Goal: Communication & Community: Answer question/provide support

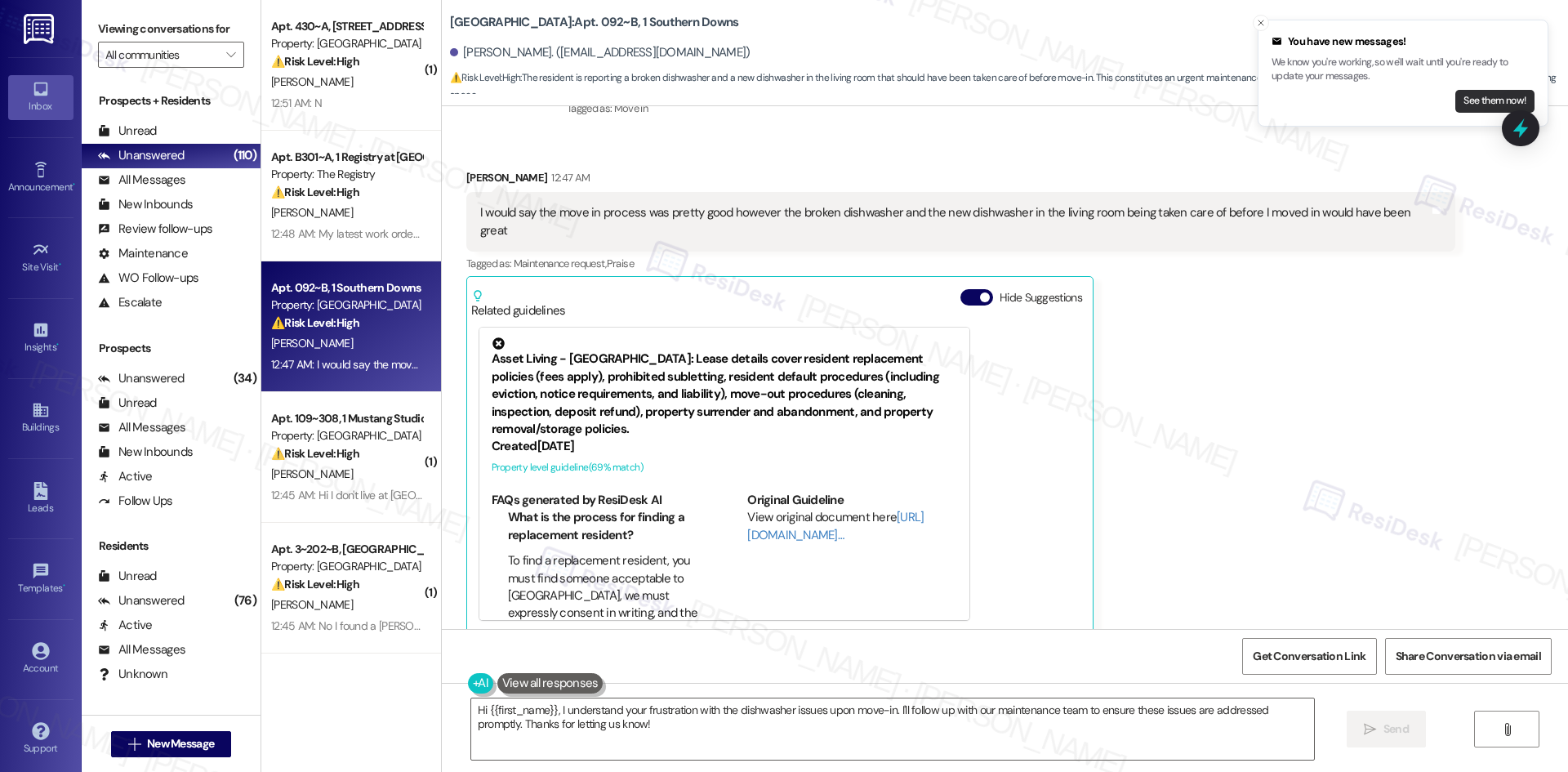
click at [1471, 107] on button "See them now!" at bounding box center [1494, 101] width 79 height 23
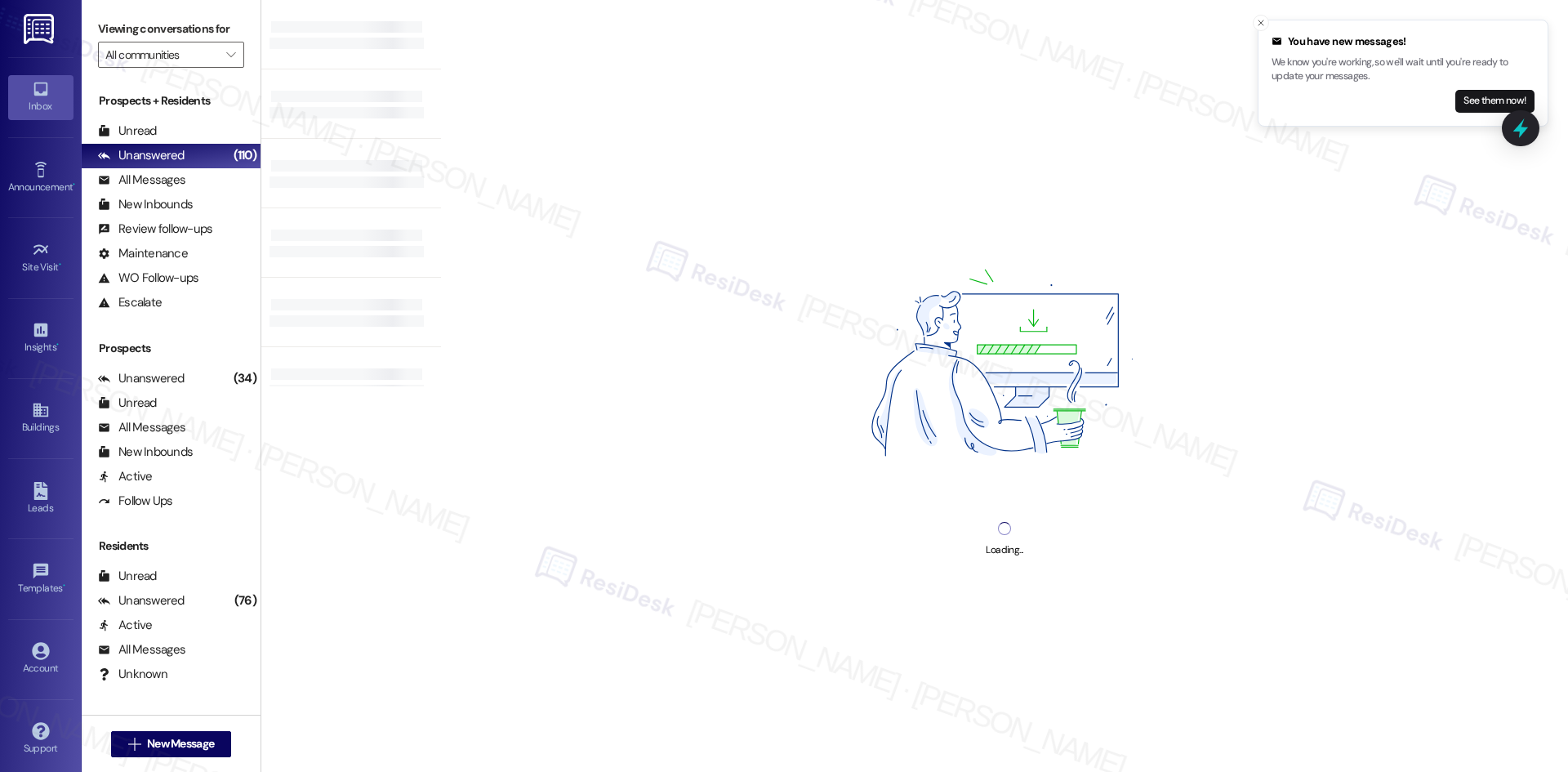
click at [1503, 87] on div "You have new messages! We know you're working, so we'll wait until you're ready…" at bounding box center [1403, 73] width 263 height 79
click at [1494, 102] on button "See them now!" at bounding box center [1494, 101] width 79 height 23
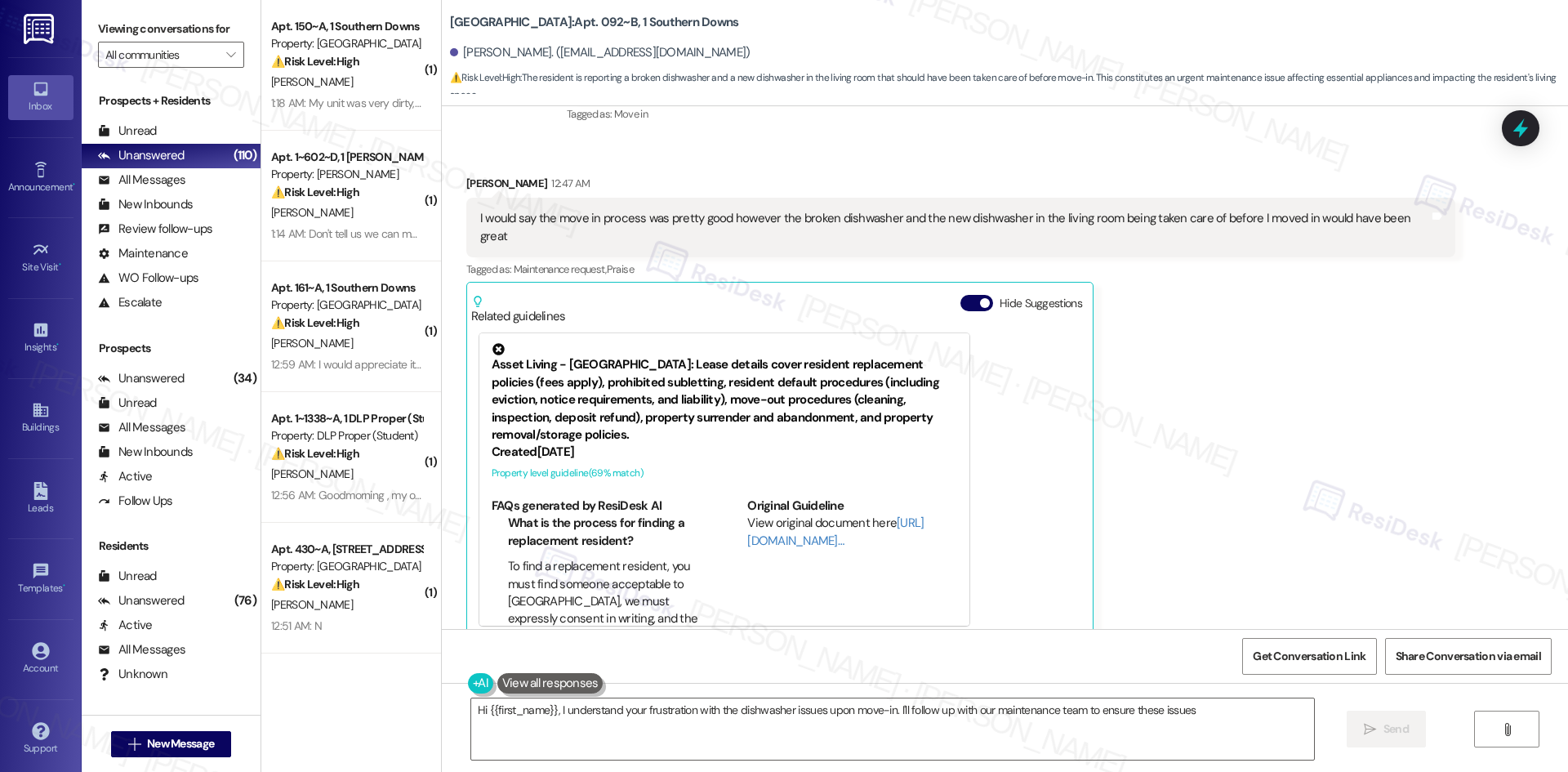
scroll to position [370, 0]
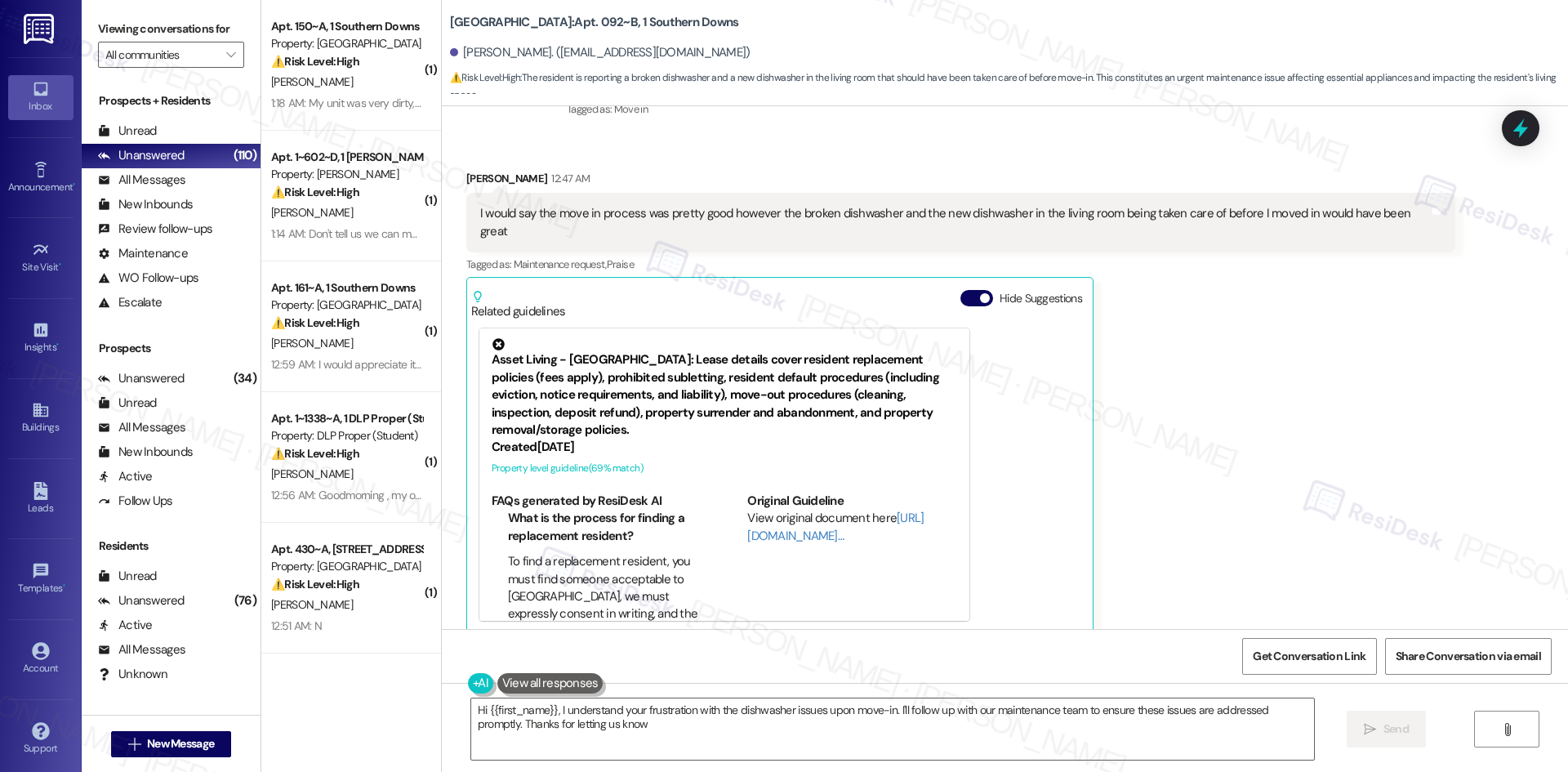
type textarea "Hi {{first_name}}, I understand your frustration with the dishwasher issues upo…"
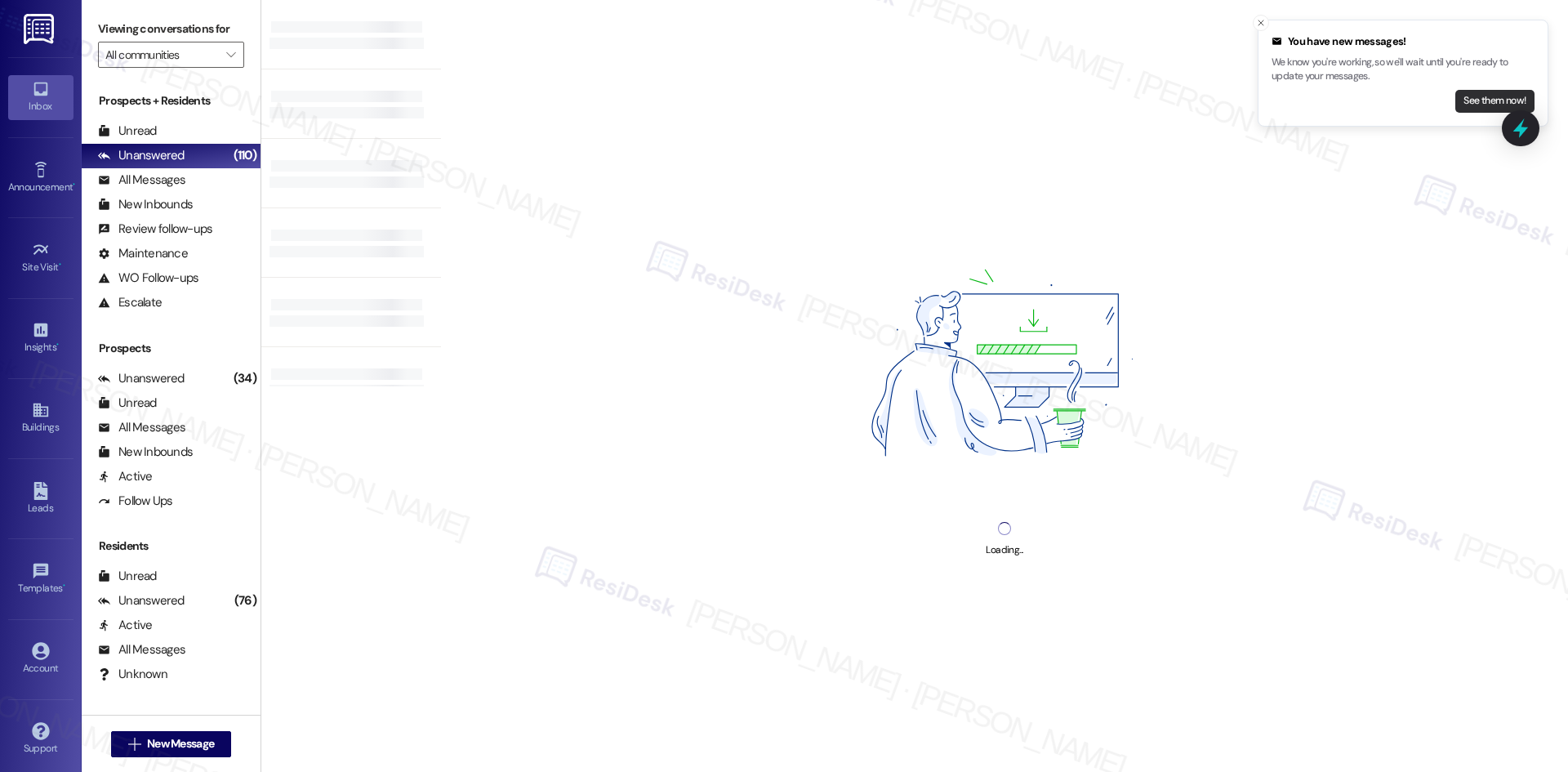
click at [1504, 98] on button "See them now!" at bounding box center [1494, 101] width 79 height 23
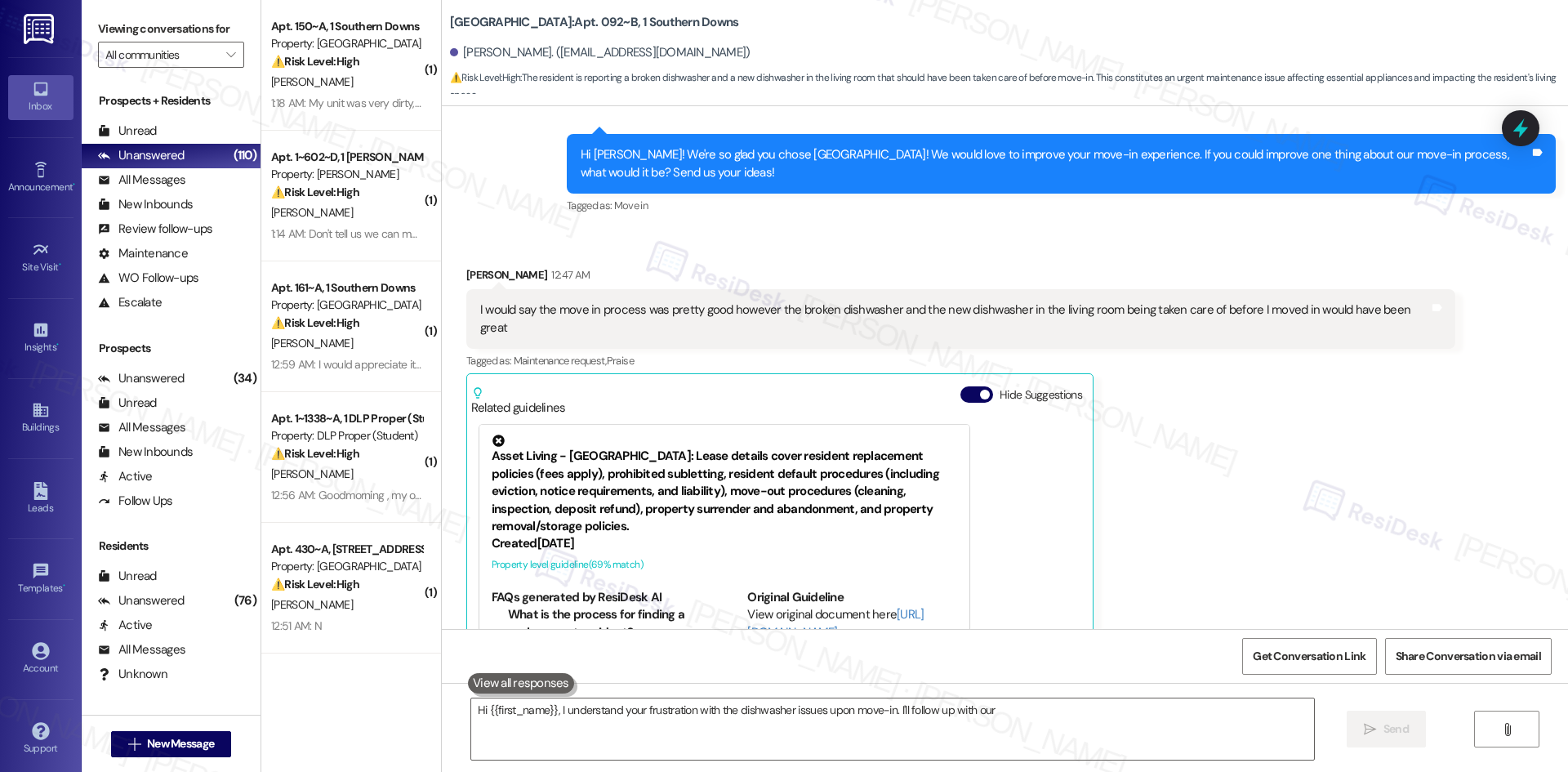
scroll to position [370, 0]
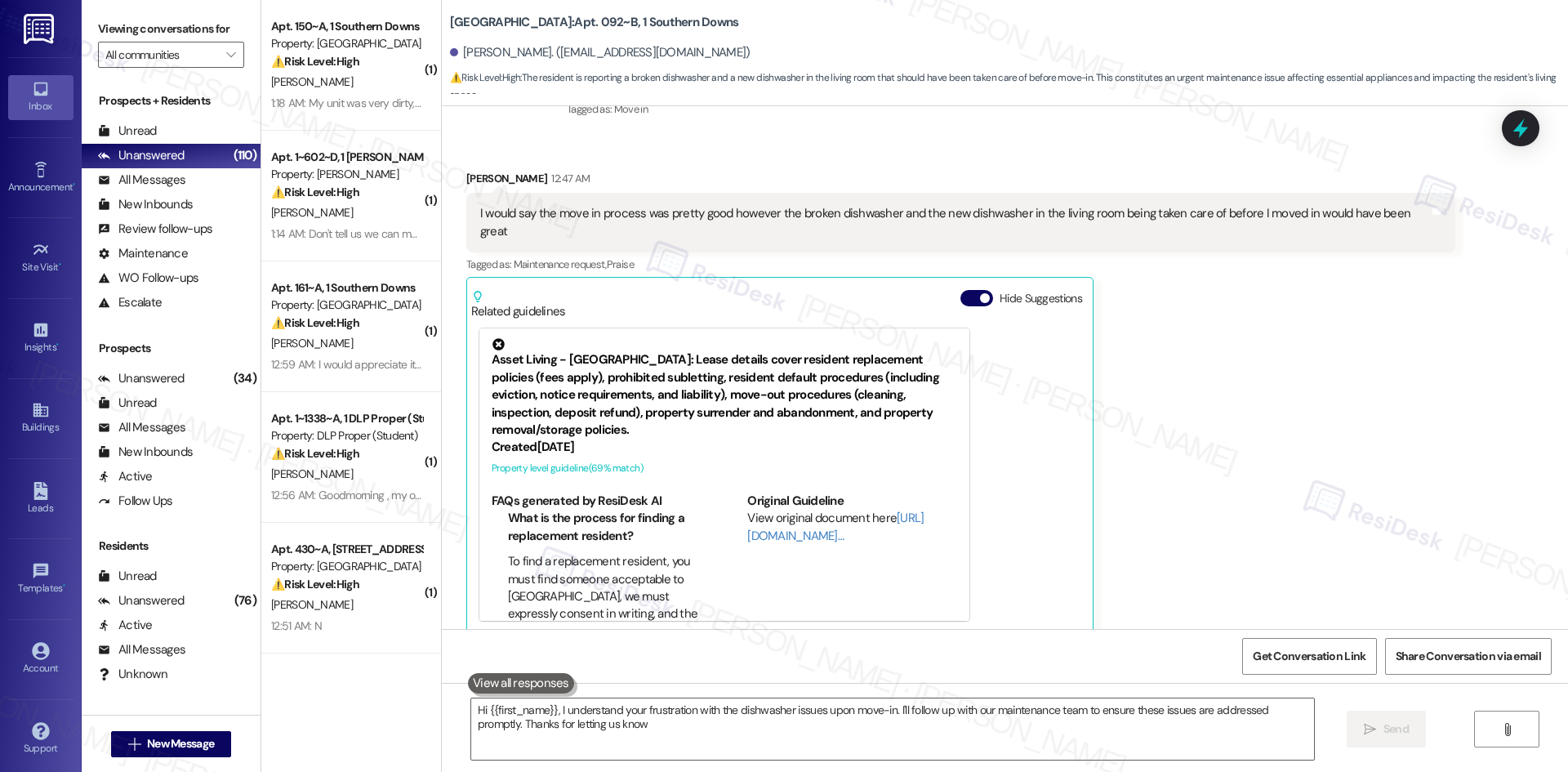
type textarea "Hi {{first_name}}, I understand your frustration with the dishwasher issues upo…"
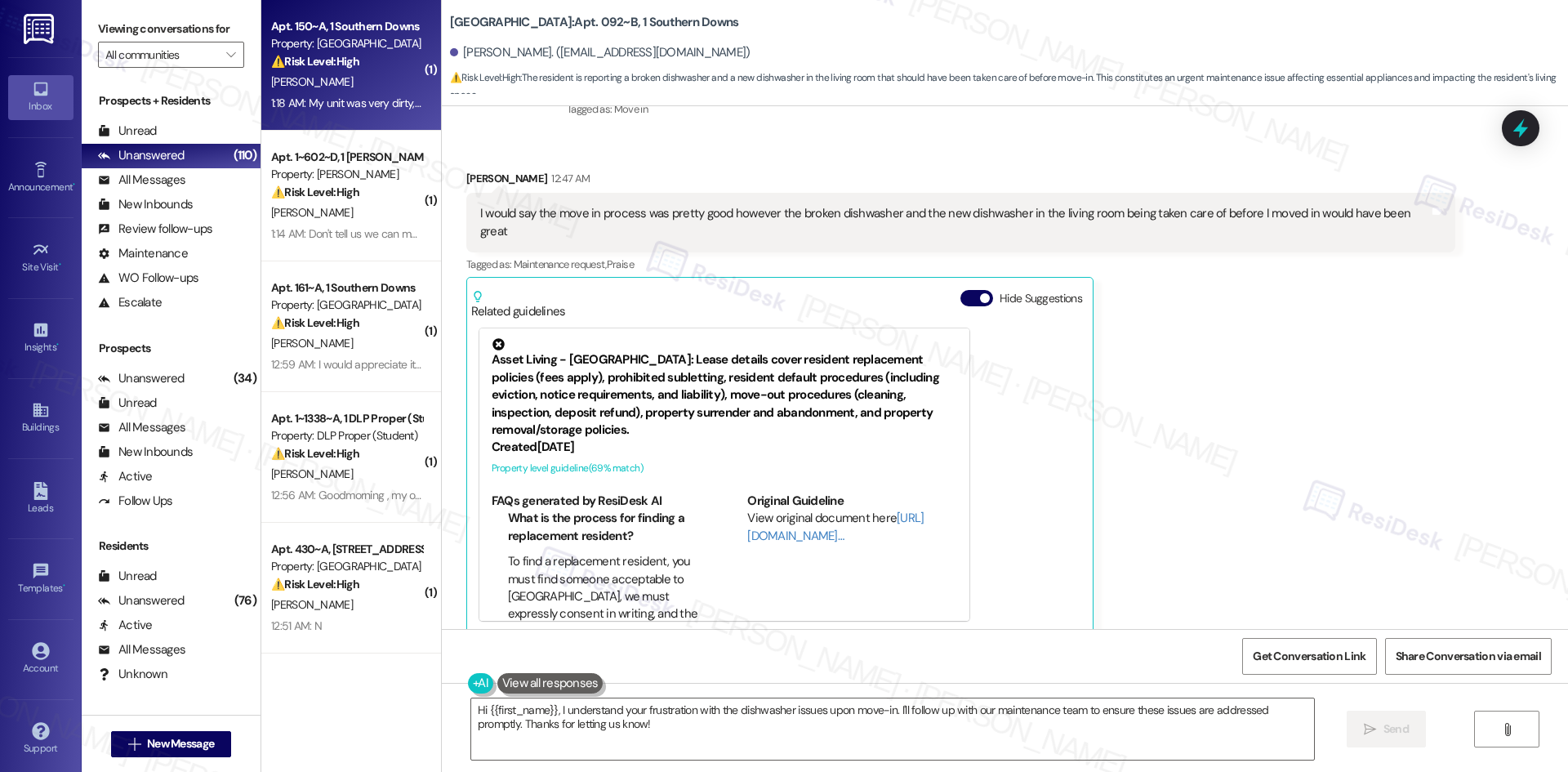
click at [319, 105] on div "1:18 AM: My unit was very dirty, and seemed to not have been cleaned from the p…" at bounding box center [672, 103] width 800 height 15
type textarea "Hi {{first_name}}, I understand your frustration with the dishwasher issues upo…"
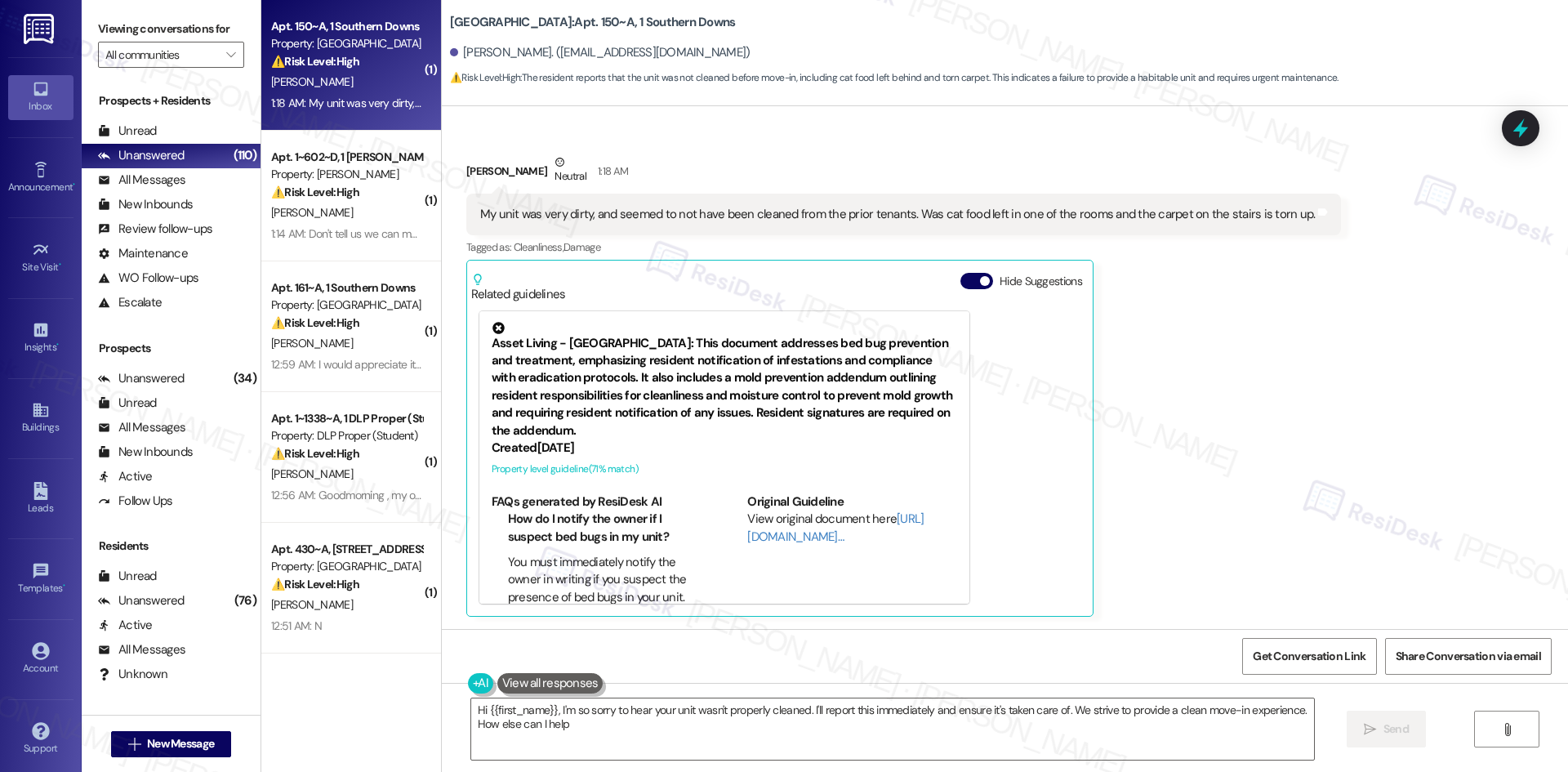
type textarea "Hi {{first_name}}, I'm so sorry to hear your unit wasn't properly cleaned. I'll…"
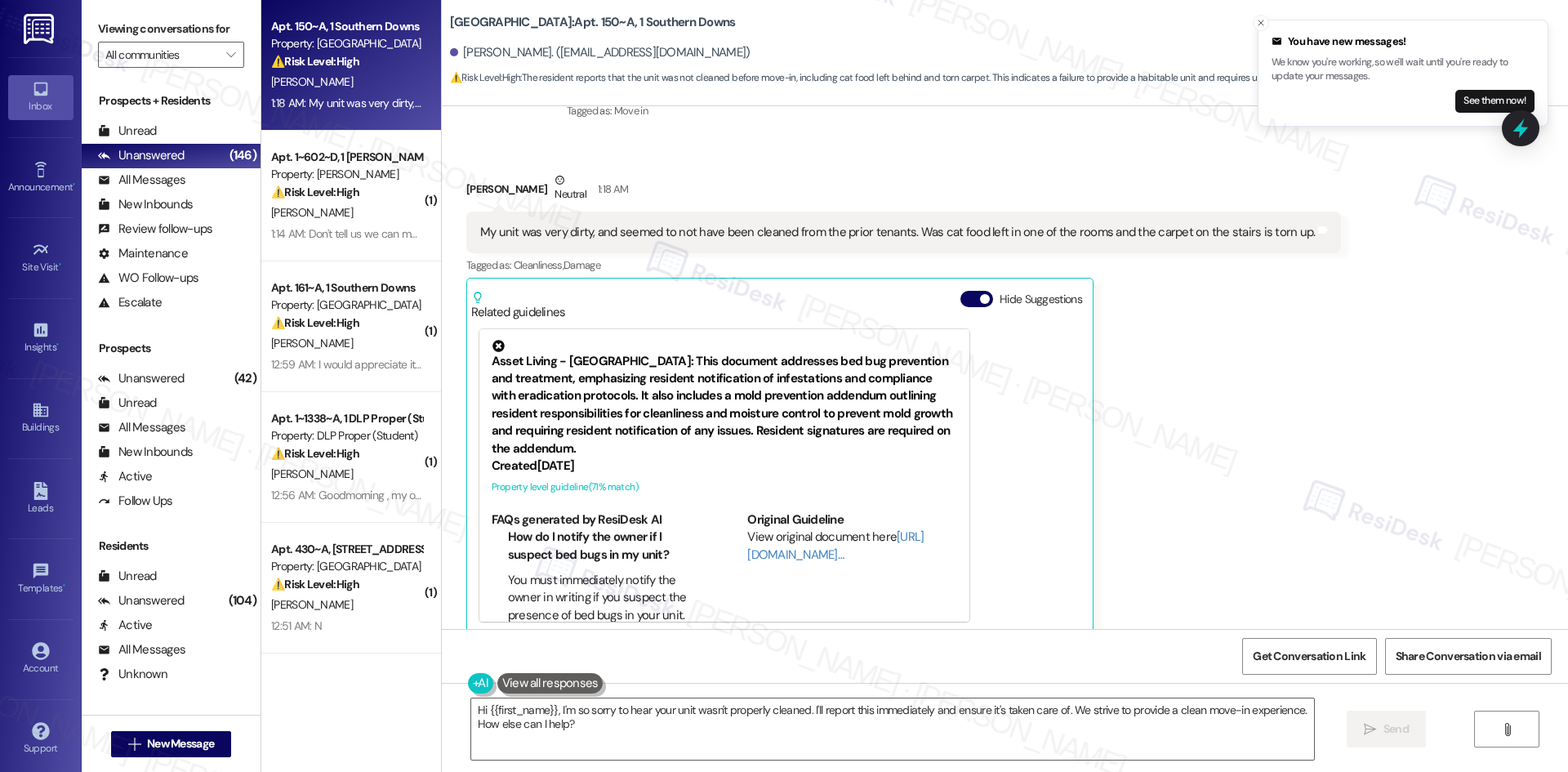
scroll to position [255, 0]
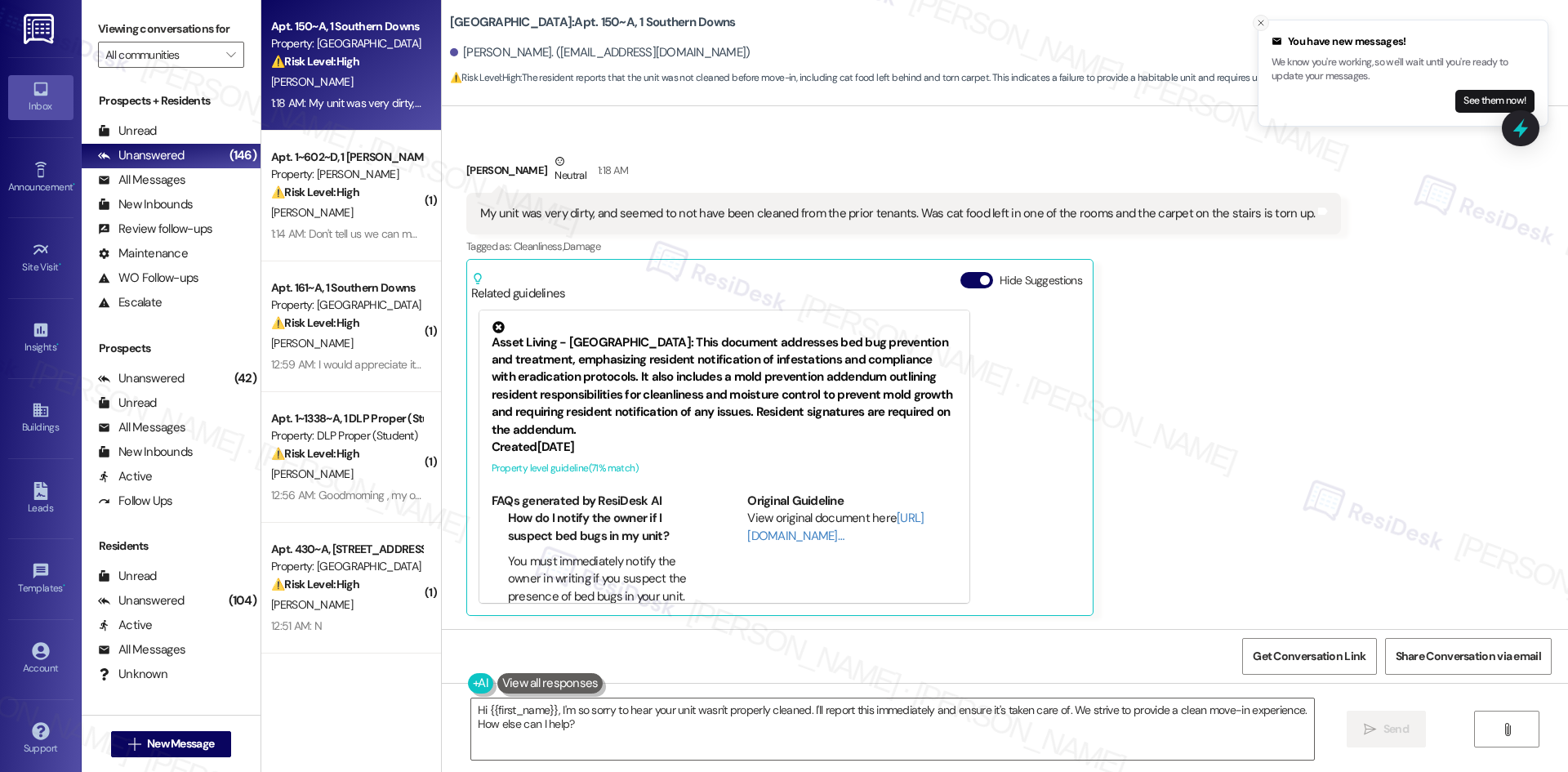
click at [1258, 25] on icon "Close toast" at bounding box center [1260, 22] width 10 height 10
click at [1321, 457] on div "Received via SMS Salvatore Rodriguez Neutral 1:18 AM My unit was very dirty, an…" at bounding box center [1005, 372] width 1126 height 512
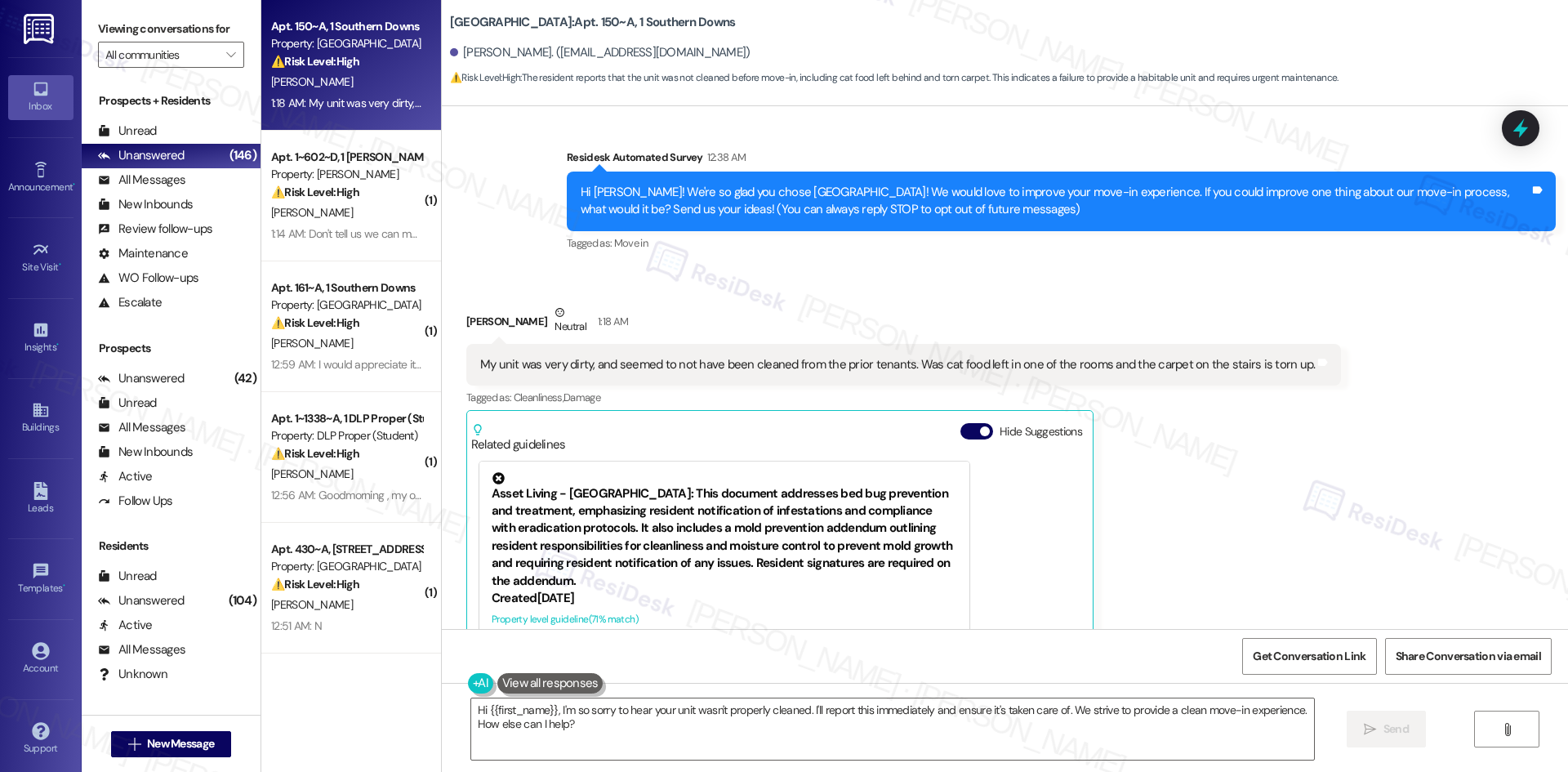
scroll to position [10, 0]
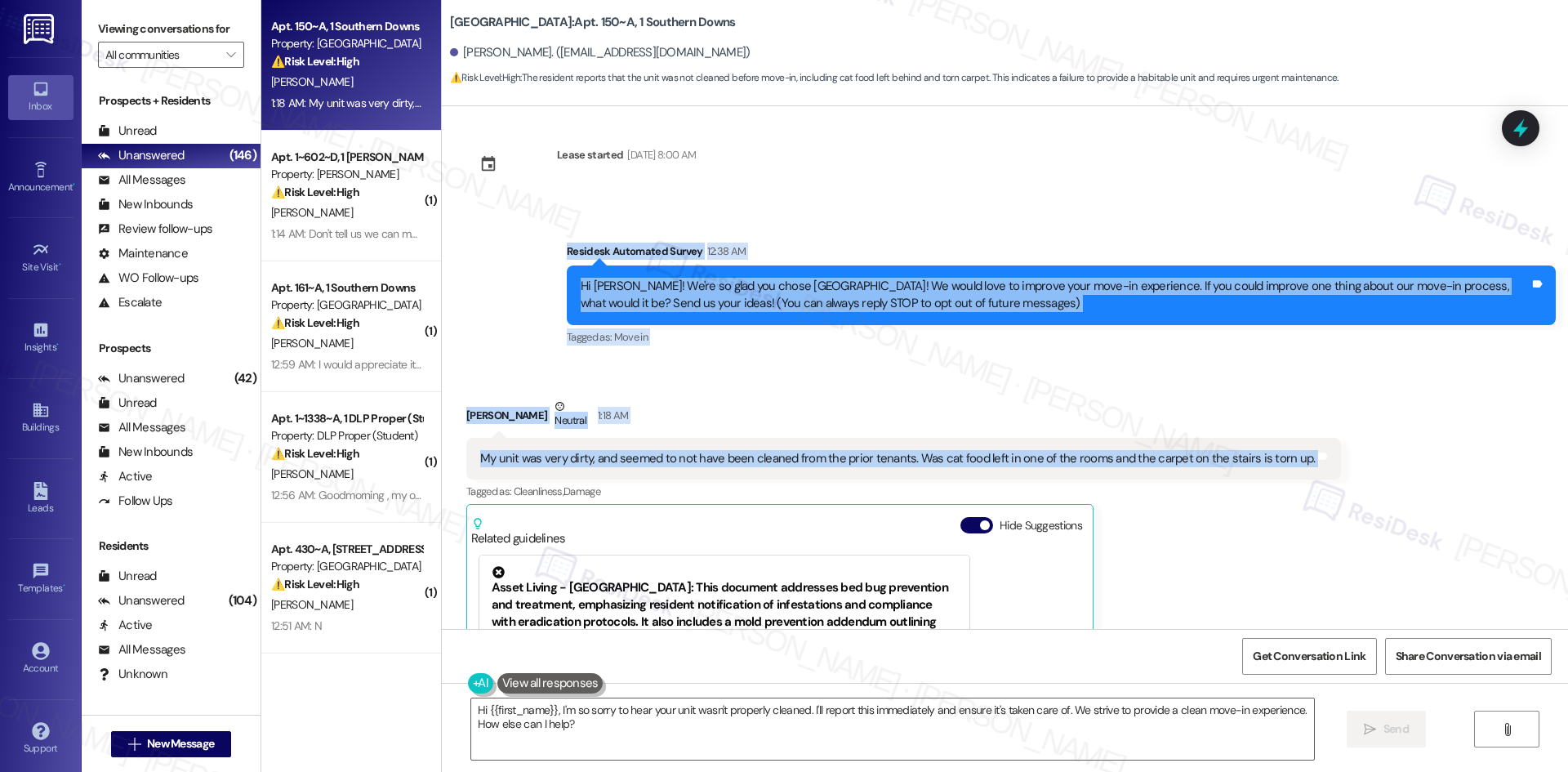
drag, startPoint x: 514, startPoint y: 238, endPoint x: 1317, endPoint y: 473, distance: 836.7
click at [1317, 473] on div "Lease started Aug 10, 2025 at 8:00 AM Survey, sent via SMS Residesk Automated S…" at bounding box center [1005, 367] width 1126 height 523
copy div "Residesk Automated Survey 12:38 AM Hi Salvatore! We're so glad you chose Southe…"
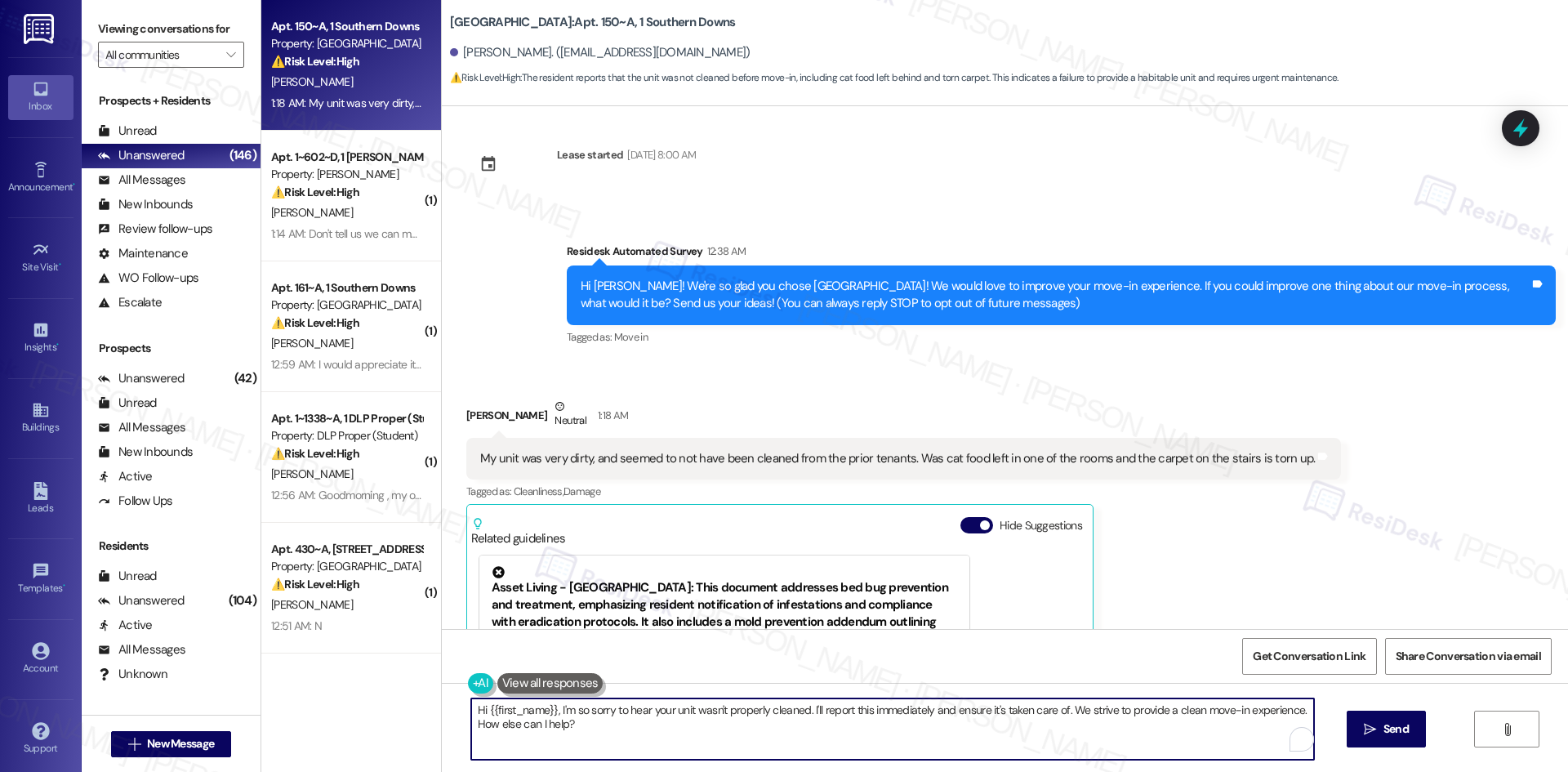
drag, startPoint x: 602, startPoint y: 732, endPoint x: 447, endPoint y: 712, distance: 156.3
click at [406, 703] on div "Apt. 150~A, 1 Southern Downs Property: Southern Downs ⚠️ Risk Level: High The r…" at bounding box center [914, 386] width 1306 height 772
paste textarea "I’m so sorry to hear that, Salvatore. Thank you for sharing your feedback. Can …"
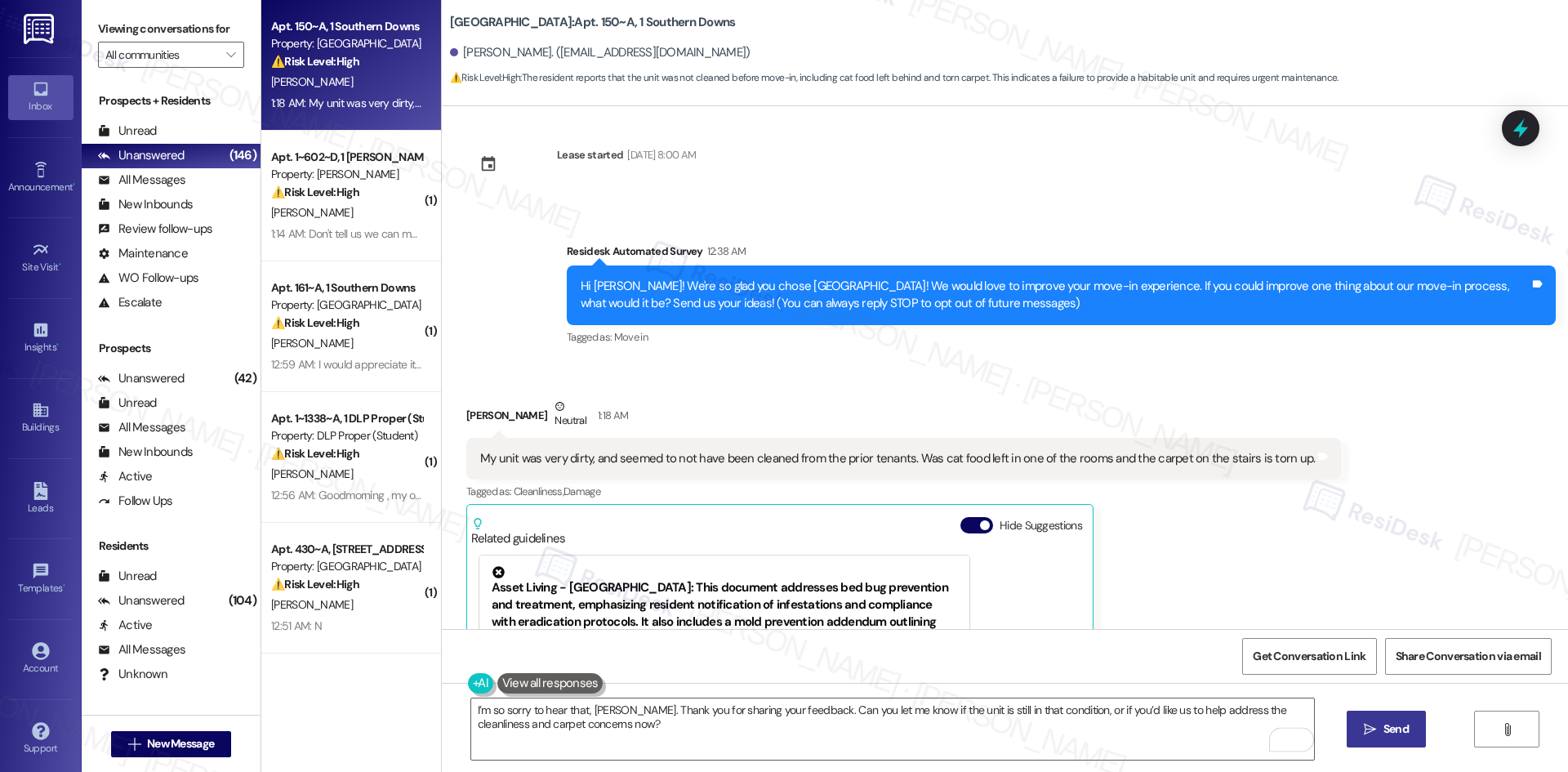
click at [1384, 729] on span "Send" at bounding box center [1396, 729] width 26 height 17
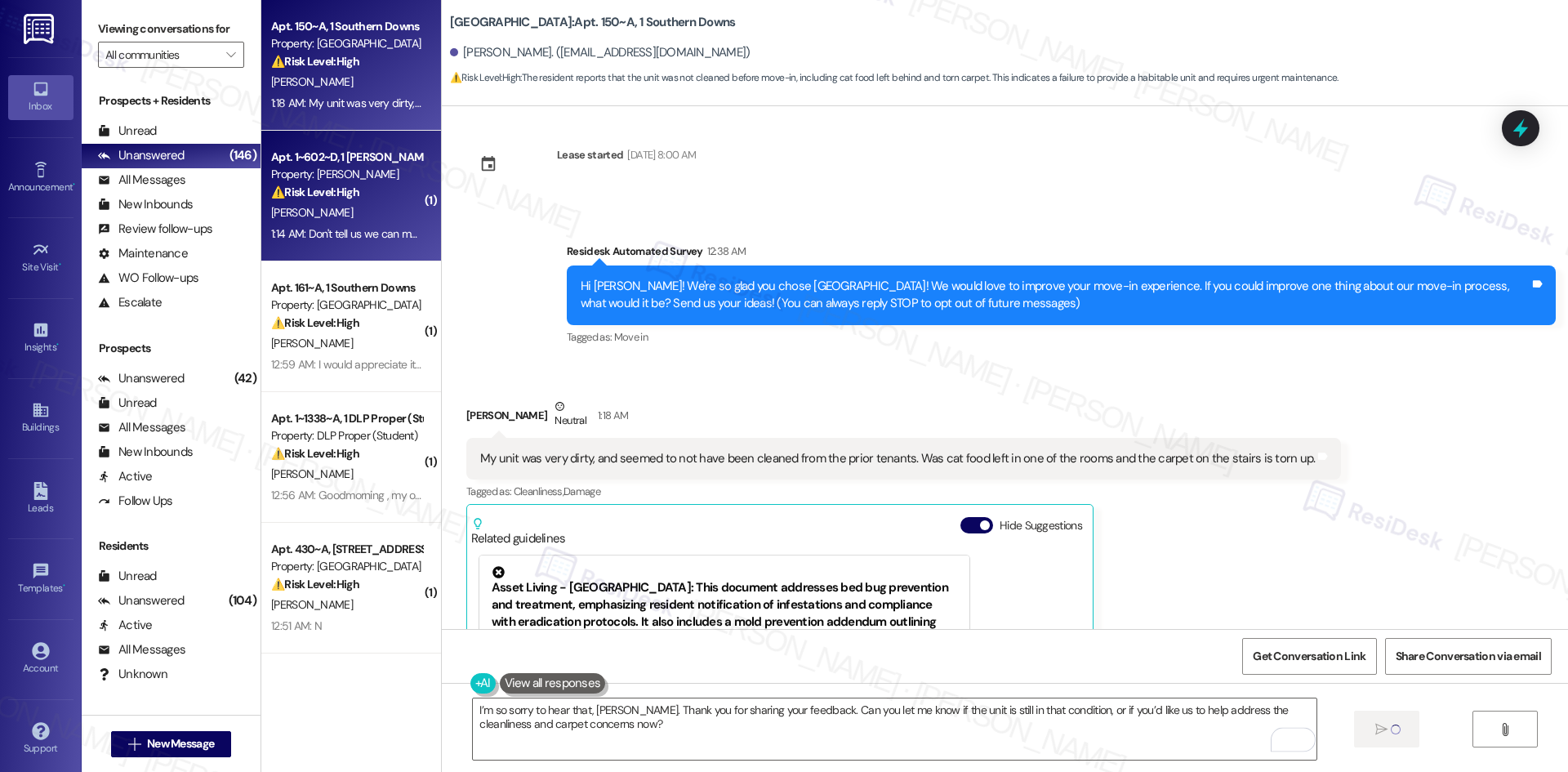
type textarea "Fetching suggested responses. Please feel free to read through the conversation…"
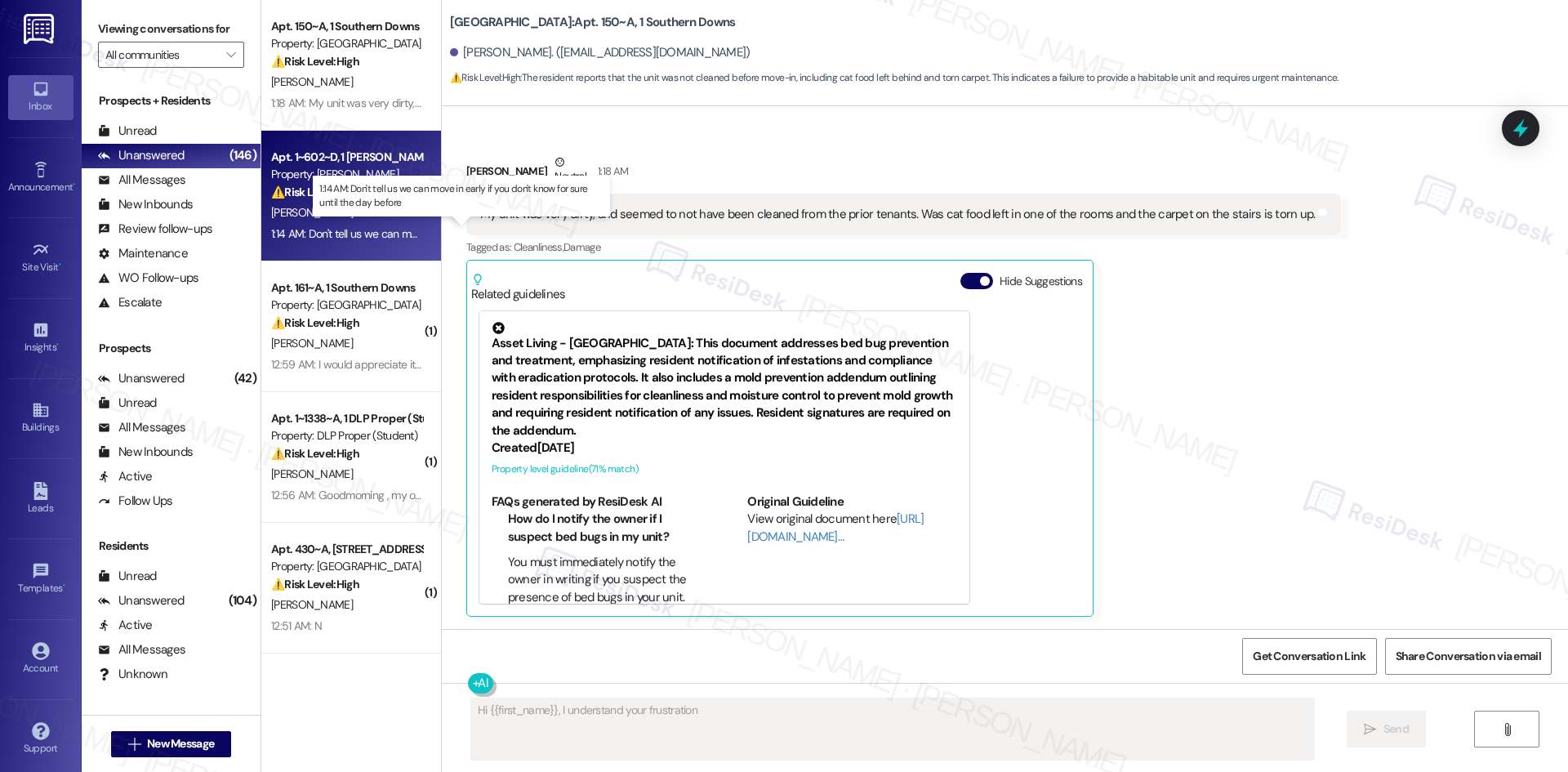
scroll to position [24, 0]
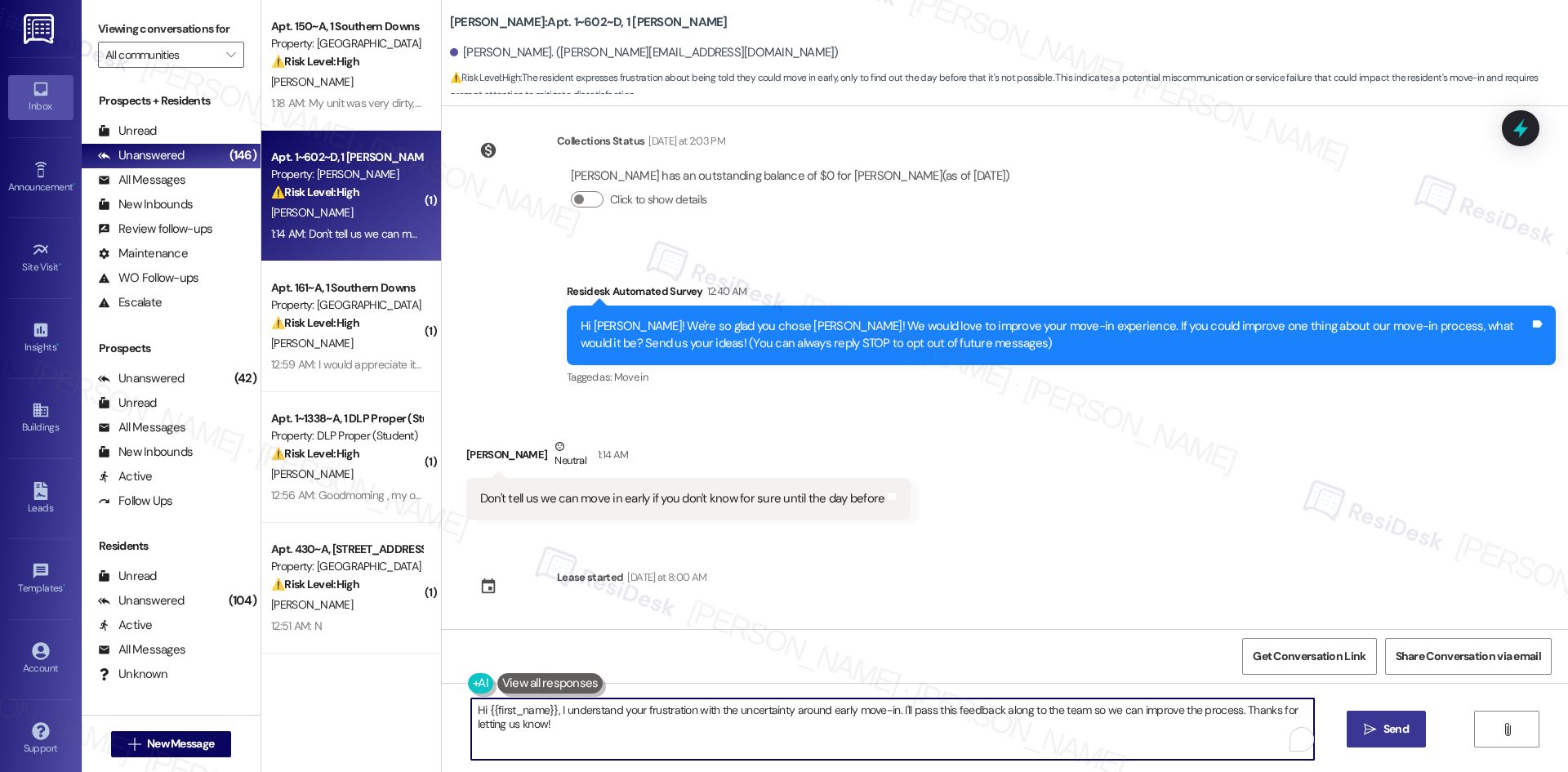
drag, startPoint x: 548, startPoint y: 712, endPoint x: 366, endPoint y: 712, distance: 182.0
click at [366, 712] on div "Apt. 150~A, 1 Southern Downs Property: Southern Downs ⚠️ Risk Level: High The r…" at bounding box center [914, 386] width 1306 height 772
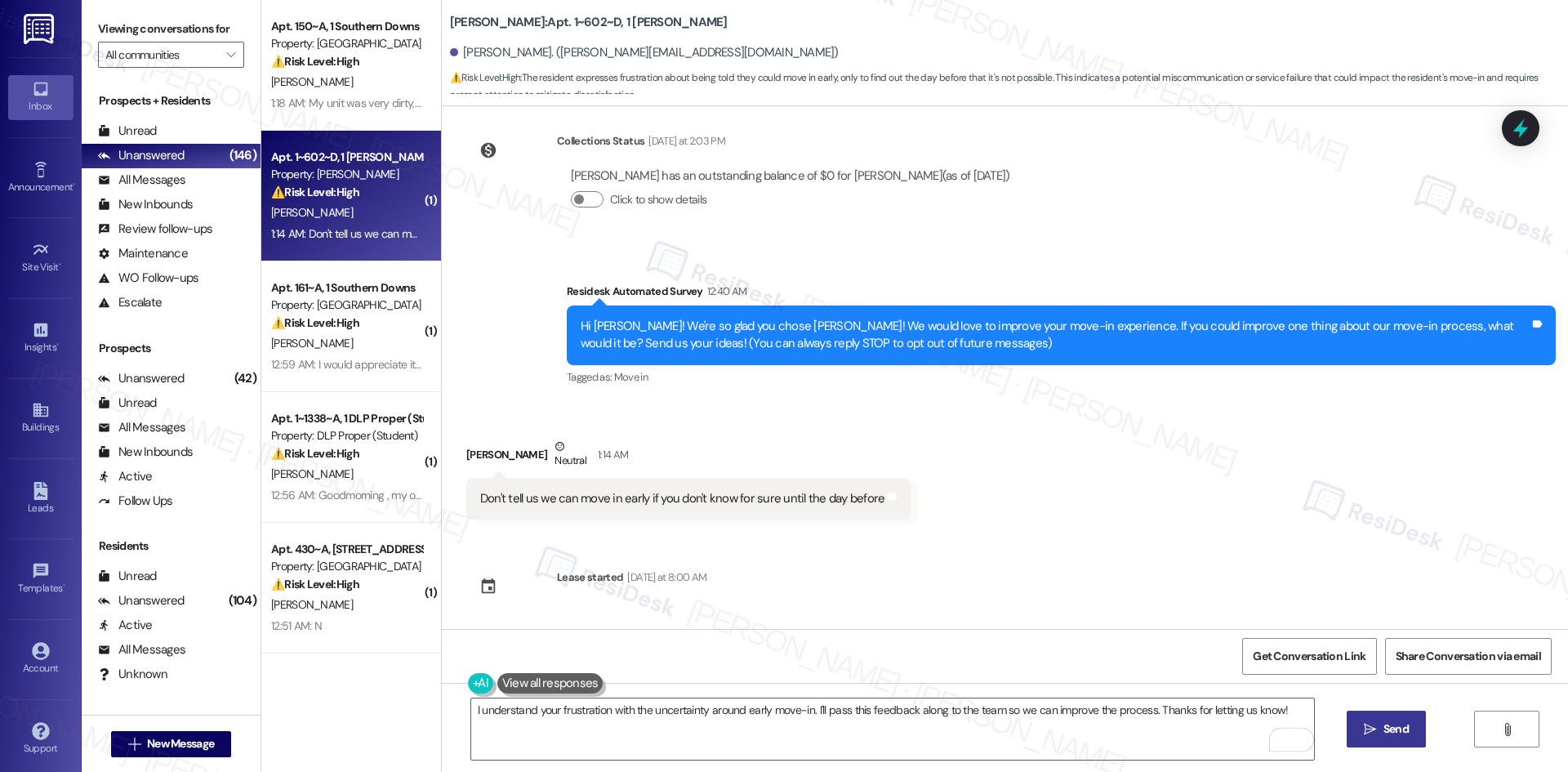
click at [1394, 726] on span "Send" at bounding box center [1396, 729] width 26 height 17
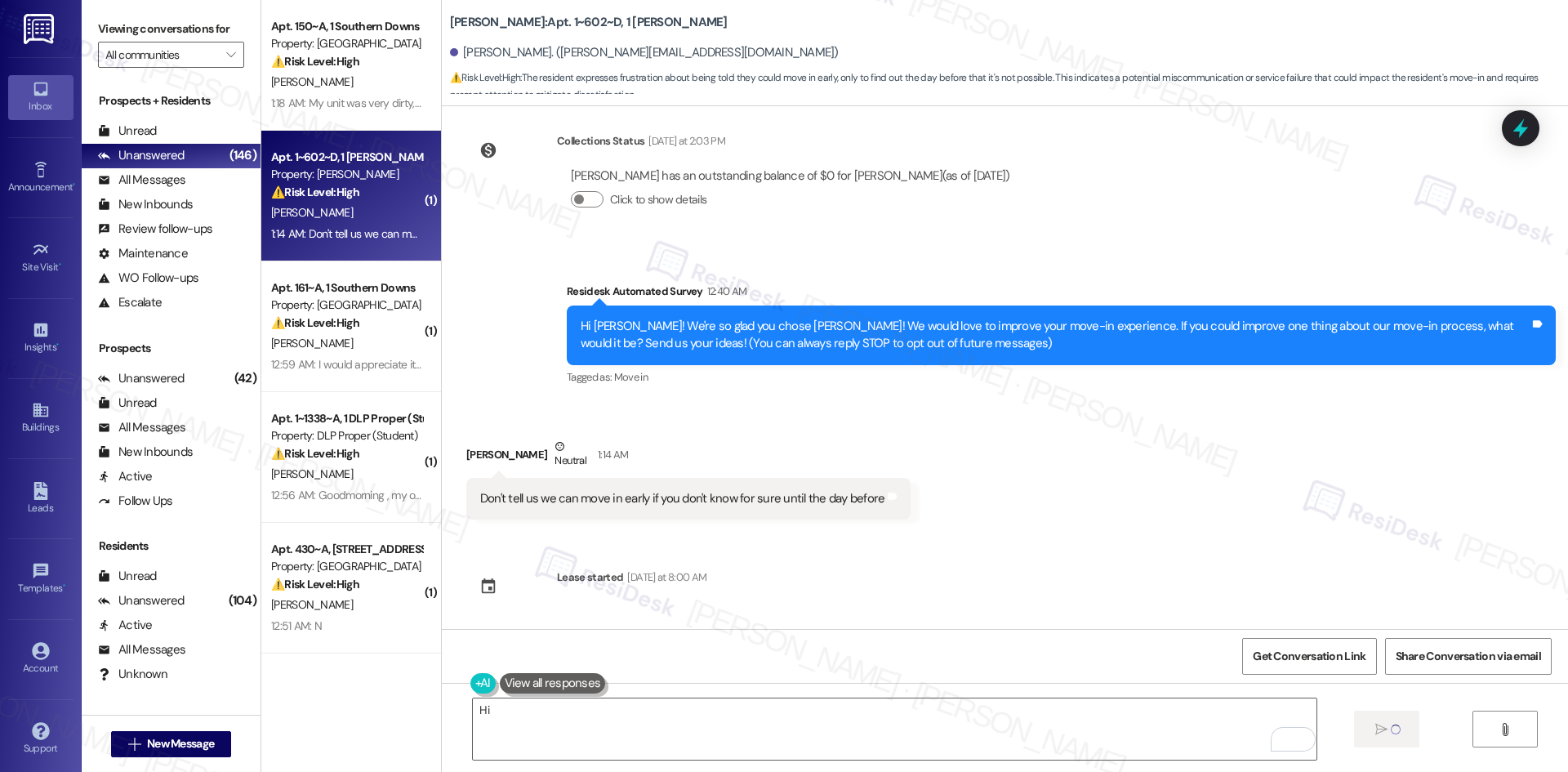
type textarea "Hi {{first_name}}"
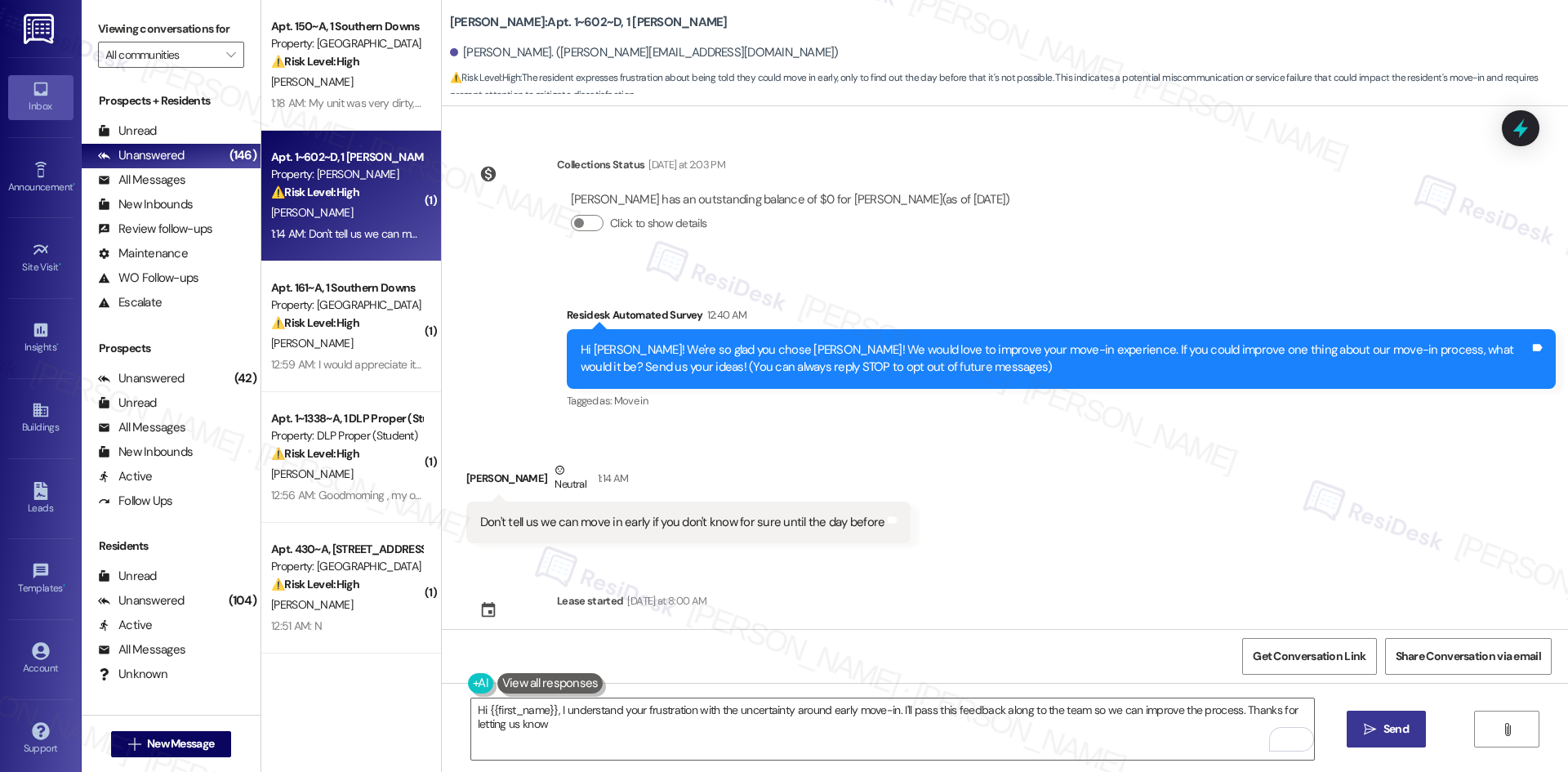
type textarea "Hi {{first_name}}, I understand your frustration with the uncertainty around ea…"
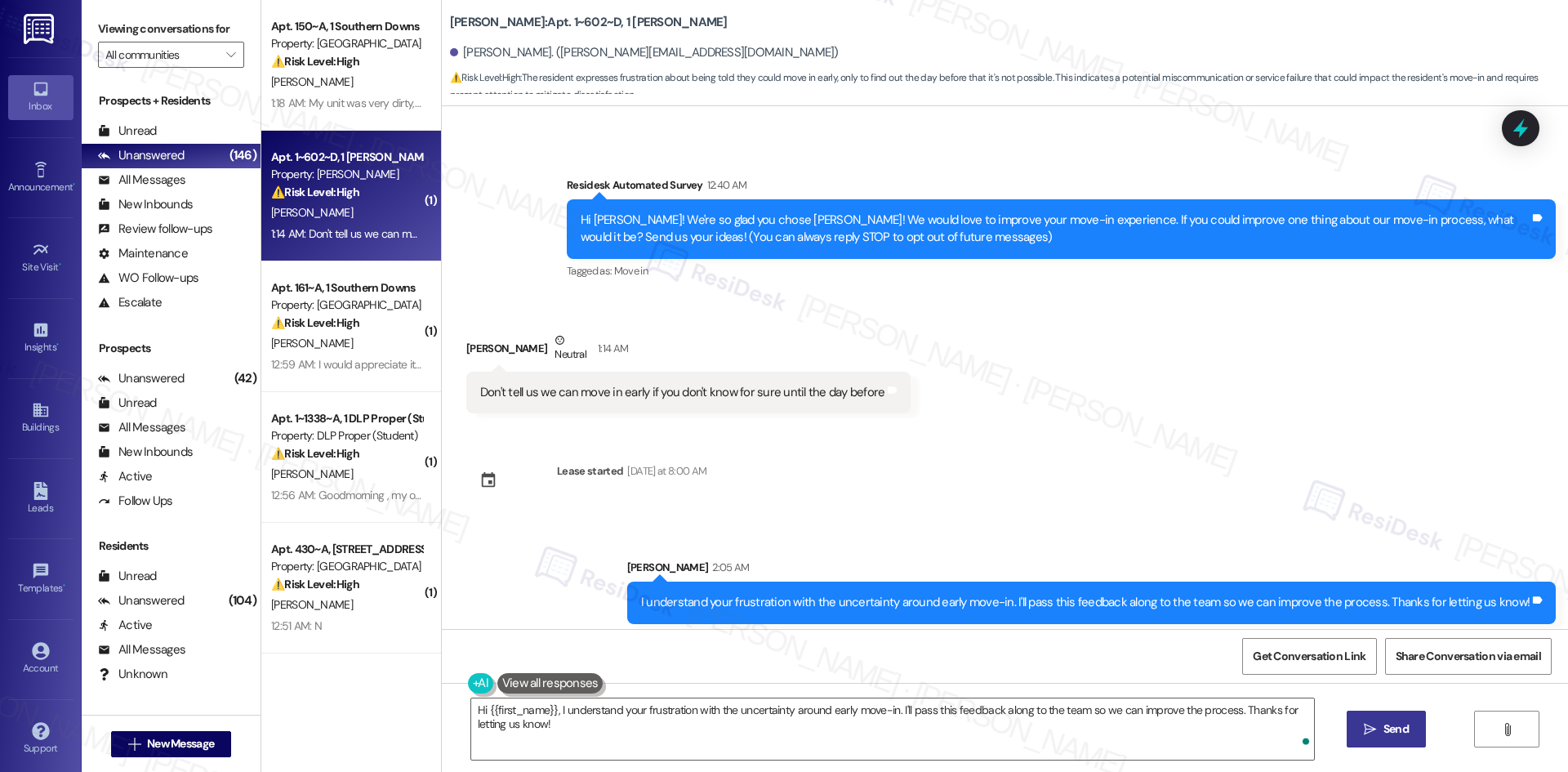
scroll to position [138, 0]
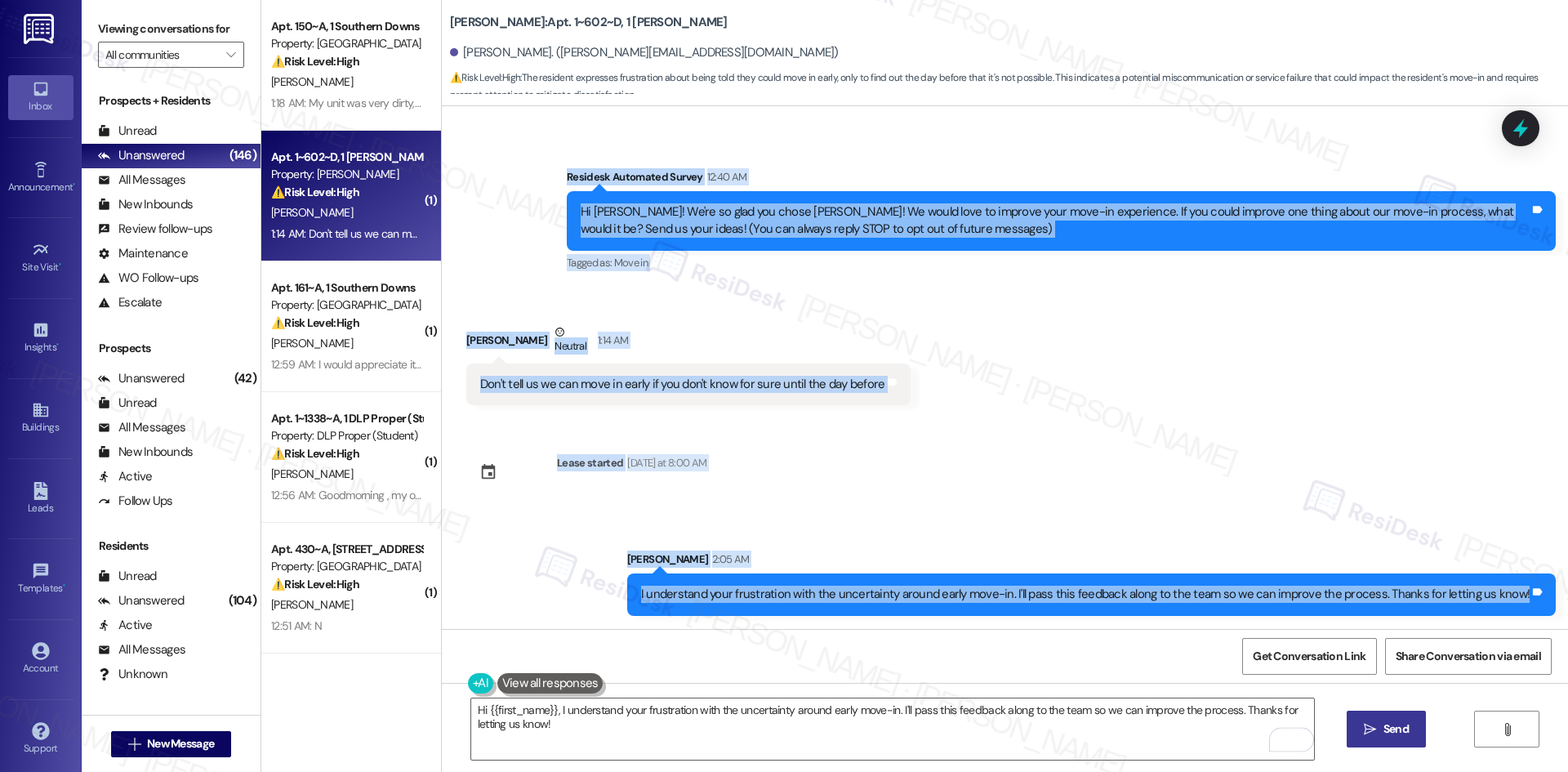
drag, startPoint x: 532, startPoint y: 164, endPoint x: 1550, endPoint y: 597, distance: 1106.3
click at [1550, 597] on div "Collections Status Yesterday at 2:03 PM Megan Seiden has an outstanding balance…" at bounding box center [1005, 367] width 1126 height 523
copy div "Residesk Automated Survey 12:40 AM Hi Megan! We're so glad you chose TODD! We w…"
click at [806, 365] on div "Don't tell us we can move in early if you don't know for sure until the day bef…" at bounding box center [689, 384] width 445 height 42
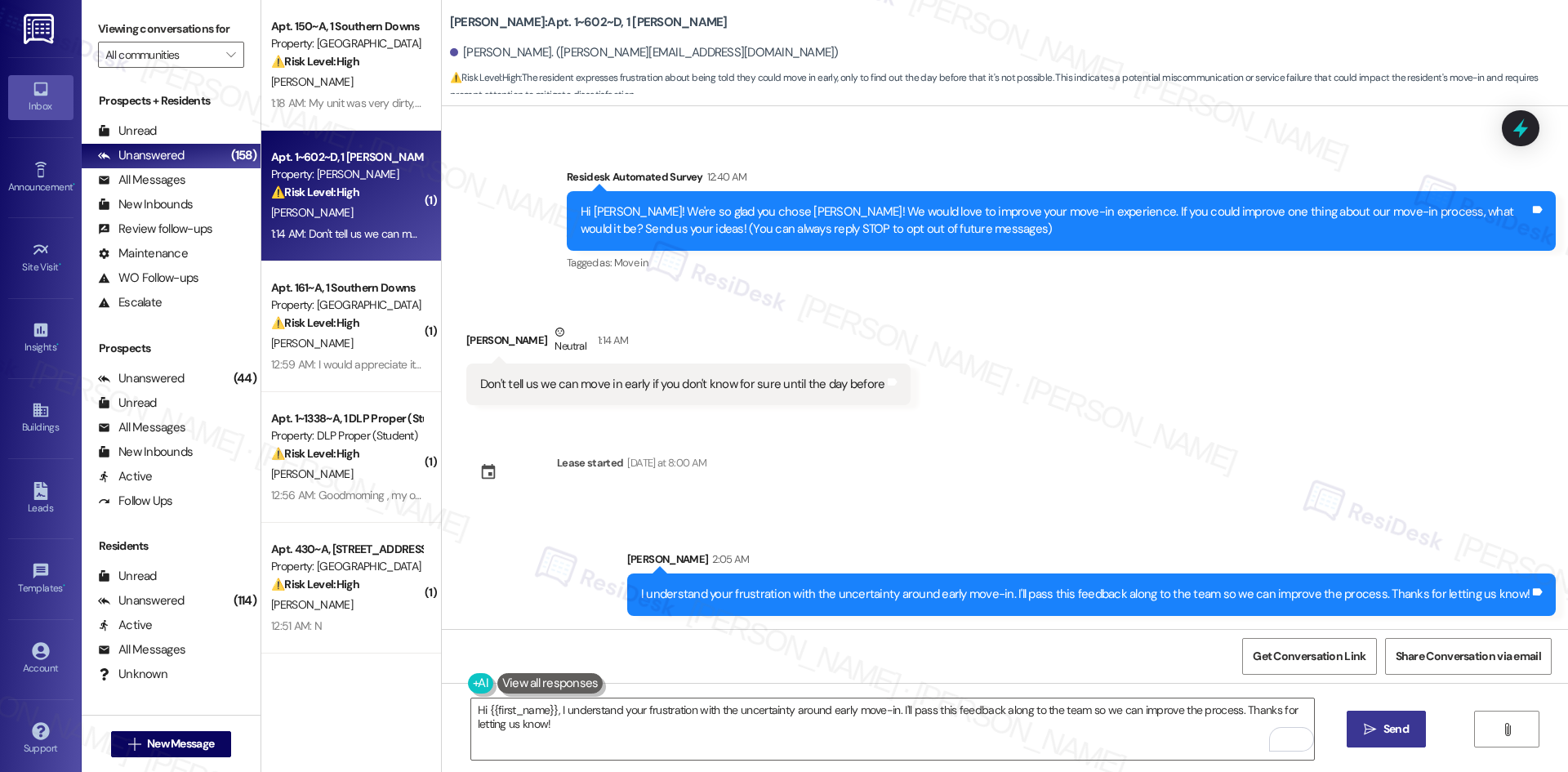
click at [1026, 496] on div "Collections Status Yesterday at 2:03 PM Megan Seiden has an outstanding balance…" at bounding box center [1005, 367] width 1126 height 523
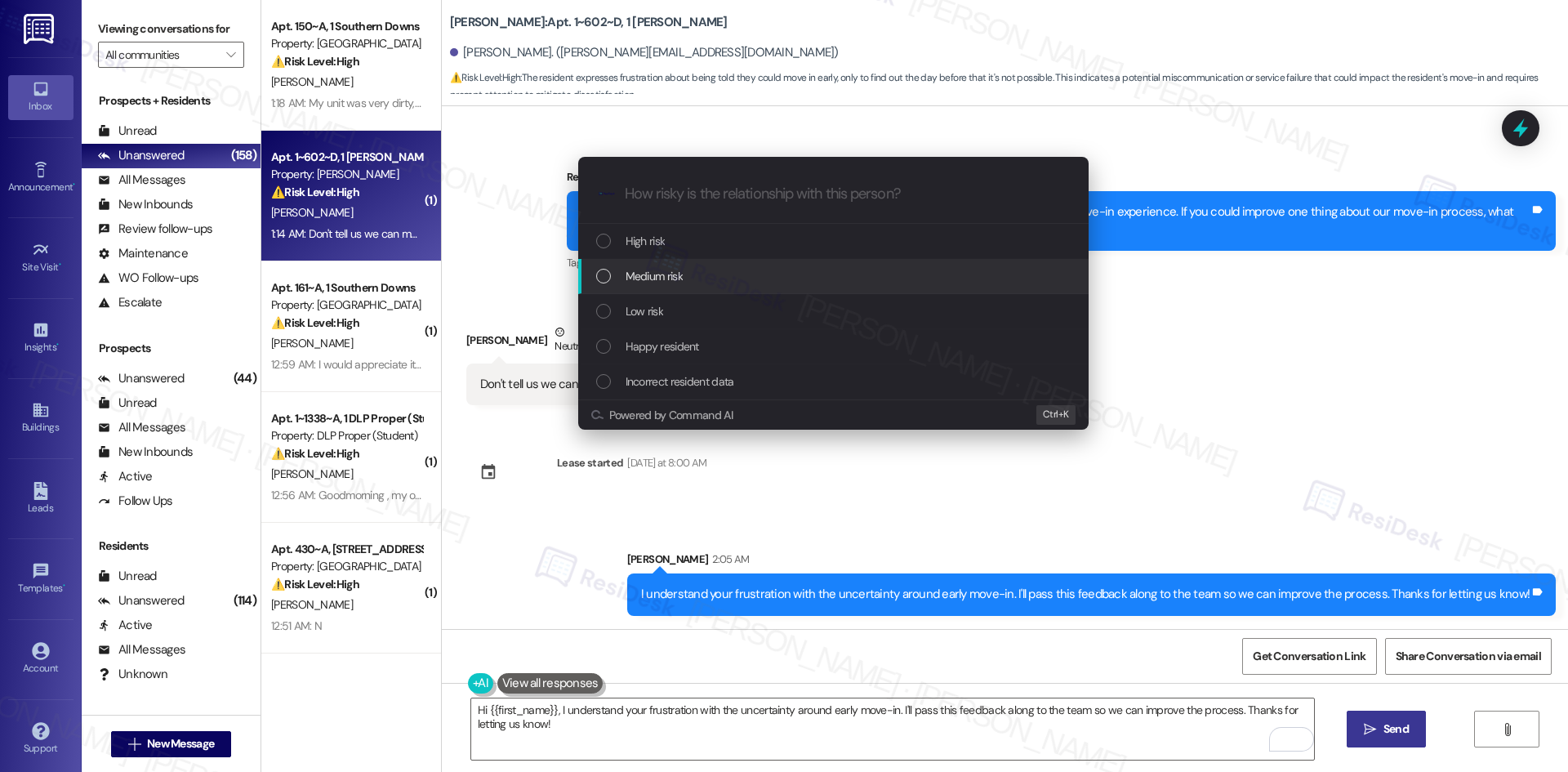
drag, startPoint x: 651, startPoint y: 279, endPoint x: 751, endPoint y: 289, distance: 100.5
click at [652, 279] on span "Medium risk" at bounding box center [654, 276] width 57 height 18
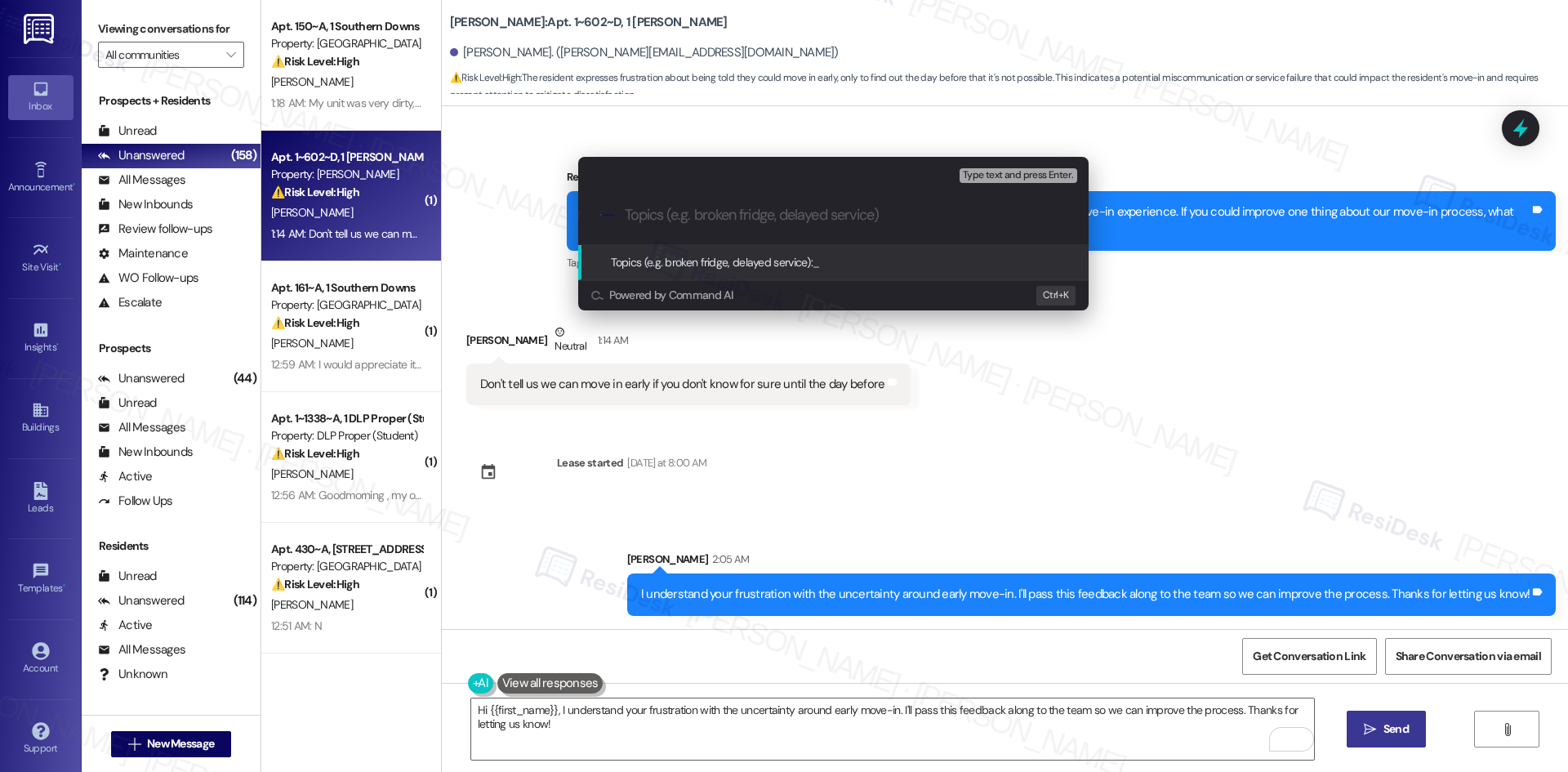
click at [656, 208] on input "Topics (e.g. broken fridge, delayed service)" at bounding box center [847, 215] width 444 height 17
paste input "Feedback on Early Move-In Communication"
type input "Feedback on Early Move-In Communication"
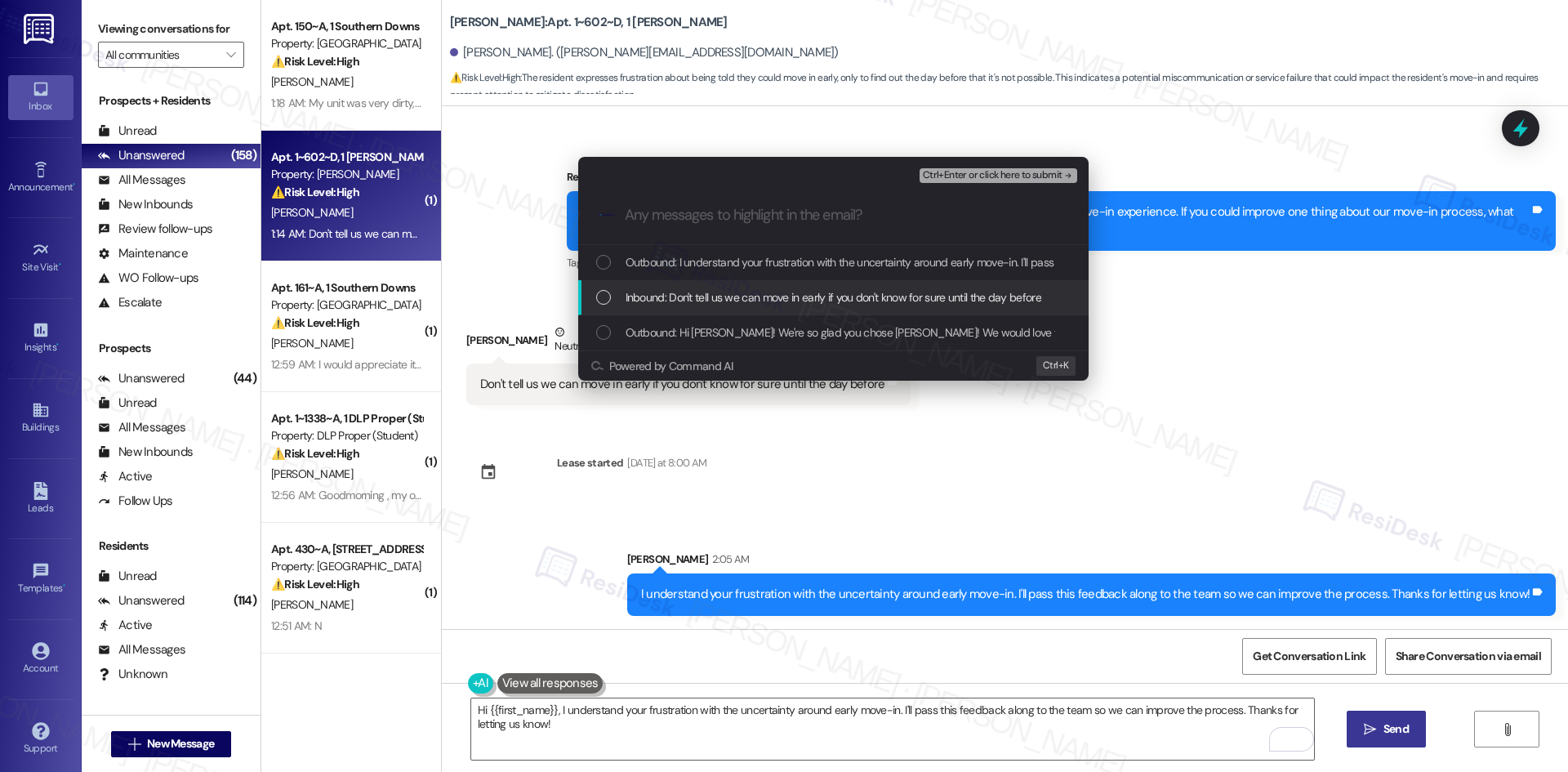
click at [861, 301] on span "Inbound: Don't tell us we can move in early if you don't know for sure until th…" at bounding box center [833, 297] width 415 height 18
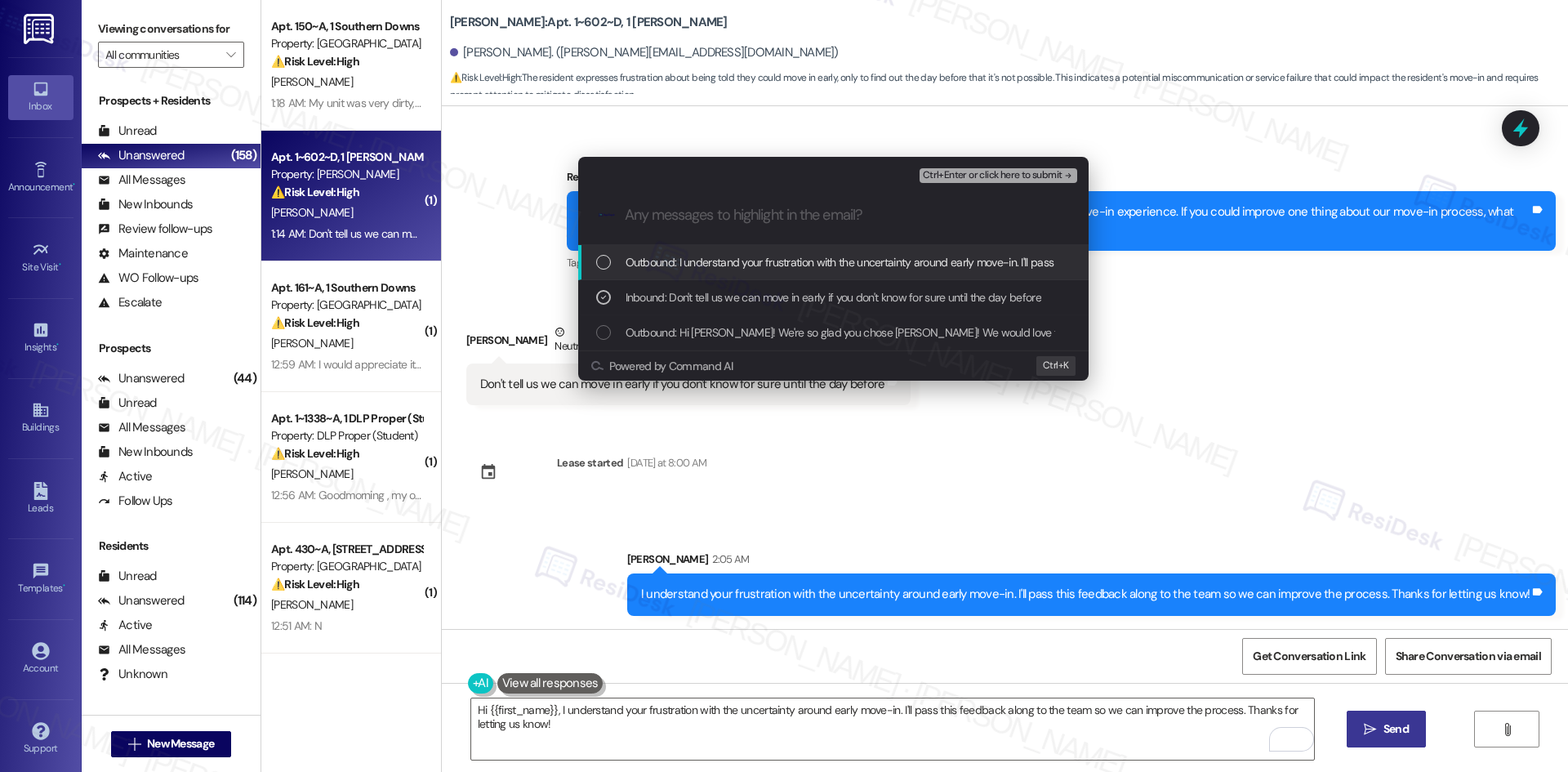
click at [1058, 172] on span "Ctrl+Enter or click here to submit" at bounding box center [992, 175] width 139 height 12
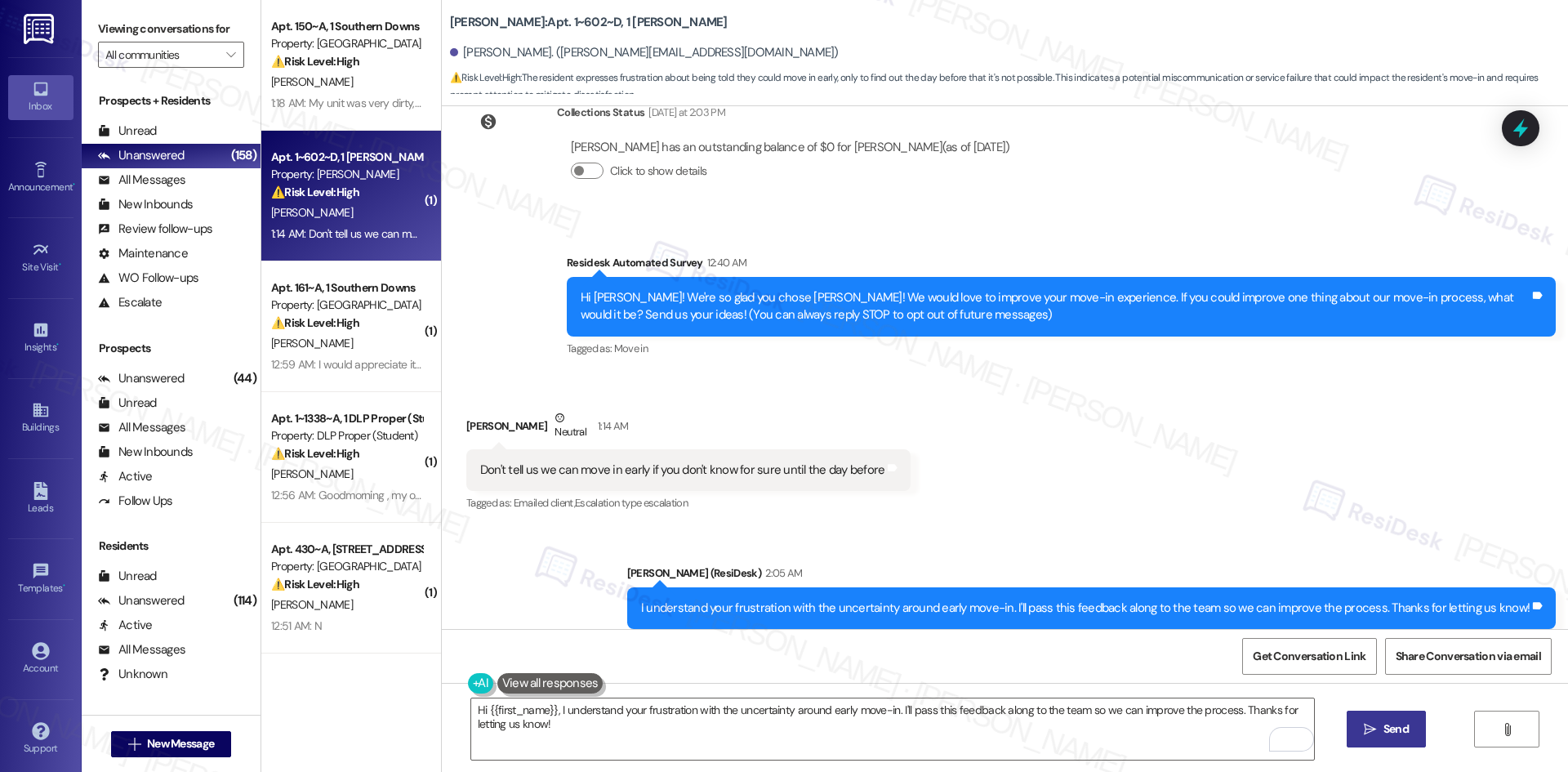
scroll to position [185, 0]
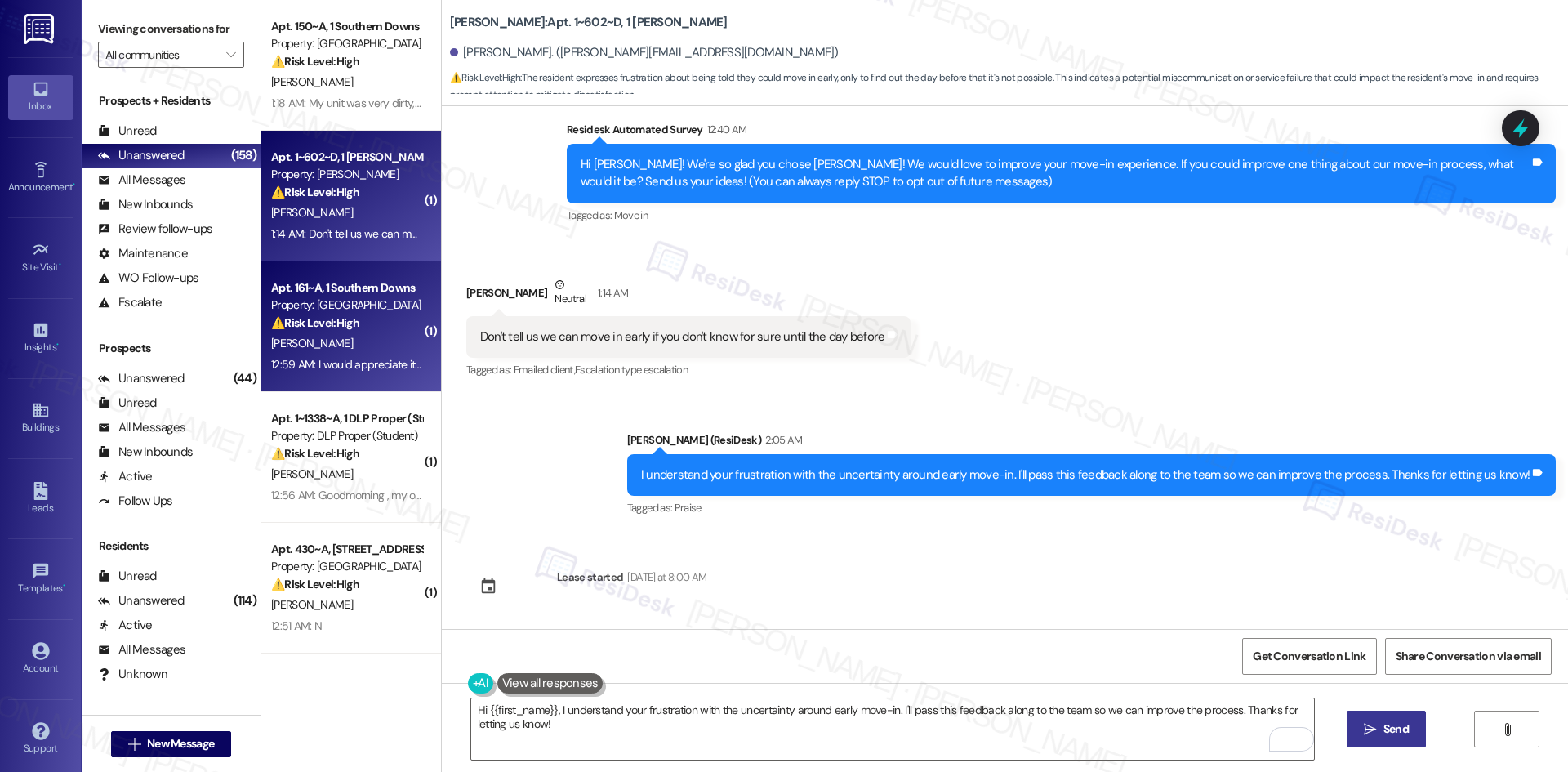
click at [353, 342] on div "N. Davasam" at bounding box center [347, 343] width 154 height 20
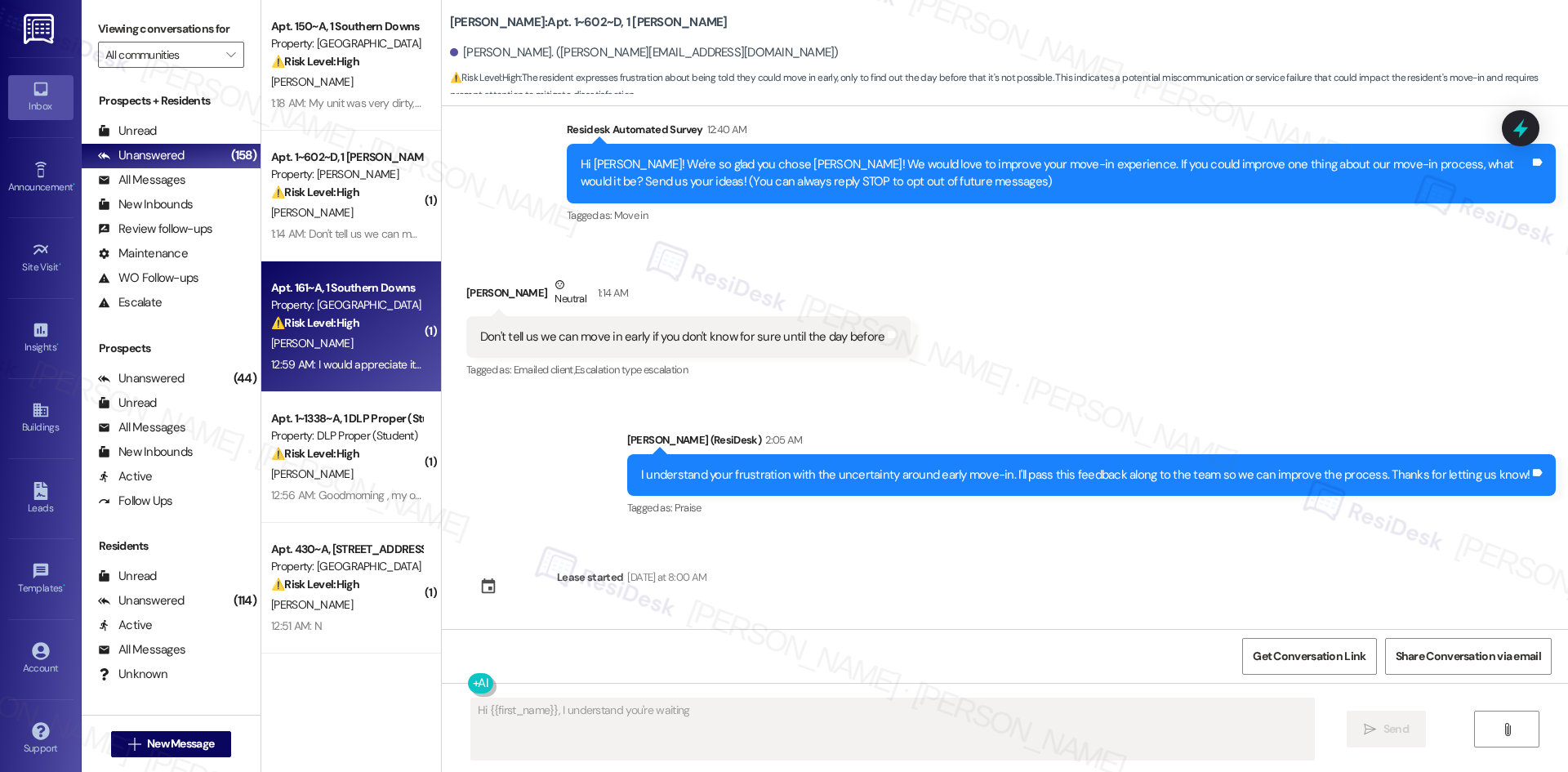
scroll to position [0, 0]
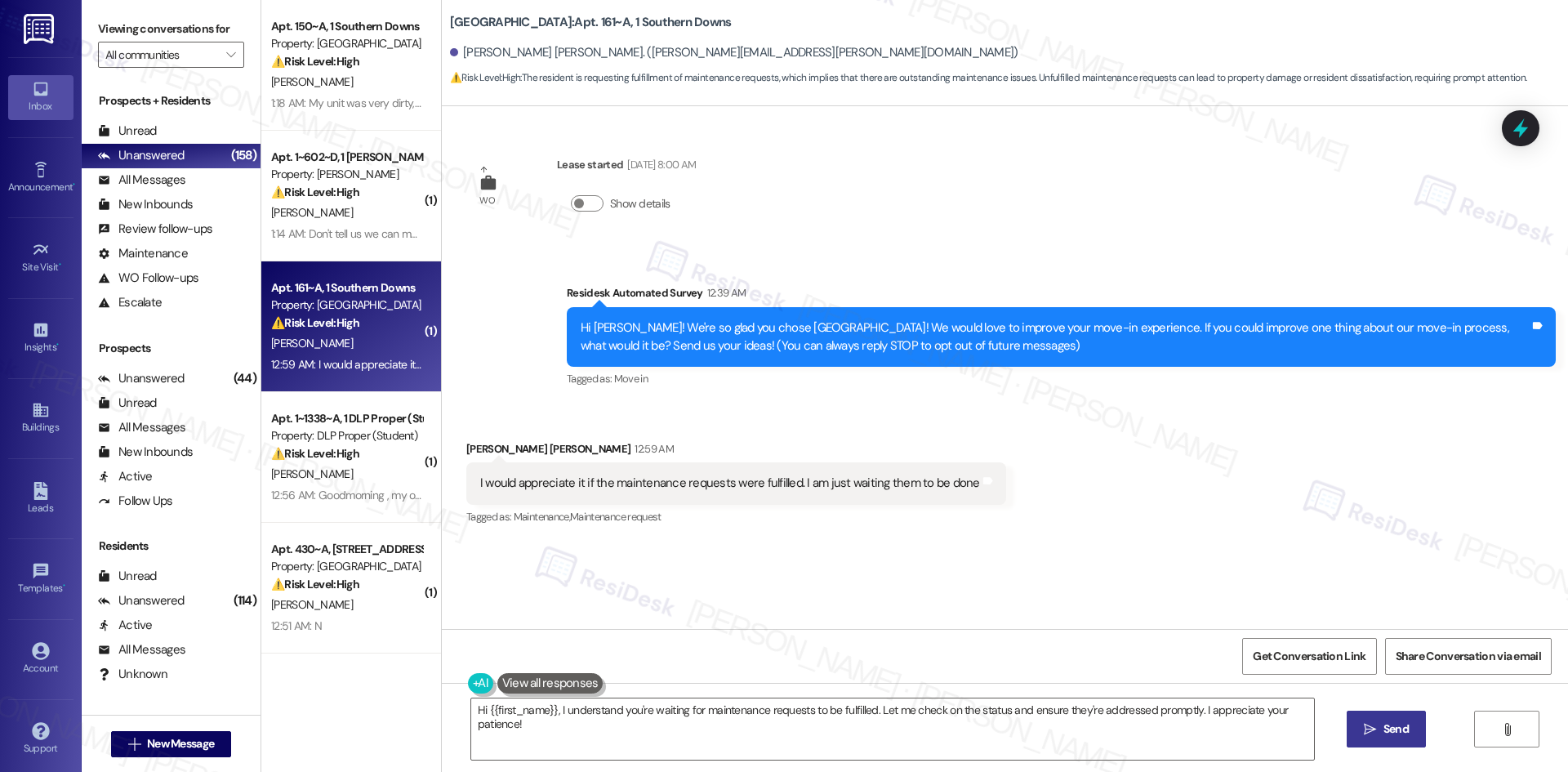
click at [1185, 536] on div "Received via SMS Nipun Manjunath Davasam 12:59 AM I would appreciate it if the …" at bounding box center [1005, 473] width 1126 height 138
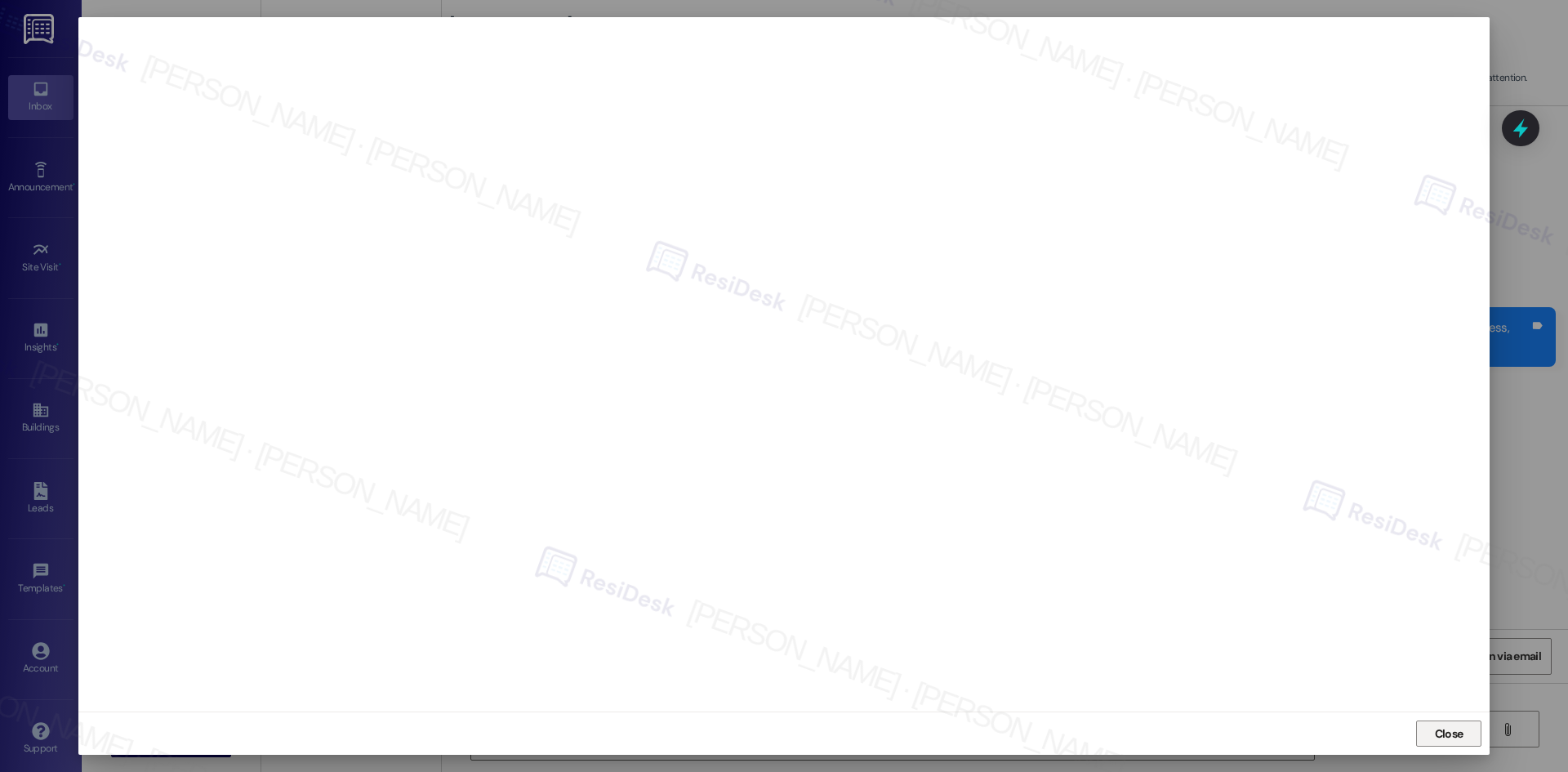
click at [1441, 735] on span "Close" at bounding box center [1449, 733] width 28 height 17
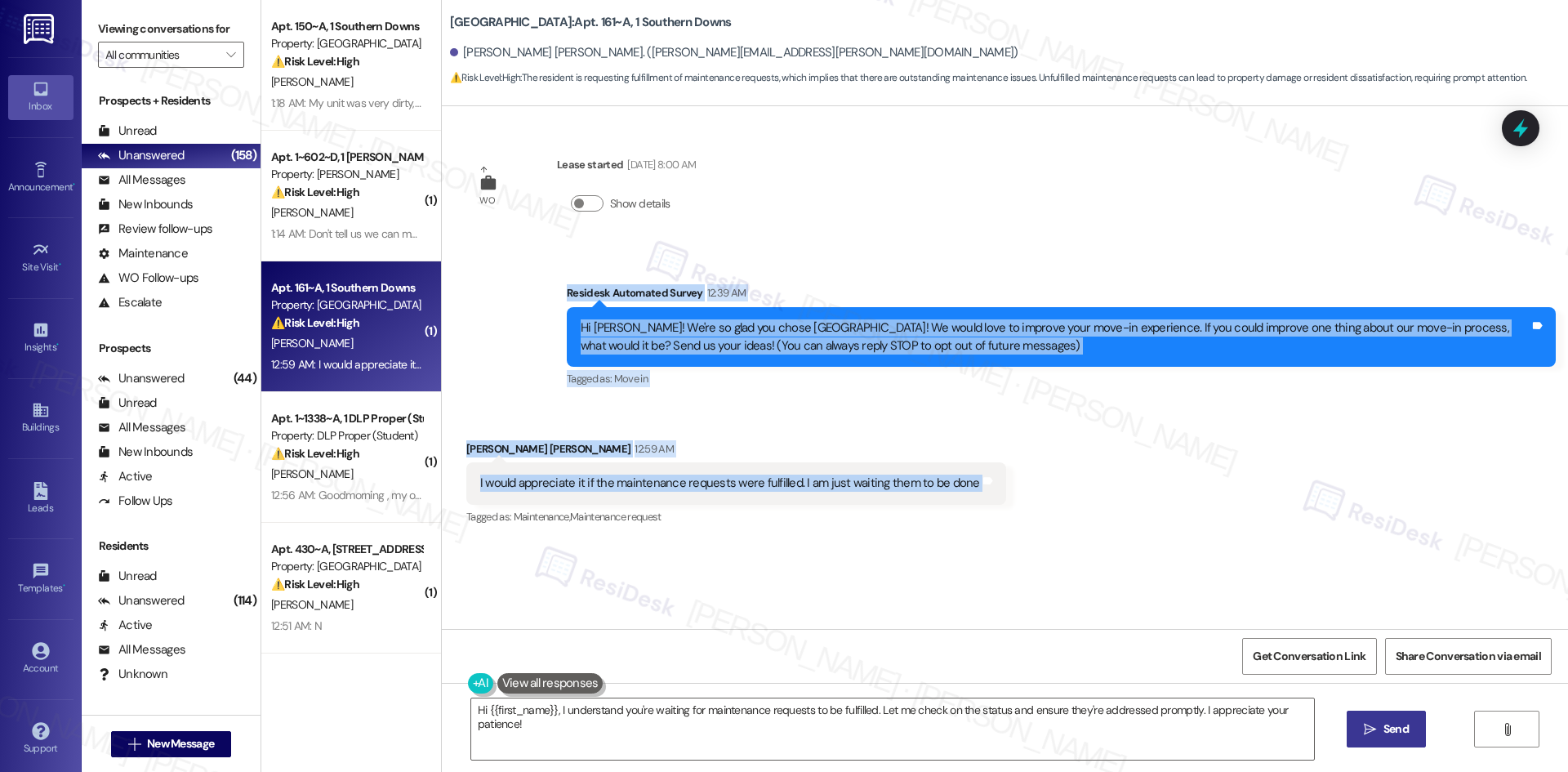
drag, startPoint x: 551, startPoint y: 301, endPoint x: 1054, endPoint y: 495, distance: 539.1
click at [1054, 495] on div "WO Lease started Aug 10, 2025 at 8:00 AM Show details Survey, sent via SMS Resi…" at bounding box center [1005, 367] width 1126 height 523
copy div "Residesk Automated Survey 12:39 AM Hi Nipun Manjunath! We're so glad you chose …"
click at [799, 265] on div "Survey, sent via SMS Residesk Automated Survey 12:39 AM Hi Nipun Manjunath! We'…" at bounding box center [1005, 325] width 1126 height 155
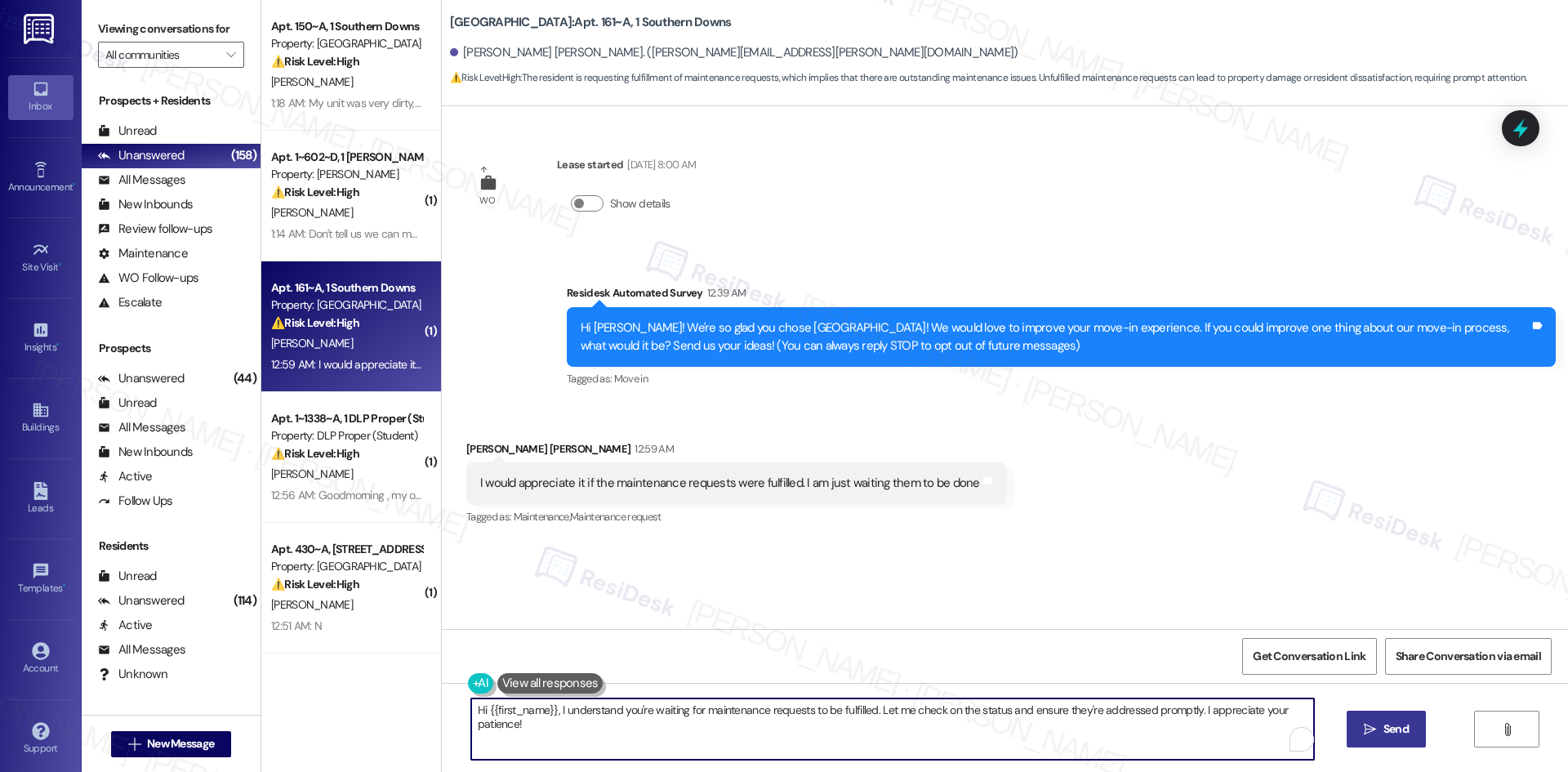
drag, startPoint x: 523, startPoint y: 733, endPoint x: 429, endPoint y: 695, distance: 101.4
click at [442, 695] on div "Hi {{first_name}}, I understand you're waiting for maintenance requests to be f…" at bounding box center [1005, 744] width 1126 height 122
paste textarea "Thanks for sharing your feedback, Nipun. I see your work orders for moulding (I…"
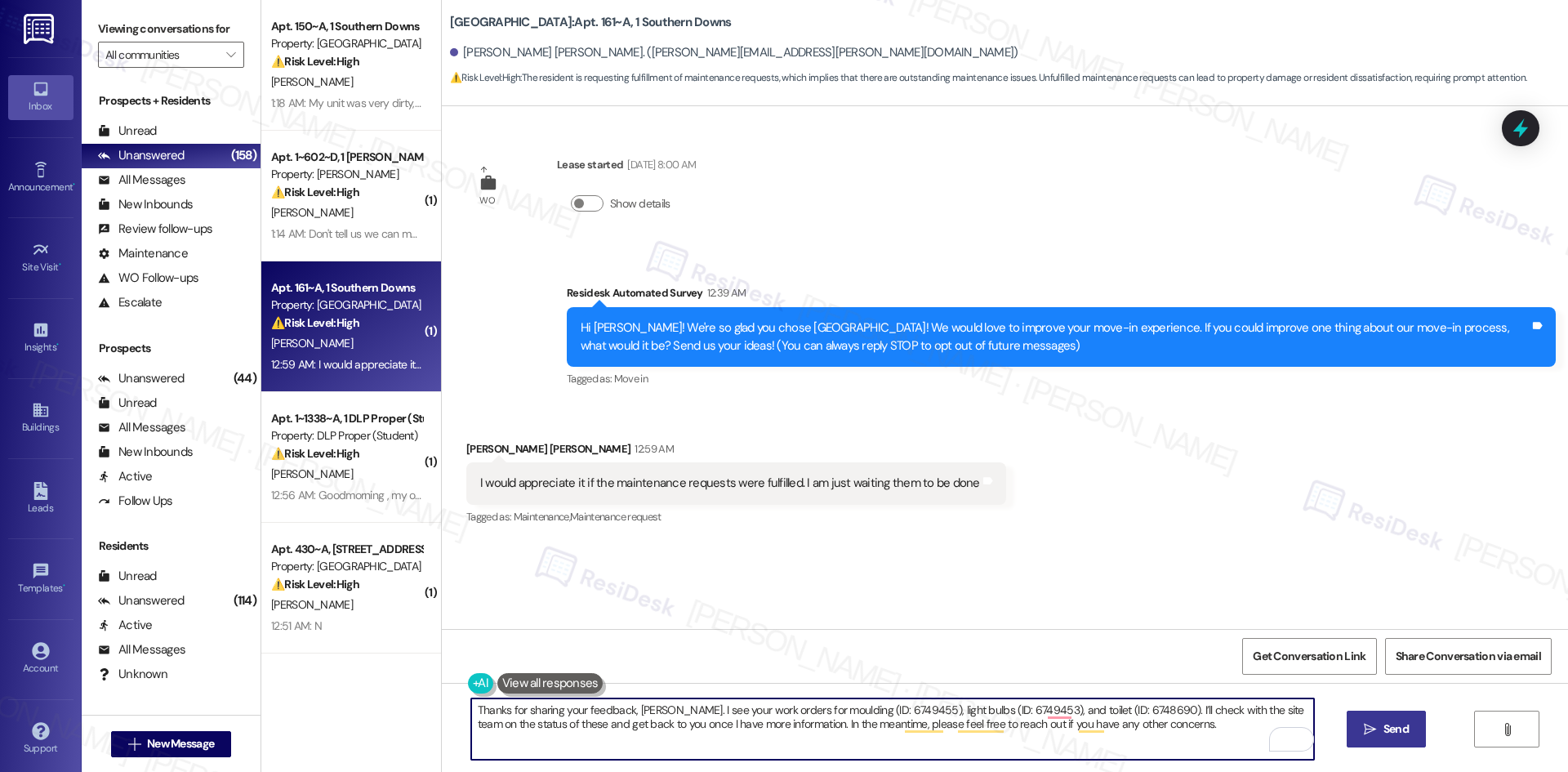
click at [934, 724] on textarea "Thanks for sharing your feedback, Nipun. I see your work orders for moulding (I…" at bounding box center [893, 729] width 843 height 61
click at [918, 724] on textarea "Thanks for sharing your feedback, Nipun. I see your work orders for moulding (I…" at bounding box center [893, 729] width 843 height 61
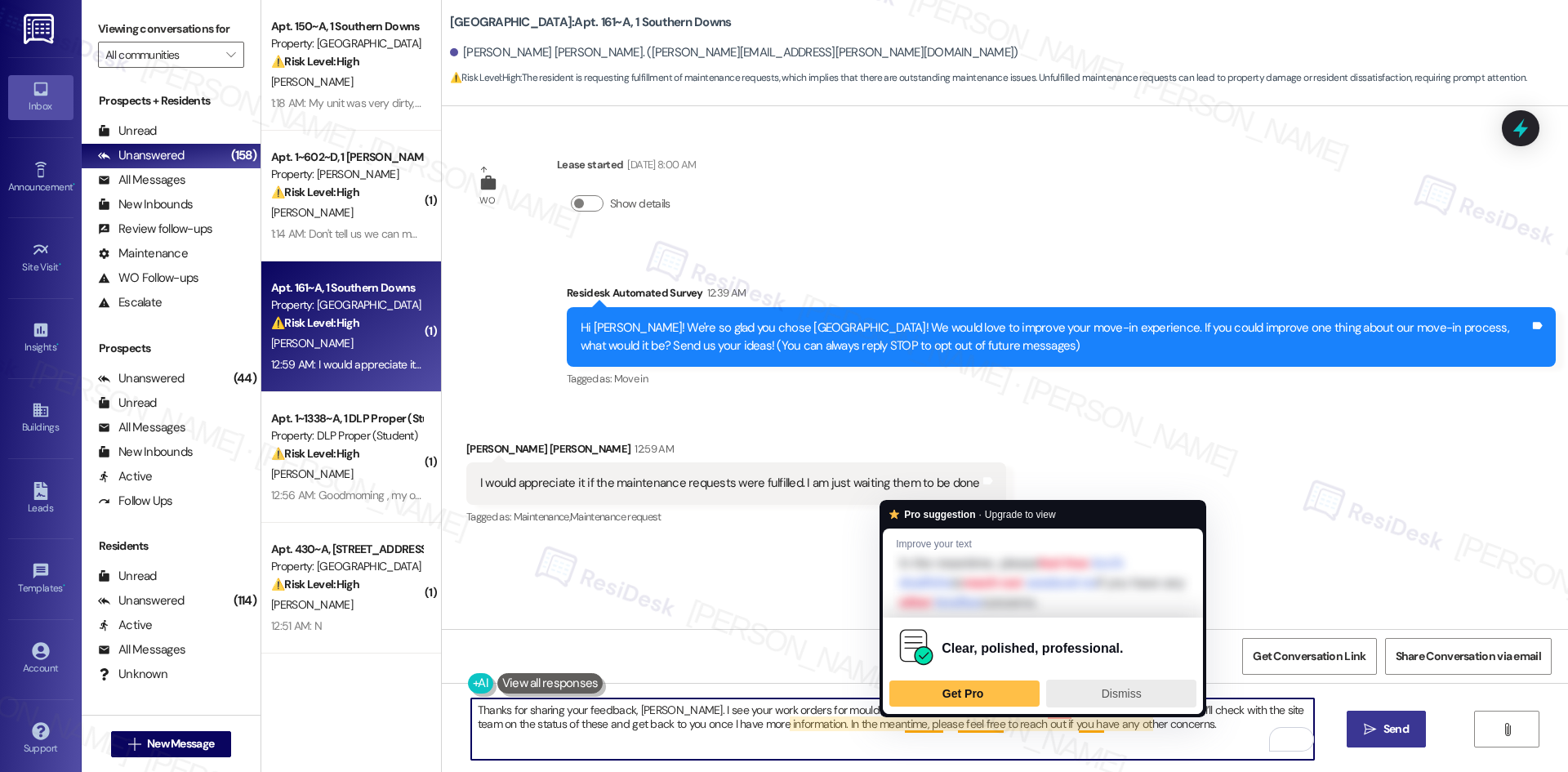
click at [1152, 693] on div "Dismiss" at bounding box center [1121, 693] width 136 height 26
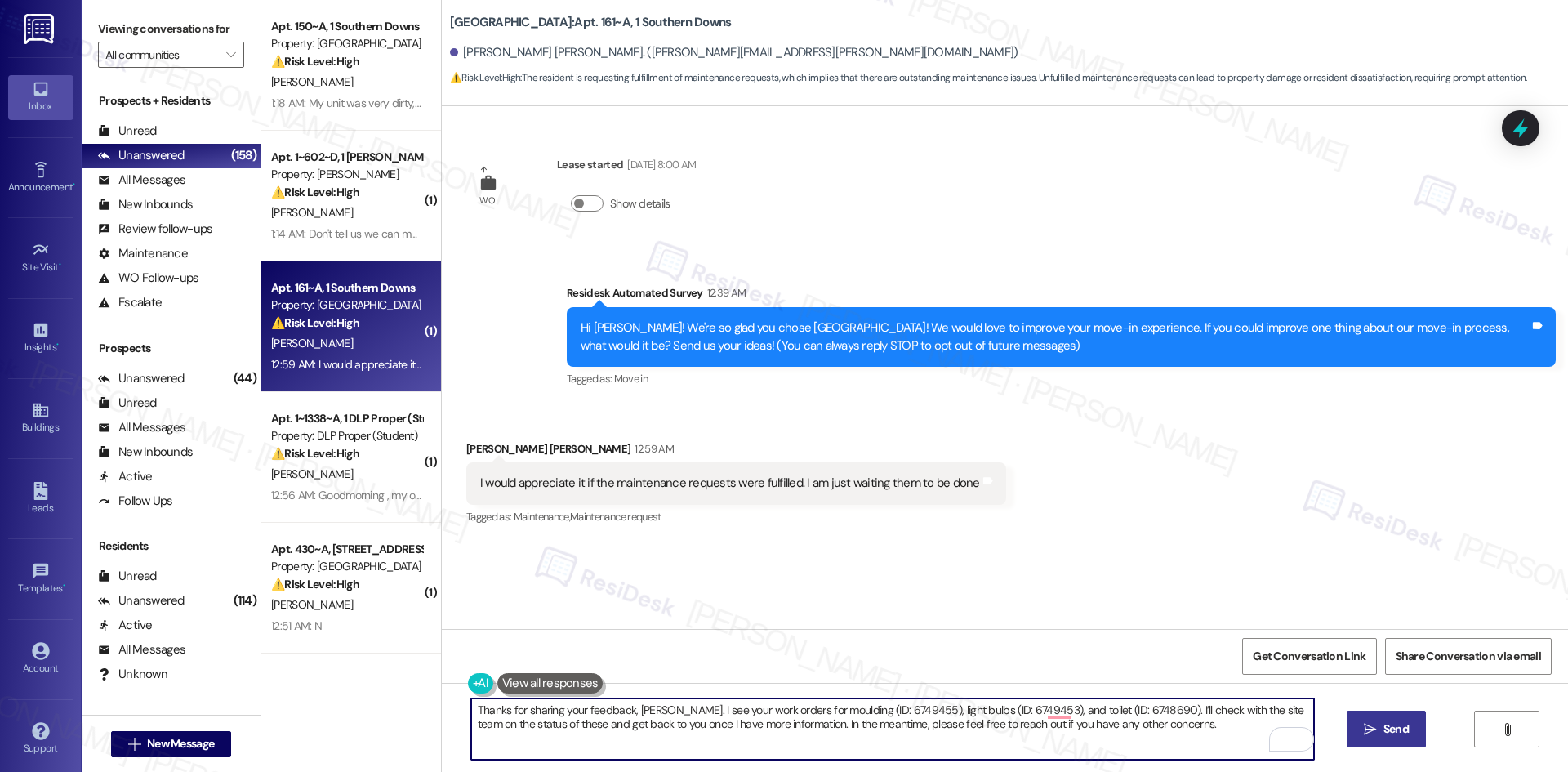
type textarea "Thanks for sharing your feedback, Nipun. I see your work orders for moulding (I…"
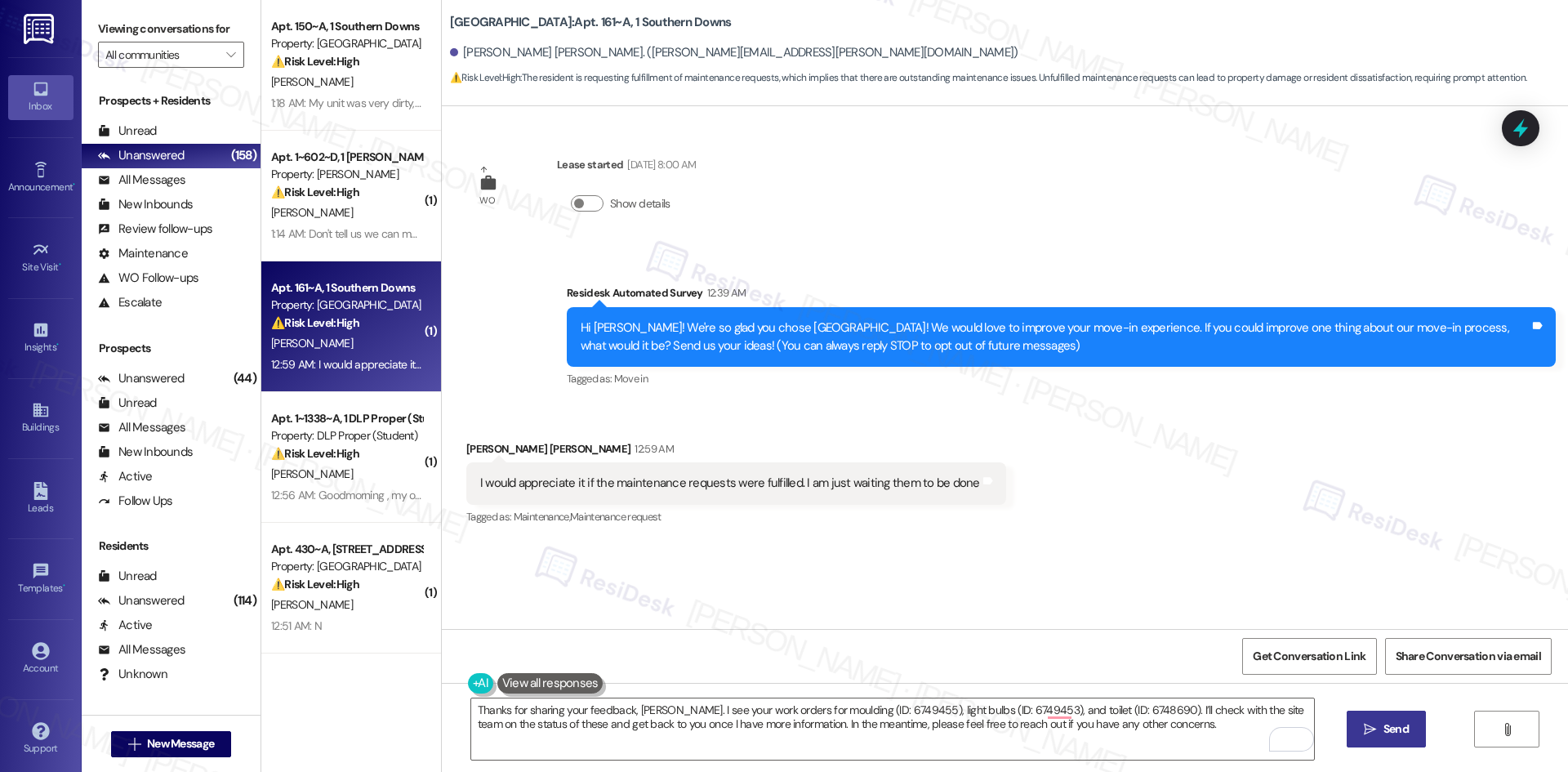
click at [1391, 731] on span "Send" at bounding box center [1396, 729] width 26 height 17
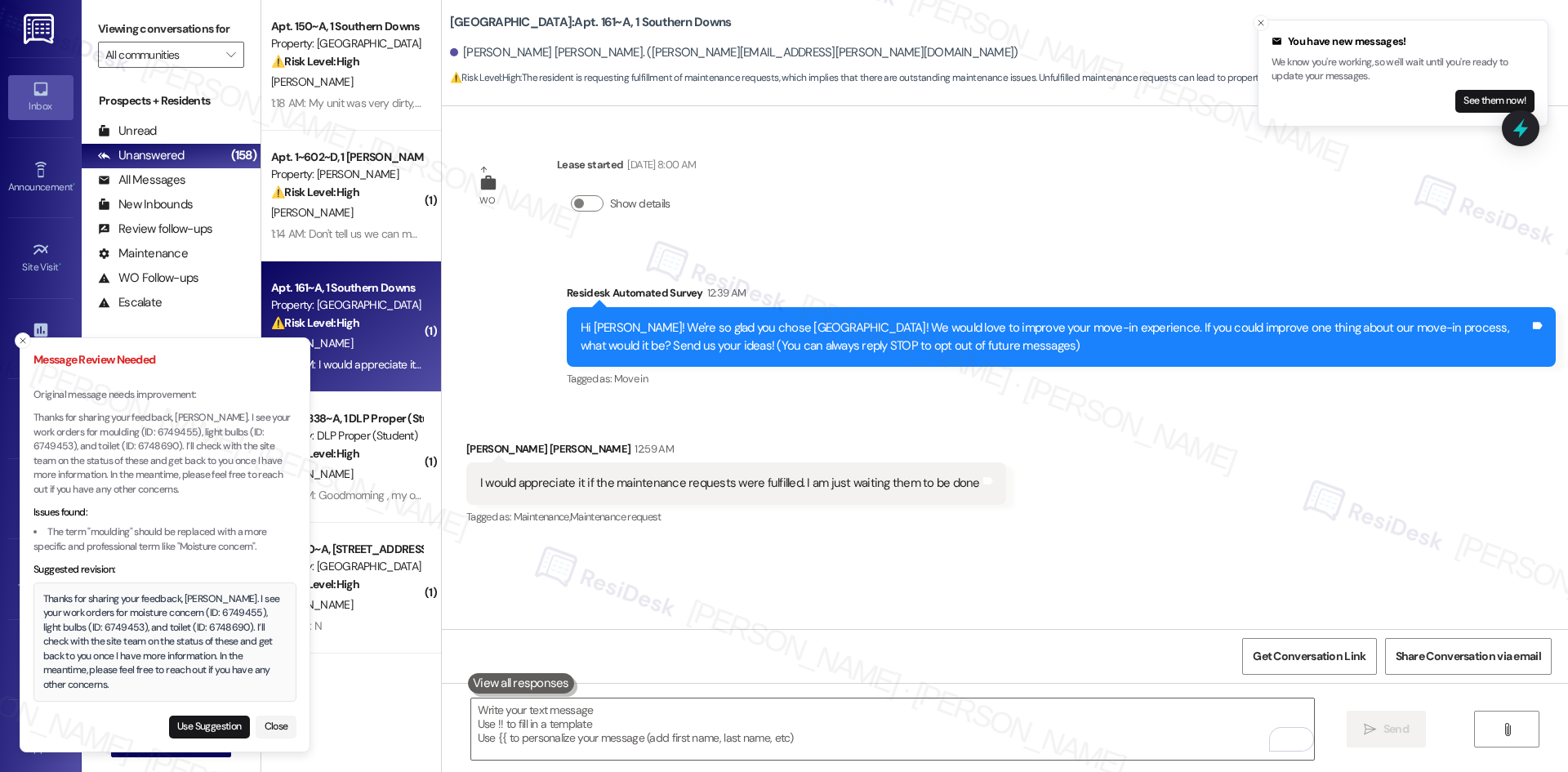
click at [1175, 524] on div "Received via SMS Nipun Manjunath Davasam 12:59 AM I would appreciate it if the …" at bounding box center [1005, 473] width 1126 height 138
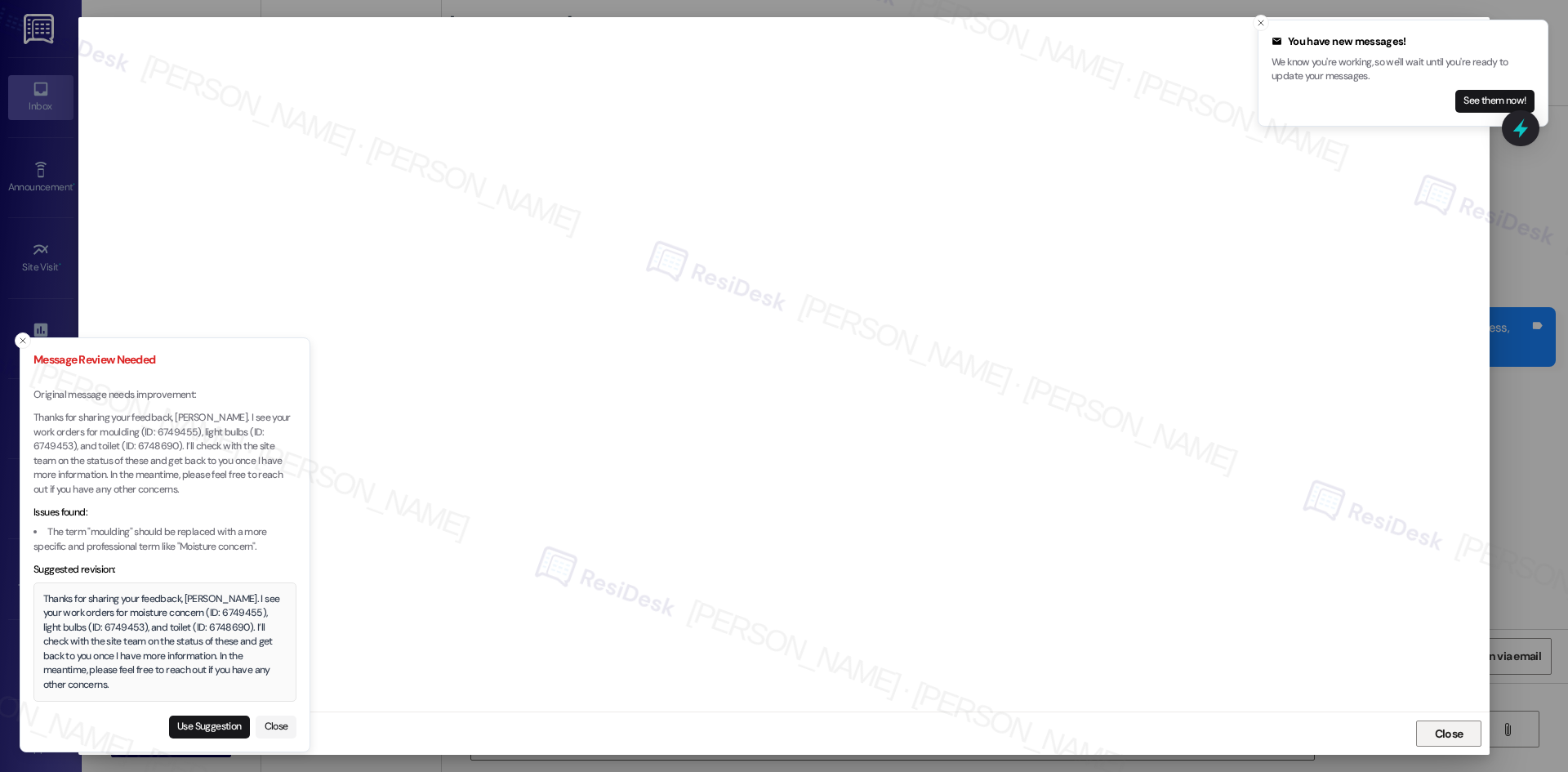
click at [1464, 735] on span "Close" at bounding box center [1449, 733] width 35 height 17
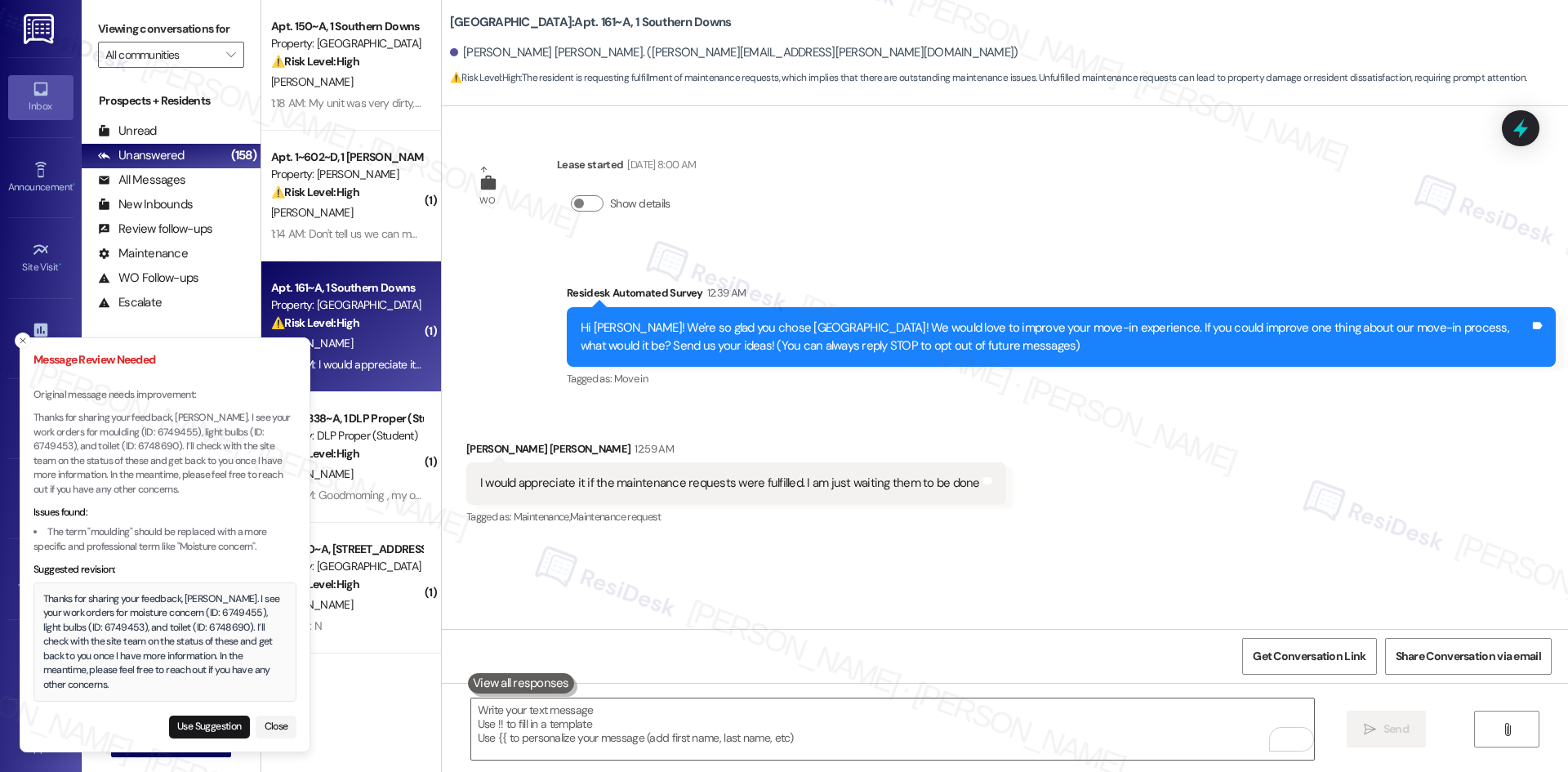
click at [698, 403] on div "Survey, sent via SMS Residesk Automated Survey 12:39 AM Hi Nipun Manjunath! We'…" at bounding box center [1061, 336] width 1013 height 130
click at [263, 721] on button "Close" at bounding box center [276, 727] width 41 height 23
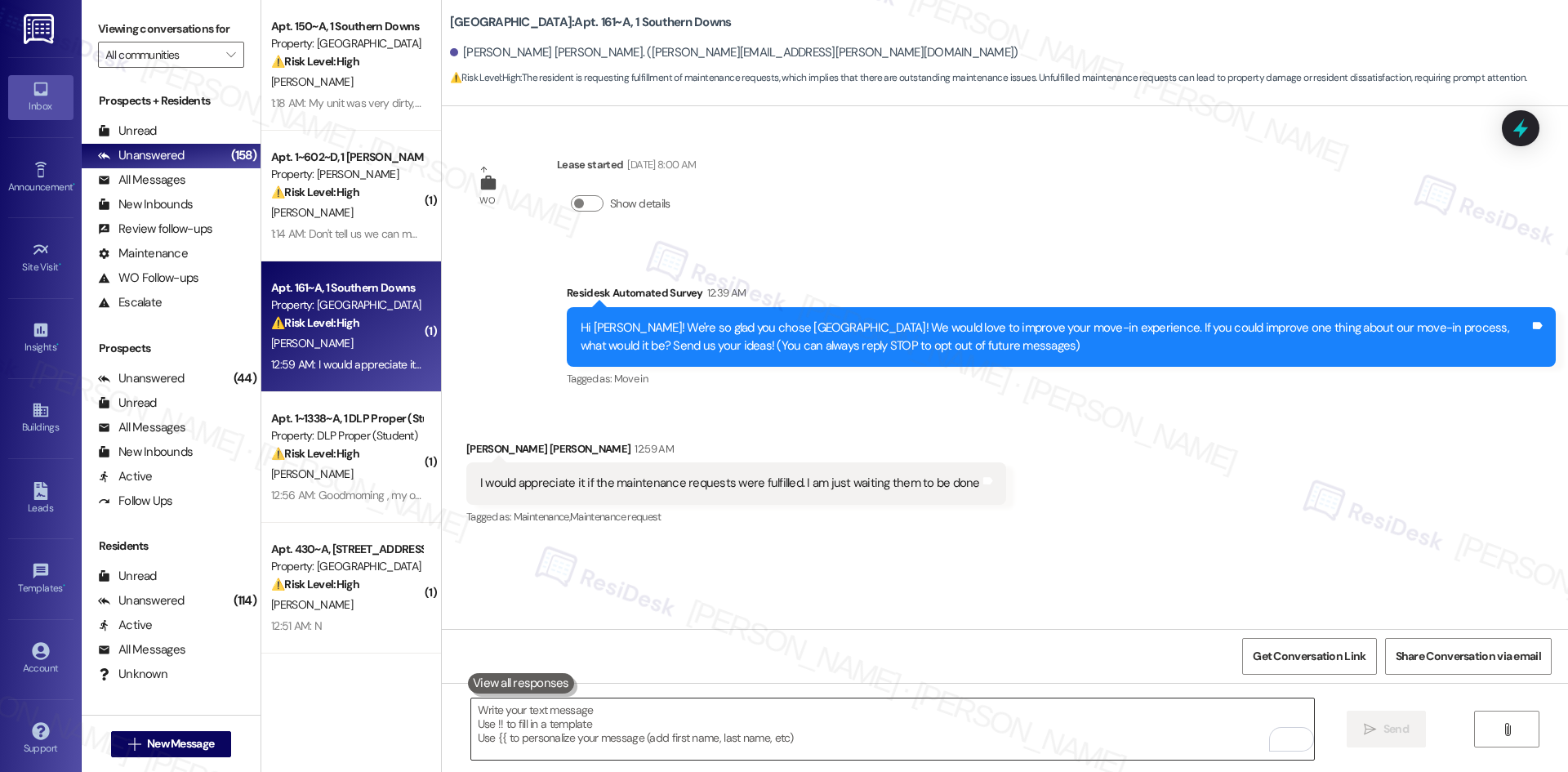
drag, startPoint x: 658, startPoint y: 751, endPoint x: 651, endPoint y: 744, distance: 9.9
click at [658, 750] on textarea "To enrich screen reader interactions, please activate Accessibility in Grammarl…" at bounding box center [893, 729] width 843 height 61
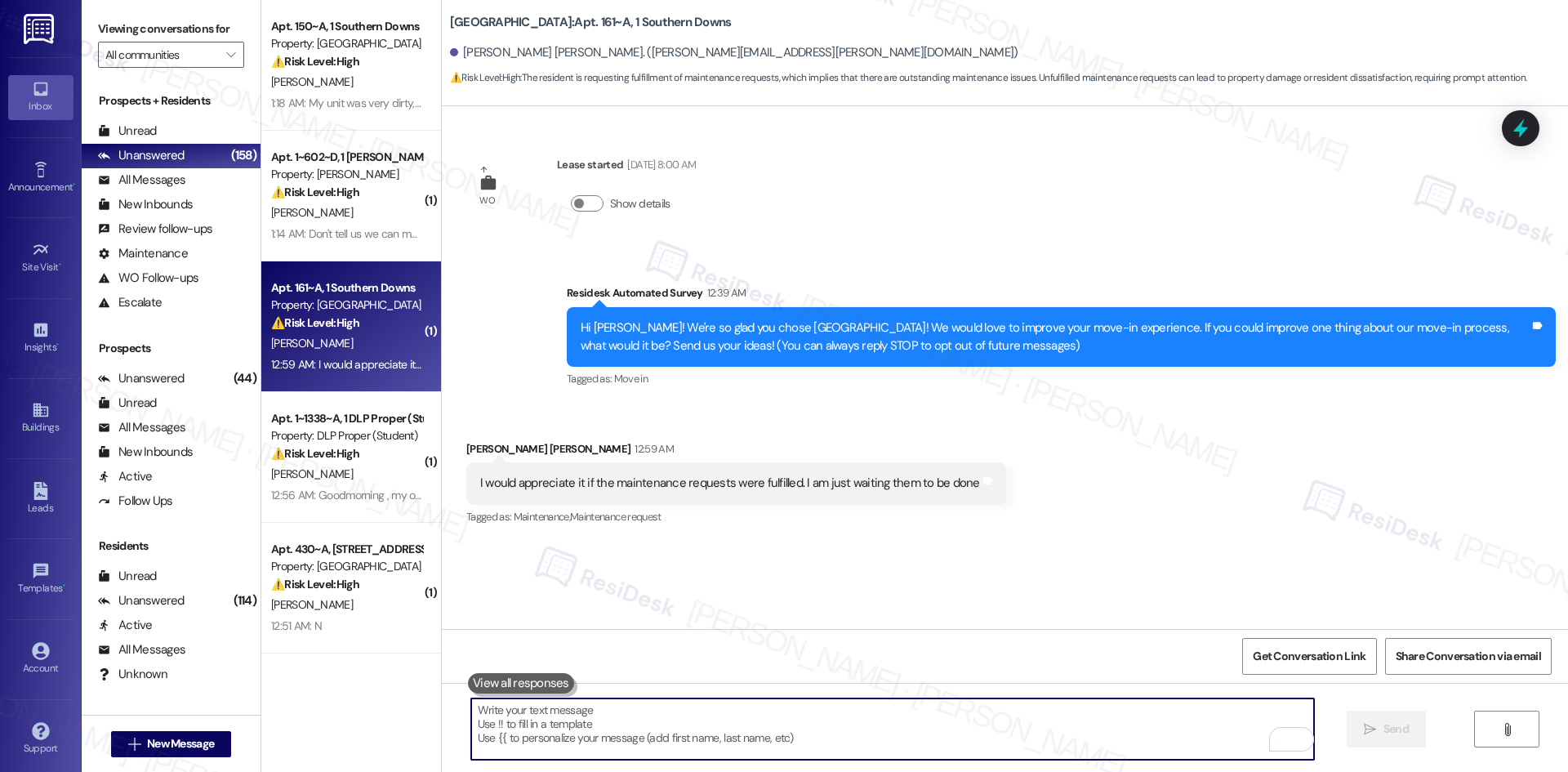
paste textarea "Thanks for sharing your feedback, Nipun. I see your work orders for the closet …"
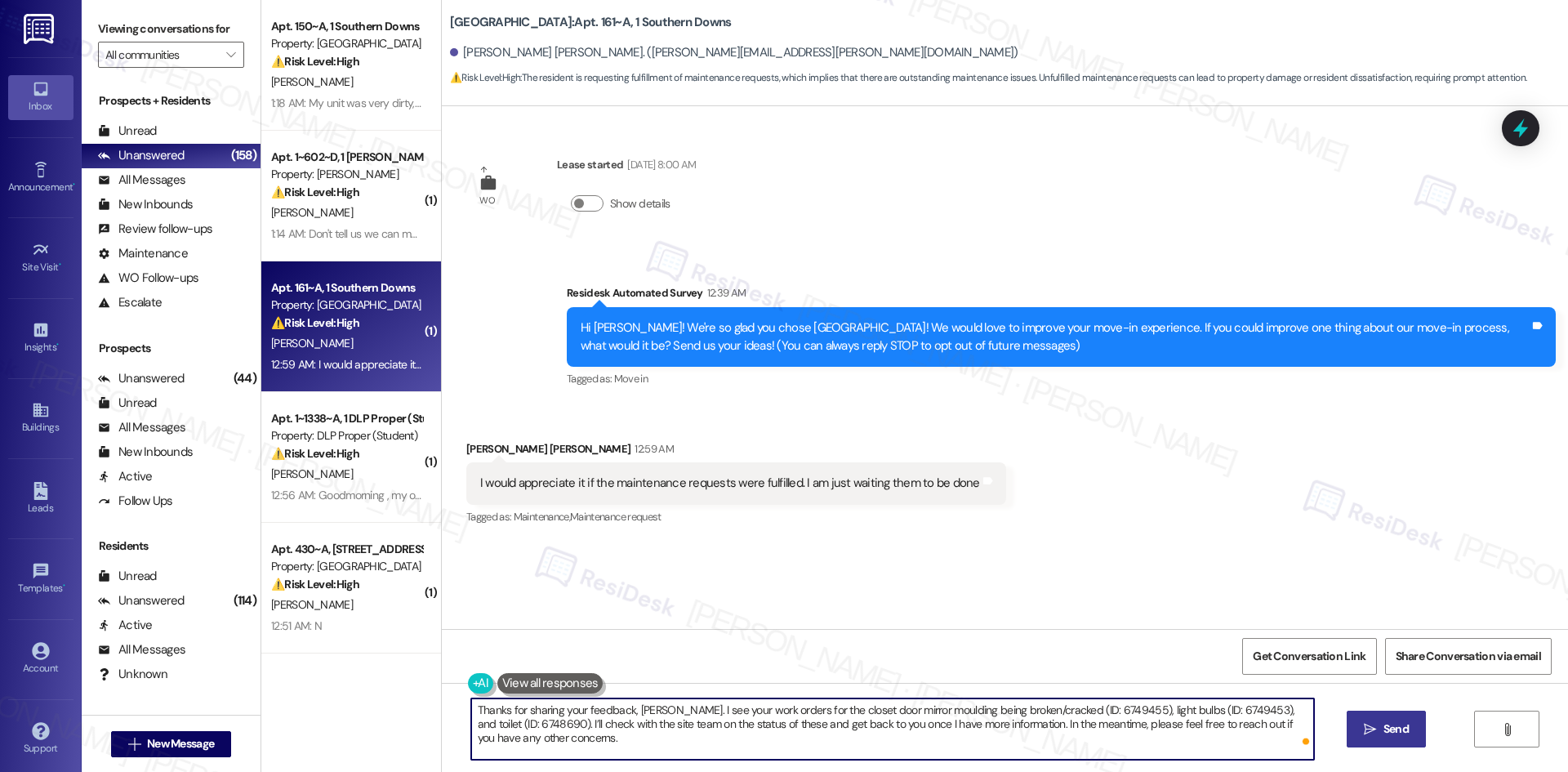
click at [687, 744] on textarea "Thanks for sharing your feedback, Nipun. I see your work orders for the closet …" at bounding box center [893, 729] width 843 height 61
type textarea "Thanks for sharing your feedback, Nipun. I see your work orders for the closet …"
click at [1398, 724] on span "Send" at bounding box center [1396, 729] width 26 height 17
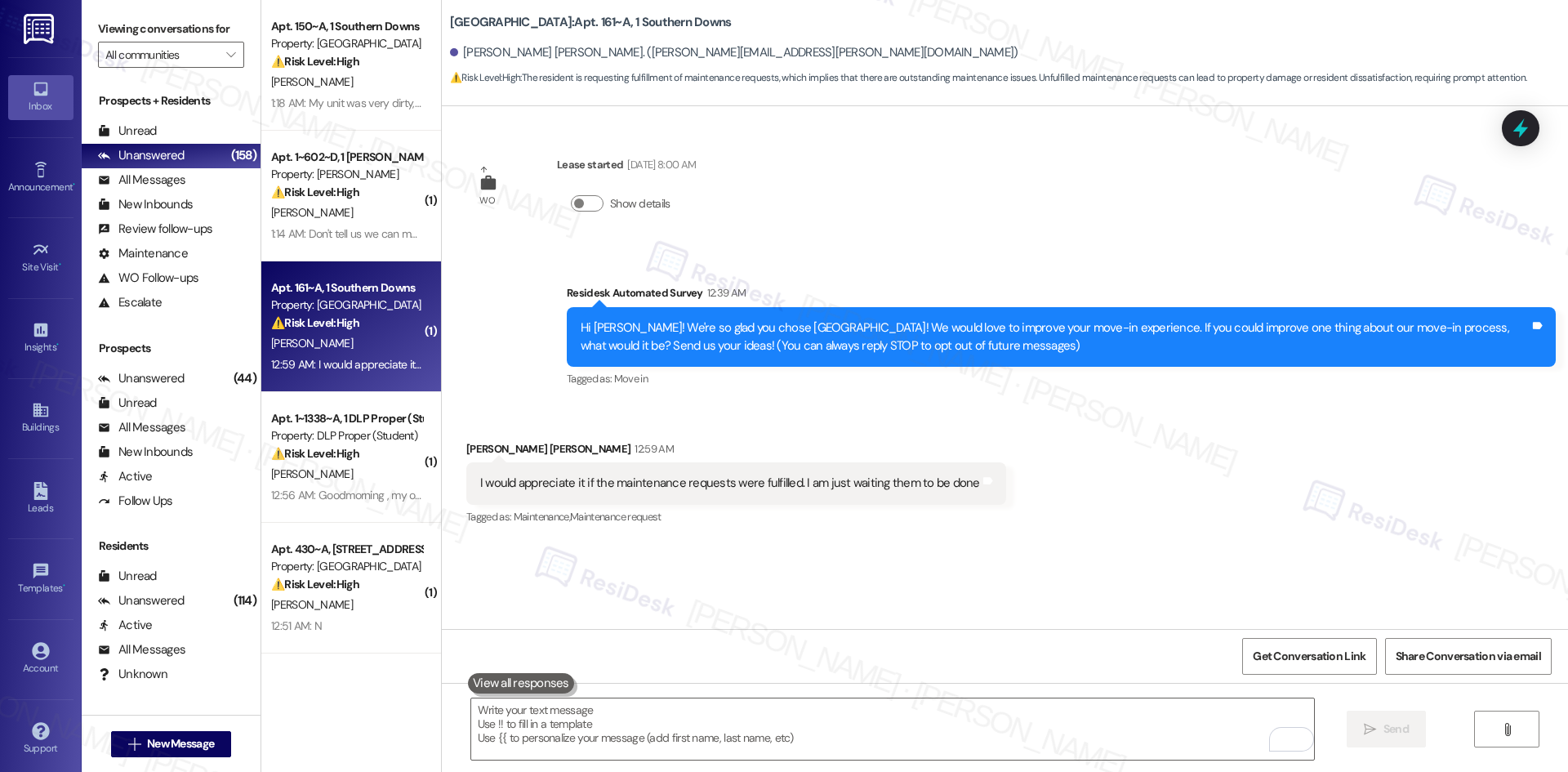
click at [1247, 527] on div "Received via SMS Nipun Manjunath Davasam 12:59 AM I would appreciate it if the …" at bounding box center [1005, 473] width 1126 height 138
click at [1066, 727] on textarea "To enrich screen reader interactions, please activate Accessibility in Grammarl…" at bounding box center [893, 729] width 843 height 61
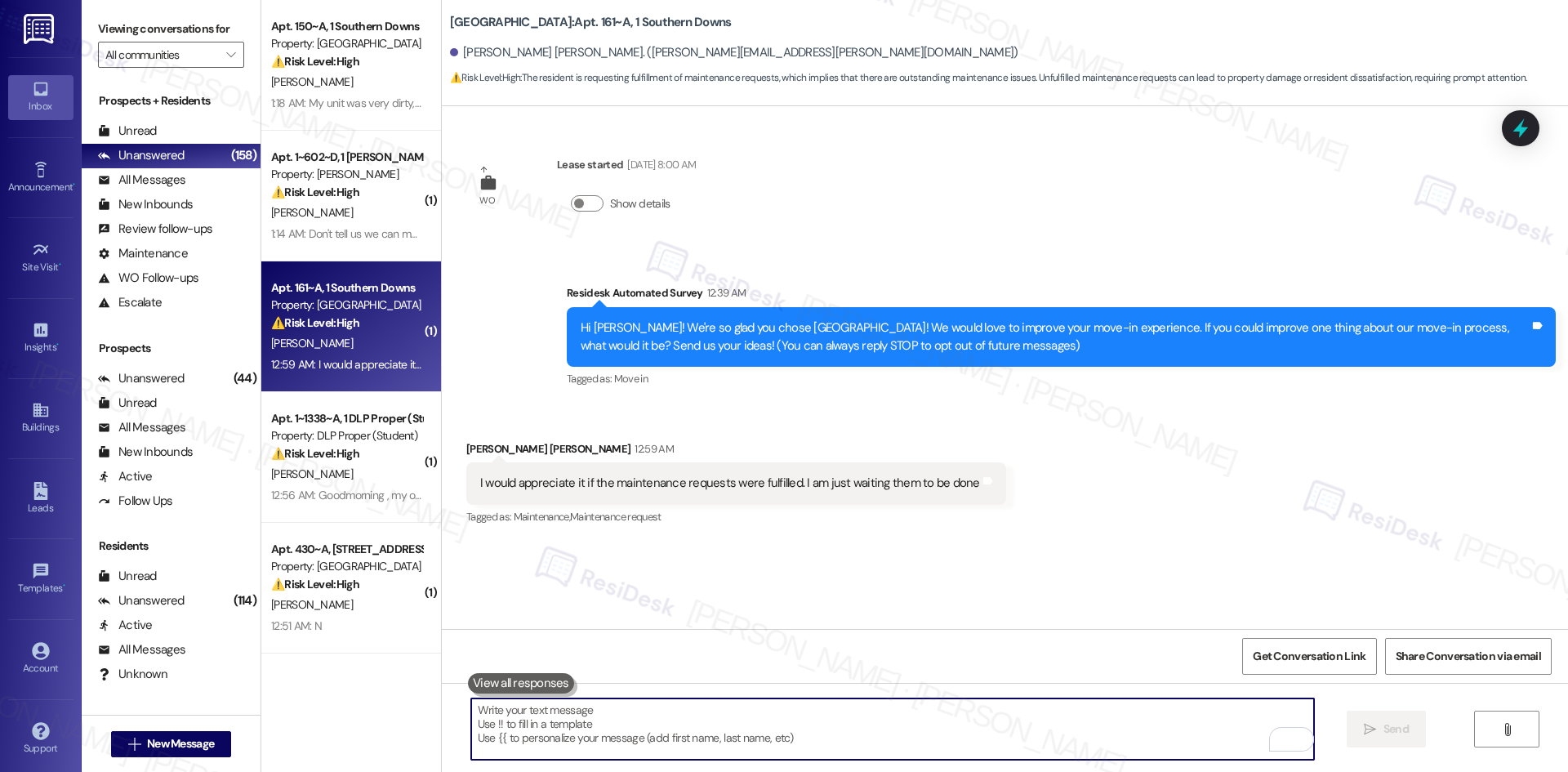
paste textarea "Thanks for sharing your feedback, Nipun. I see your work orders for the closet …"
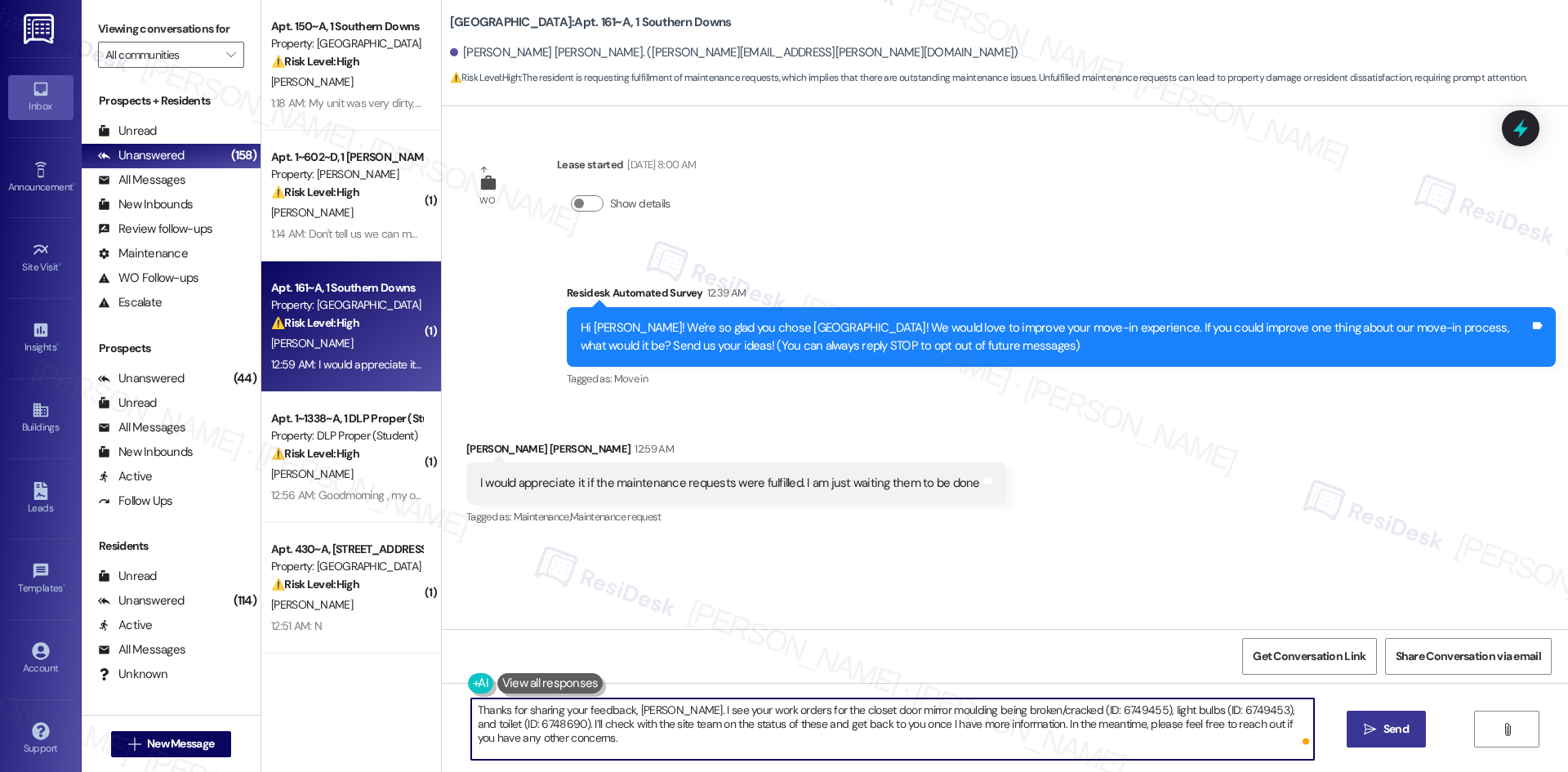
type textarea "Thanks for sharing your feedback, Nipun. I see your work orders for the closet …"
click at [1142, 604] on div "WO Lease started Aug 10, 2025 at 8:00 AM Show details Survey, sent via SMS Resi…" at bounding box center [1005, 367] width 1126 height 523
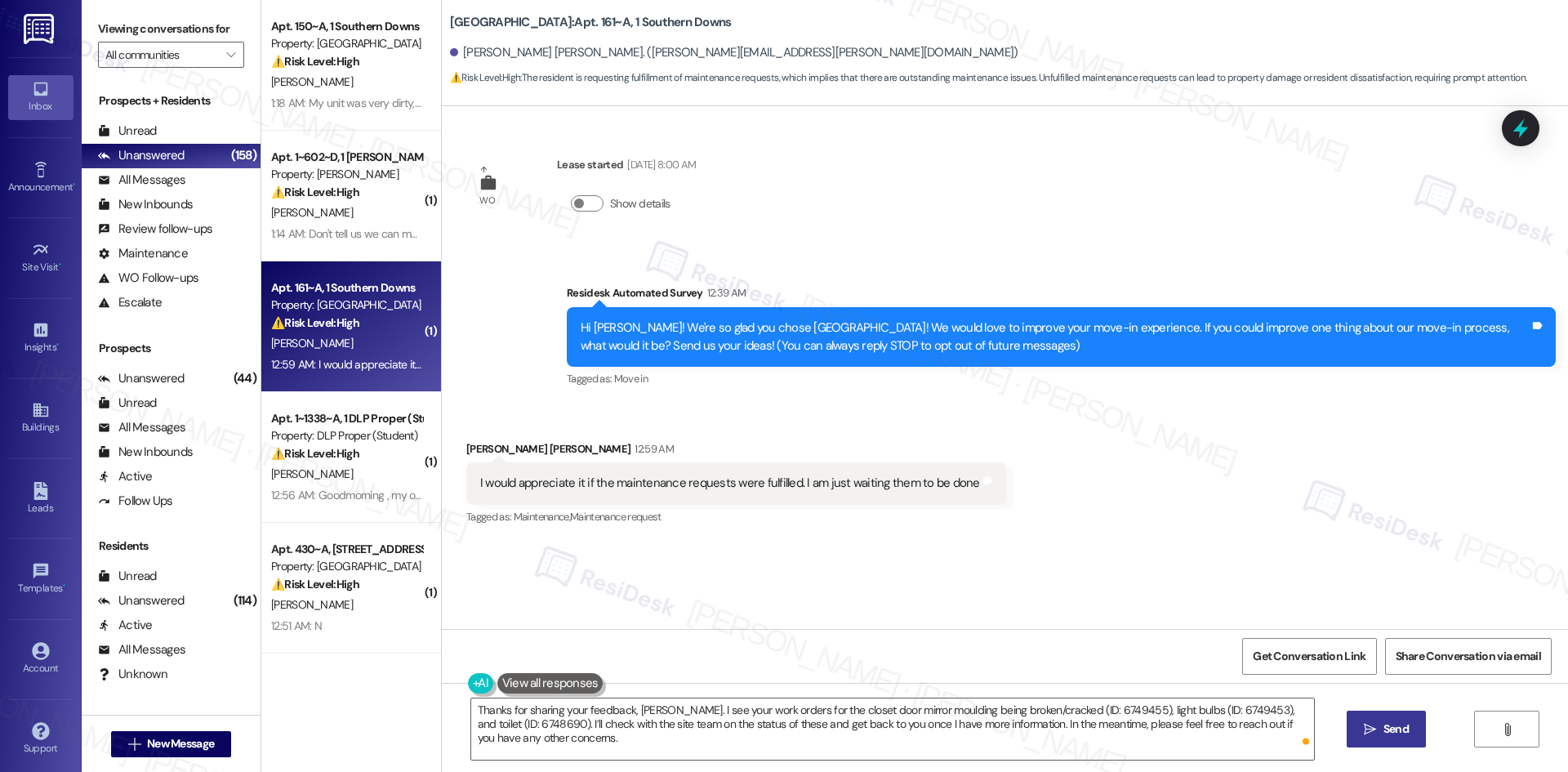
click at [1386, 729] on span "Send" at bounding box center [1396, 729] width 26 height 17
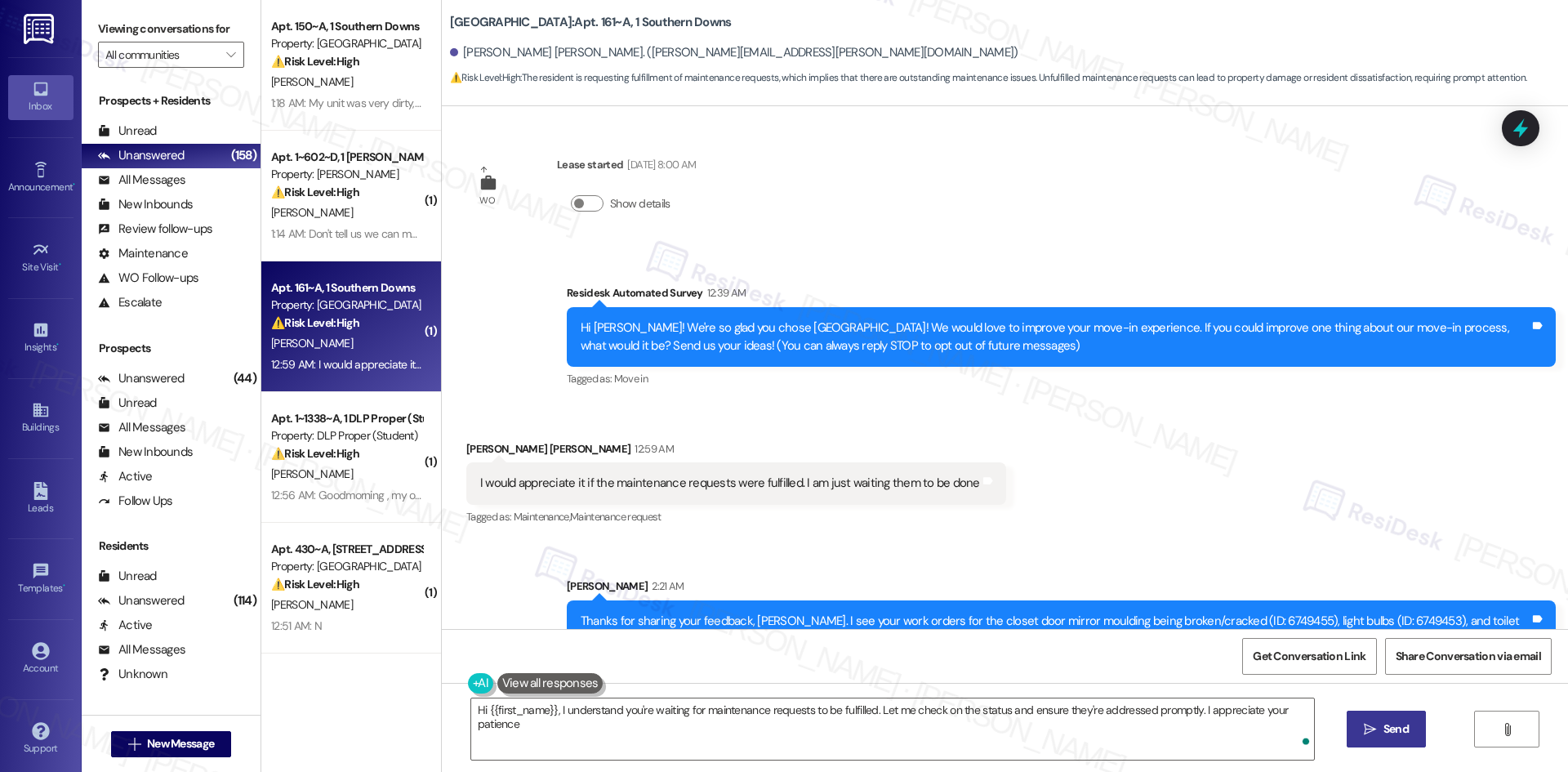
type textarea "Hi {{first_name}}, I understand you're waiting for maintenance requests to be f…"
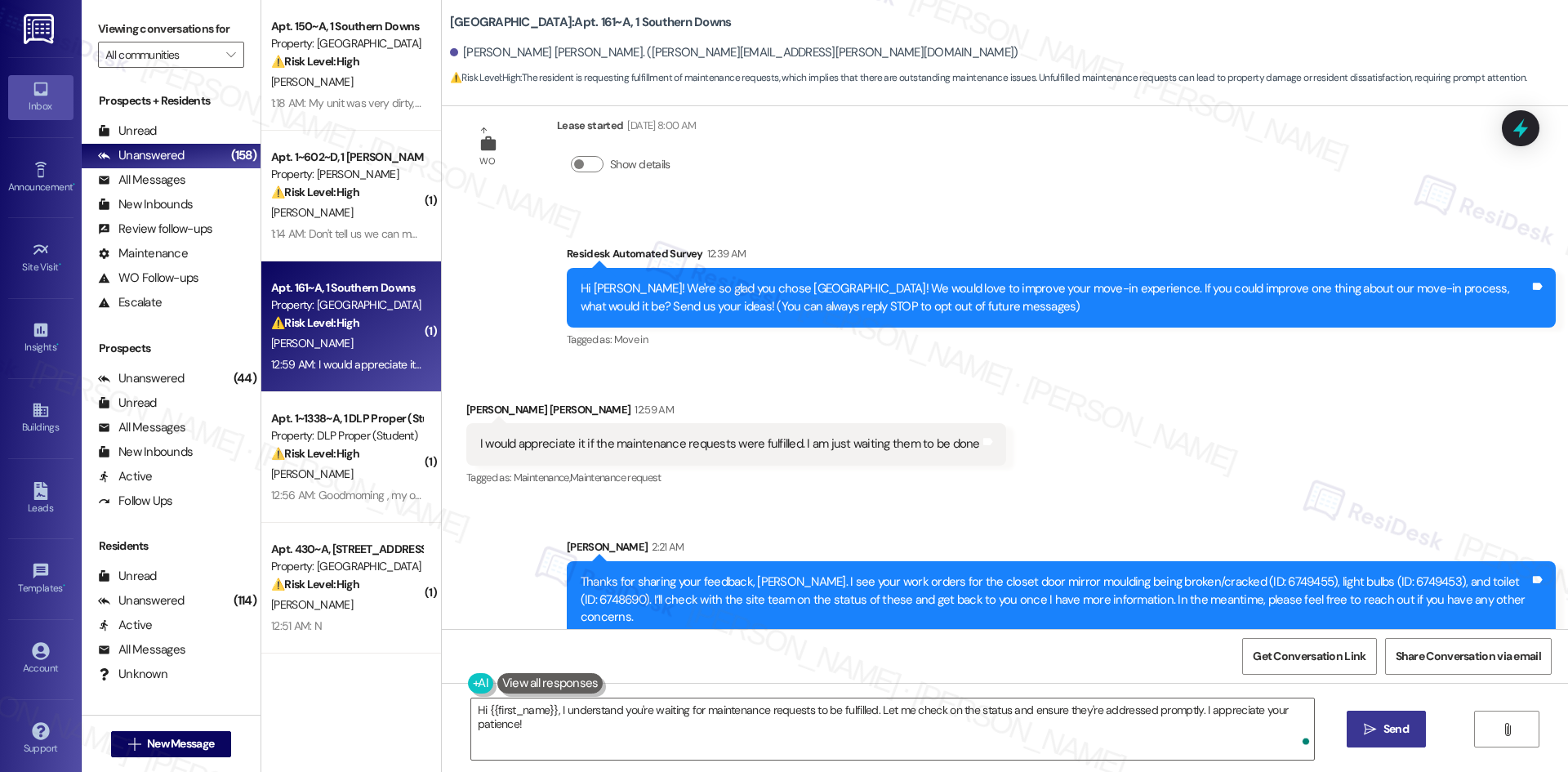
scroll to position [44, 0]
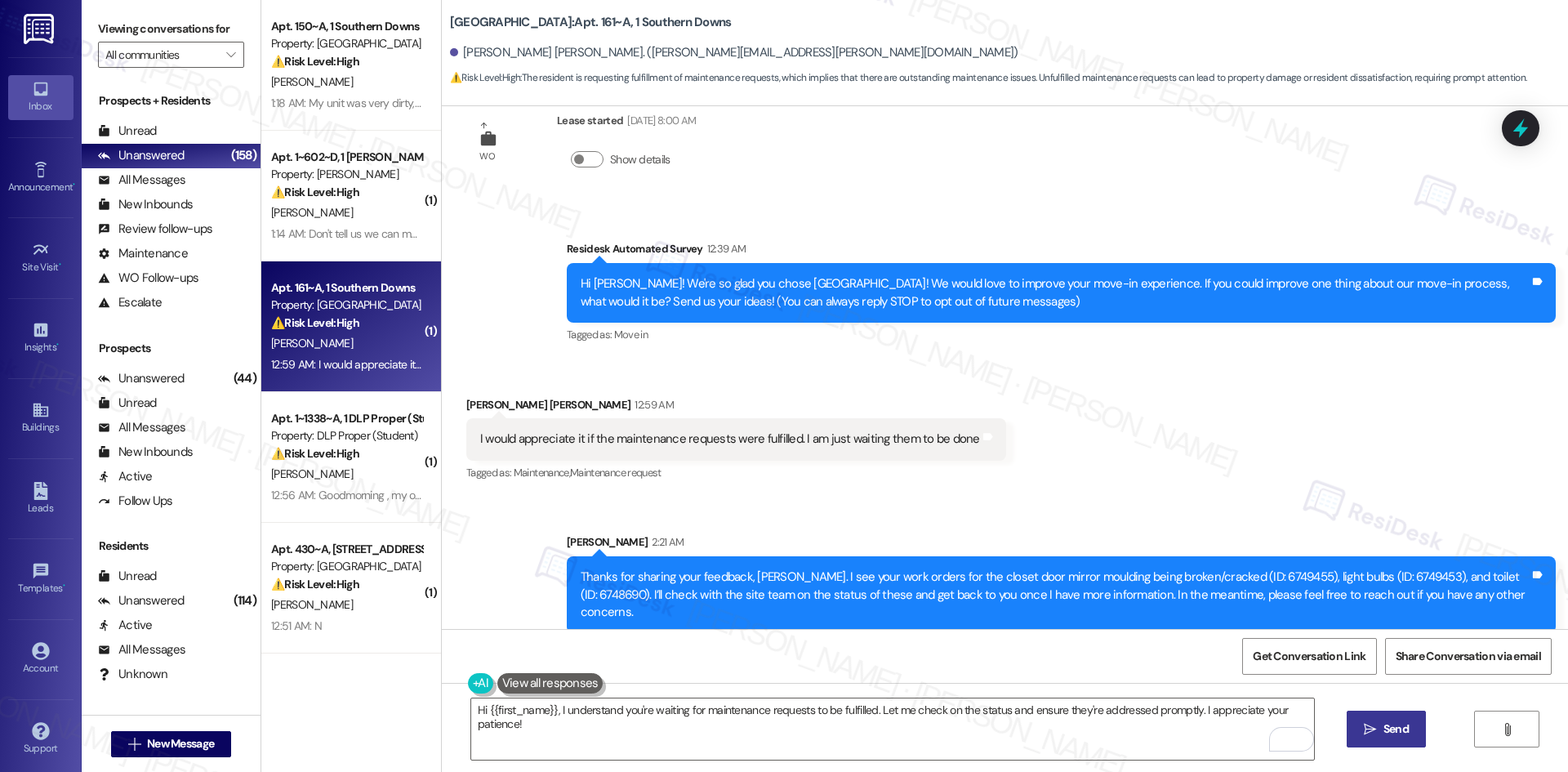
click at [1110, 528] on div "Sent via SMS Sarah 2:21 AM Thanks for sharing your feedback, Nipun. I see your …" at bounding box center [1061, 583] width 1013 height 124
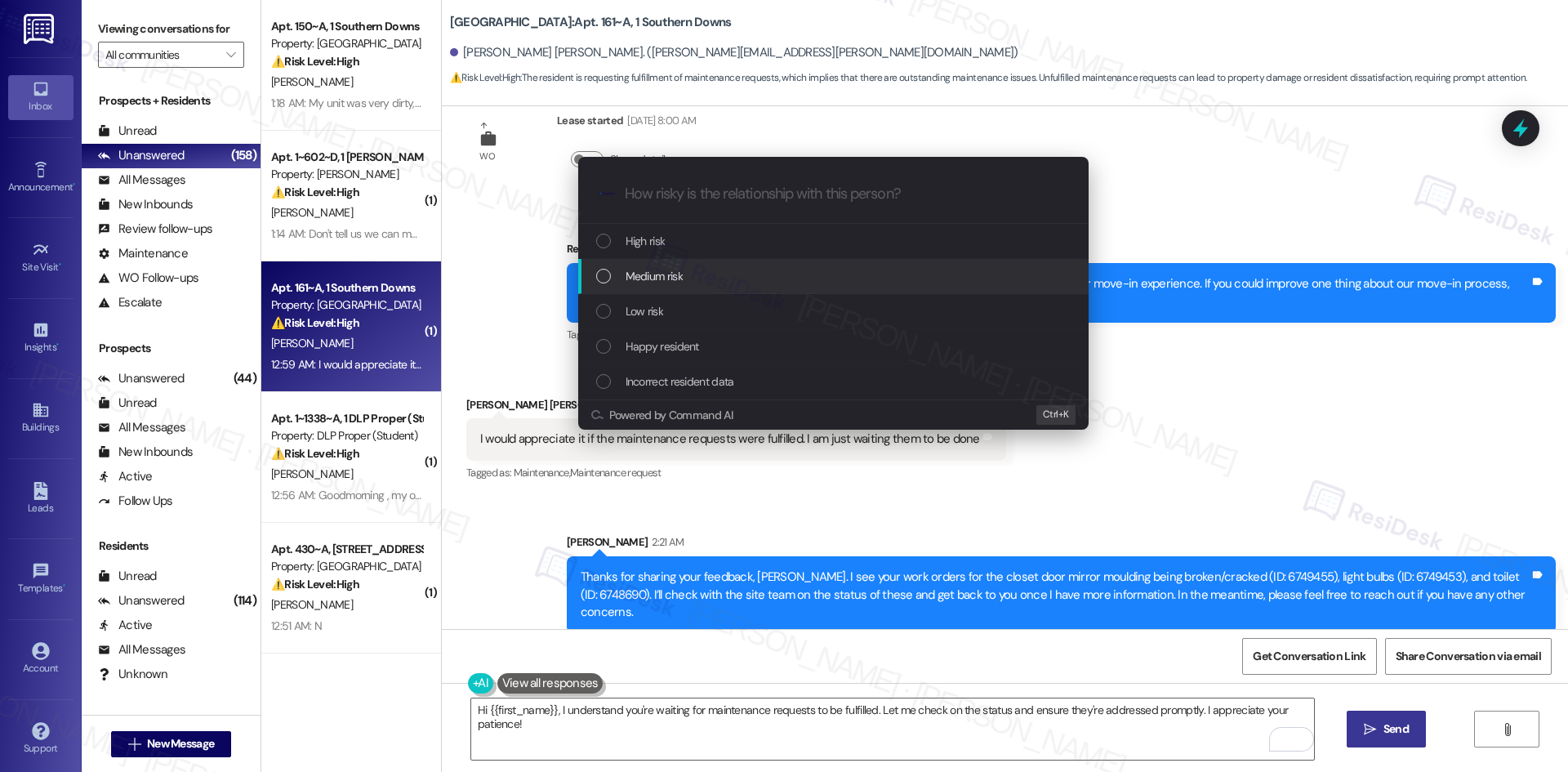
click at [753, 284] on div "Medium risk" at bounding box center [835, 276] width 477 height 18
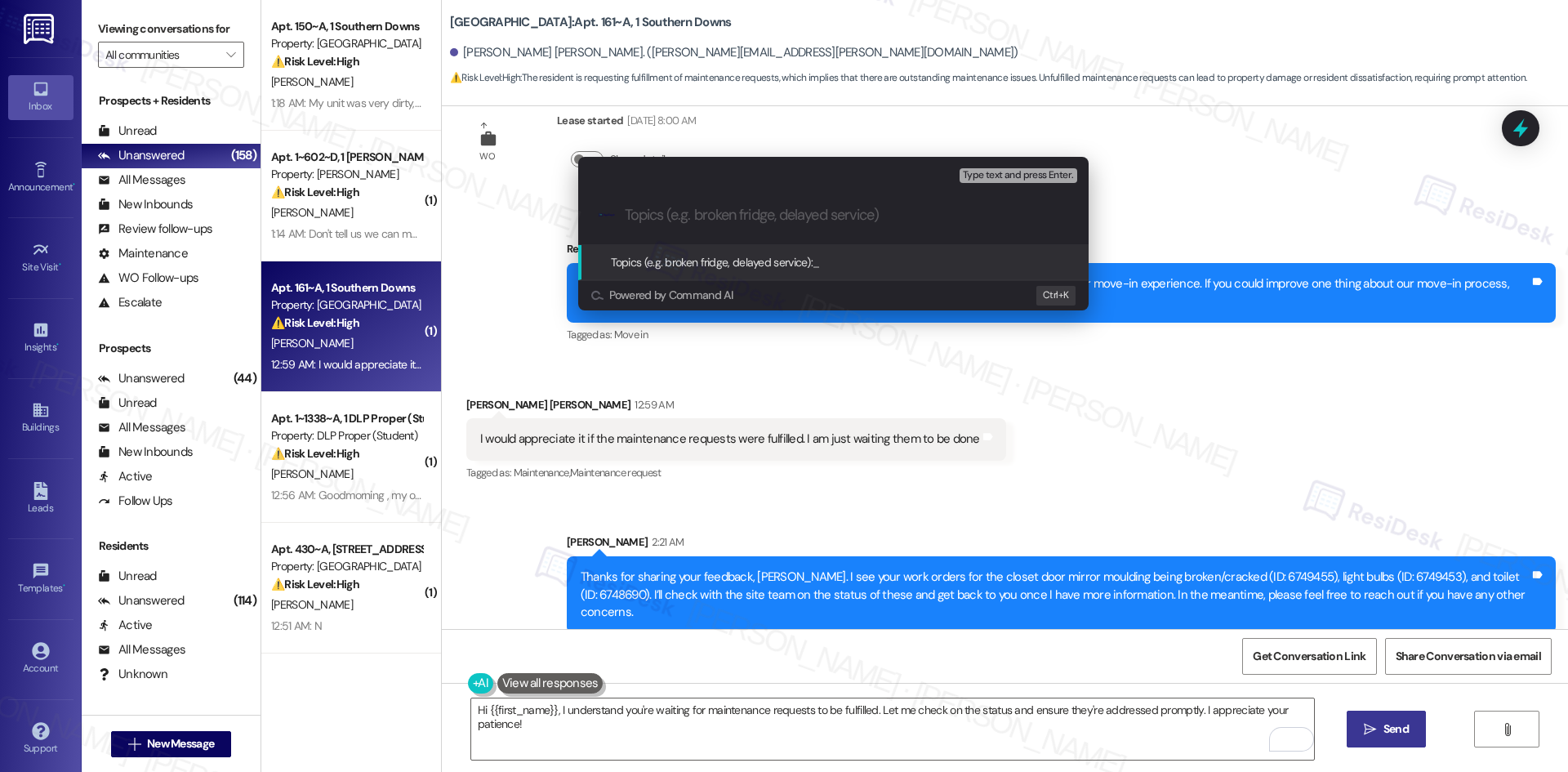
click at [712, 225] on div ".cls-1{fill:#0a055f;}.cls-2{fill:#0cc4c4;} resideskLogoBlueOrange" at bounding box center [833, 215] width 510 height 58
click at [728, 210] on input "Topics (e.g. broken fridge, delayed service)" at bounding box center [847, 215] width 444 height 17
paste input "Follow-Up on Pending Work Orders – Move-In Feedback"
type input "Follow-Up on Pending Work Orders – Move-In Feedback"
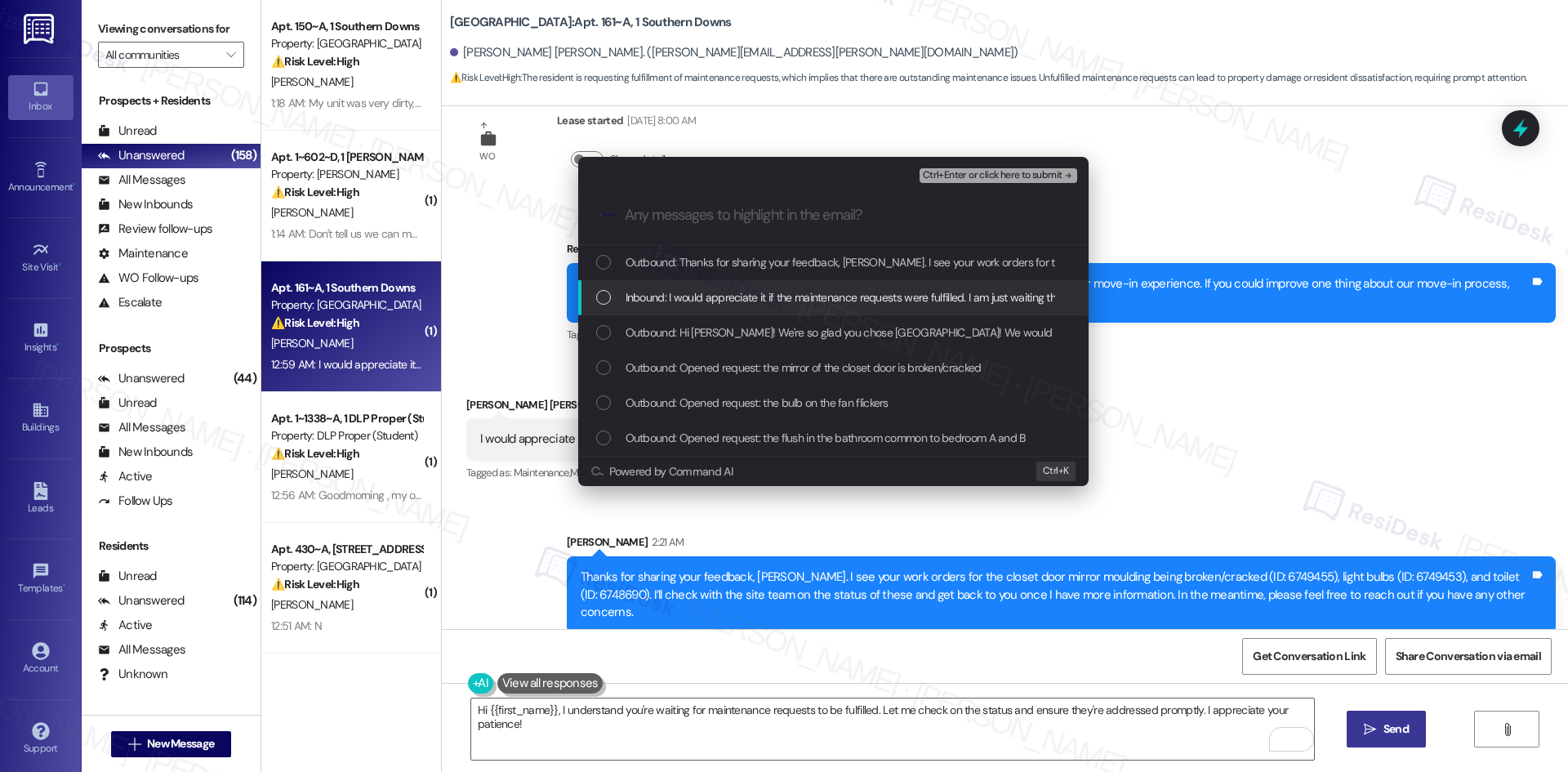
click at [749, 298] on span "Inbound: I would appreciate it if the maintenance requests were fulfilled. I am…" at bounding box center [876, 297] width 500 height 18
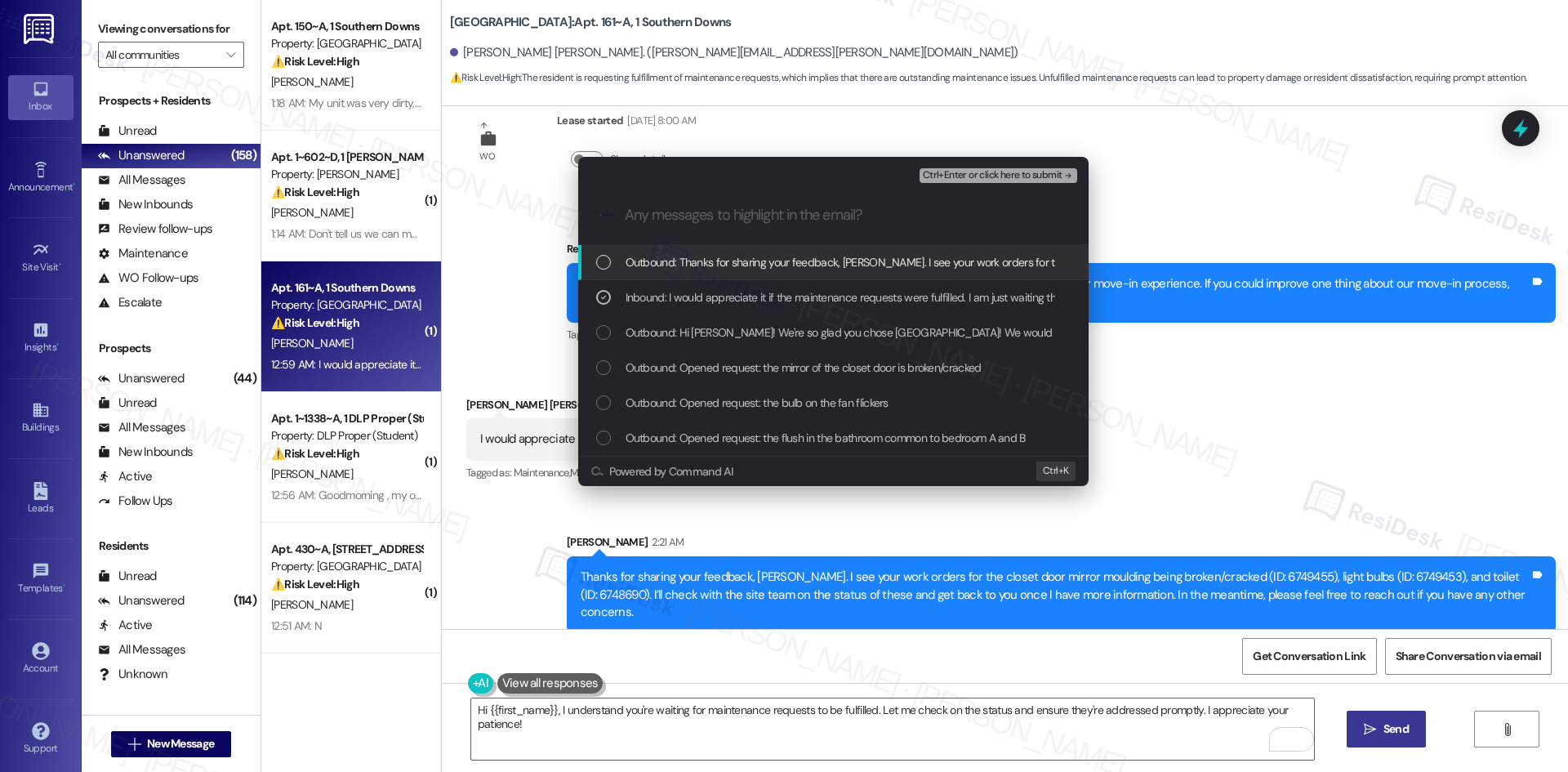
click at [1053, 172] on span "Ctrl+Enter or click here to submit" at bounding box center [992, 175] width 139 height 12
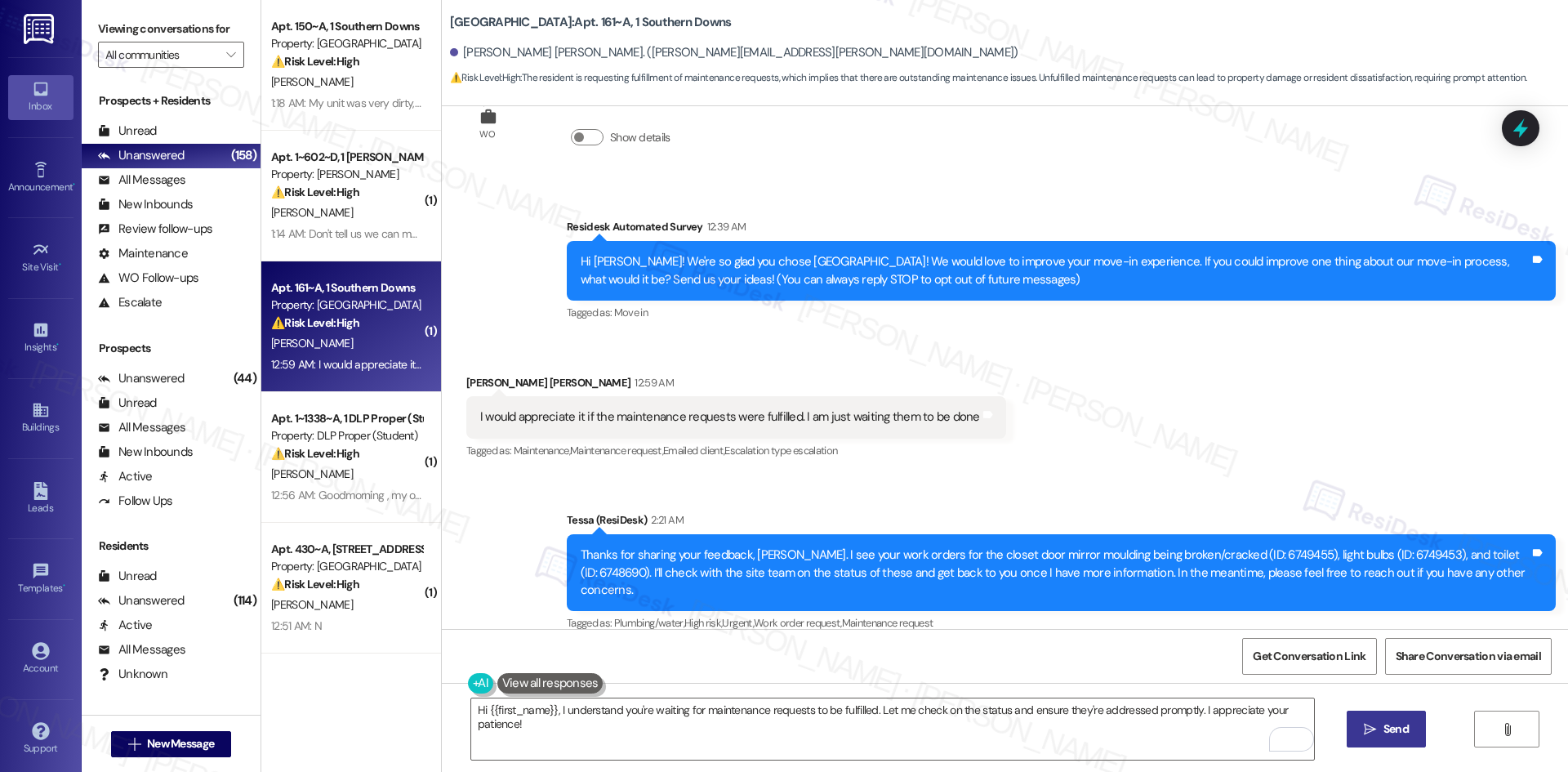
scroll to position [67, 0]
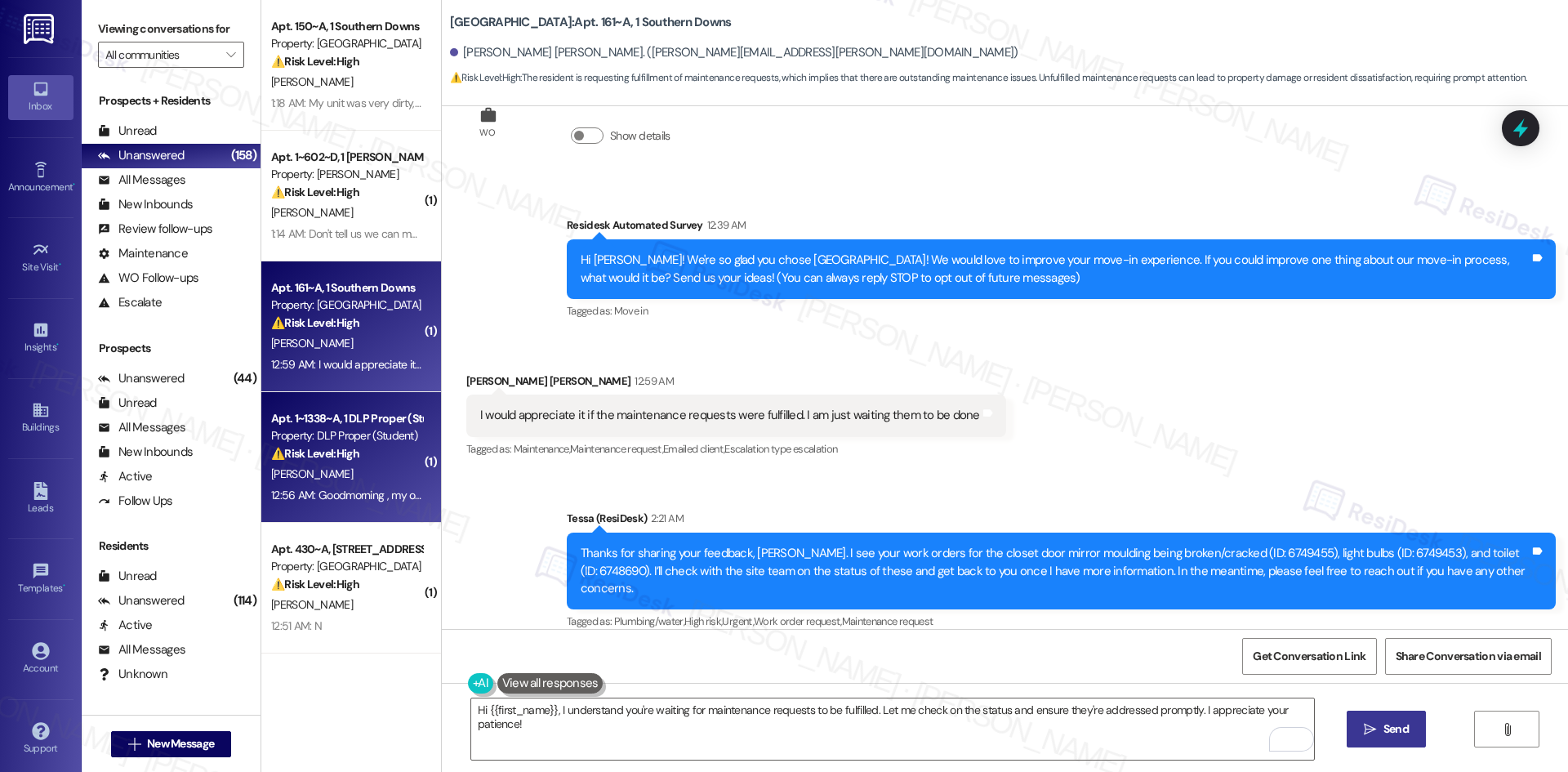
click at [337, 481] on div "D. Gardner" at bounding box center [347, 474] width 154 height 20
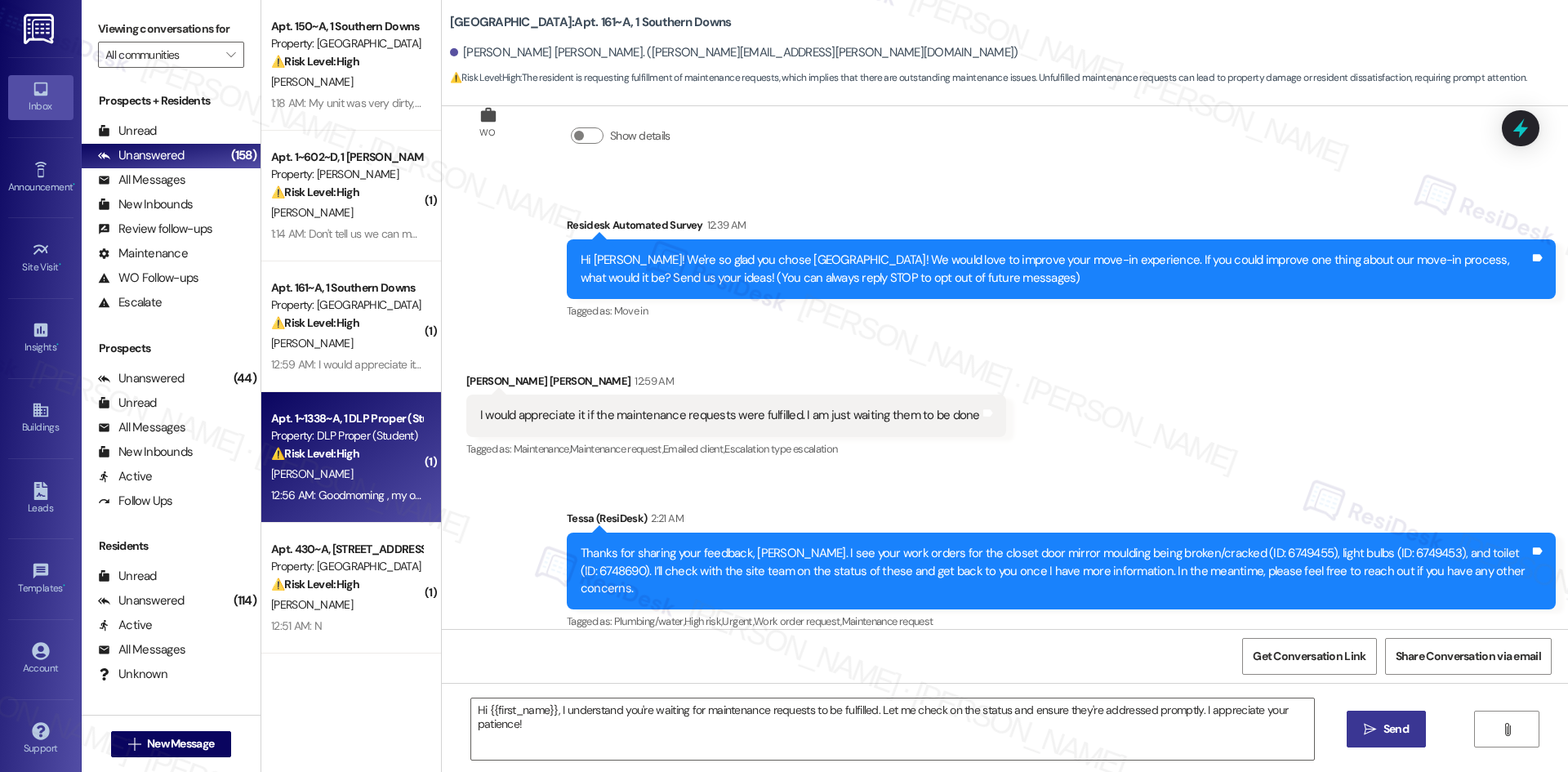
type textarea "Fetching suggested responses. Please feel free to read through the conversation…"
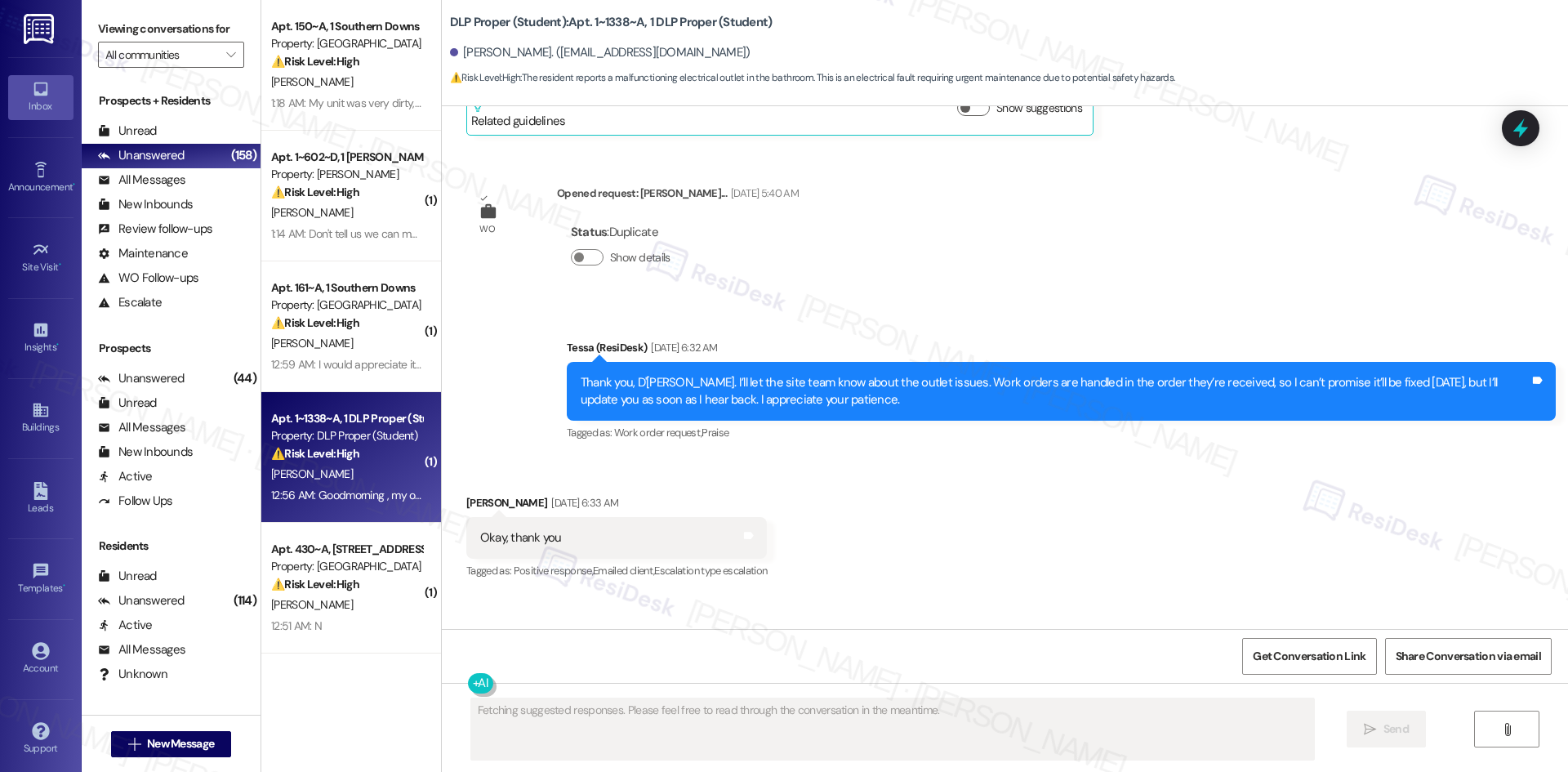
scroll to position [11130, 0]
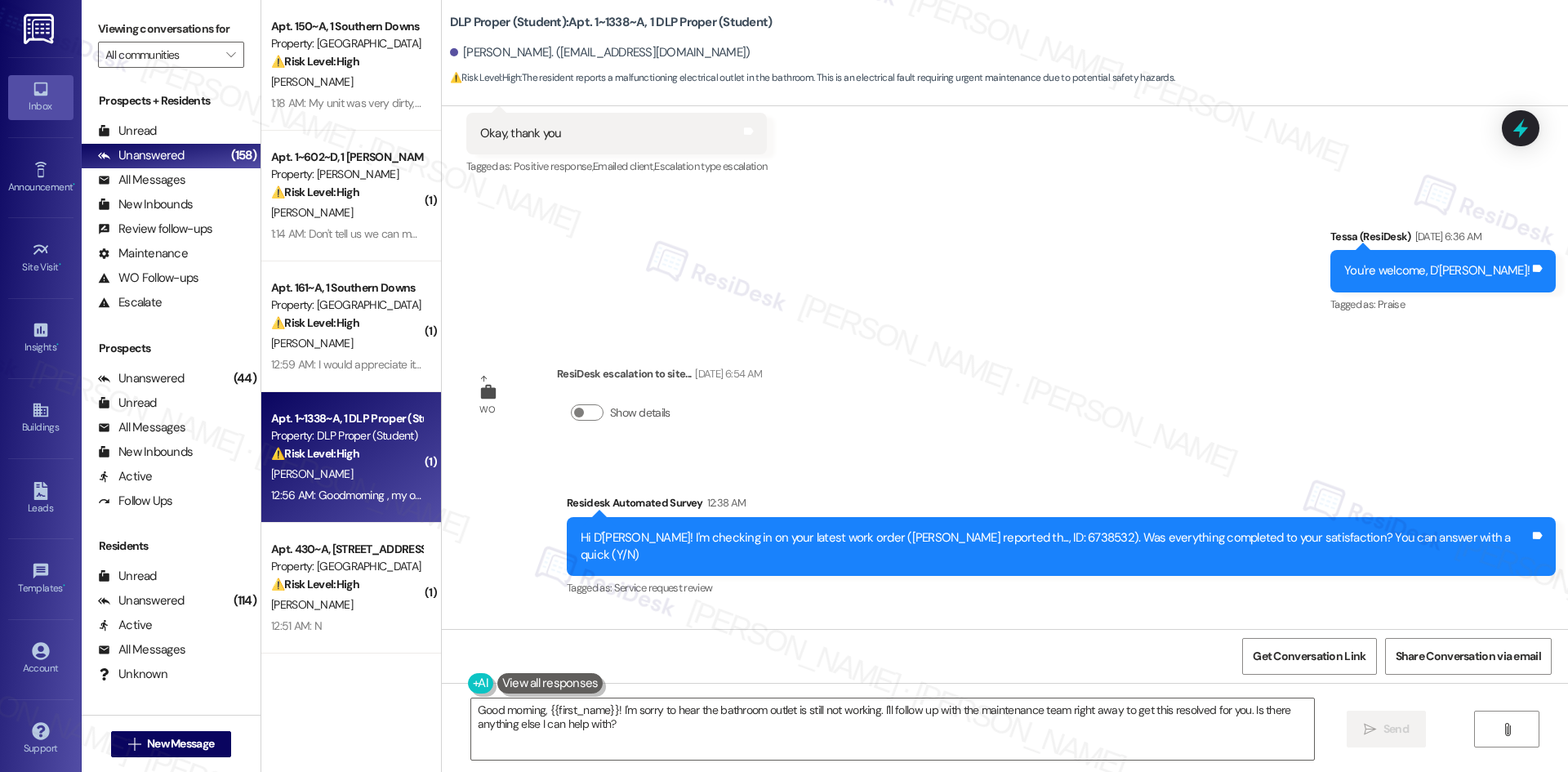
click at [1042, 612] on div "Received via SMS D'Erica Gardner 12:56 AM Goodmorning , my outlet in my bathroo…" at bounding box center [1005, 681] width 1126 height 138
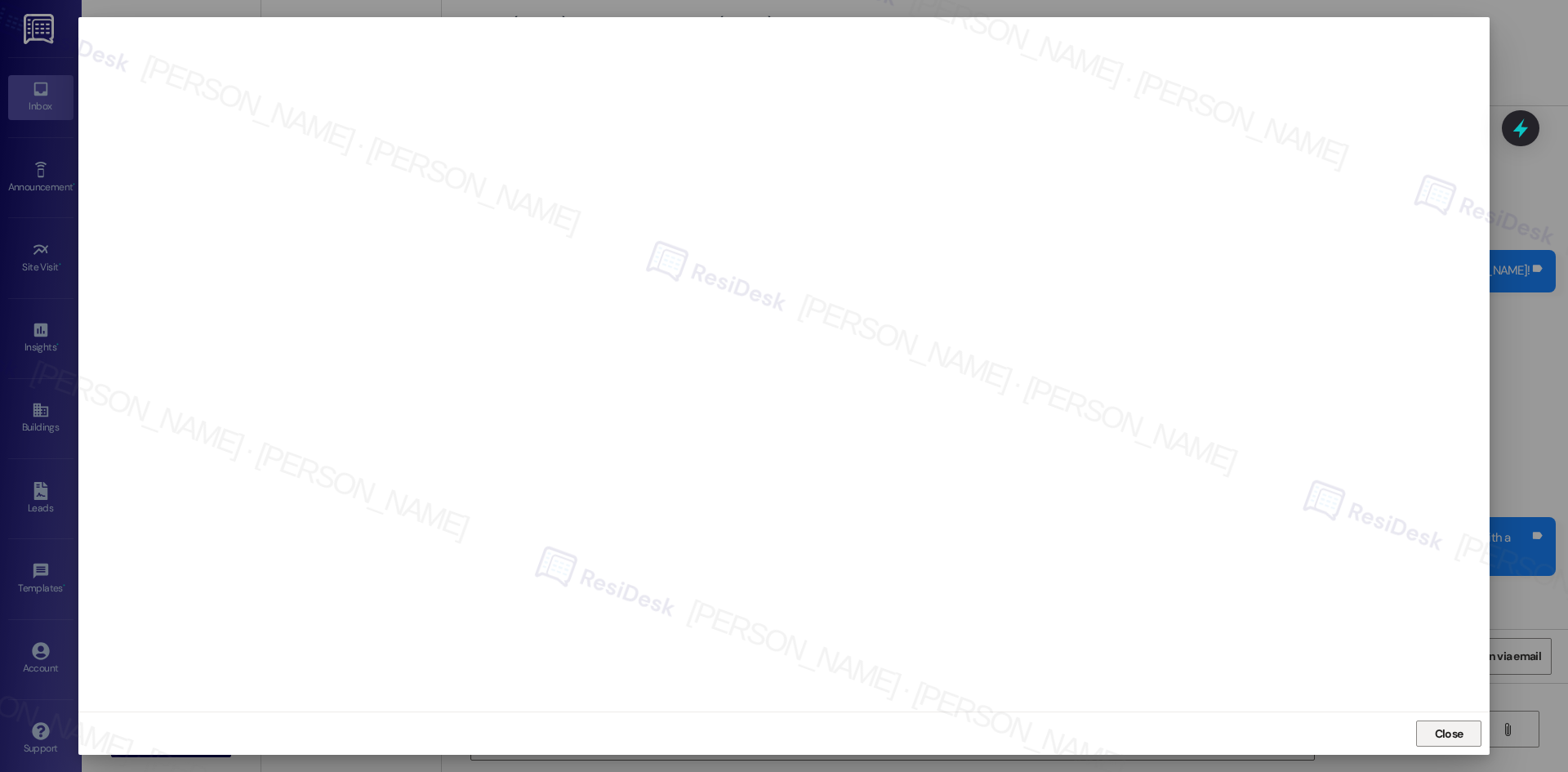
click at [1452, 738] on span "Close" at bounding box center [1449, 733] width 28 height 17
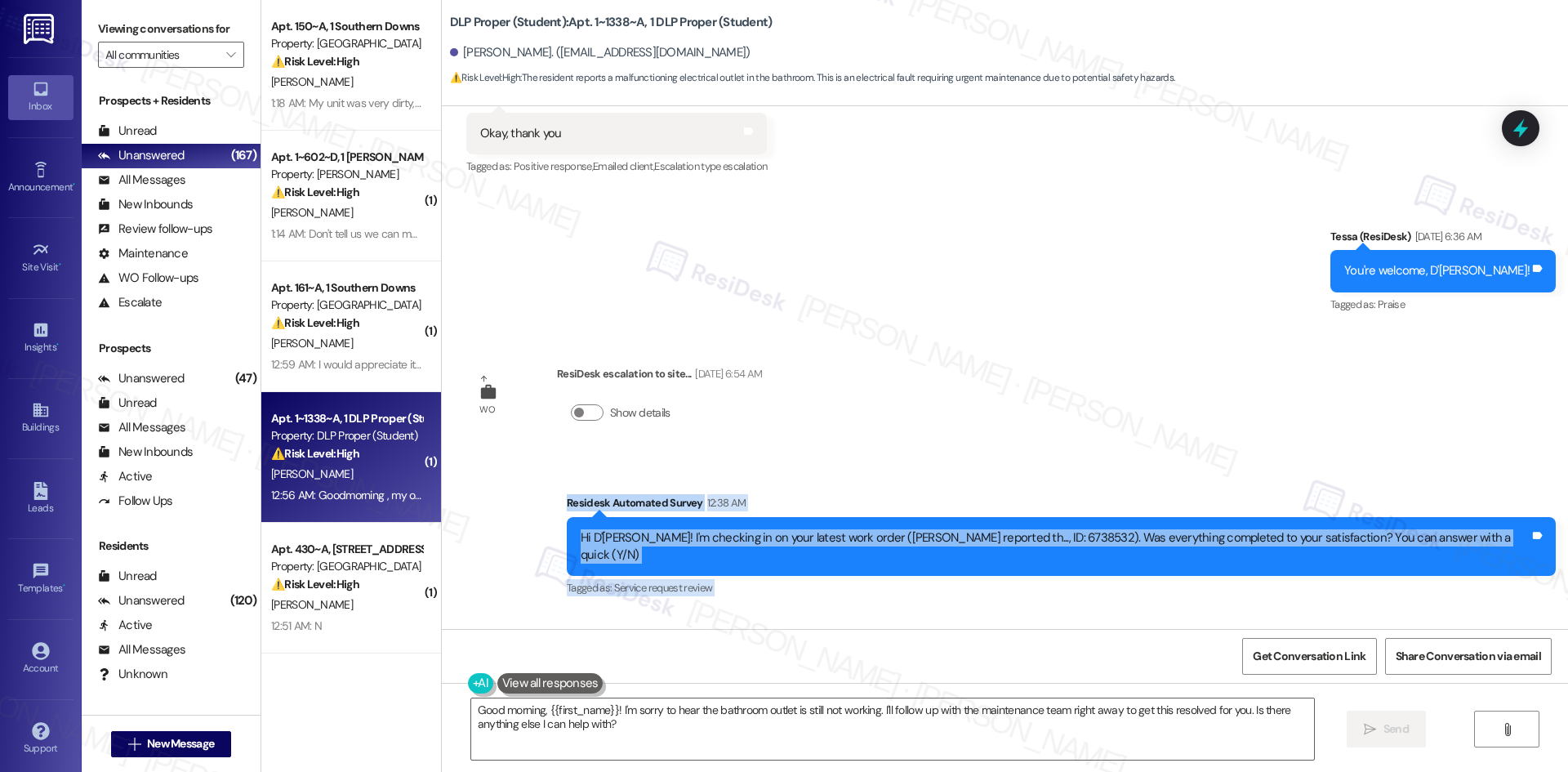
drag, startPoint x: 514, startPoint y: 396, endPoint x: 858, endPoint y: 587, distance: 393.5
click at [858, 587] on div "WO Opened request: Good mornin... May 09, 2023 at 1:18 AM Status : Completed Sh…" at bounding box center [1005, 367] width 1126 height 523
copy div "Residesk Automated Survey 12:38 AM Hi D'Erica! I'm checking in on your latest w…"
click at [1034, 612] on div "Received via SMS D'Erica Gardner 12:56 AM Goodmorning , my outlet in my bathroo…" at bounding box center [1005, 681] width 1126 height 138
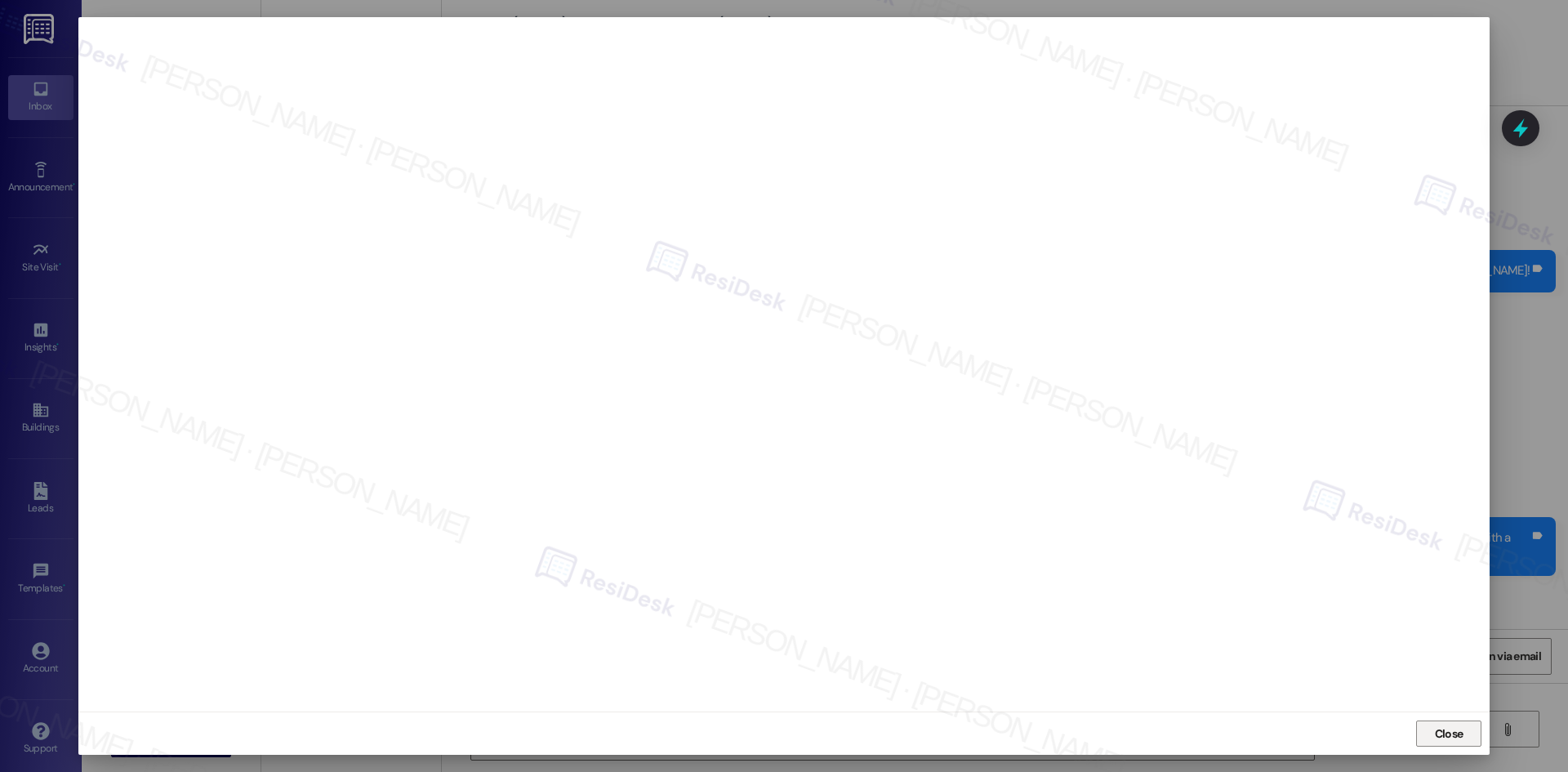
drag, startPoint x: 1460, startPoint y: 736, endPoint x: 1450, endPoint y: 736, distance: 10.0
click at [1459, 736] on span "Close" at bounding box center [1449, 733] width 28 height 17
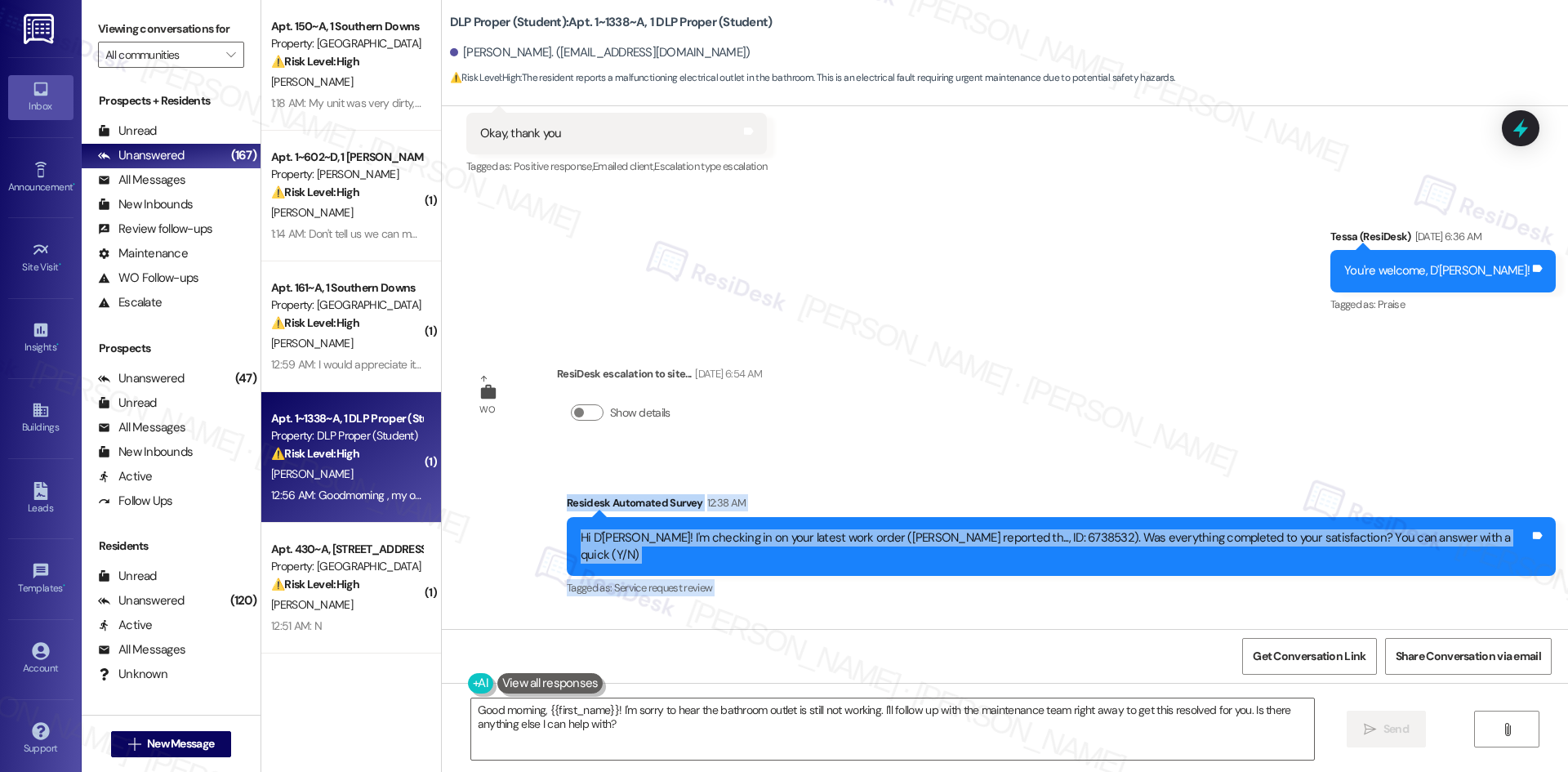
drag, startPoint x: 573, startPoint y: 391, endPoint x: 876, endPoint y: 566, distance: 349.9
click at [876, 566] on div "WO Opened request: Good mornin... May 09, 2023 at 1:18 AM Status : Completed Sh…" at bounding box center [1005, 367] width 1126 height 523
copy div "Residesk Automated Survey 12:38 AM Hi D'Erica! I'm checking in on your latest w…"
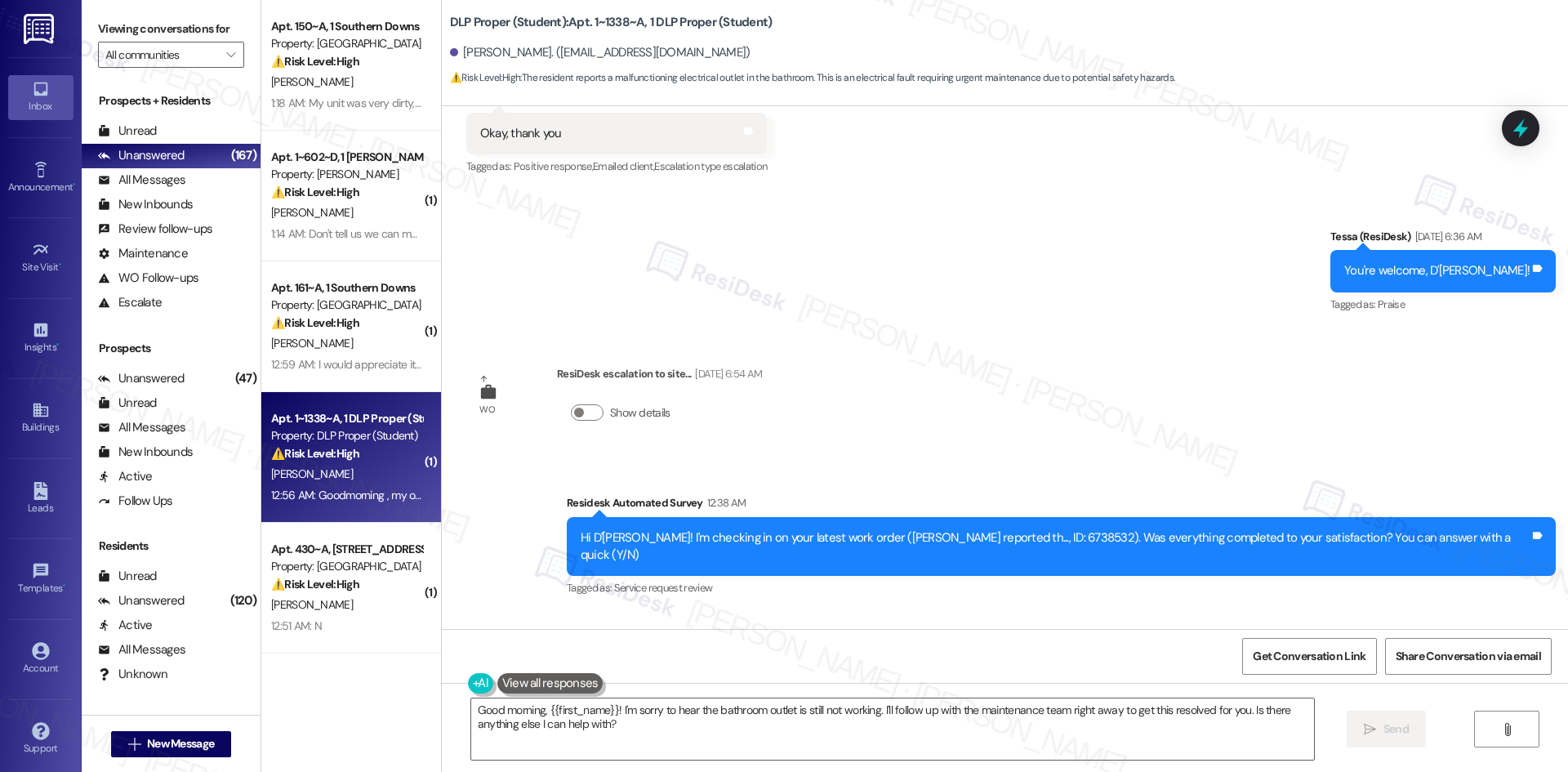
drag, startPoint x: 1072, startPoint y: 249, endPoint x: 1063, endPoint y: 263, distance: 16.6
click at [1070, 251] on div "WO Opened request: Good mornin... May 09, 2023 at 1:18 AM Status : Completed Sh…" at bounding box center [1005, 367] width 1126 height 523
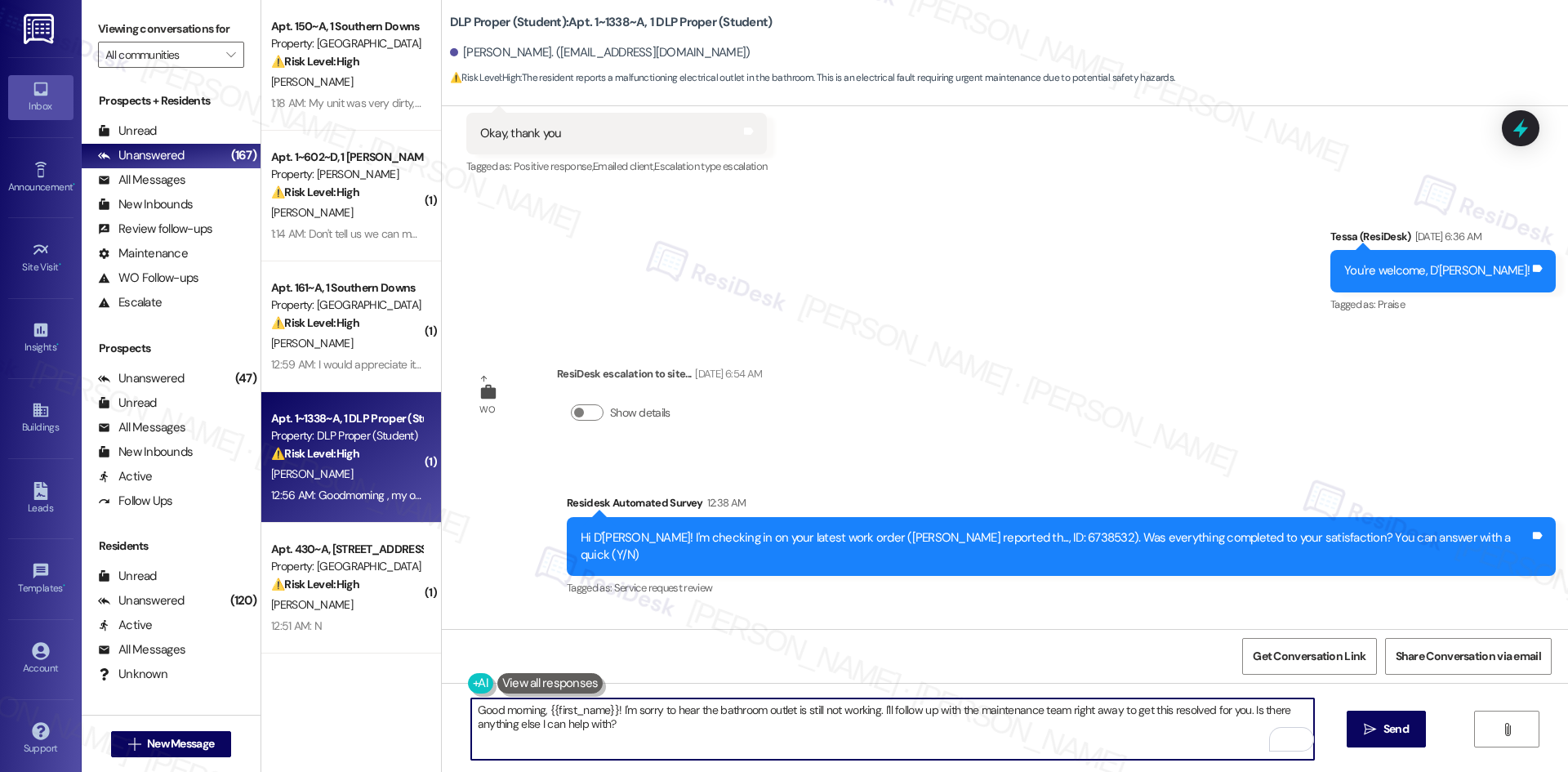
drag, startPoint x: 641, startPoint y: 739, endPoint x: 392, endPoint y: 702, distance: 251.7
click at [392, 702] on div "Apt. 150~A, 1 Southern Downs Property: Southern Downs ⚠️ Risk Level: High The r…" at bounding box center [914, 386] width 1306 height 772
paste textarea "I’m sorry to hear your bathroom outlet still isn’t working. I’ll submit a work …"
click at [1158, 740] on textarea "I’m sorry to hear your bathroom outlet still isn’t working. I’ll submit a work …" at bounding box center [893, 729] width 843 height 61
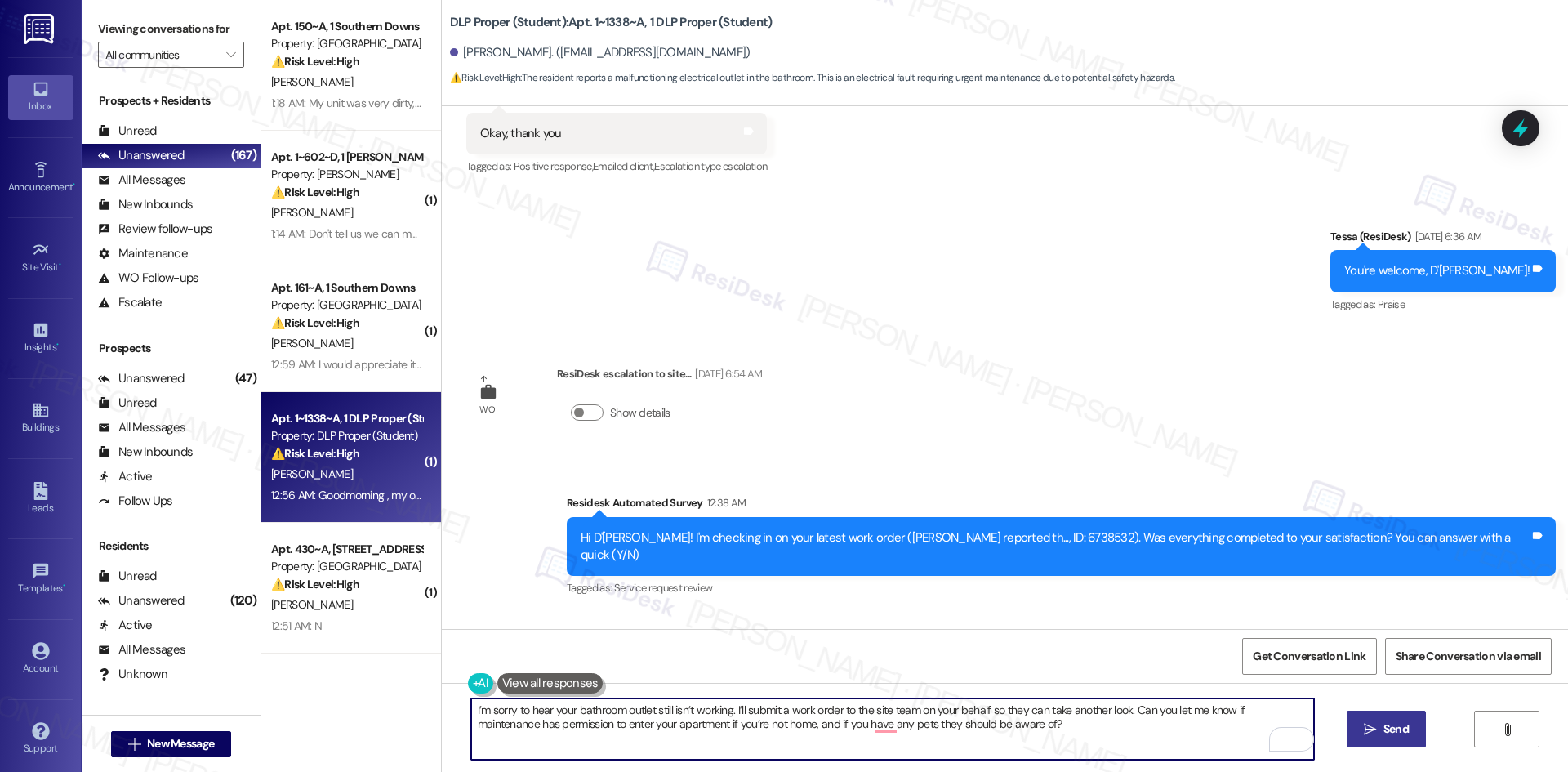
type textarea "I’m sorry to hear your bathroom outlet still isn’t working. I’ll submit a work …"
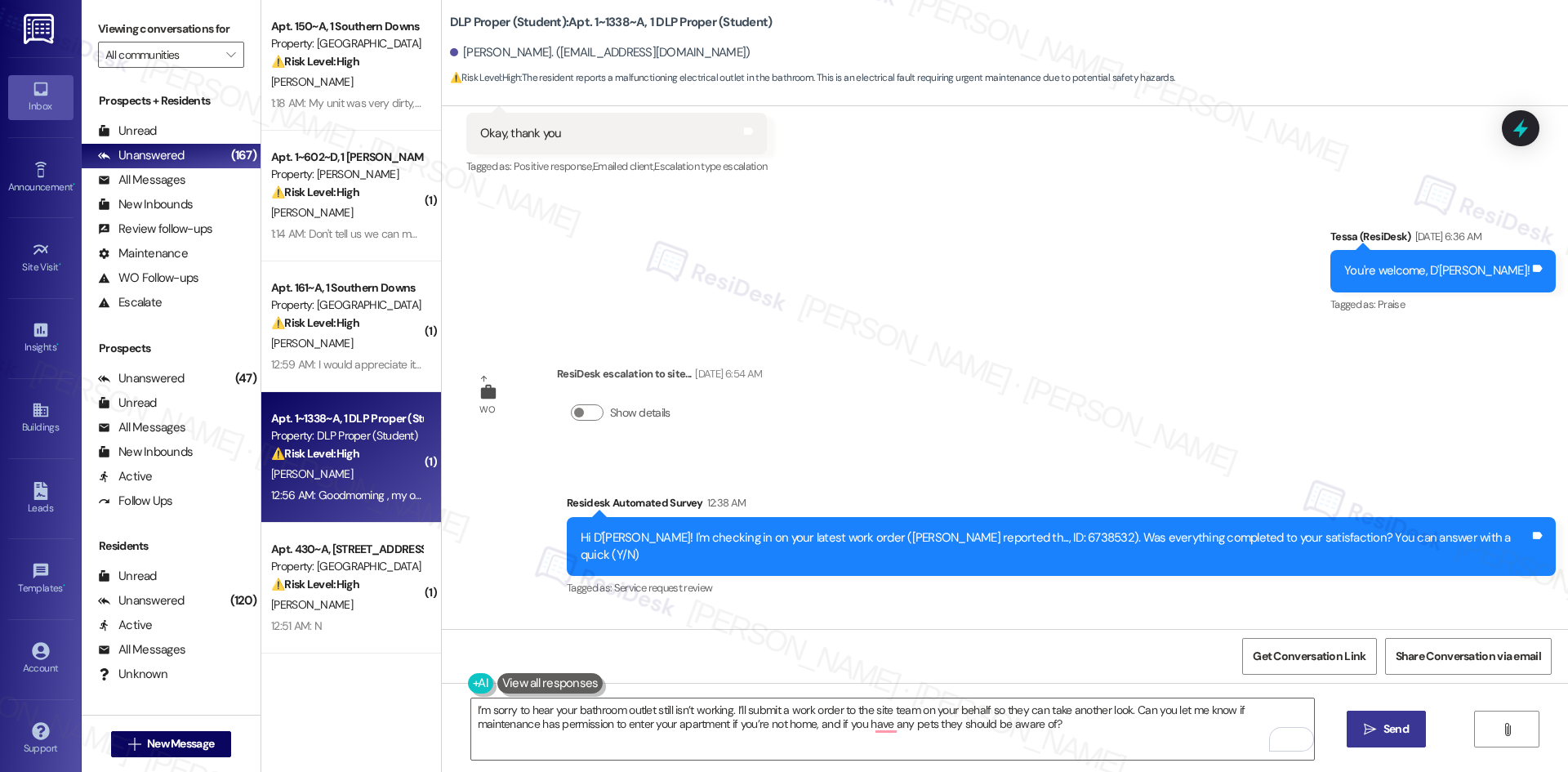
click at [1416, 737] on button " Send" at bounding box center [1386, 729] width 79 height 36
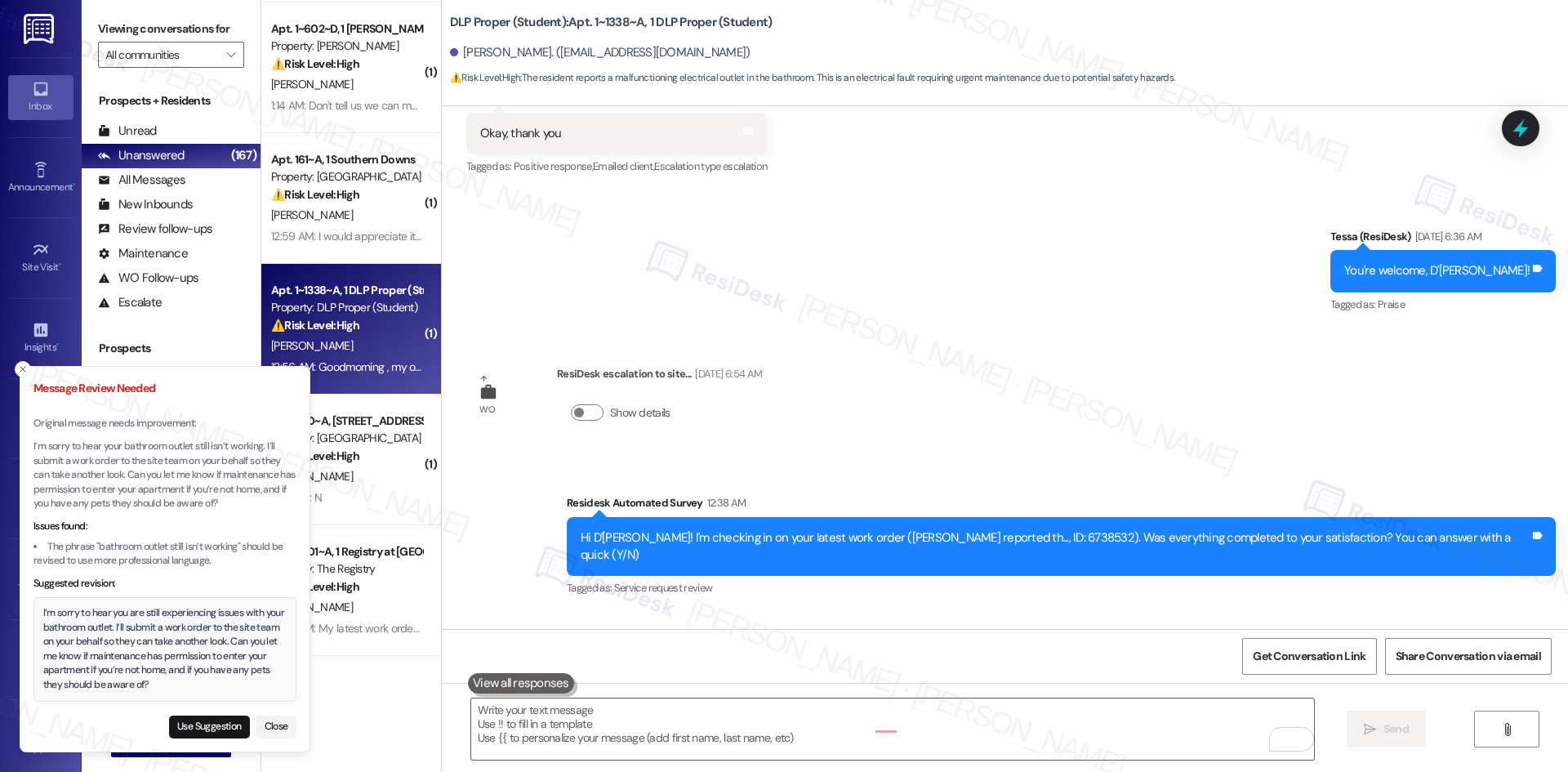
scroll to position [163, 0]
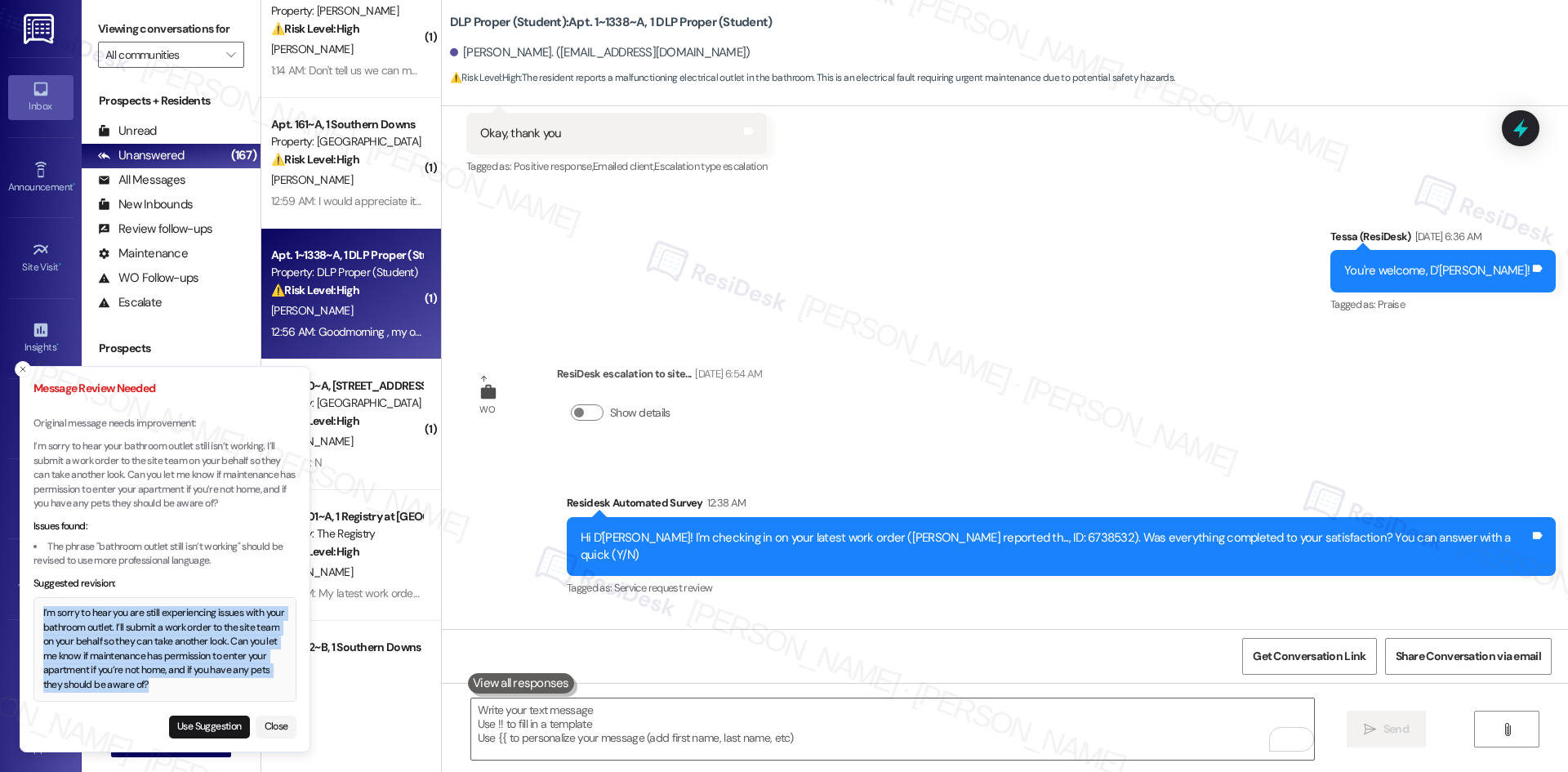
drag, startPoint x: 148, startPoint y: 683, endPoint x: 28, endPoint y: 613, distance: 138.9
click at [43, 613] on div "I’m sorry to hear you are still experiencing issues with your bathroom outlet. …" at bounding box center [165, 649] width 244 height 86
copy div "I’m sorry to hear you are still experiencing issues with your bathroom outlet. …"
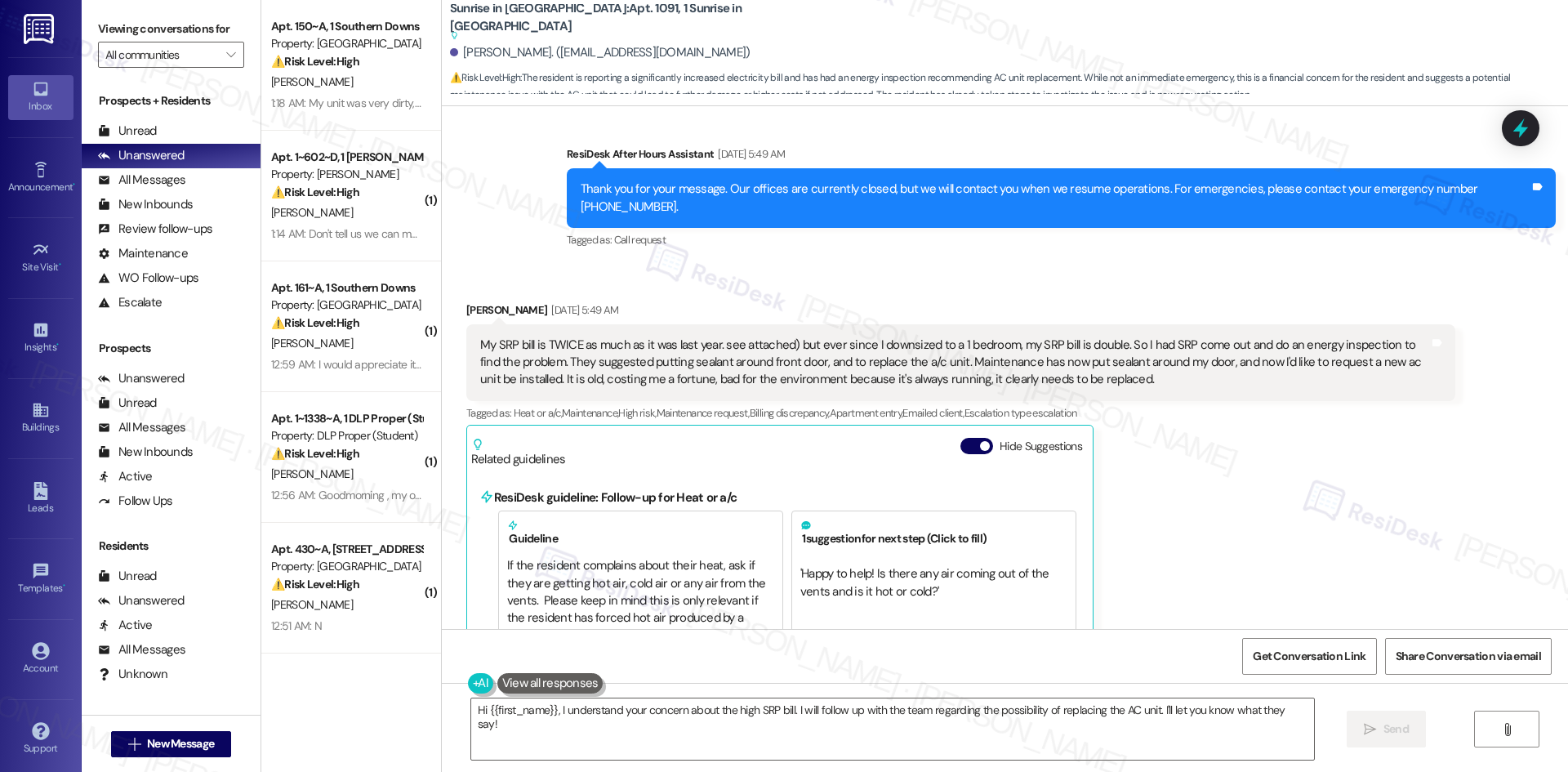
scroll to position [2730, 0]
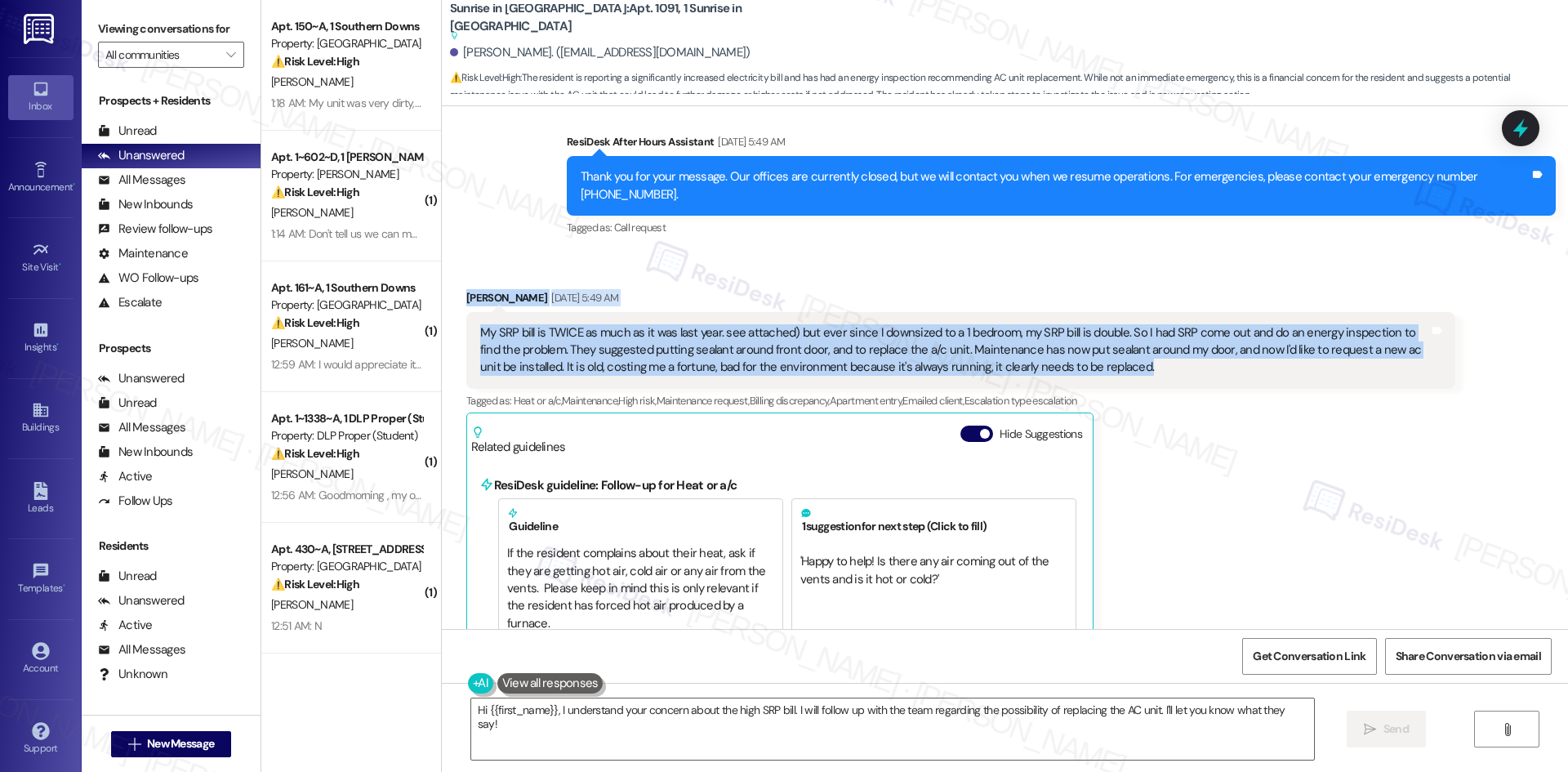
drag, startPoint x: 499, startPoint y: 295, endPoint x: 1136, endPoint y: 346, distance: 639.0
click at [1136, 346] on div "Received via SMS [PERSON_NAME] [DATE] 5:49 AM My SRP bill is TWICE as much as i…" at bounding box center [1005, 622] width 1126 height 740
copy div "[PERSON_NAME] [DATE] 5:49 AM My SRP bill is TWICE as much as it was last year. …"
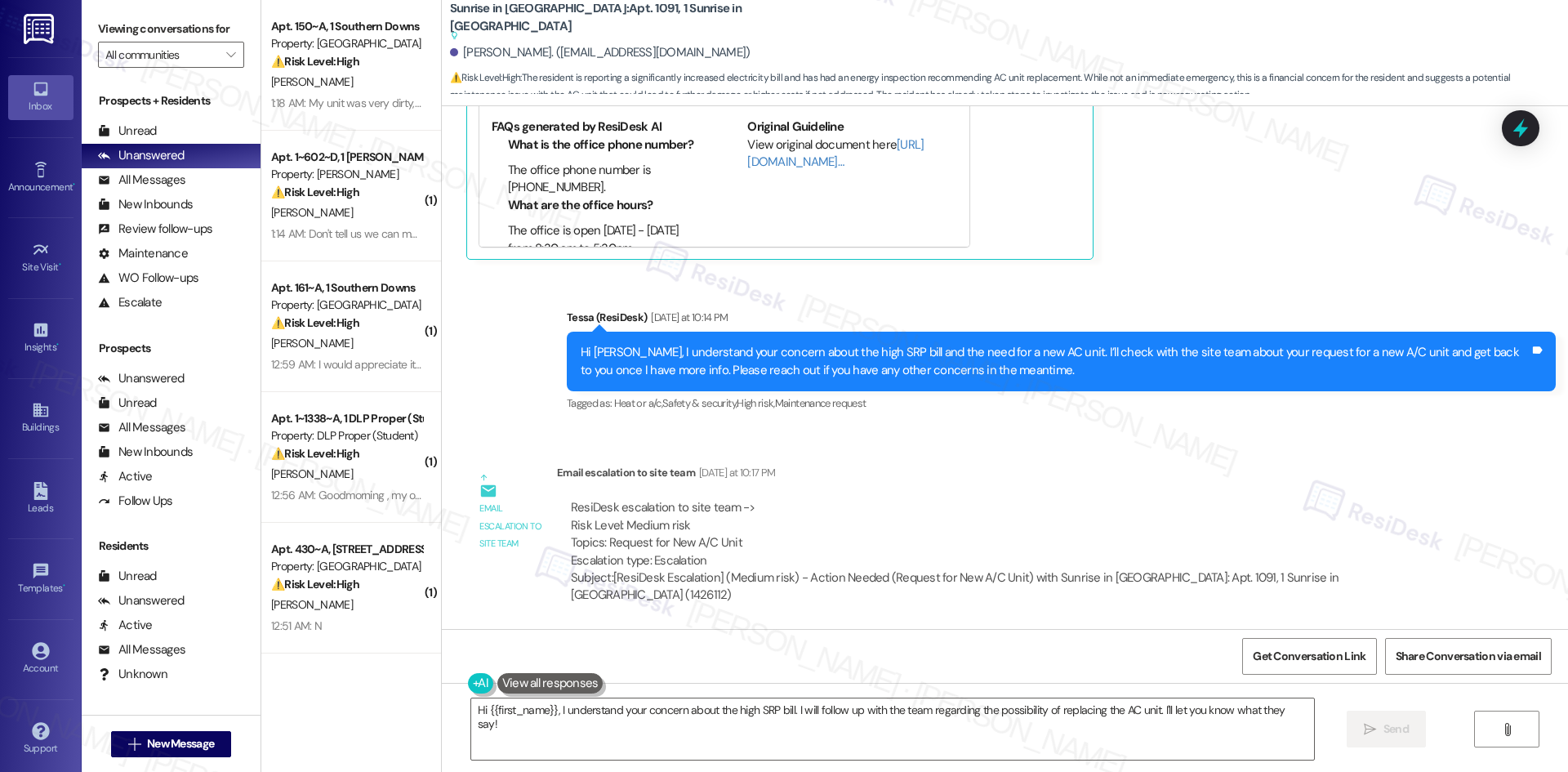
scroll to position [3465, 0]
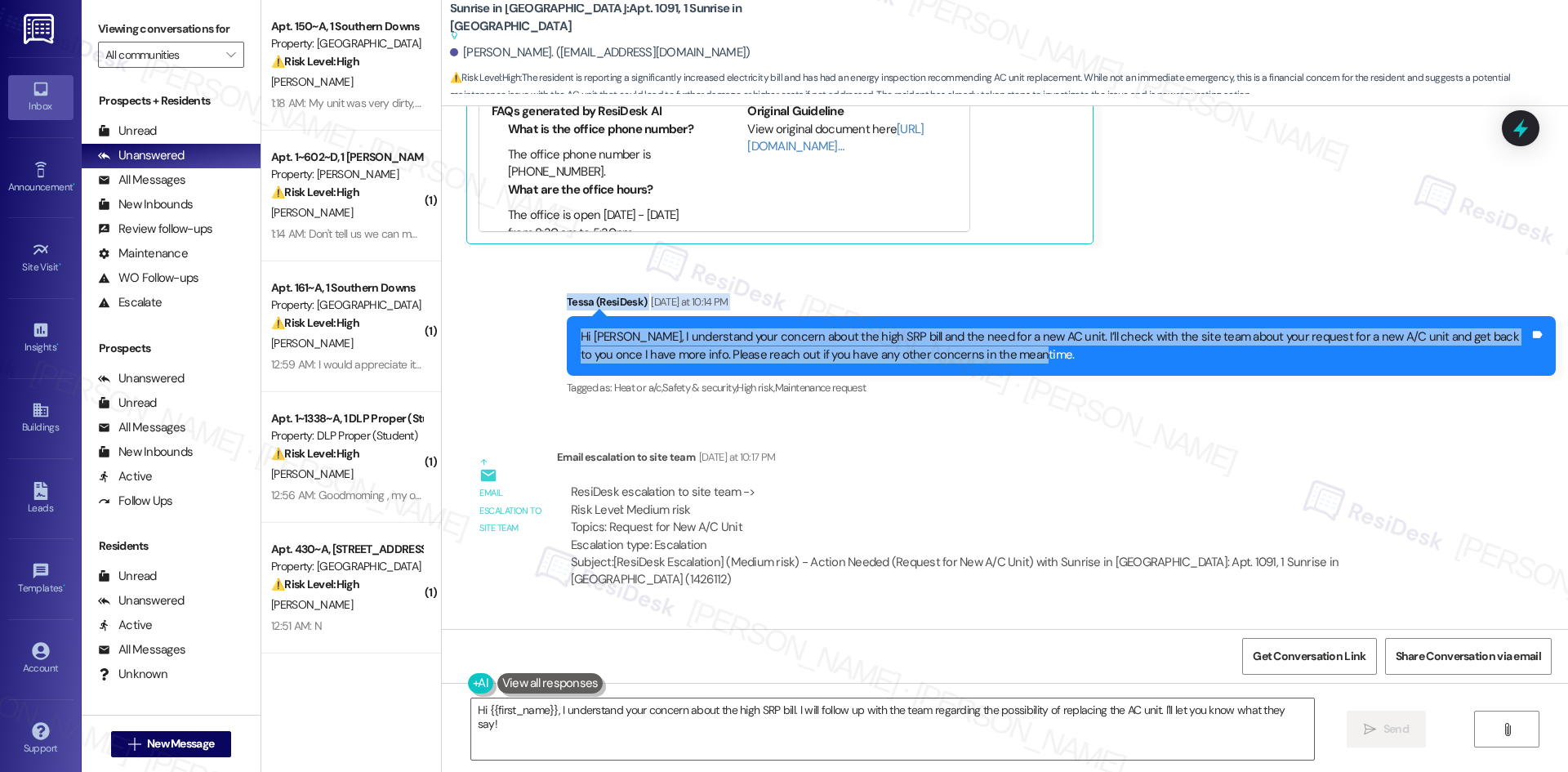
drag, startPoint x: 527, startPoint y: 253, endPoint x: 1038, endPoint y: 324, distance: 515.9
click at [1038, 324] on div "Sent via SMS Tessa (ResiDesk) Yesterday at 10:14 PM Hi Kimberly, I understand y…" at bounding box center [1005, 334] width 1126 height 155
copy div "Tessa (ResiDesk) Yesterday at 10:14 PM Hi Kimberly, I understand your concern a…"
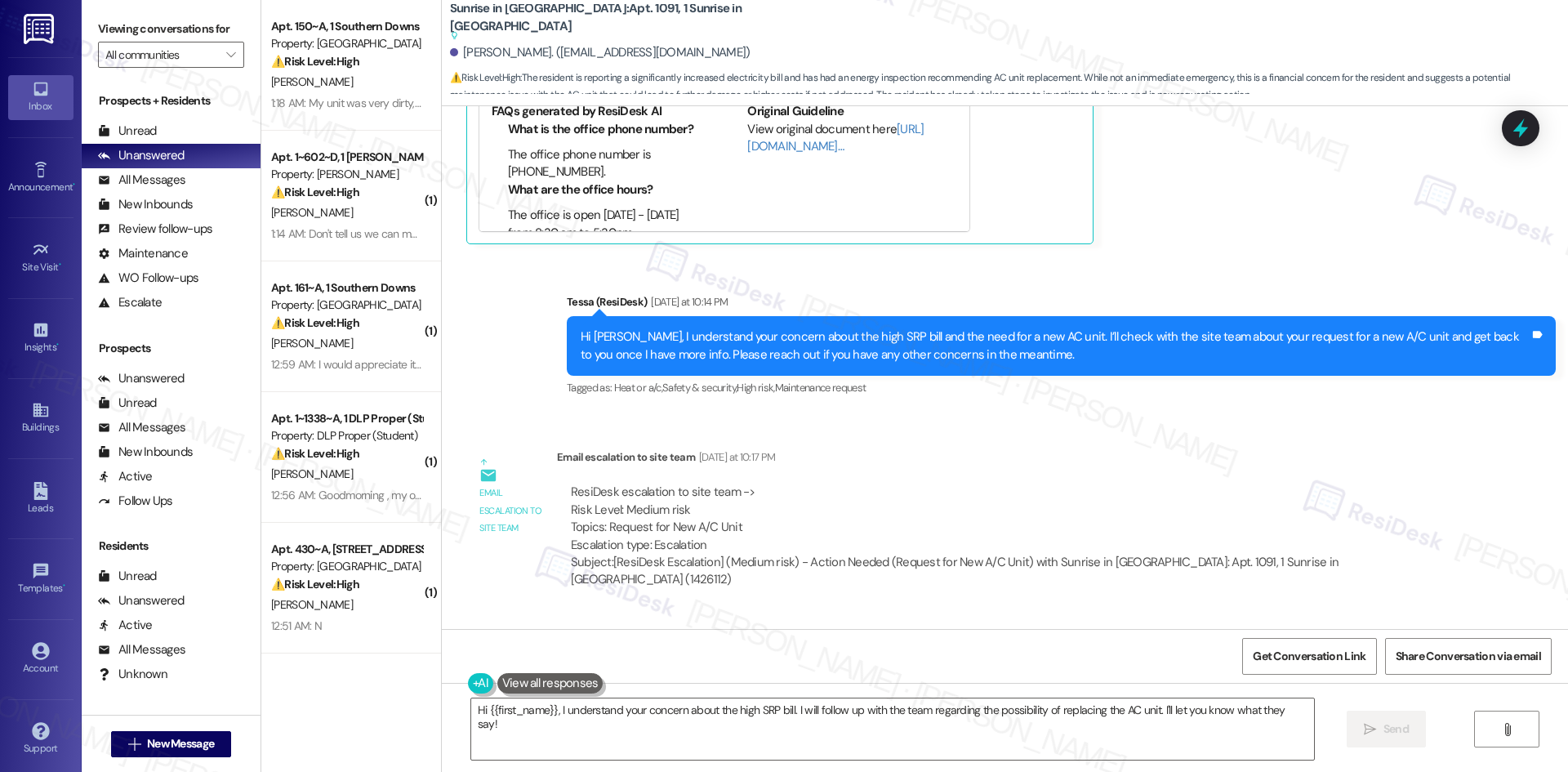
click at [929, 399] on div "WO Lease started Mar 31, 2025 at 8:00 AM Show details Survey, sent via SMS Resi…" at bounding box center [1005, 367] width 1126 height 523
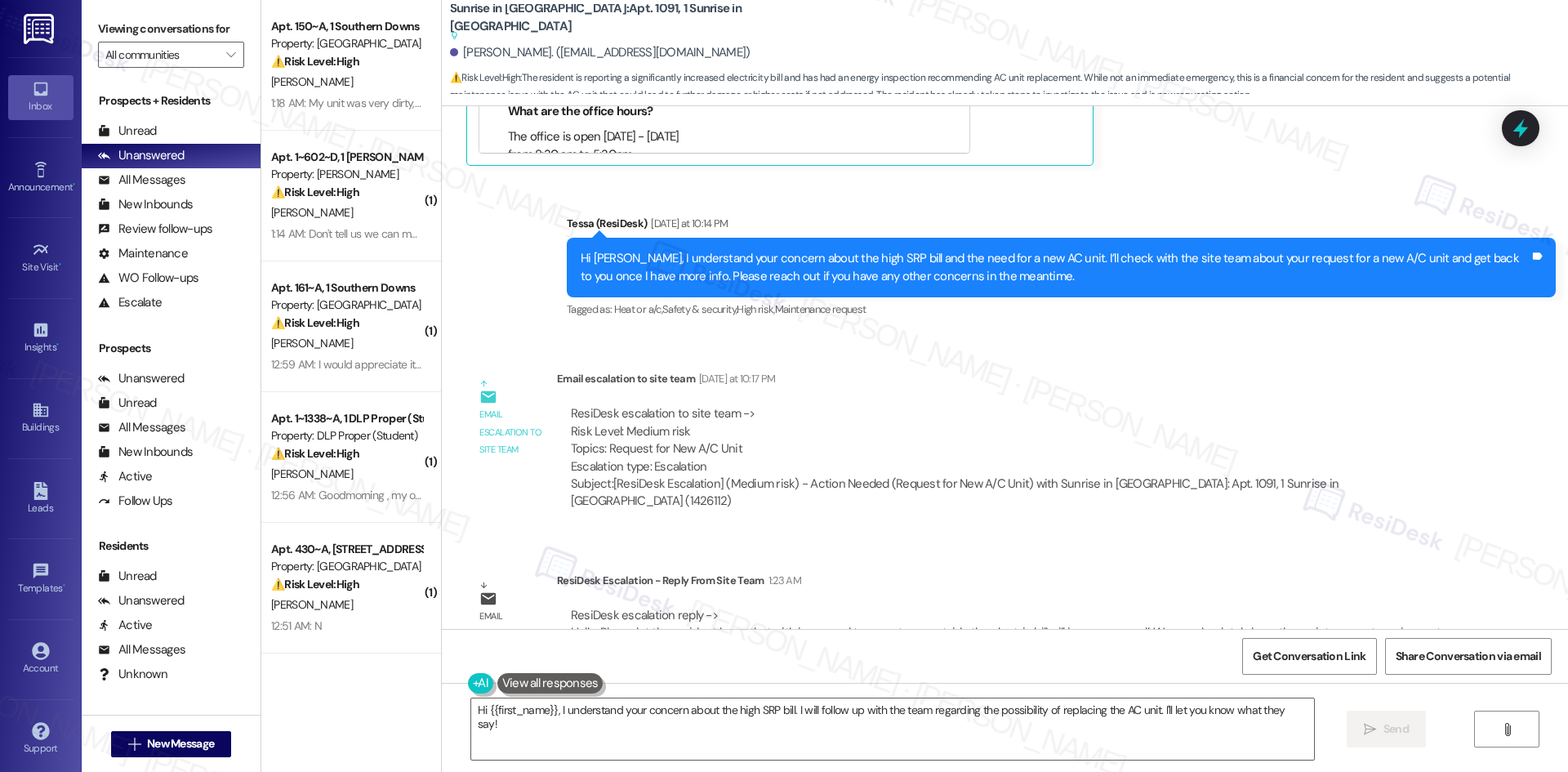
scroll to position [3547, 0]
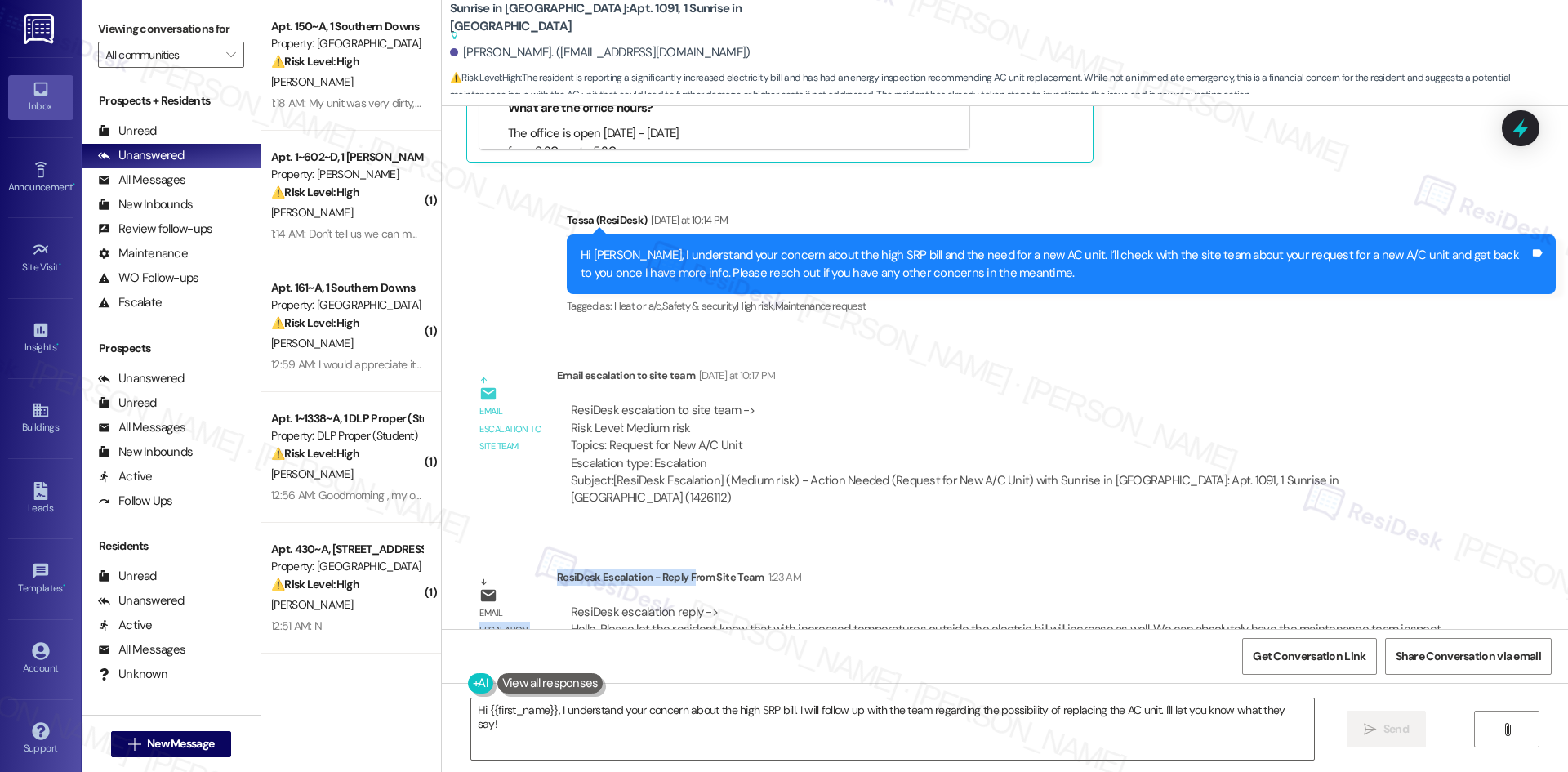
drag, startPoint x: 543, startPoint y: 521, endPoint x: 682, endPoint y: 531, distance: 139.4
click at [682, 556] on div "Email escalation reply ResiDesk Escalation - Reply From Site Team 1:23 AM ResiD…" at bounding box center [961, 618] width 1013 height 124
click at [679, 569] on div "ResiDesk Escalation - Reply From Site Team 1:23 AM" at bounding box center [1006, 580] width 898 height 23
drag, startPoint x: 545, startPoint y: 524, endPoint x: 710, endPoint y: 554, distance: 167.7
click at [710, 569] on div "ResiDesk Escalation - Reply From Site Team 1:23 AM ResiDesk escalation reply ->…" at bounding box center [1006, 618] width 898 height 99
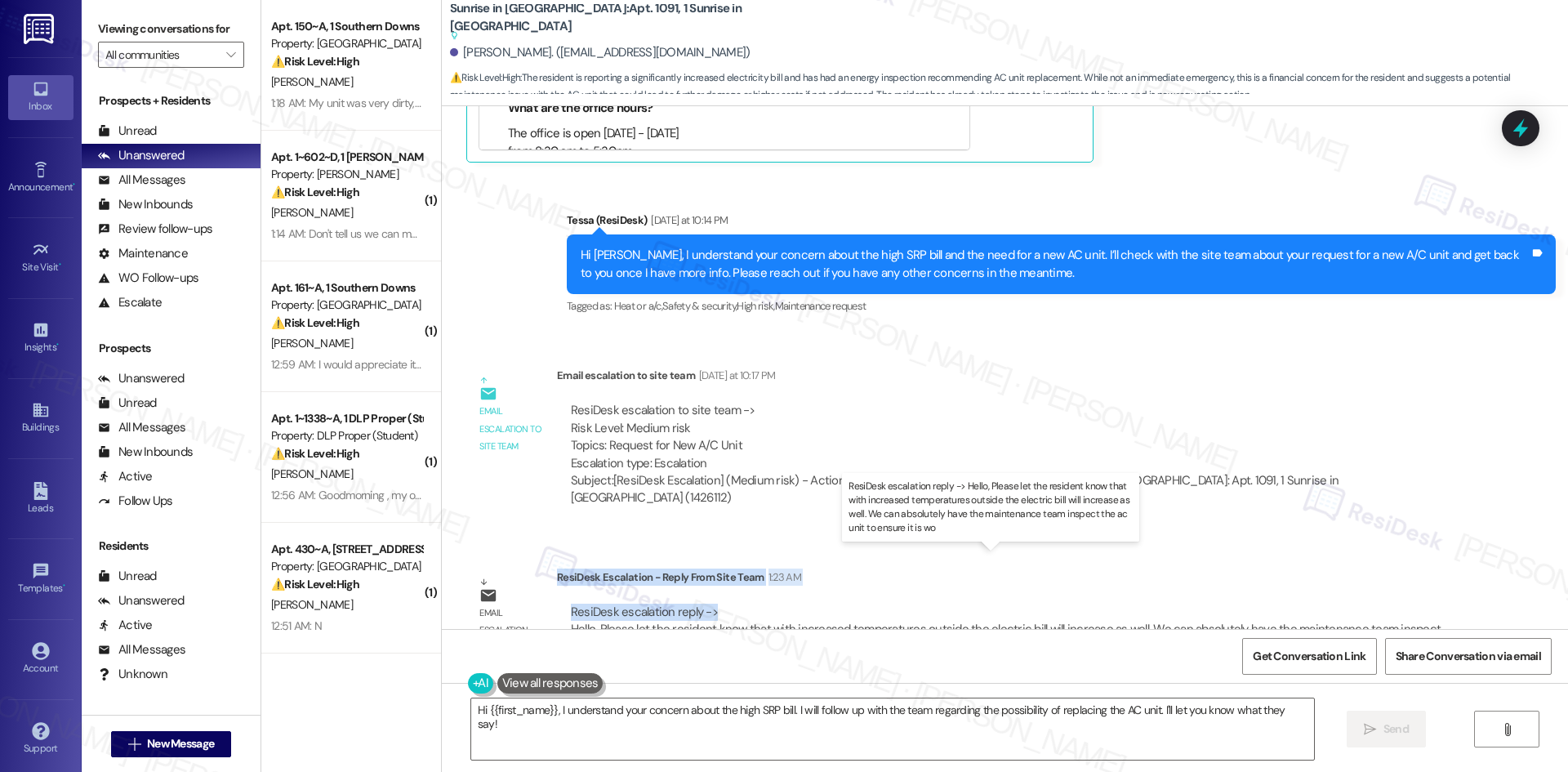
copy div "ResiDesk Escalation - Reply From Site Team 1:23 AM ResiDesk escalation reply ->"
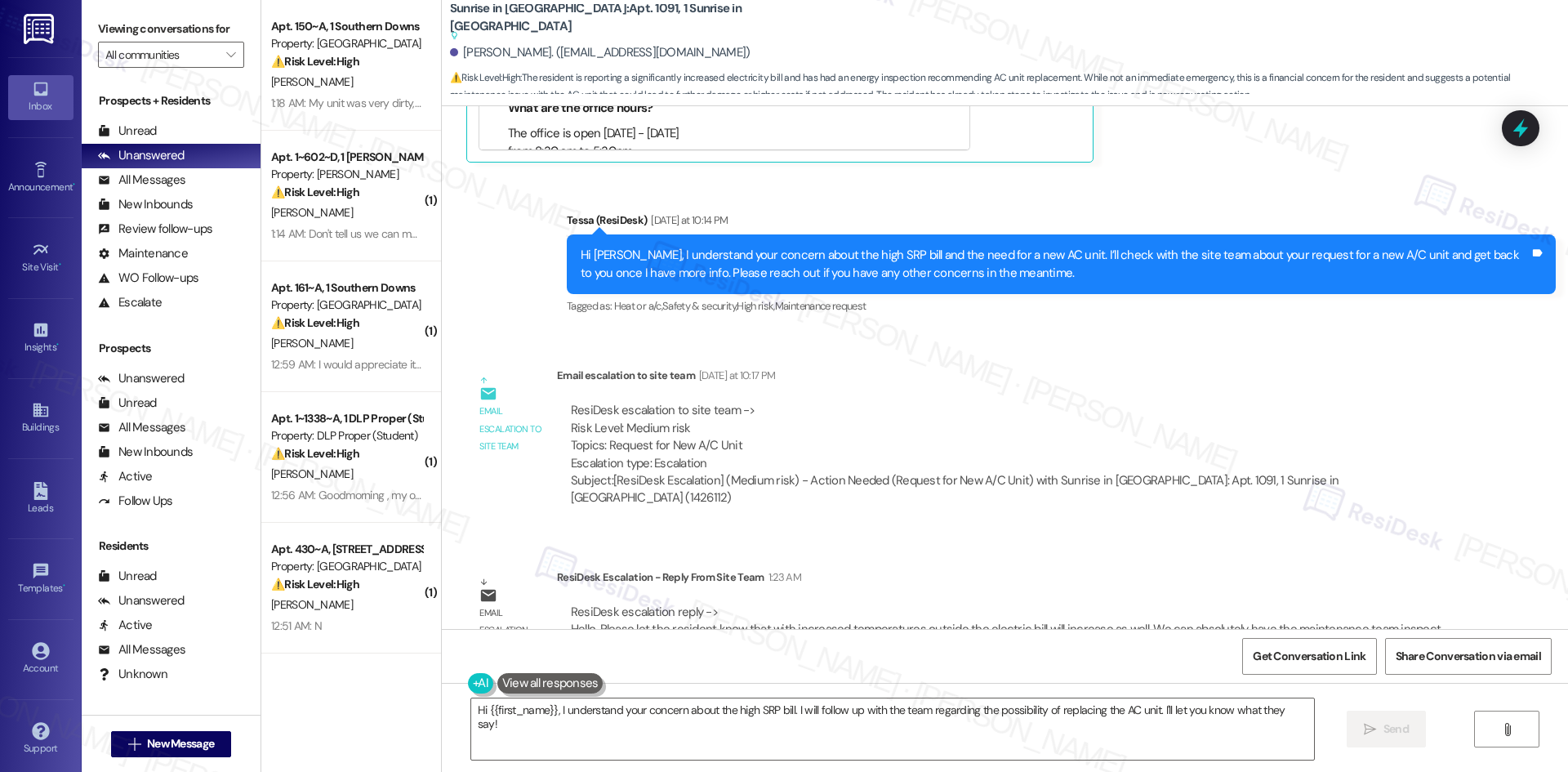
click at [978, 405] on div "ResiDesk escalation to site team -> Risk Level: Medium risk Topics: Request for…" at bounding box center [1005, 437] width 871 height 70
drag, startPoint x: 1110, startPoint y: 754, endPoint x: 1170, endPoint y: 748, distance: 60.3
click at [1114, 753] on textarea "Hi {{first_name}}, I understand your concern about the high SRP bill. I will fo…" at bounding box center [893, 729] width 843 height 61
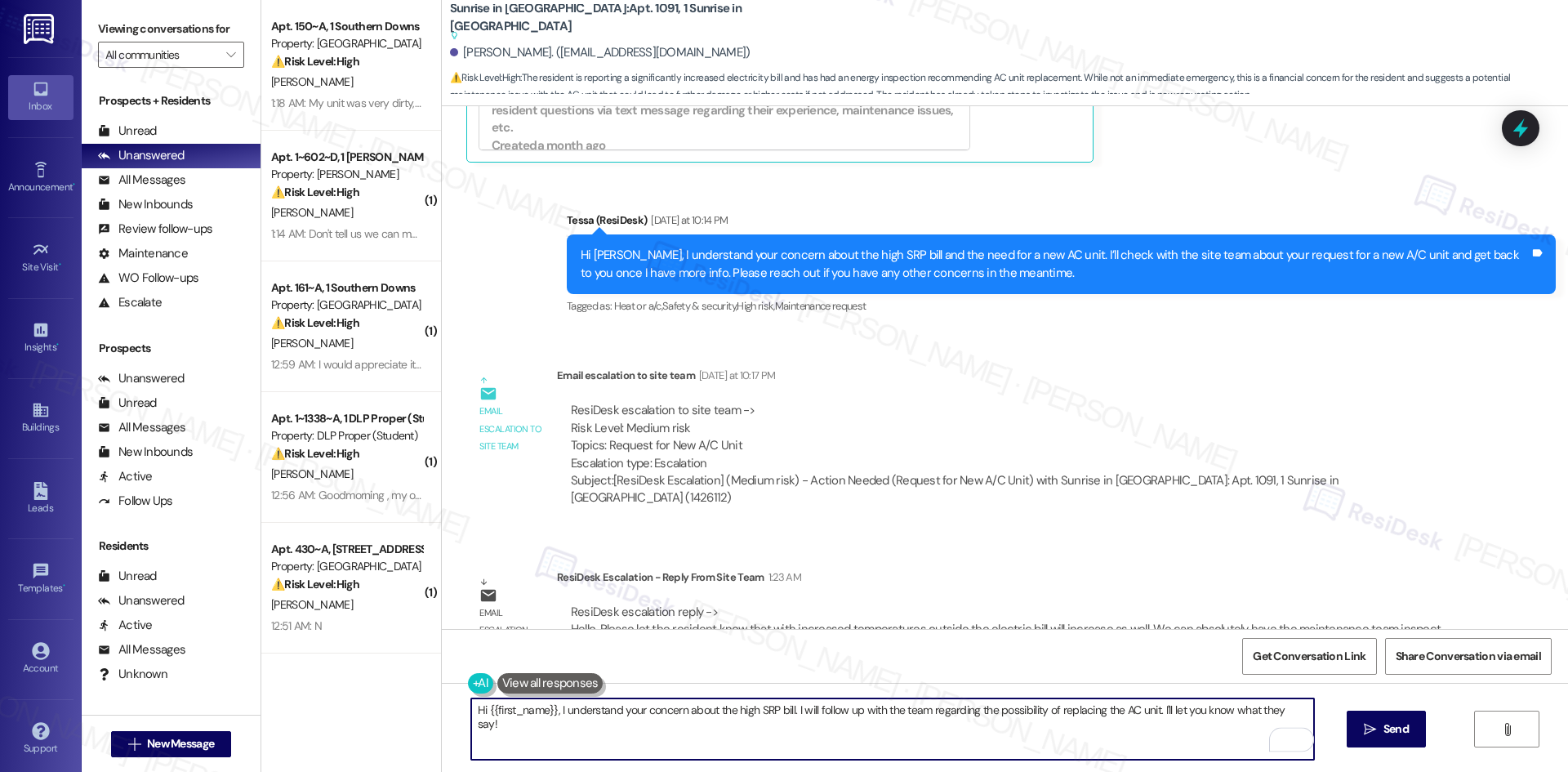
drag, startPoint x: 1298, startPoint y: 711, endPoint x: 452, endPoint y: 711, distance: 846.0
click at [462, 711] on div "Hi {{first_name}}, I understand your concern about the high SRP bill. I will fo…" at bounding box center [885, 729] width 845 height 63
paste textarea "Thanks for your patience, Kimberly. The site team shared that higher outdoor te…"
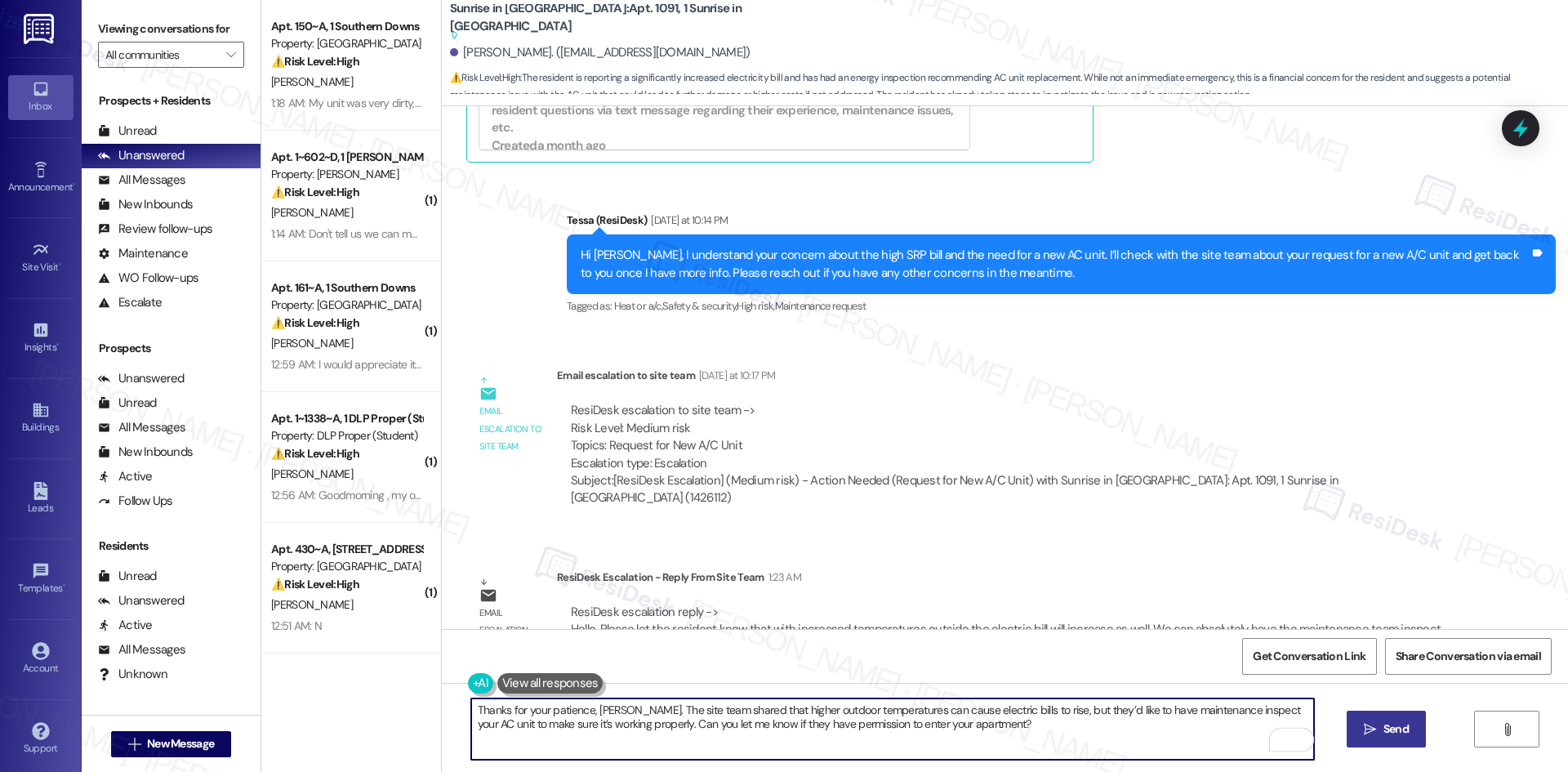
type textarea "Thanks for your patience, Kimberly. The site team shared that higher outdoor te…"
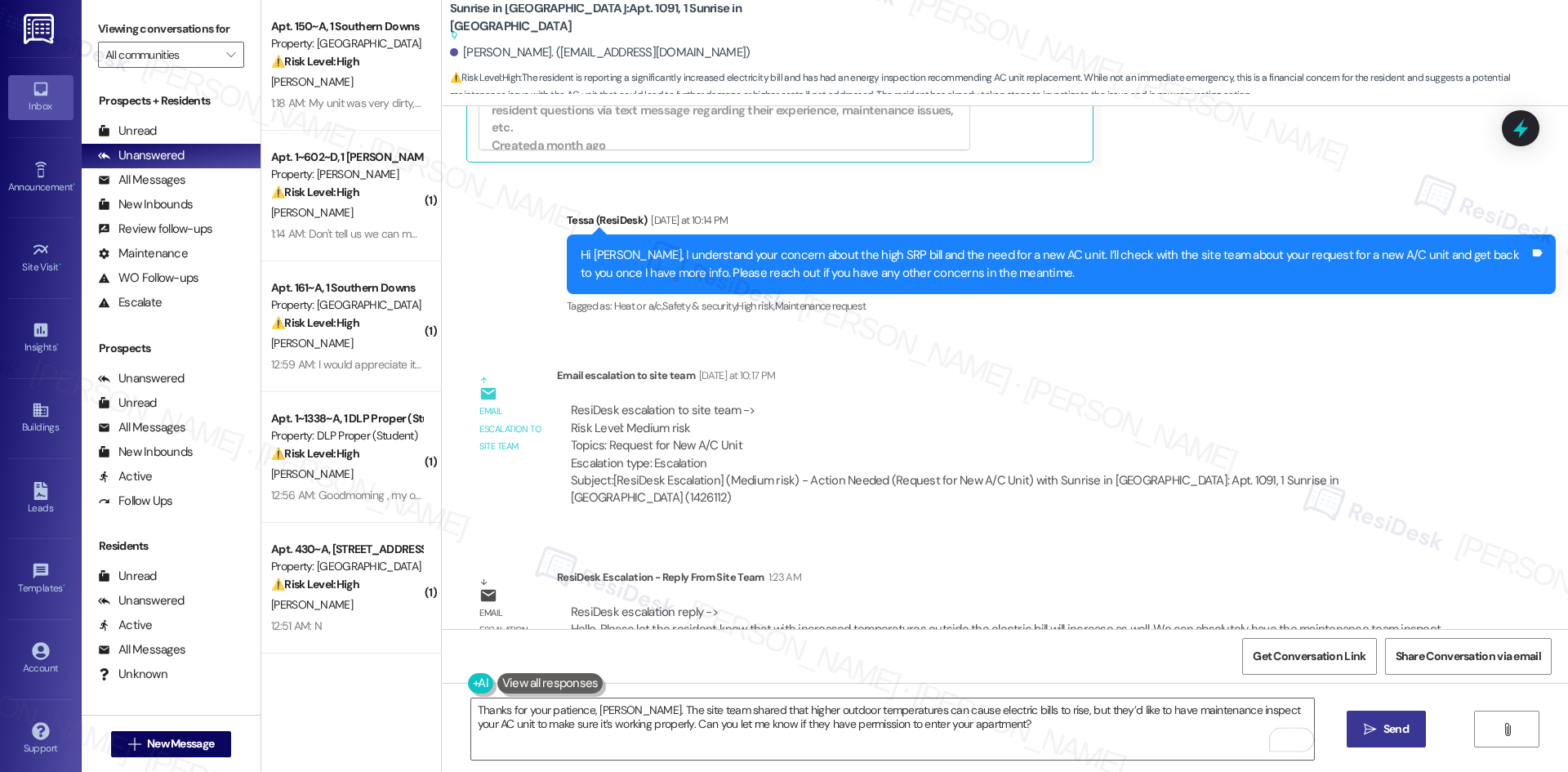
click at [1399, 737] on span "Send" at bounding box center [1396, 729] width 26 height 17
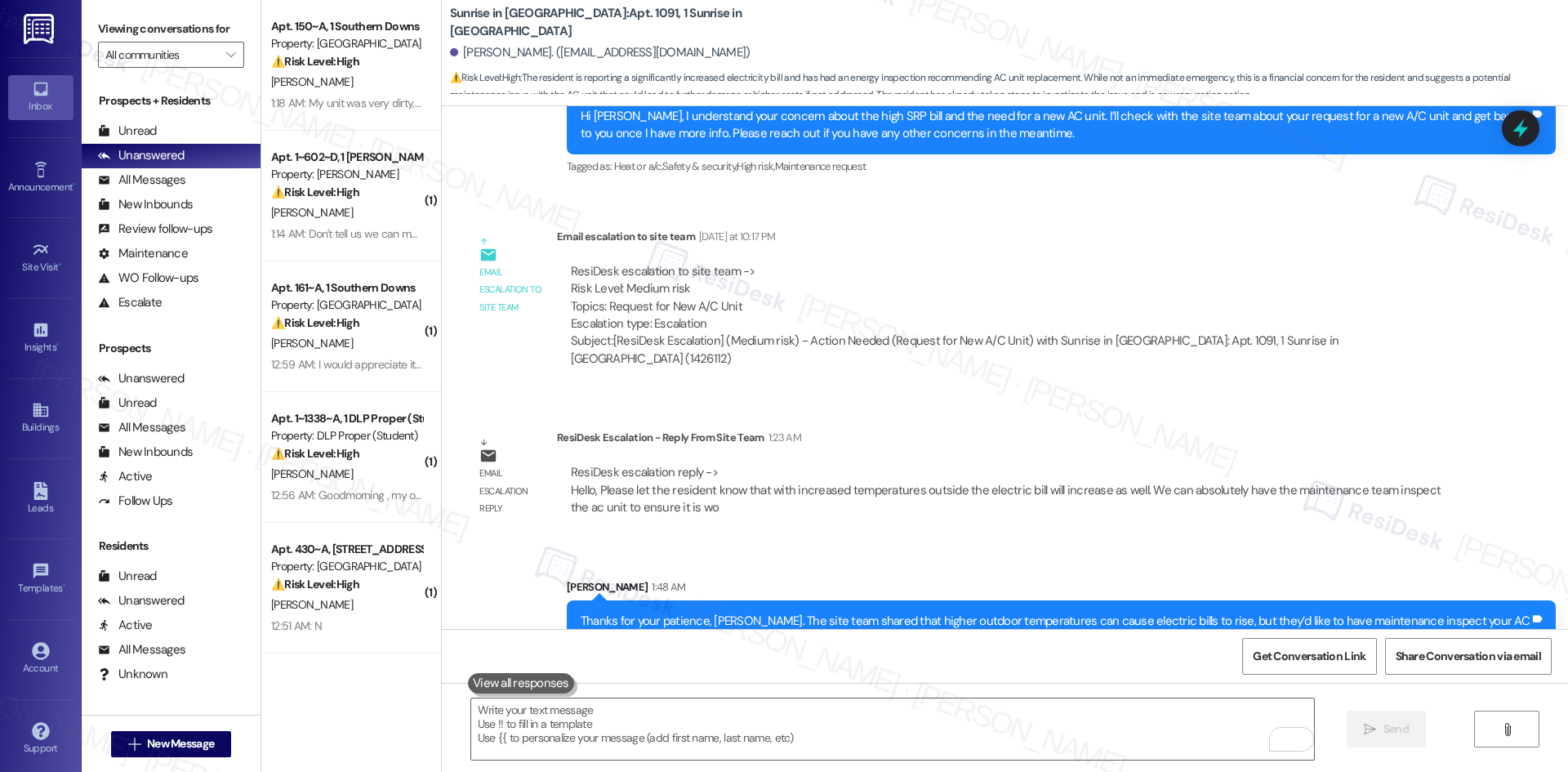
scroll to position [3486, 0]
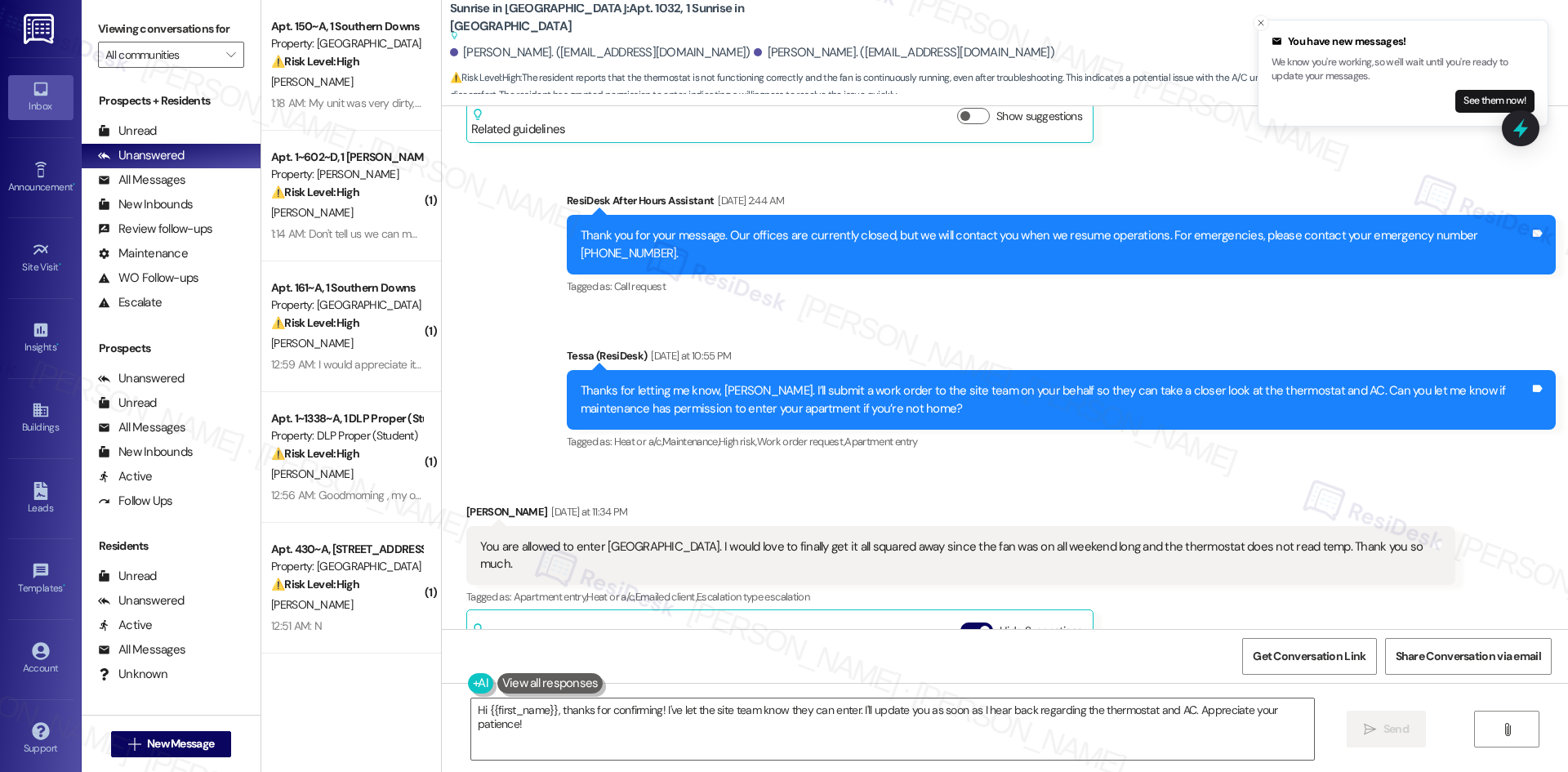
scroll to position [3685, 0]
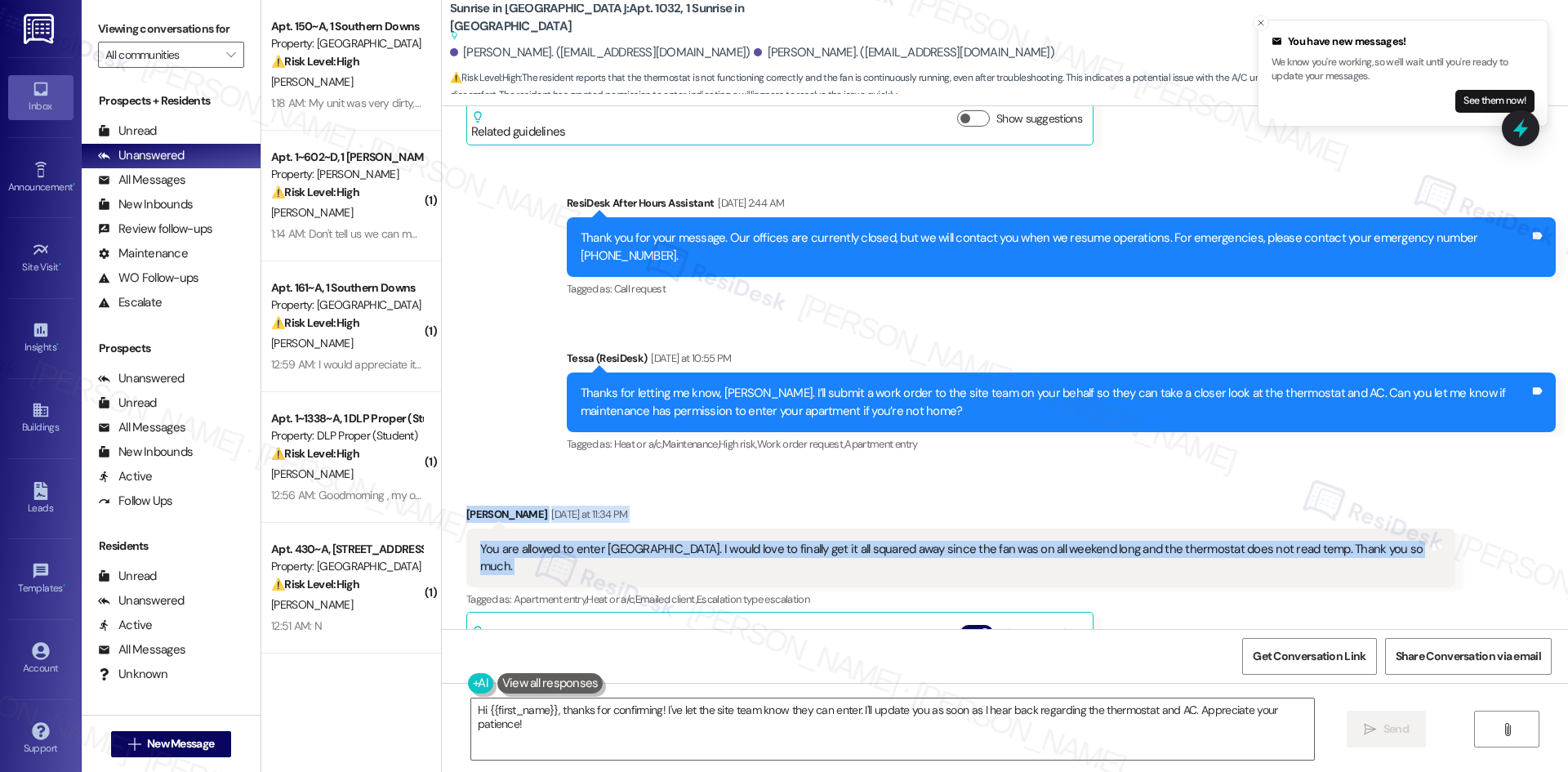
drag, startPoint x: 456, startPoint y: 446, endPoint x: 1438, endPoint y: 496, distance: 983.3
copy div "Rafael Rivera Yesterday at 11:34 PM You are allowed to enter Tessa. I would lov…"
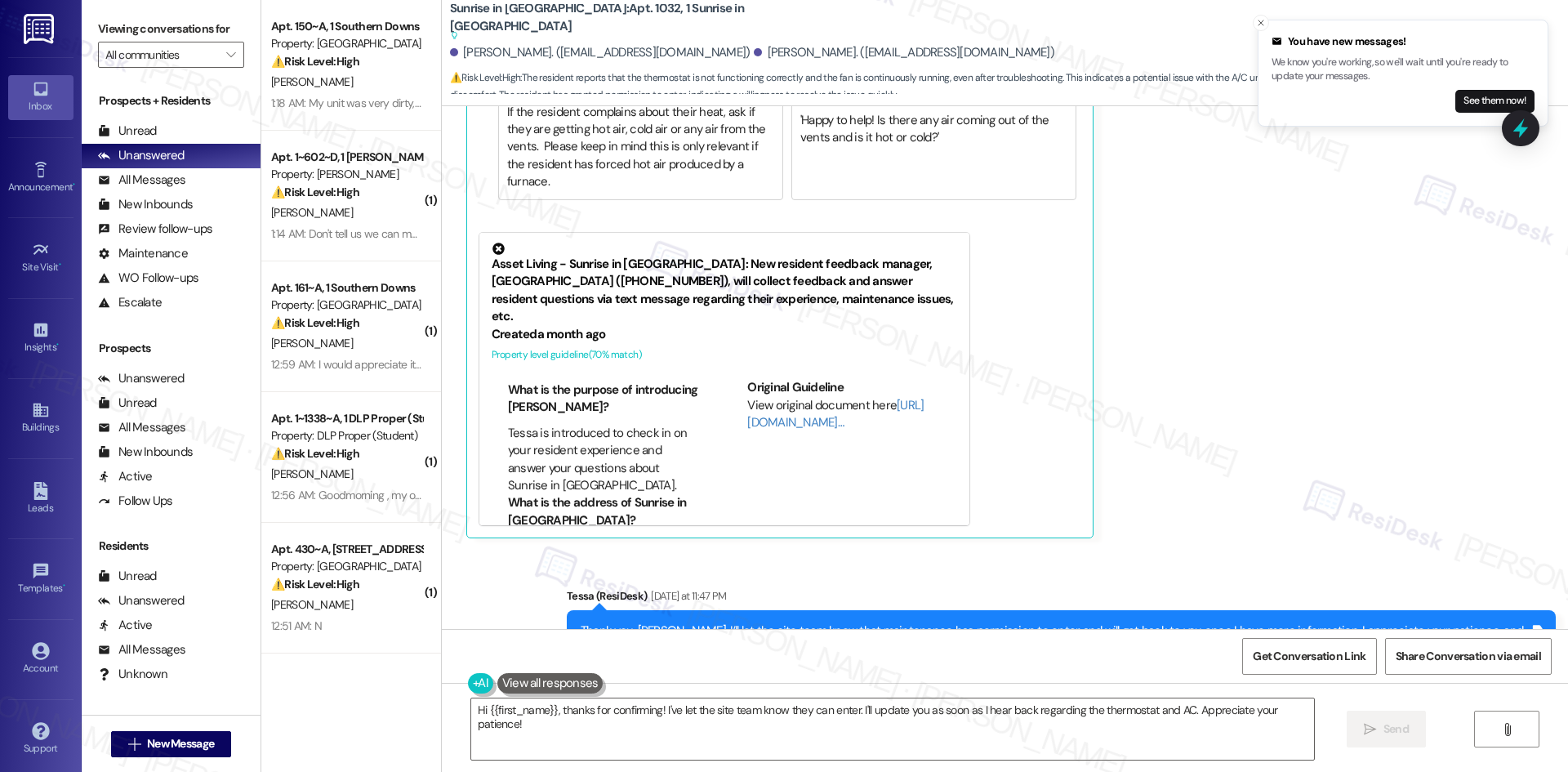
scroll to position [4338, 0]
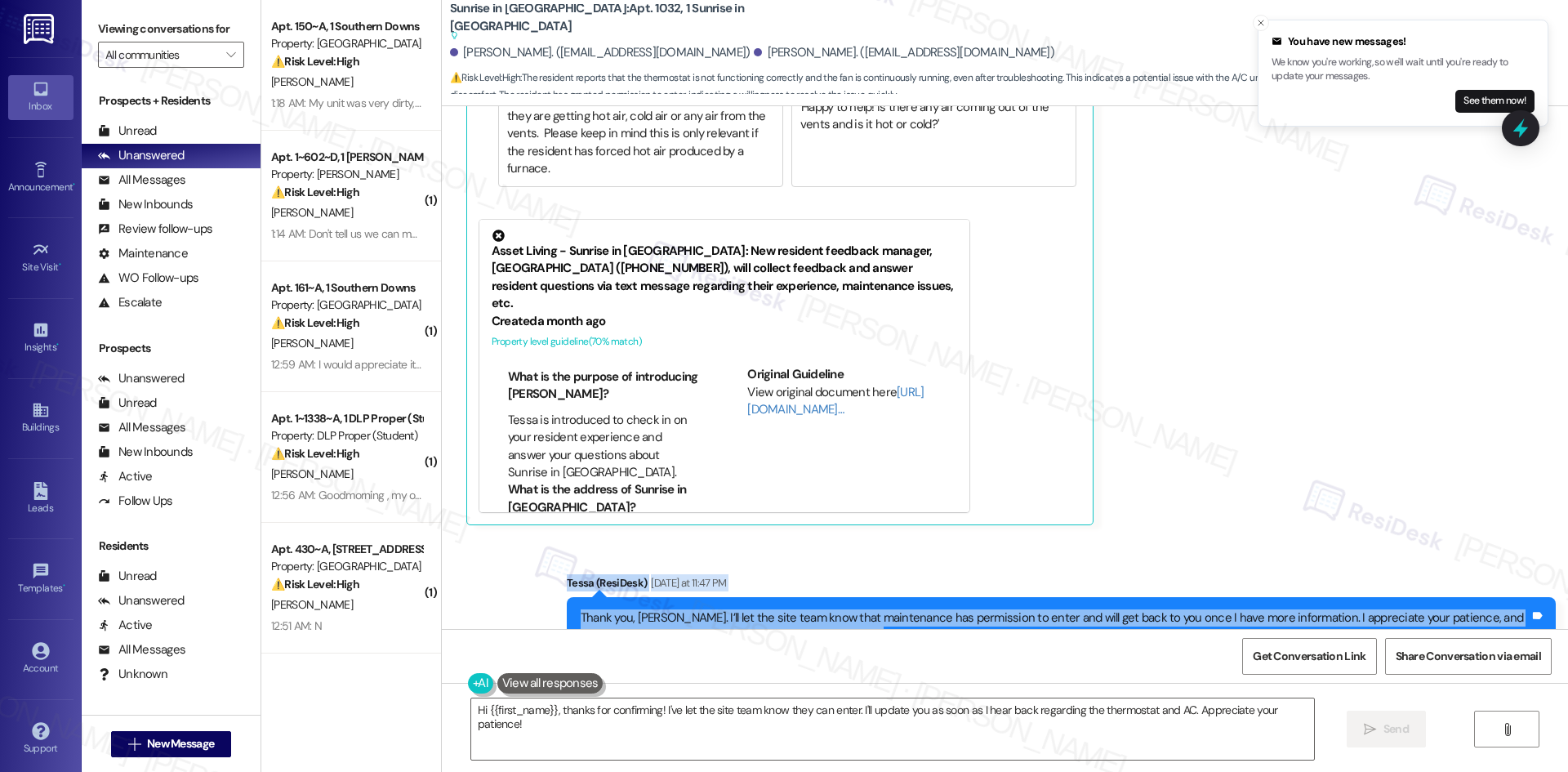
drag, startPoint x: 545, startPoint y: 484, endPoint x: 865, endPoint y: 543, distance: 325.4
click at [865, 543] on div "Sent via SMS Tessa (ResiDesk) Yesterday at 11:47 PM Thank you, Rafael. I’ll let…" at bounding box center [1005, 615] width 1126 height 155
copy div "Tessa (ResiDesk) Yesterday at 11:47 PM Thank you, Rafael. I’ll let the site tea…"
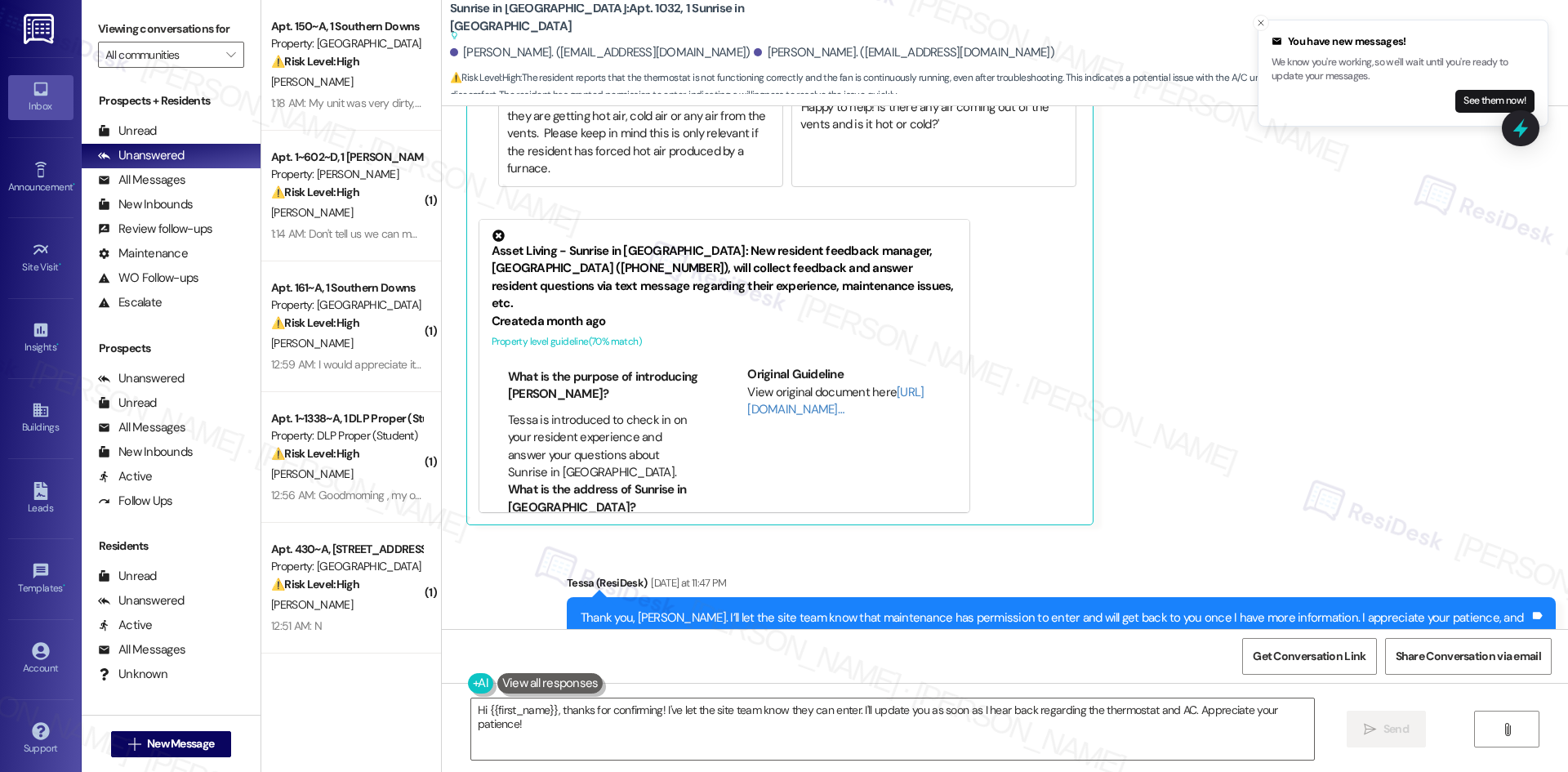
click at [1202, 445] on div "Received via SMS Rafael Rivera Yesterday at 11:34 PM You are allowed to enter T…" at bounding box center [961, 189] width 1013 height 697
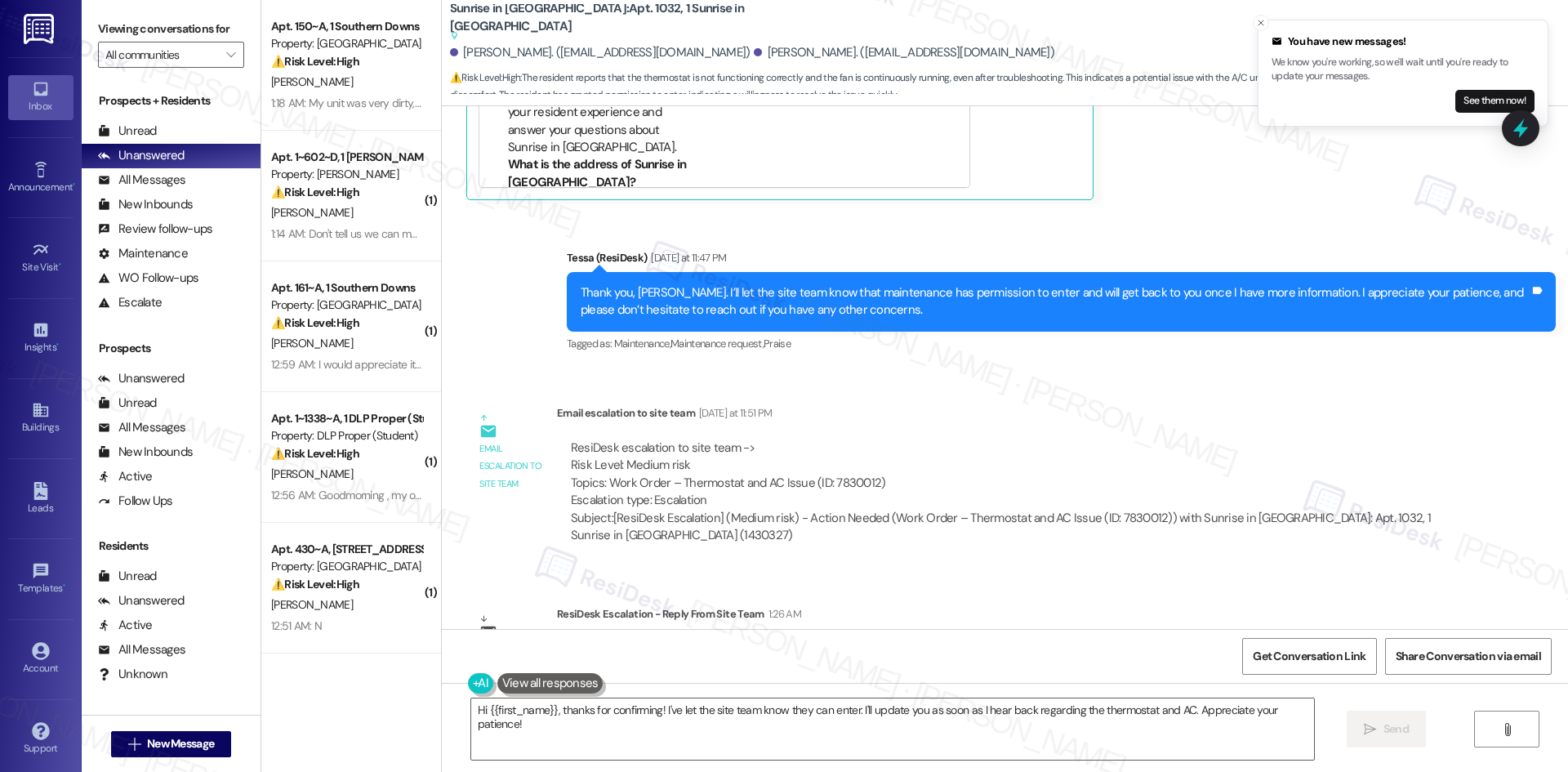
scroll to position [4666, 0]
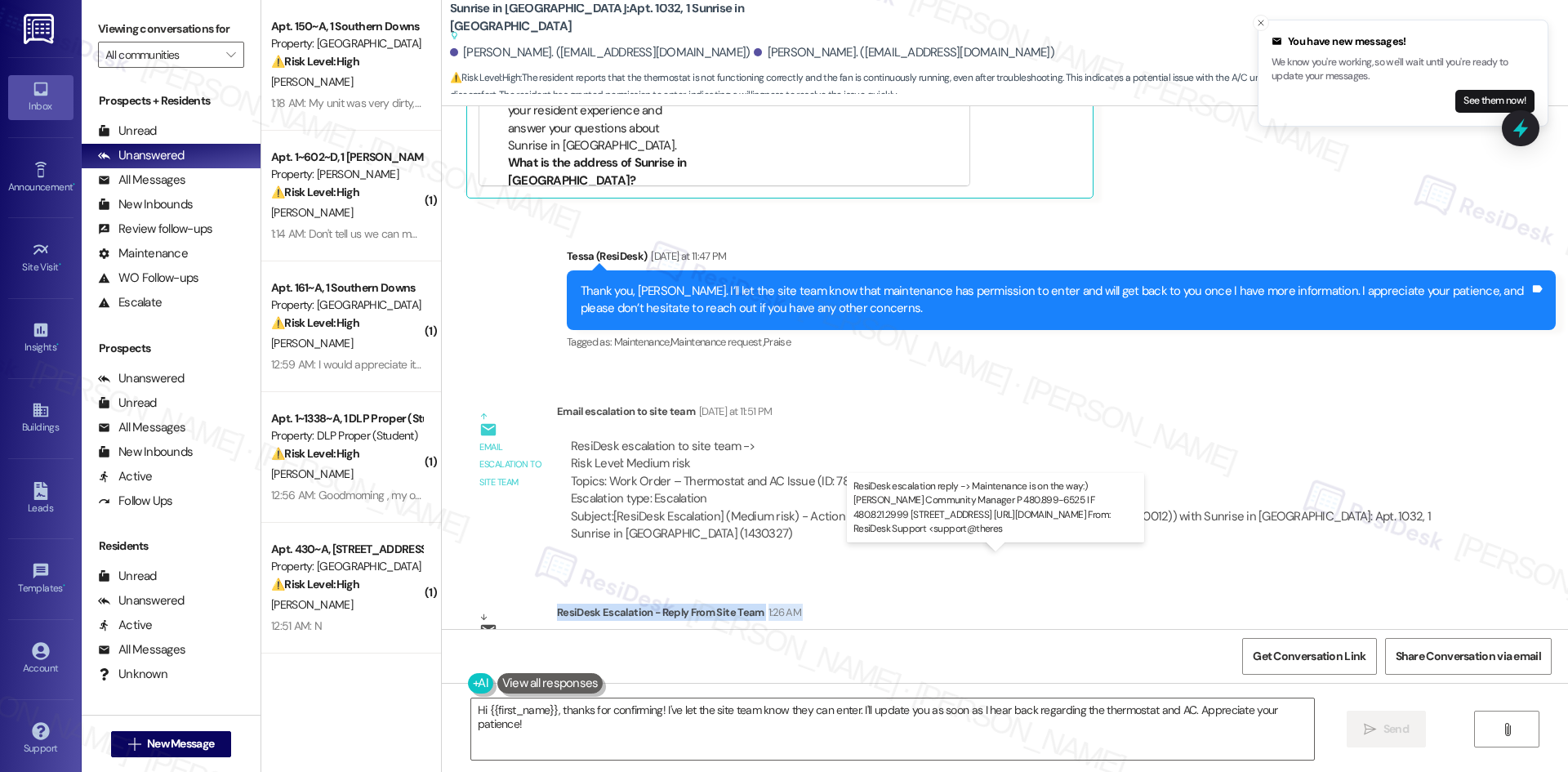
drag, startPoint x: 544, startPoint y: 524, endPoint x: 700, endPoint y: 581, distance: 166.1
click at [700, 603] on div "ResiDesk Escalation - Reply From Site Team 1:26 AM ResiDesk escalation reply ->…" at bounding box center [1006, 653] width 898 height 99
copy div "ResiDesk Escalation - Reply From Site Team 1:26 AM ResiDesk escalation reply ->…"
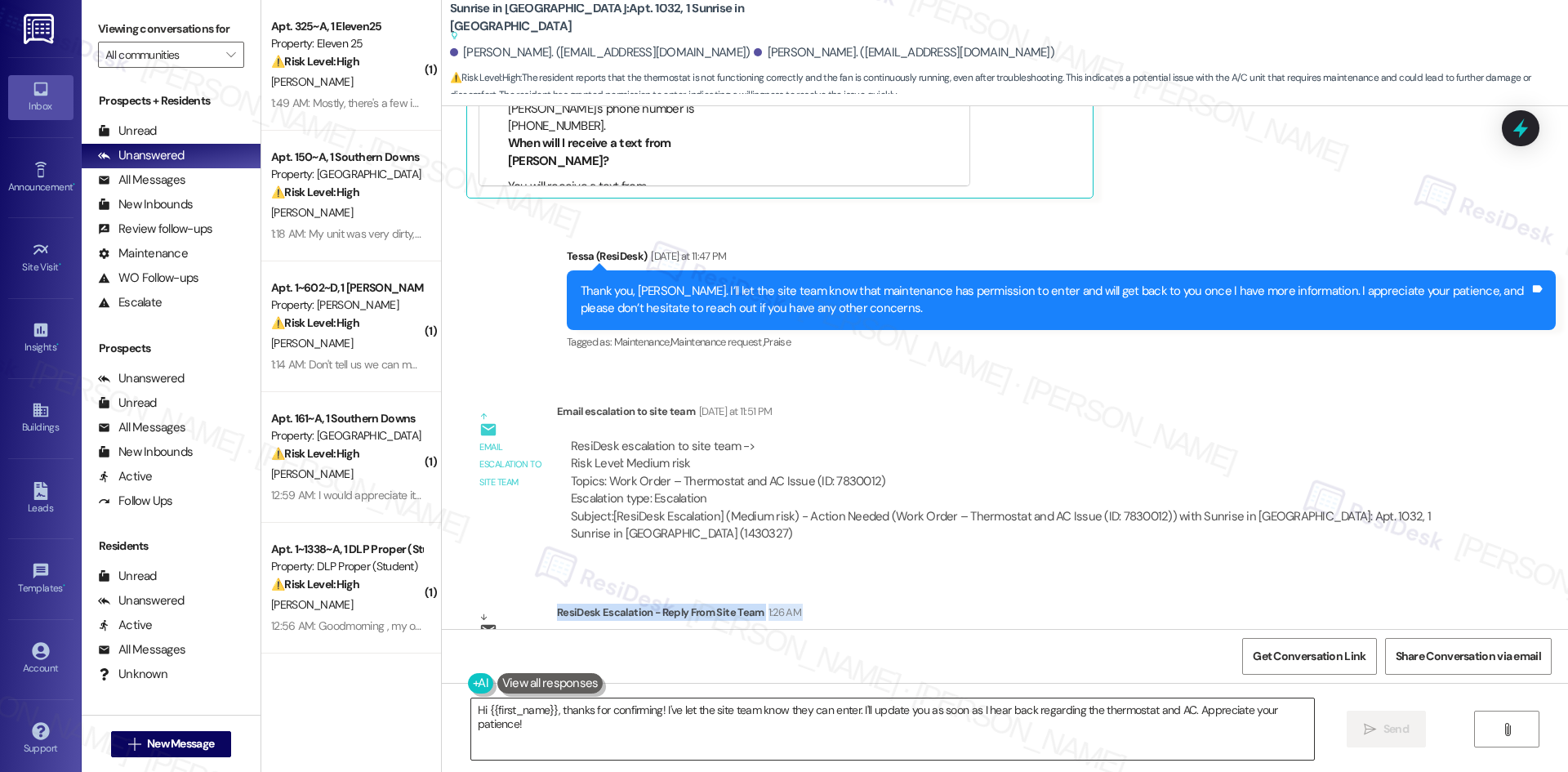
click at [776, 736] on textarea "Hi {{first_name}}, thanks for confirming! I've let the site team know they can …" at bounding box center [893, 729] width 843 height 61
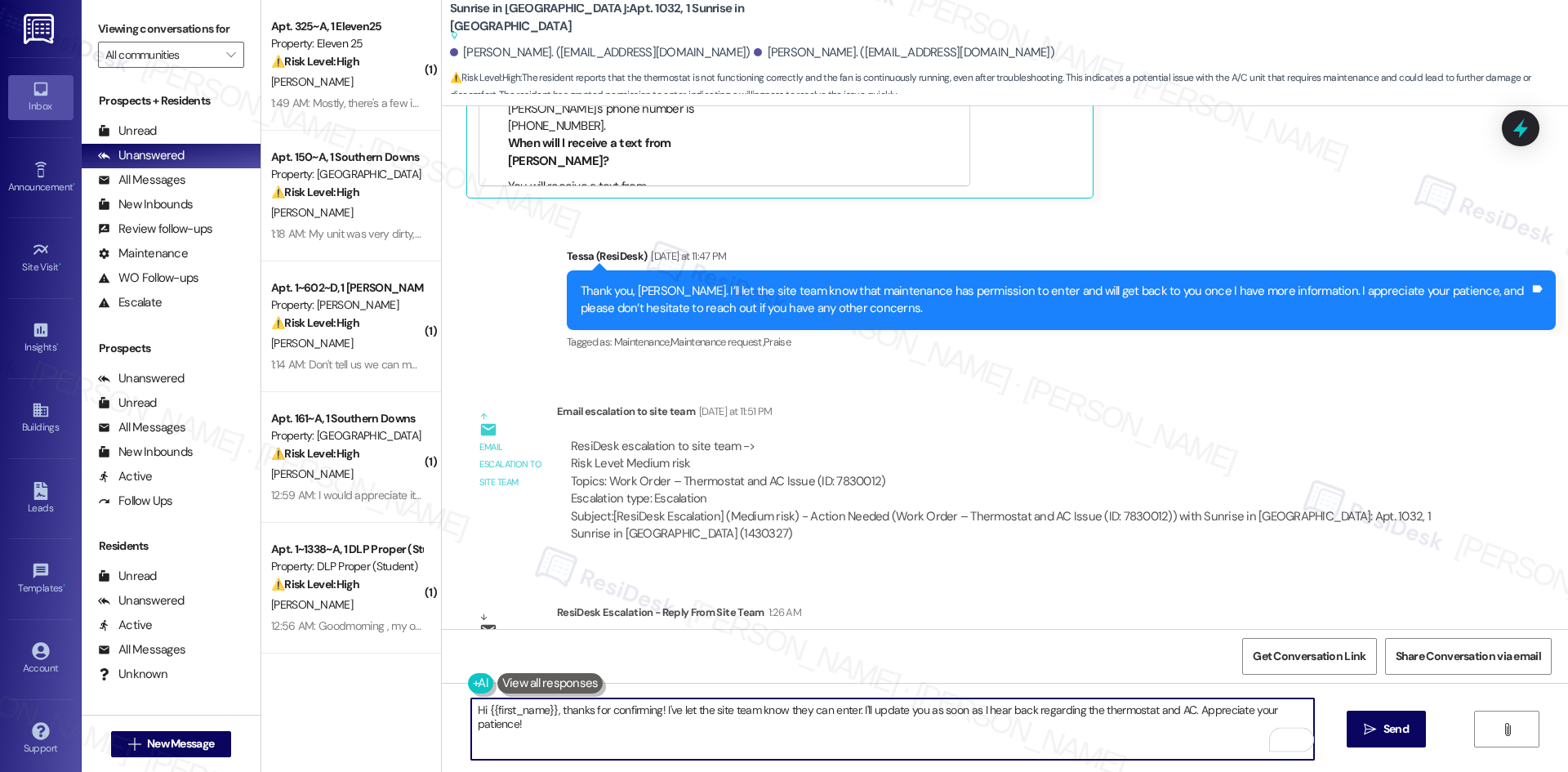
drag, startPoint x: 1182, startPoint y: 711, endPoint x: 405, endPoint y: 700, distance: 777.1
click at [405, 700] on div "( 1 ) Apt. 325~A, 1 Eleven25 Property: Eleven 25 ⚠️ Risk Level: High The reside…" at bounding box center [914, 386] width 1306 height 772
paste textarea "Rafael, the site team let me know that maintenance is already on the way to tak…"
click at [867, 716] on textarea "Hi Rafael, the site team let me know that maintenance is already on the way to …" at bounding box center [893, 729] width 843 height 61
type textarea "Hi Rafael, the site team let me know that maintenance is already on the way to …"
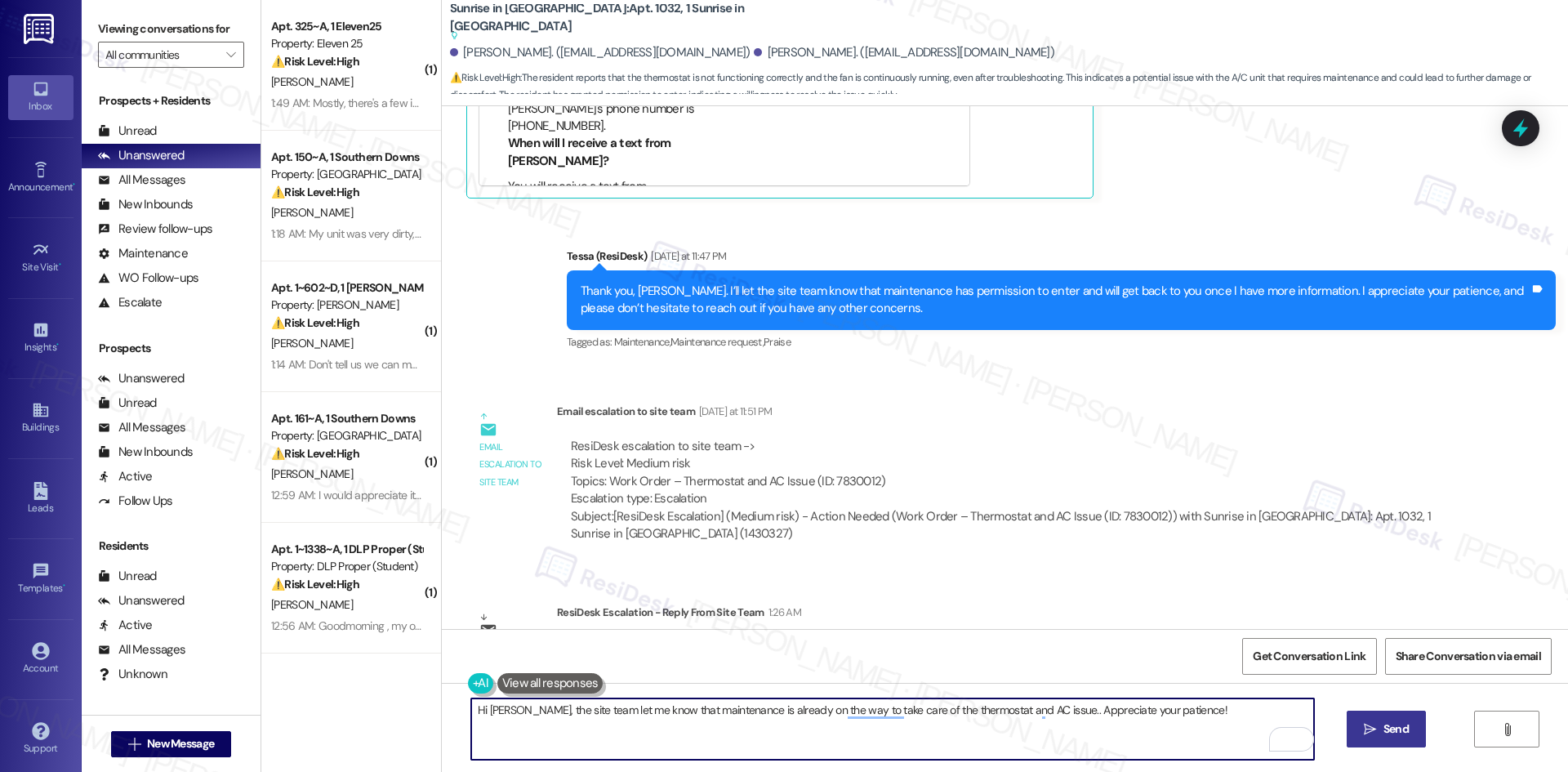
click at [1406, 725] on span "Send" at bounding box center [1396, 729] width 26 height 17
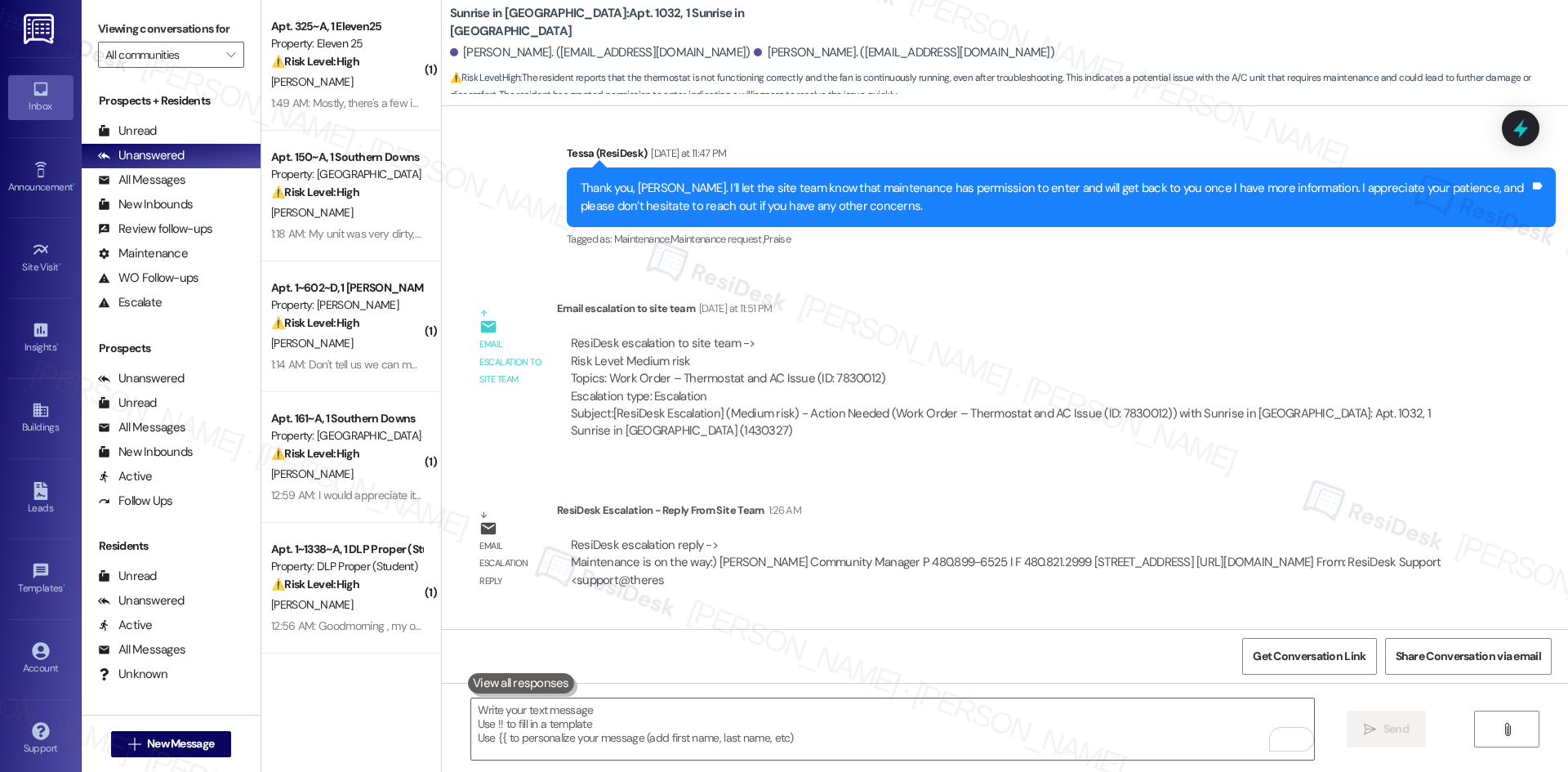
scroll to position [4588, 0]
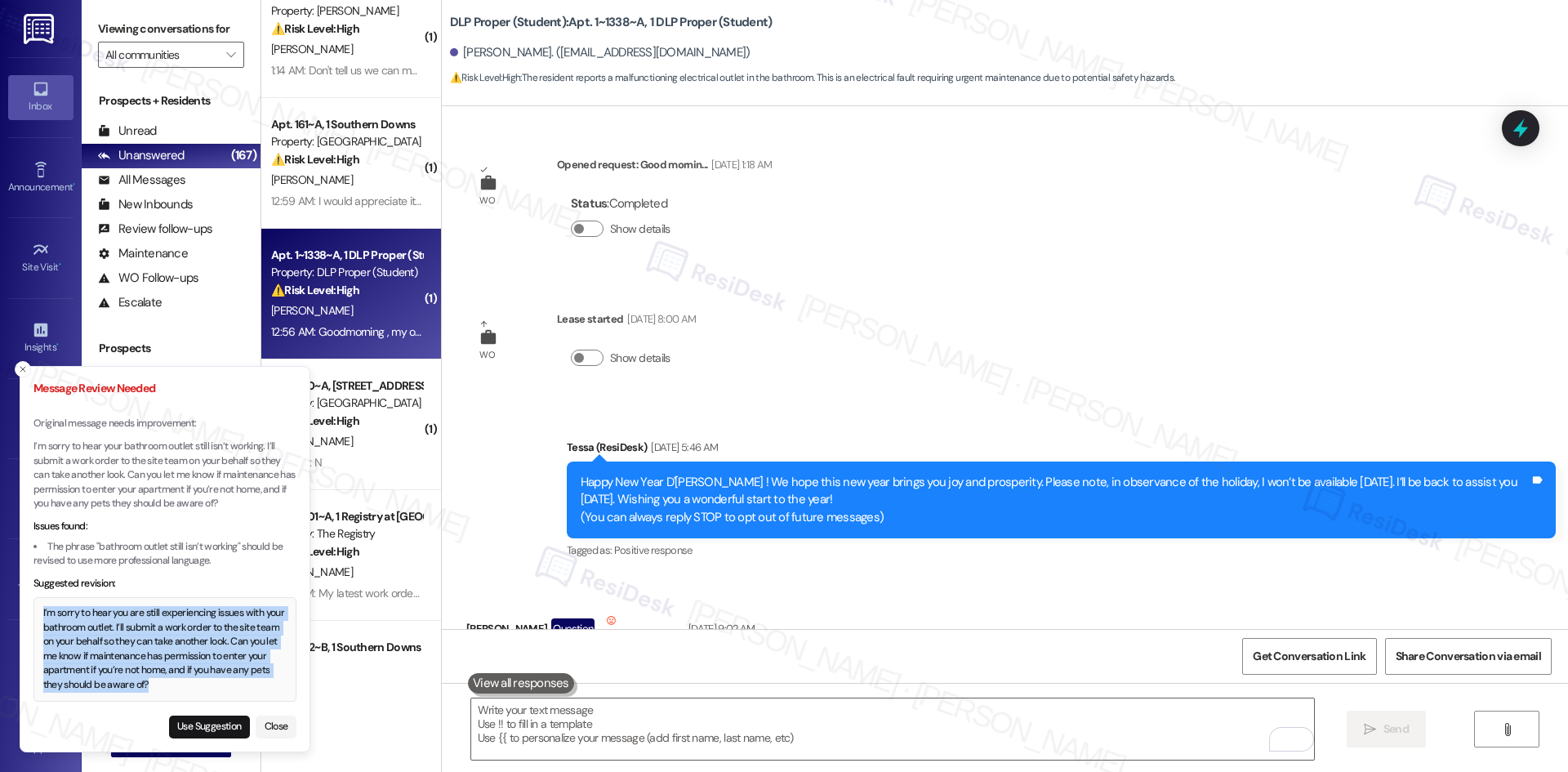
scroll to position [11130, 0]
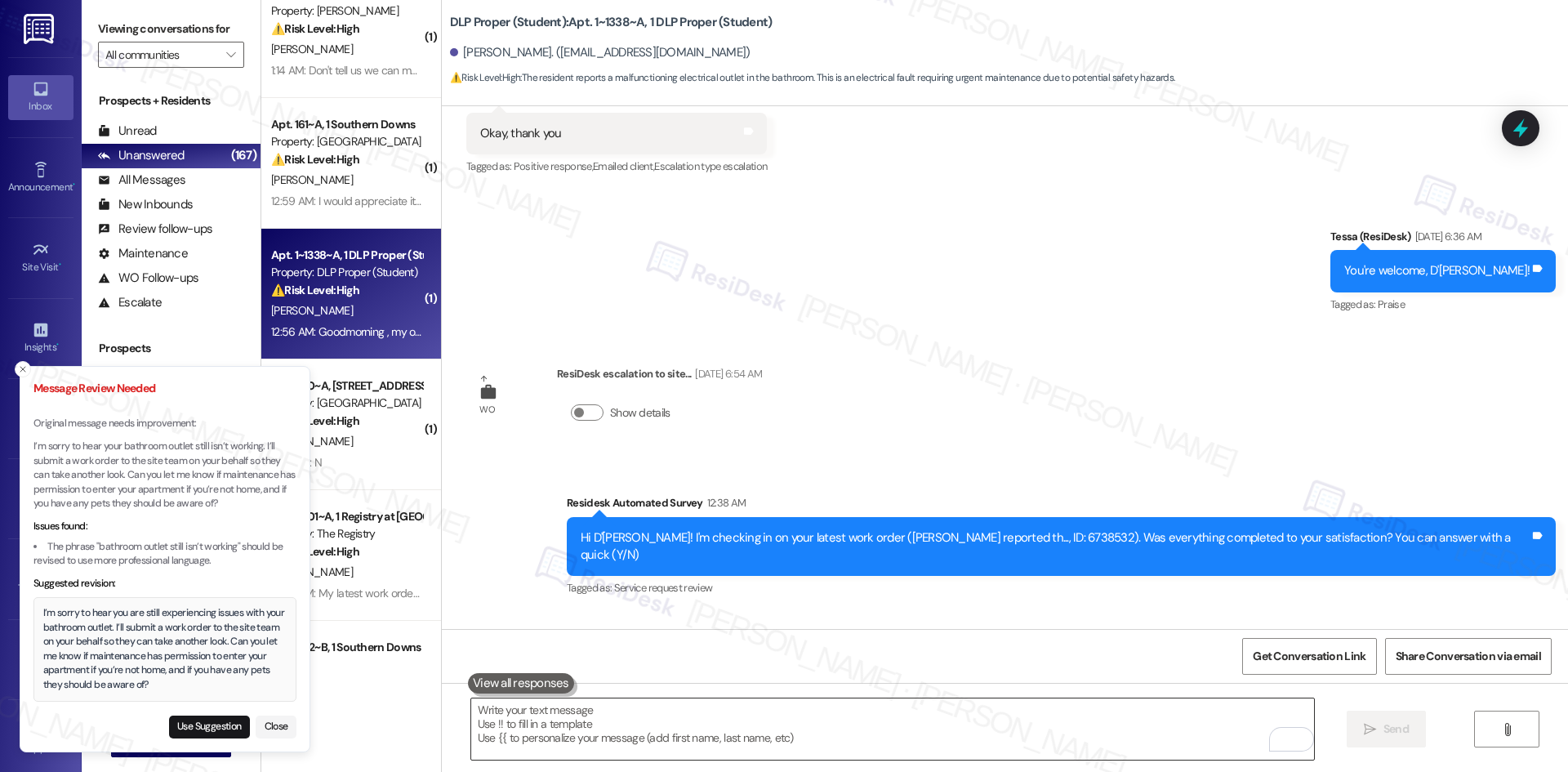
click at [753, 736] on textarea "To enrich screen reader interactions, please activate Accessibility in Grammarl…" at bounding box center [893, 729] width 843 height 61
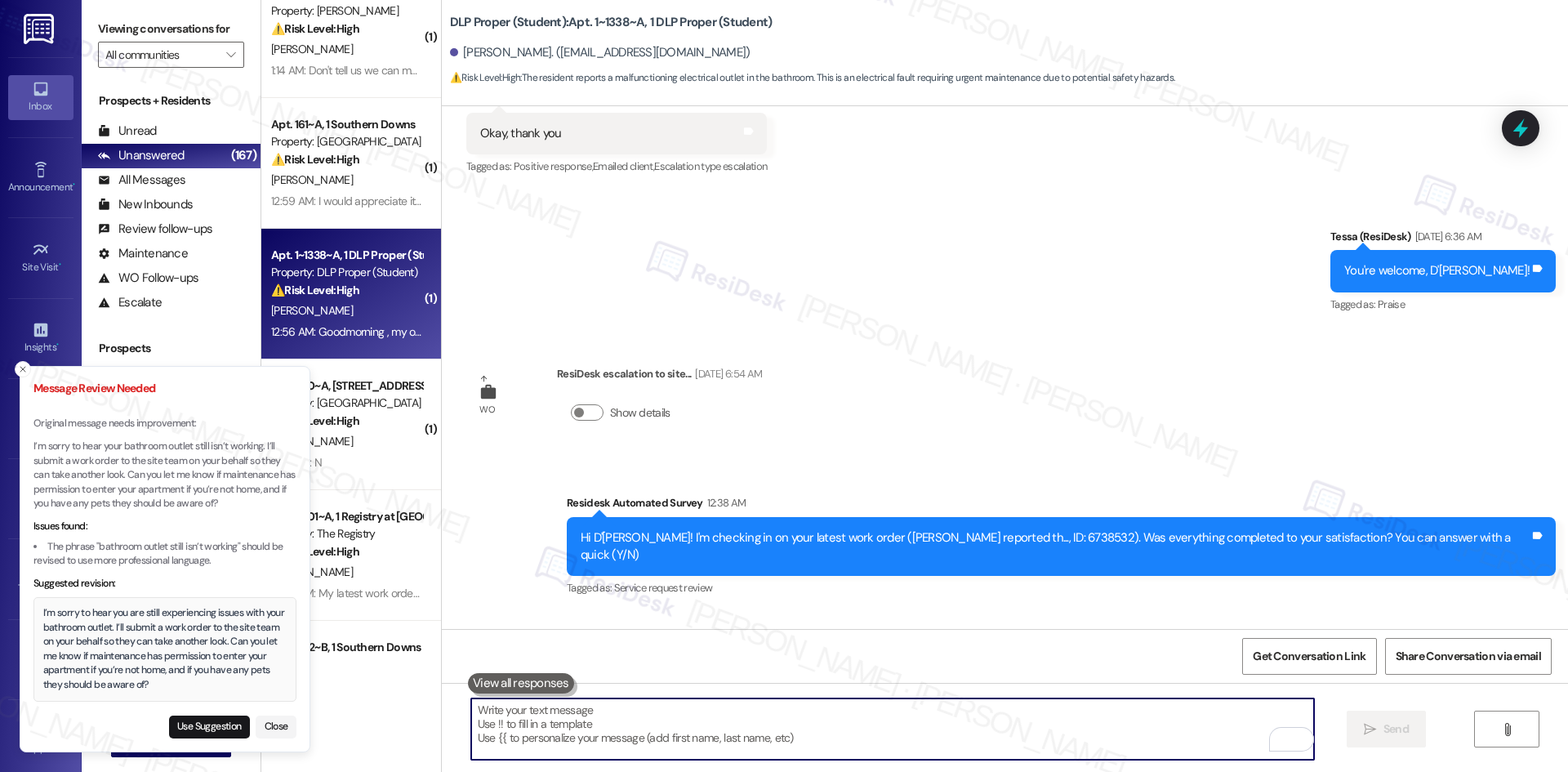
paste textarea "I’m sorry to hear you are still experiencing issues with your bathroom outlet. …"
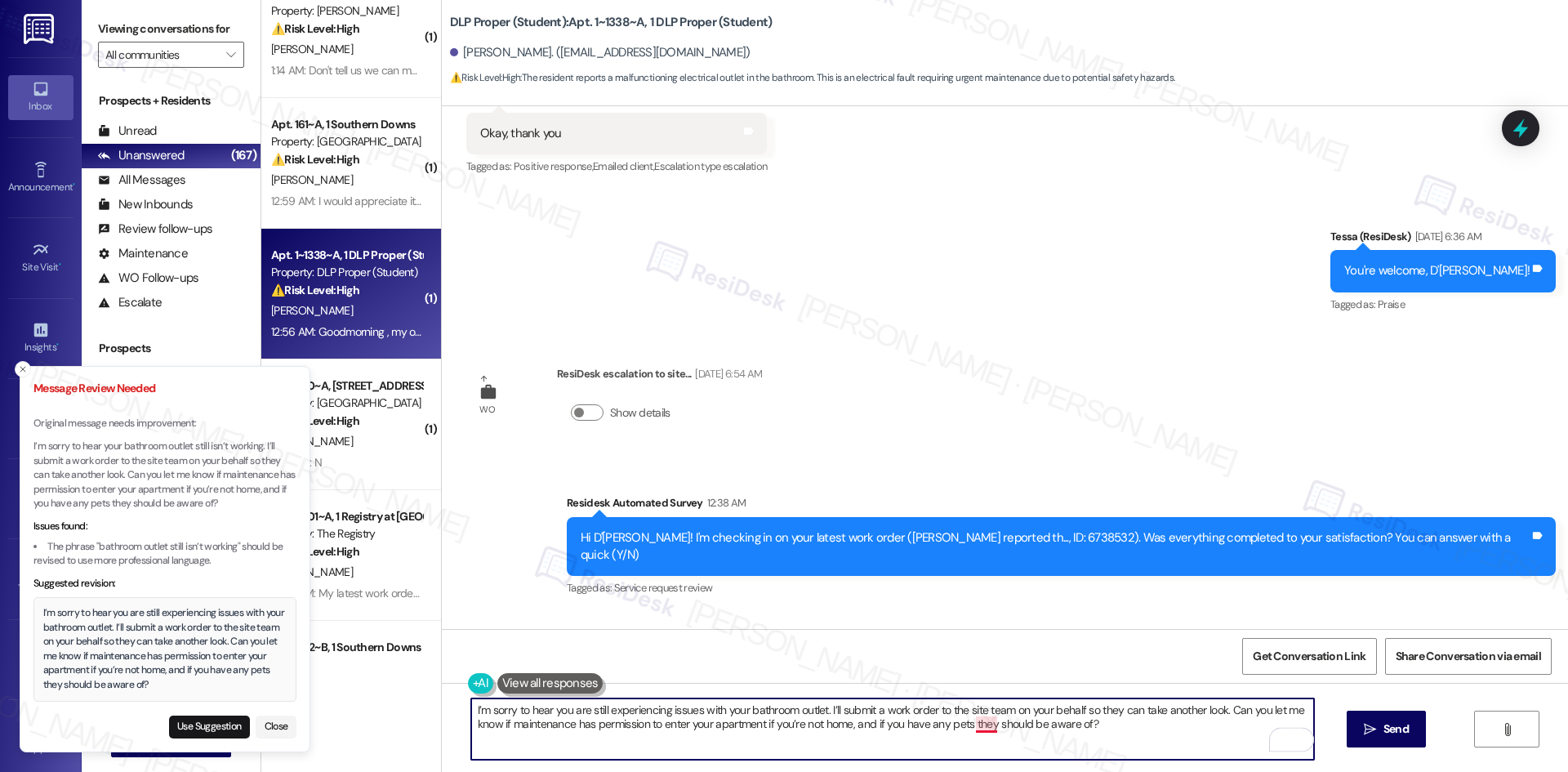
click at [973, 720] on textarea "I’m sorry to hear you are still experiencing issues with your bathroom outlet. …" at bounding box center [893, 729] width 843 height 61
type textarea "I’m sorry to hear you are still experiencing issues with your bathroom outlet. …"
click at [1380, 726] on span "Send" at bounding box center [1396, 729] width 32 height 17
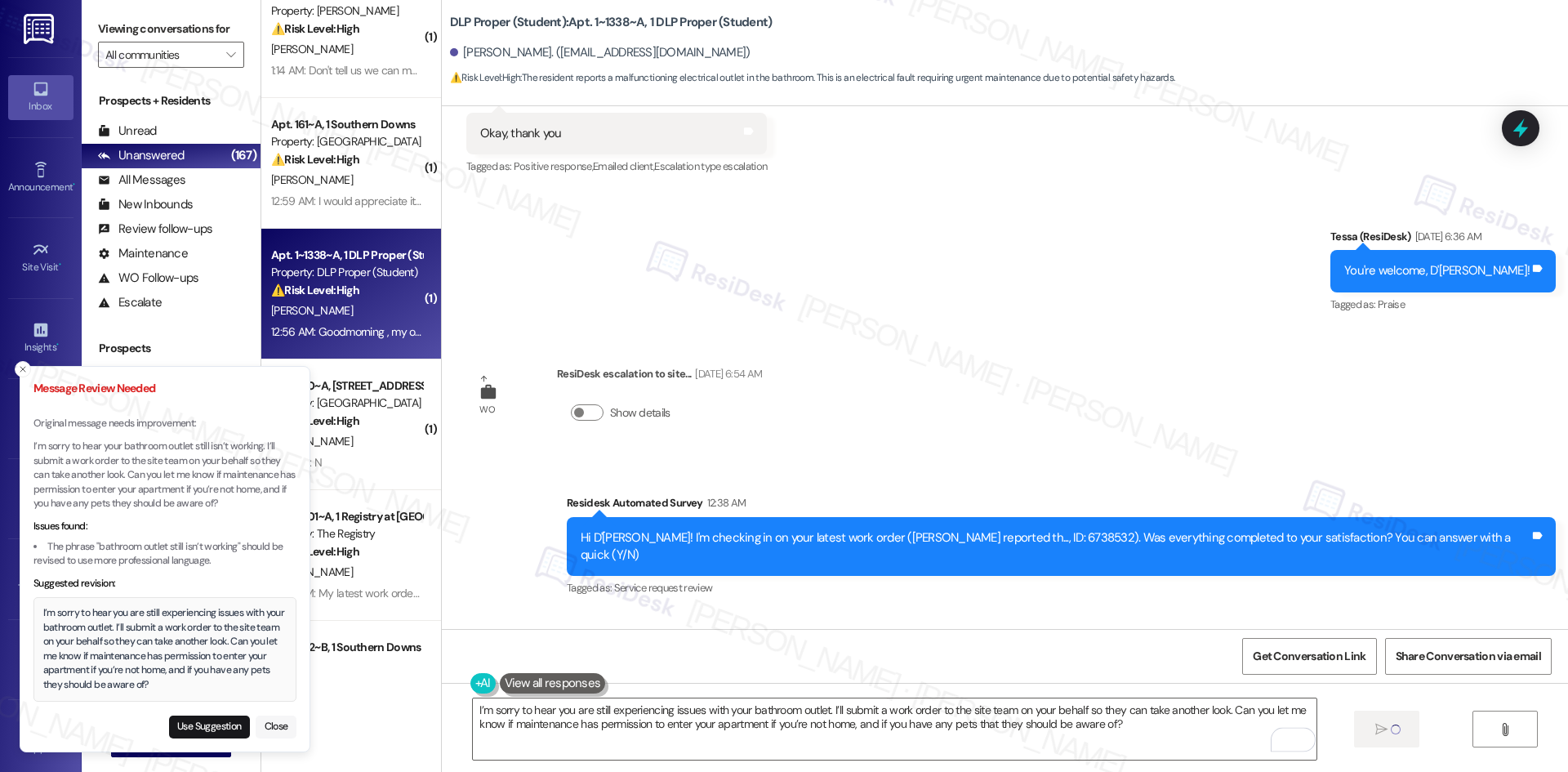
click at [267, 737] on button "Close" at bounding box center [276, 727] width 41 height 23
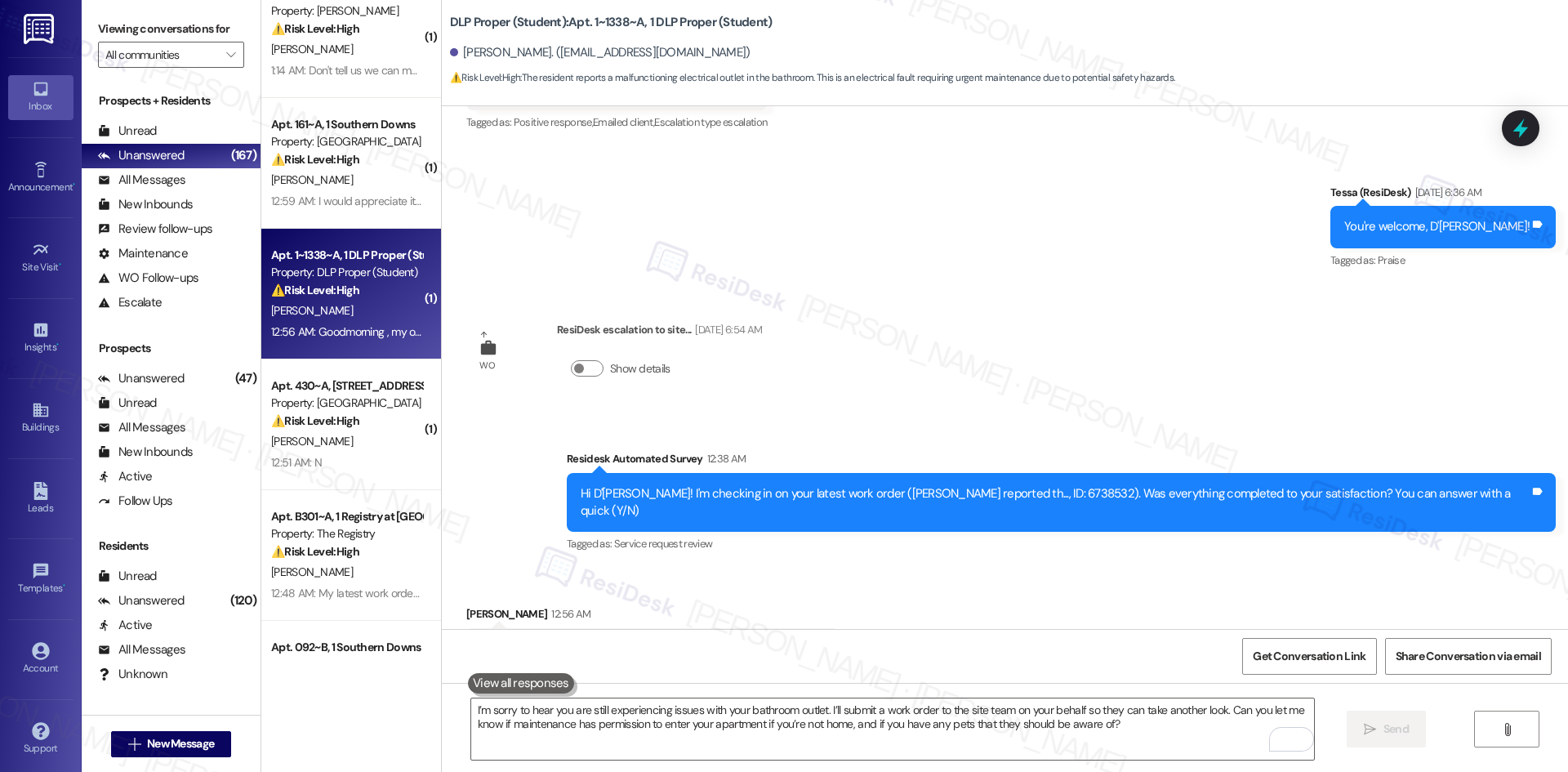
scroll to position [11261, 0]
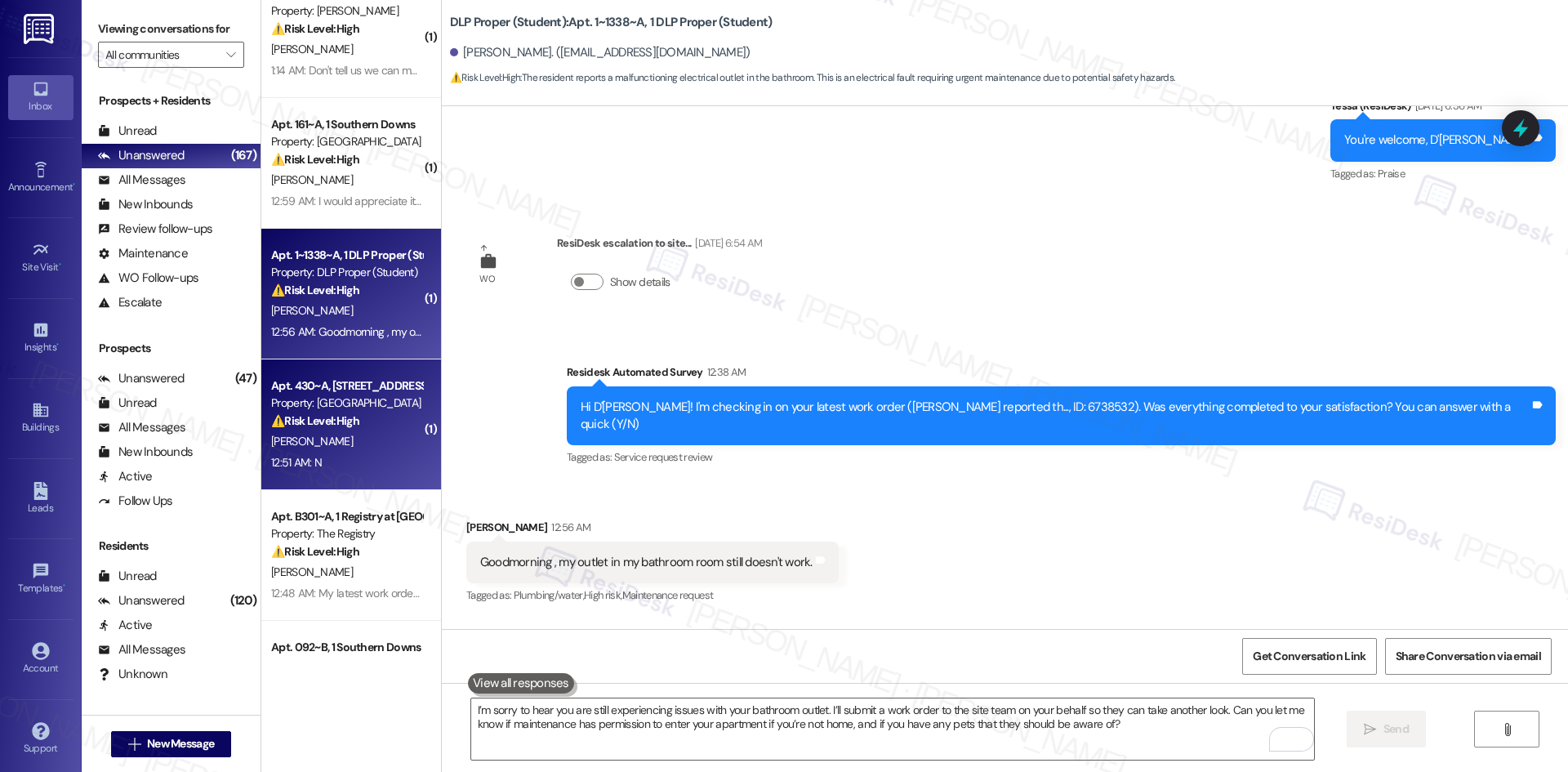
click at [315, 442] on span "[PERSON_NAME]" at bounding box center [312, 441] width 82 height 15
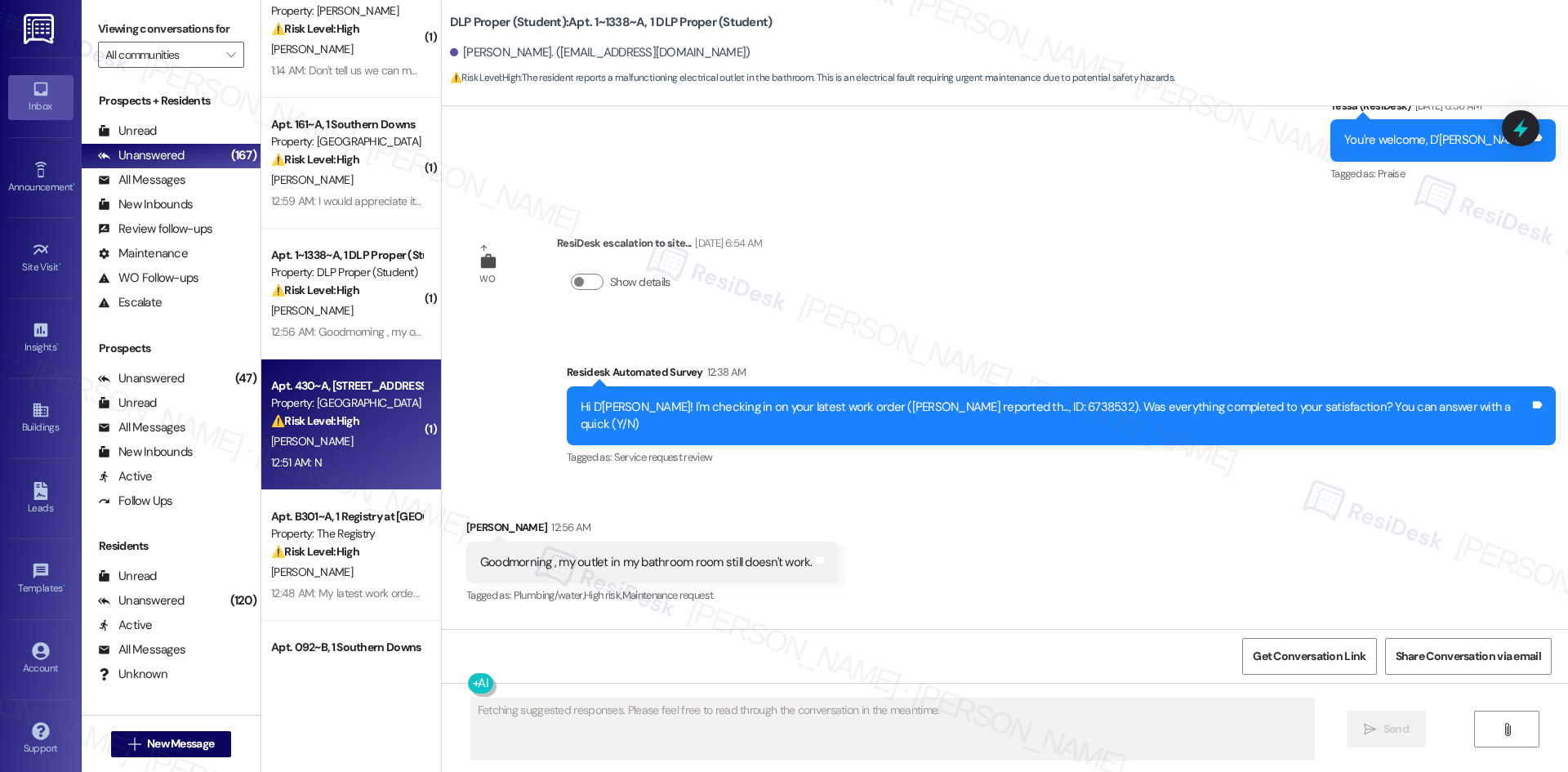
scroll to position [51, 0]
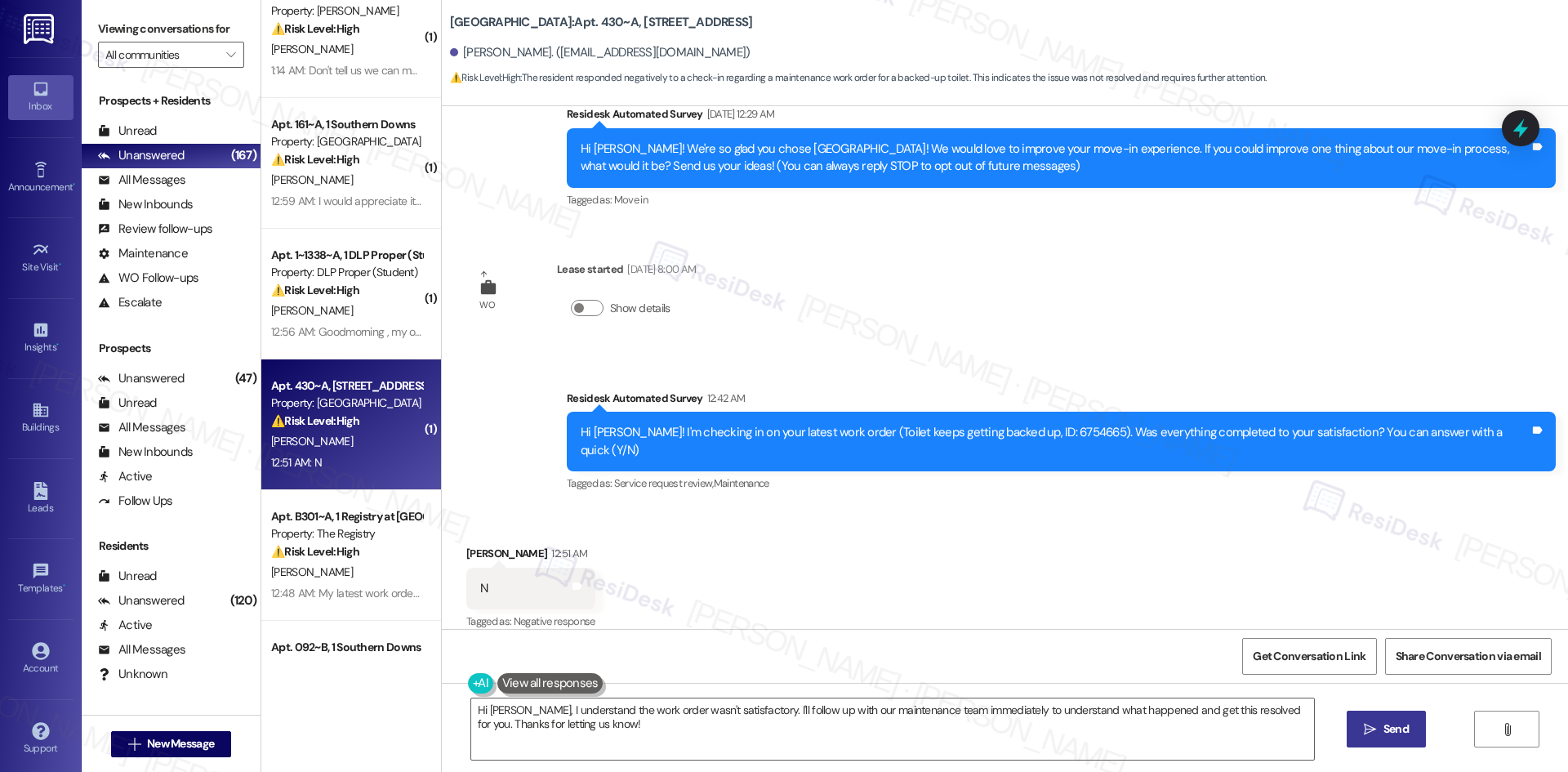
click at [1001, 323] on div "Survey, sent via SMS Residesk Automated Survey Jun 10, 2025 at 12:29 AM Hi Soph…" at bounding box center [1005, 367] width 1126 height 523
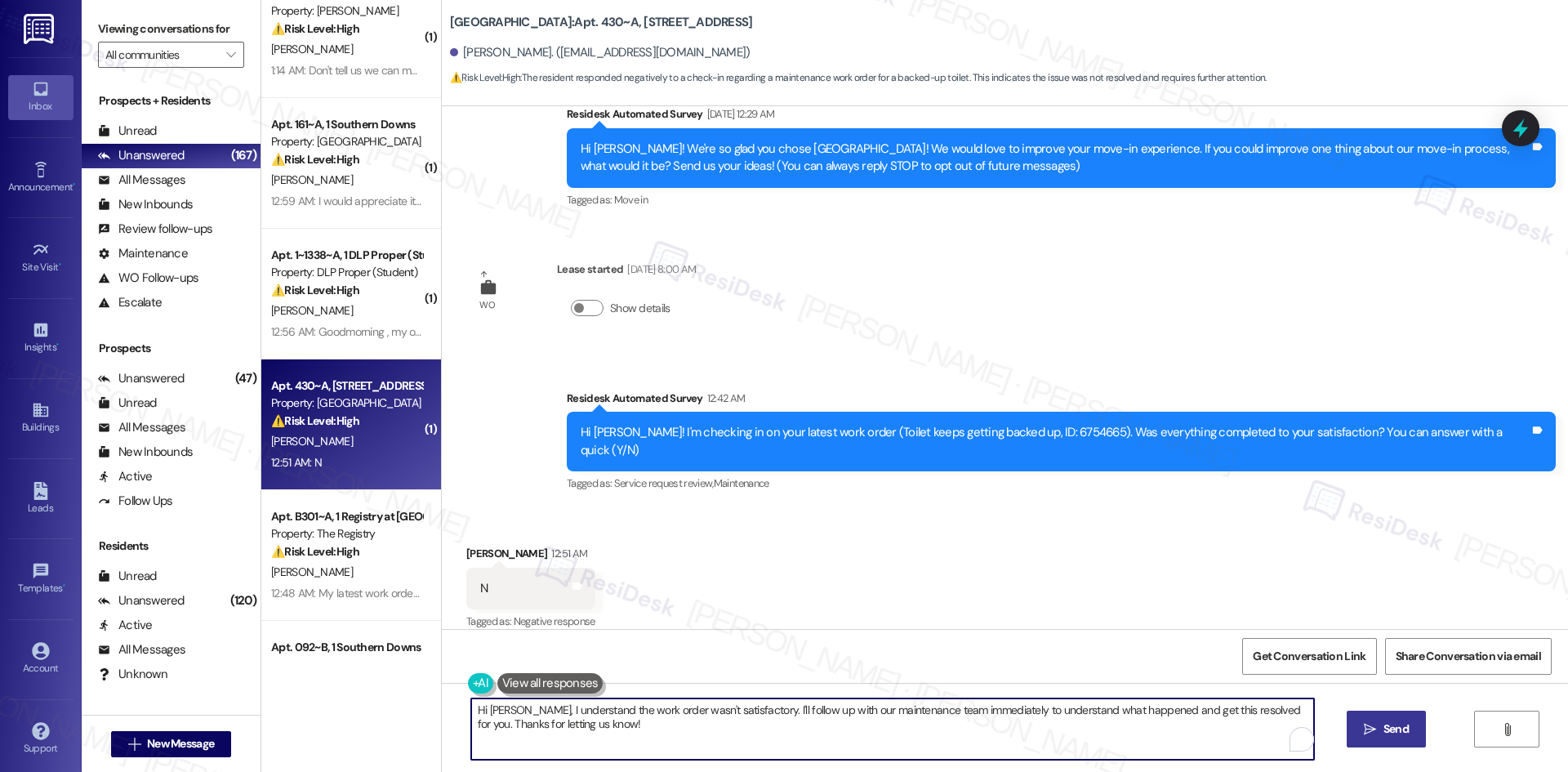
click at [927, 721] on textarea "Hi Sophia, I understand the work order wasn't satisfactory. I'll follow up with…" at bounding box center [893, 729] width 843 height 61
paste textarea "I'm sorry to hear that. Could you let me know what happened or what part of the…"
type textarea "I'm sorry to hear that. Could you let me know what happened or what part of the…"
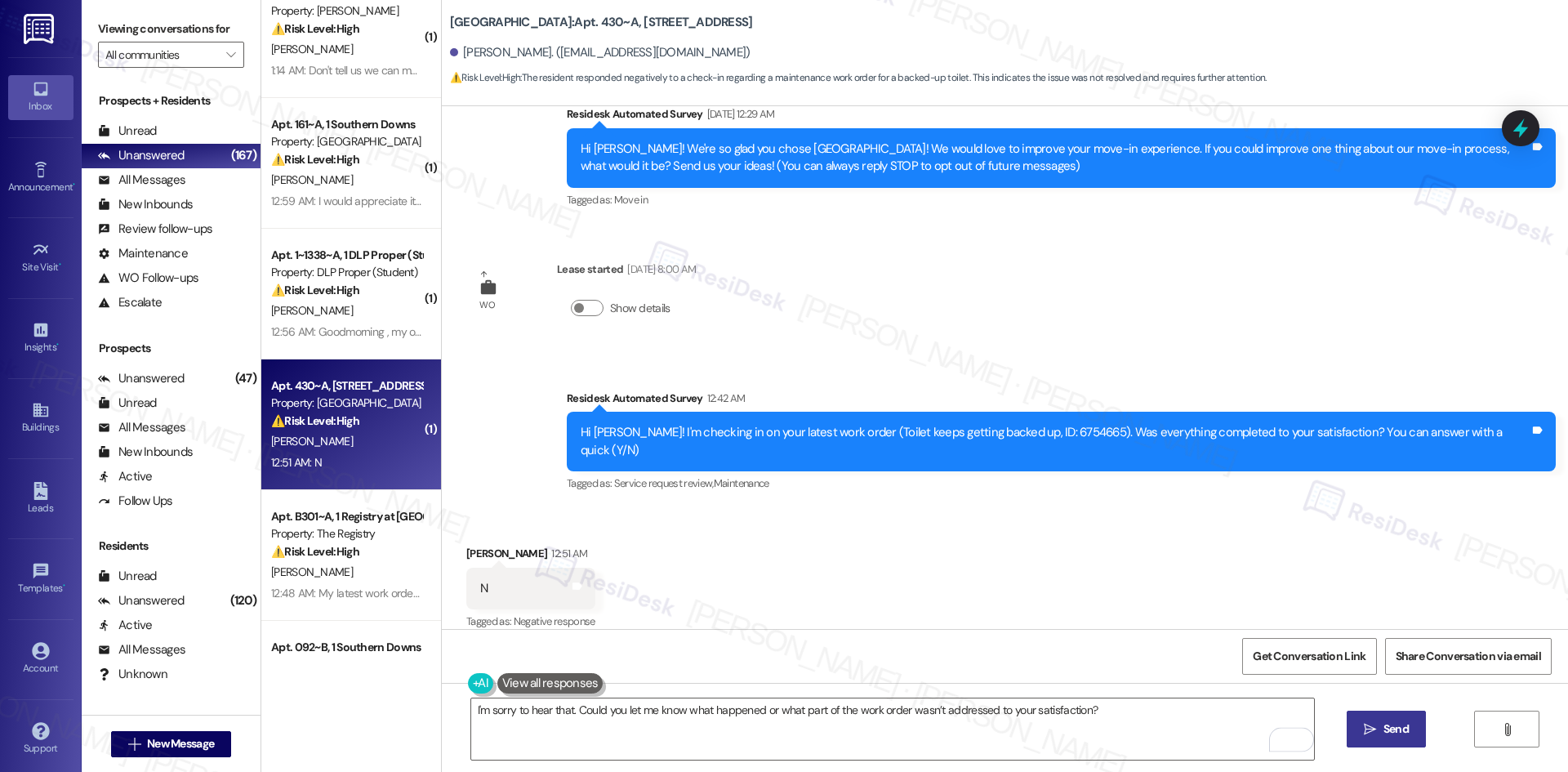
click at [1375, 730] on span " Send" at bounding box center [1386, 729] width 51 height 17
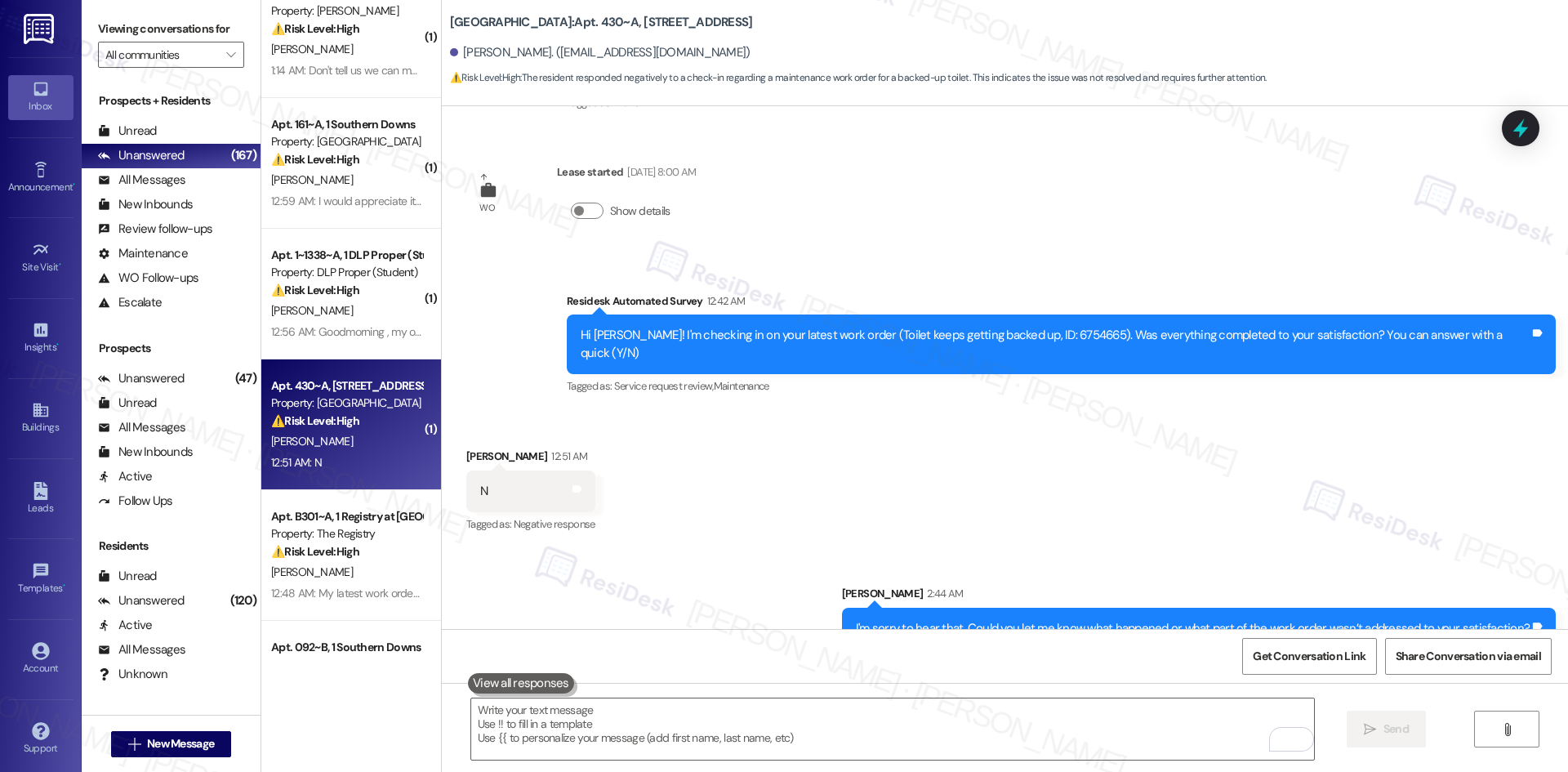
scroll to position [164, 0]
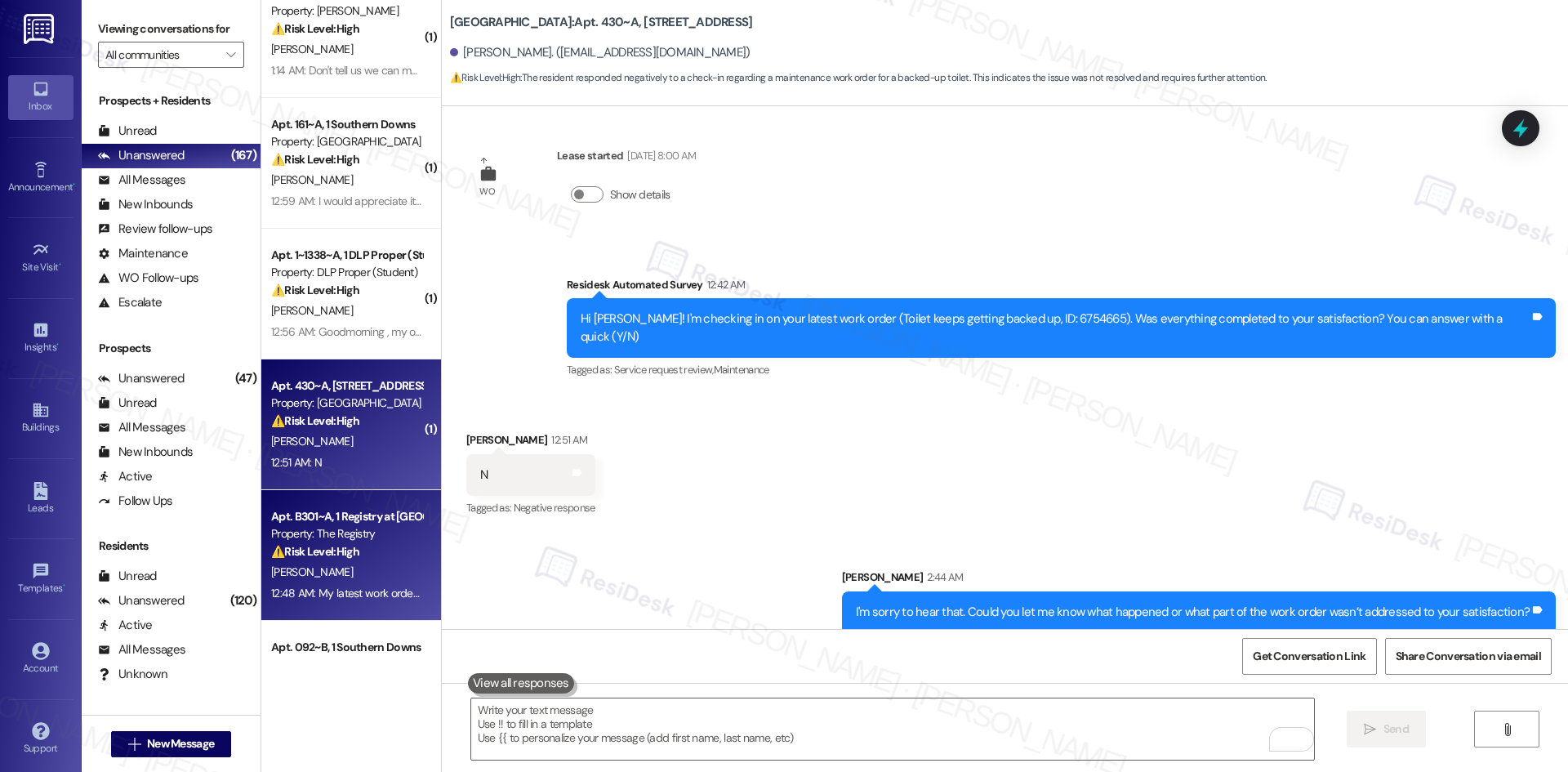
click at [299, 568] on div "M. Hein" at bounding box center [347, 571] width 154 height 20
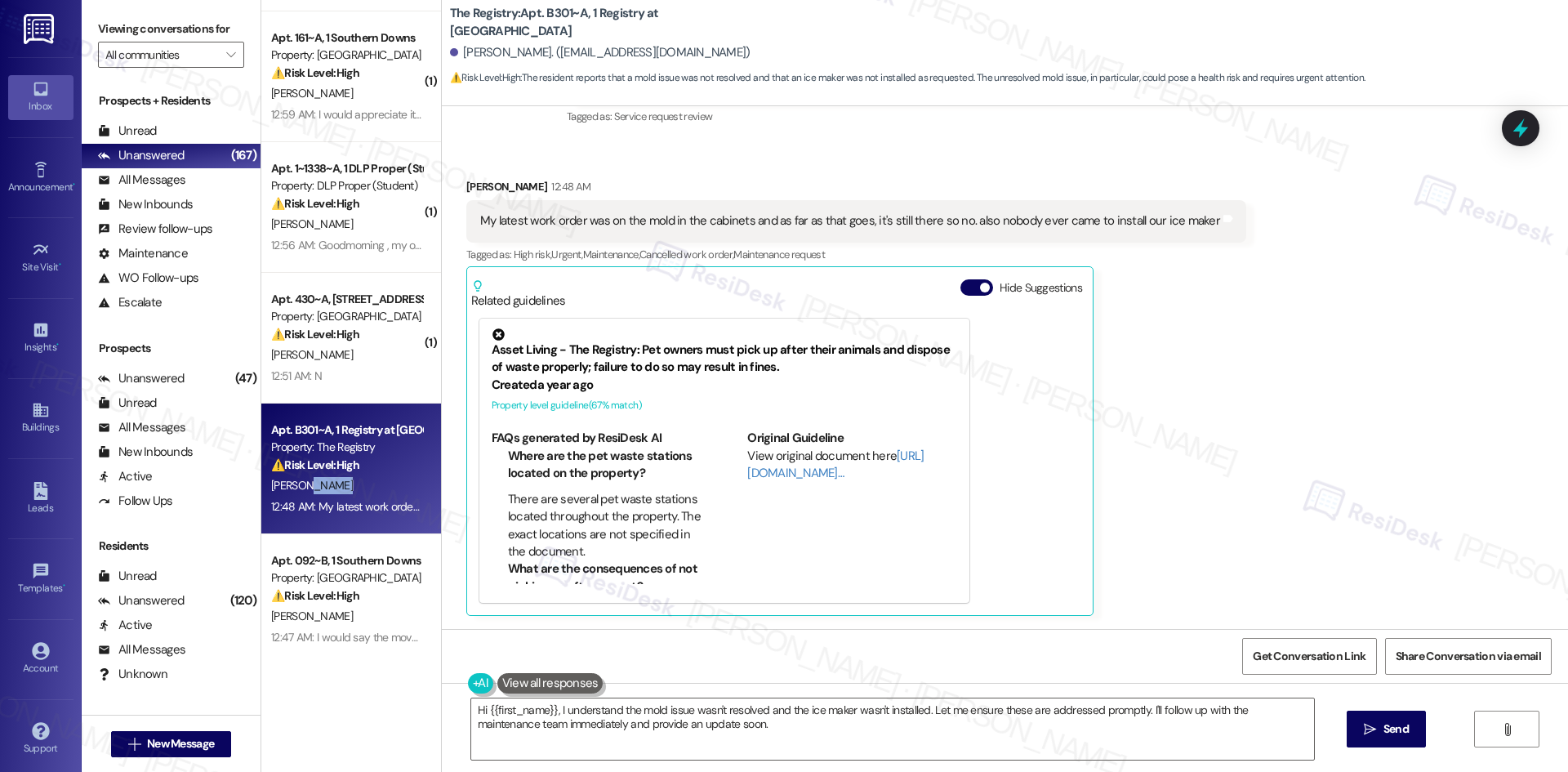
scroll to position [408, 0]
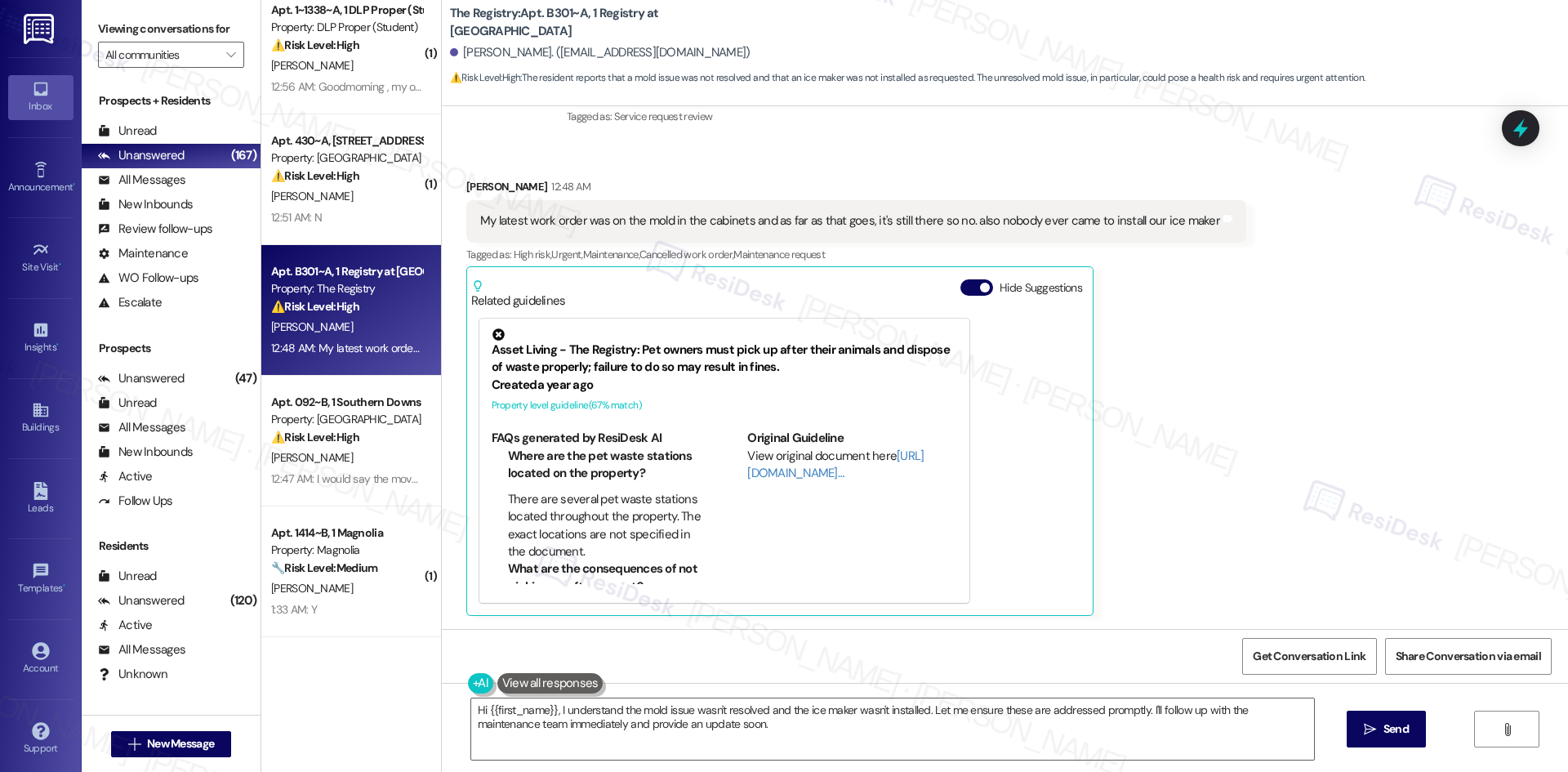
click at [1446, 458] on div "Received via SMS Michael Hein 12:48 AM My latest work order was on the mold in …" at bounding box center [1005, 384] width 1126 height 486
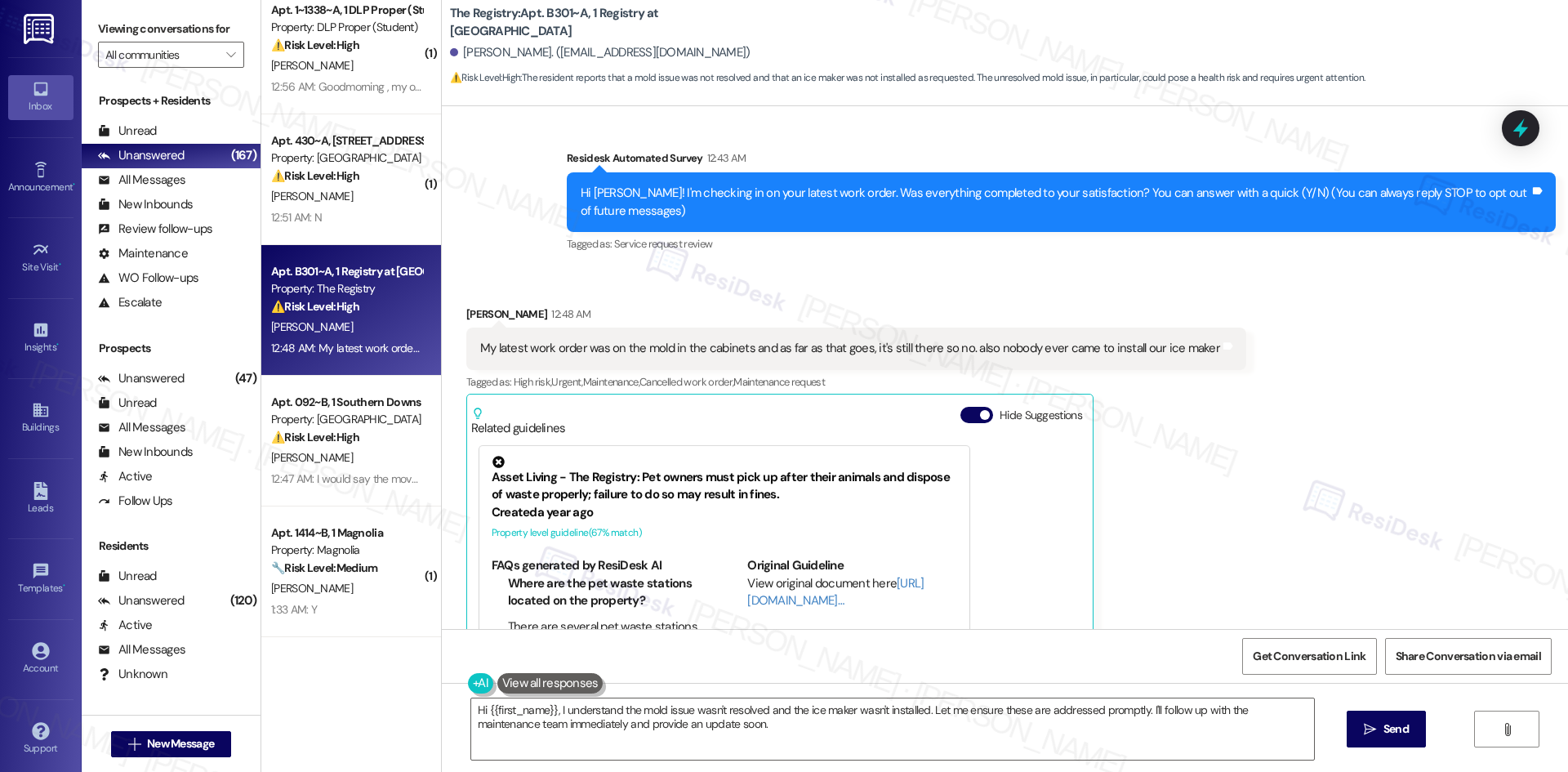
scroll to position [98, 0]
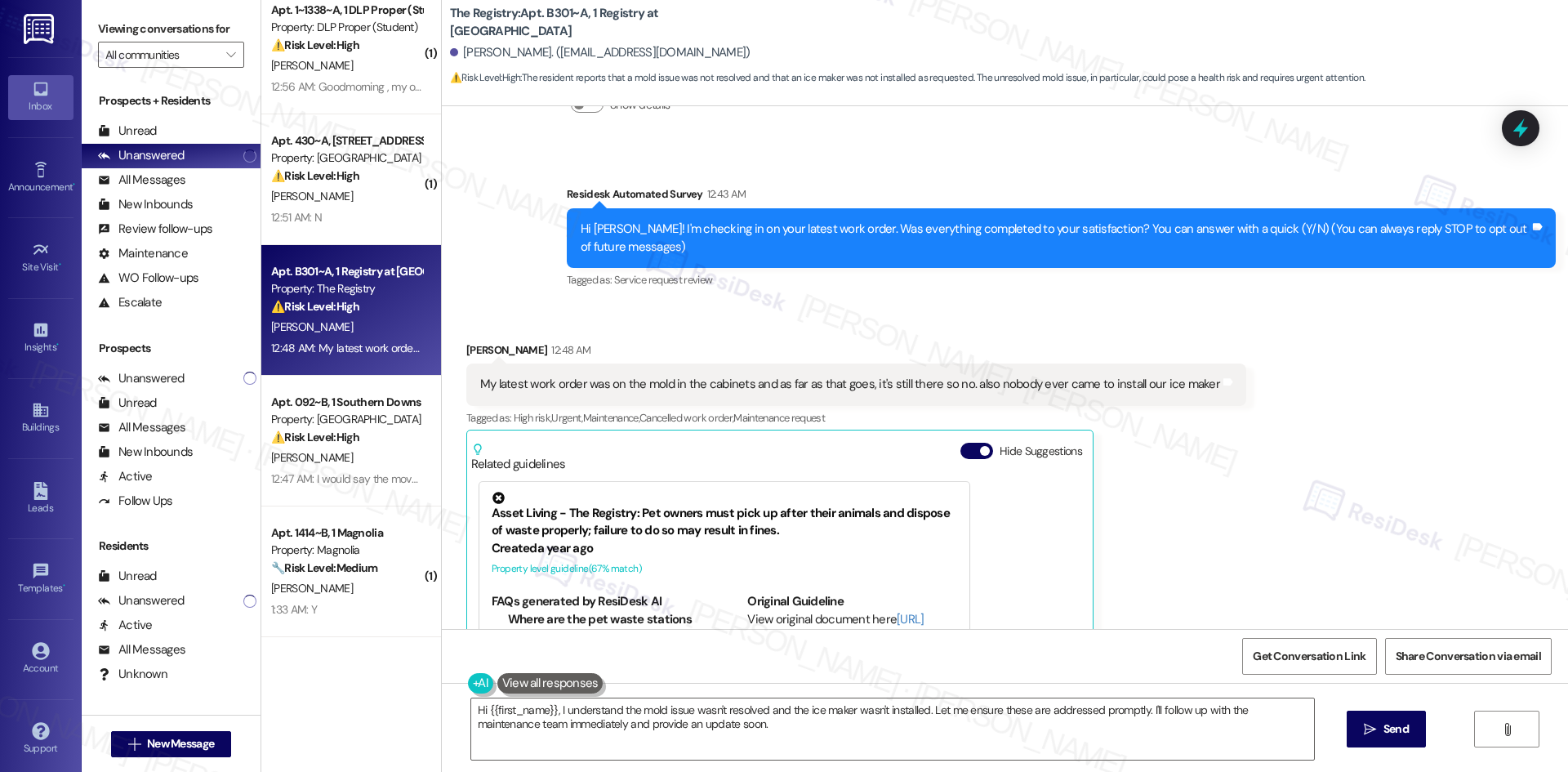
click at [1312, 469] on div "Received via SMS Michael Hein 12:48 AM My latest work order was on the mold in …" at bounding box center [1005, 547] width 1126 height 486
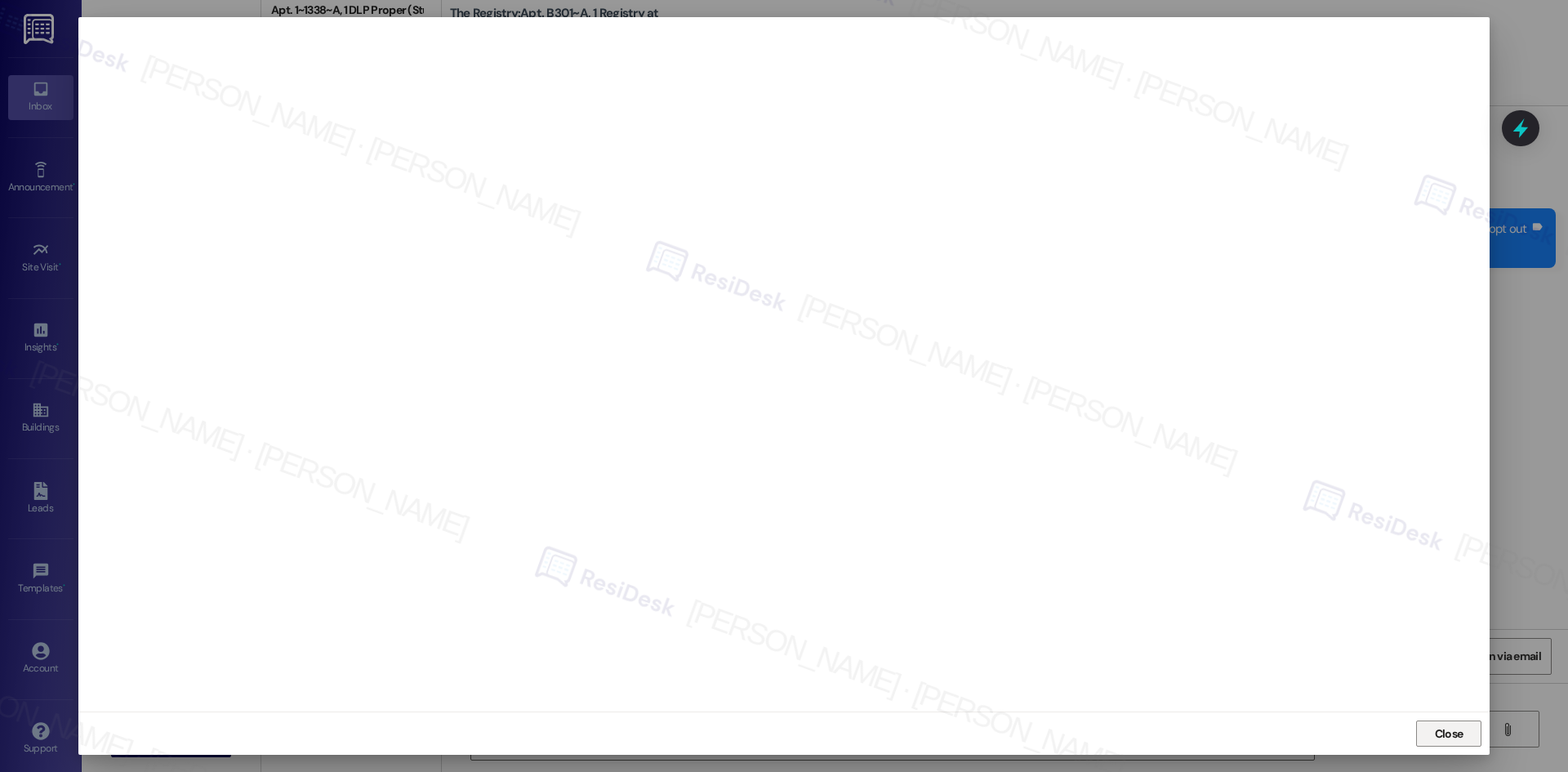
click at [1451, 739] on span "Close" at bounding box center [1449, 733] width 28 height 17
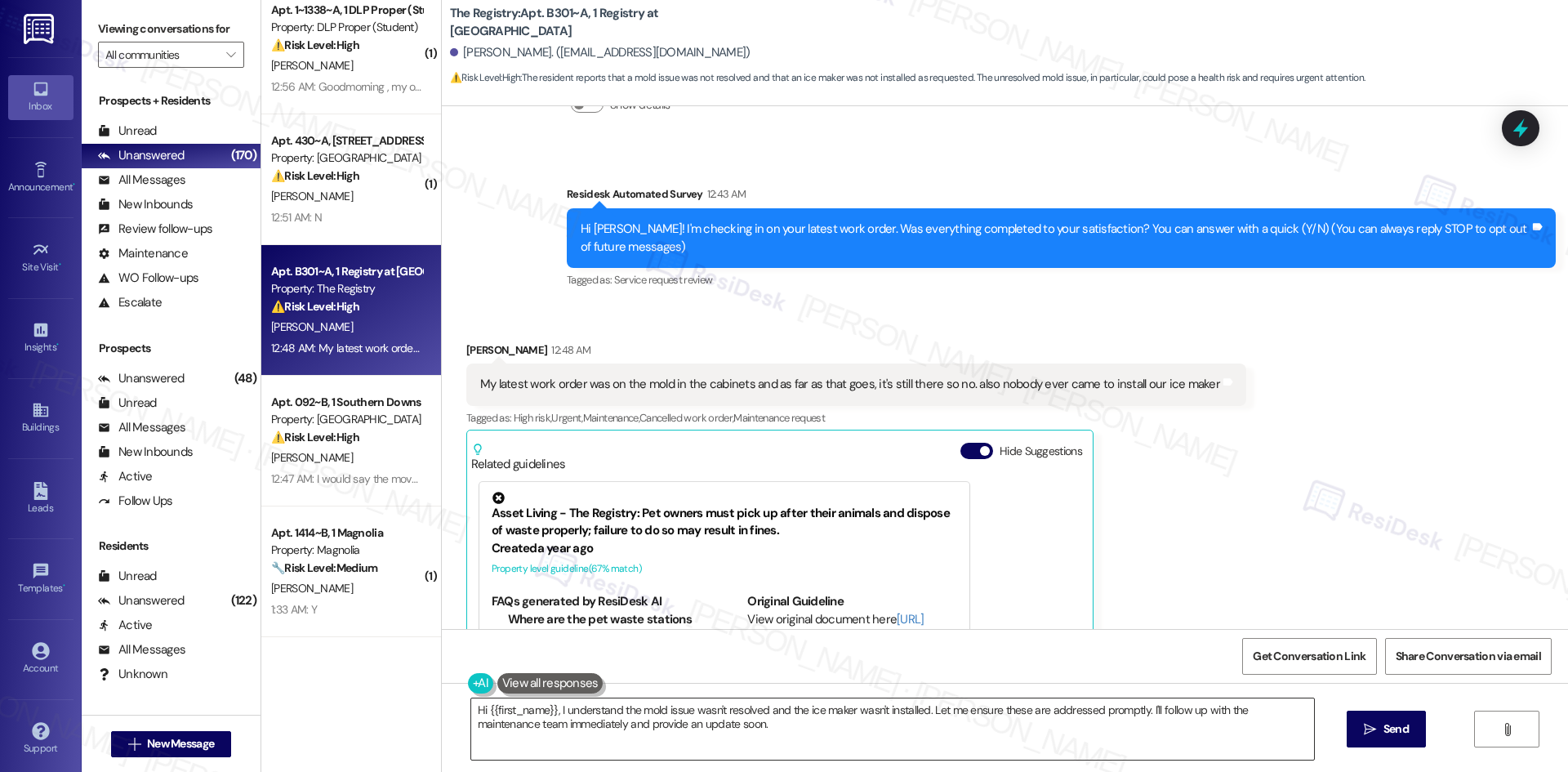
click at [927, 729] on textarea "Hi {{first_name}}, I understand the mold issue wasn't resolved and the ice make…" at bounding box center [893, 729] width 843 height 61
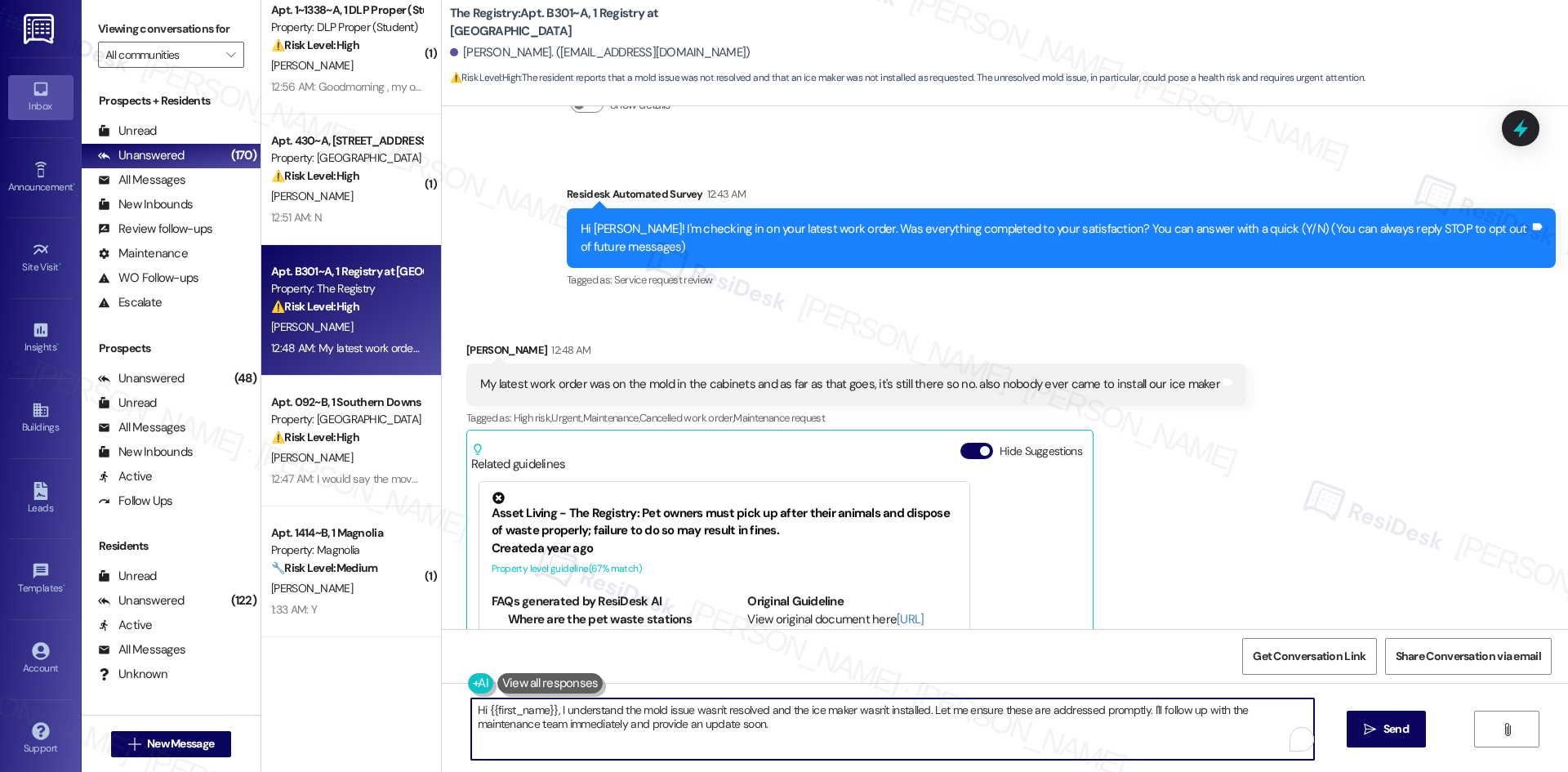
paste textarea "6762977"
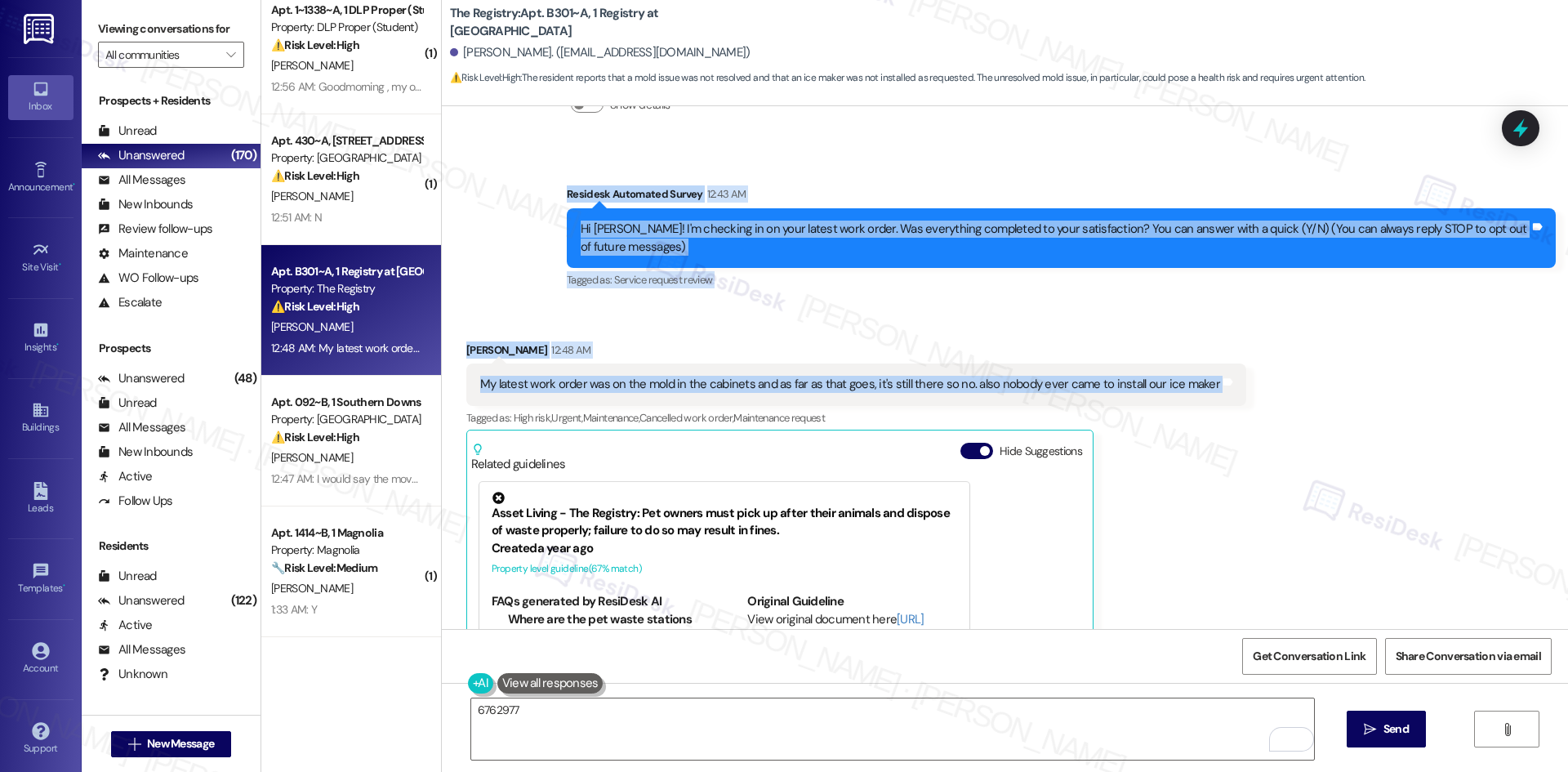
drag, startPoint x: 514, startPoint y: 165, endPoint x: 1314, endPoint y: 396, distance: 832.7
click at [1314, 396] on div "WO Lease started Aug 09, 2025 at 8:00 AM Show details Survey, sent via SMS Resi…" at bounding box center [1005, 367] width 1126 height 523
copy div "Residesk Automated Survey 12:43 AM Hi Michael! I'm checking in on your latest w…"
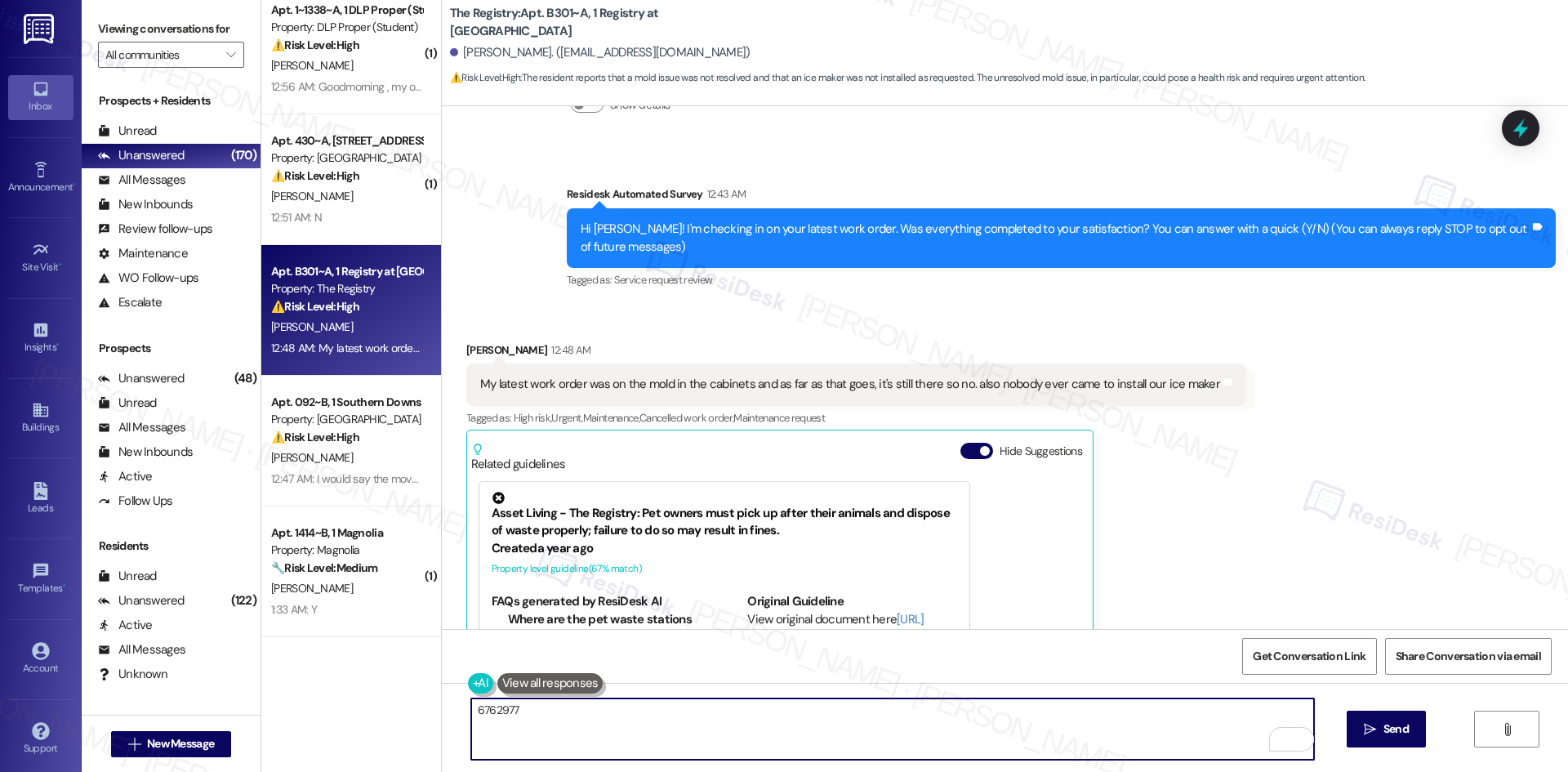
click at [491, 712] on textarea "6762977" at bounding box center [893, 729] width 843 height 61
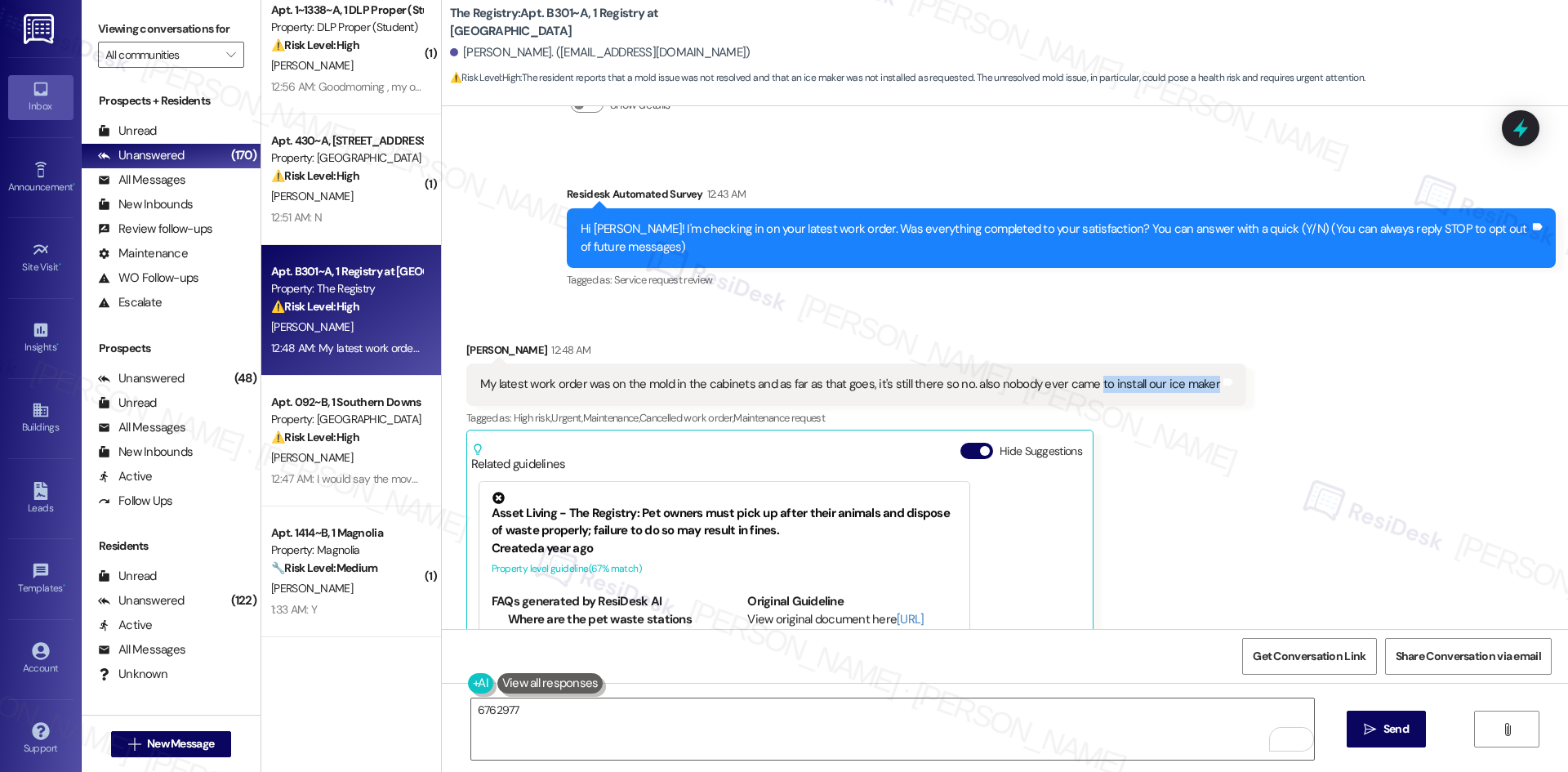
drag, startPoint x: 1078, startPoint y: 382, endPoint x: 1190, endPoint y: 382, distance: 112.0
click at [1190, 382] on div "My latest work order was on the mold in the cabinets and as far as that goes, i…" at bounding box center [849, 383] width 743 height 17
copy div "to install our ice maker"
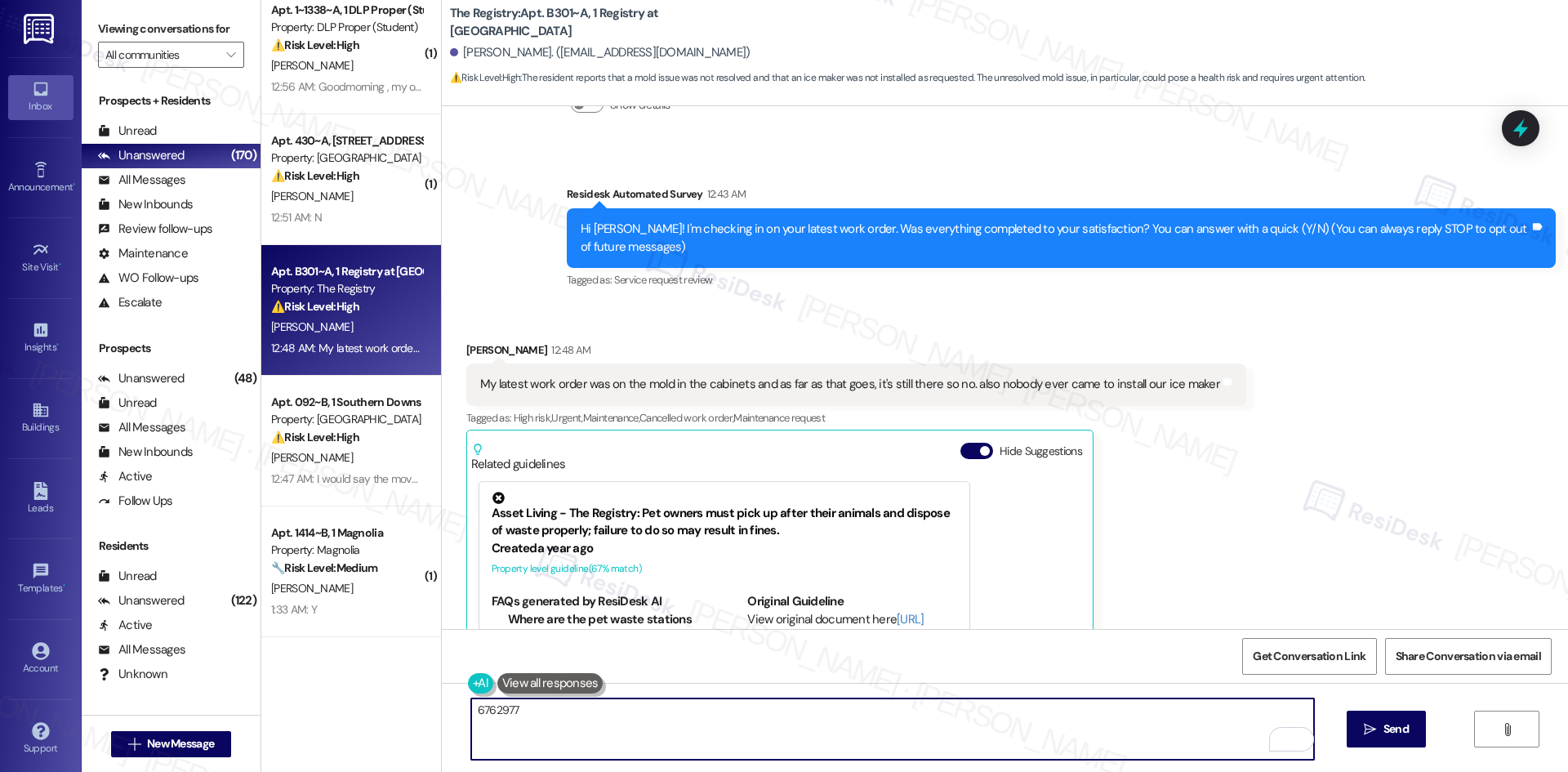
click at [1035, 728] on textarea "6762977" at bounding box center [893, 729] width 843 height 61
paste textarea "I’m sorry to hear that, Michael. I see your work order (ID: 6762977) is still u…"
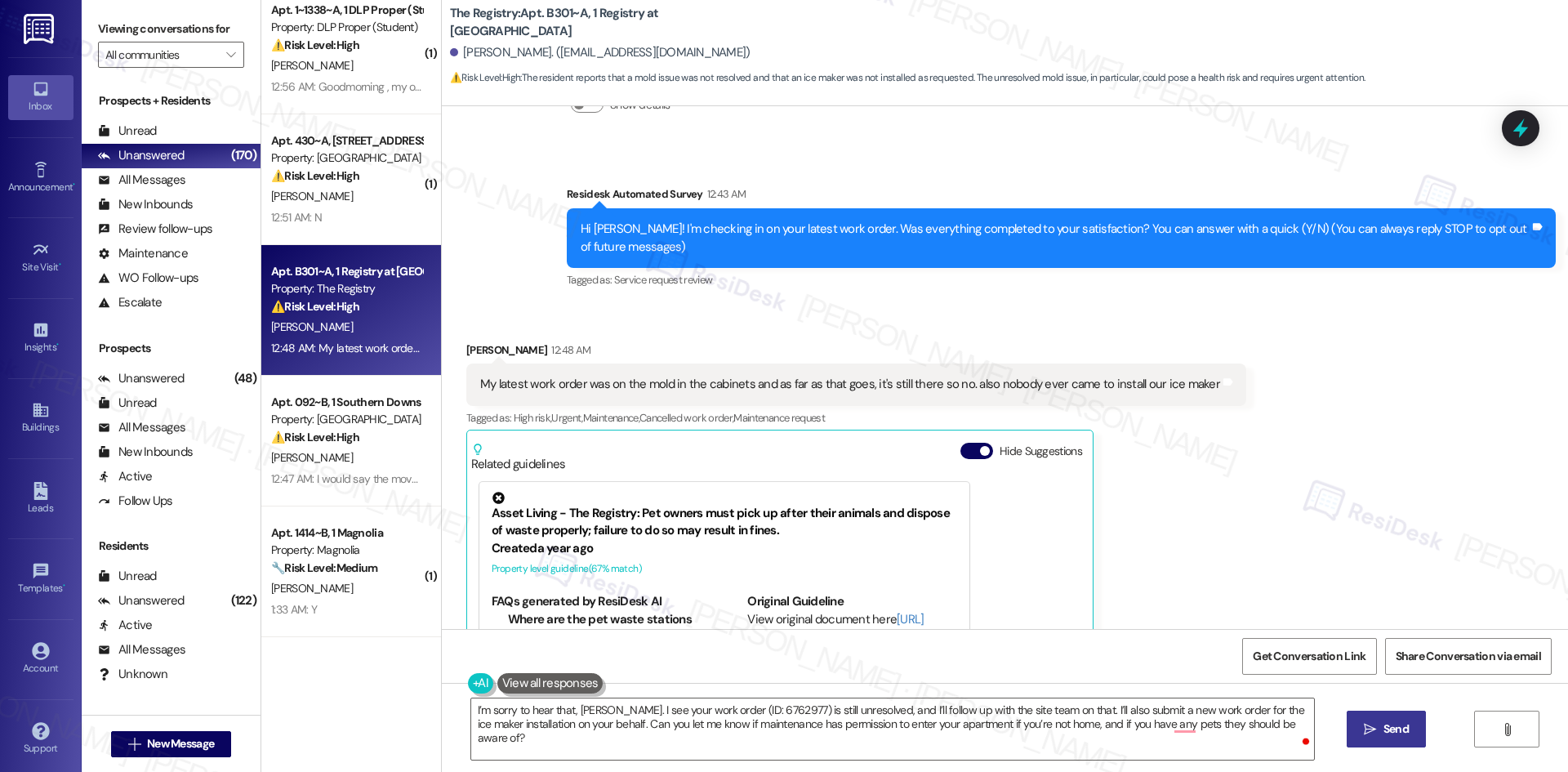
click at [1394, 733] on span "Send" at bounding box center [1396, 729] width 26 height 17
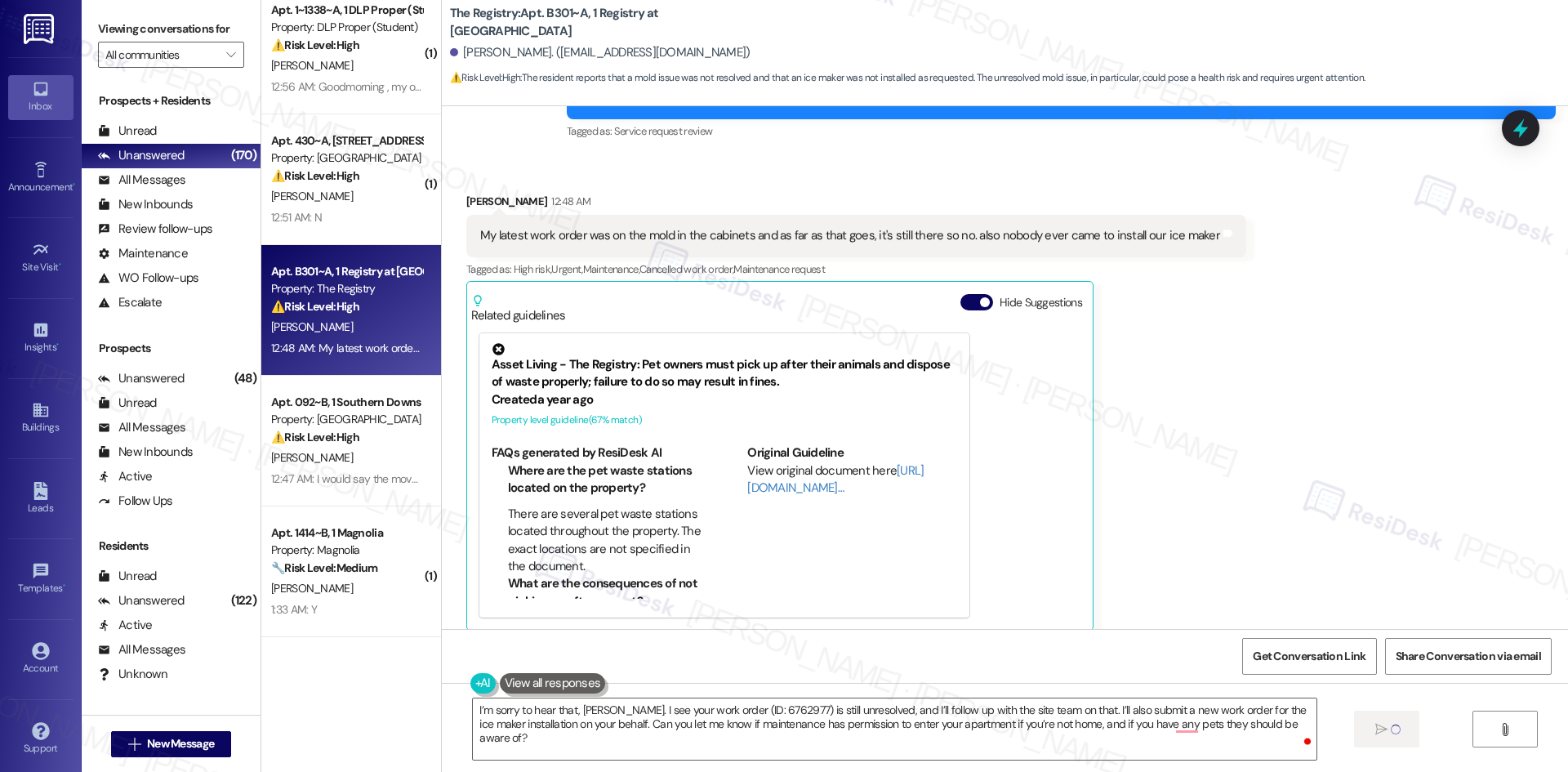
scroll to position [262, 0]
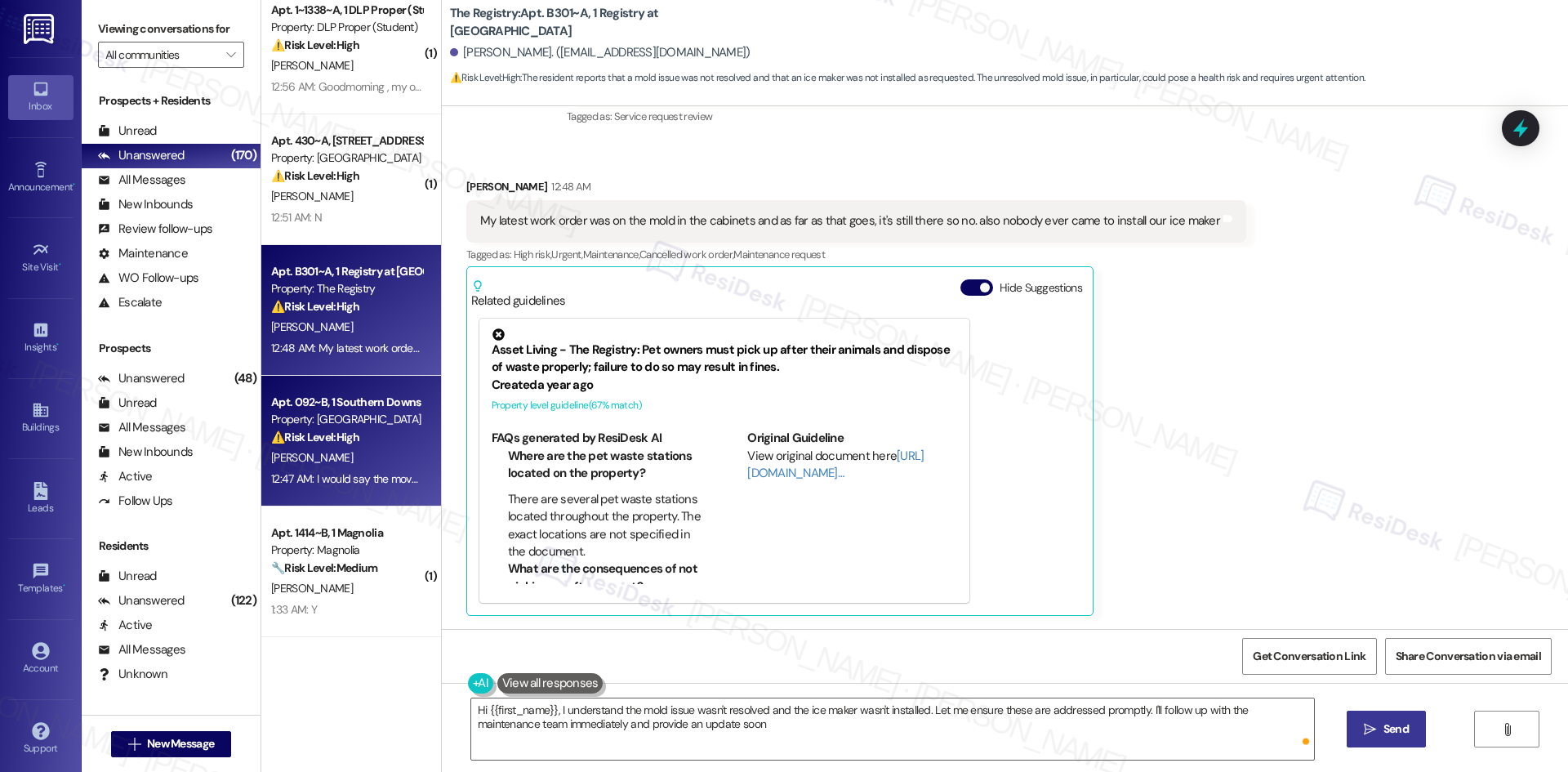
type textarea "Hi {{first_name}}, I understand the mold issue wasn't resolved and the ice make…"
click at [364, 486] on div "12:47 AM: I would say the move in process was pretty good however the broken di…" at bounding box center [347, 478] width 154 height 20
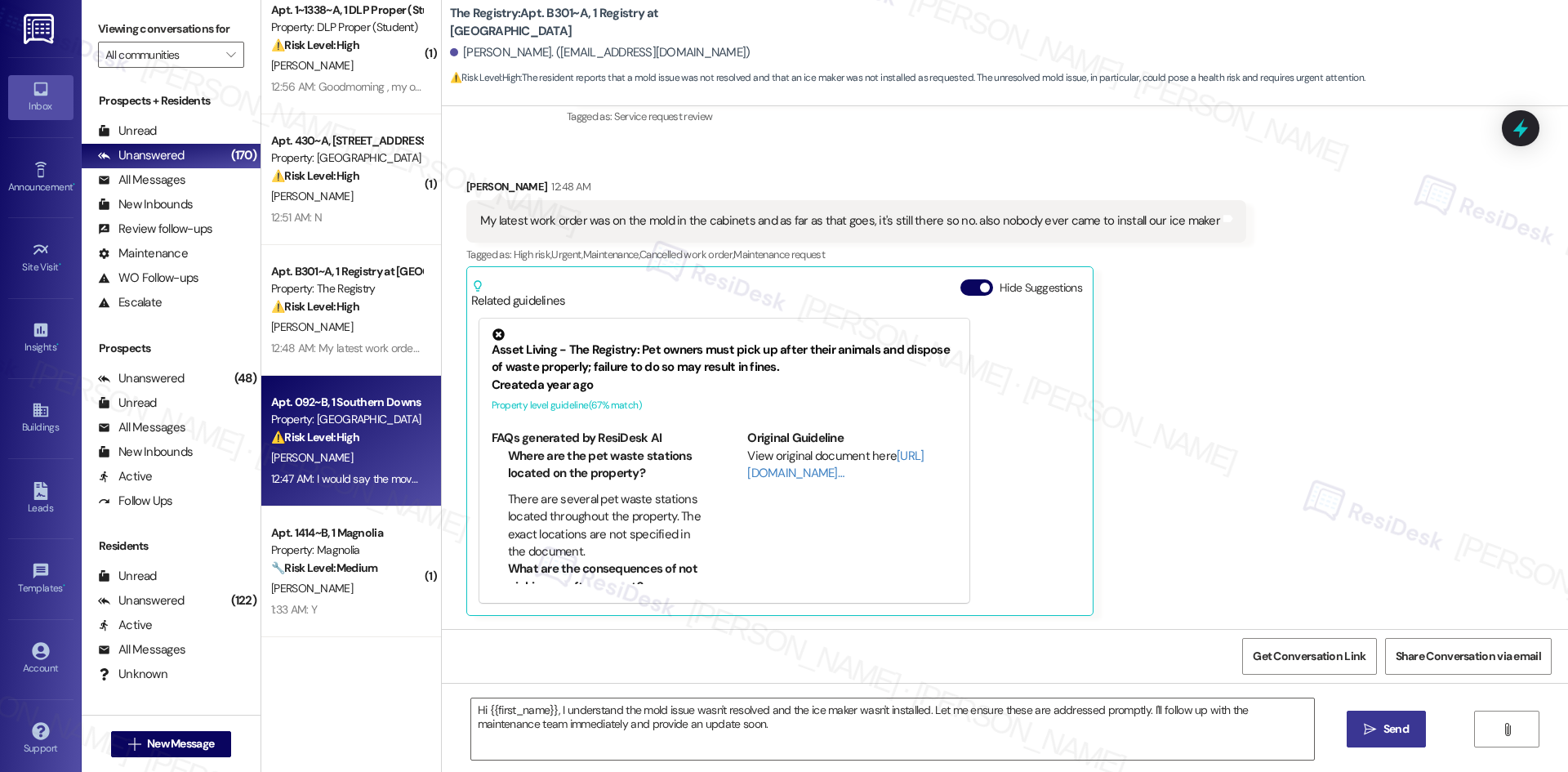
type textarea "Fetching suggested responses. Please feel free to read through the conversation…"
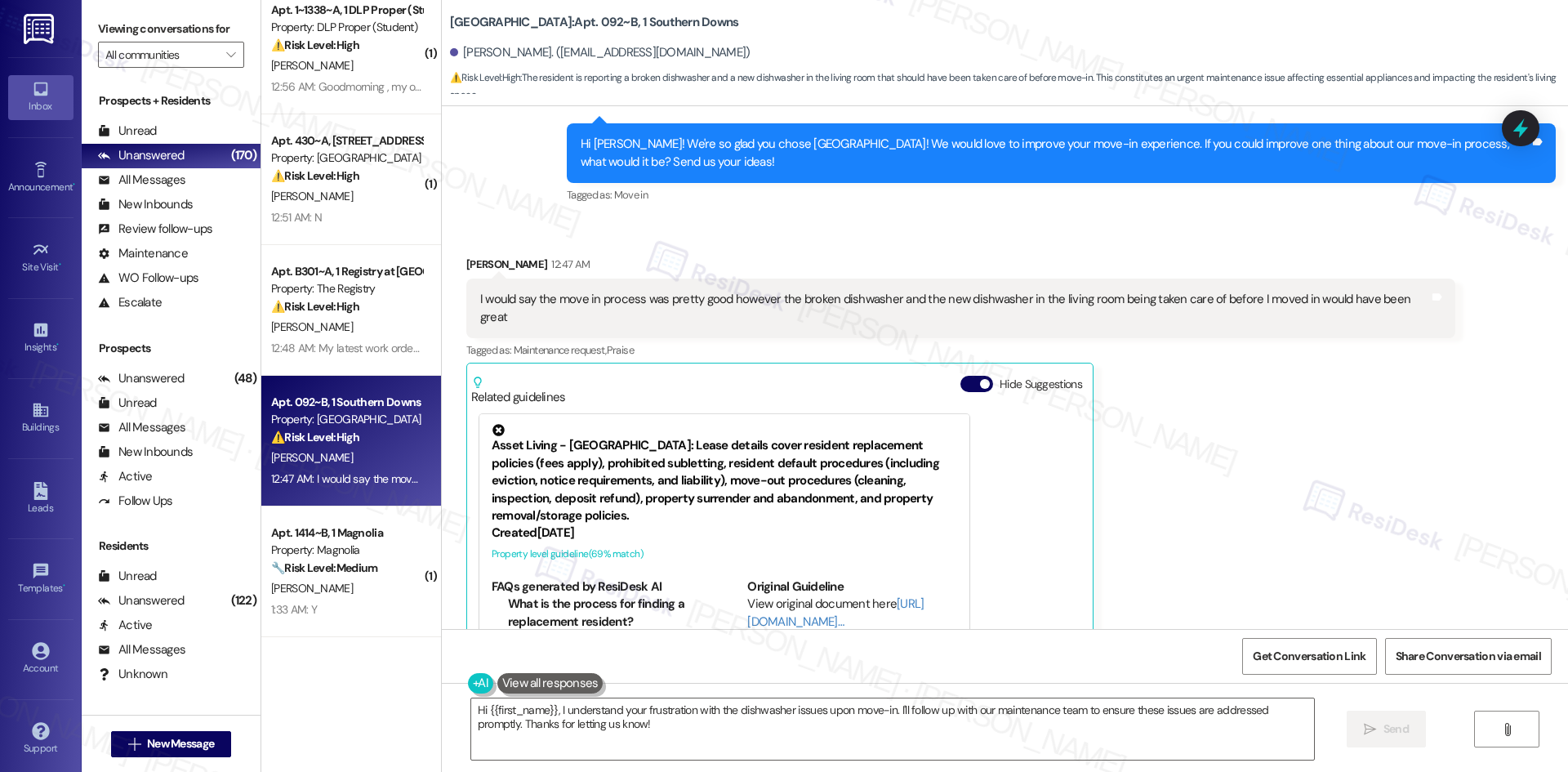
scroll to position [207, 0]
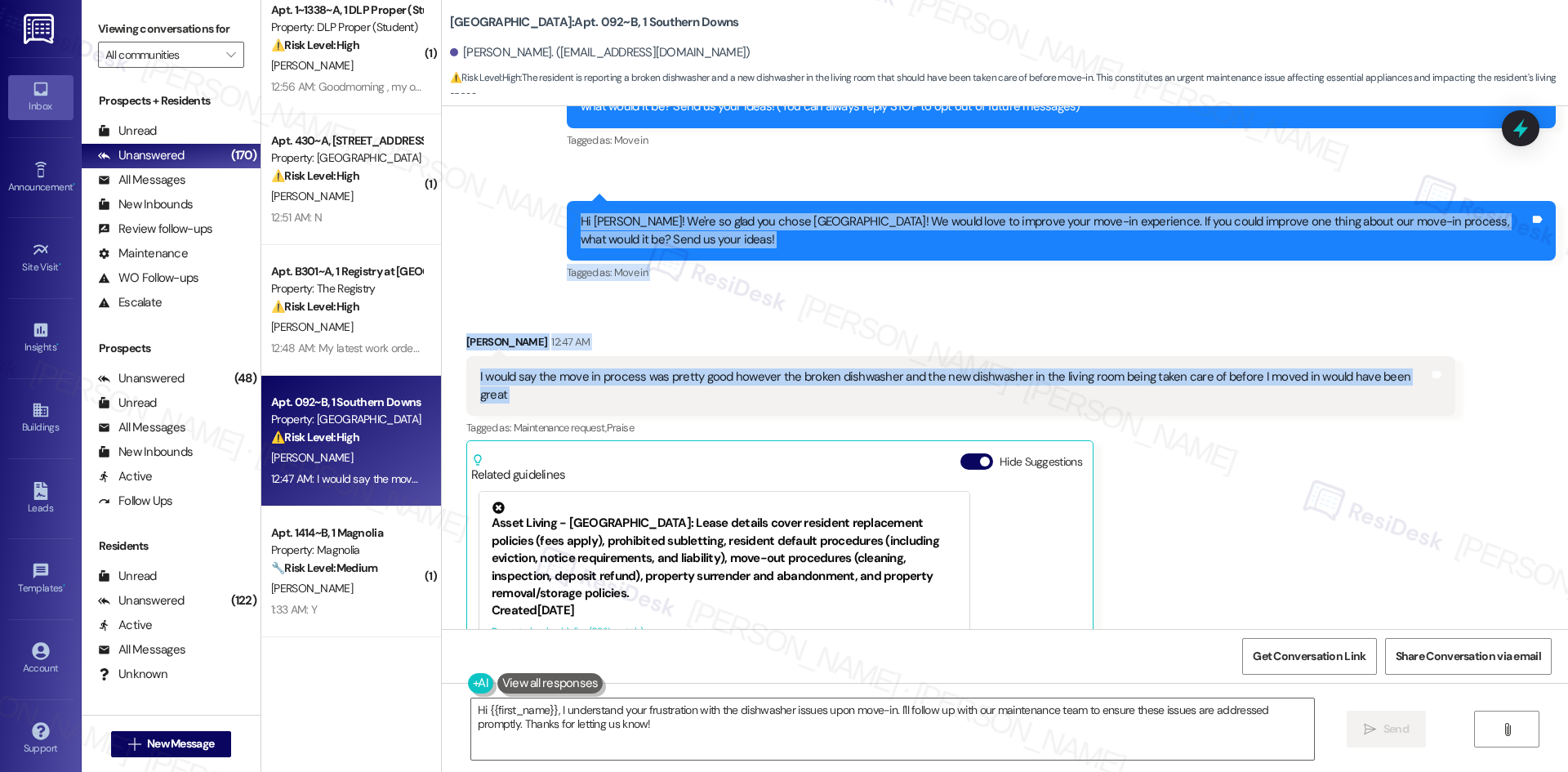
drag, startPoint x: 524, startPoint y: 184, endPoint x: 1460, endPoint y: 394, distance: 959.3
click at [1460, 394] on div "Lease started Aug 10, 2025 at 8:00 AM Survey, sent via SMS Residesk Automated S…" at bounding box center [1005, 367] width 1126 height 523
copy div "Hi John! We're so glad you chose Southern Downs! We would love to improve your …"
click at [745, 316] on div "Received via SMS John Mayorga 12:47 AM I would say the move in process was pret…" at bounding box center [1005, 553] width 1126 height 513
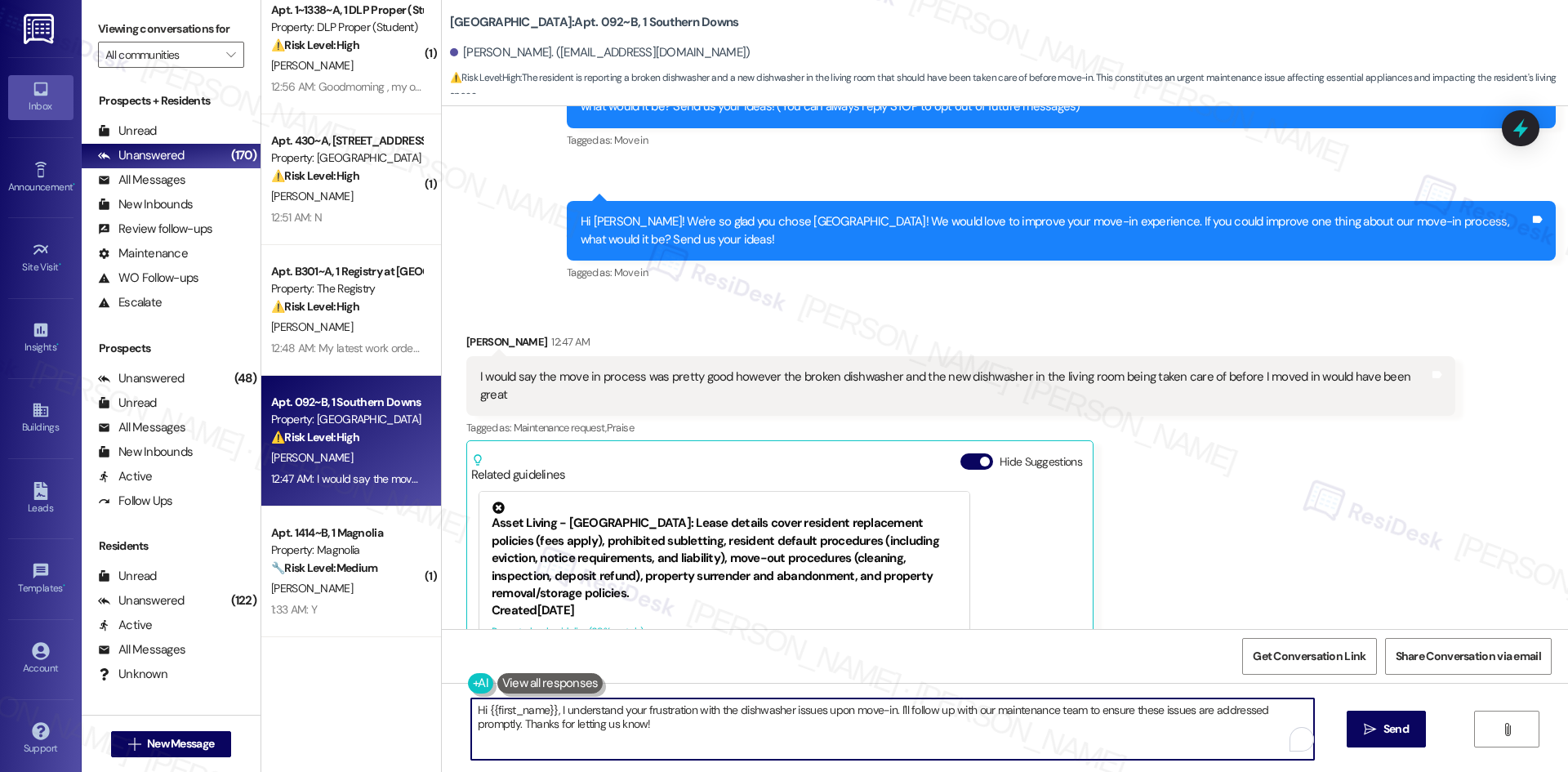
click at [871, 730] on textarea "Hi {{first_name}}, I understand your frustration with the dishwasher issues upo…" at bounding box center [893, 729] width 843 height 61
paste textarea "Thanks for sharing your feedback, John. I’m glad to hear most of your move-in p…"
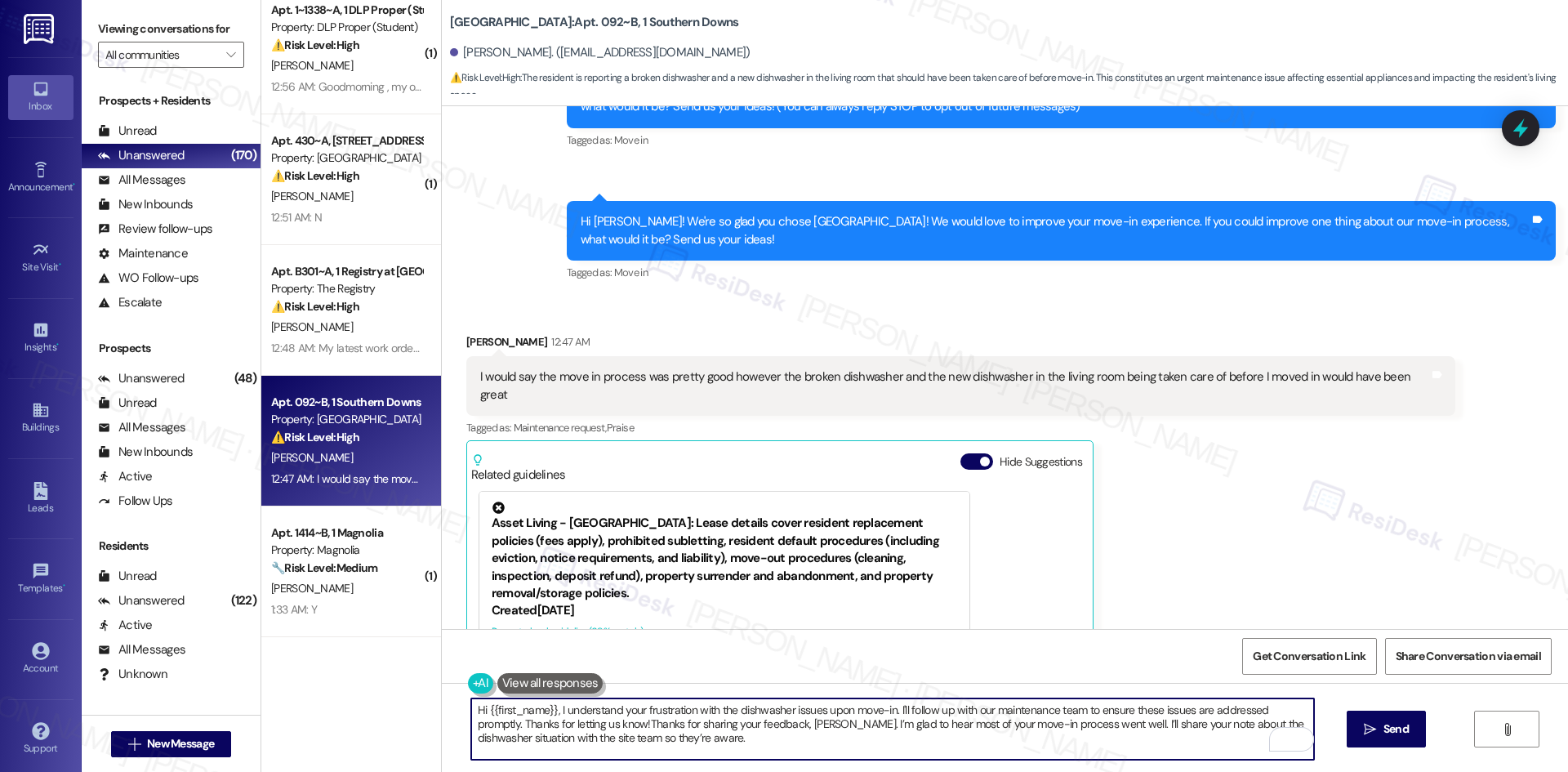
click at [678, 745] on textarea "Hi {{first_name}}, I understand your frustration with the dishwasher issues upo…" at bounding box center [893, 729] width 843 height 61
paste textarea "To enrich screen reader interactions, please activate Accessibility in Grammarl…"
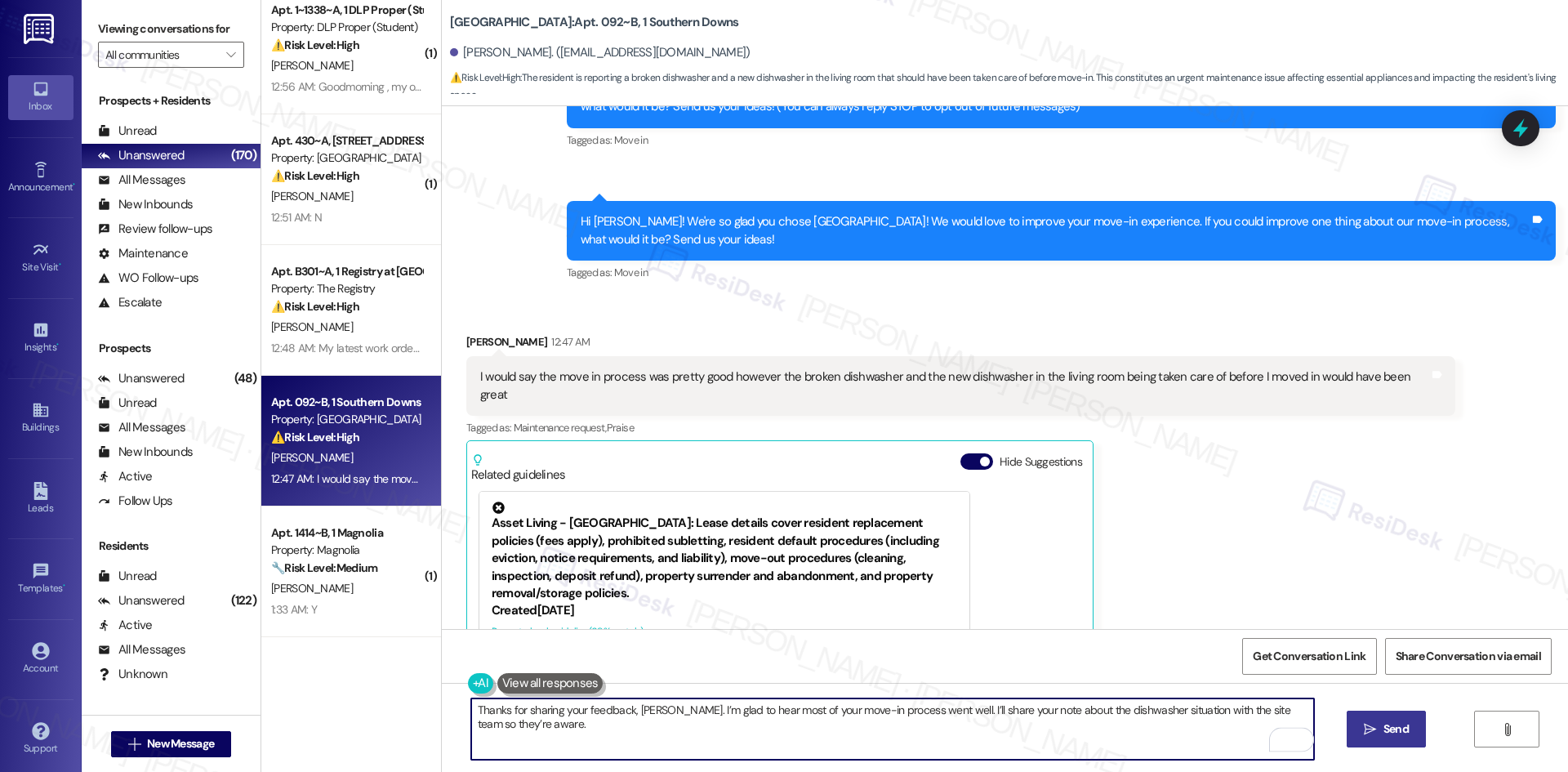
click at [1406, 732] on span "Send" at bounding box center [1396, 729] width 26 height 17
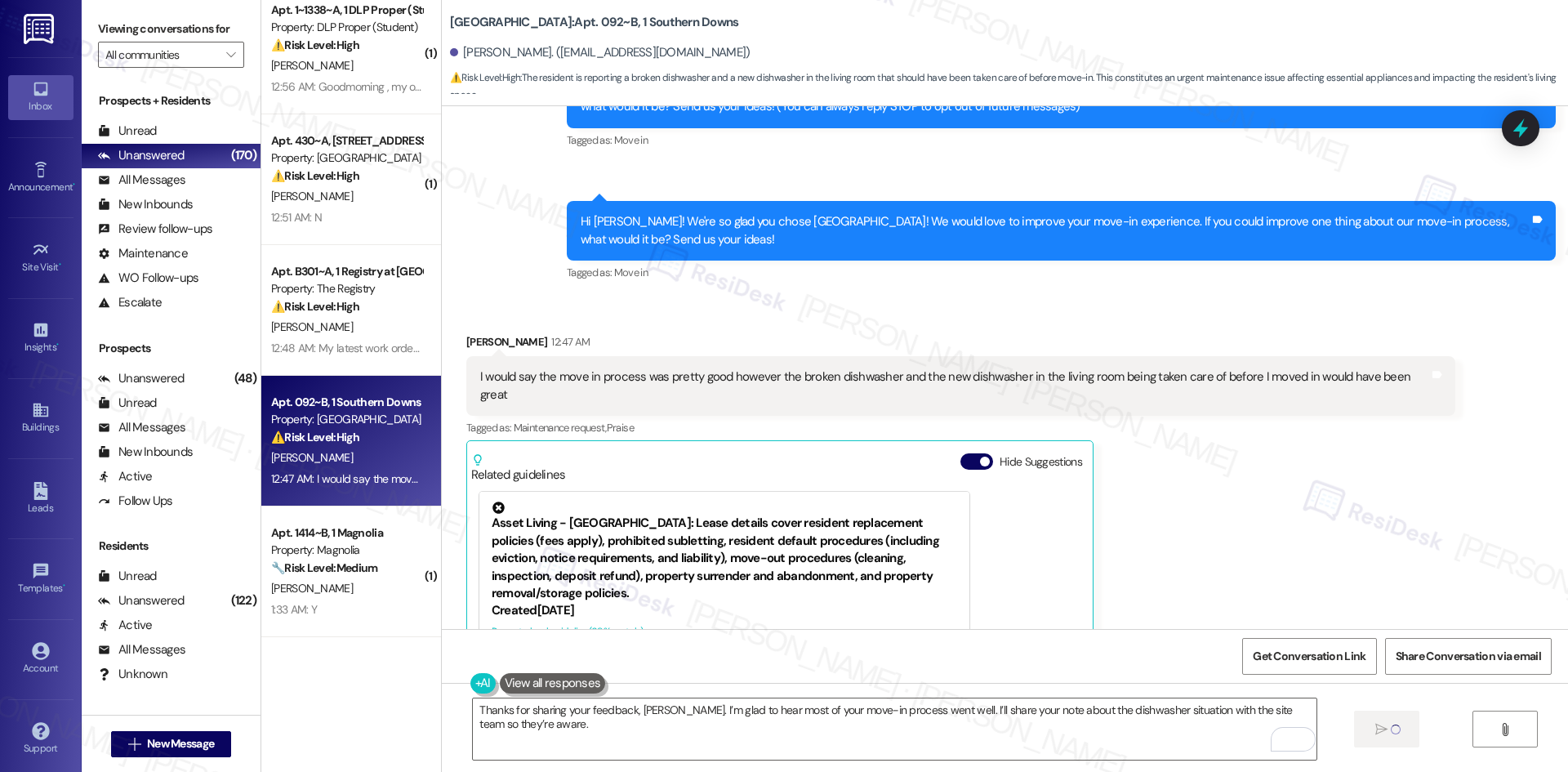
type textarea "Fetching suggested responses. Please feel free to read through the conversation…"
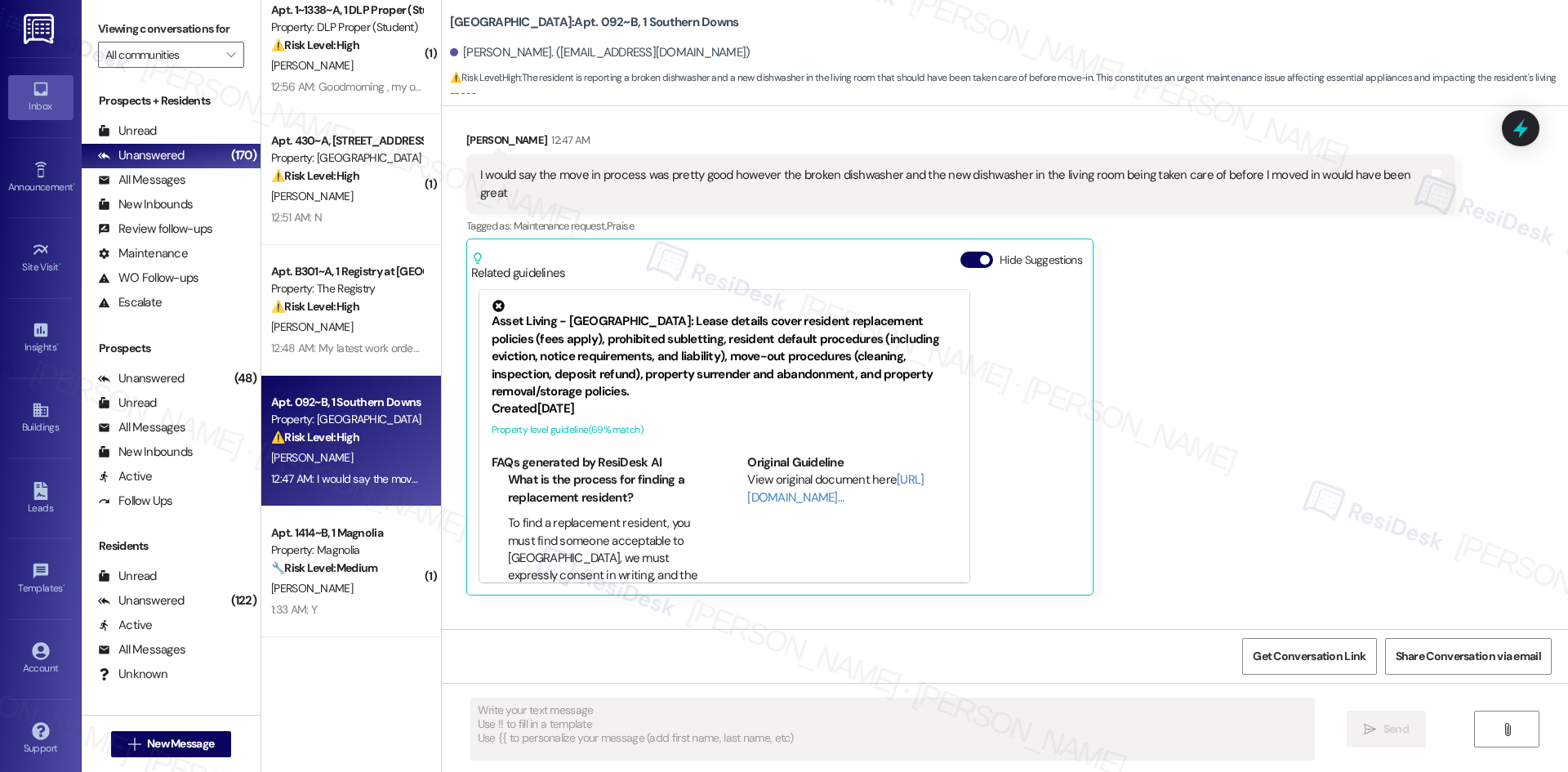
scroll to position [484, 0]
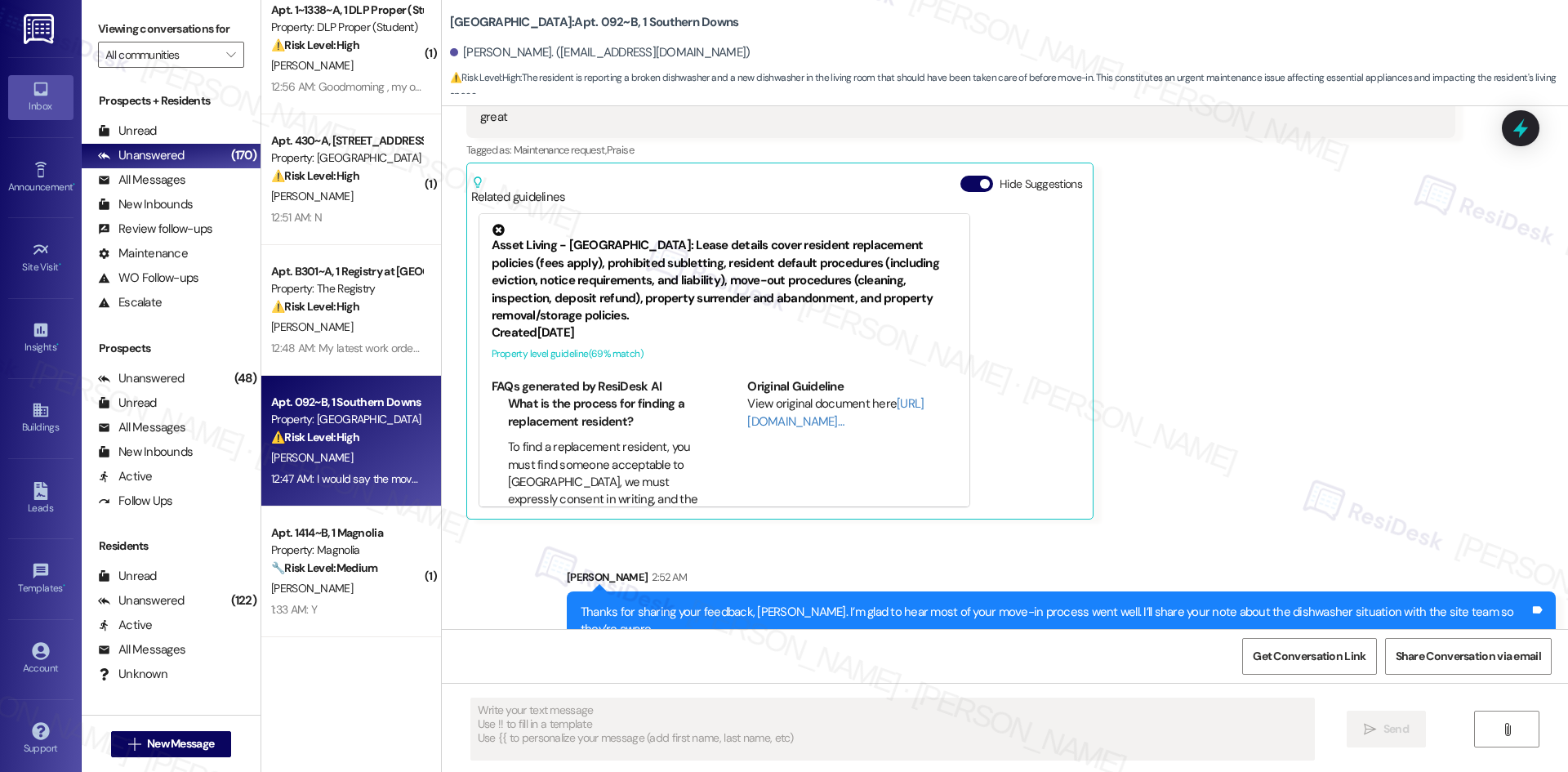
click at [1424, 483] on div "John Mayorga 12:47 AM I would say the move in process was pretty good however t…" at bounding box center [960, 288] width 989 height 464
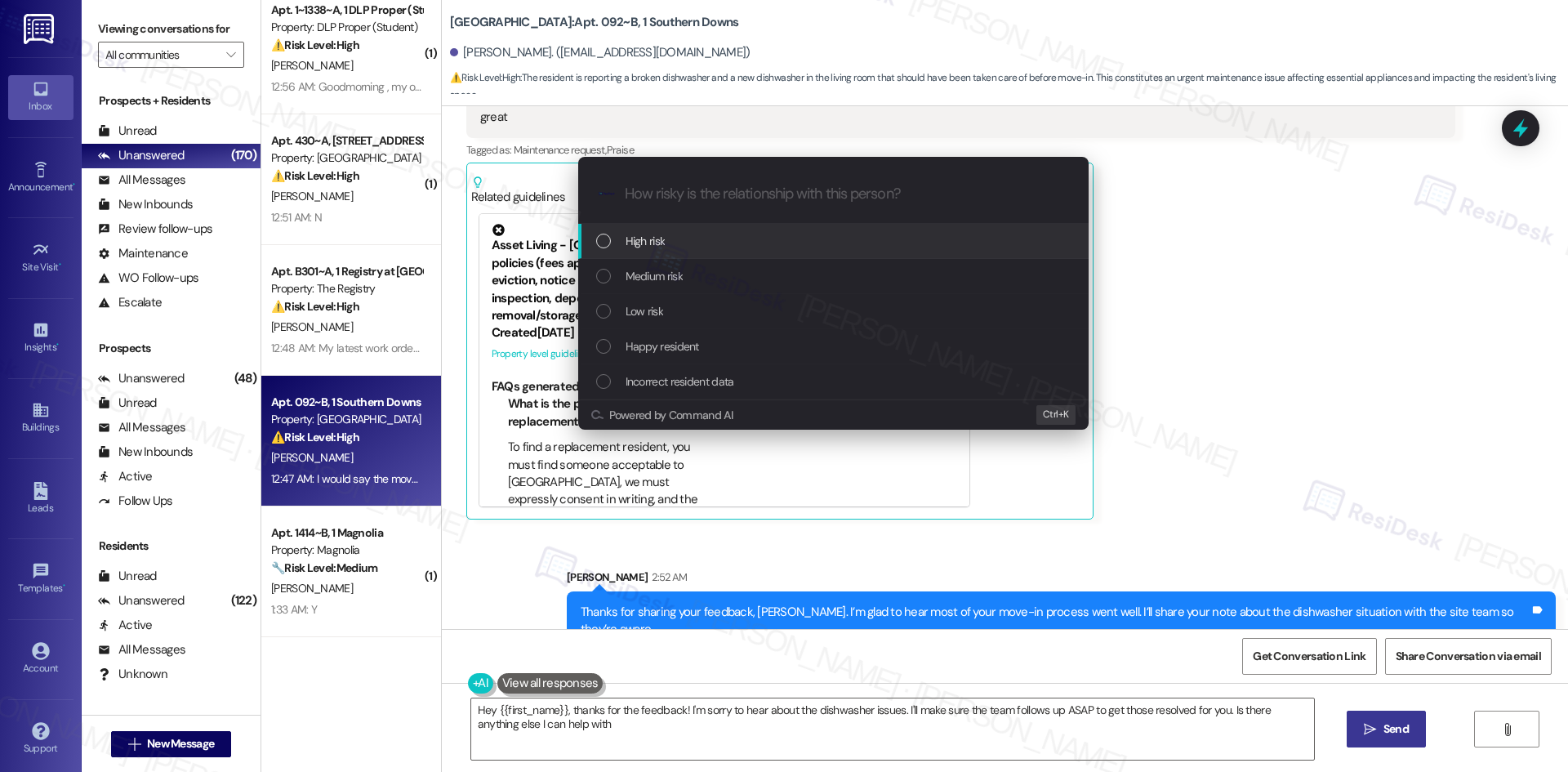
type textarea "Hey {{first_name}}, thanks for the feedback! I'm sorry to hear about the dishwa…"
drag, startPoint x: 791, startPoint y: 281, endPoint x: 778, endPoint y: 318, distance: 39.2
click at [778, 318] on div "High risk Medium risk Low risk Happy resident Incorrect resident data" at bounding box center [833, 311] width 510 height 176
click at [778, 318] on div "Low risk" at bounding box center [835, 311] width 477 height 18
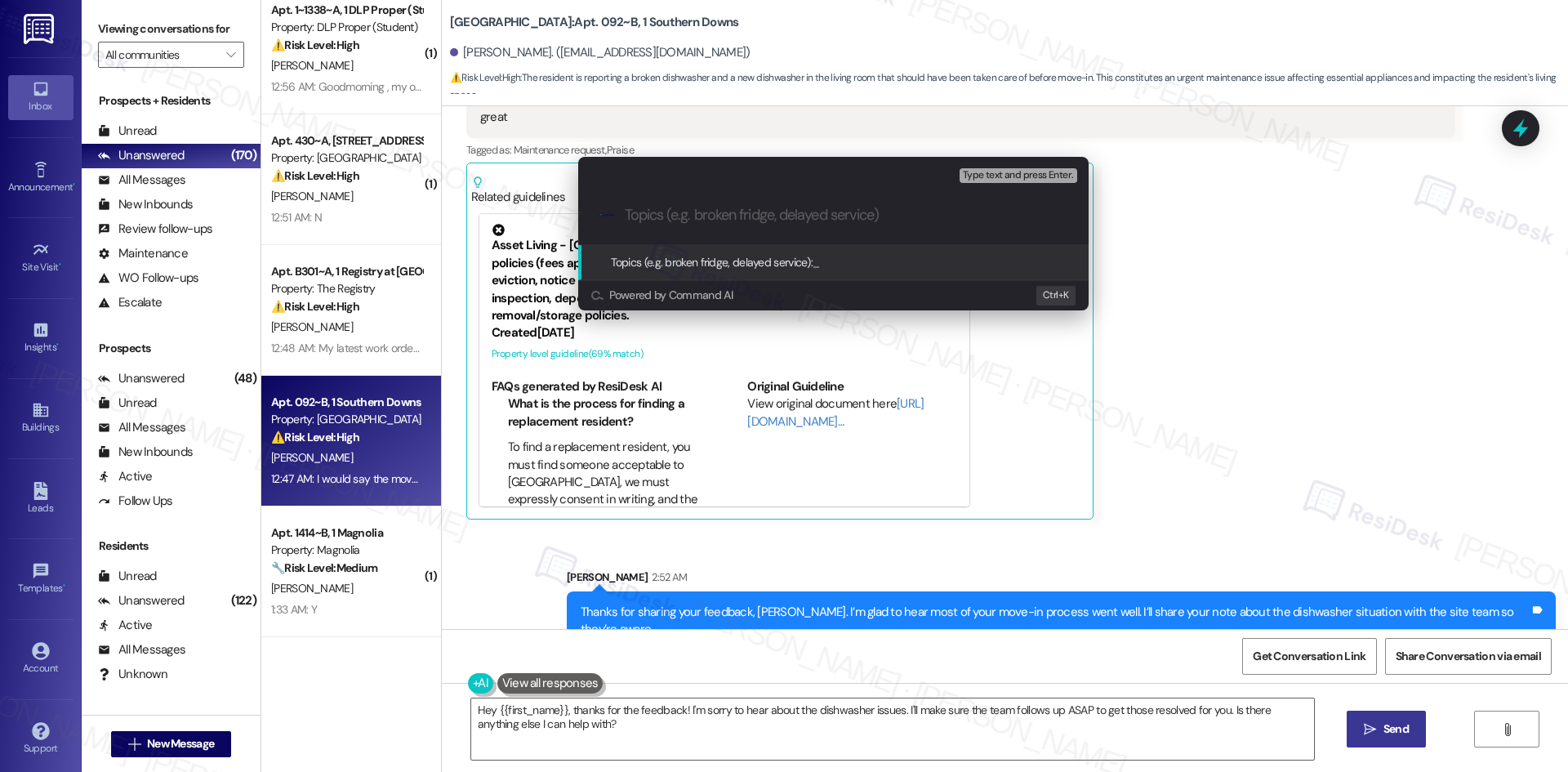
click at [1343, 379] on div "Escalate Conversation Low risk Topics (e.g. broken fridge, delayed service) Any…" at bounding box center [784, 386] width 1568 height 772
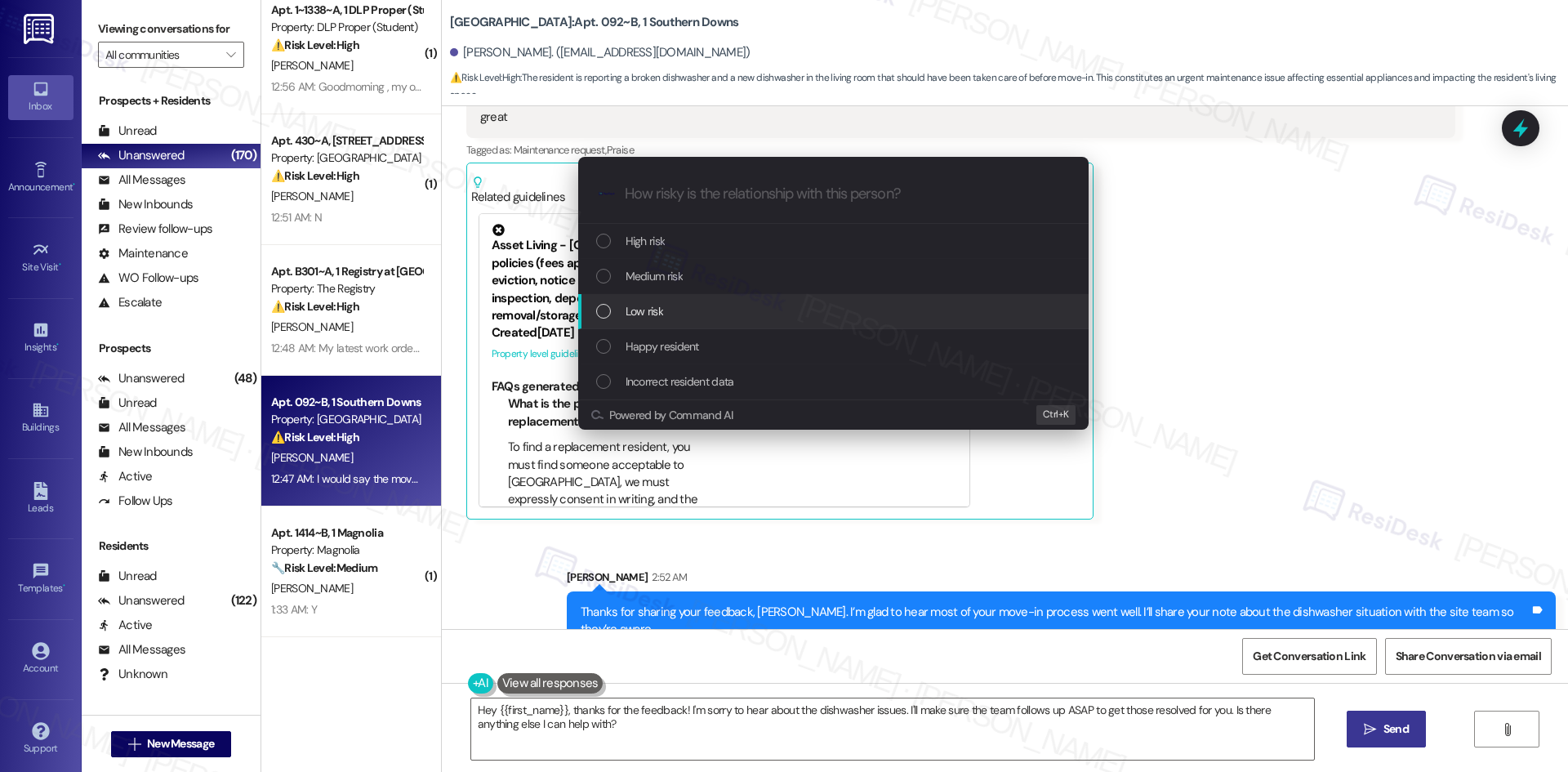
click at [687, 308] on div "Low risk" at bounding box center [835, 311] width 477 height 18
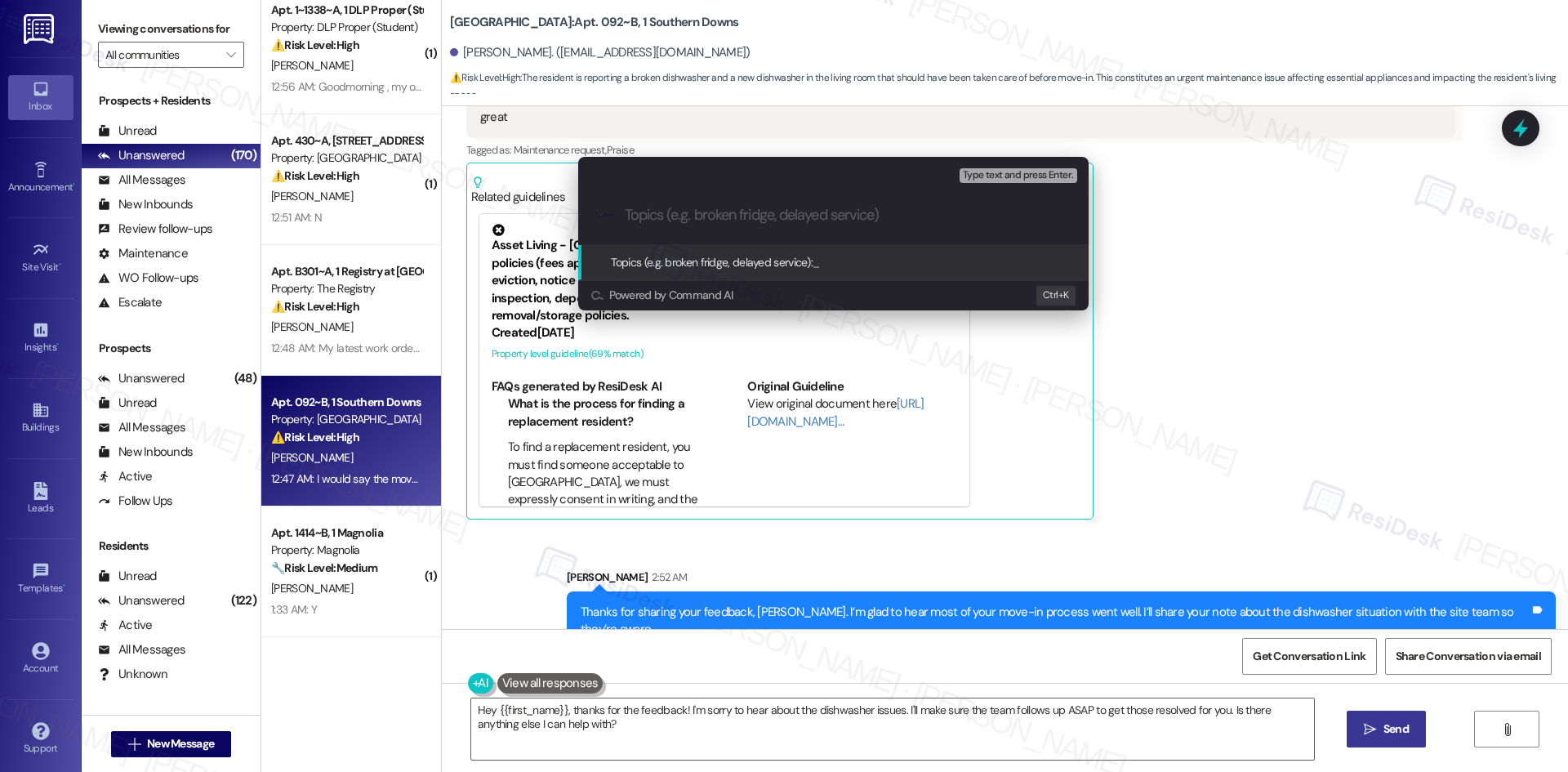
click at [679, 217] on input "Topics (e.g. broken fridge, delayed service)" at bounding box center [847, 215] width 444 height 17
paste input "Feedback on Move-In Process – Dishwasher Concern"
type input "Feedback on Move-In Process – Dishwasher Concern"
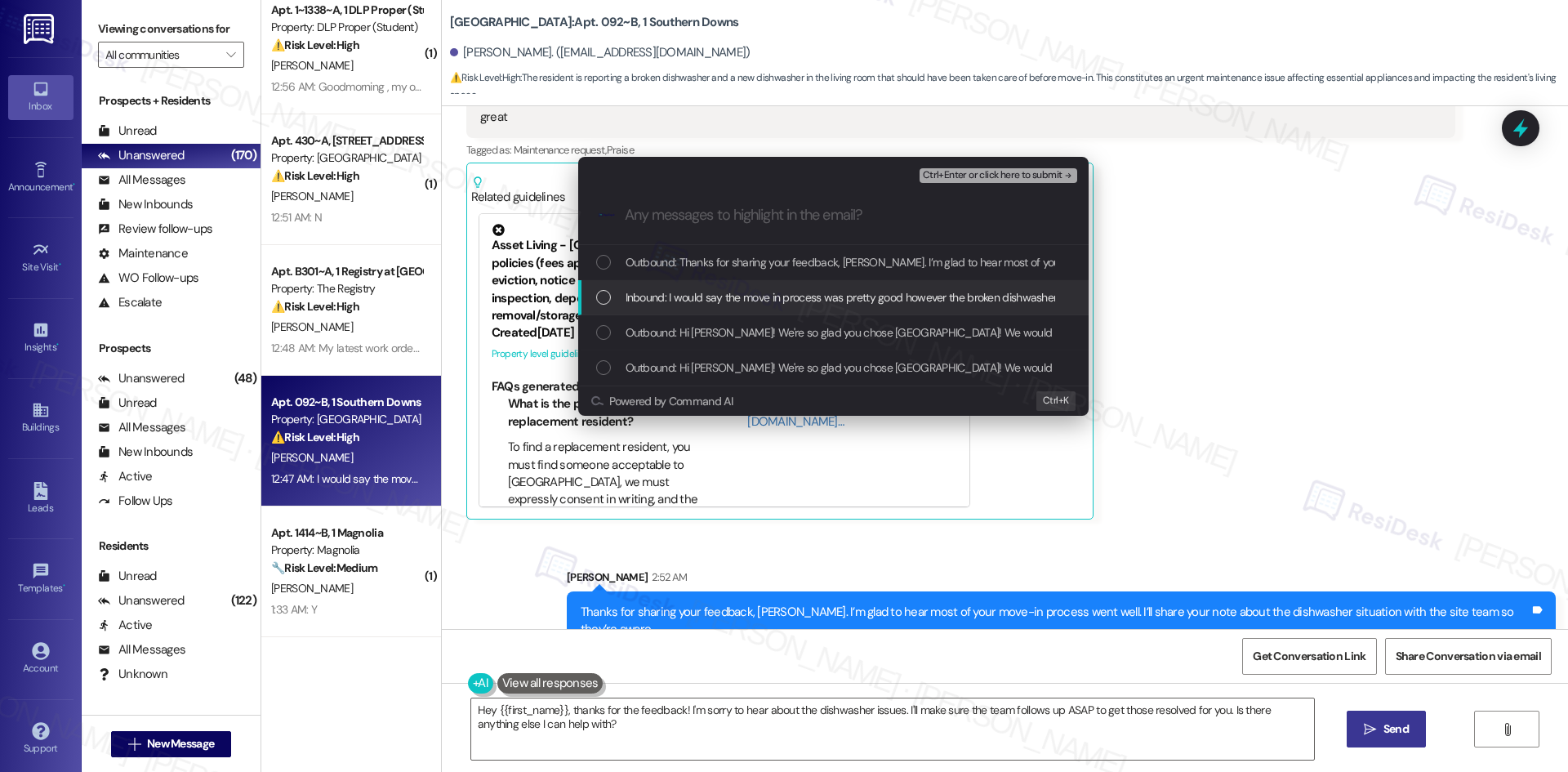
click at [790, 303] on span "Inbound: I would say the move in process was pretty good however the broken dis…" at bounding box center [1088, 297] width 925 height 18
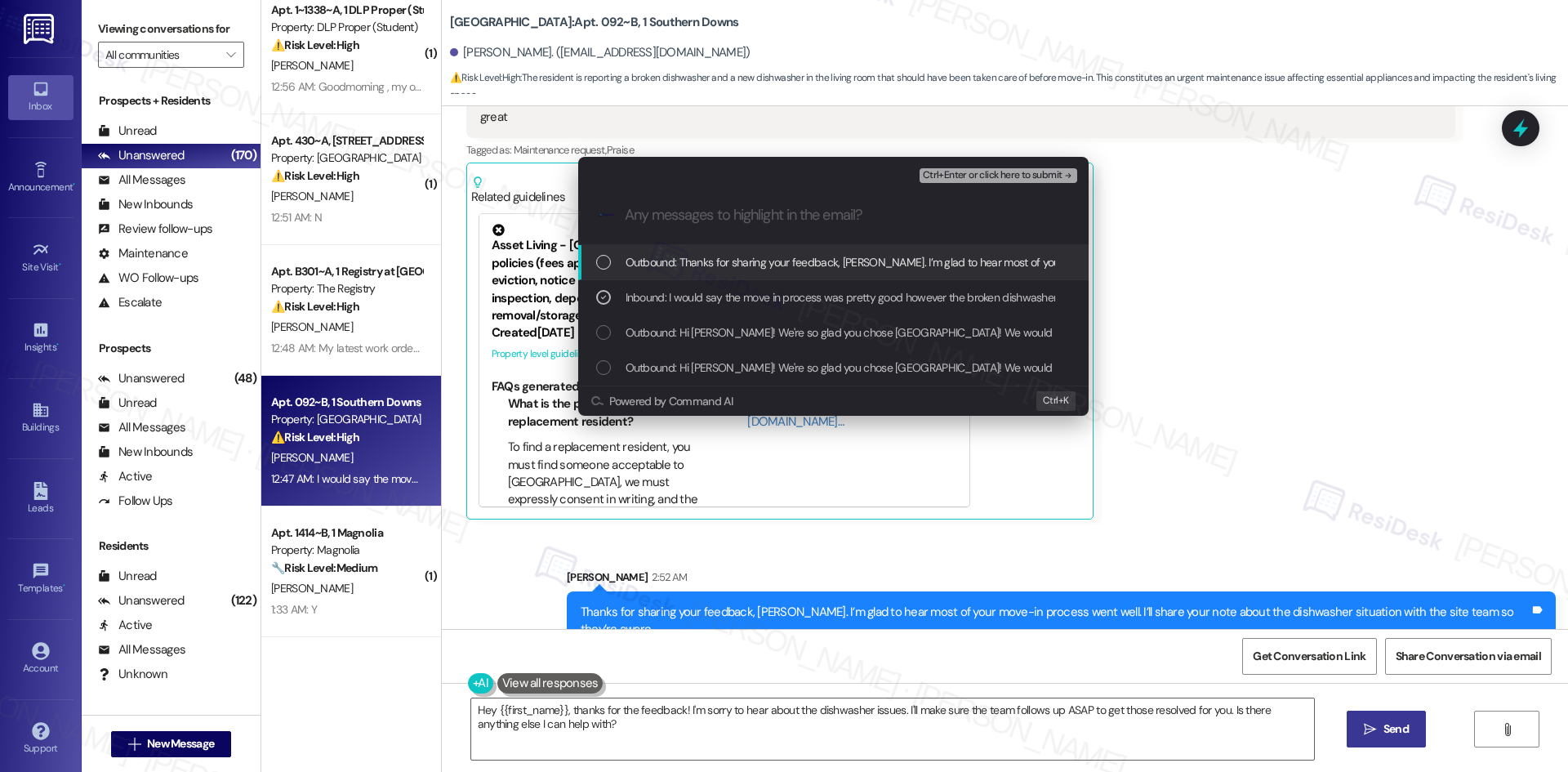
click at [1064, 177] on icon "remove-block-ctrl+enter-or click here to submit" at bounding box center [1068, 175] width 12 height 12
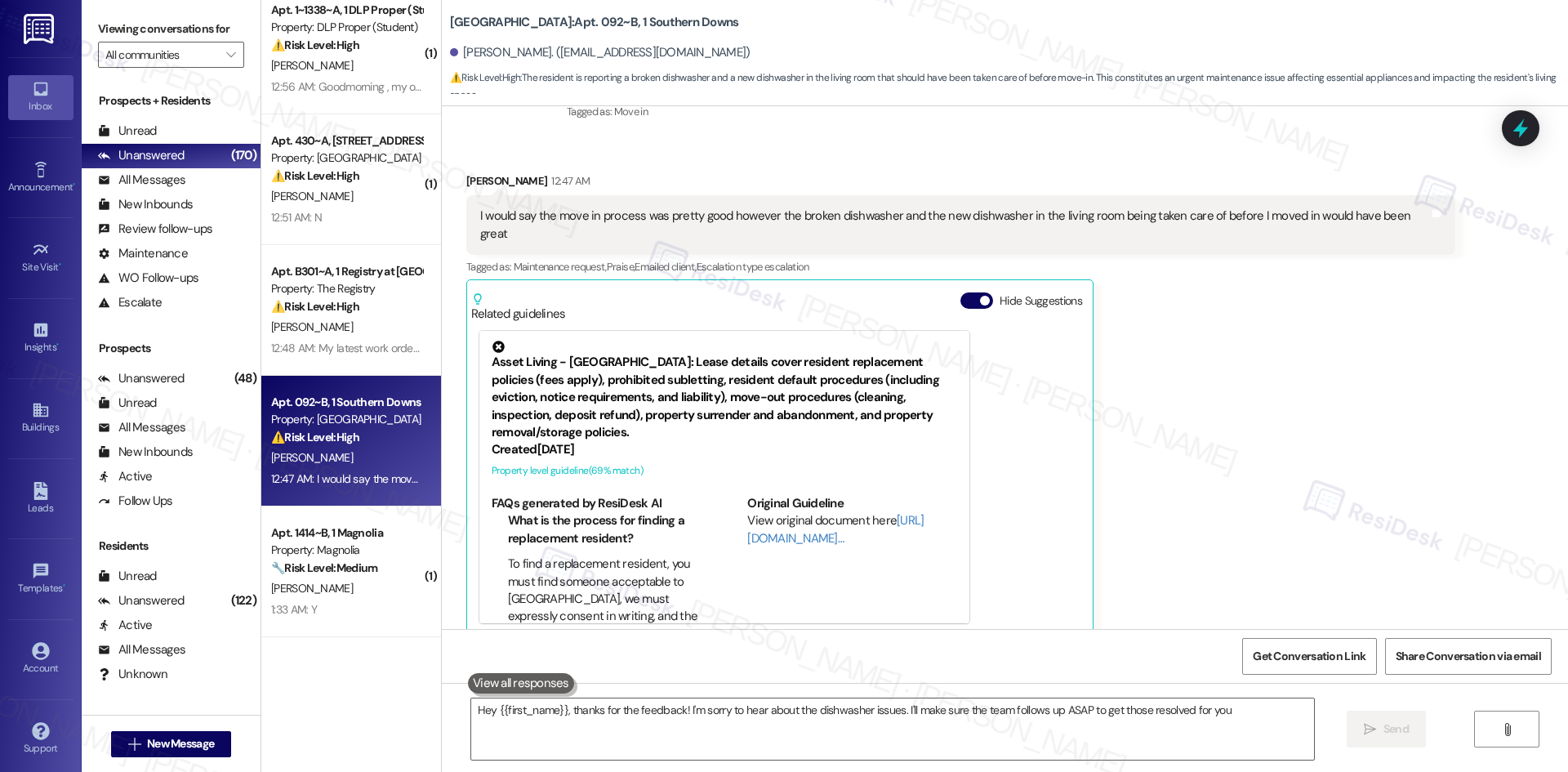
scroll to position [370, 0]
type textarea "Hey {{first_name}}, thanks for the feedback! I'm sorry to hear about the dishwa…"
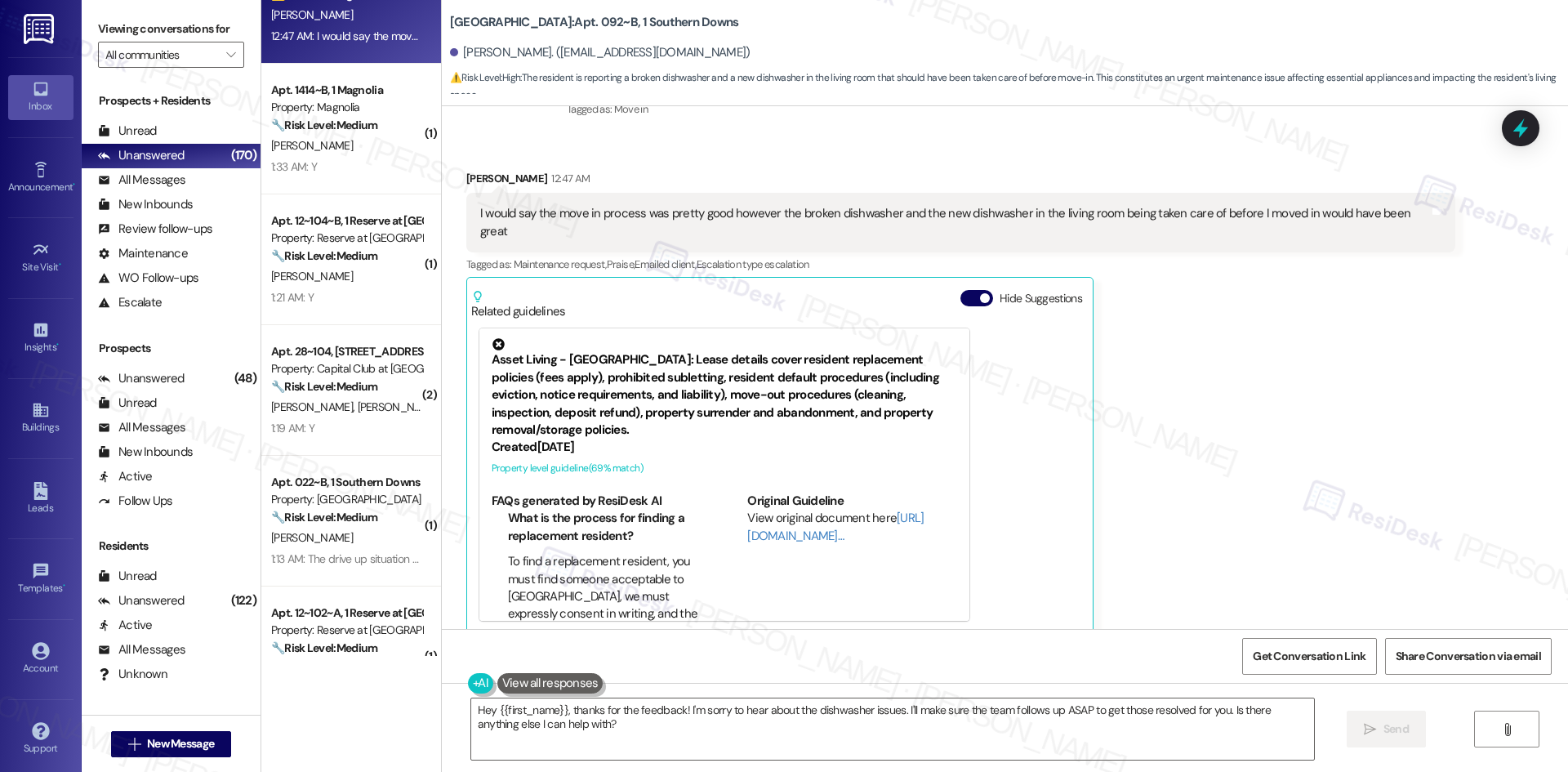
scroll to position [816, 0]
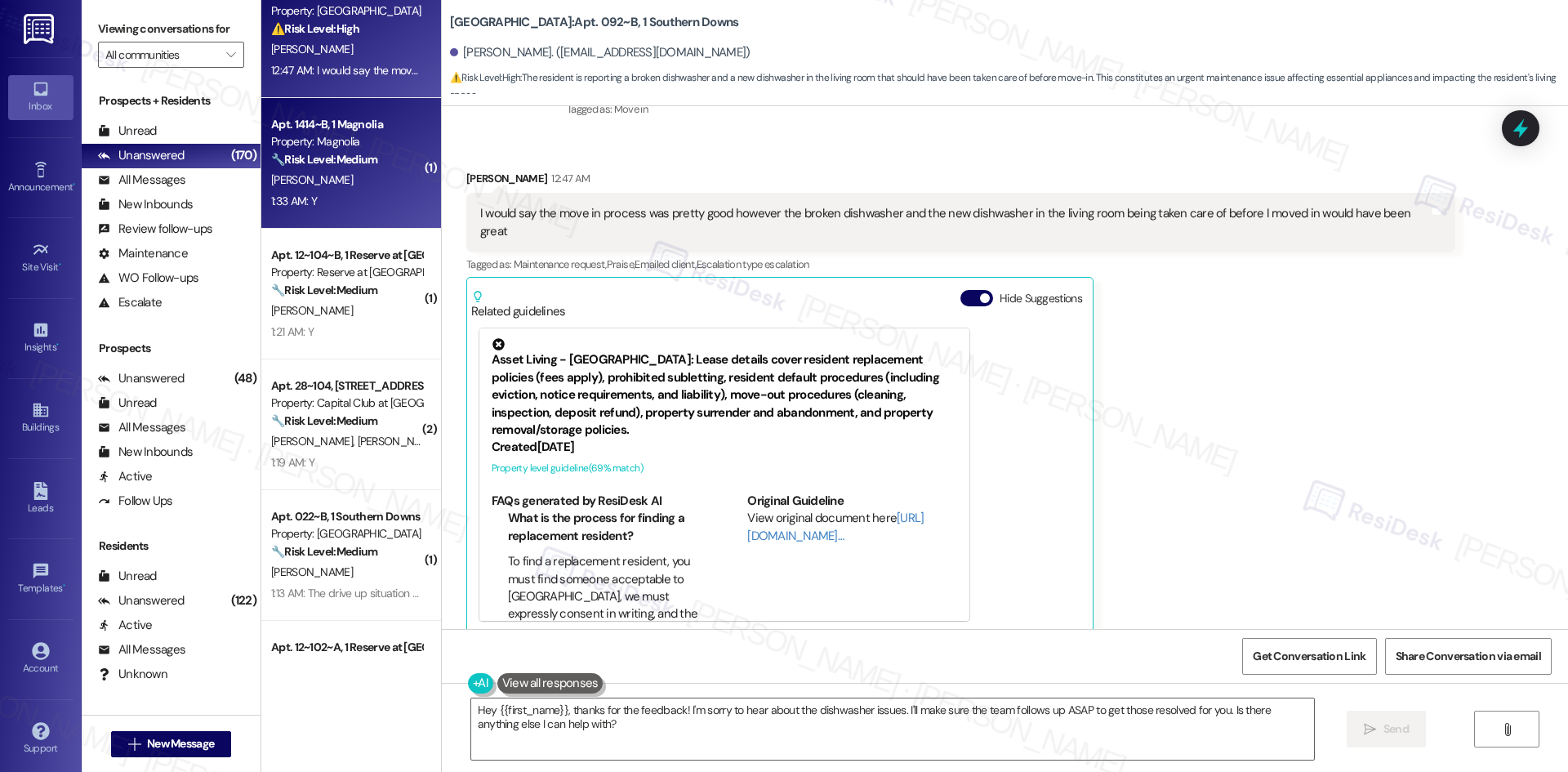
click at [355, 165] on strong "🔧 Risk Level: Medium" at bounding box center [325, 159] width 106 height 15
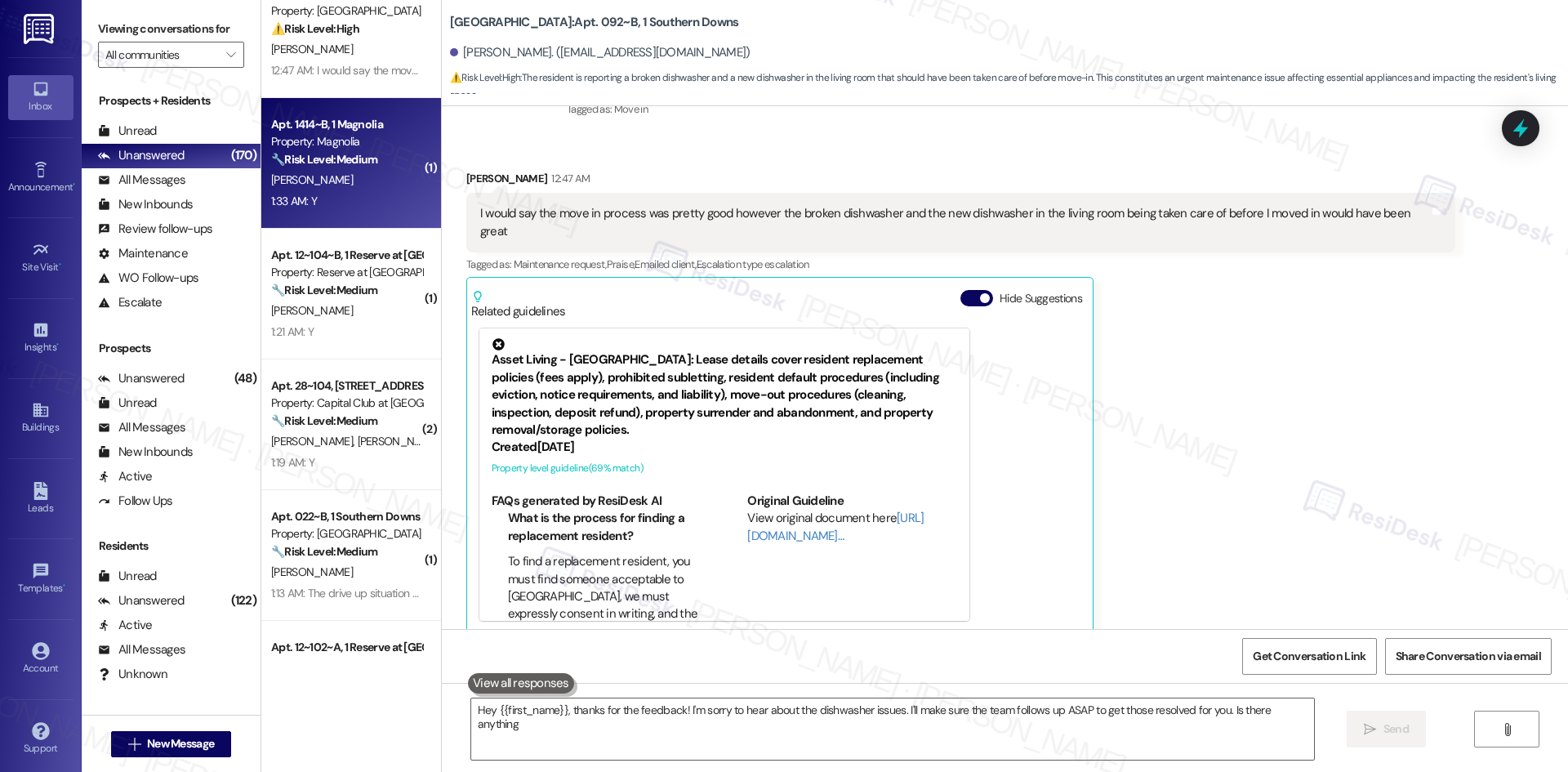
type textarea "Hey {{first_name}}, thanks for the feedback! I'm sorry to hear about the dishwa…"
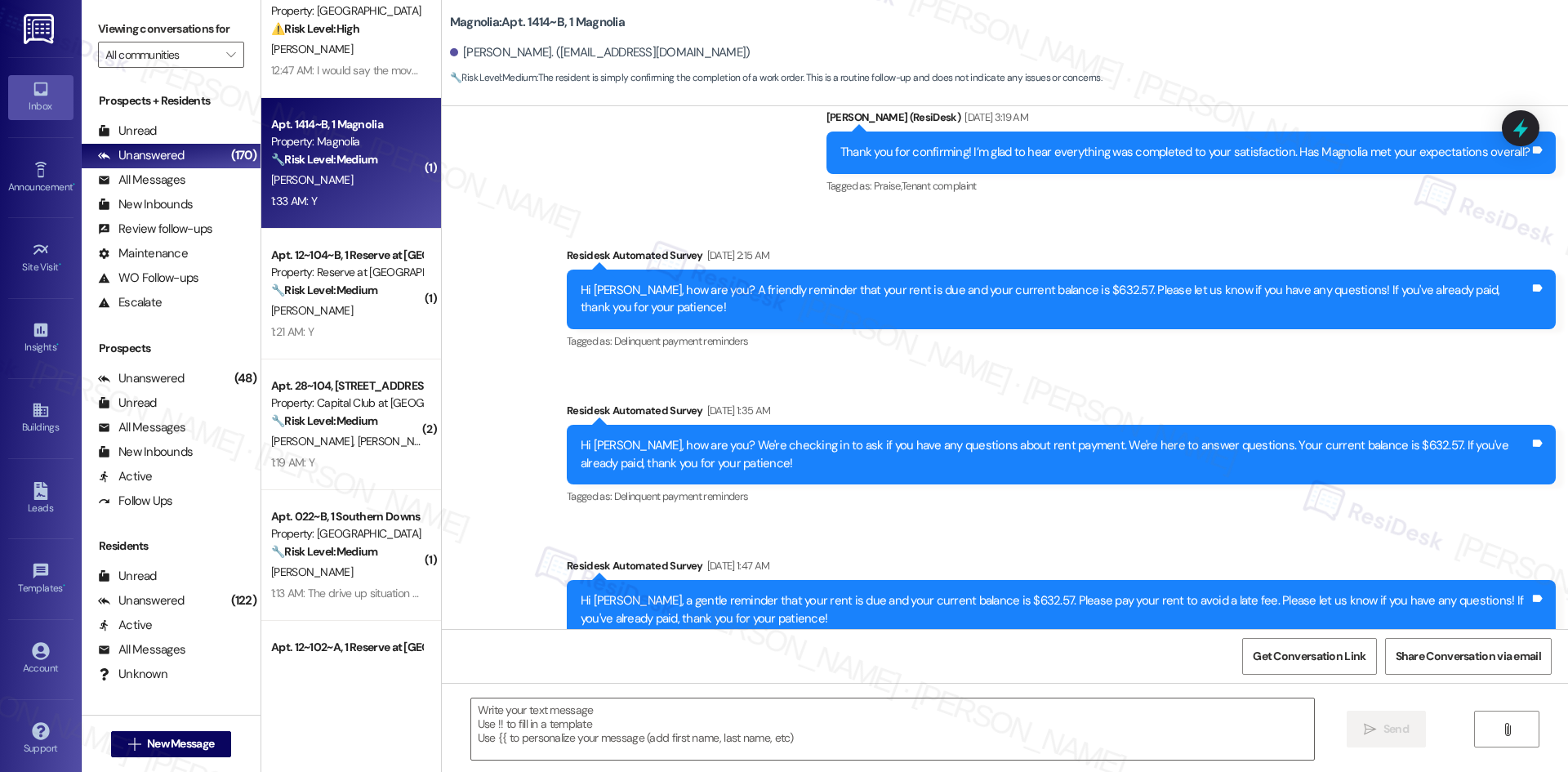
type textarea "Fetching suggested responses. Please feel free to read through the conversation…"
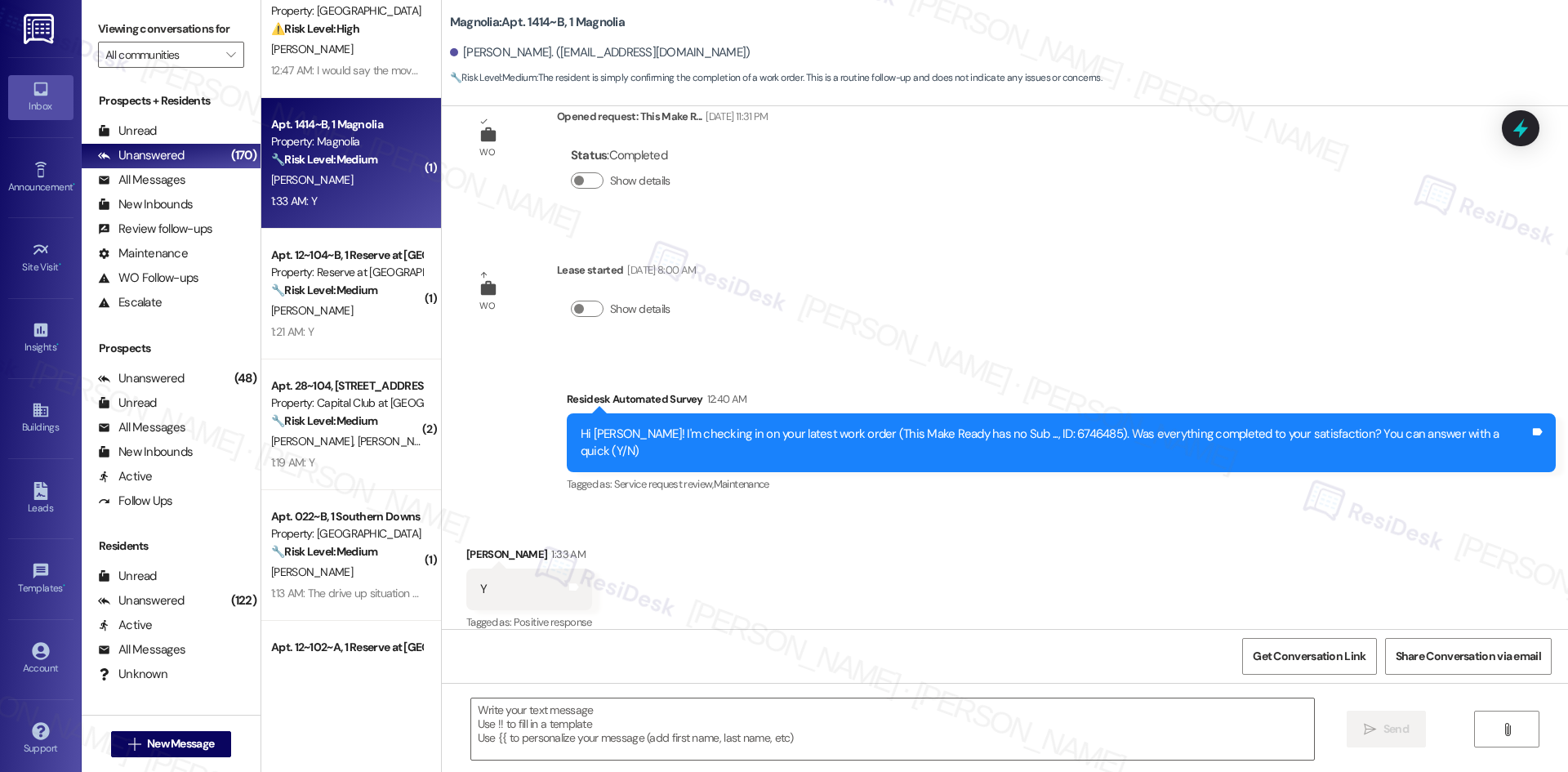
scroll to position [5734, 0]
click at [1138, 314] on div "Announcement, sent via SMS Sarah (ResiDesk) Oct 06, 2023 at 3:33 AM Hello Orlan…" at bounding box center [1005, 367] width 1126 height 523
click at [1151, 381] on div "Survey, sent via SMS Residesk Automated Survey 12:40 AM Hi Orlando! I'm checkin…" at bounding box center [1061, 442] width 1013 height 130
click at [881, 734] on textarea at bounding box center [893, 729] width 843 height 61
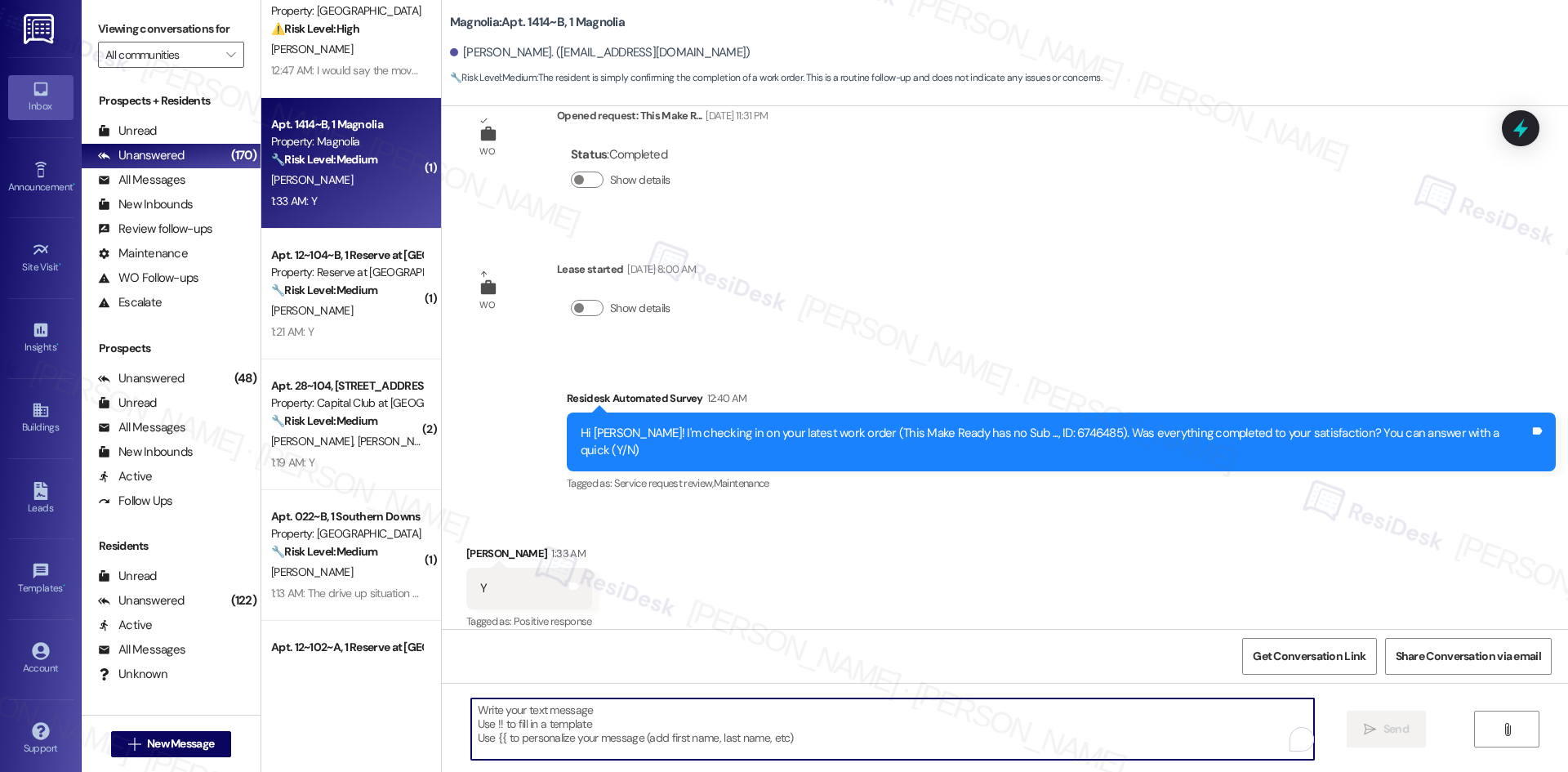
paste textarea "Thank you for confirming! I’m glad to hear everything was completed to your sat…"
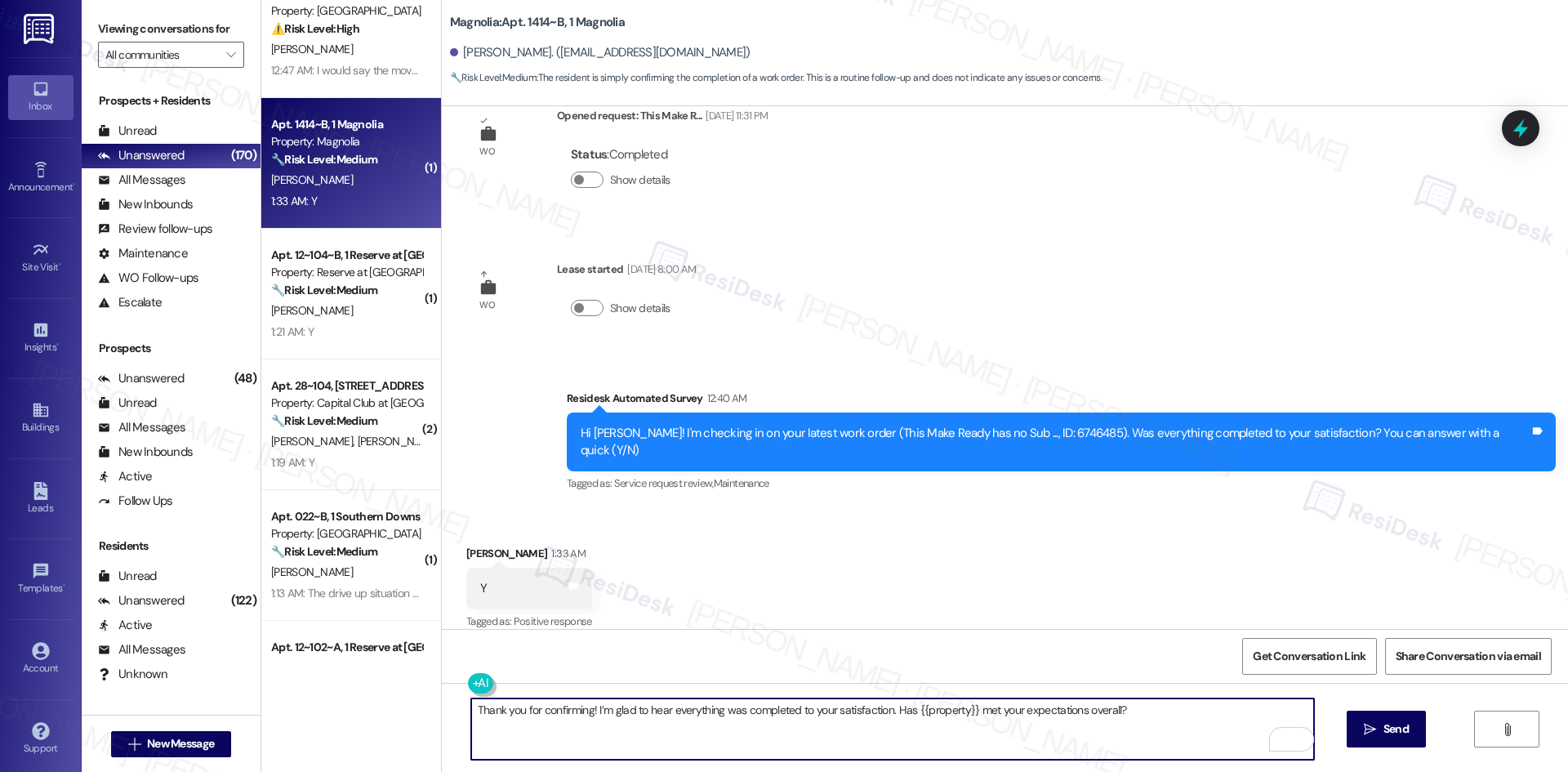
click at [1020, 741] on textarea "Thank you for confirming! I’m glad to hear everything was completed to your sat…" at bounding box center [893, 729] width 843 height 61
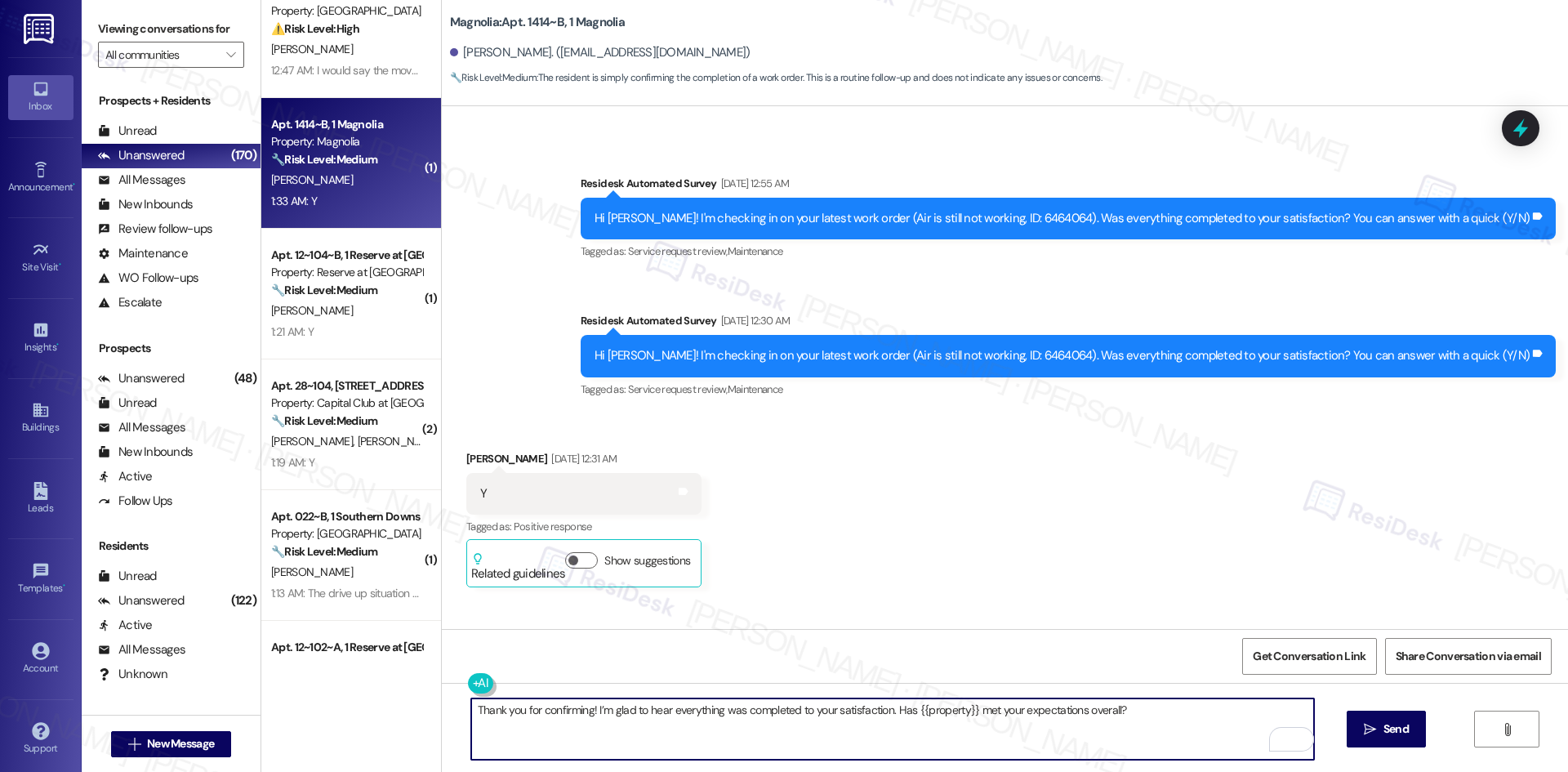
scroll to position [2876, 0]
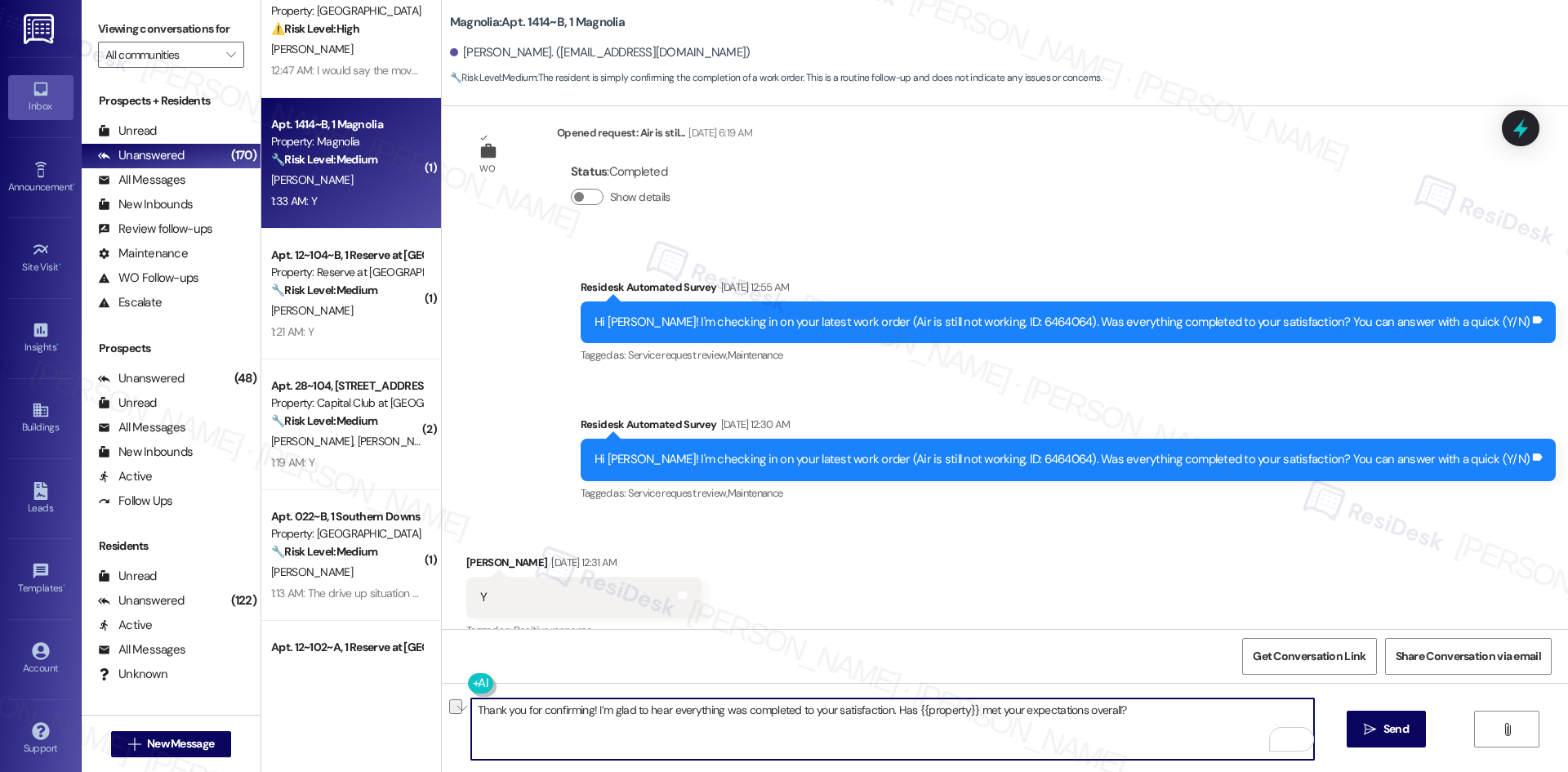
drag, startPoint x: 1121, startPoint y: 713, endPoint x: 434, endPoint y: 726, distance: 687.1
click at [442, 726] on div "Thank you for confirming! I’m glad to hear everything was completed to your sat…" at bounding box center [1005, 744] width 1126 height 122
type textarea "Thank you for confirming! I’m glad to hear everything was completed to your sat…"
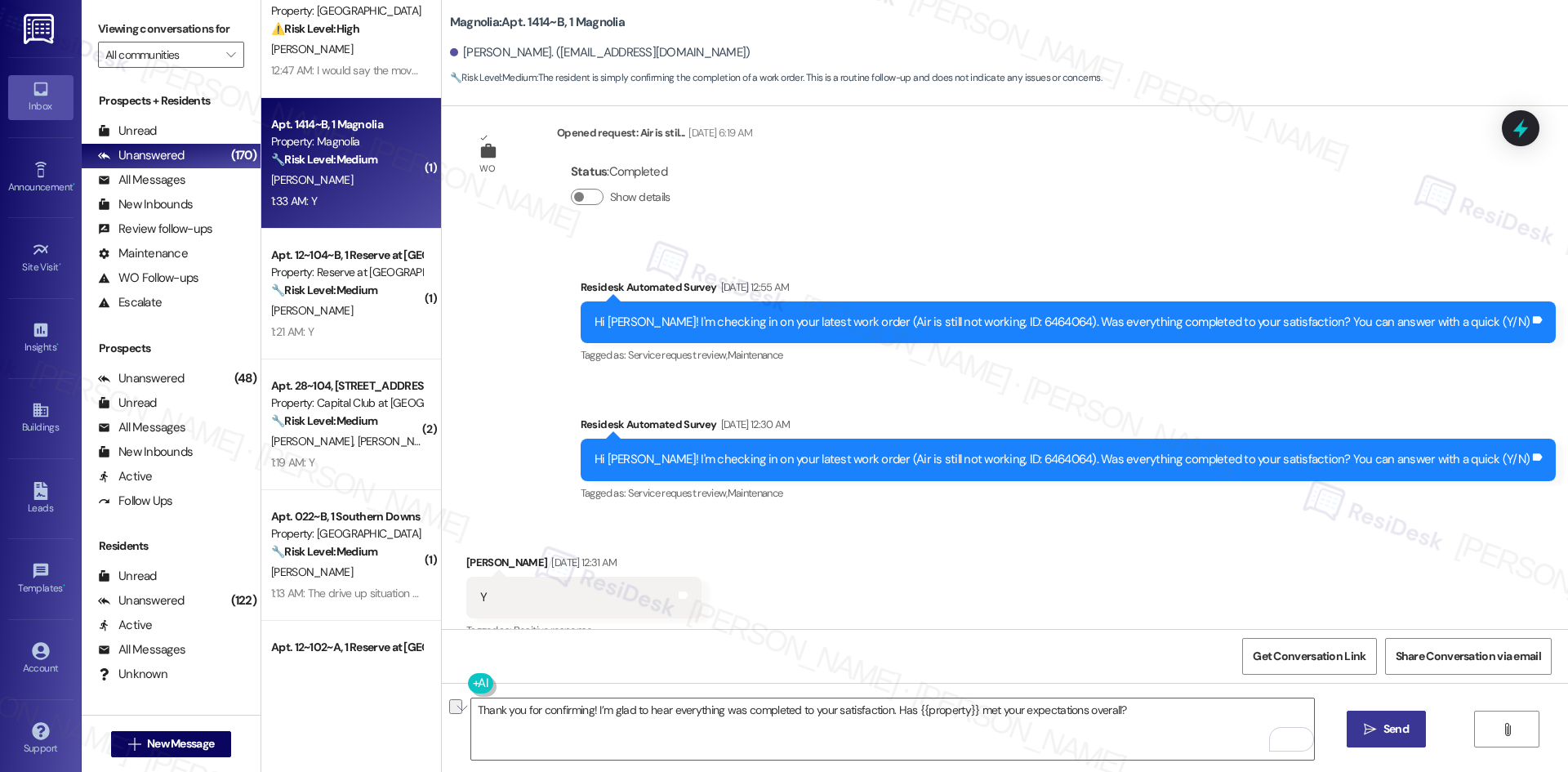
click at [1354, 717] on button " Send" at bounding box center [1386, 729] width 79 height 36
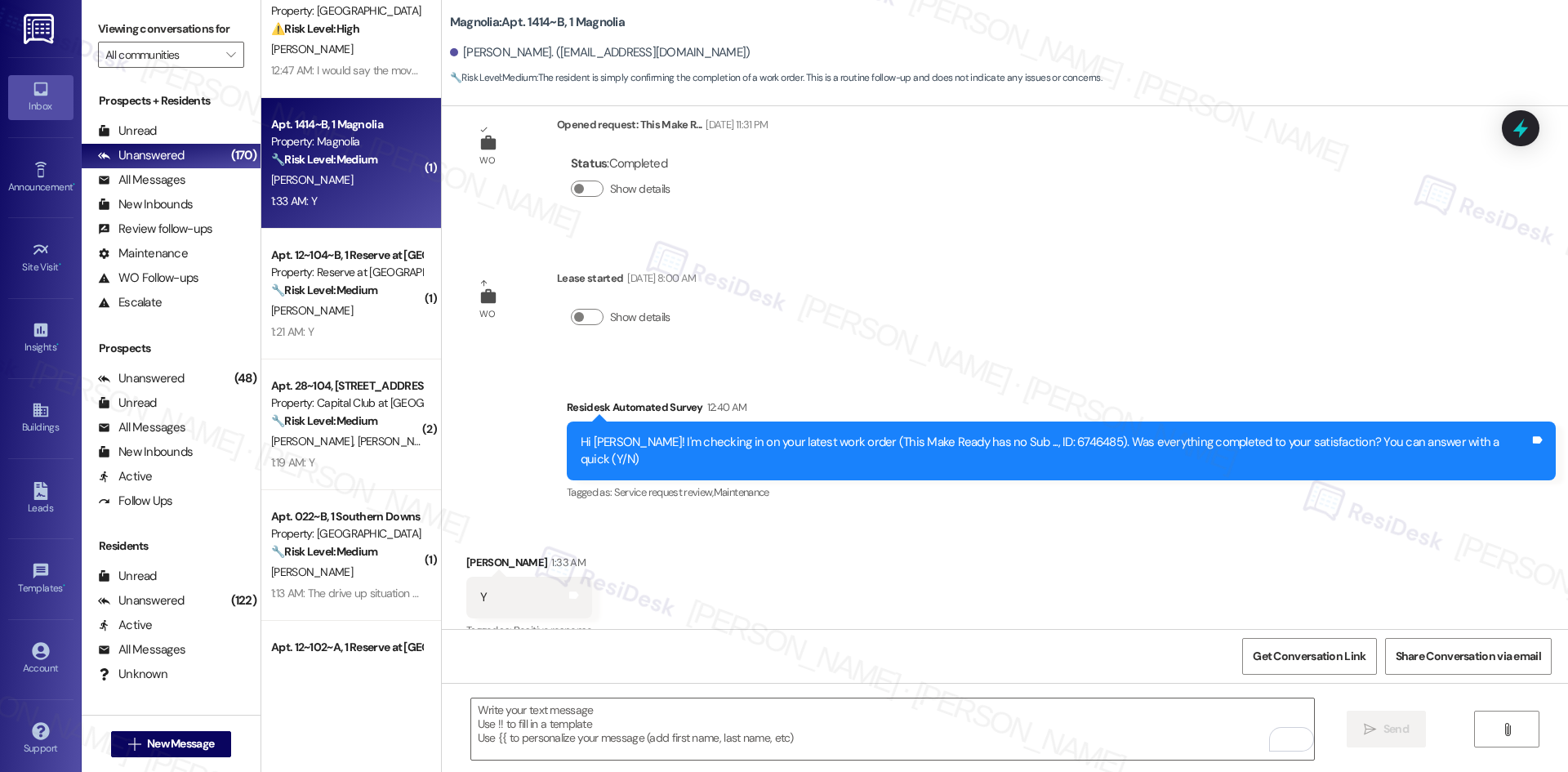
scroll to position [5733, 0]
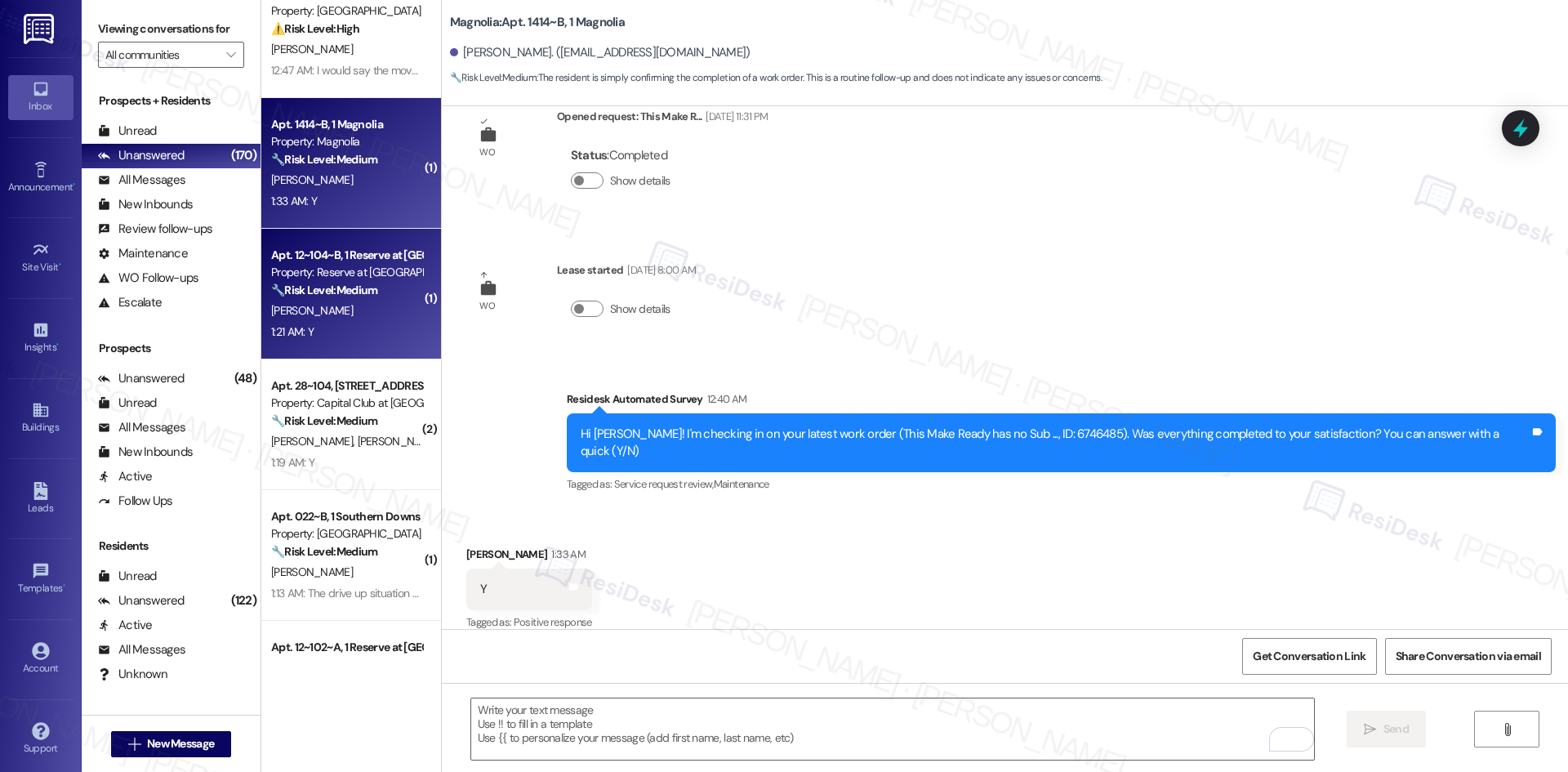
click at [356, 345] on div "Apt. 12~104~B, 1 Reserve at San Antonio Property: Reserve at San Antonio 🔧 Risk…" at bounding box center [351, 294] width 179 height 130
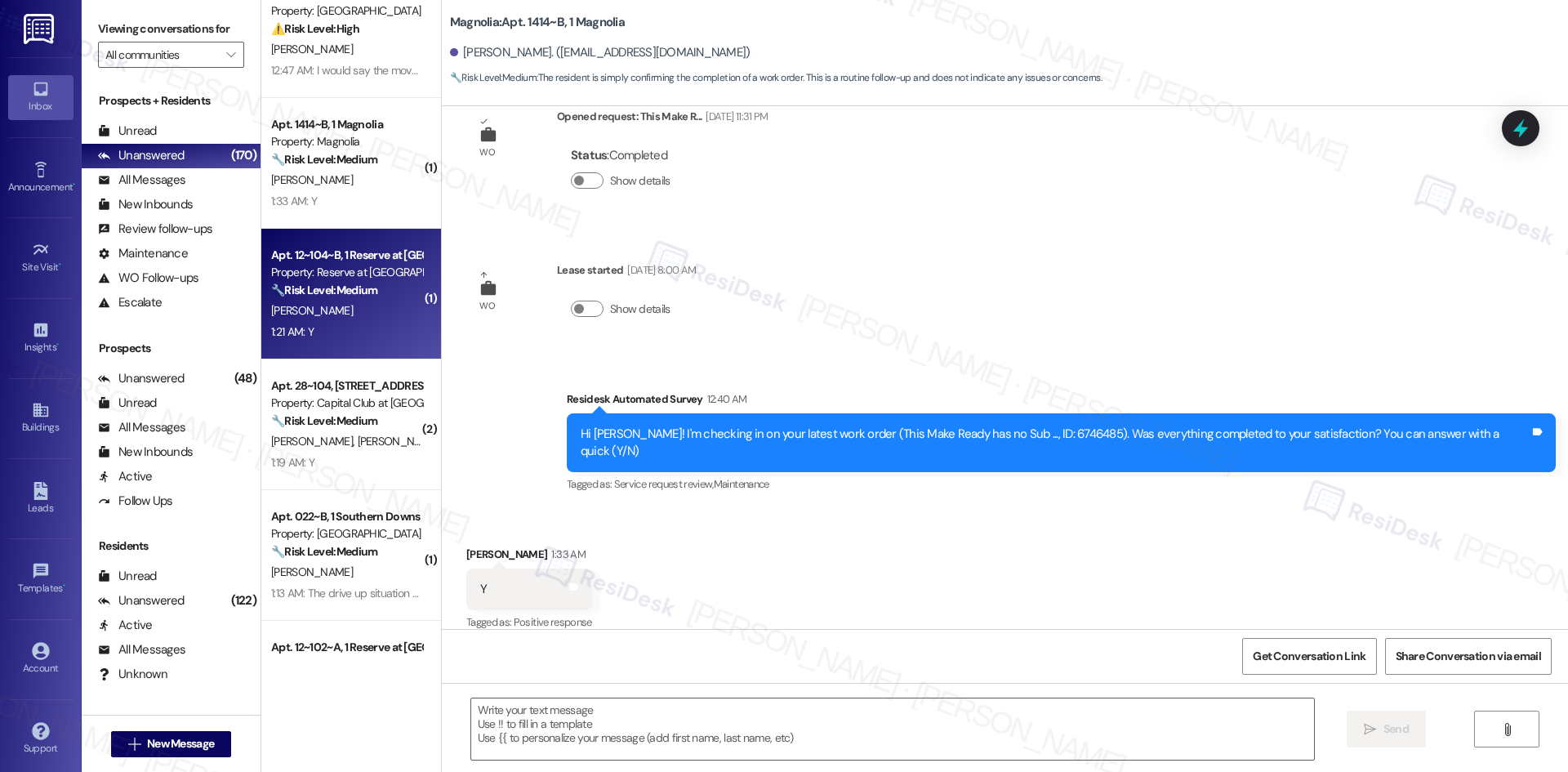
type textarea "Fetching suggested responses. Please feel free to read through the conversation…"
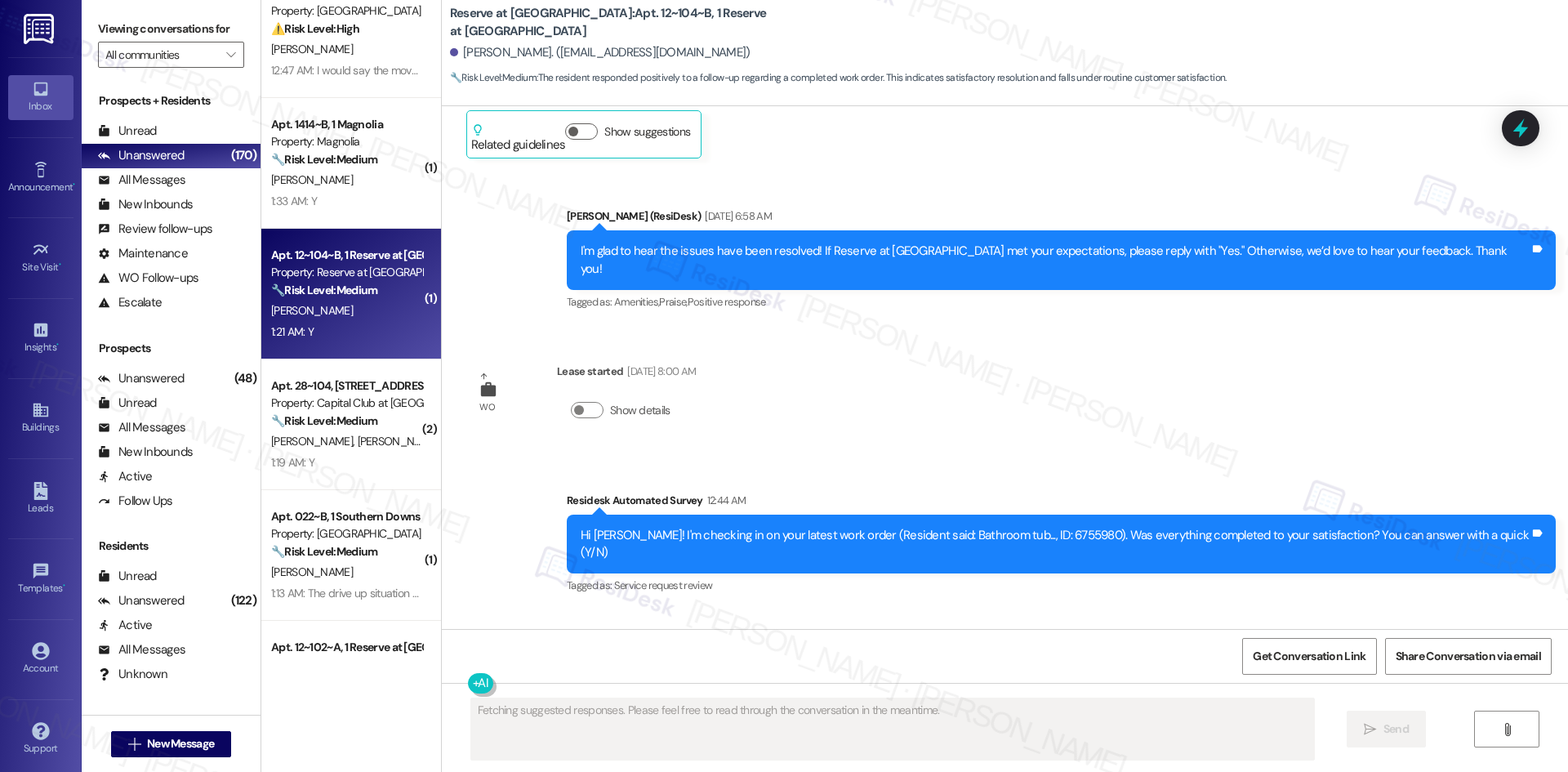
scroll to position [2120, 0]
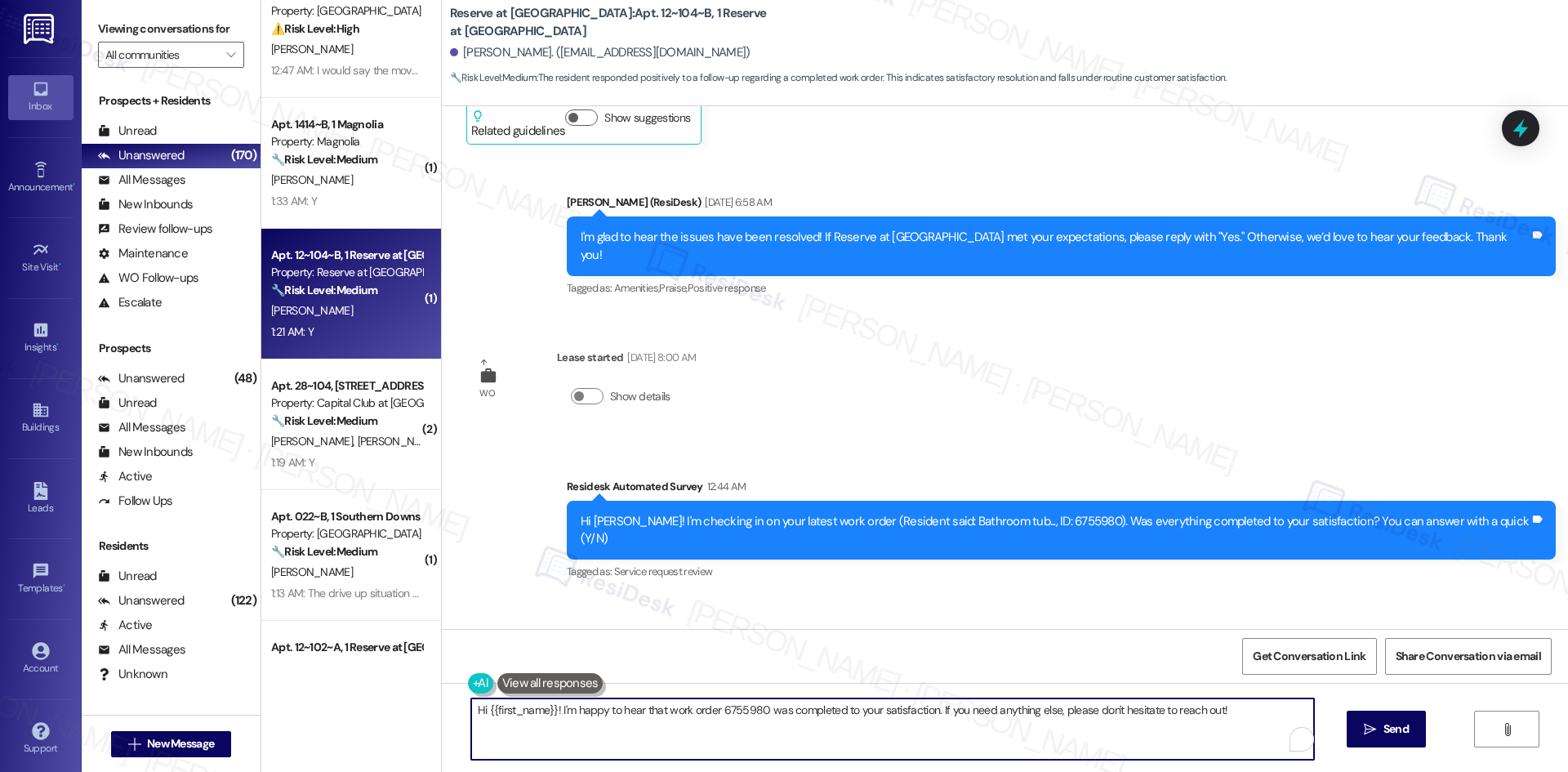
click at [787, 742] on textarea "Hi {{first_name}}! I'm happy to hear that work order 6755980 was completed to y…" at bounding box center [893, 729] width 843 height 61
paste textarea "Thank you for confirming! I’m glad to hear everything was completed to your sat…"
type textarea "Thank you for confirming! I’m glad to hear everything was completed to your sat…"
click at [1394, 729] on span "Send" at bounding box center [1396, 729] width 26 height 17
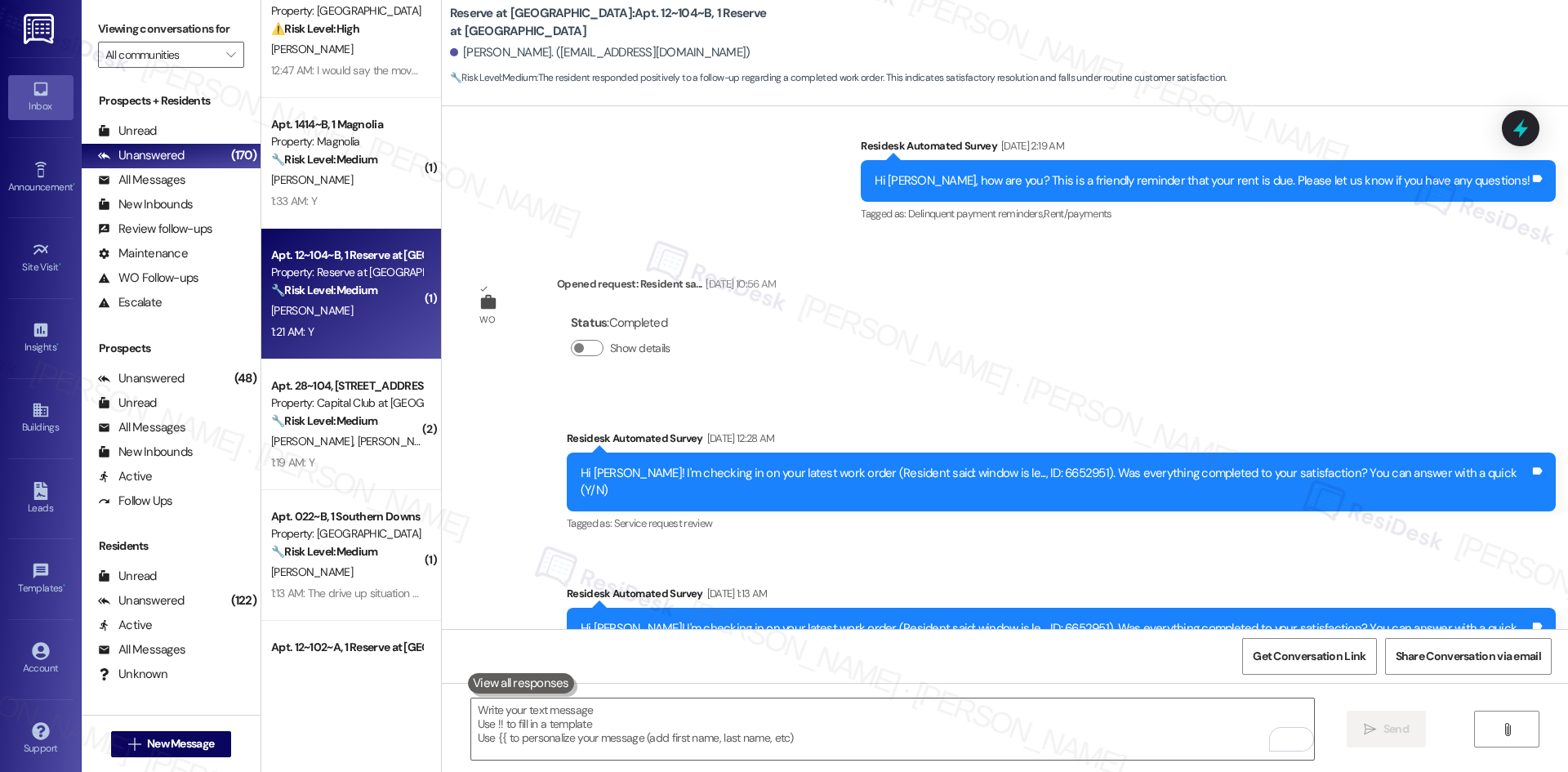
scroll to position [1385, 0]
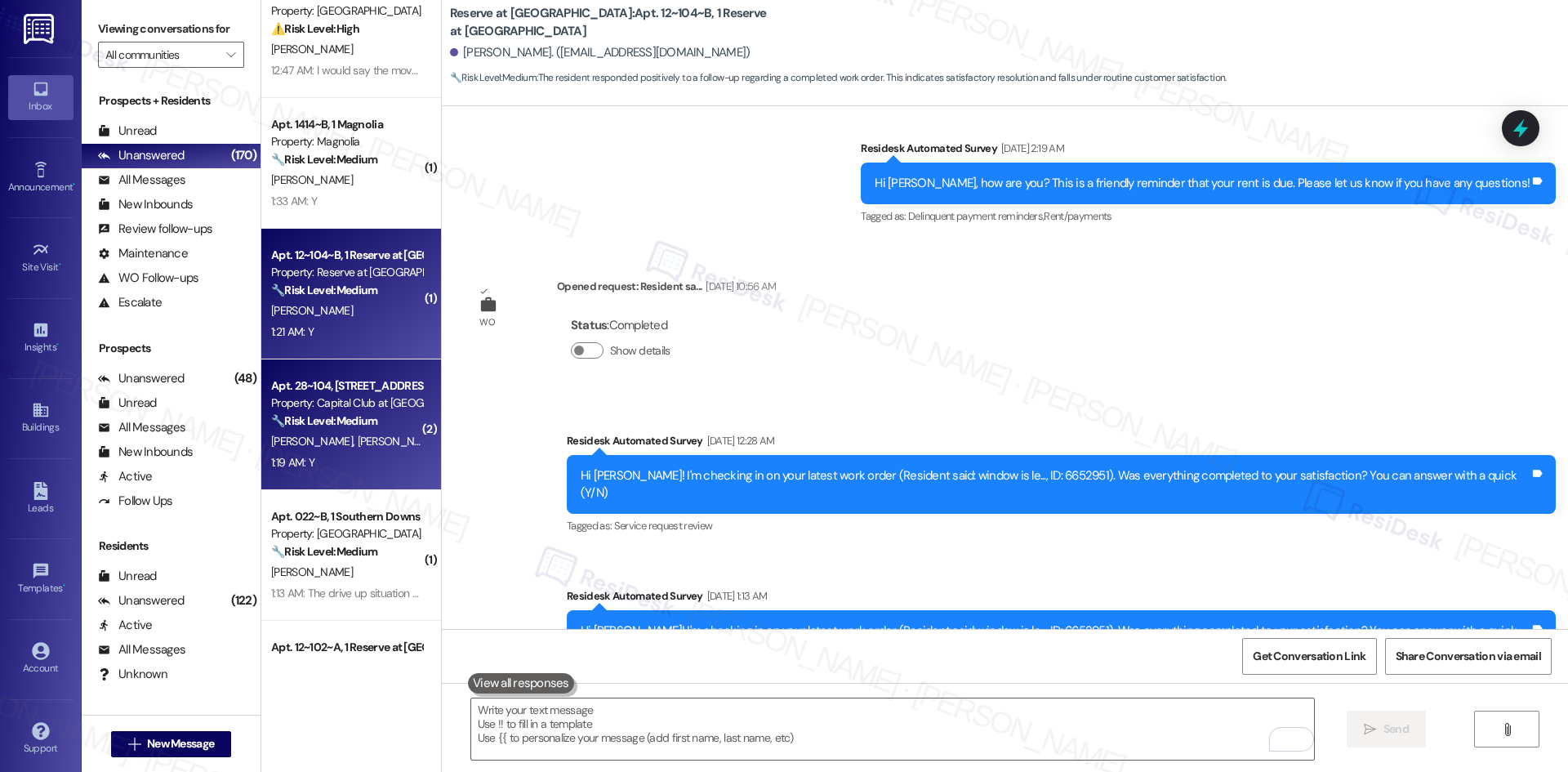
click at [353, 402] on div "Property: Capital Club at [GEOGRAPHIC_DATA]" at bounding box center [347, 402] width 151 height 17
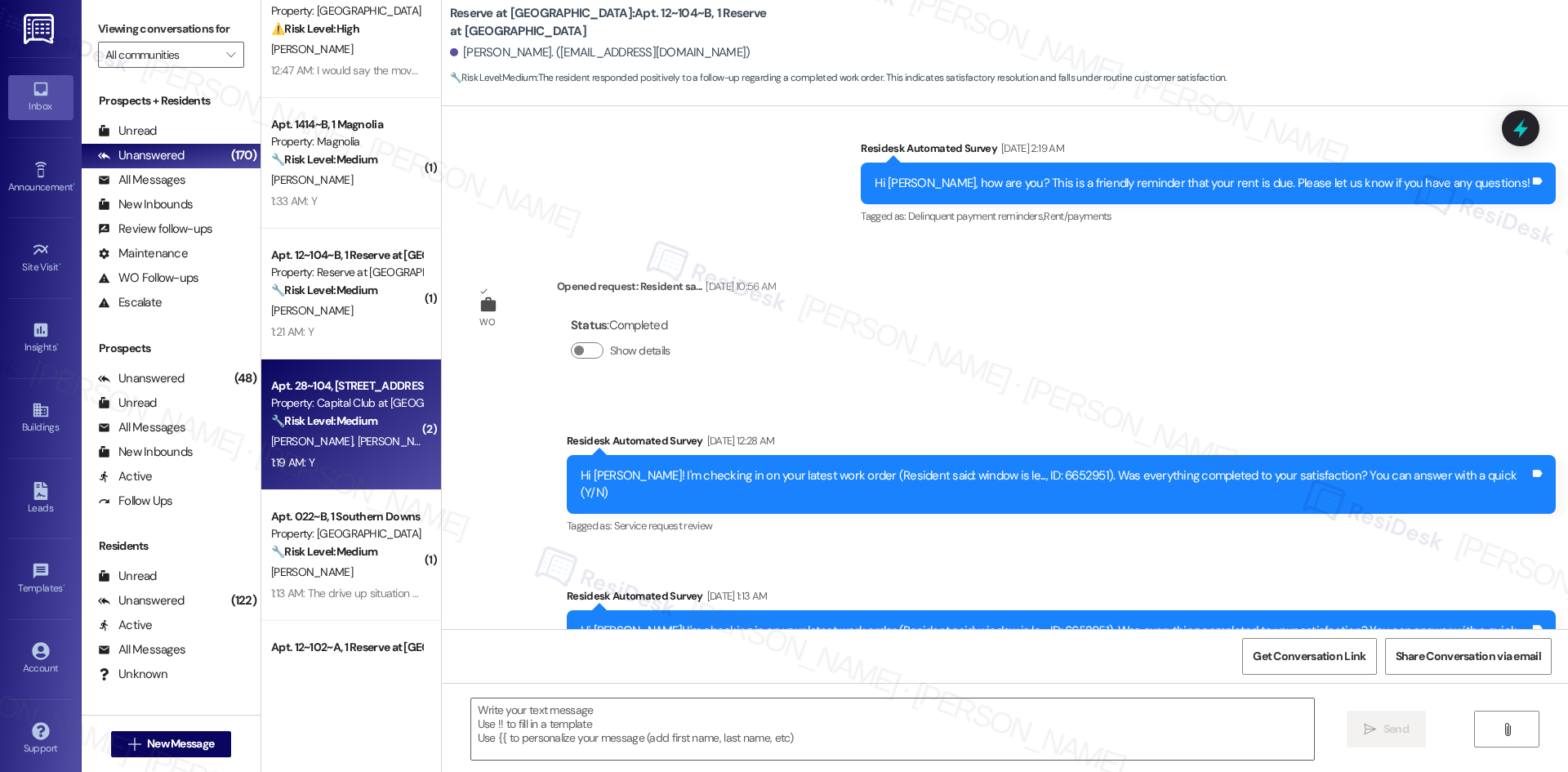
type textarea "Fetching suggested responses. Please feel free to read through the conversation…"
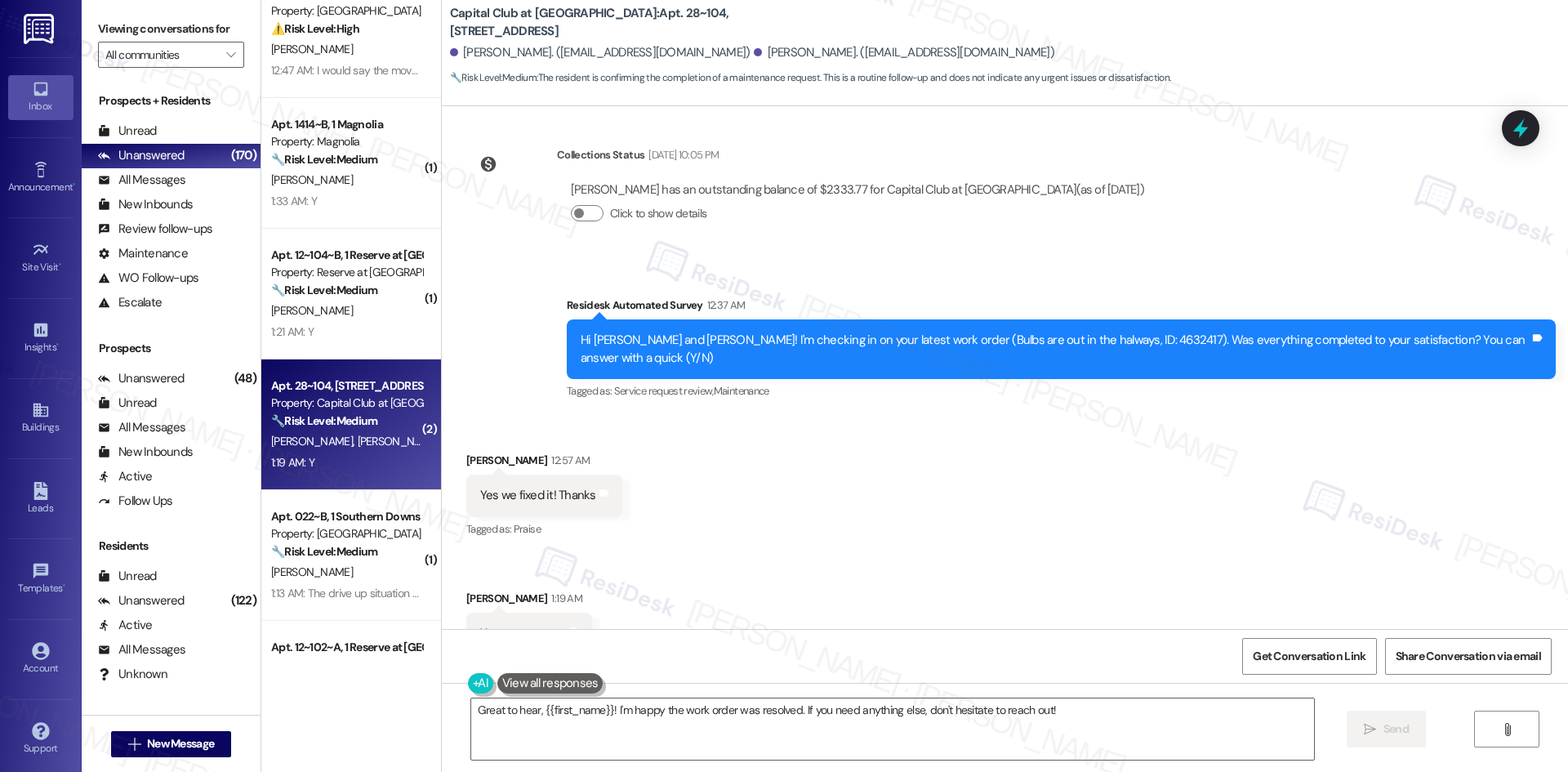
scroll to position [1117, 0]
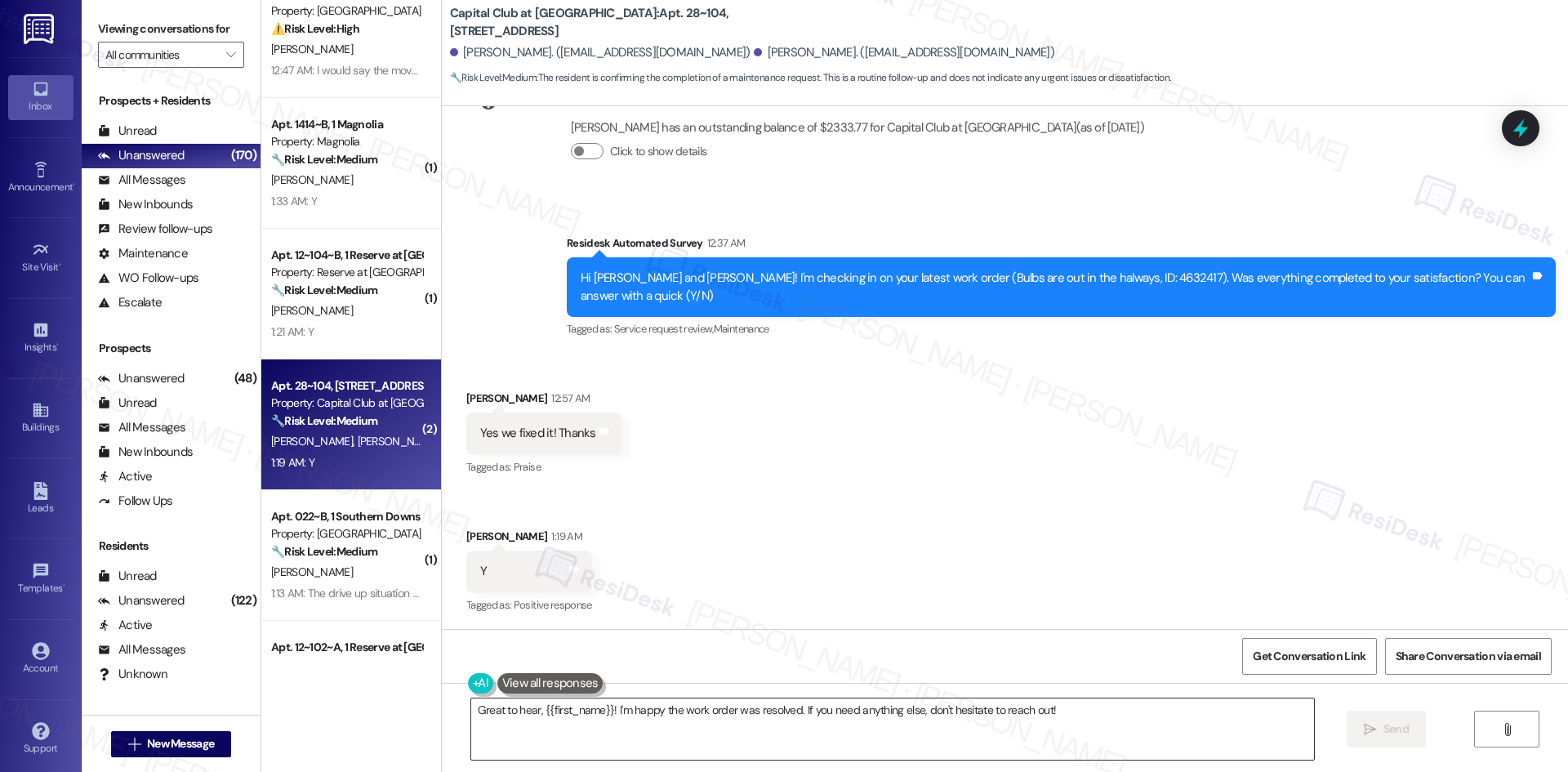
click at [937, 716] on textarea "Great to hear, {{first_name}}! I'm happy the work order was resolved. If you ne…" at bounding box center [893, 729] width 843 height 61
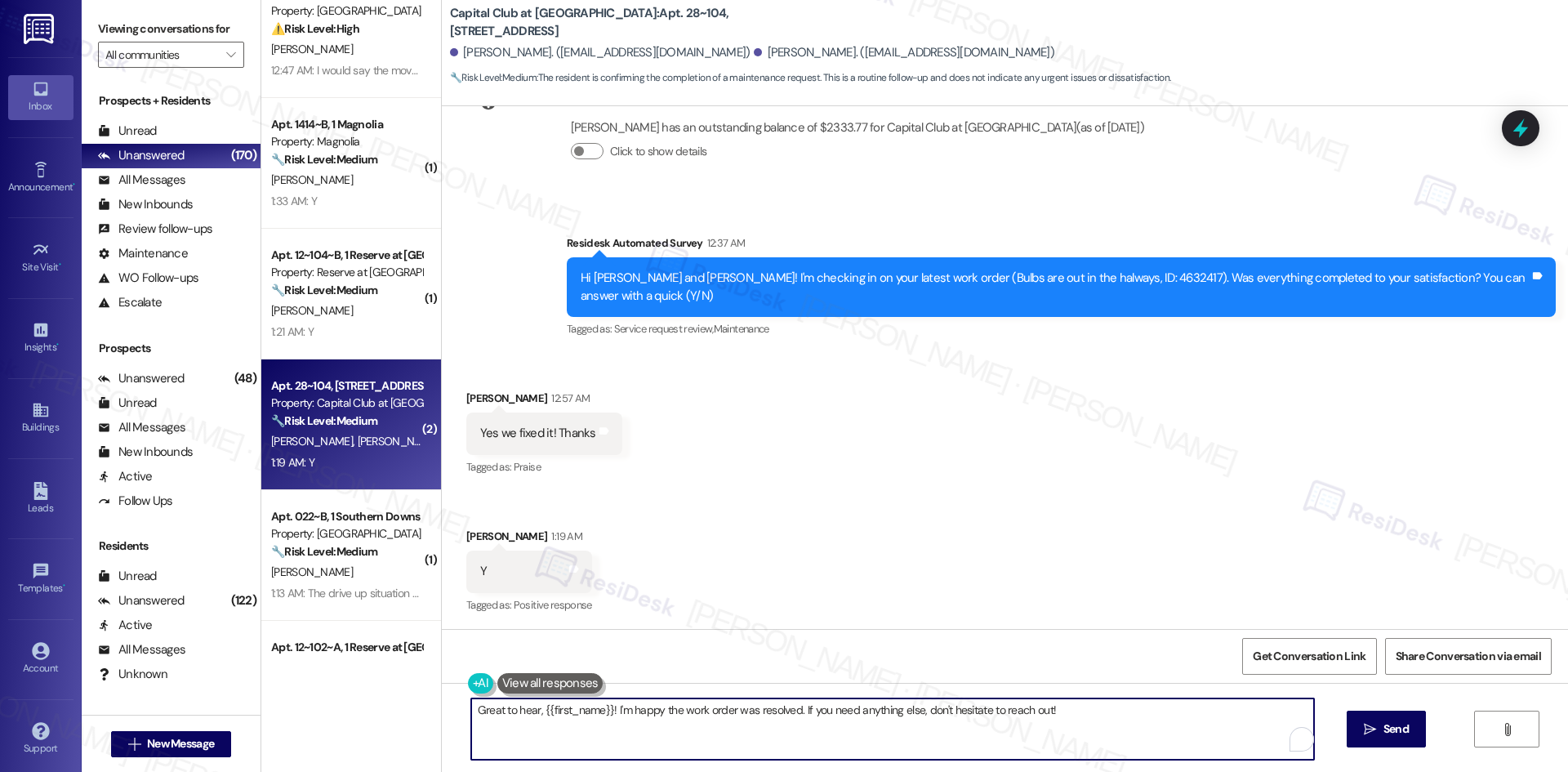
paste textarea "Thank you for confirming! I’m glad to hear everything was completed to your sat…"
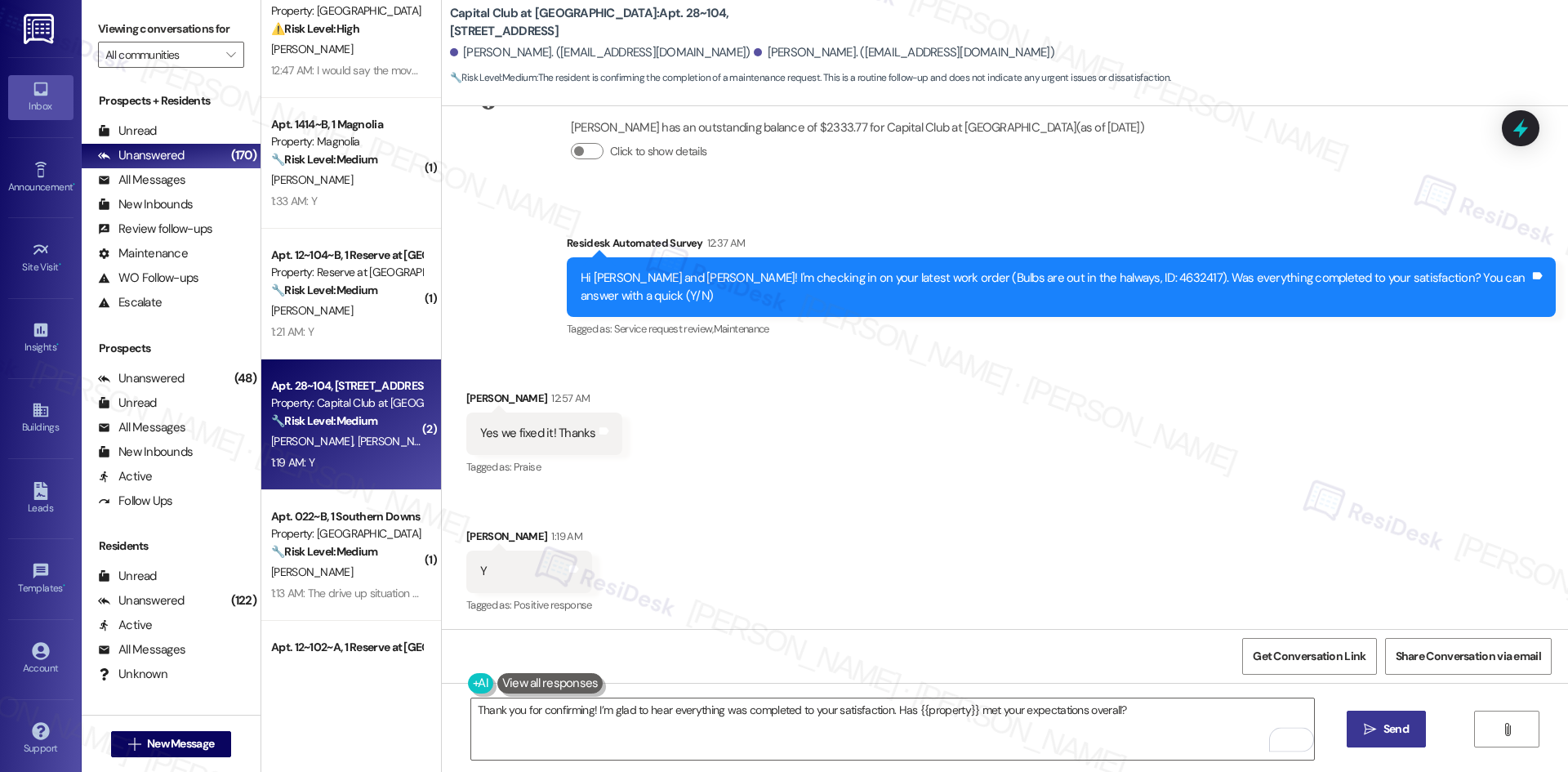
click at [1388, 740] on button " Send" at bounding box center [1386, 729] width 79 height 36
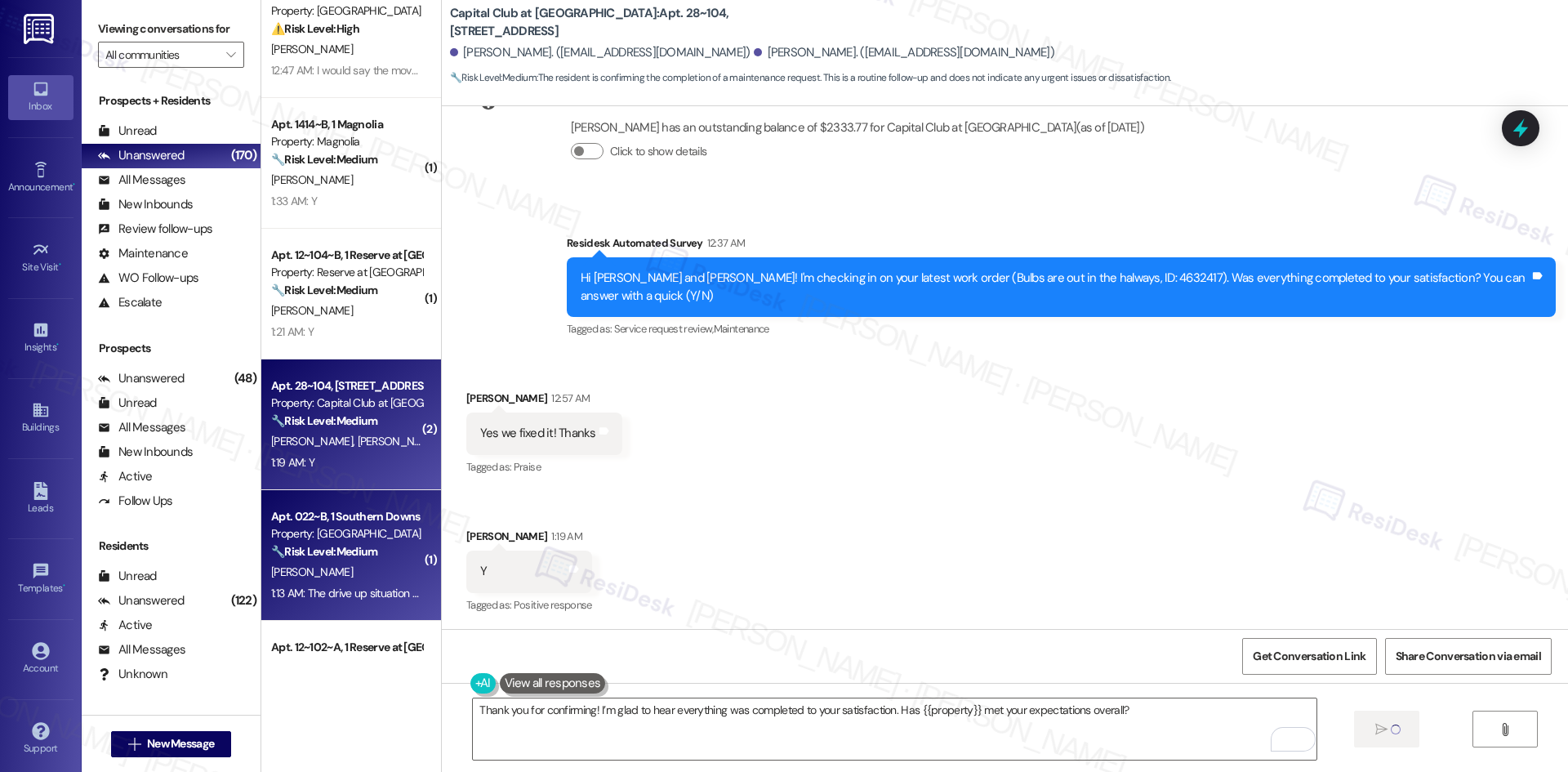
type textarea "Fetching suggested responses. Please feel free to read through the conversation…"
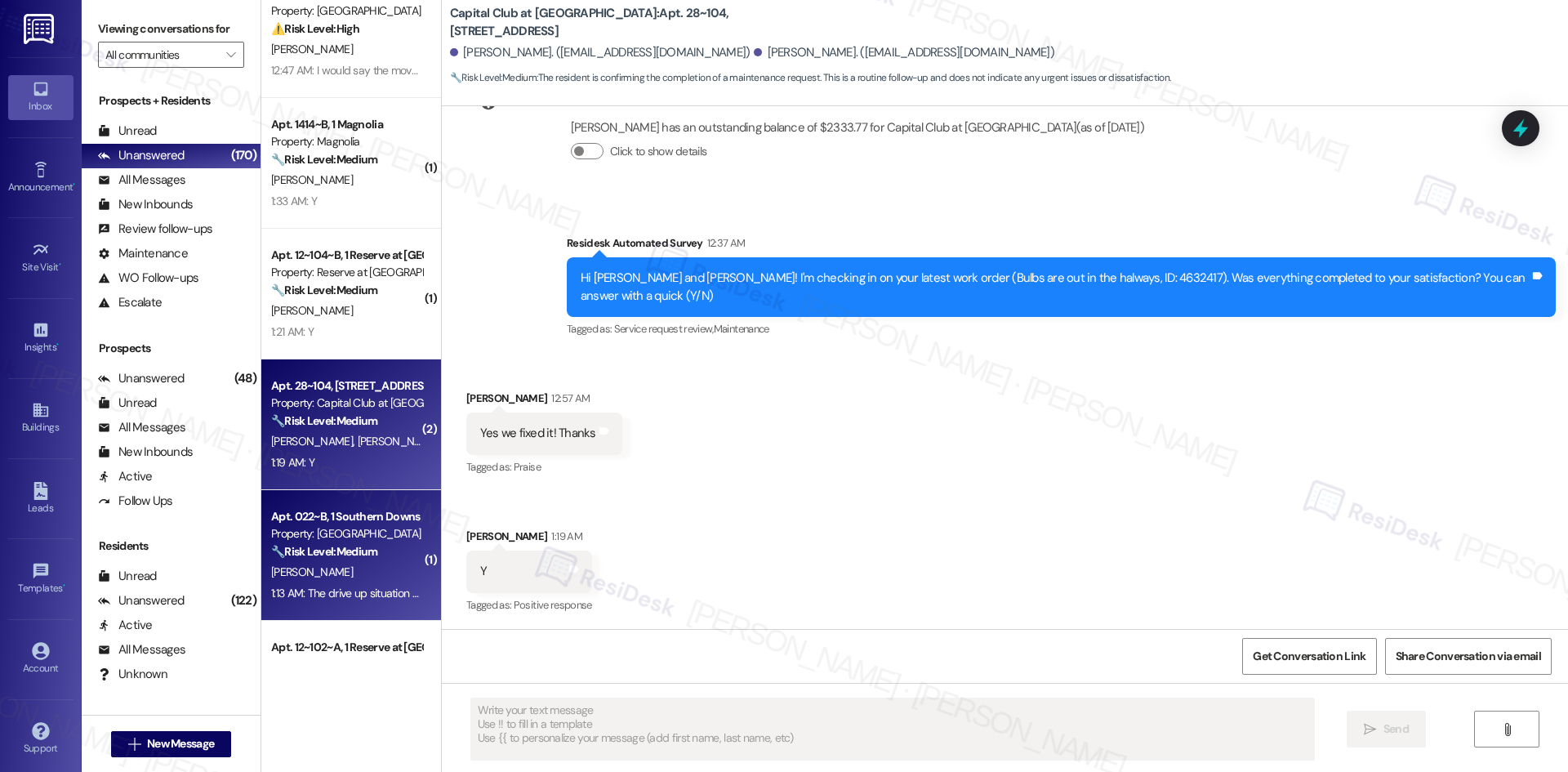
click at [316, 562] on div "J. Timmons" at bounding box center [347, 571] width 154 height 20
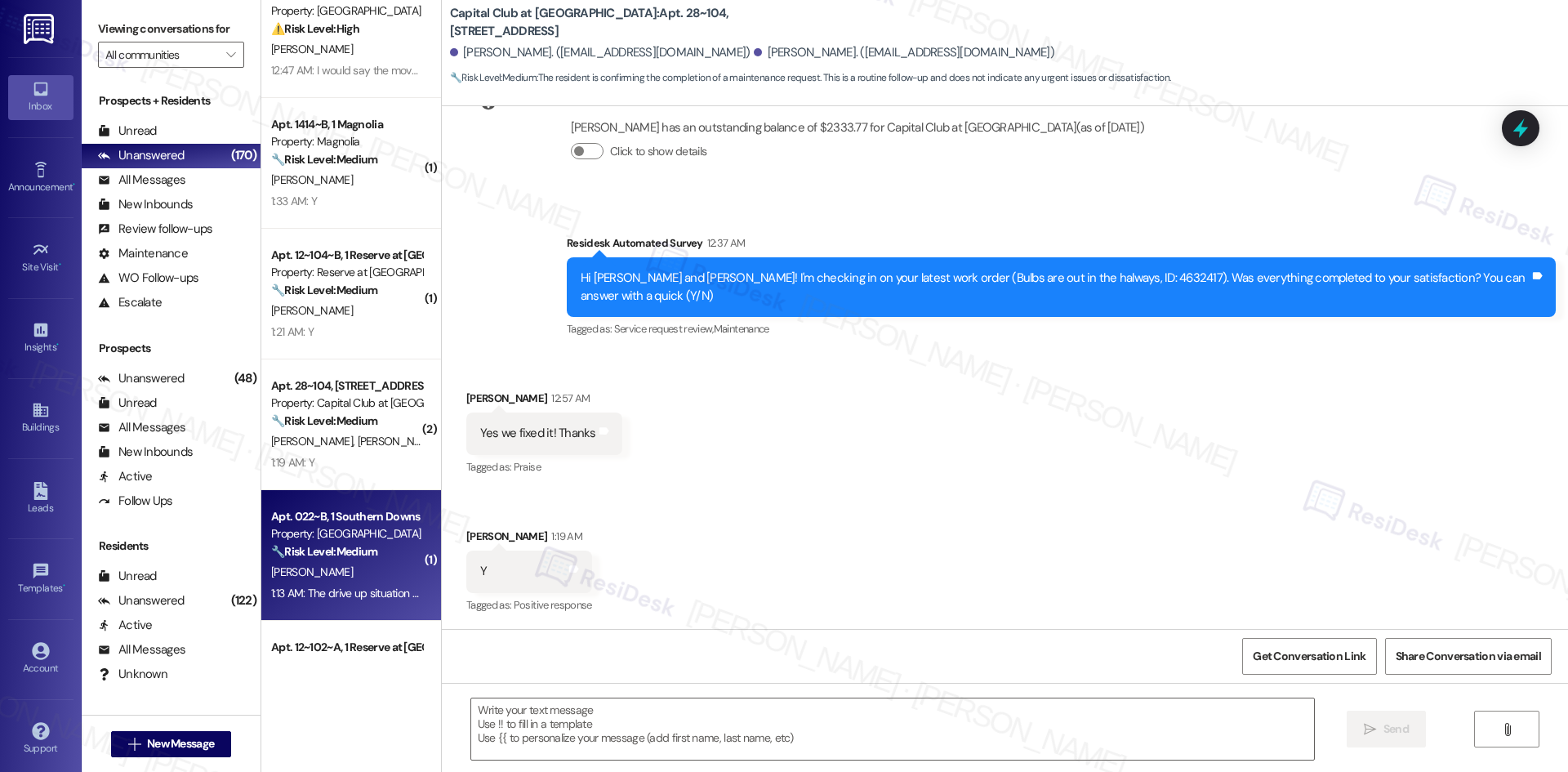
type textarea "Fetching suggested responses. Please feel free to read through the conversation…"
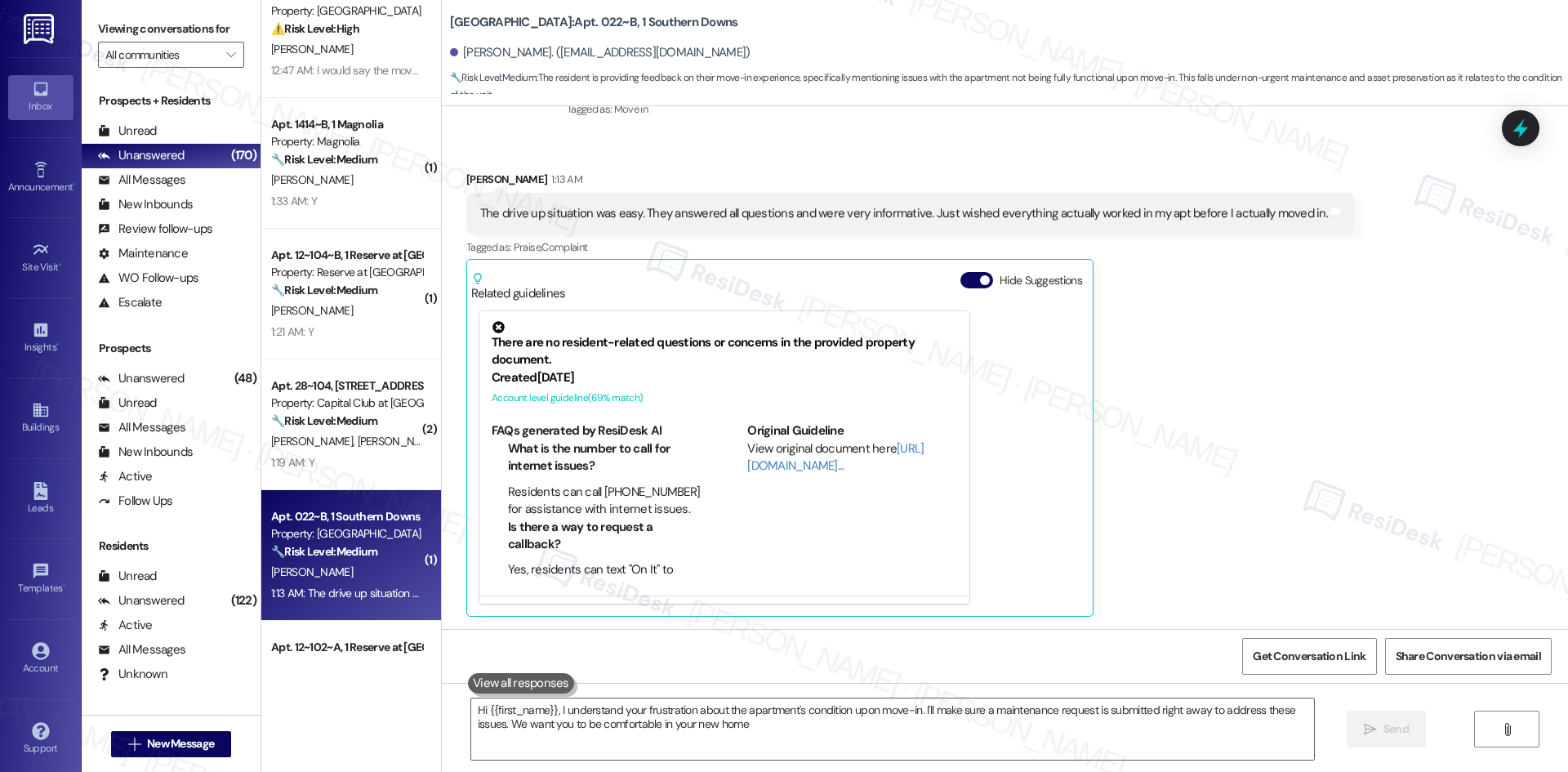
type textarea "Hi {{first_name}}, I understand your frustration about the apartment's conditio…"
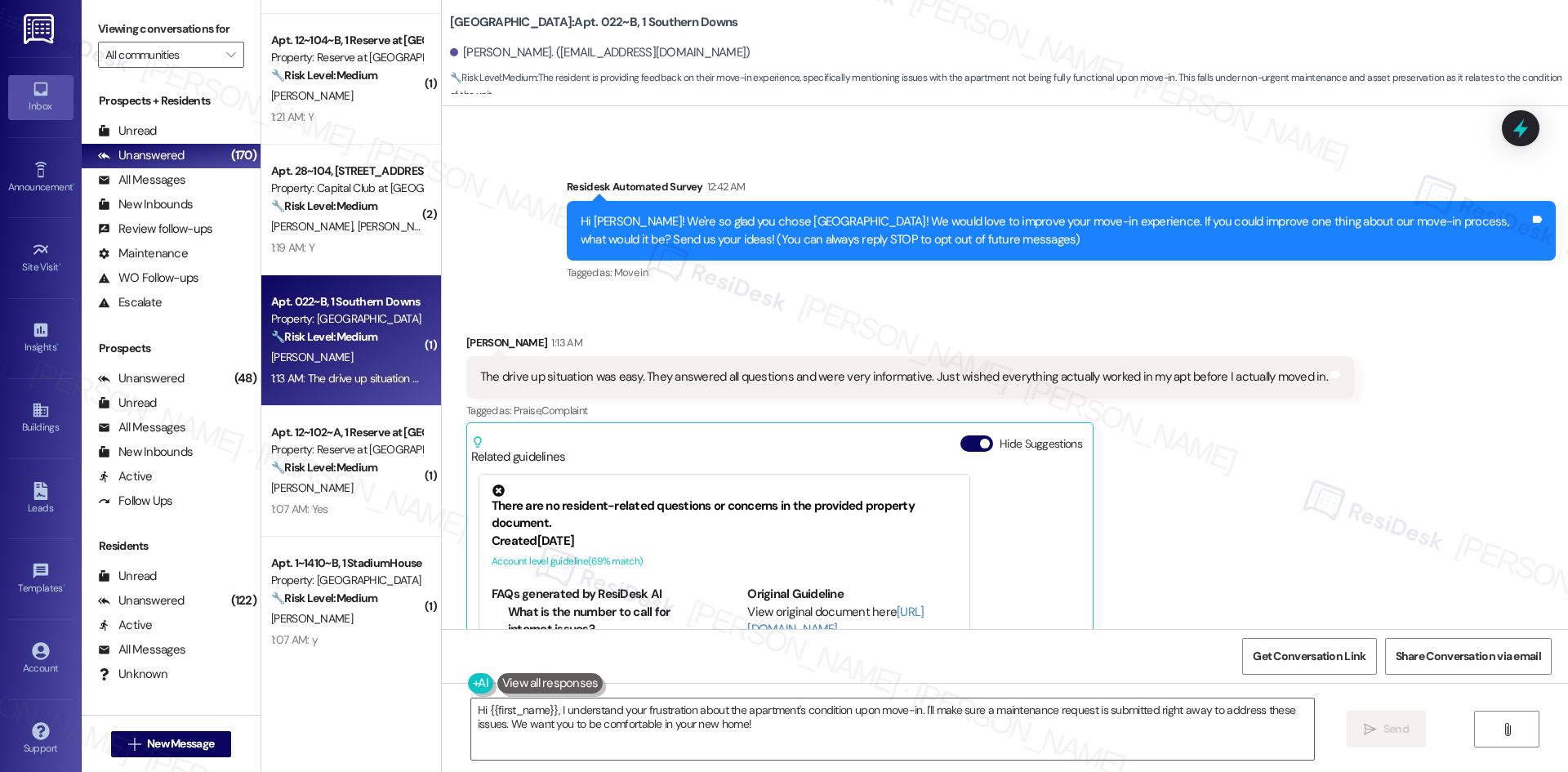
scroll to position [1061, 0]
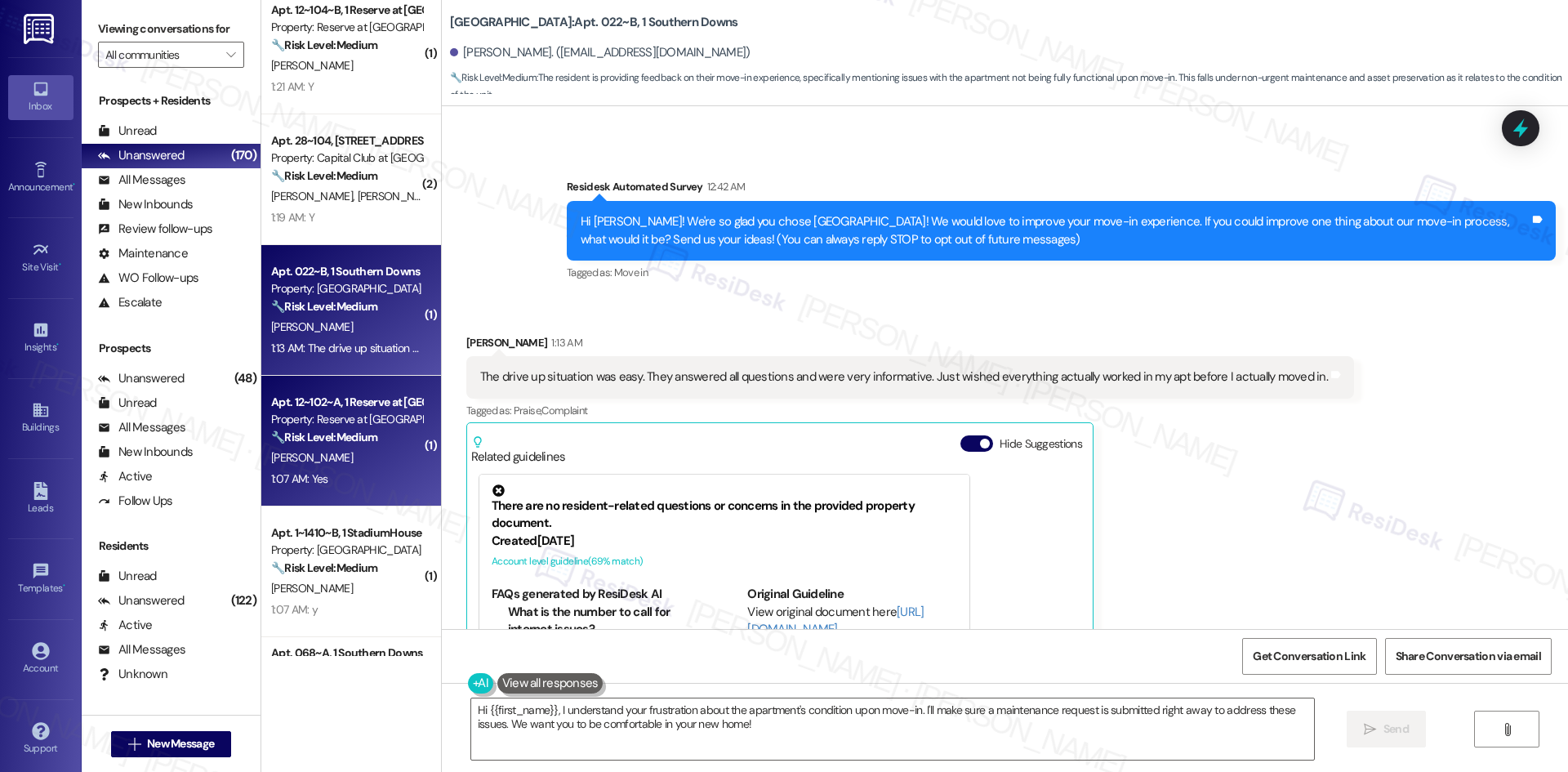
click at [393, 477] on div "1:07 AM: Yes 1:07 AM: Yes" at bounding box center [347, 478] width 154 height 20
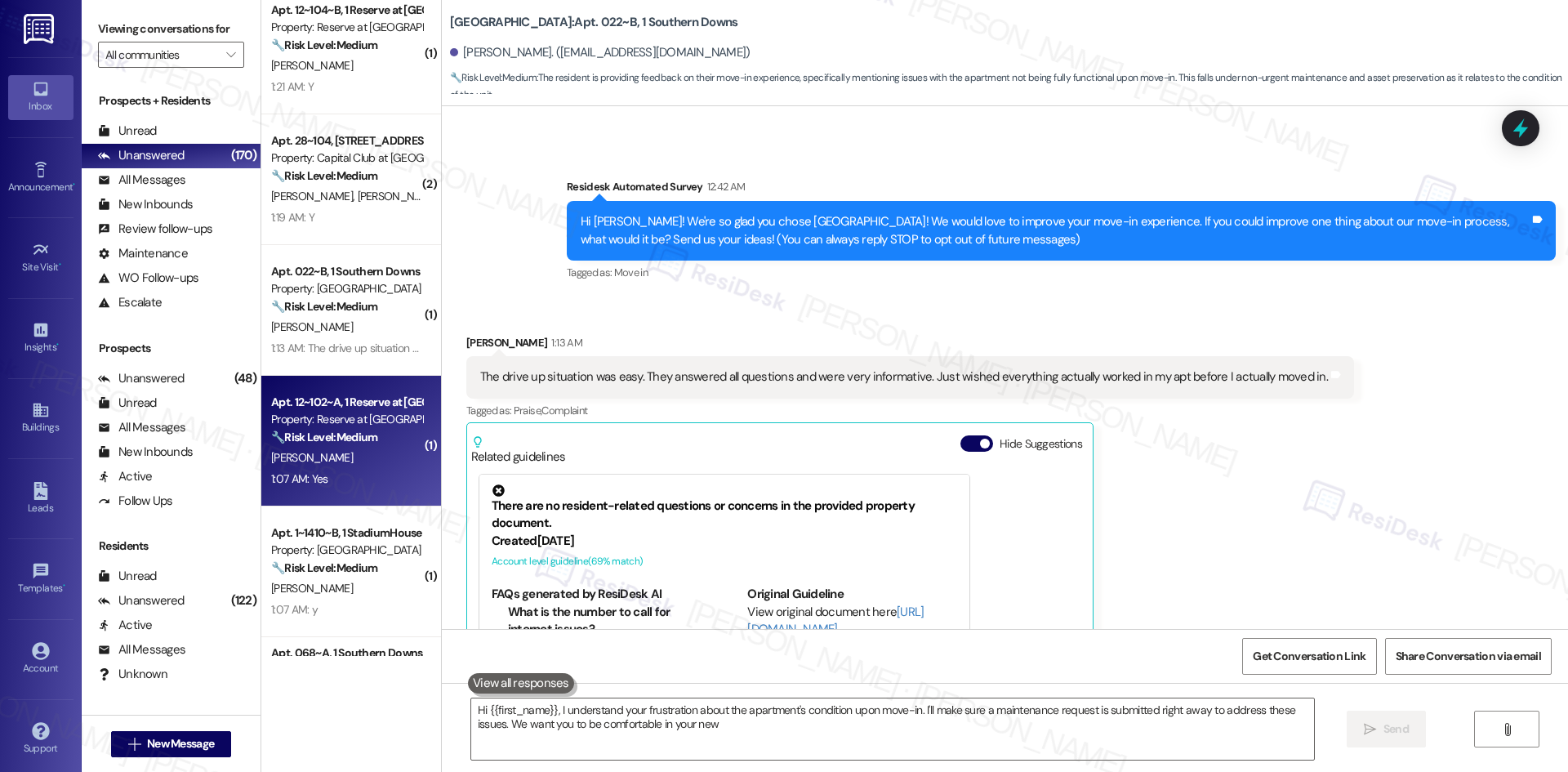
type textarea "Hi {{first_name}}, I understand your frustration about the apartment's conditio…"
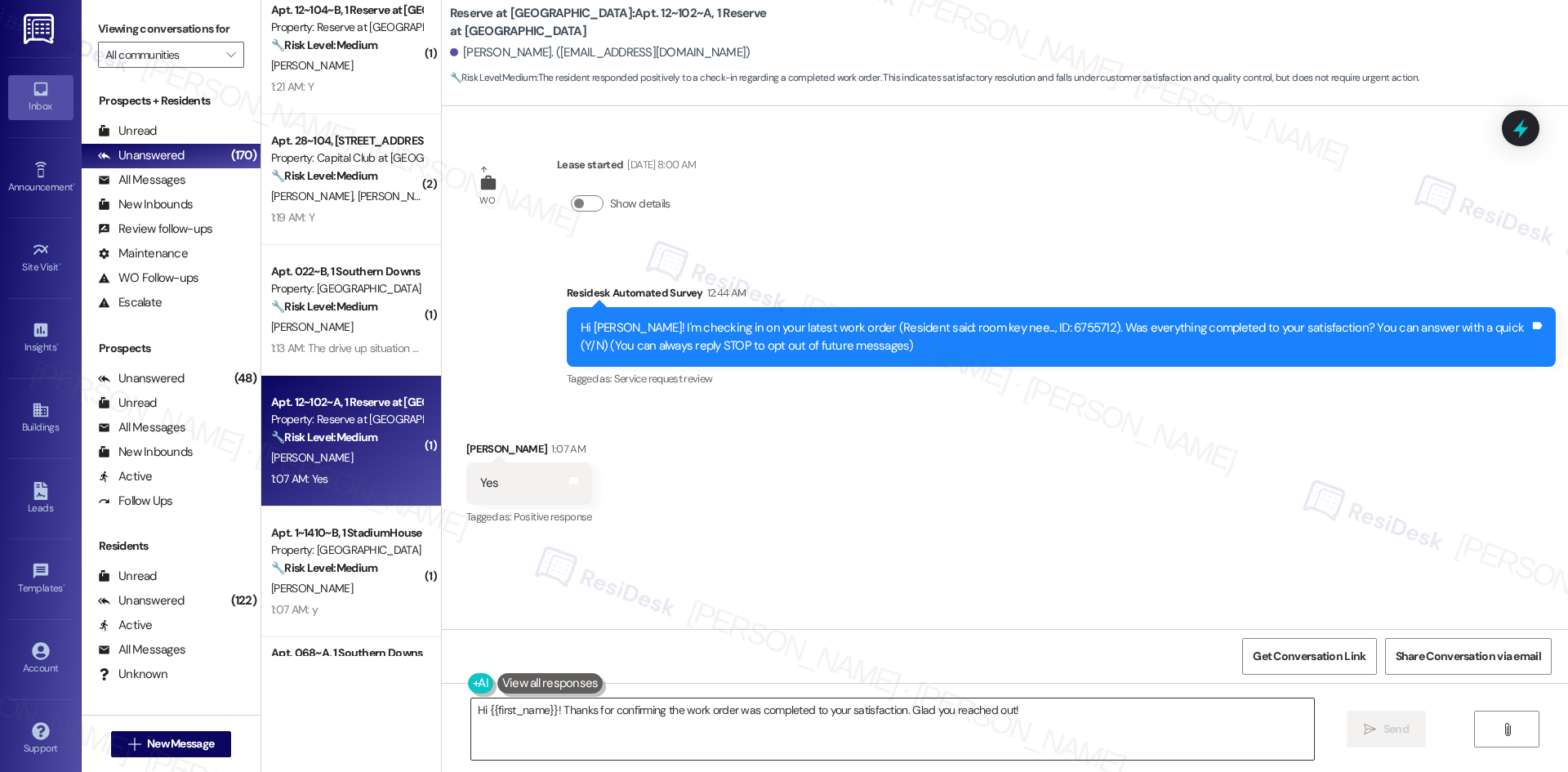
click at [966, 726] on textarea "Hi {{first_name}}! Thanks for confirming the work order was completed to your s…" at bounding box center [893, 729] width 843 height 61
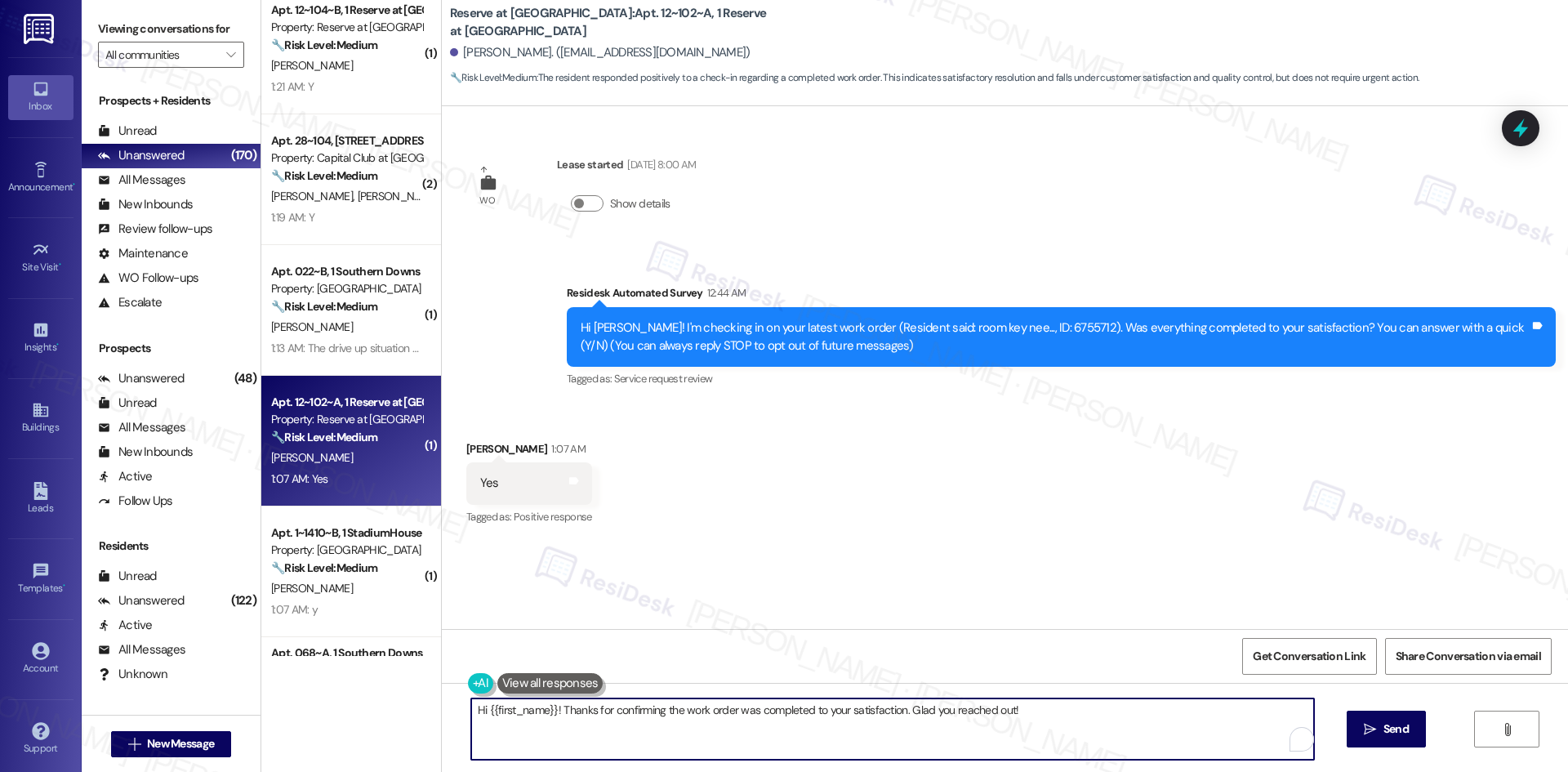
paste textarea "Thank you for confirming! I’m glad to hear everything was completed to your sat…"
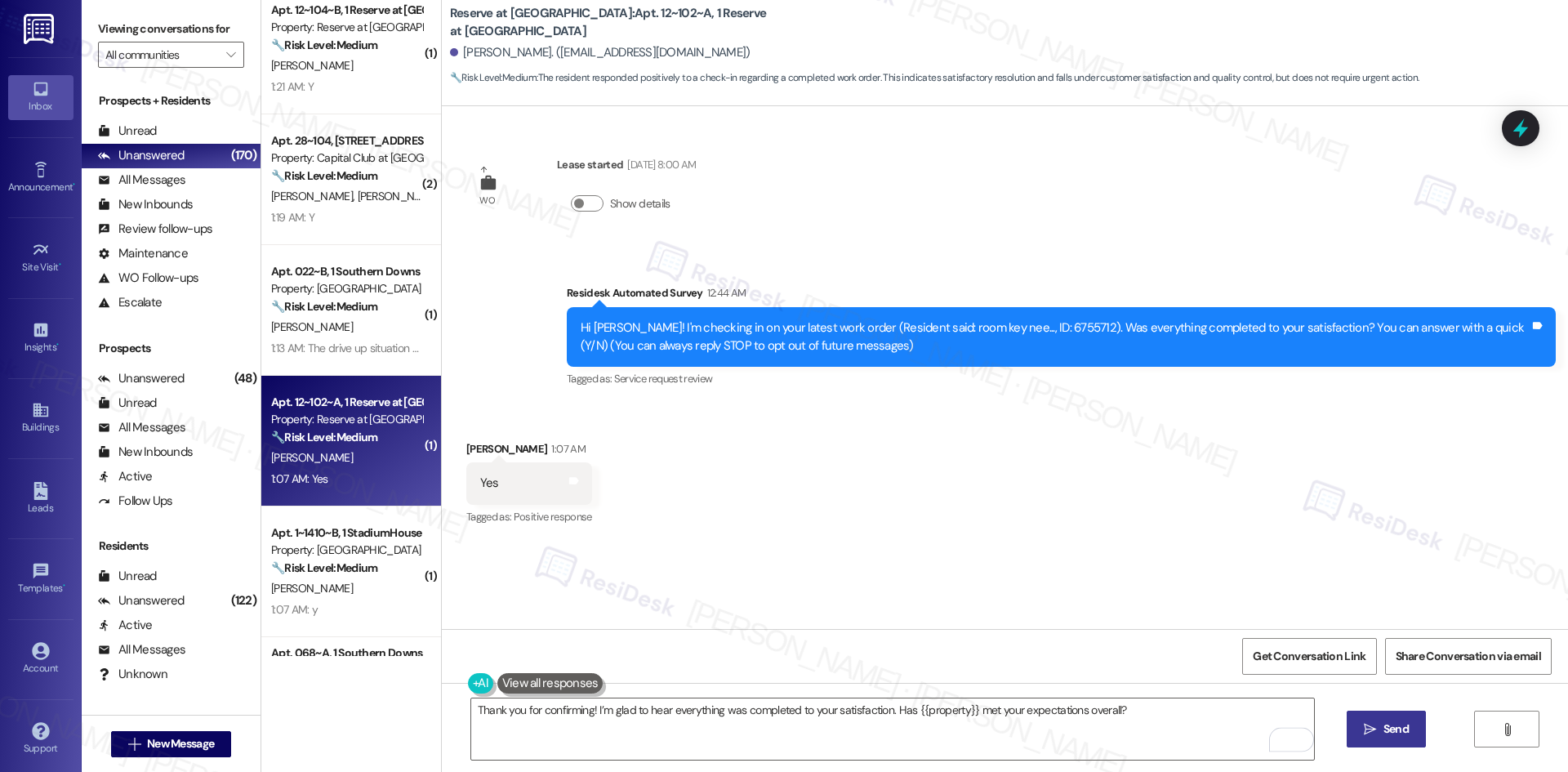
click at [1399, 725] on span "Send" at bounding box center [1396, 729] width 26 height 17
type textarea "Fetching suggested responses. Please feel free to read through the conversation…"
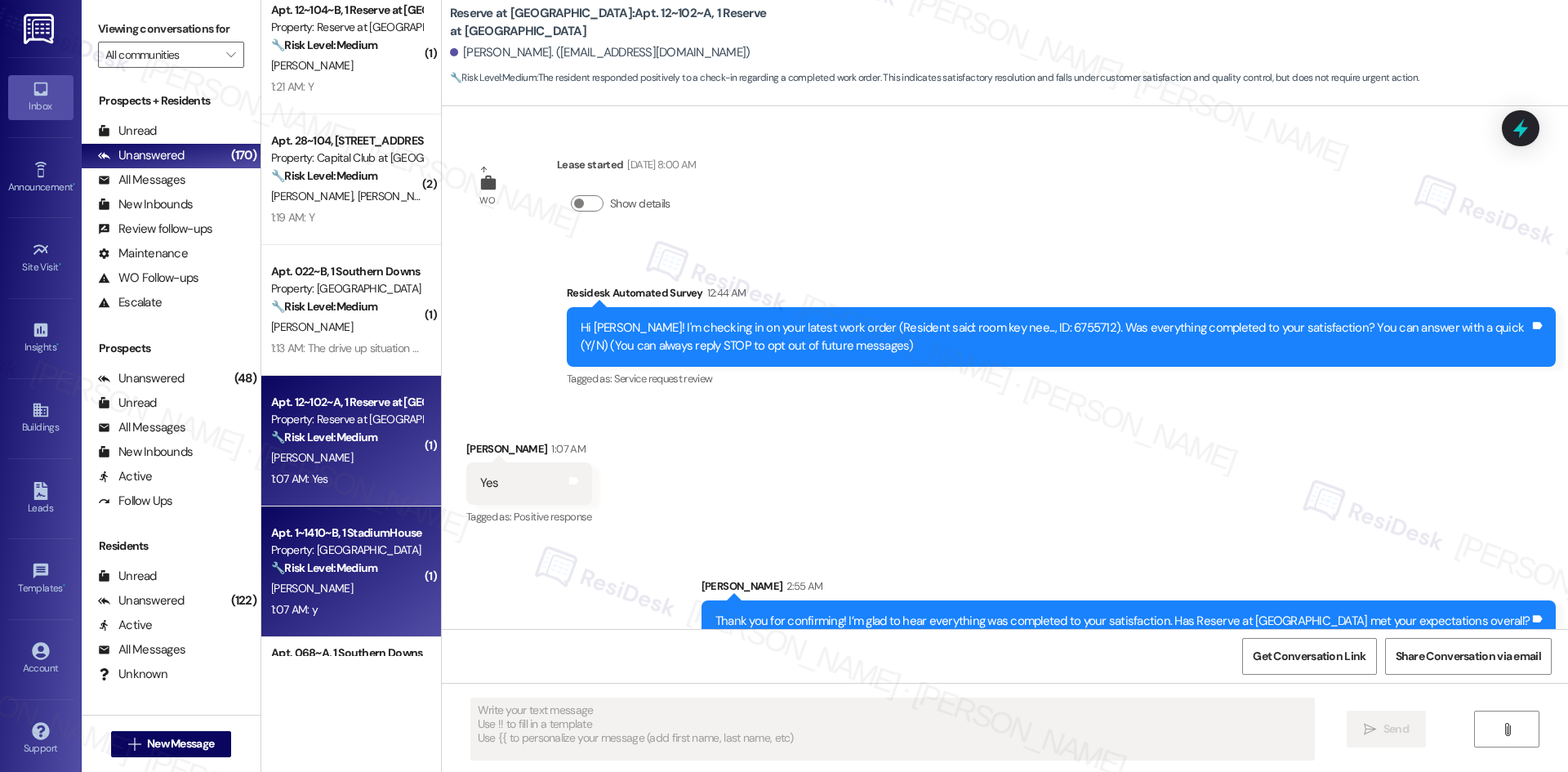
click at [333, 579] on div "A. Medina" at bounding box center [347, 588] width 154 height 20
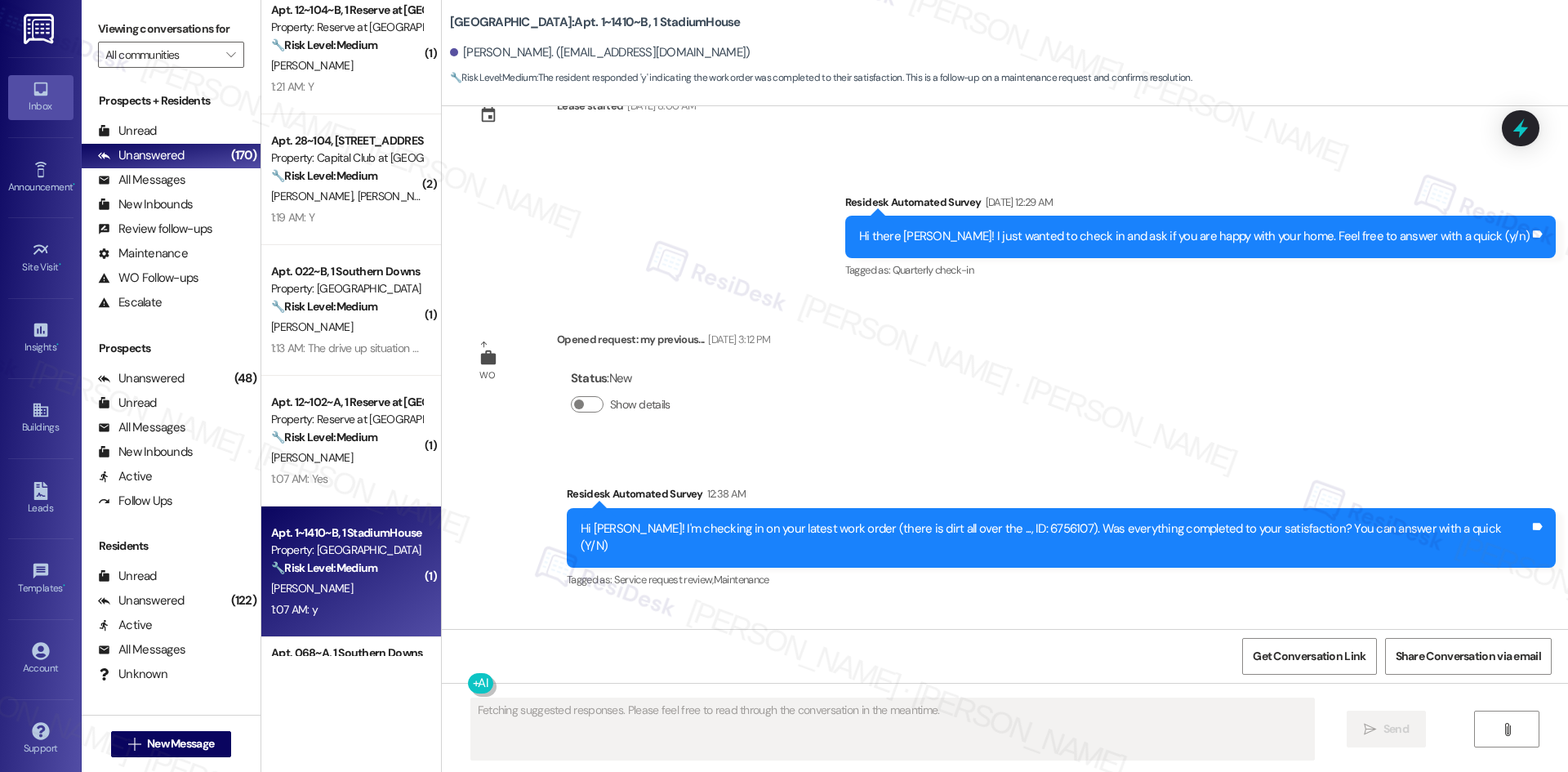
scroll to position [2675, 0]
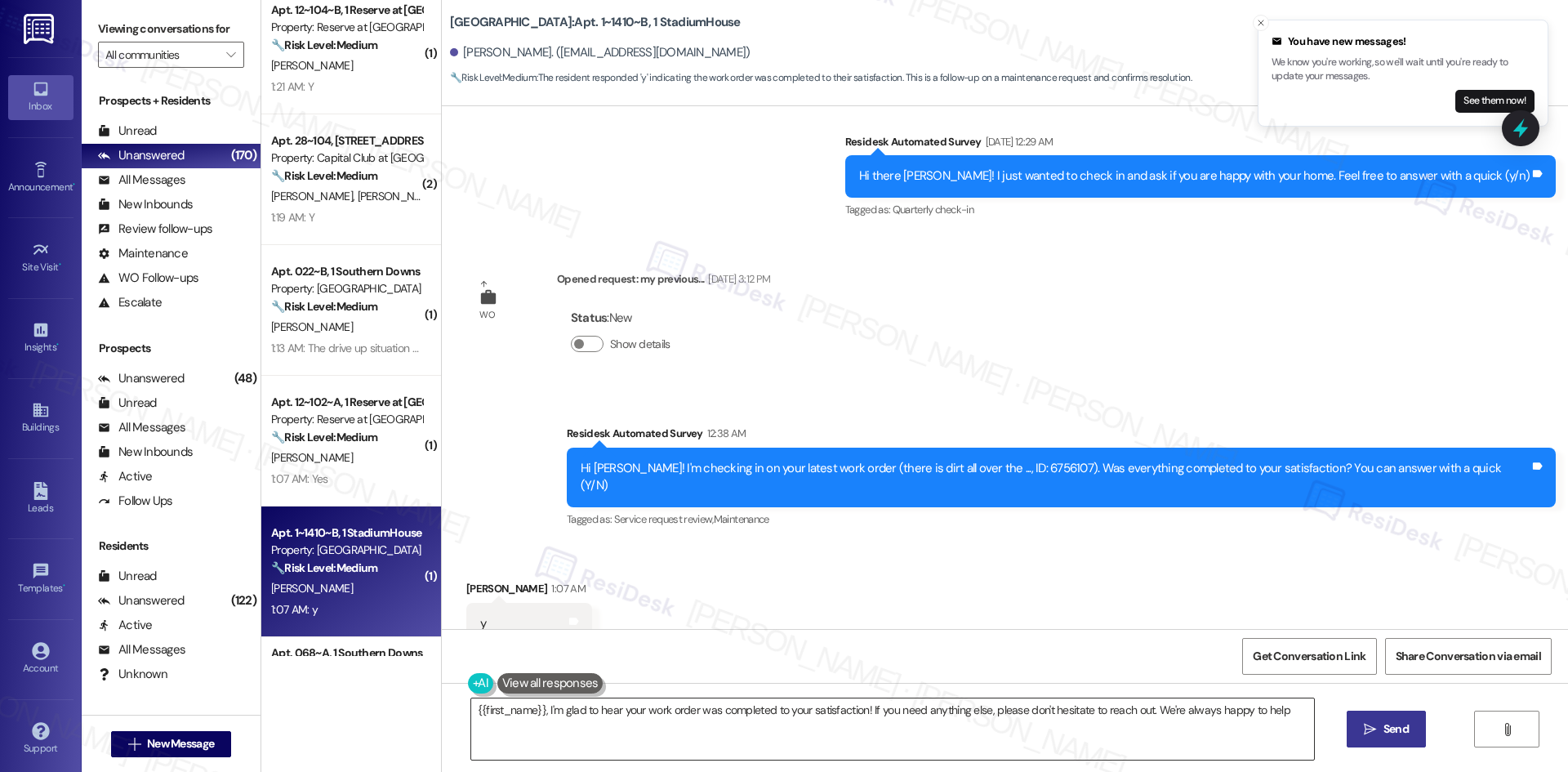
type textarea "{{first_name}}, I'm glad to hear your work order was completed to your satisfac…"
click at [827, 716] on textarea "{{first_name}}, I'm glad to hear your work order was completed to your satisfac…" at bounding box center [893, 729] width 843 height 61
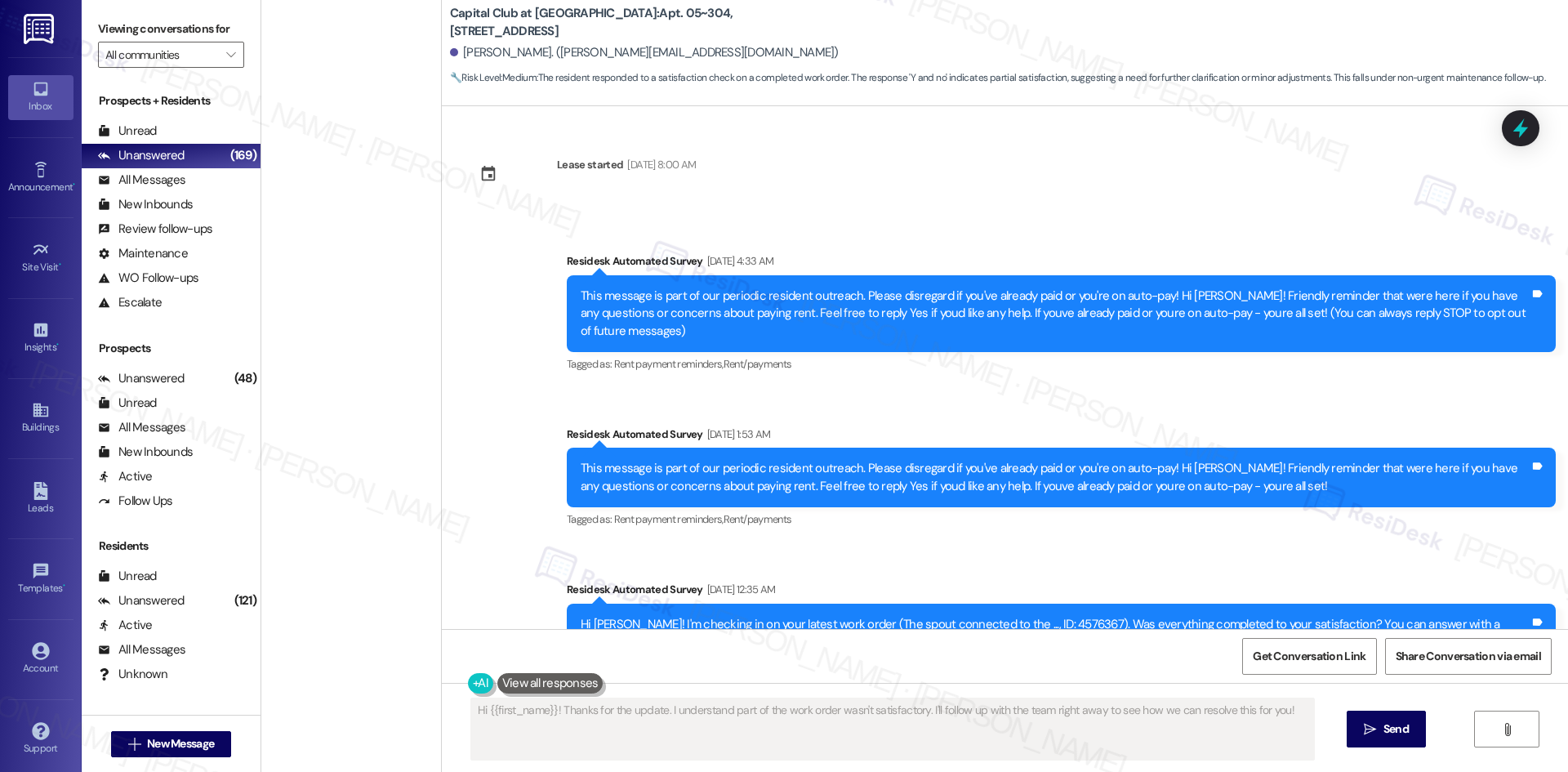
scroll to position [753, 0]
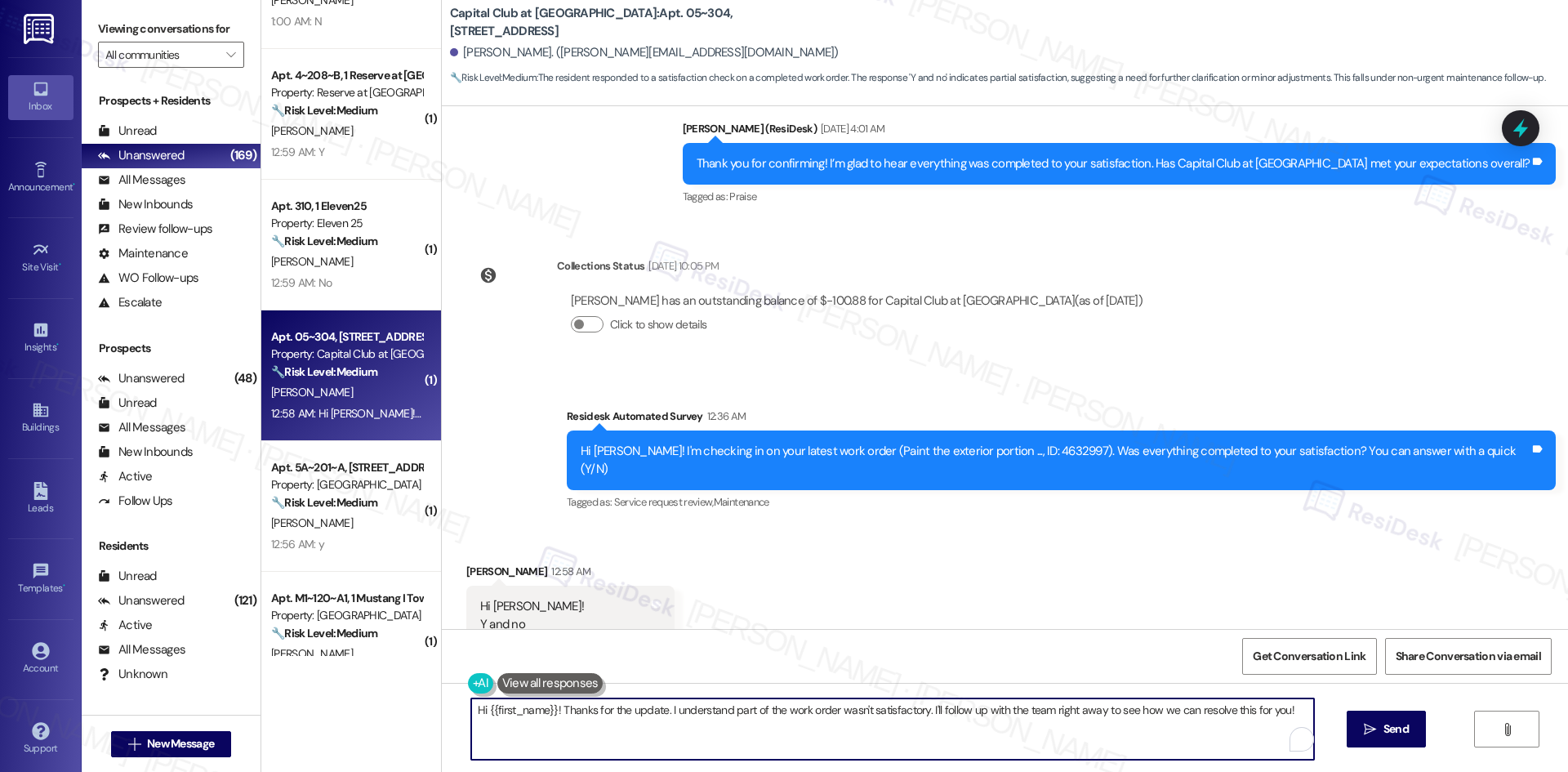
click at [855, 720] on textarea "Hi {{first_name}}, thanks for the update! I understand that the work order (Pai…" at bounding box center [893, 729] width 843 height 61
paste textarea "I'm sorry to hear that. Could you let me know what happened or what part of the…"
type textarea "I'm sorry to hear that. Could you let me know what happened or what part of the…"
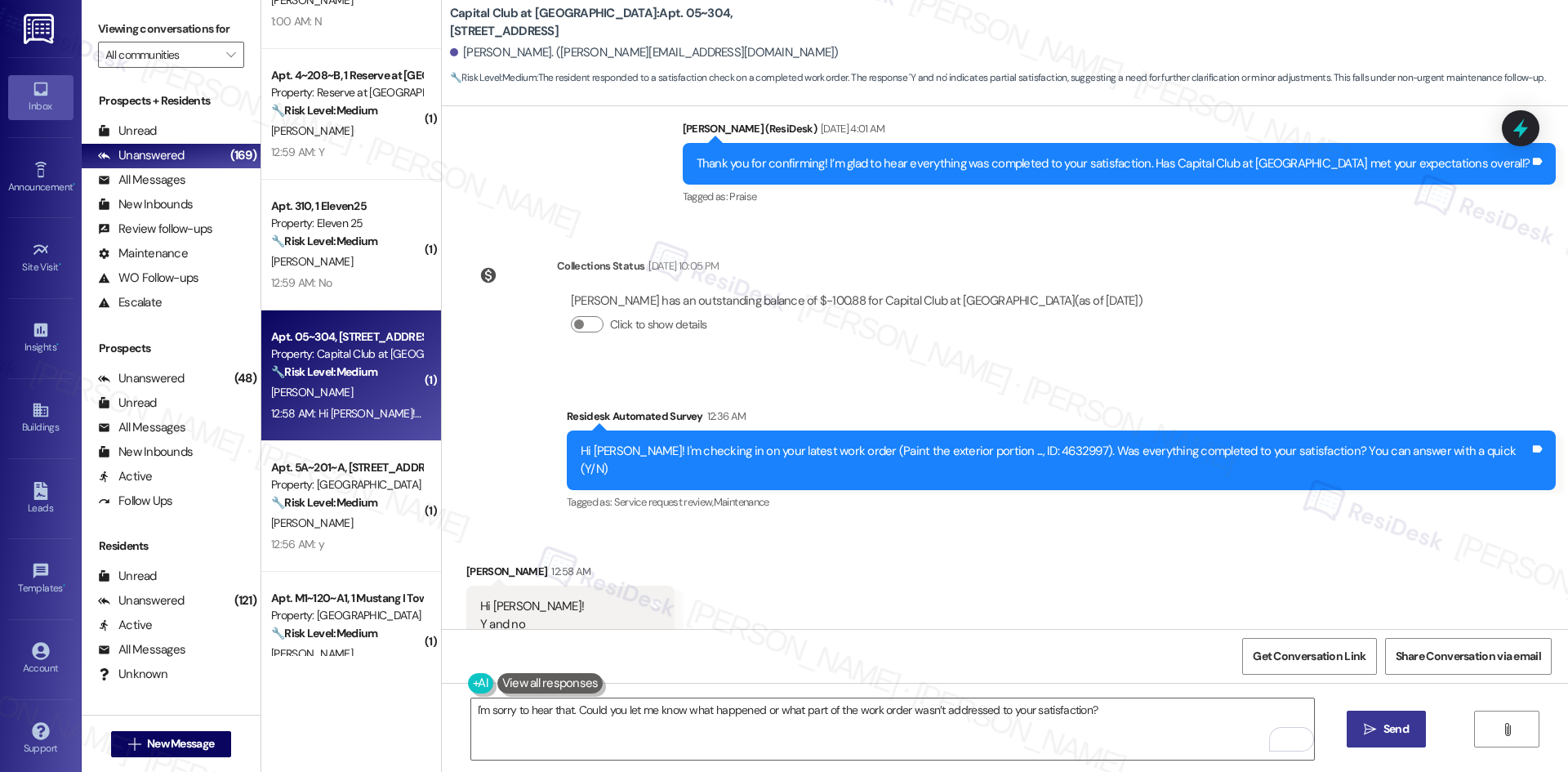
click at [1356, 738] on button " Send" at bounding box center [1386, 729] width 79 height 36
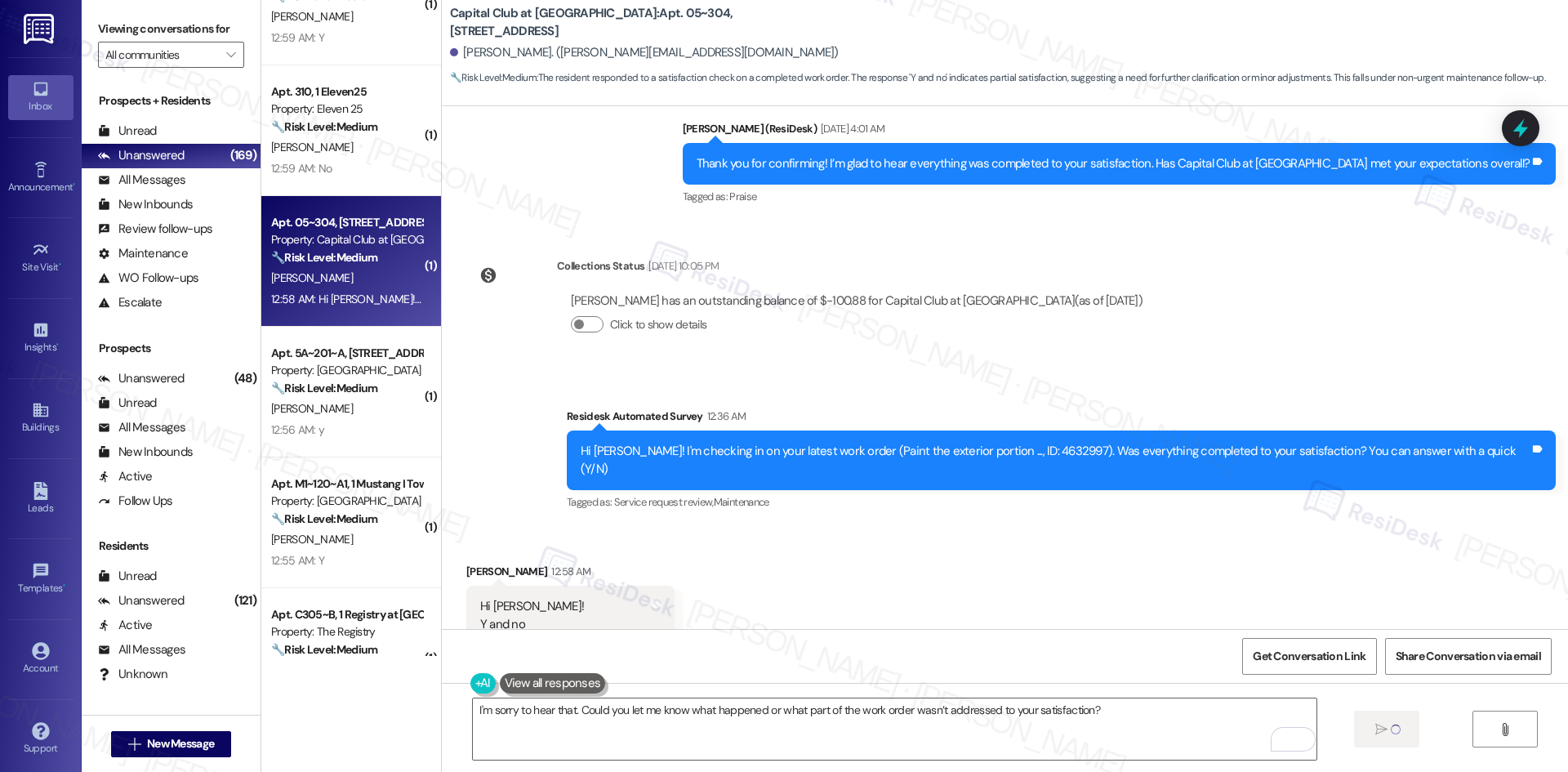
scroll to position [2287, 0]
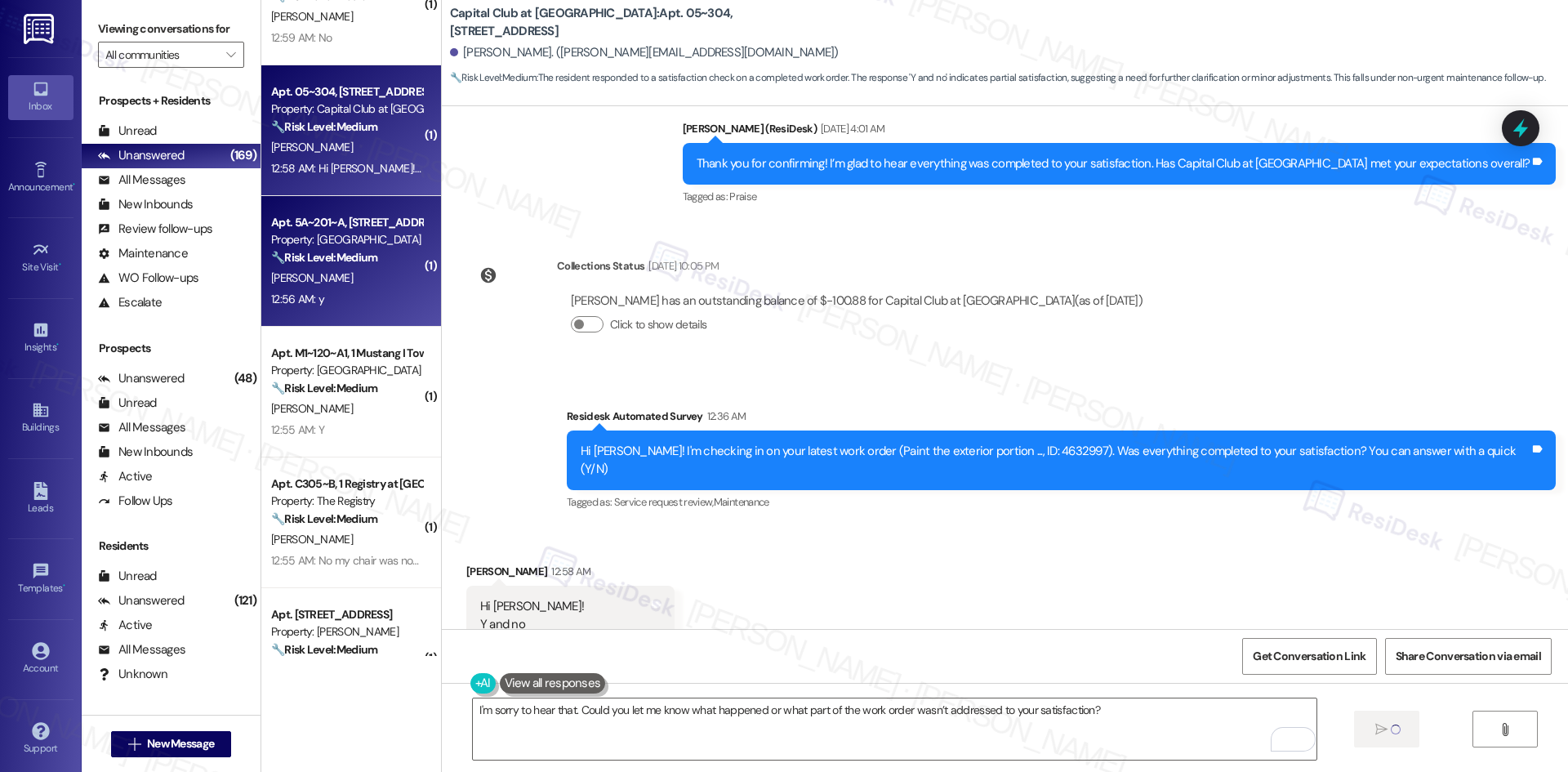
click at [333, 288] on div "[PERSON_NAME]" at bounding box center [347, 278] width 154 height 20
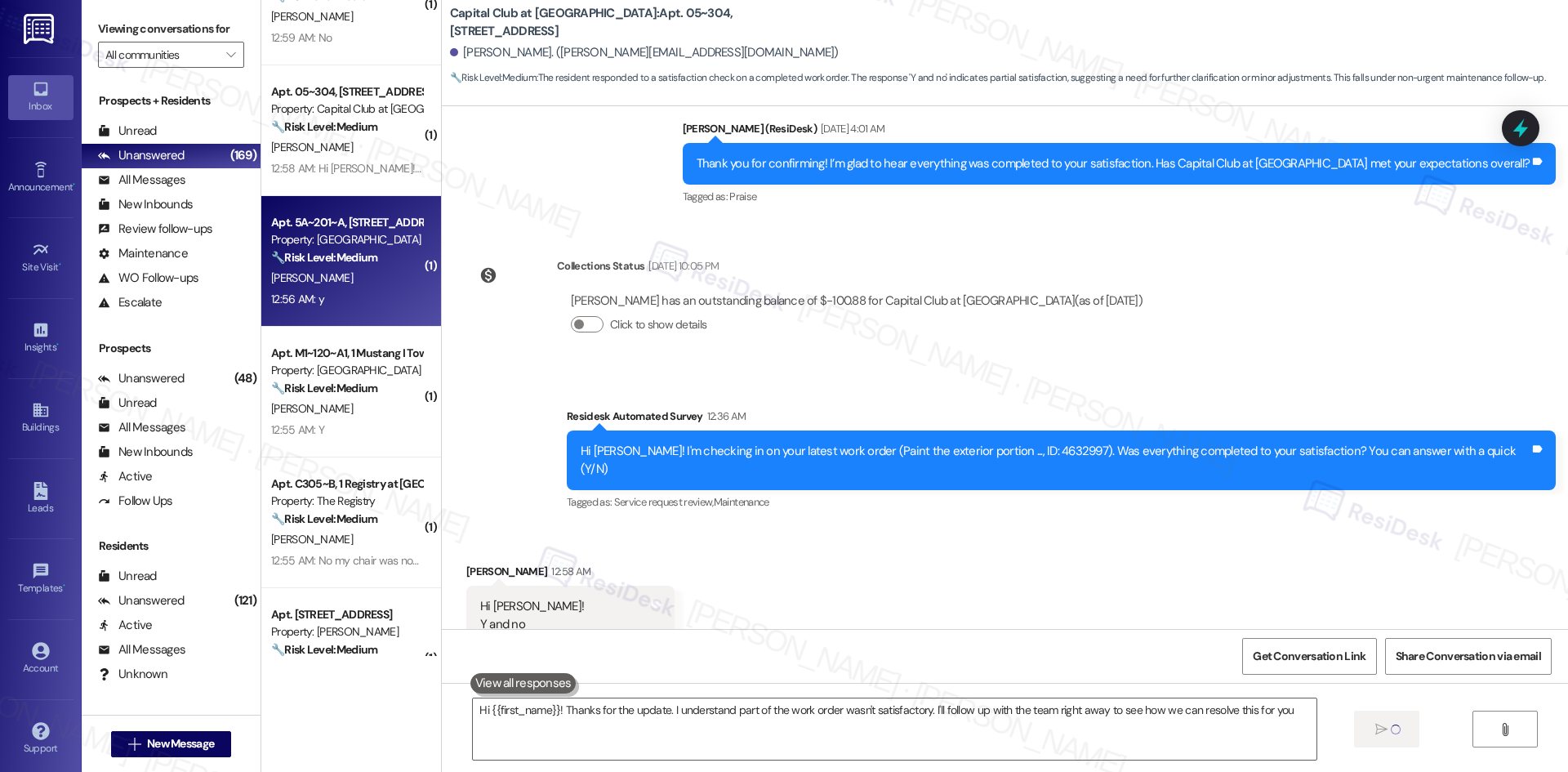
type textarea "Hi {{first_name}}! Thanks for the update. I understand part of the work order w…"
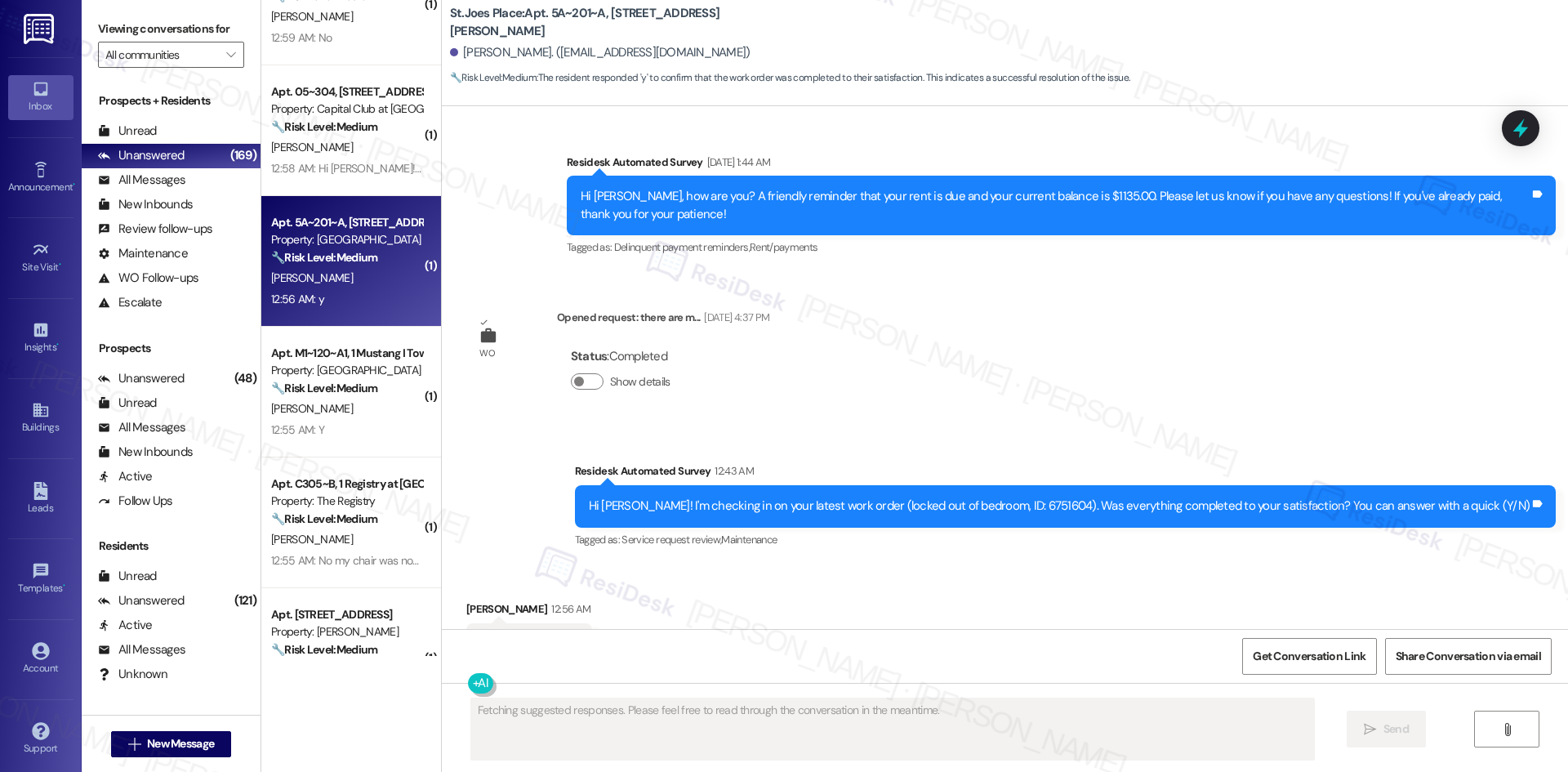
scroll to position [1477, 0]
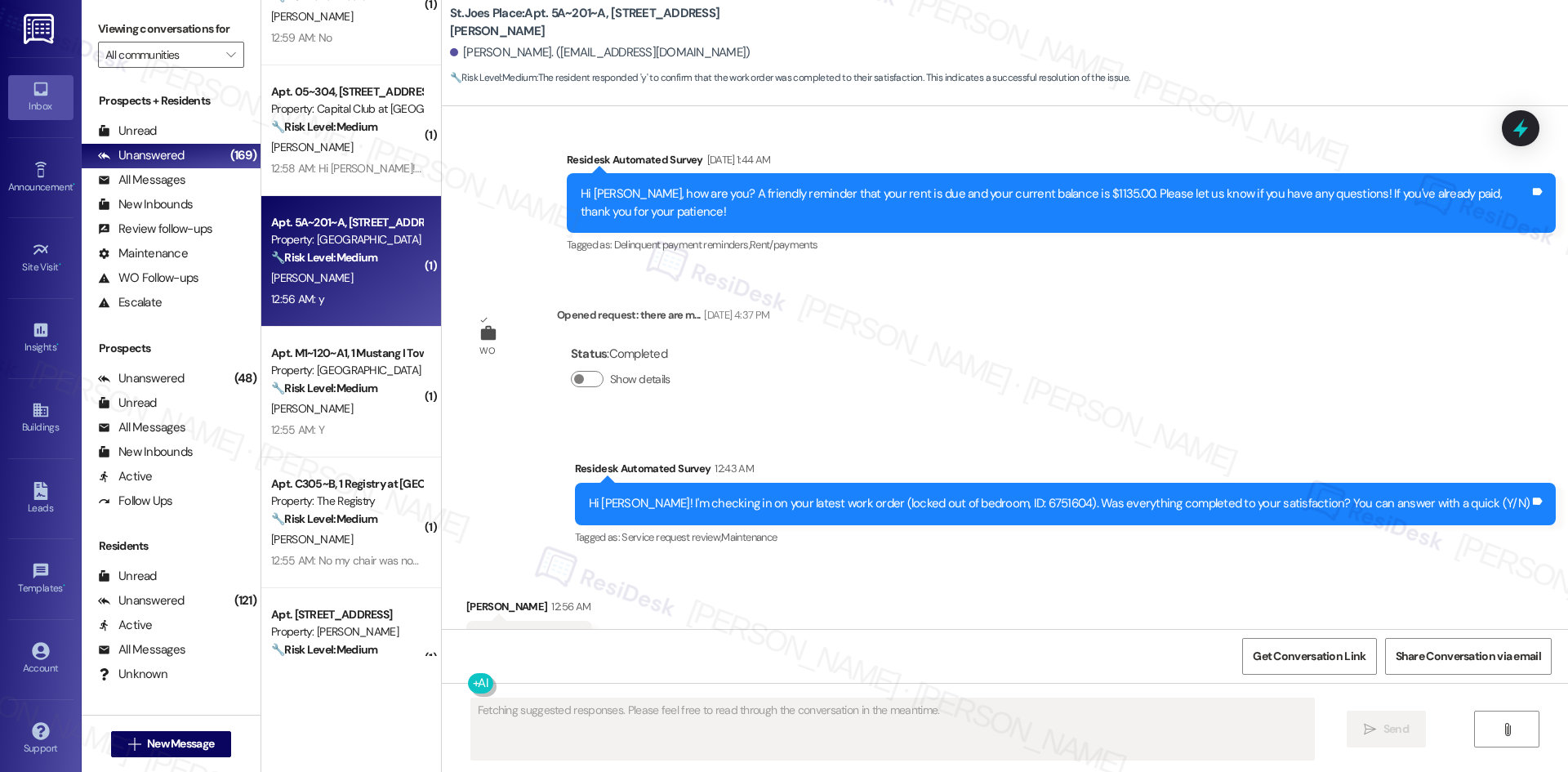
click at [975, 423] on div "Survey, sent via SMS Residesk Automated Survey 12:43 AM Hi [PERSON_NAME]! I'm c…" at bounding box center [1005, 492] width 1126 height 138
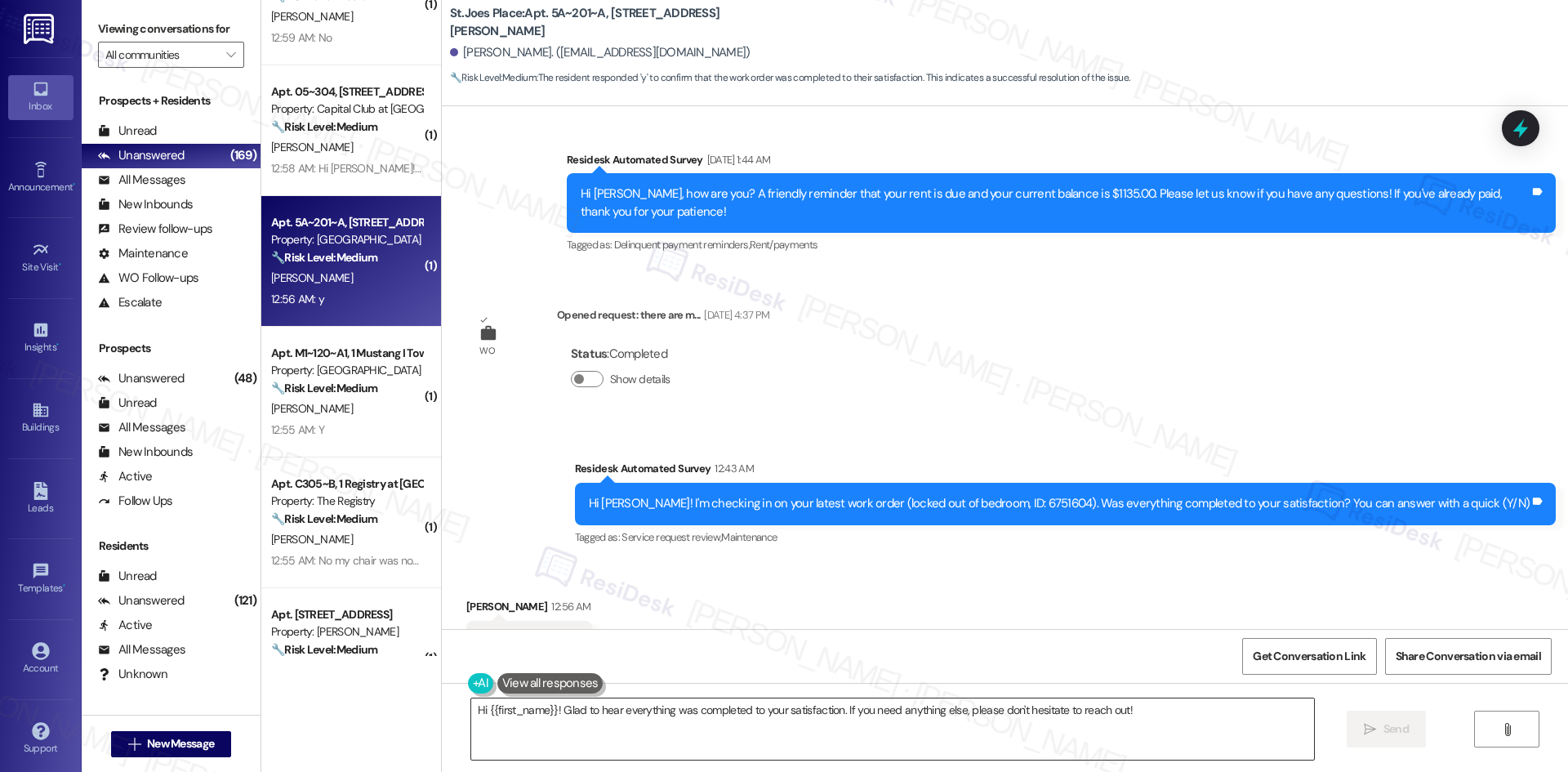
click at [957, 733] on textarea "Hi {{first_name}}! Glad to hear everything was completed to your satisfaction. …" at bounding box center [893, 729] width 843 height 61
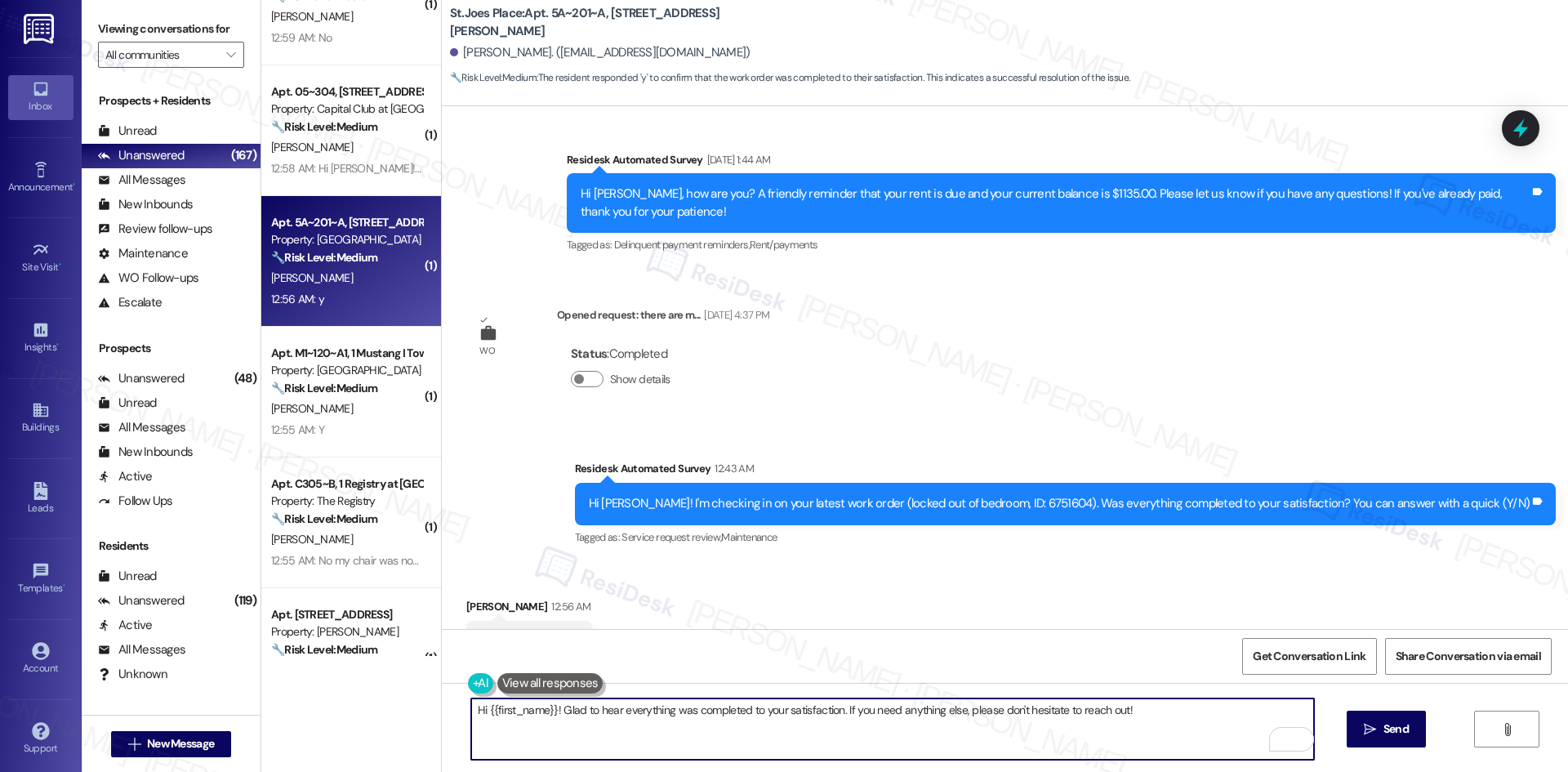
scroll to position [1478, 0]
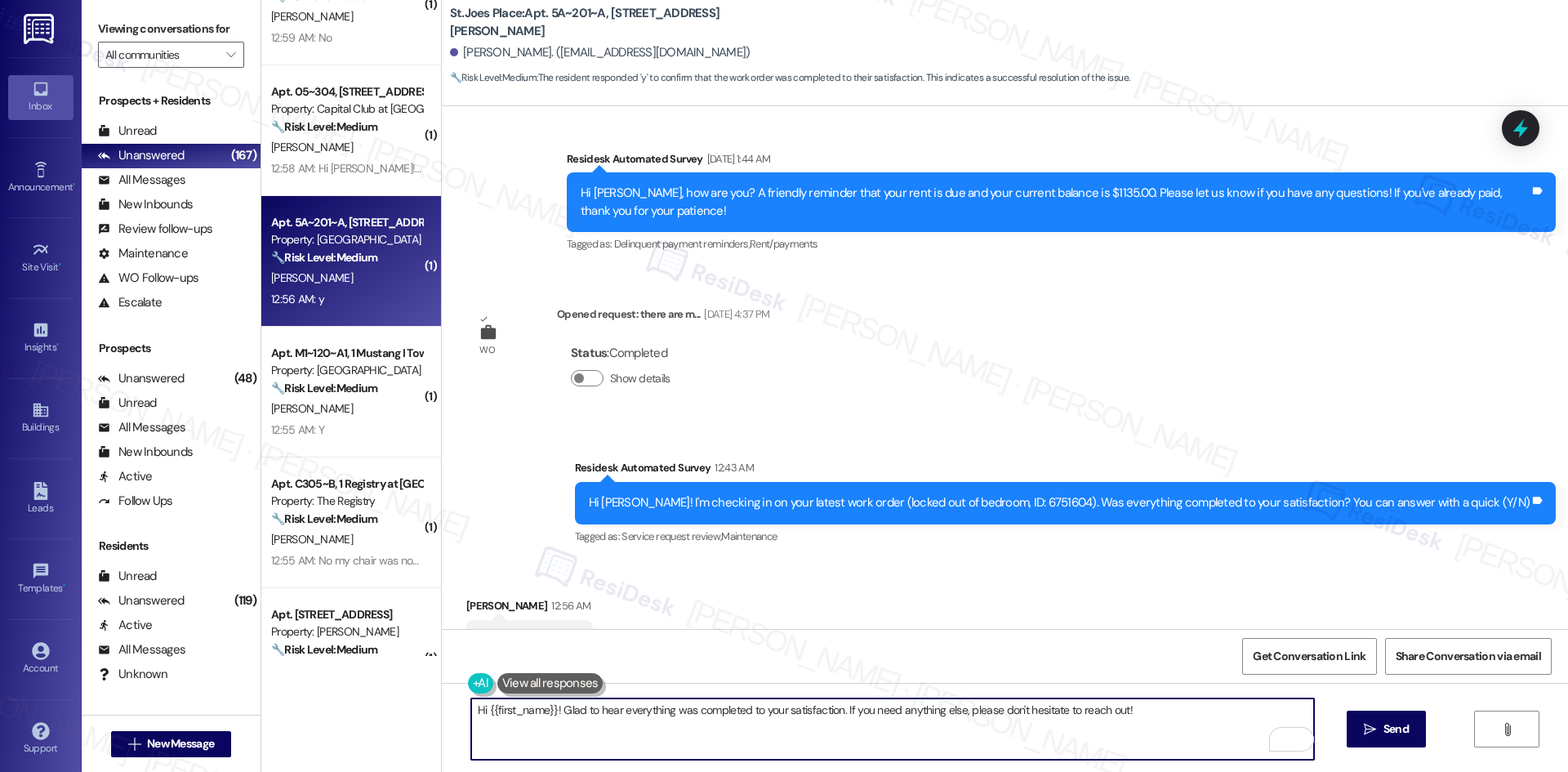
click at [984, 710] on textarea "Hi {{first_name}}! Glad to hear everything was completed to your satisfaction. …" at bounding box center [893, 729] width 843 height 61
paste textarea "Thank you for confirming! I’m glad to hear everything was completed to your sat…"
type textarea "Thank you for confirming! I’m glad to hear everything was completed to your sat…"
click at [1401, 732] on span "Send" at bounding box center [1396, 729] width 26 height 17
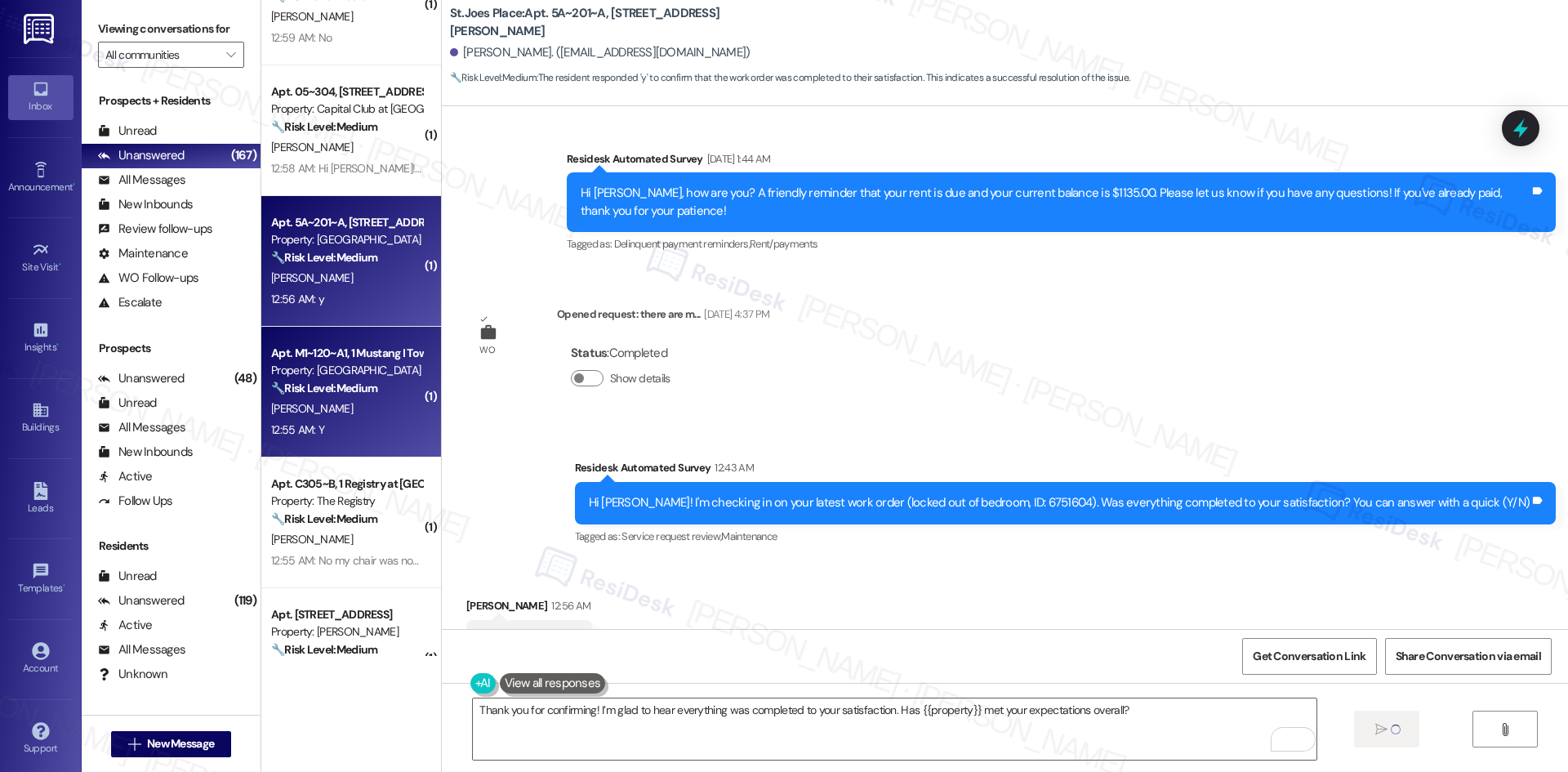
click at [351, 420] on div "12:55 AM: Y 12:55 AM: Y" at bounding box center [347, 429] width 154 height 20
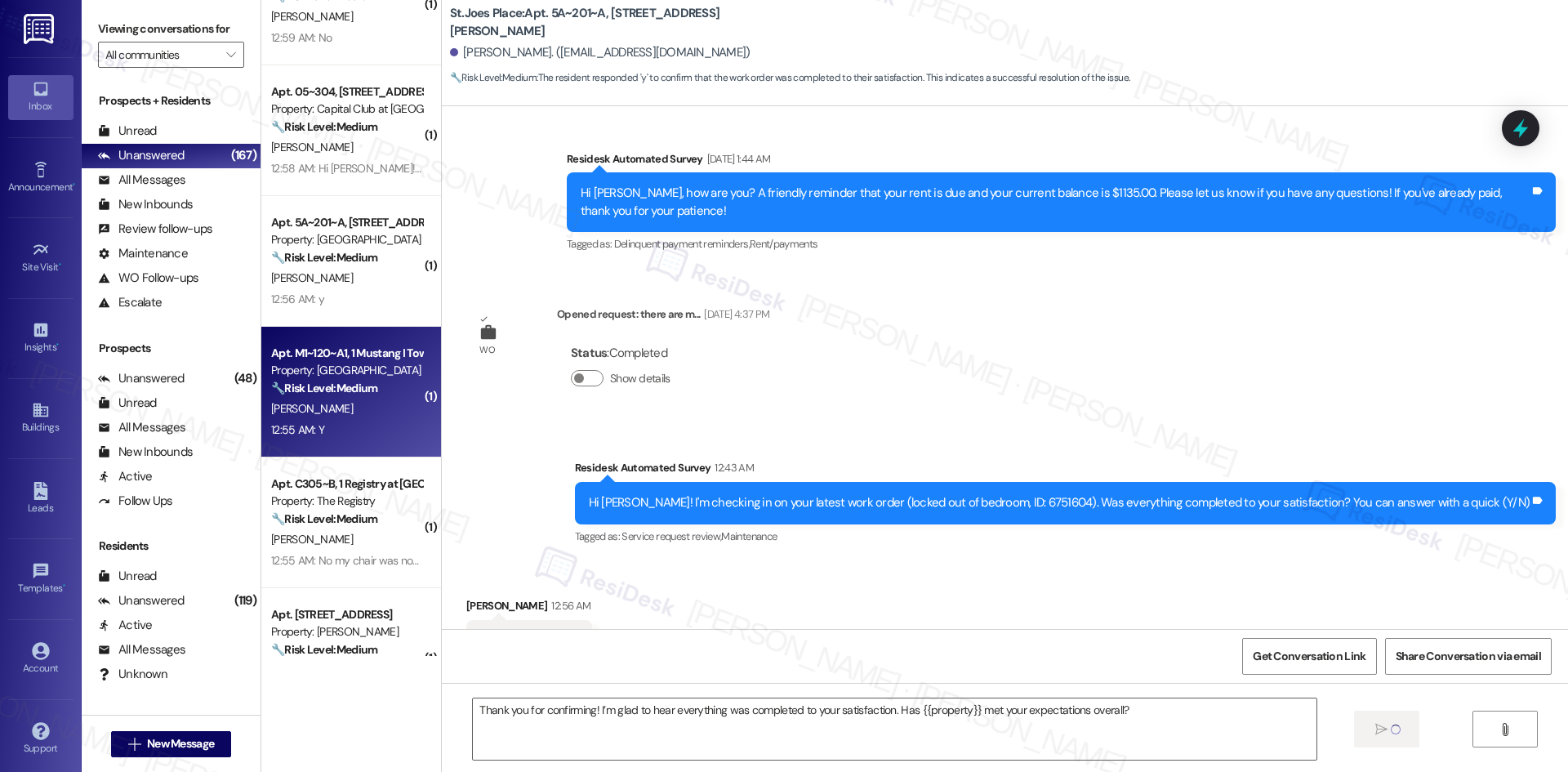
type textarea "Fetching suggested responses. Please feel free to read through the conversation…"
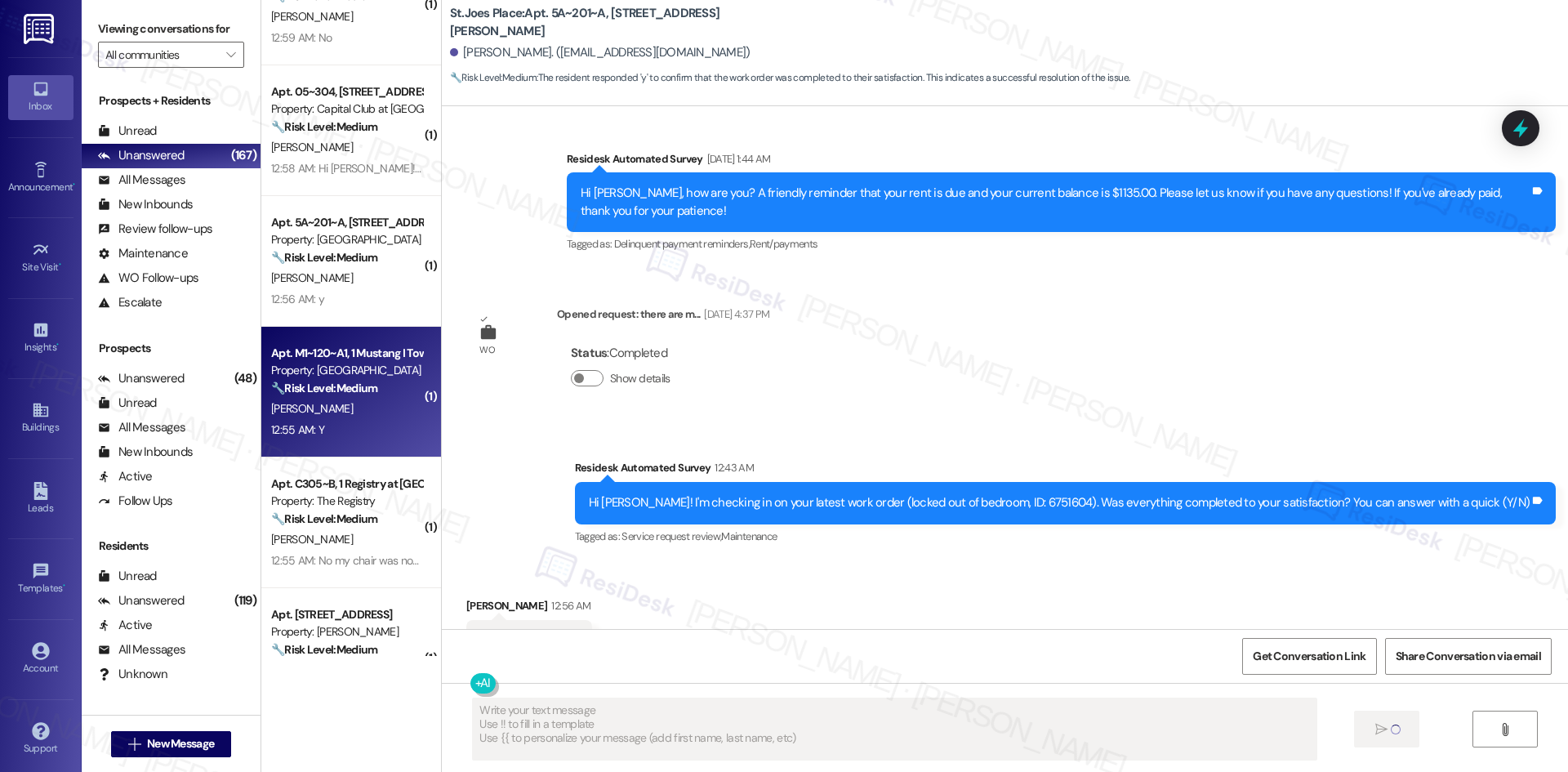
scroll to position [805, 0]
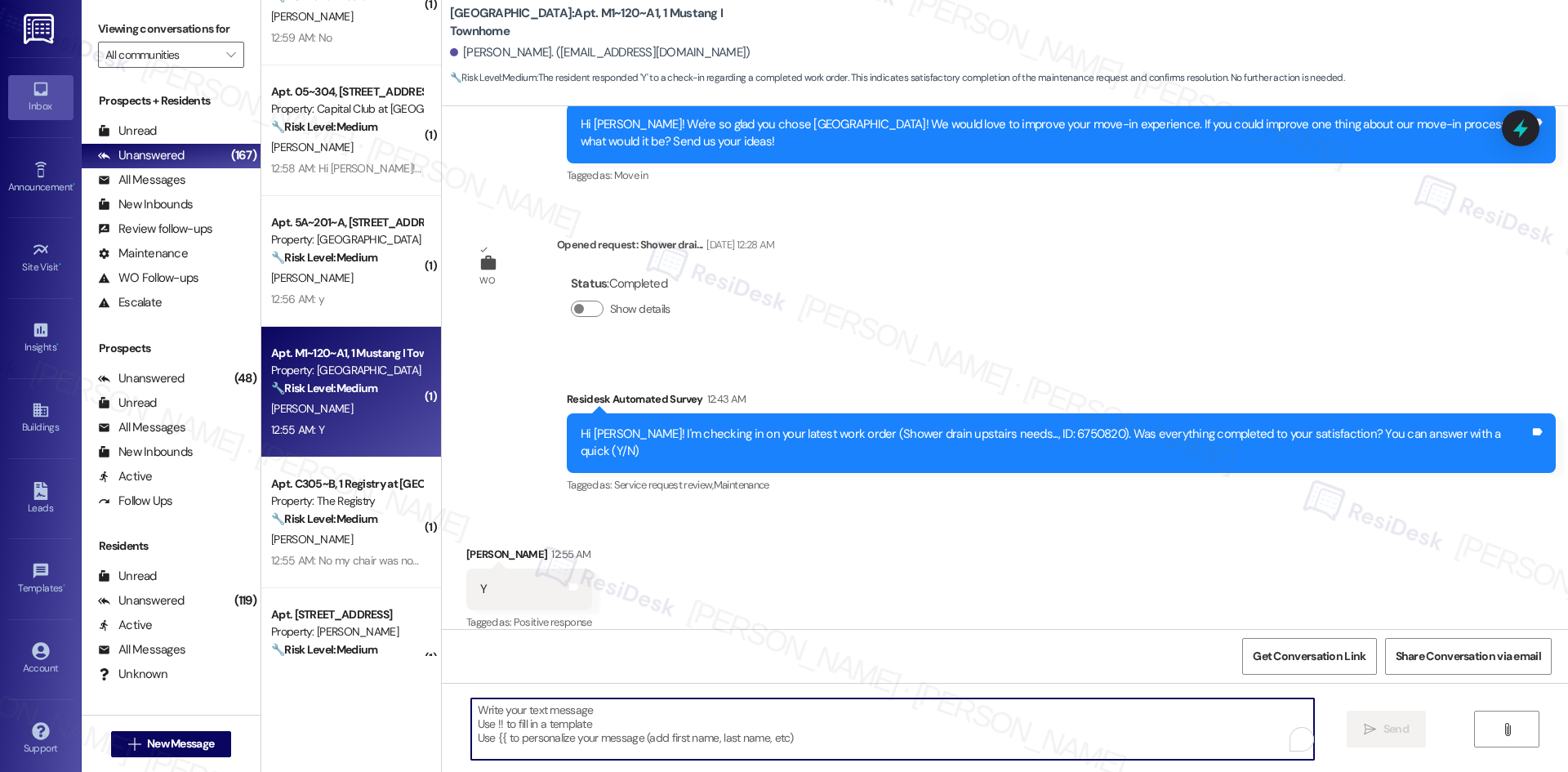
click at [768, 733] on textarea "To enrich screen reader interactions, please activate Accessibility in Grammarl…" at bounding box center [893, 729] width 843 height 61
paste textarea "Thank you for confirming! I’m glad to hear everything was completed to your sat…"
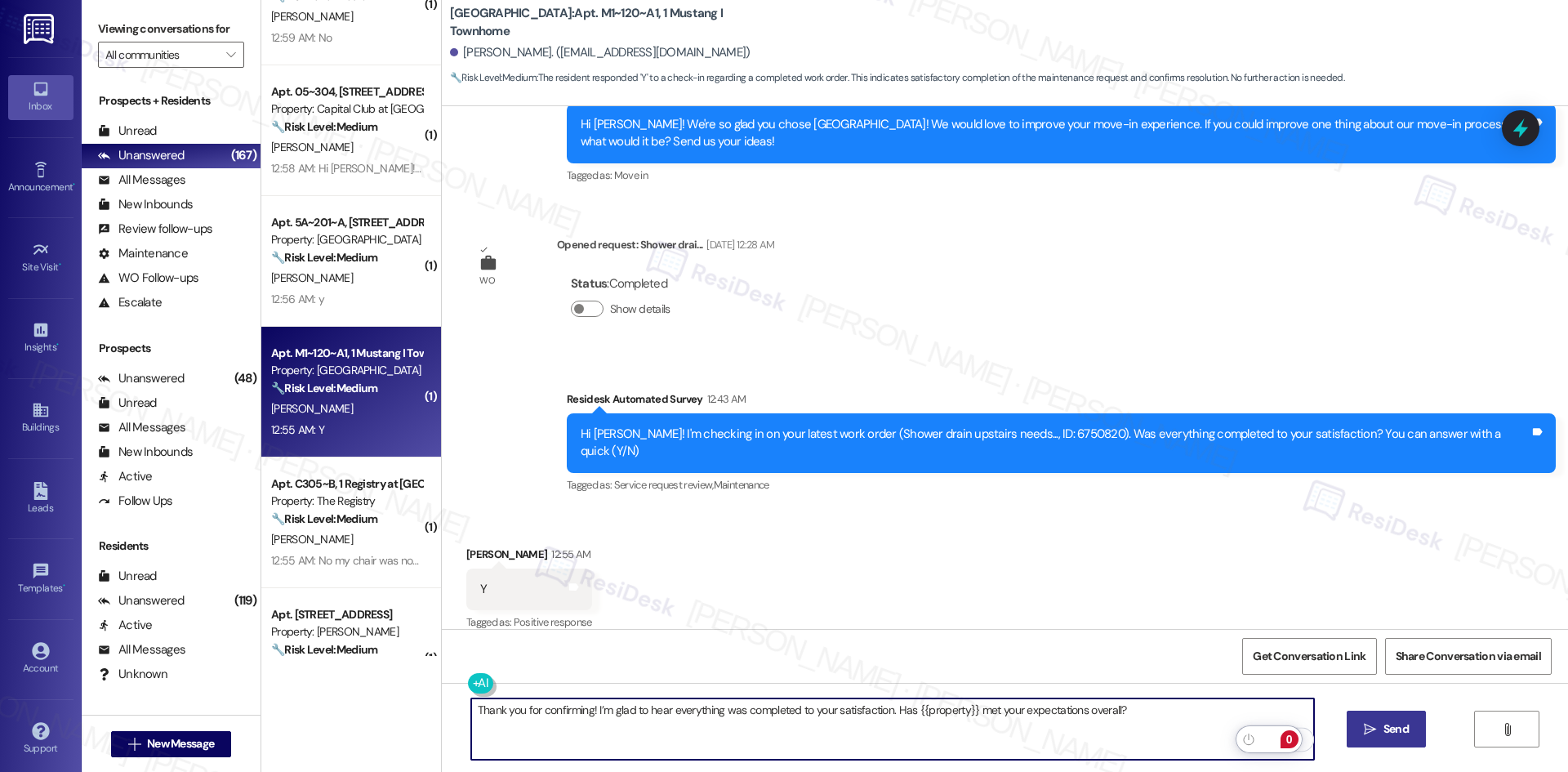
type textarea "Thank you for confirming! I’m glad to hear everything was completed to your sat…"
click at [1398, 730] on span "Send" at bounding box center [1396, 729] width 26 height 17
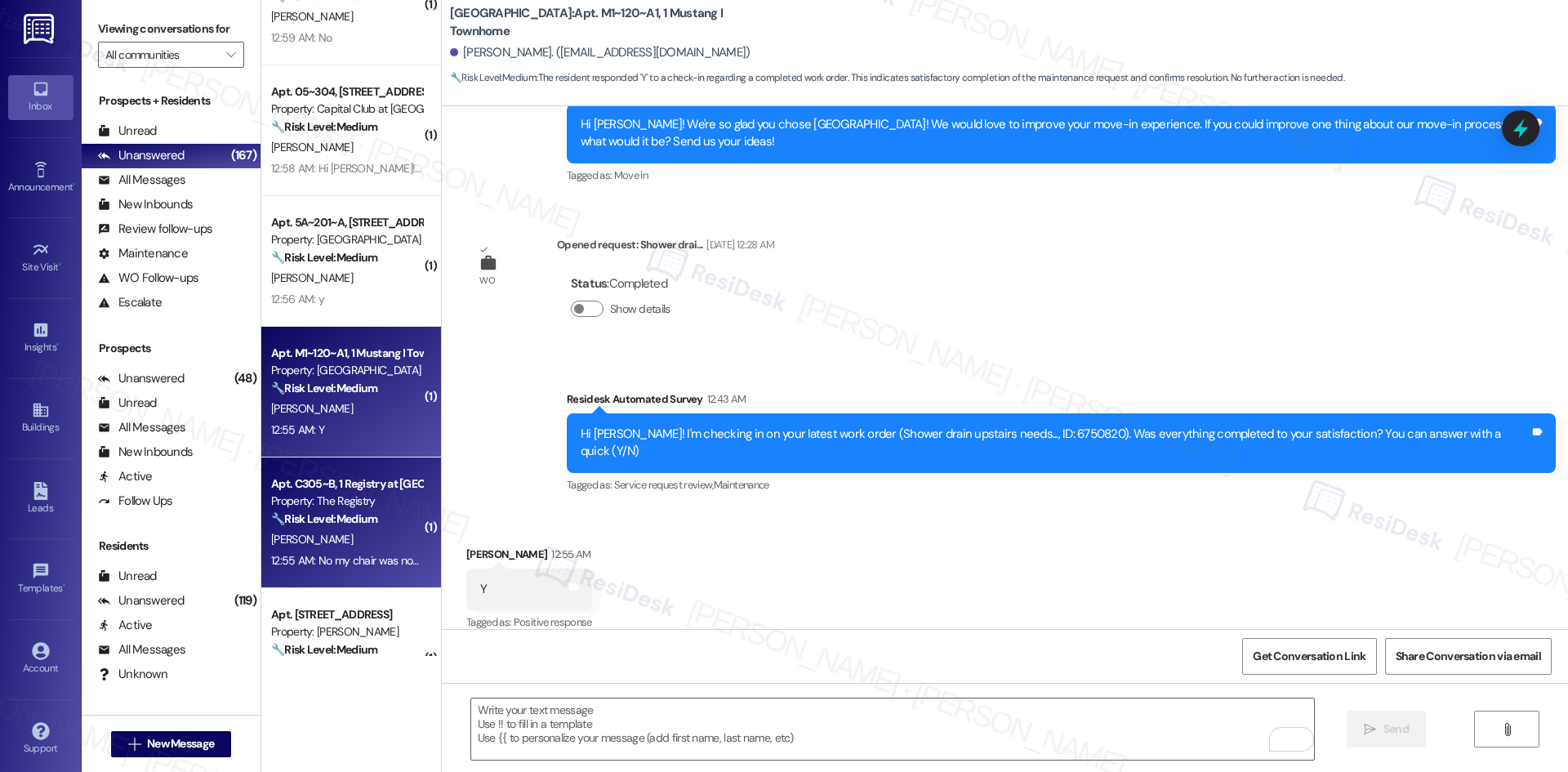
click at [310, 551] on div "12:55 AM: No my chair was not replaced 12:55 AM: No my chair was not replaced" at bounding box center [347, 560] width 154 height 20
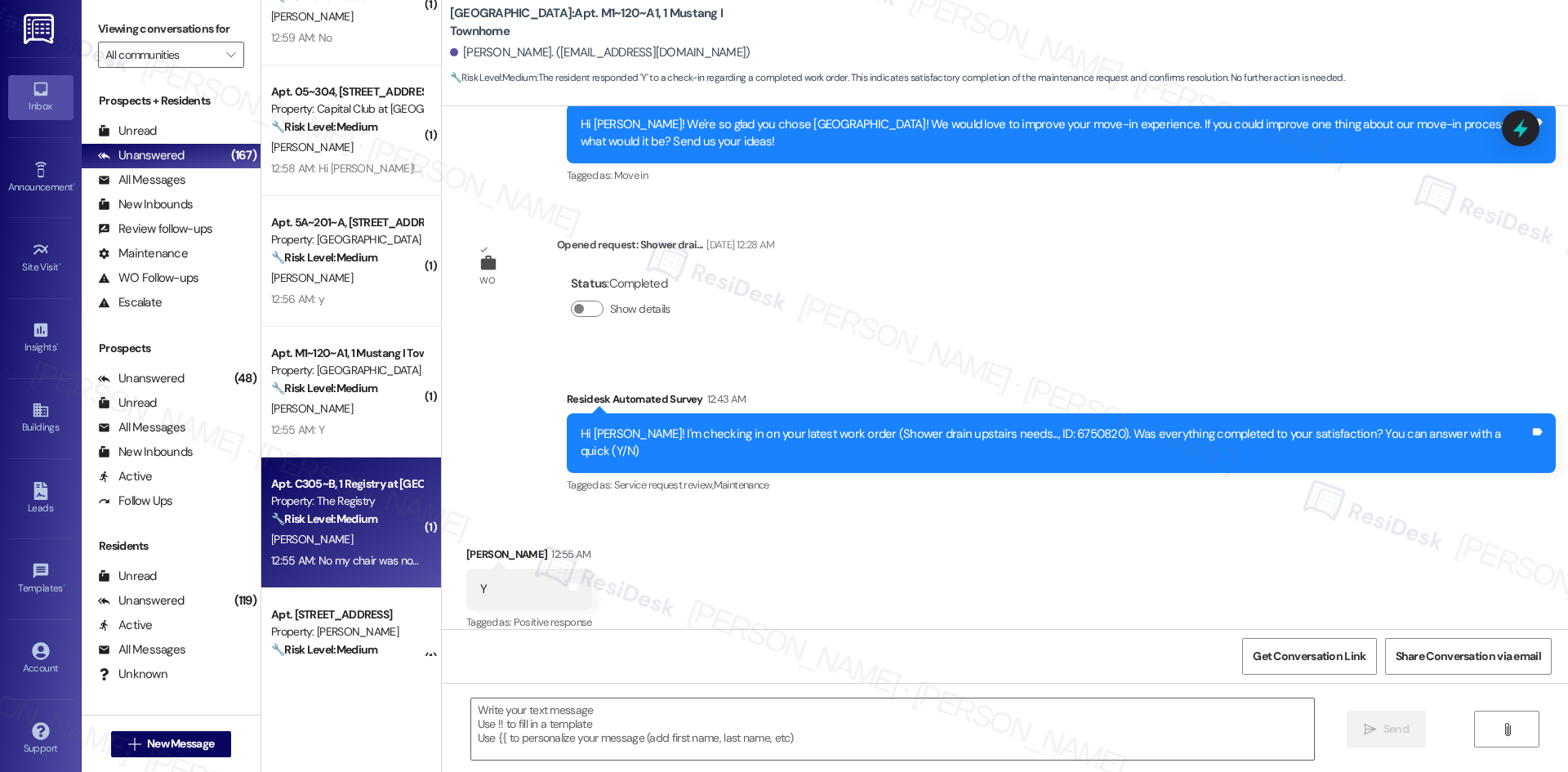
type textarea "Fetching suggested responses. Please feel free to read through the conversation…"
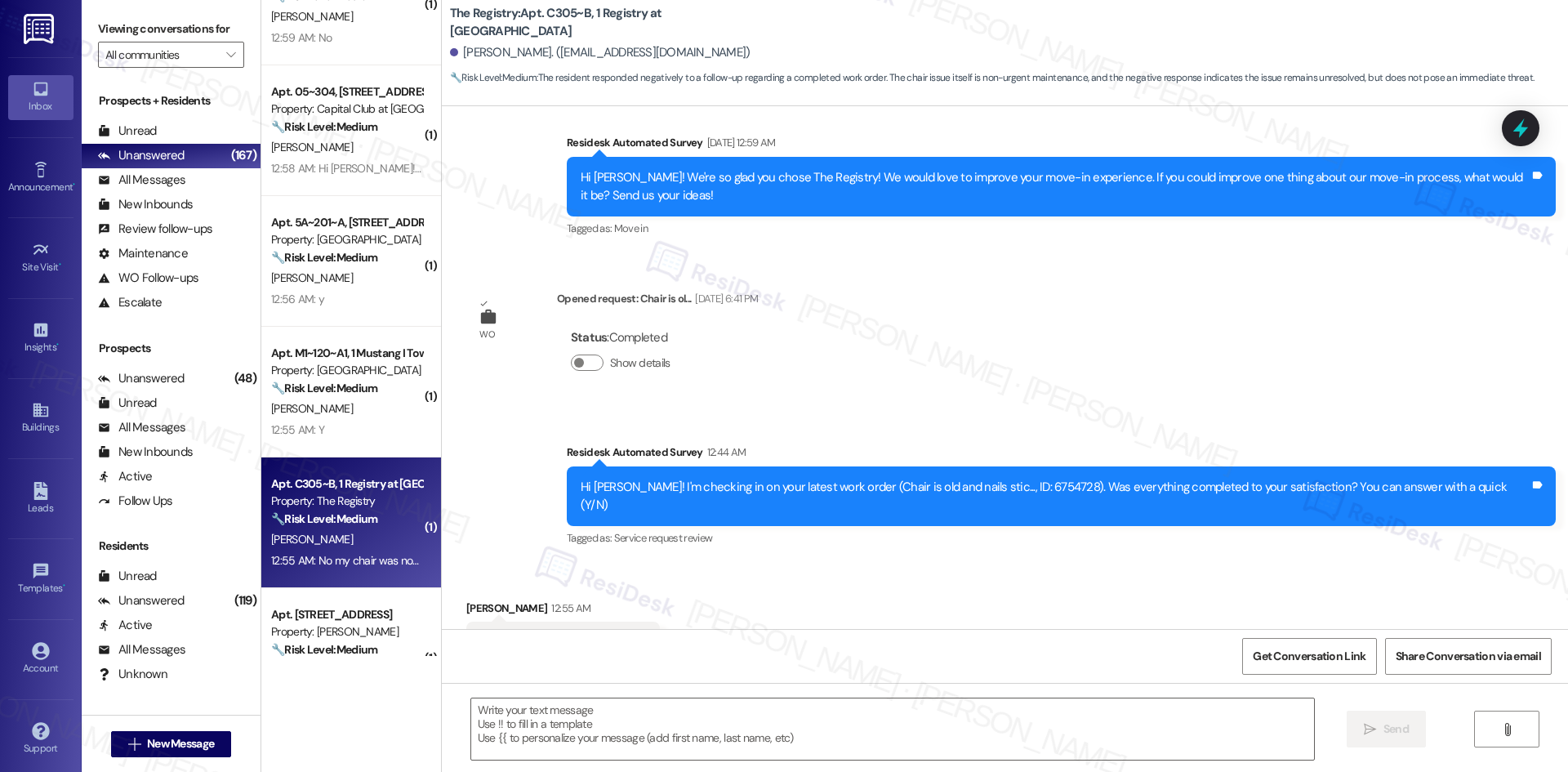
type textarea "Fetching suggested responses. Please feel free to read through the conversation…"
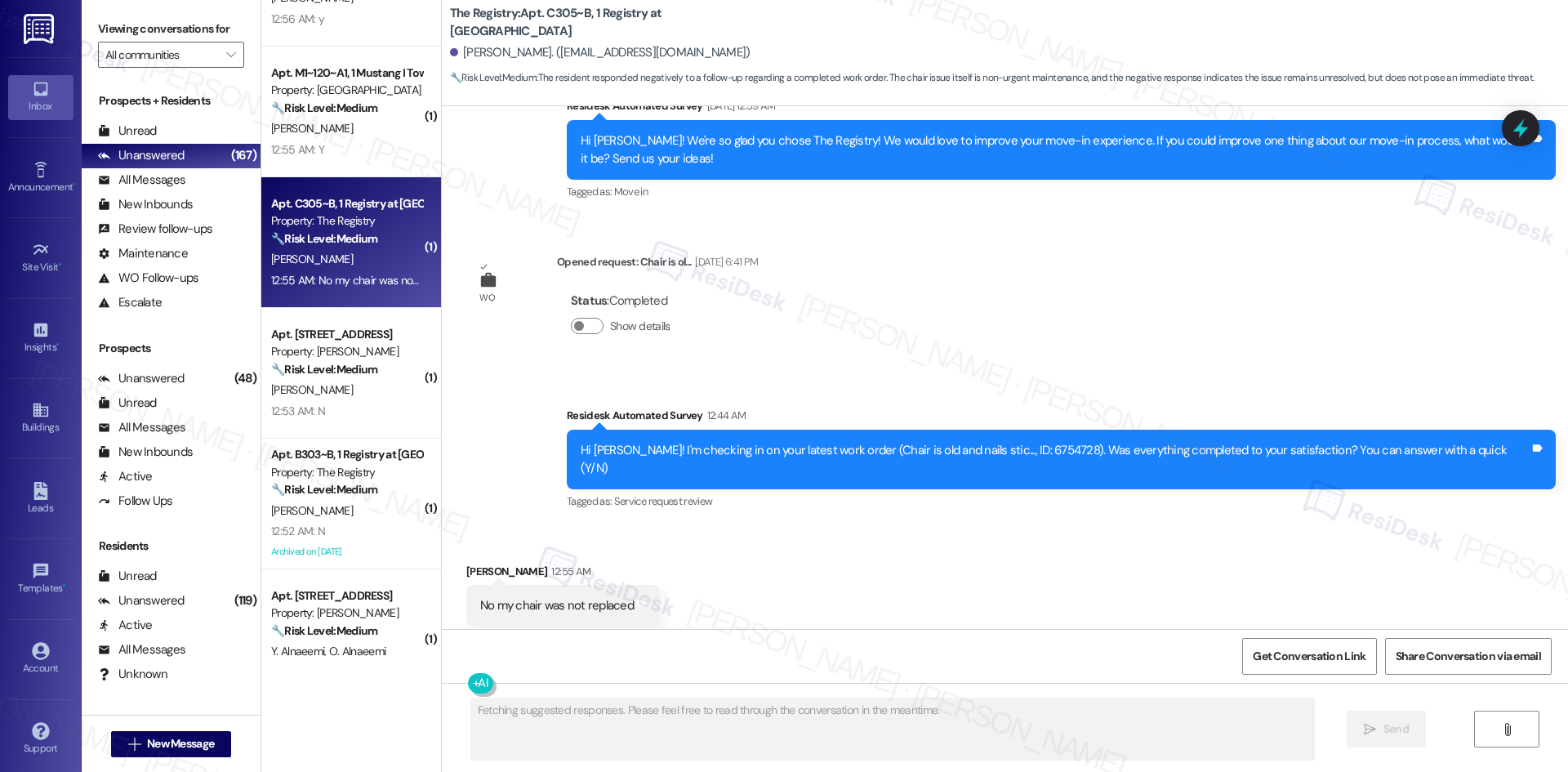
scroll to position [2613, 0]
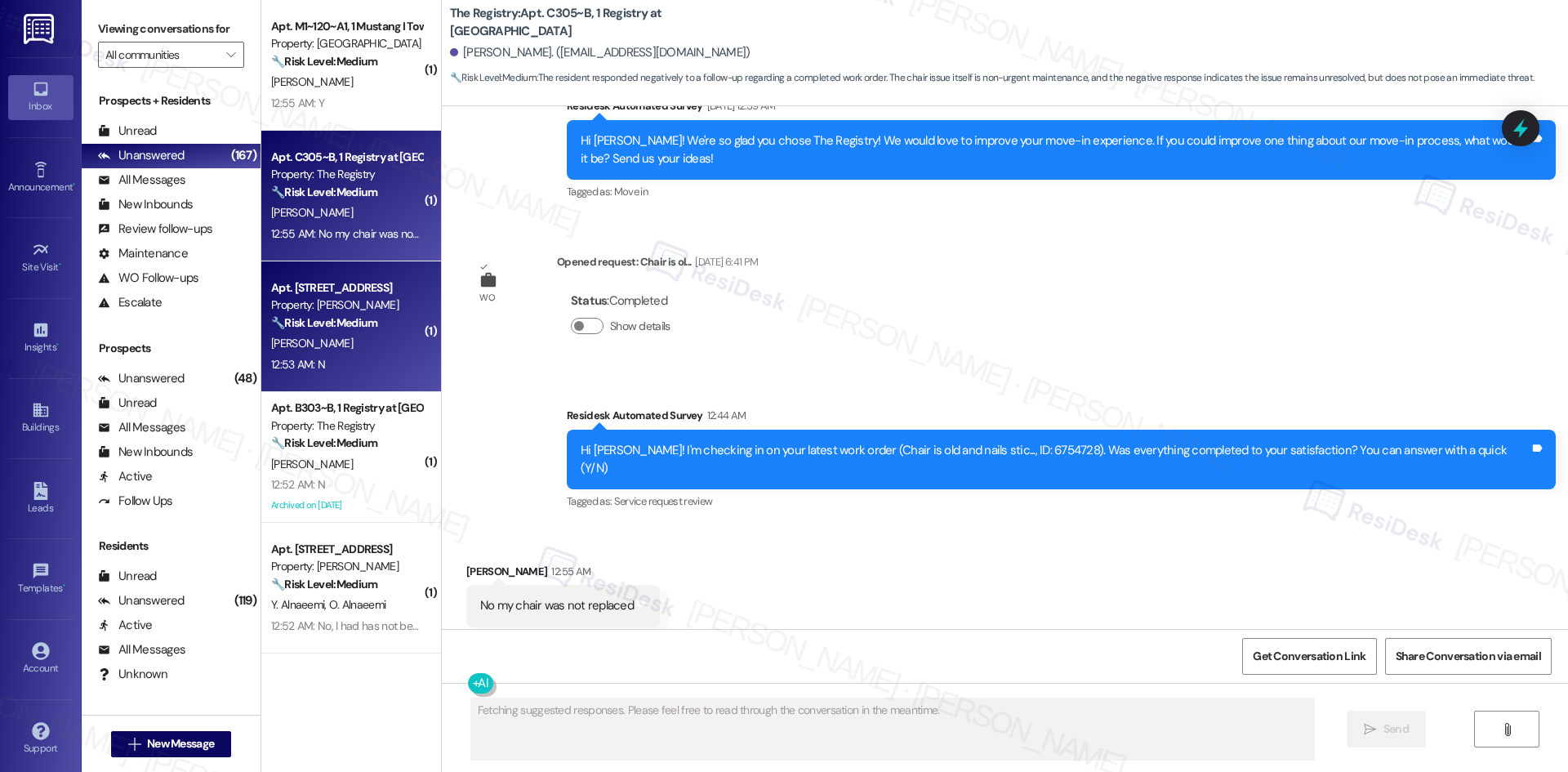
click at [358, 371] on div "12:53 AM: N 12:53 AM: N" at bounding box center [347, 364] width 154 height 20
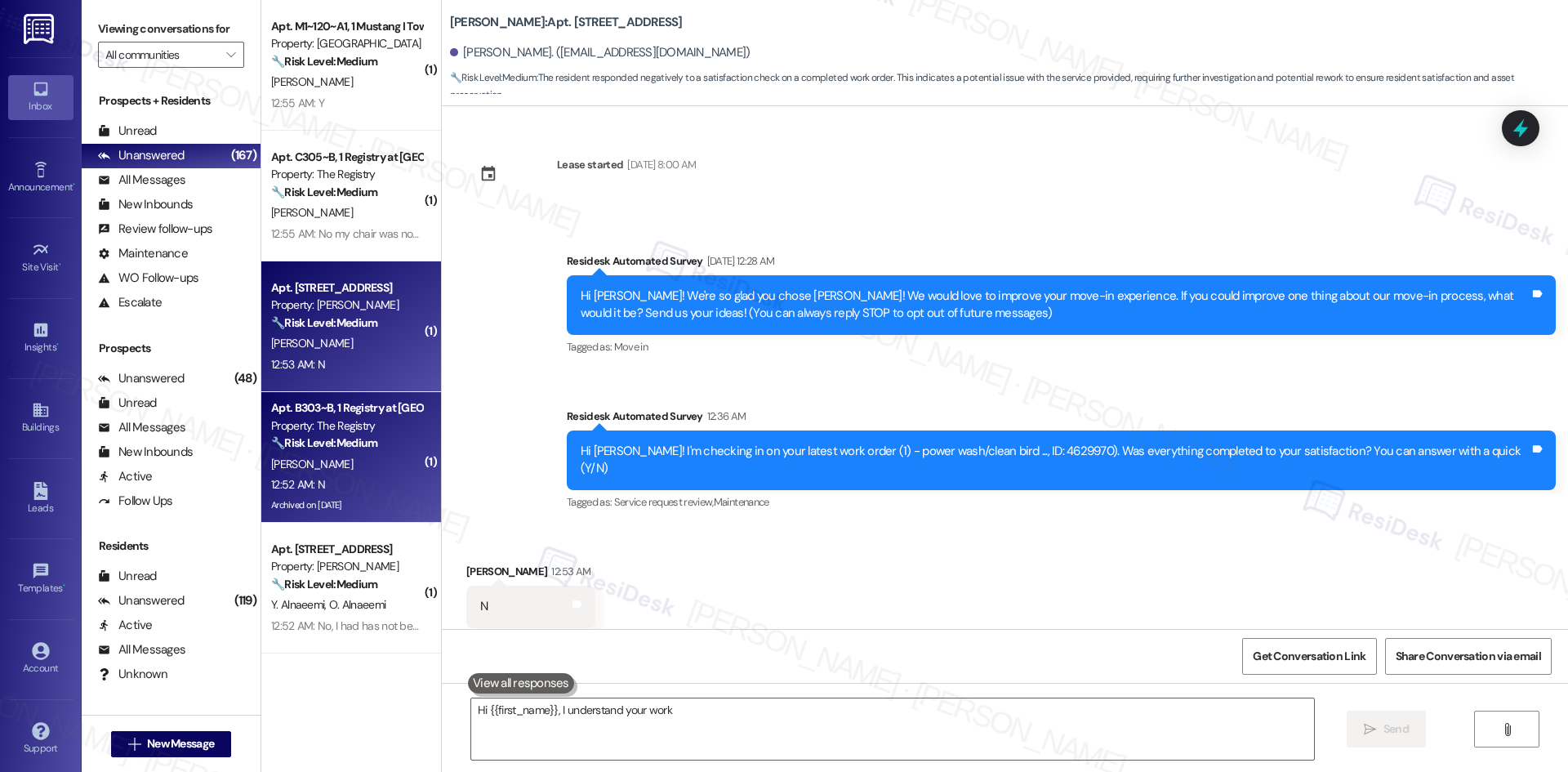
scroll to position [18, 0]
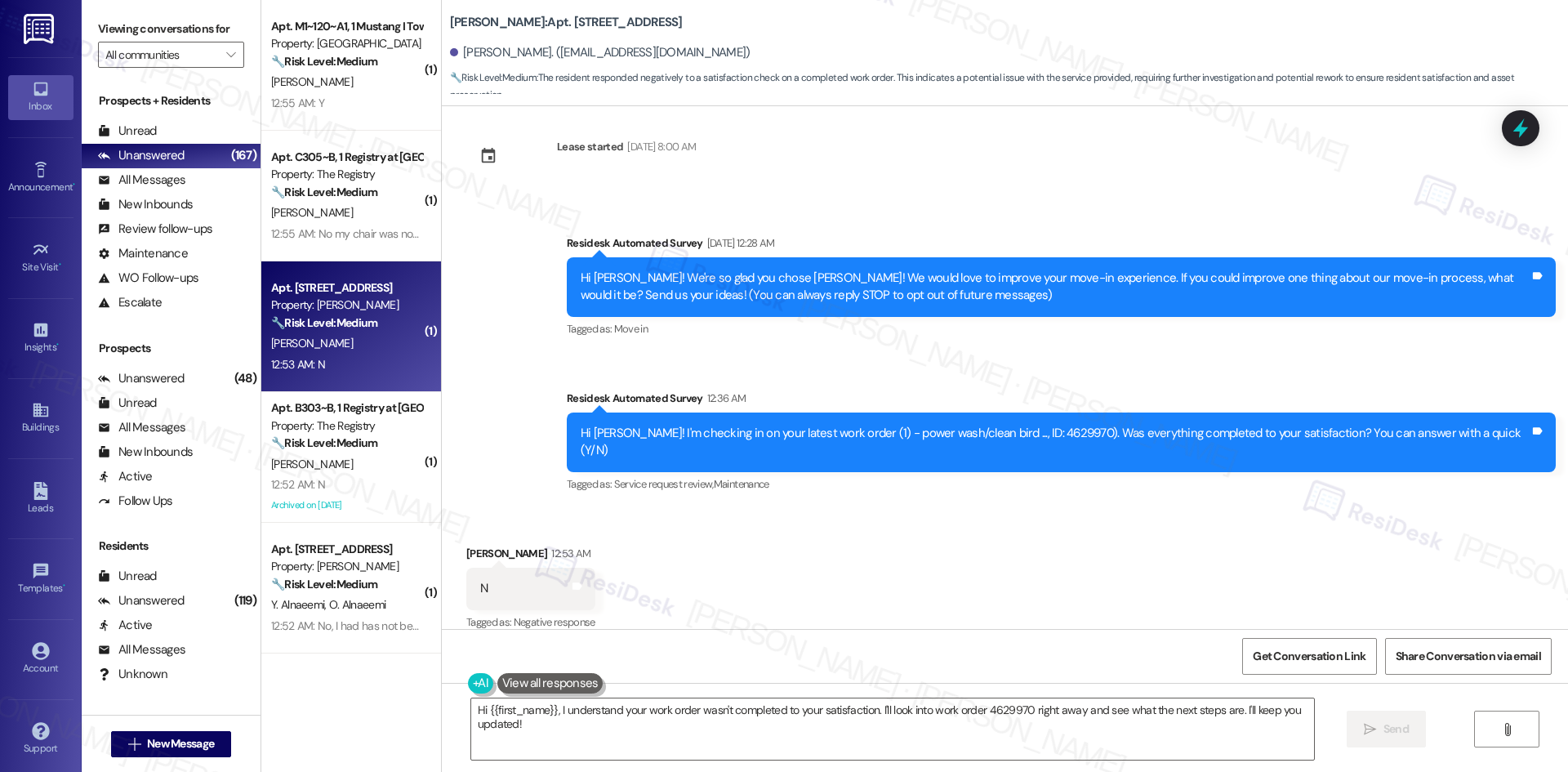
click at [520, 394] on div "Survey, sent via SMS Residesk Automated Survey [DATE] 12:28 AM Hi Meagan! We're…" at bounding box center [1005, 353] width 1126 height 311
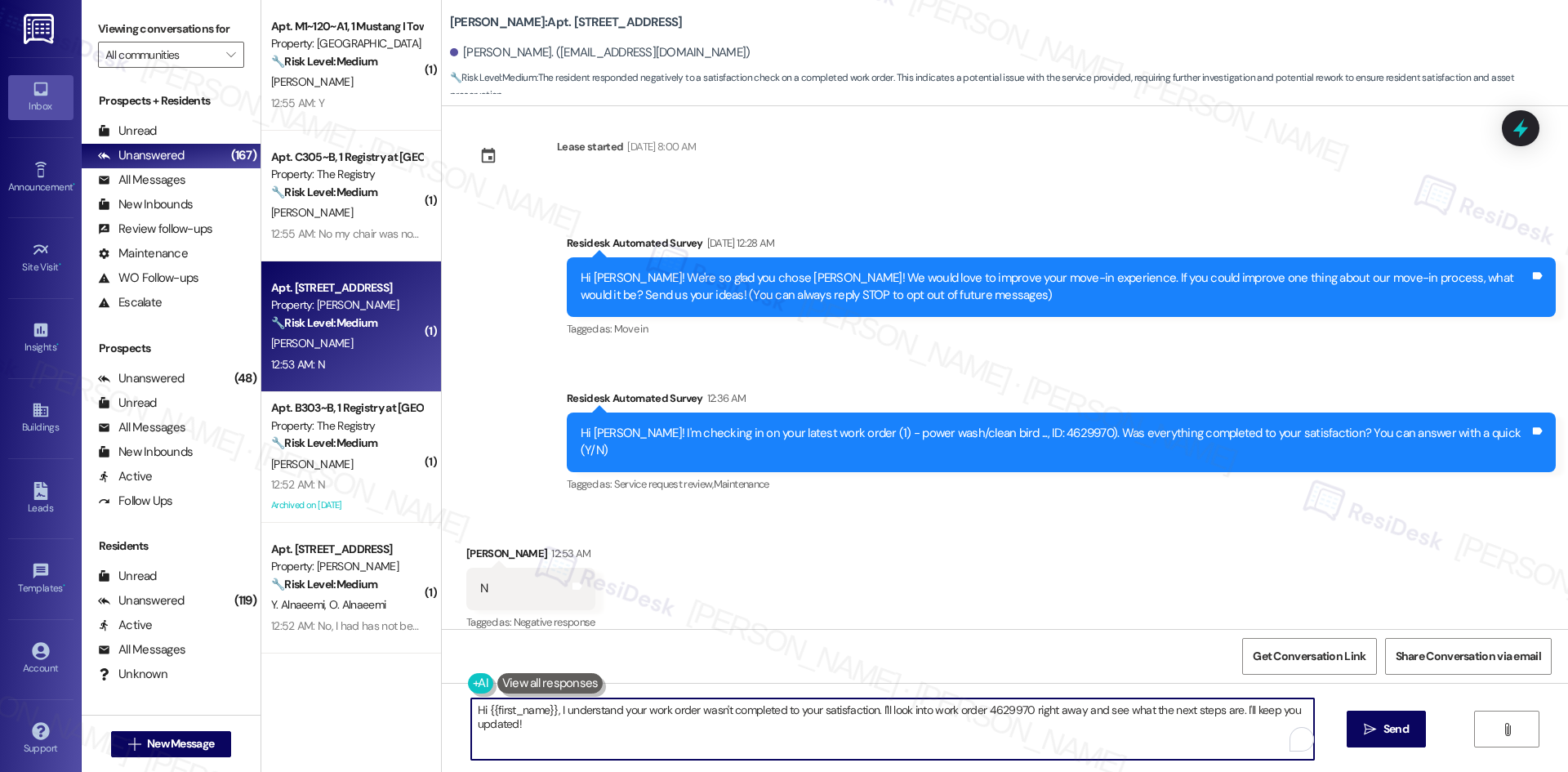
drag, startPoint x: 684, startPoint y: 741, endPoint x: 705, endPoint y: 744, distance: 21.2
click at [686, 742] on textarea "Hi {{first_name}}, I understand your work order wasn't completed to your satisf…" at bounding box center [893, 729] width 843 height 61
paste textarea "I'm sorry to hear that. Could you let me know what happened or what part of the…"
type textarea "I'm sorry to hear that. Could you let me know what happened or what part of the…"
click at [1384, 738] on button " Send" at bounding box center [1386, 729] width 79 height 36
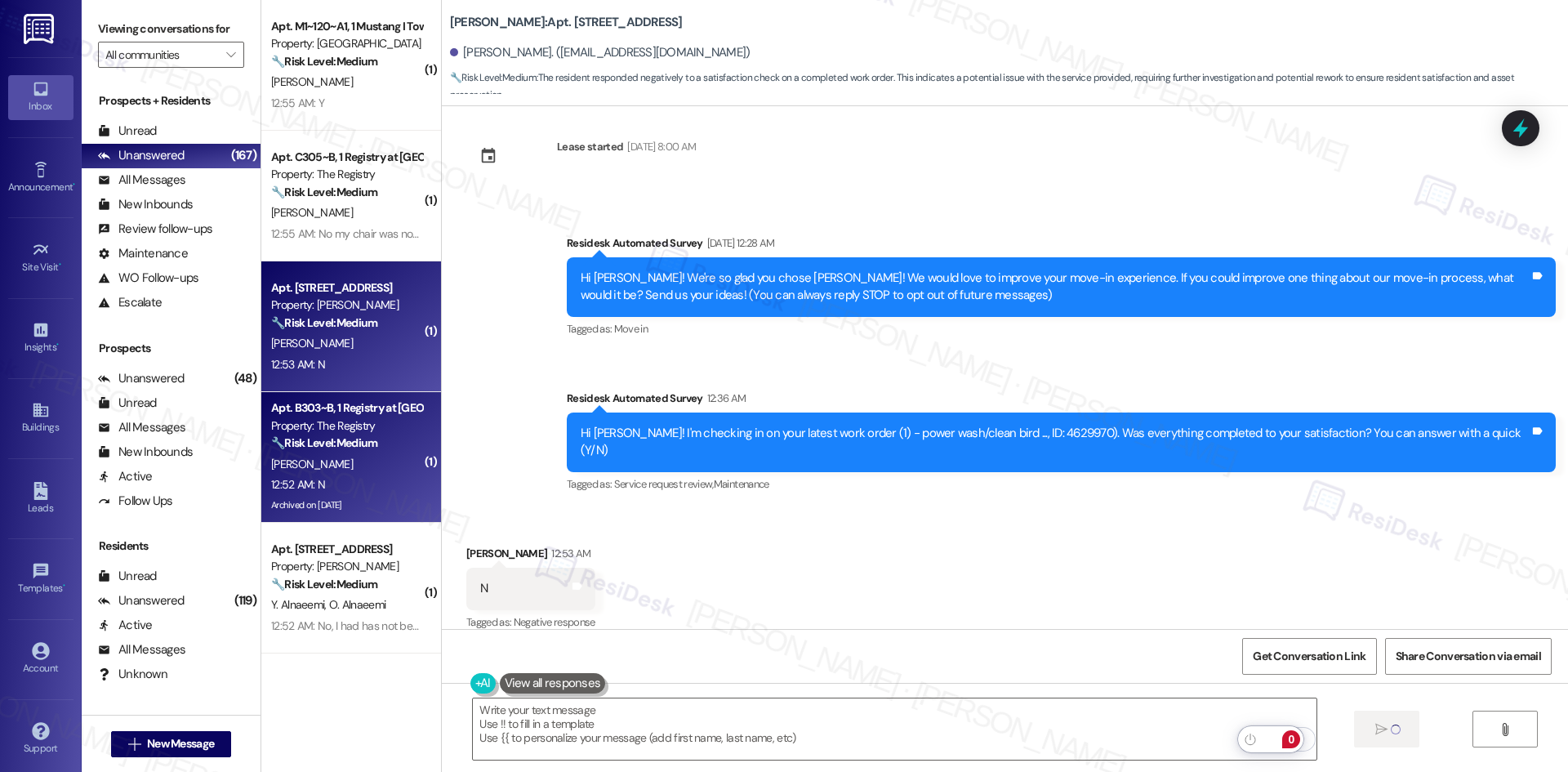
click at [359, 483] on div "12:52 AM: N 12:52 AM: N" at bounding box center [347, 484] width 154 height 20
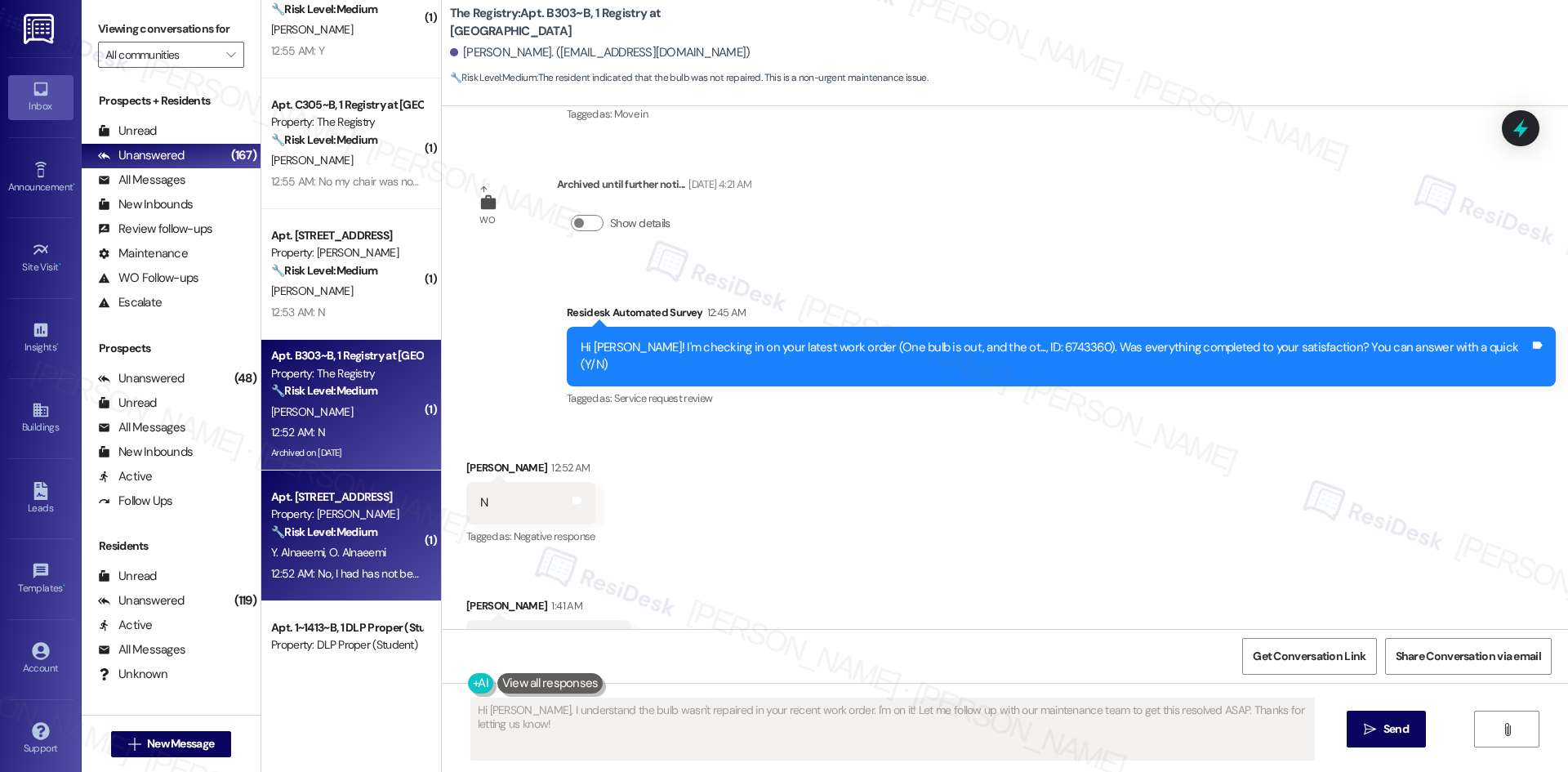
scroll to position [2858, 0]
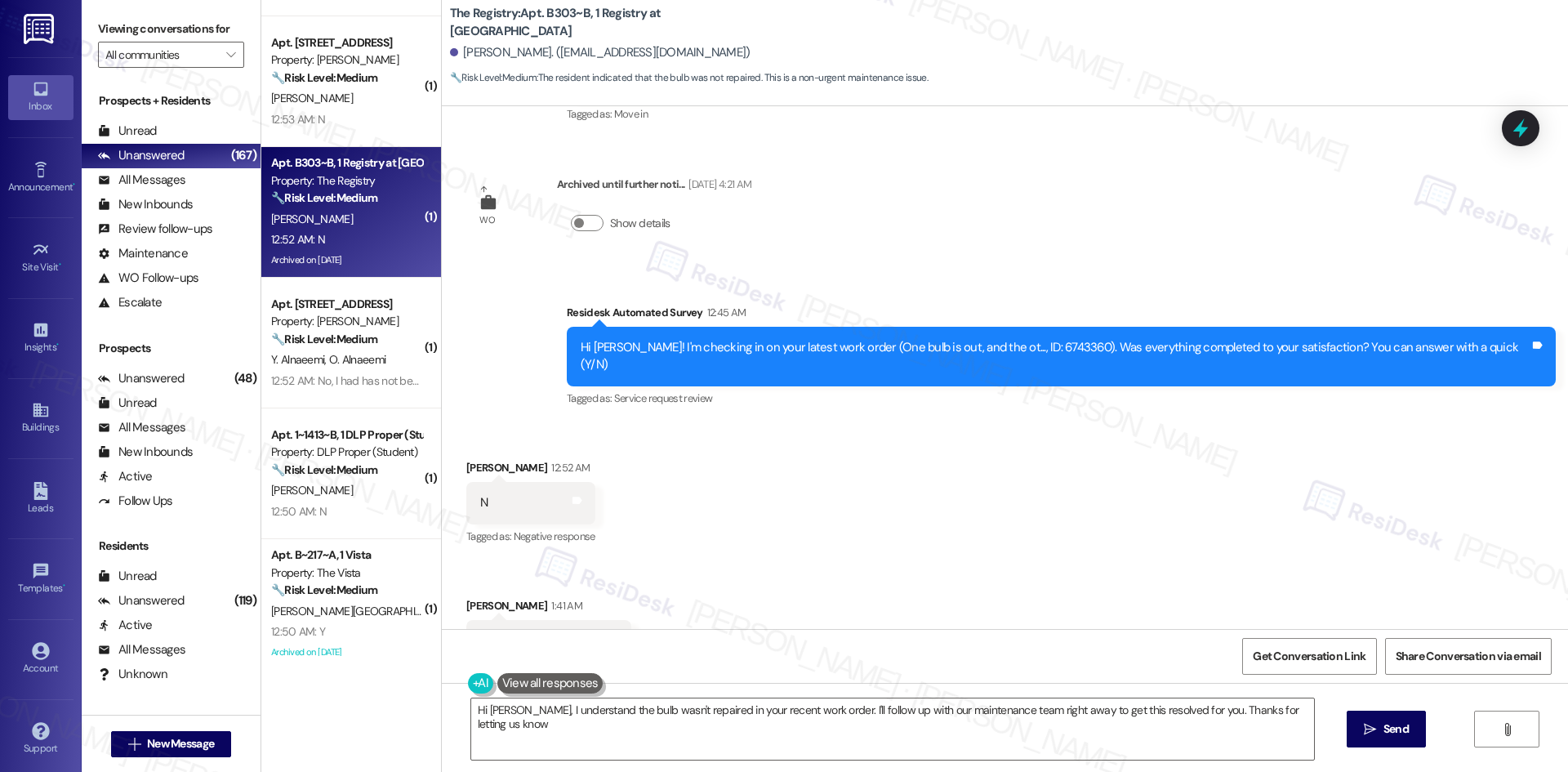
type textarea "Hi [PERSON_NAME], I understand the bulb wasn't repaired in your recent work ord…"
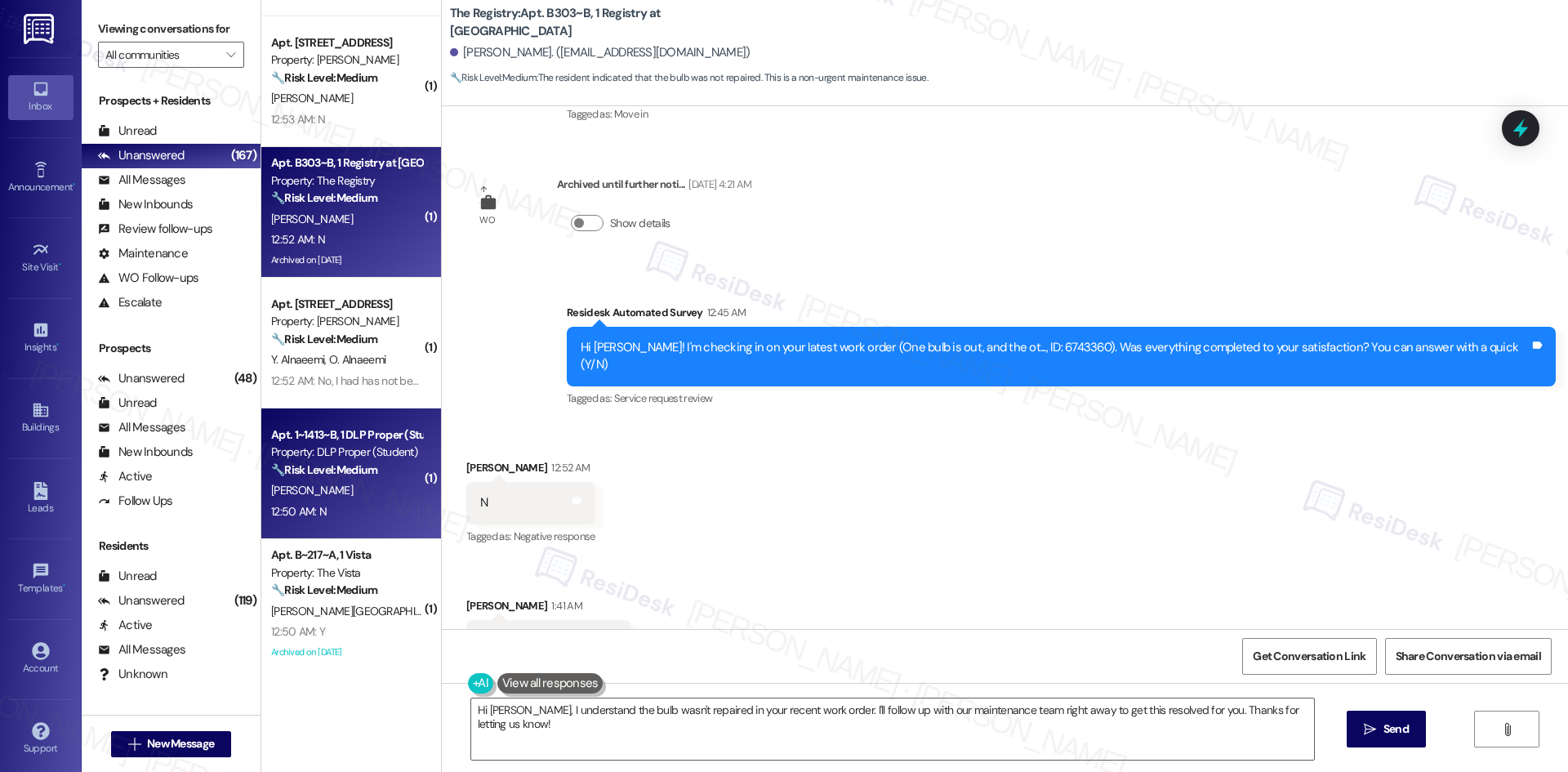
click at [351, 506] on div "12:50 AM: N 12:50 AM: N" at bounding box center [347, 511] width 154 height 20
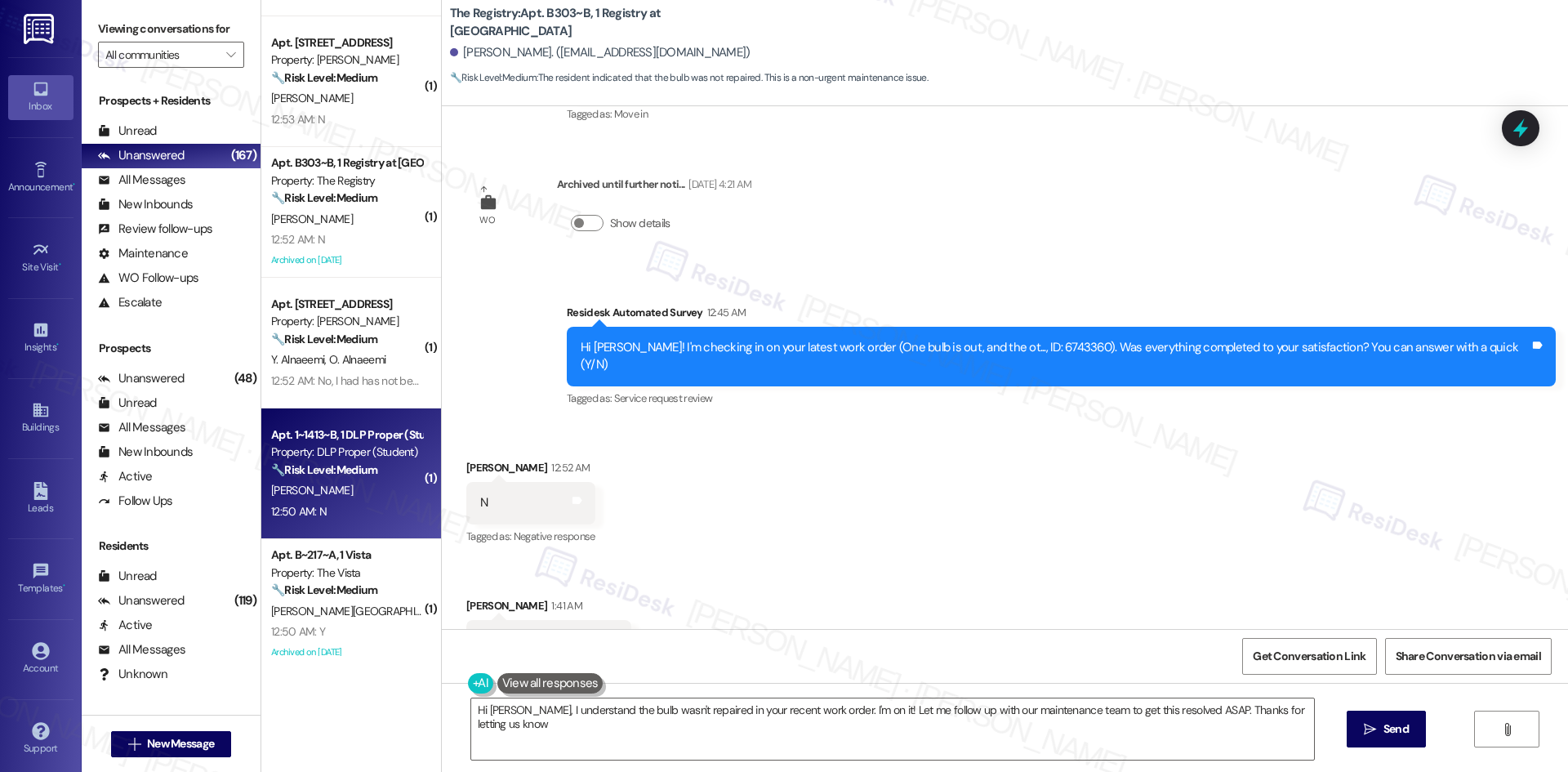
type textarea "Hi [PERSON_NAME], I understand the bulb wasn't repaired in your recent work ord…"
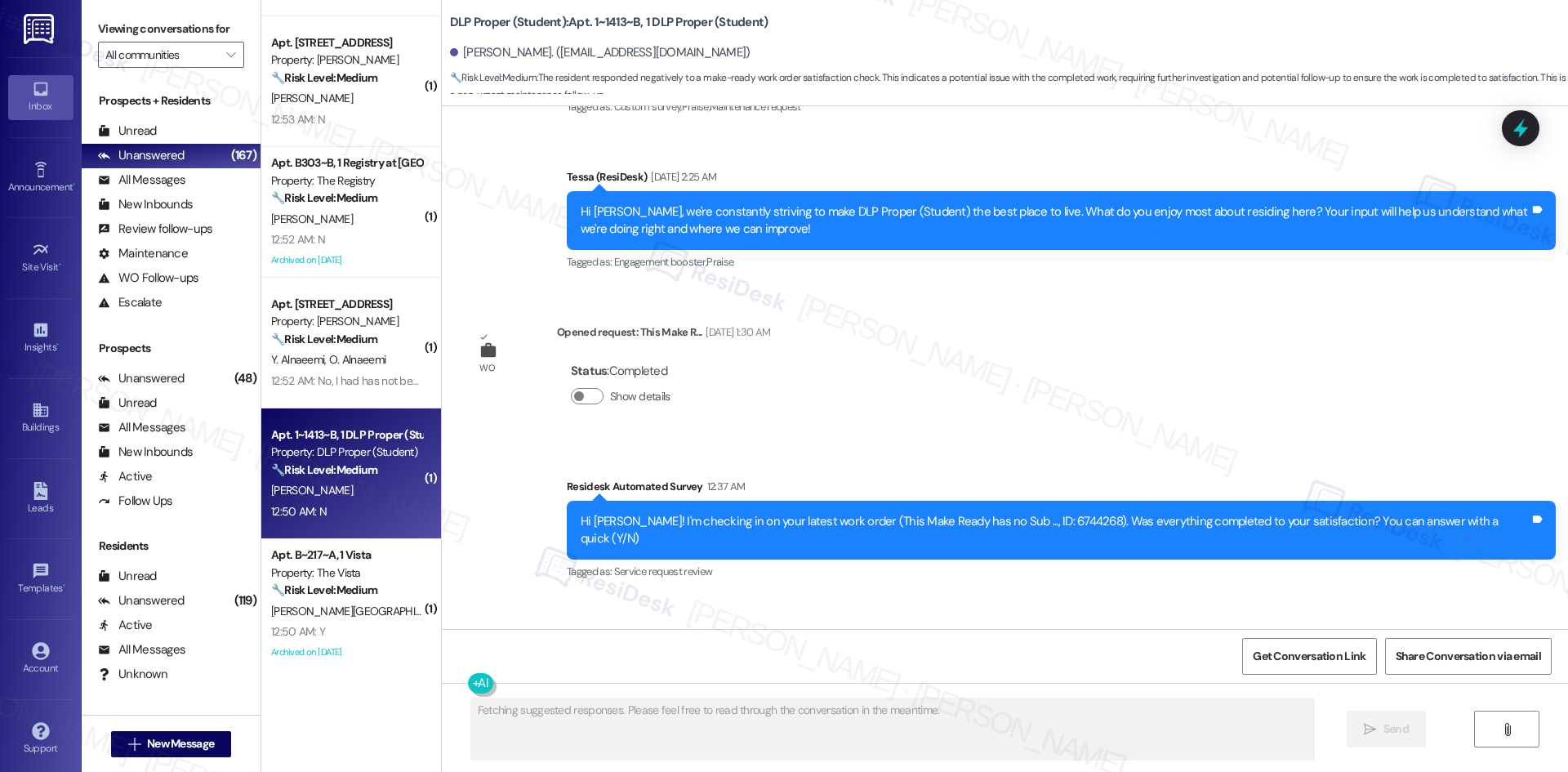
scroll to position [4398, 0]
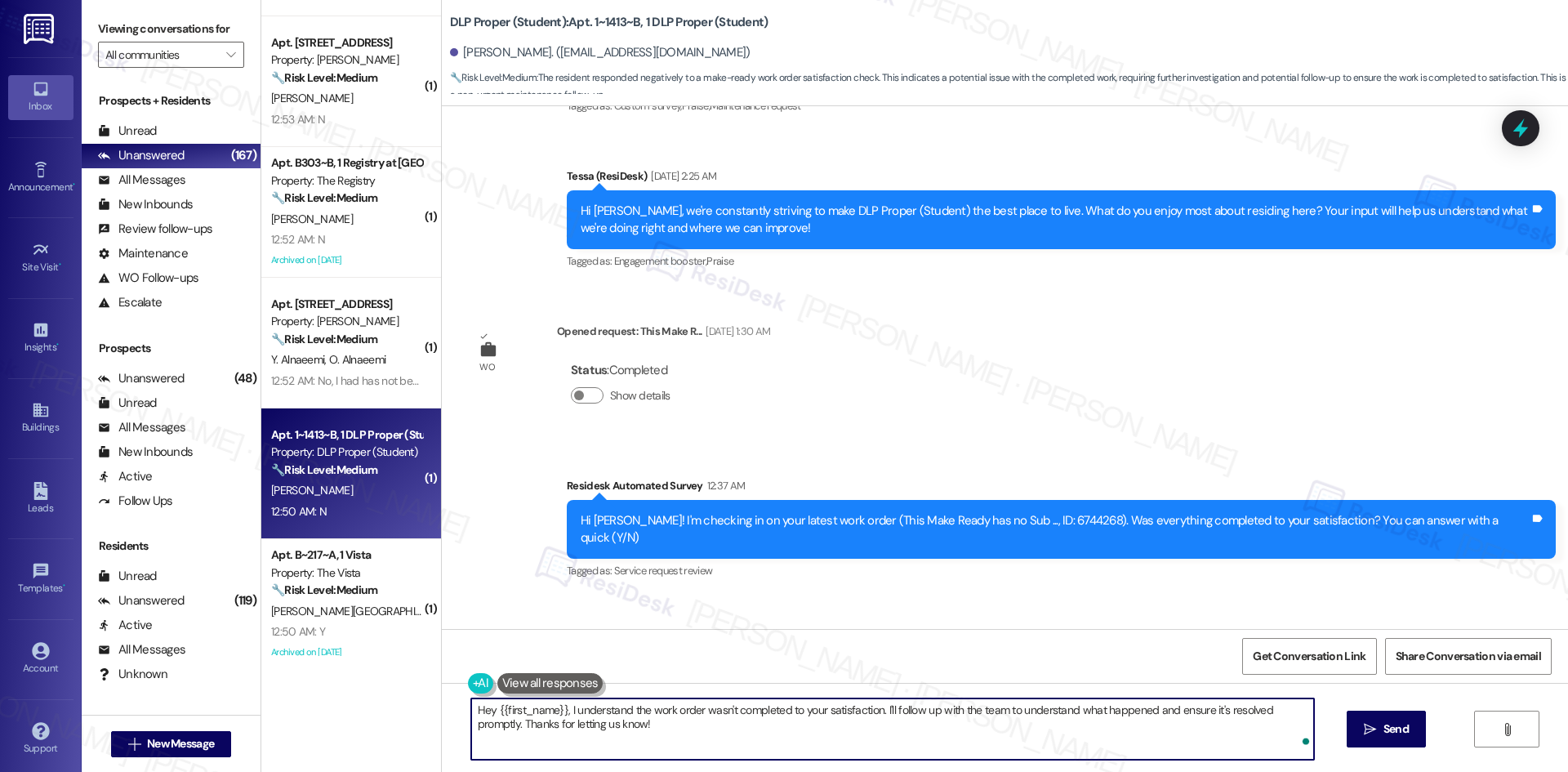
paste textarea "I'm sorry to hear that. Could you let me know what happened or what part of the…"
type textarea "I'm sorry to hear that. Could you let me know what happened or what part of the…"
click at [1386, 712] on button " Send" at bounding box center [1386, 729] width 79 height 36
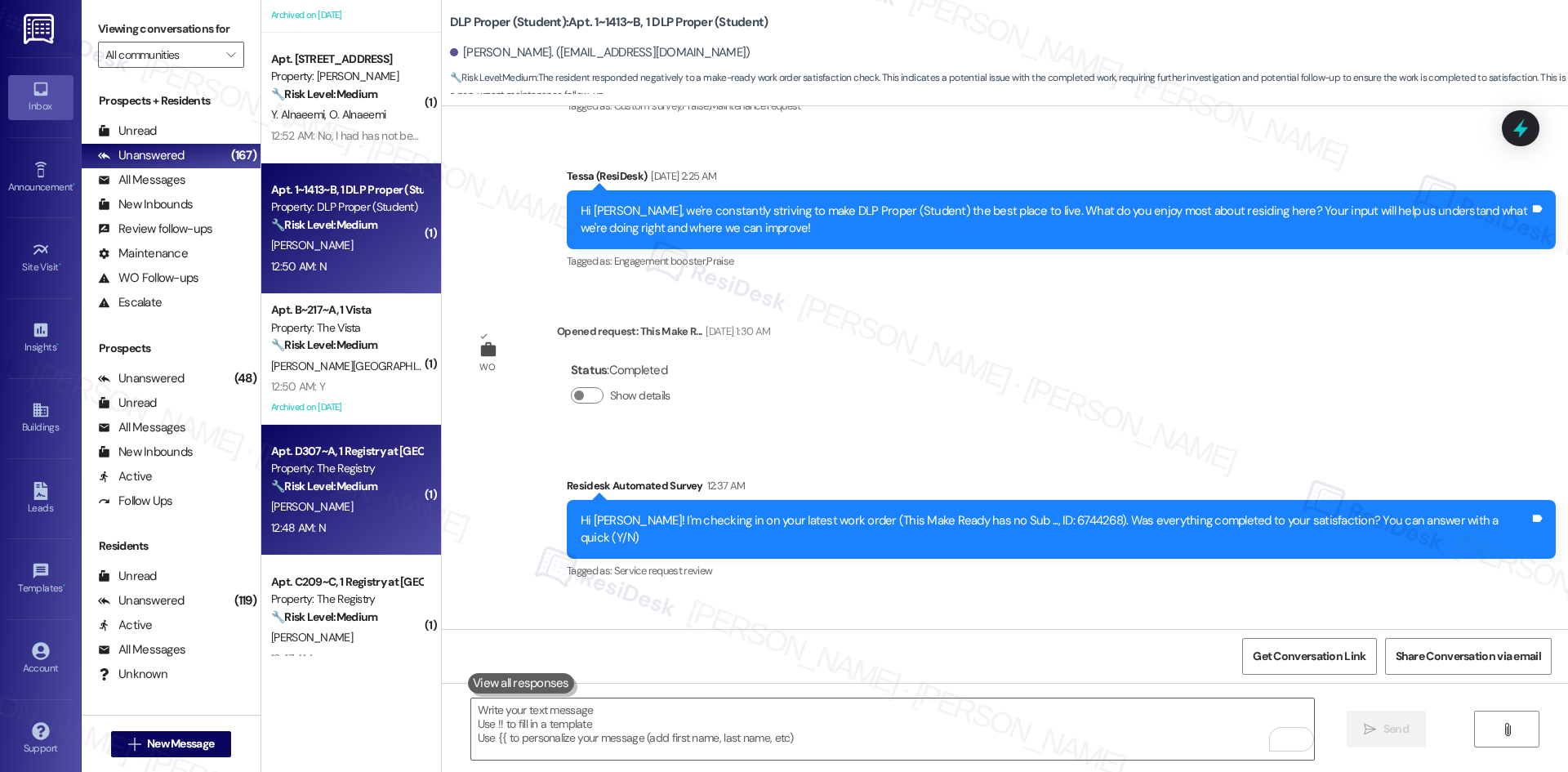
scroll to position [4397, 0]
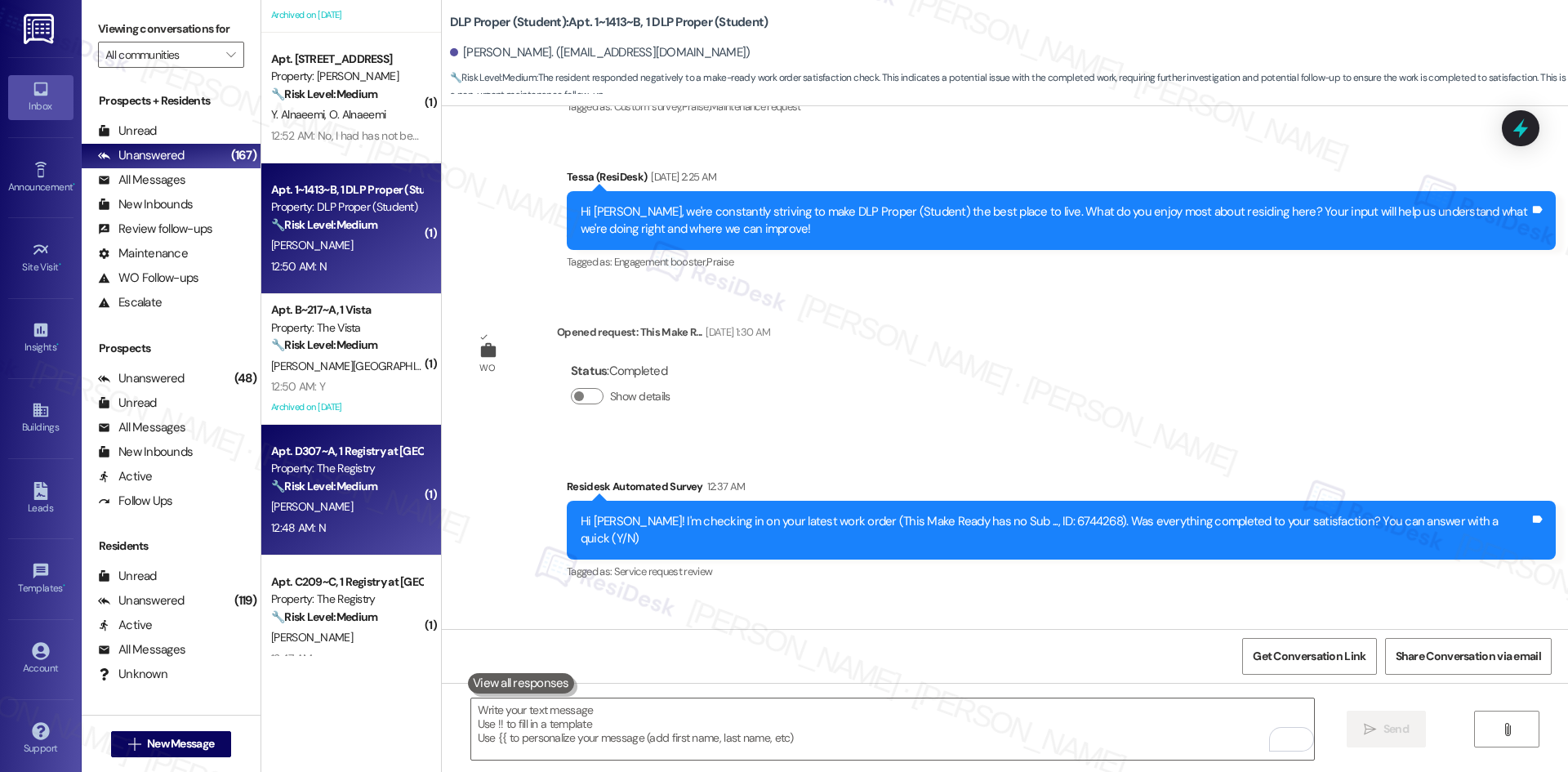
click at [333, 514] on div "[PERSON_NAME]" at bounding box center [347, 507] width 154 height 20
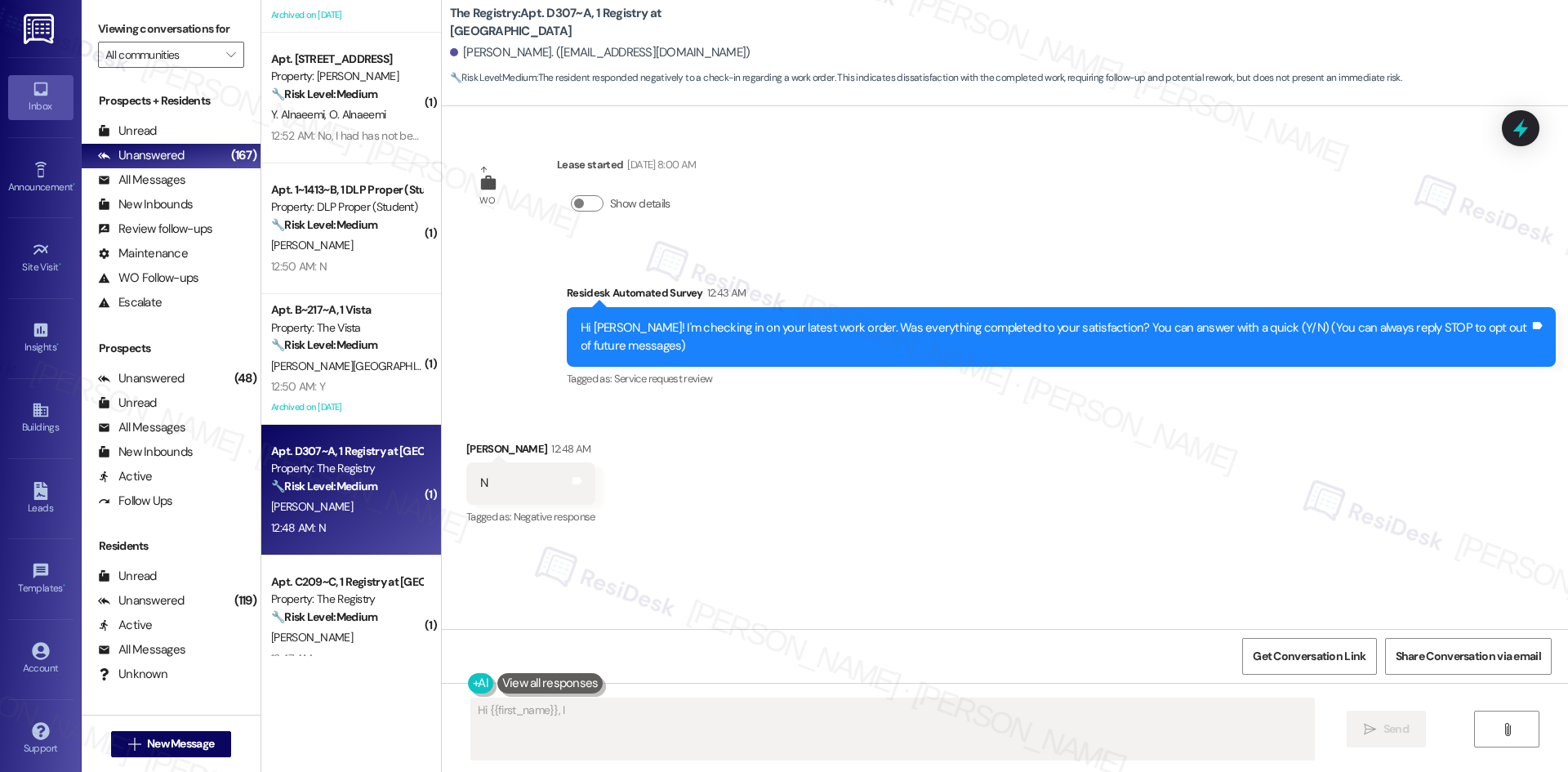
scroll to position [0, 0]
click at [784, 574] on div "WO Lease started [DATE] 8:00 AM Show details Survey, sent via SMS Residesk Auto…" at bounding box center [1005, 367] width 1126 height 523
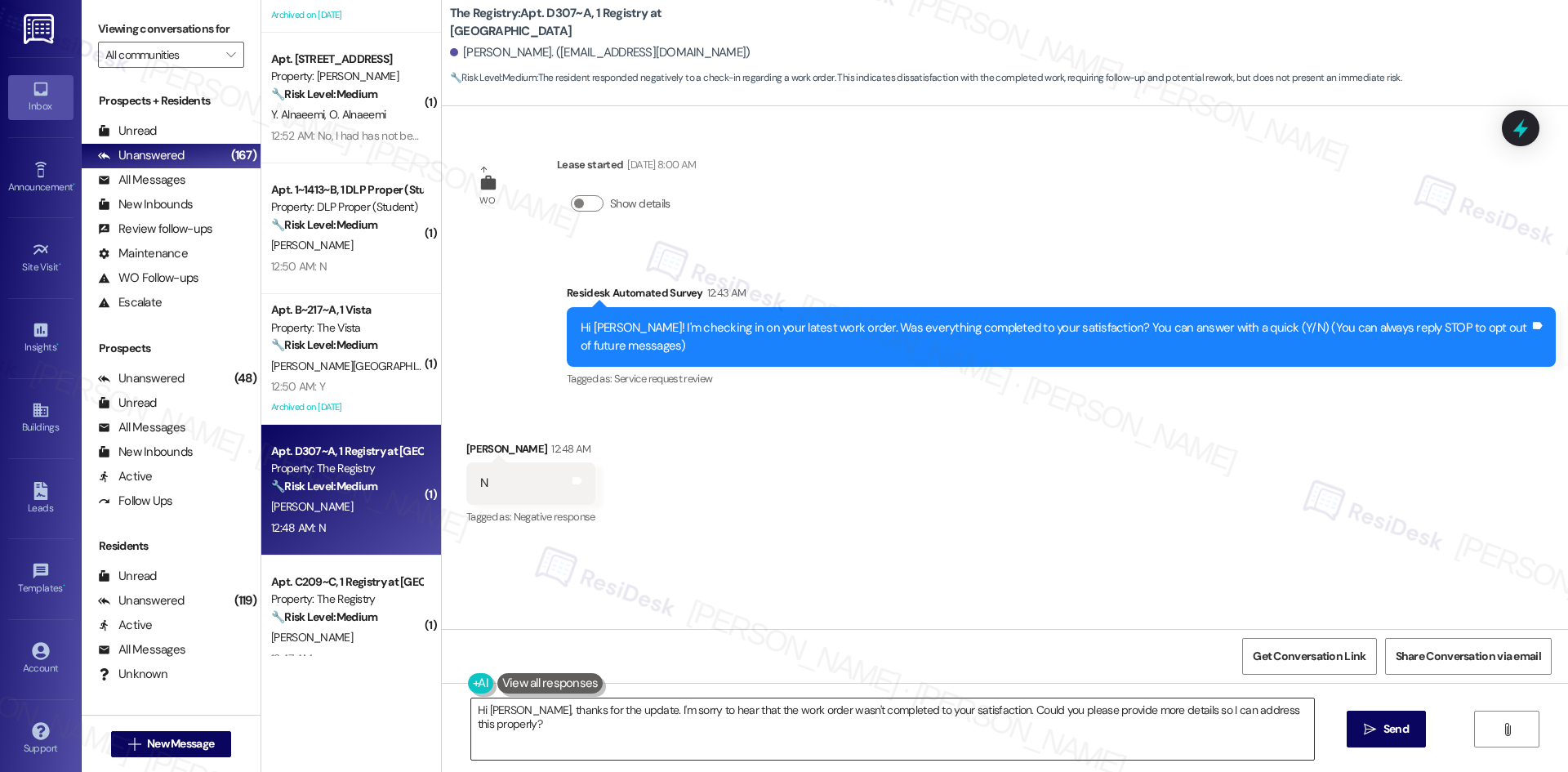
click at [849, 739] on textarea "Hi [PERSON_NAME], thanks for the update. I'm sorry to hear that the work order …" at bounding box center [893, 729] width 843 height 61
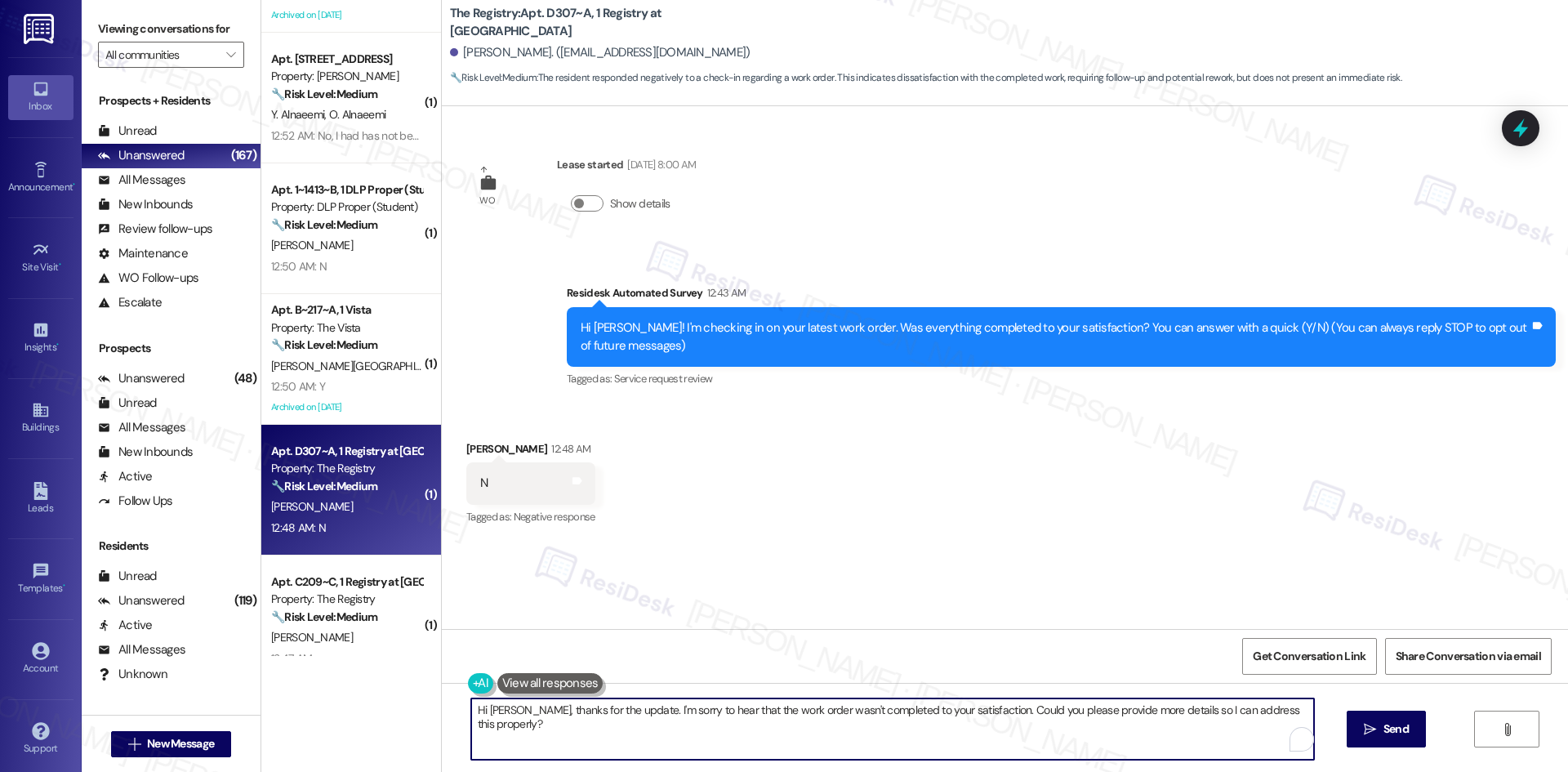
paste textarea "I'm sorry to hear that. Could you let me know what happened or what part of the…"
type textarea "I'm sorry to hear that. Could you let me know what happened or what part of the…"
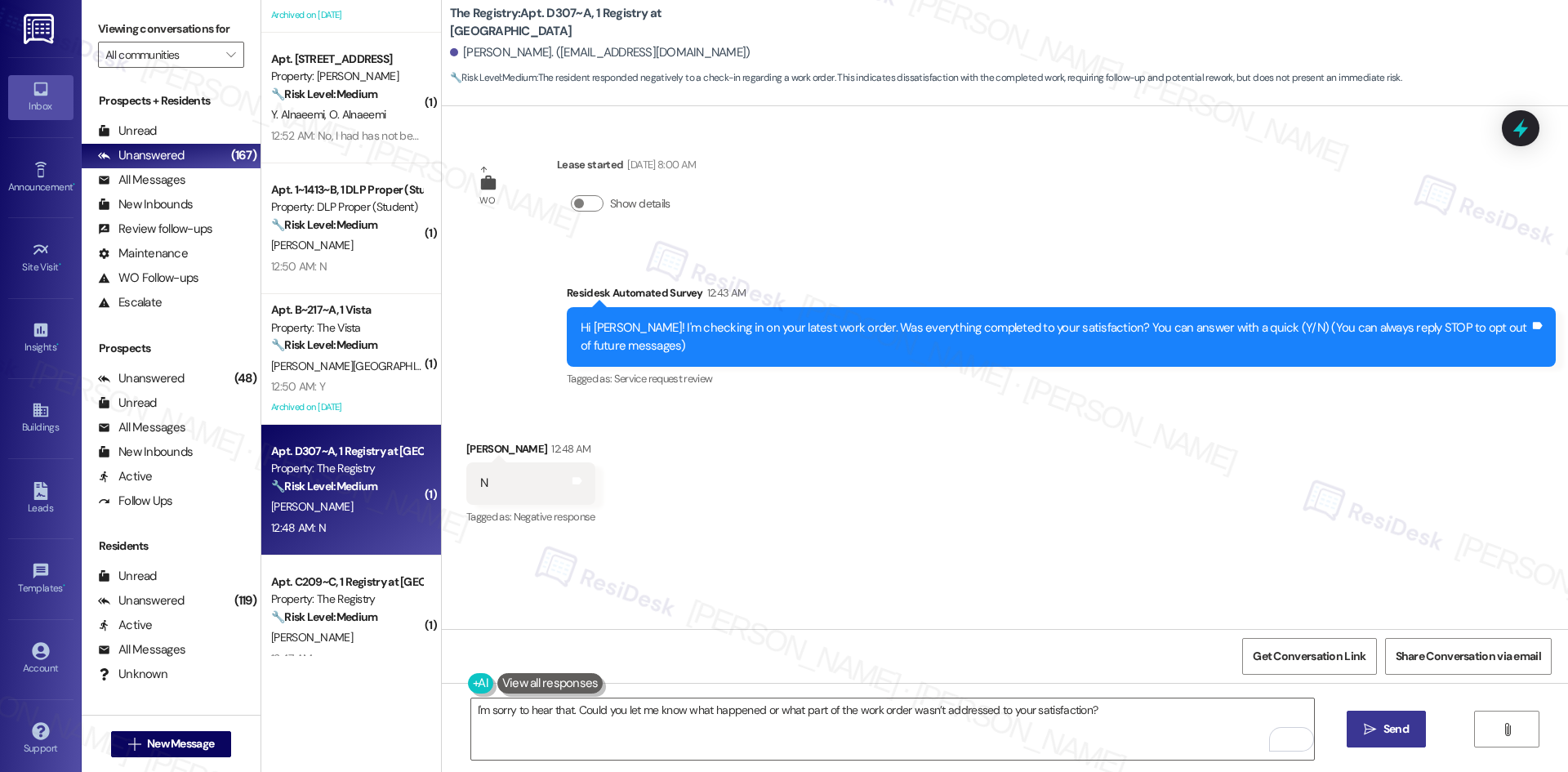
click at [1396, 732] on span "Send" at bounding box center [1396, 729] width 26 height 17
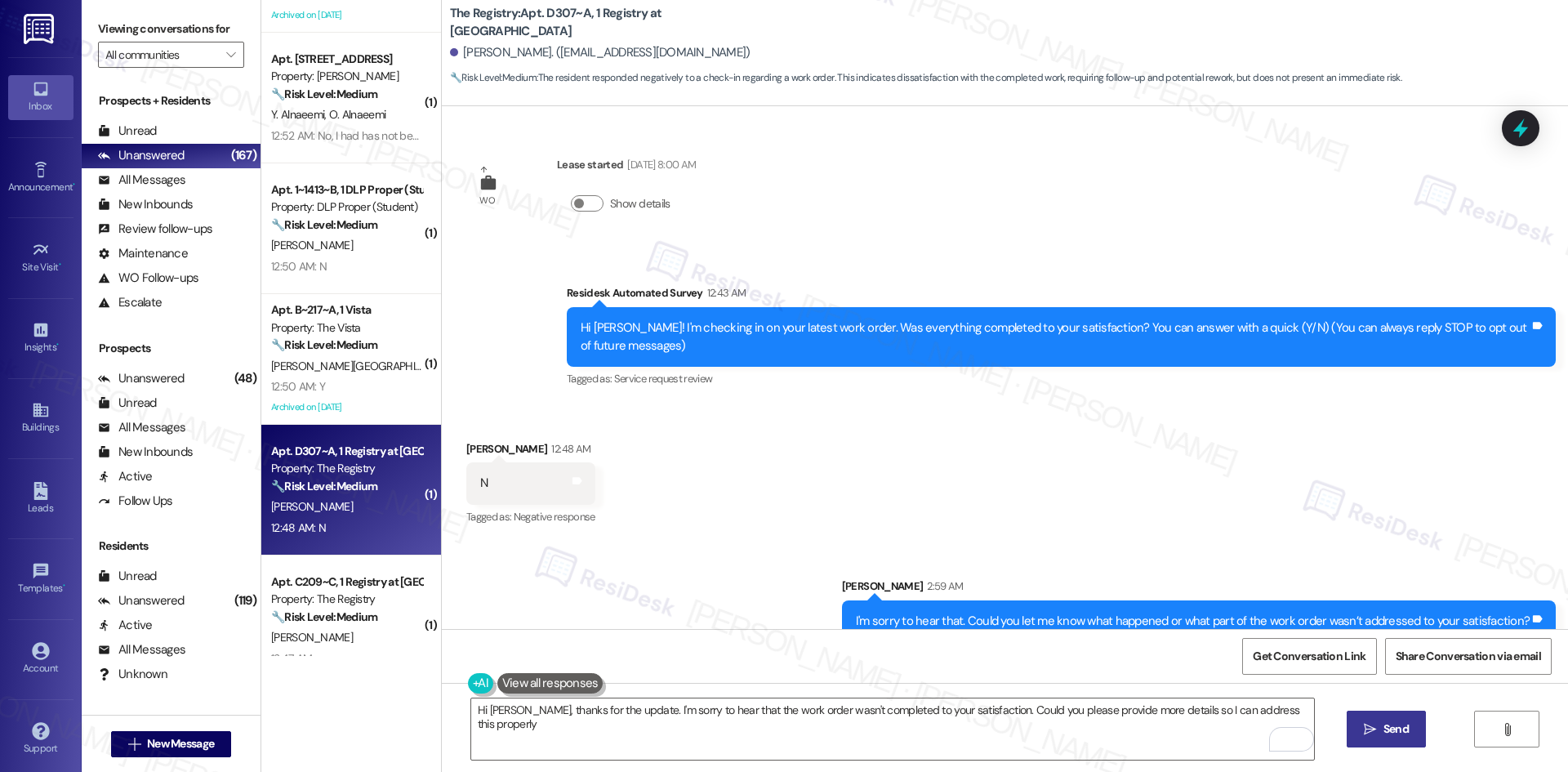
type textarea "Hi [PERSON_NAME], thanks for the update. I'm sorry to hear that the work order …"
click at [369, 365] on div "[PERSON_NAME][GEOGRAPHIC_DATA]" at bounding box center [347, 366] width 154 height 20
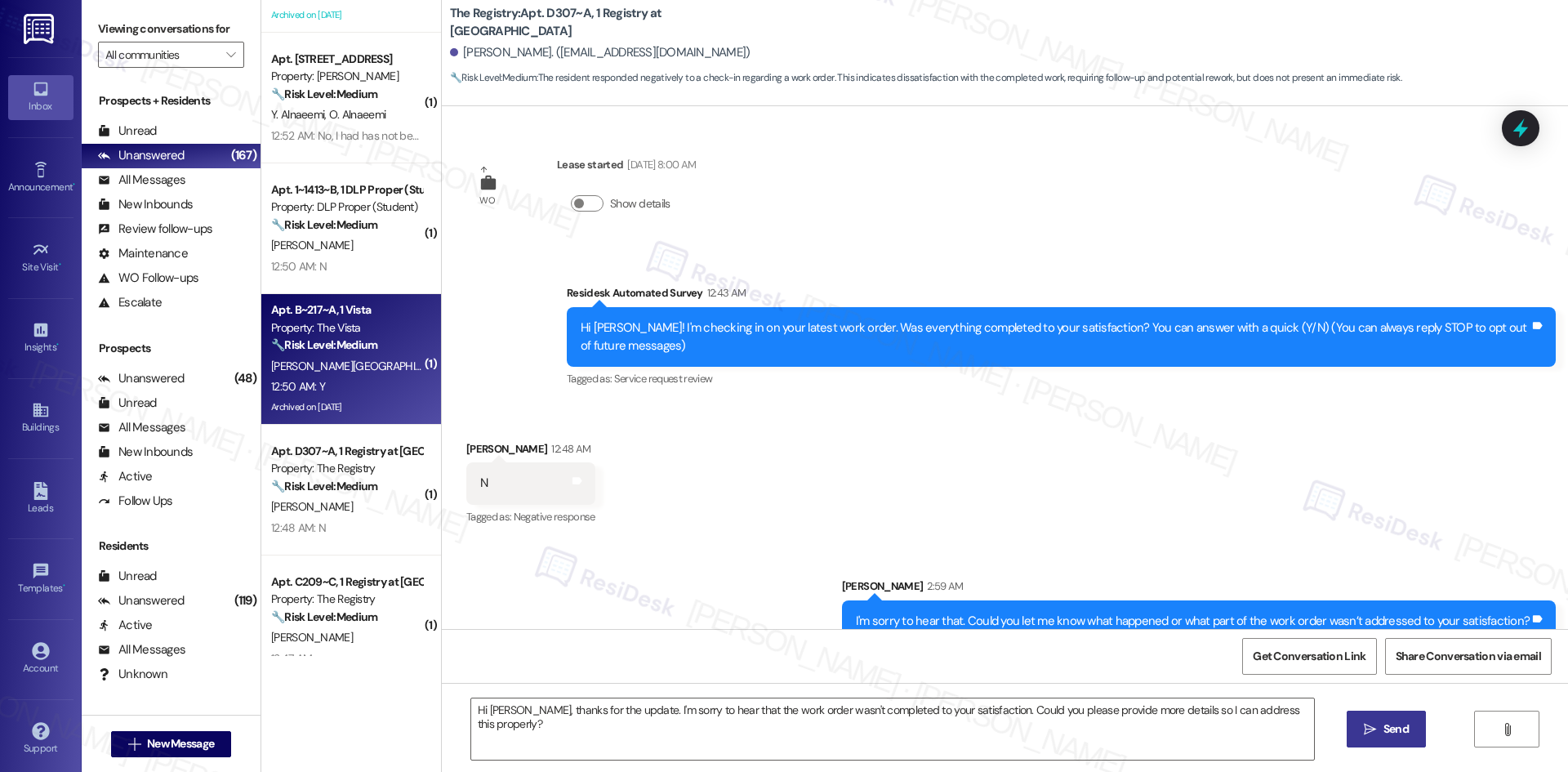
type textarea "Fetching suggested responses. Please feel free to read through the conversation…"
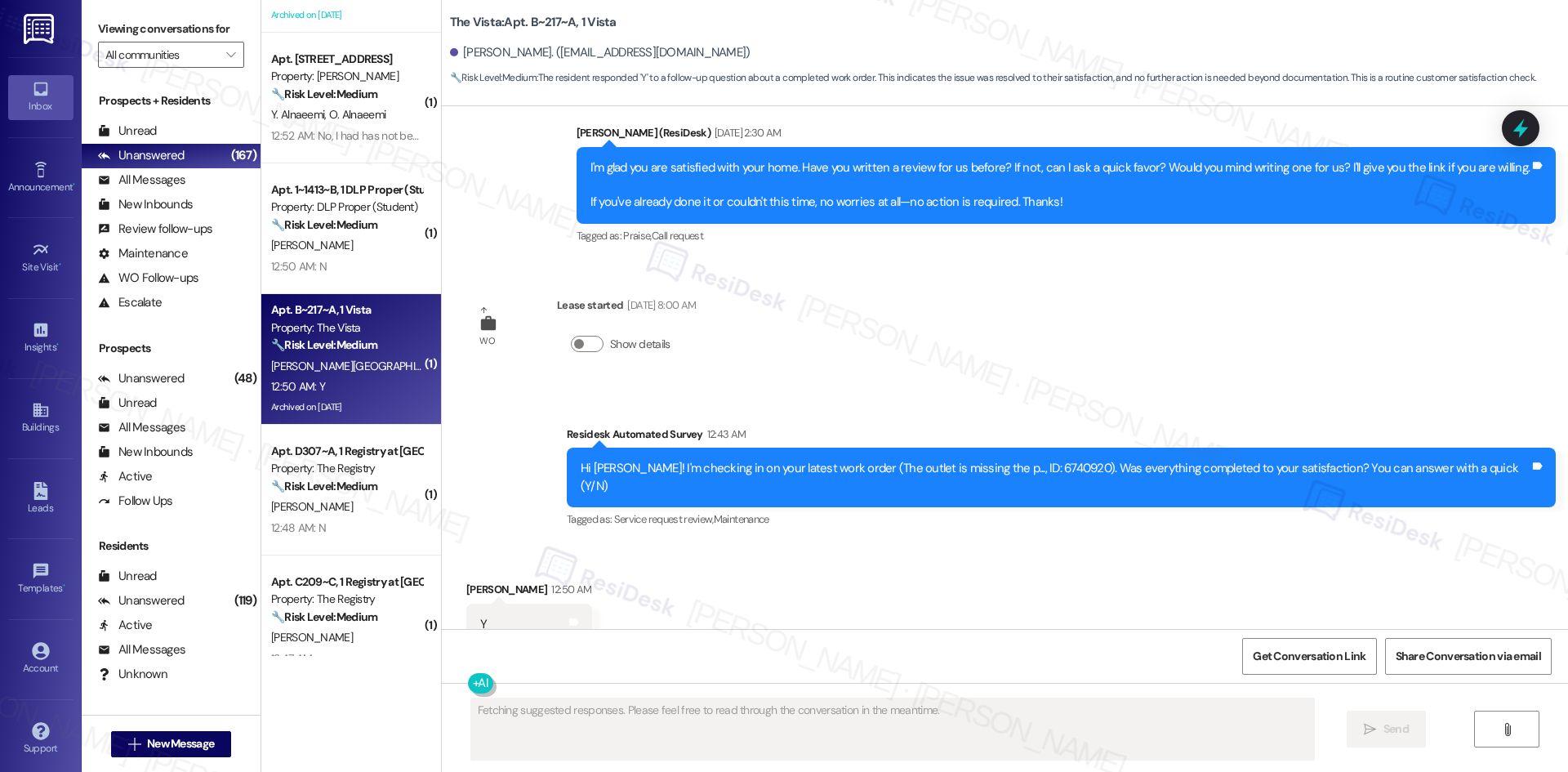
scroll to position [4405, 0]
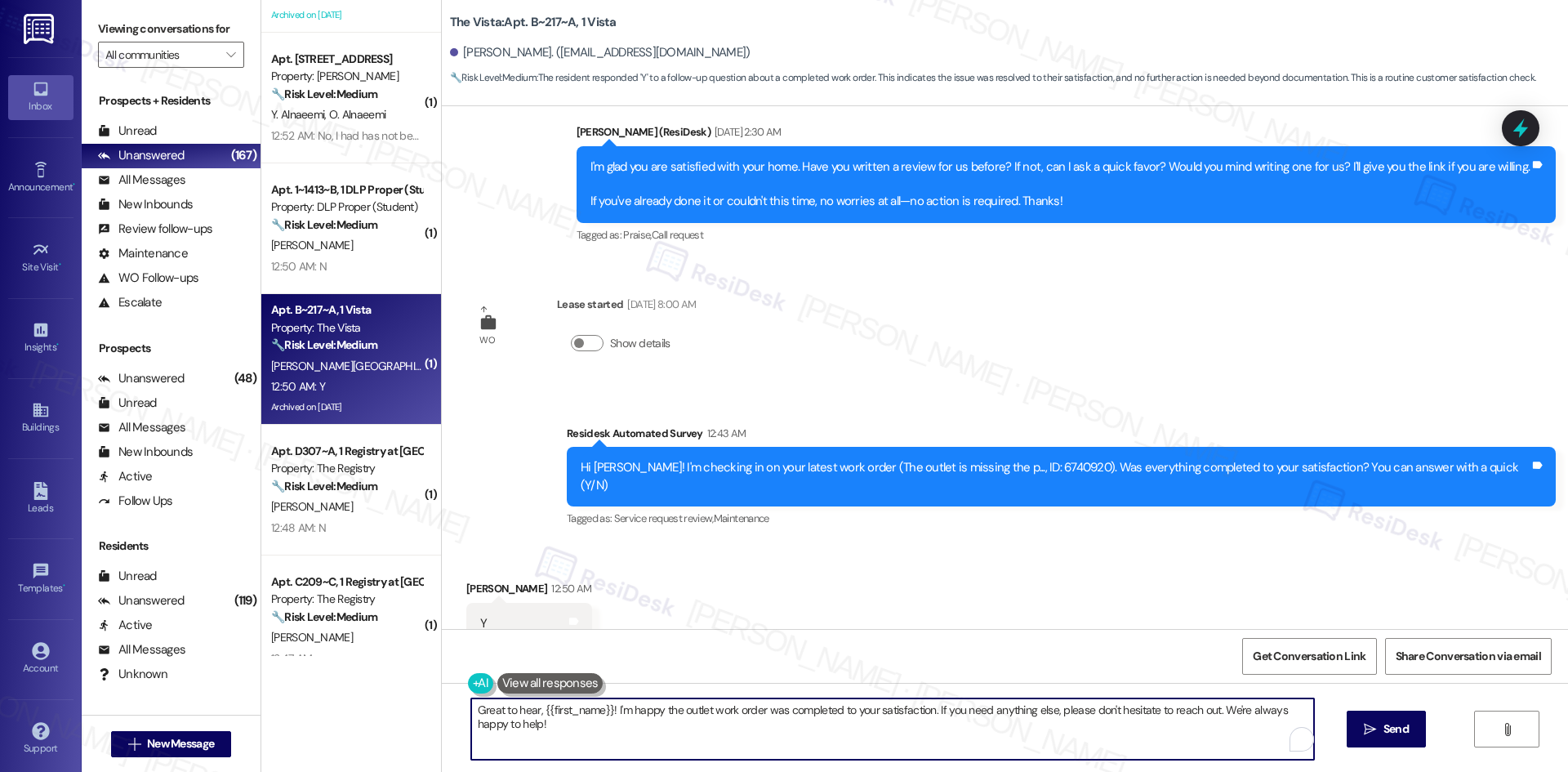
click at [823, 728] on textarea "Great to hear, {{first_name}}! I'm happy the outlet work order was completed to…" at bounding box center [893, 729] width 843 height 61
paste textarea "Thank you for confirming! I’m glad to hear everything was completed to your sat…"
type textarea "Thank you for confirming! I’m glad to hear everything was completed to your sat…"
click at [1364, 721] on span " Send" at bounding box center [1386, 729] width 51 height 17
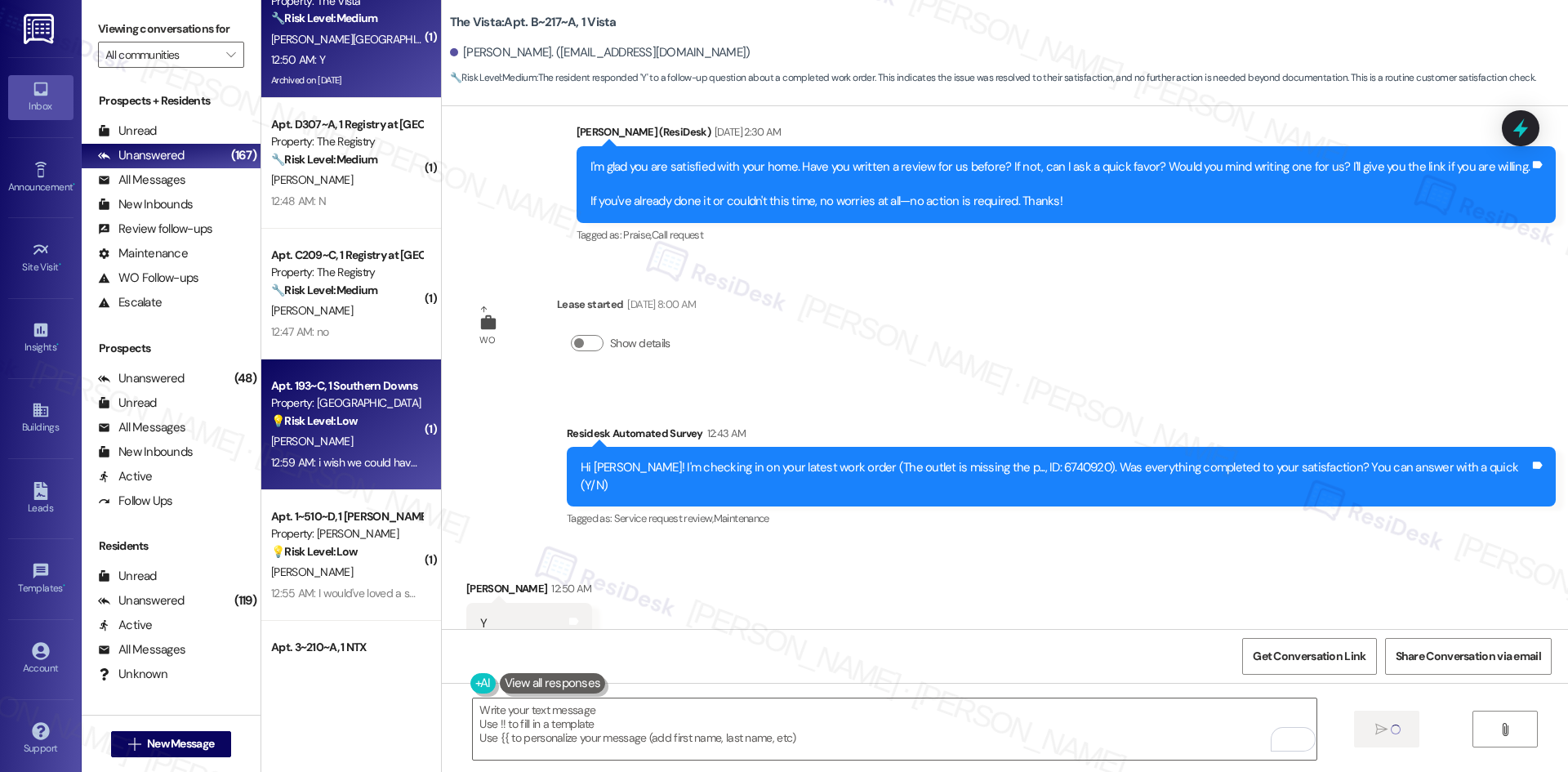
scroll to position [4404, 0]
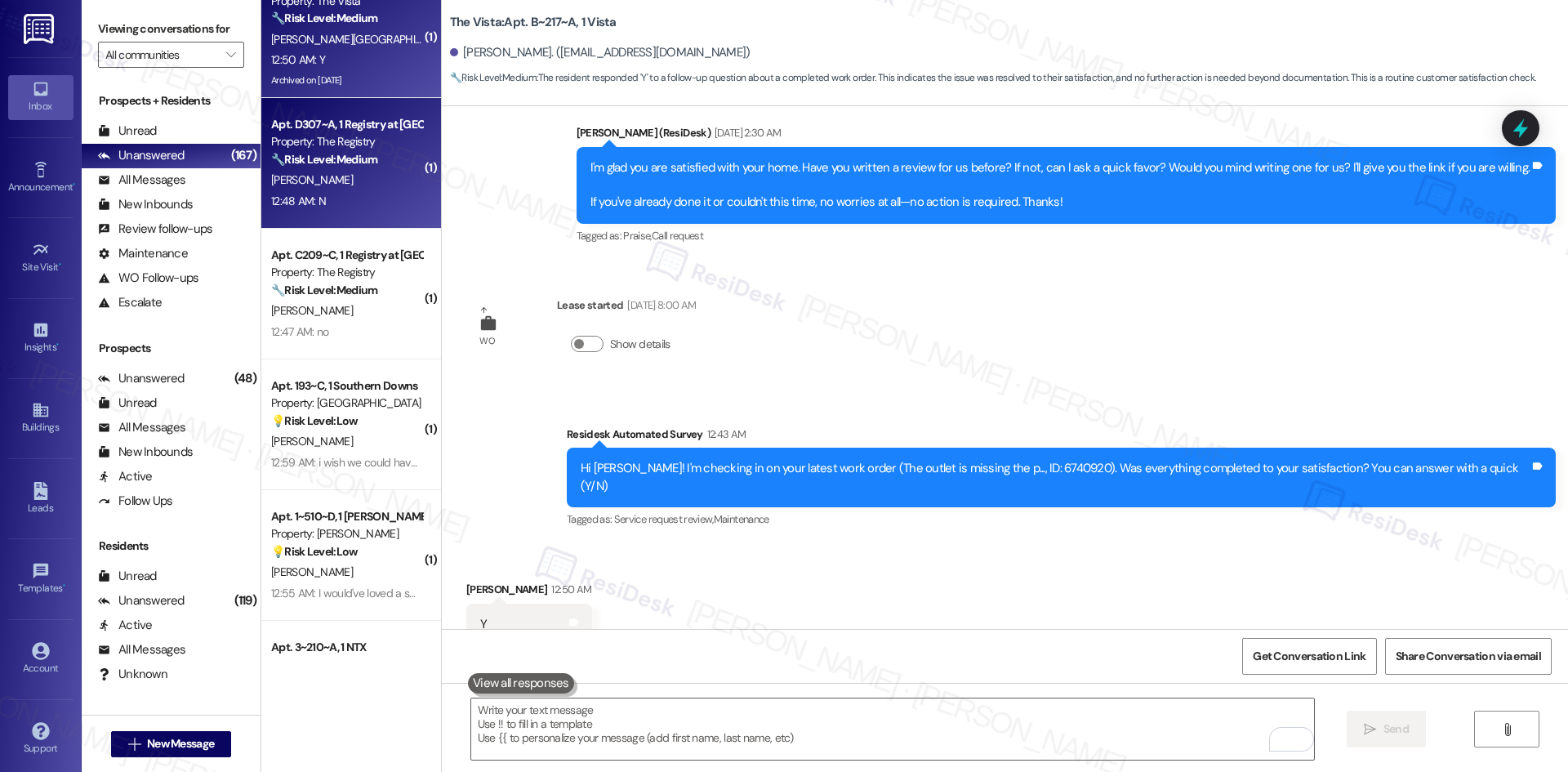
click at [343, 182] on div "[PERSON_NAME]" at bounding box center [347, 179] width 154 height 20
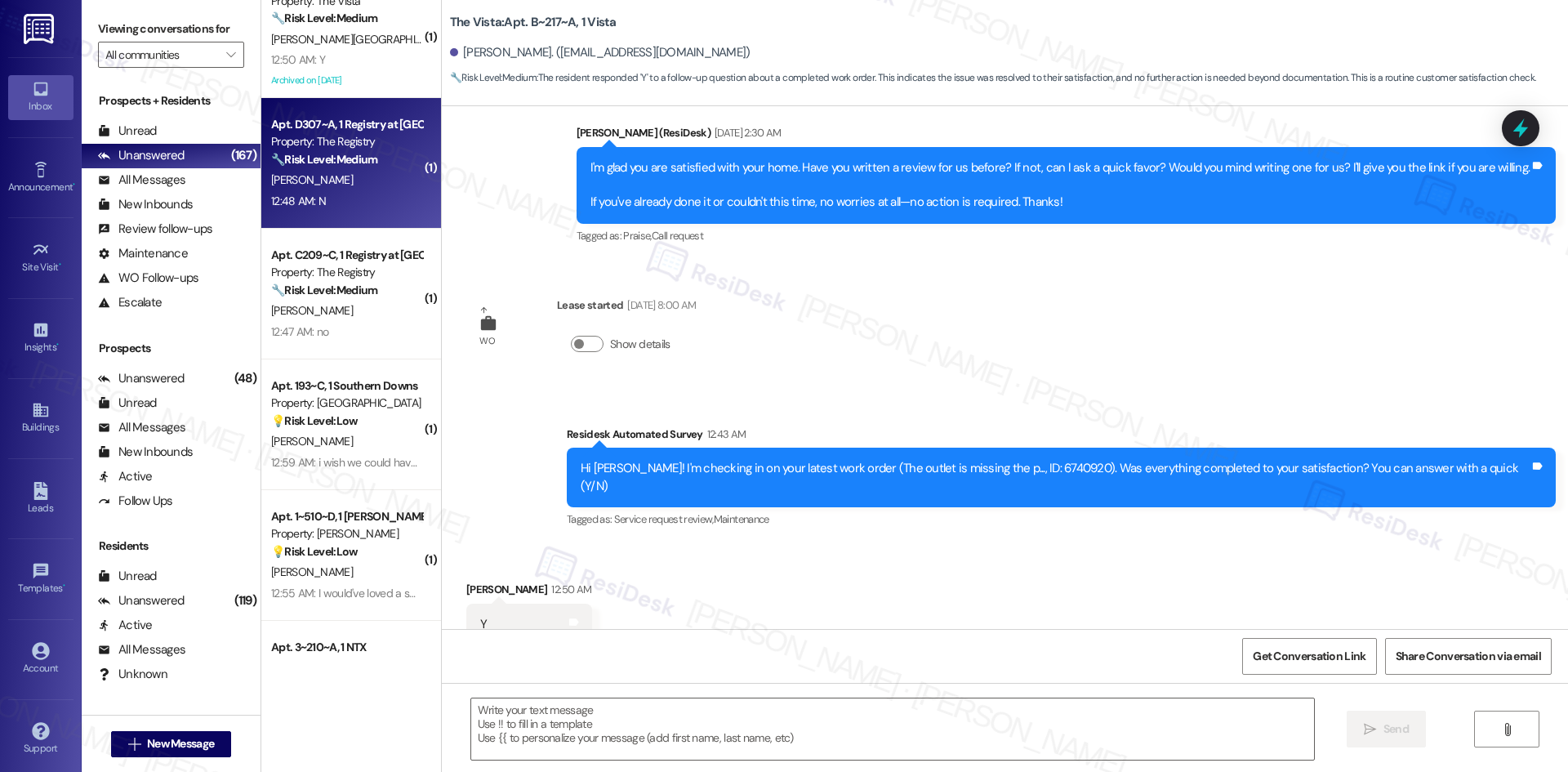
type textarea "Fetching suggested responses. Please feel free to read through the conversation…"
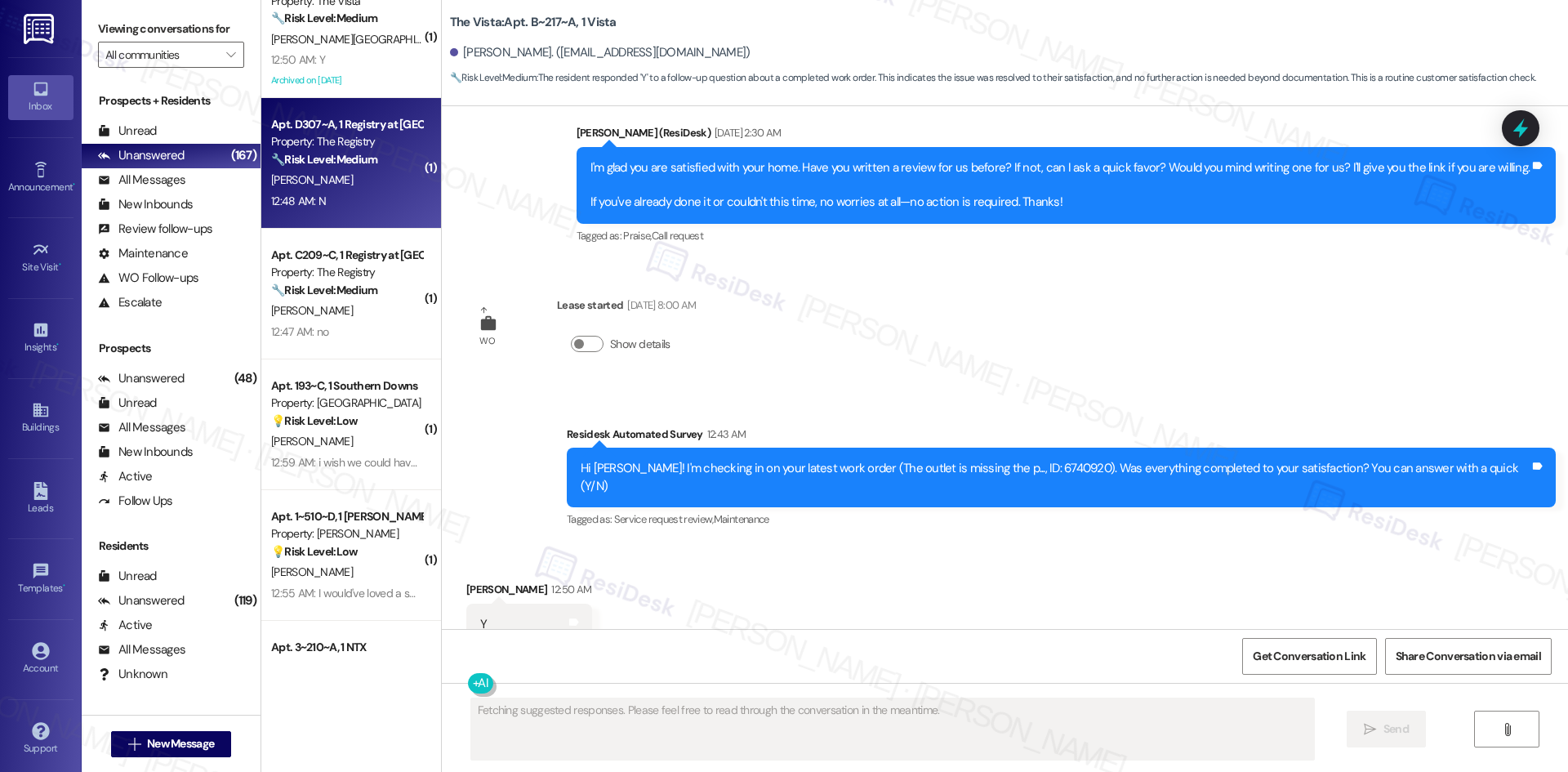
scroll to position [51, 0]
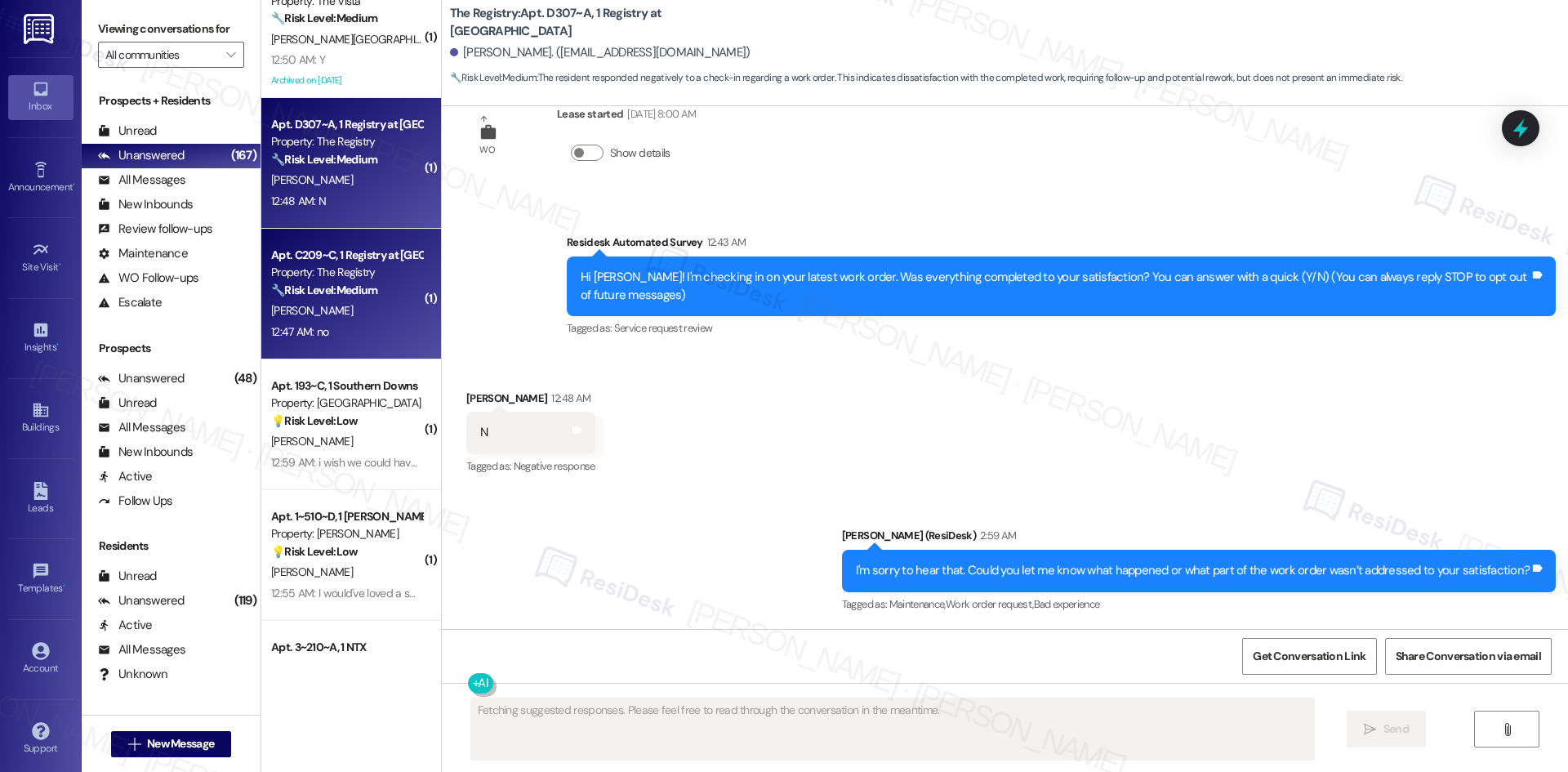
click at [347, 326] on div "12:47 AM: no 12:47 AM: no" at bounding box center [347, 332] width 154 height 20
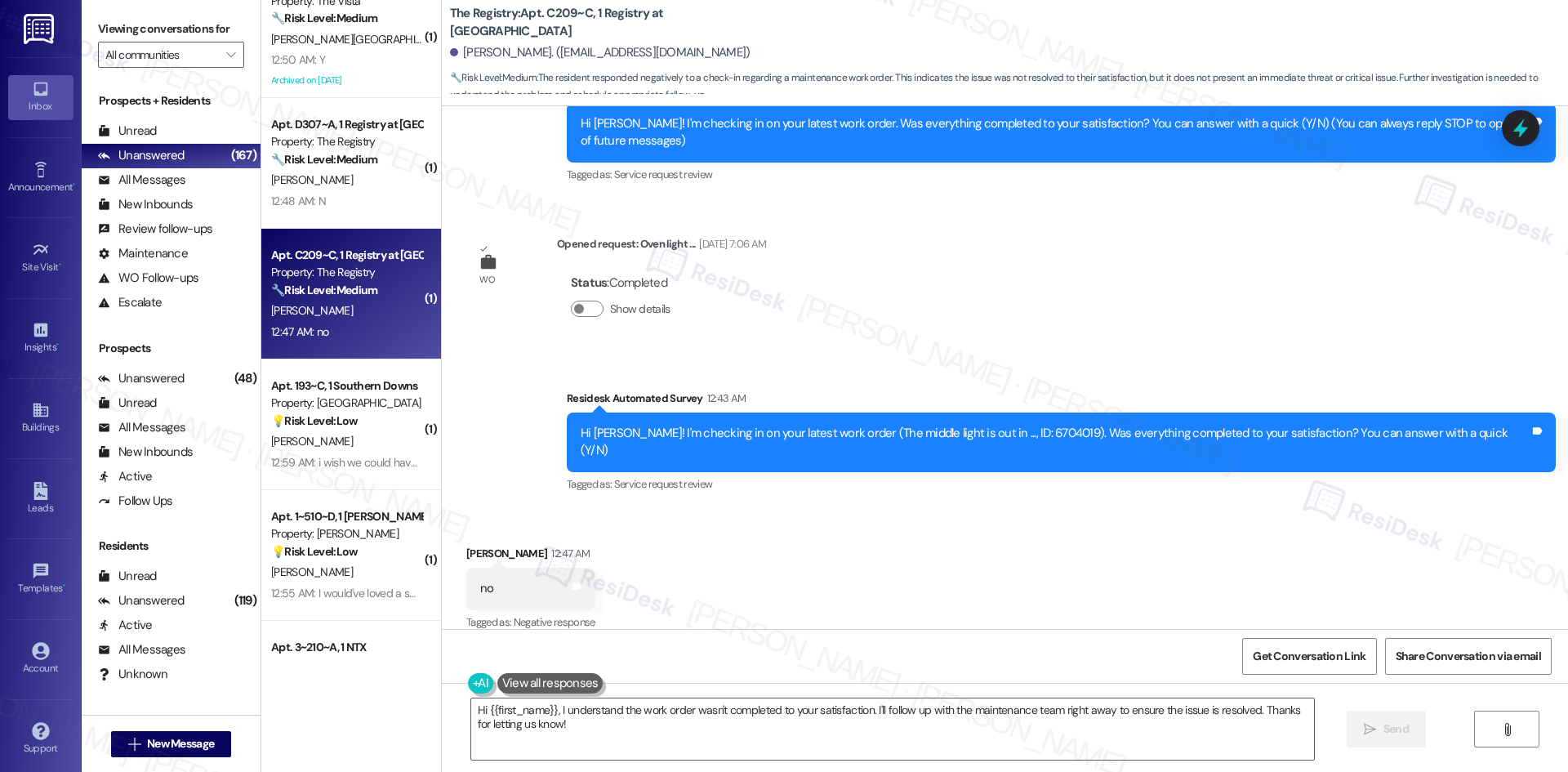
scroll to position [359, 0]
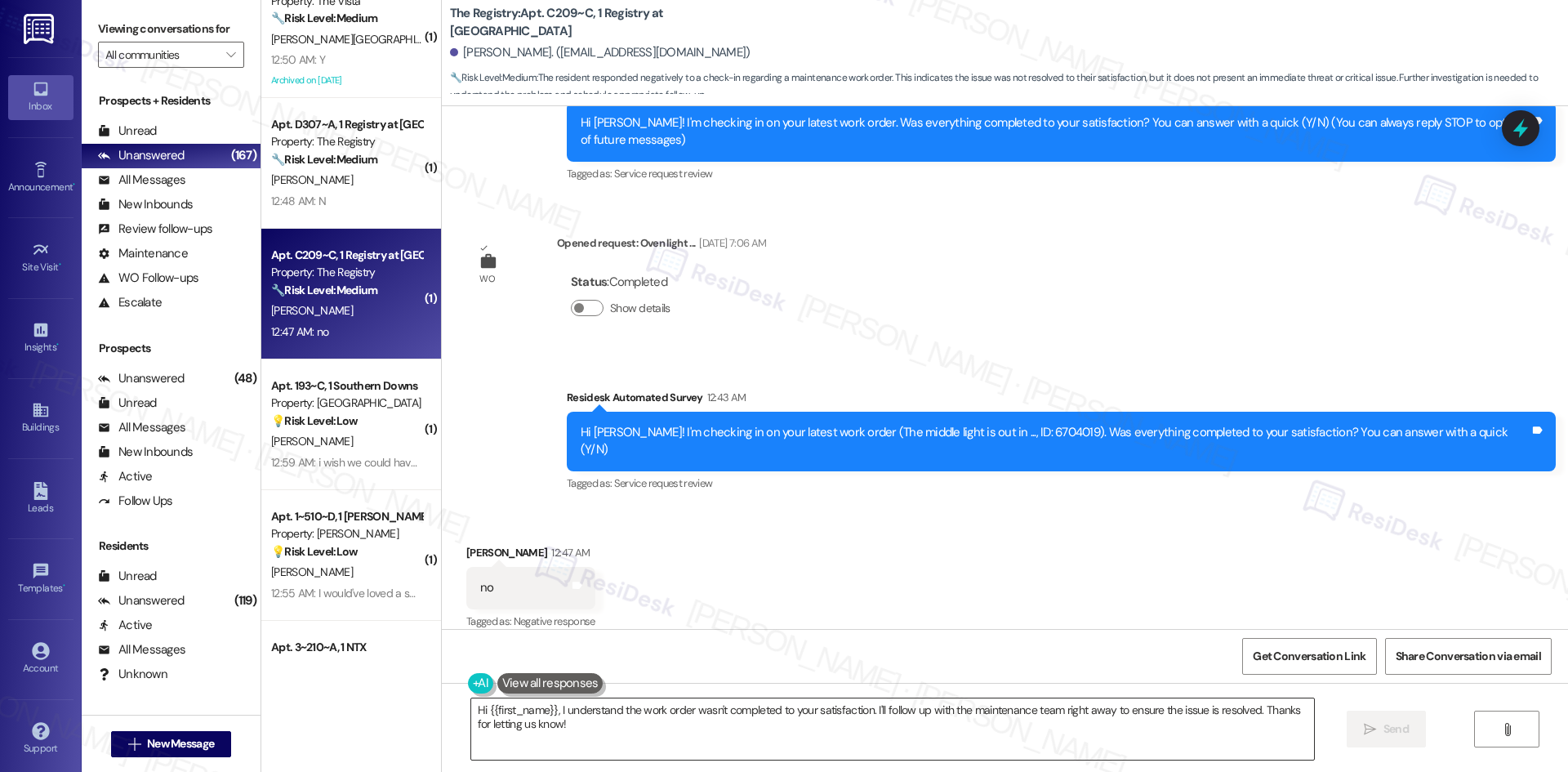
click at [841, 730] on textarea "Hi {{first_name}}, I understand the work order wasn't completed to your satisfa…" at bounding box center [893, 729] width 843 height 61
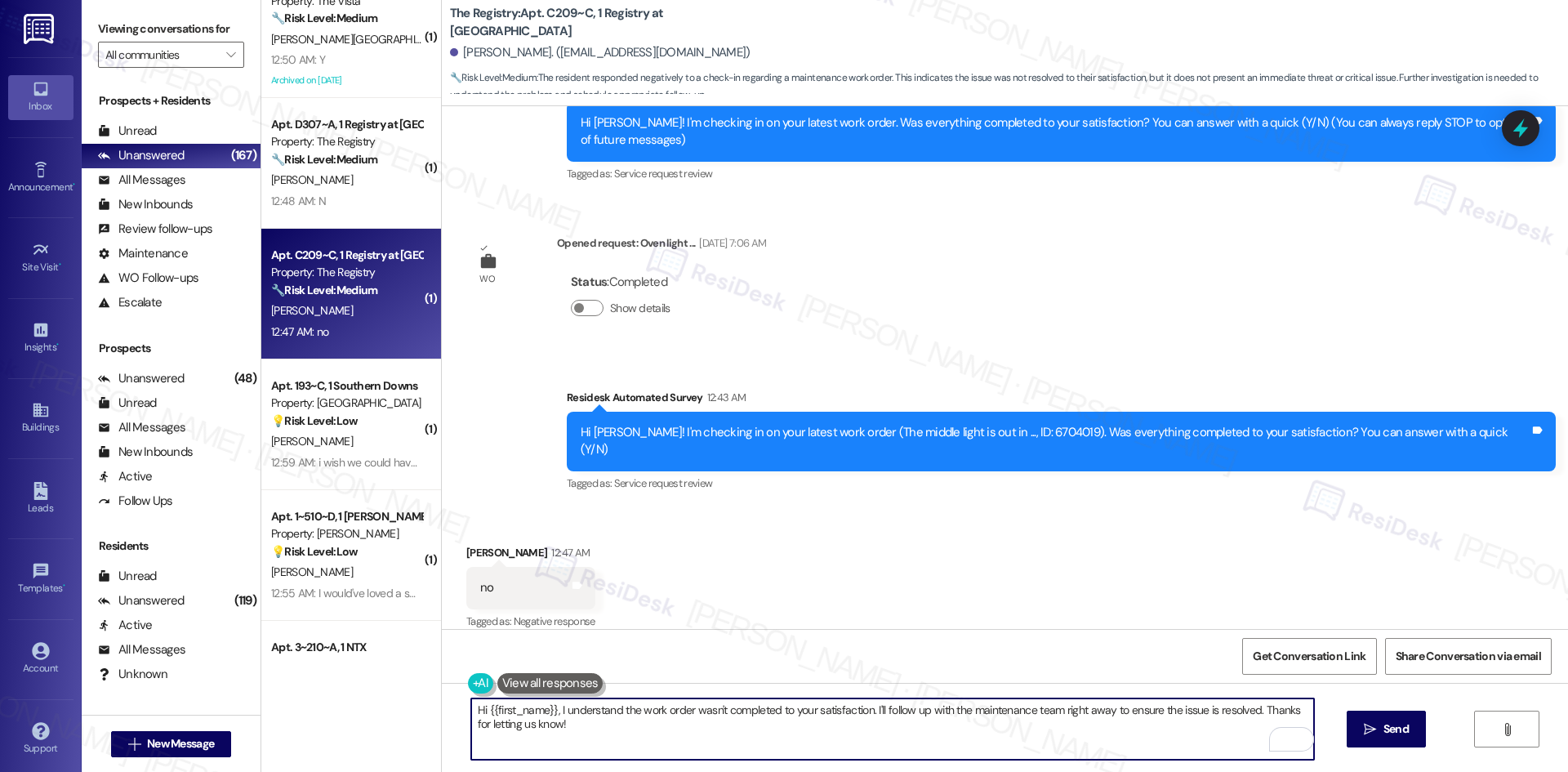
click at [823, 706] on textarea "Hi {{first_name}}, I understand the work order wasn't completed to your satisfa…" at bounding box center [893, 729] width 843 height 61
click at [817, 717] on textarea "Hi {{first_name}}, I understand the work order wasn't completed to your satisfa…" at bounding box center [893, 729] width 843 height 61
paste textarea "Thank you for confirming! I’m glad to hear everything was completed to your sat…"
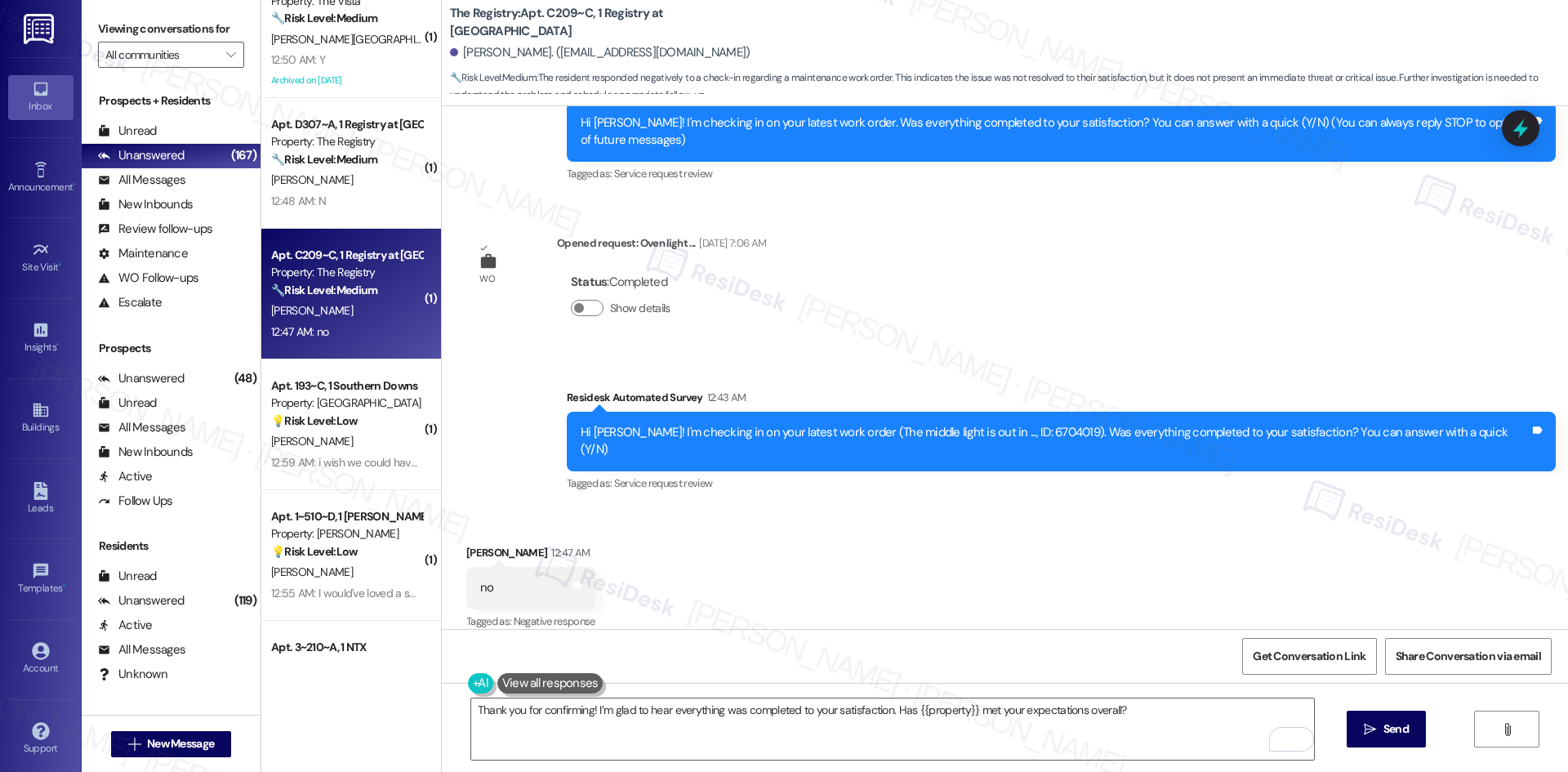
click at [968, 307] on div "WO Opened request: Towel bar a... [DATE] 2:07 AM Status : Completed Show detail…" at bounding box center [1005, 367] width 1126 height 523
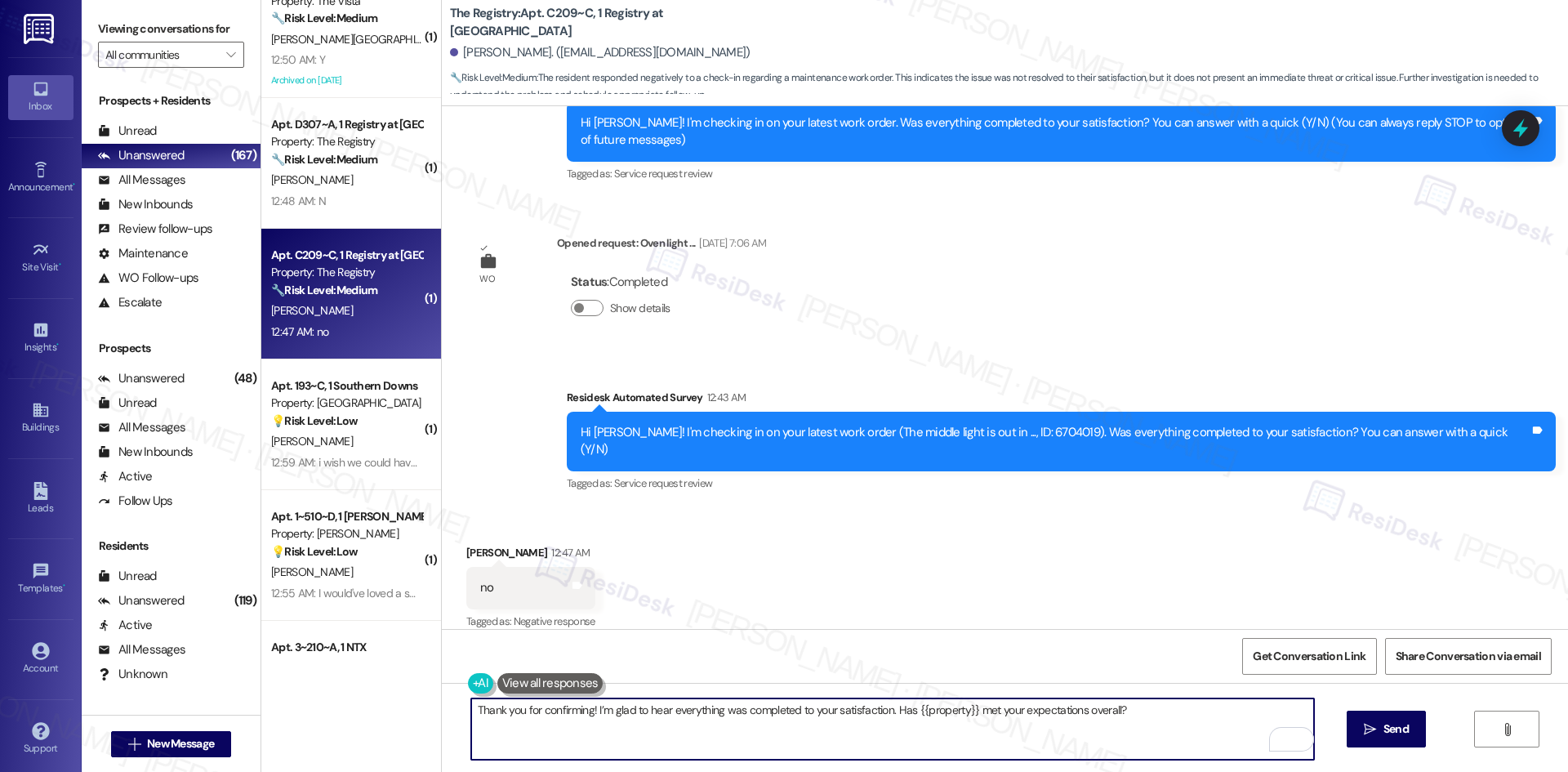
click at [866, 752] on textarea "Thank you for confirming! I’m glad to hear everything was completed to your sat…" at bounding box center [893, 729] width 843 height 61
paste textarea "I'm sorry to hear that. Could you let me know what happened or what part of the…"
type textarea "I'm sorry to hear that. Could you let me know what happened or what part of the…"
click at [1363, 719] on button " Send" at bounding box center [1386, 729] width 79 height 36
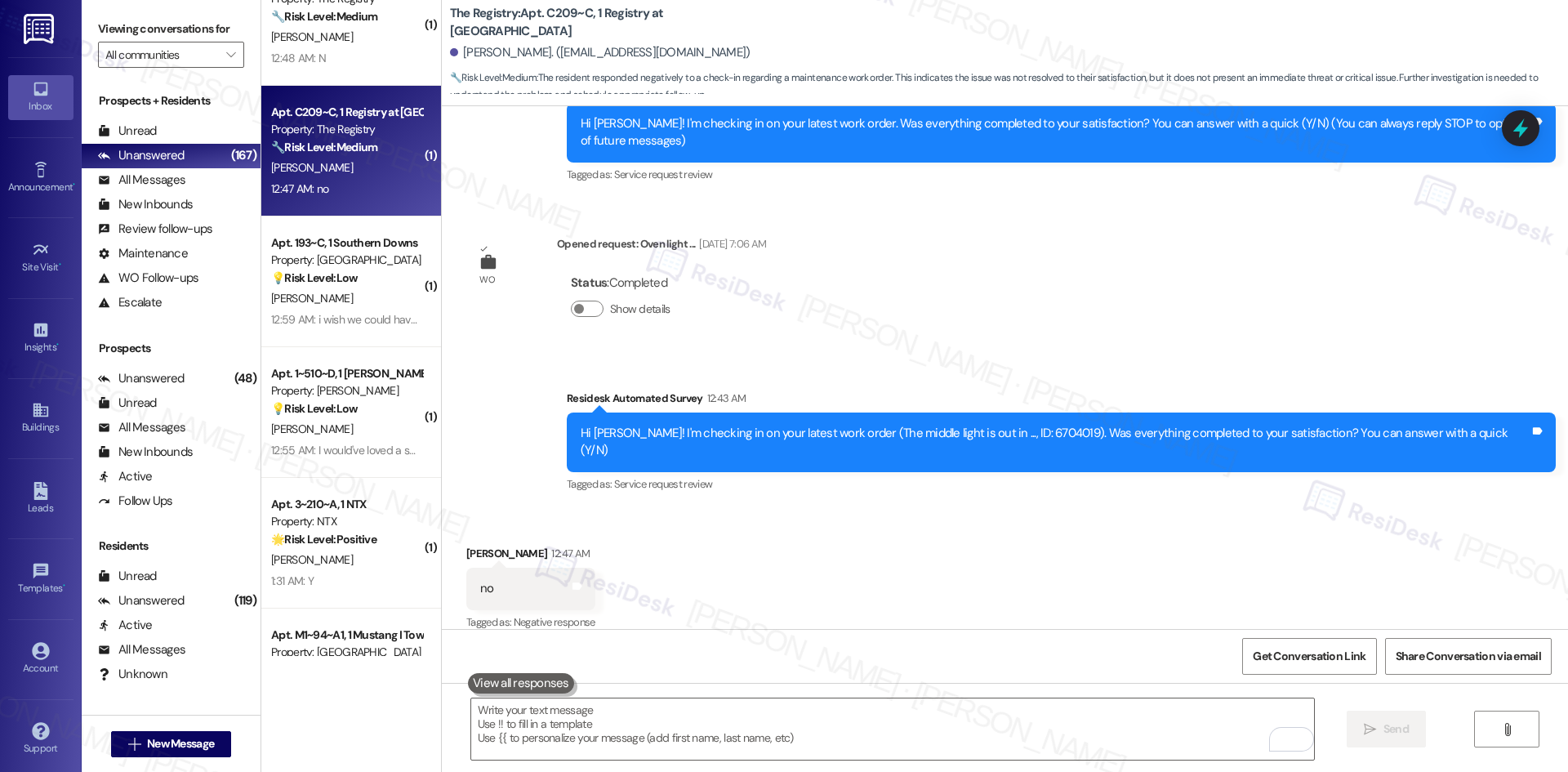
scroll to position [3593, 0]
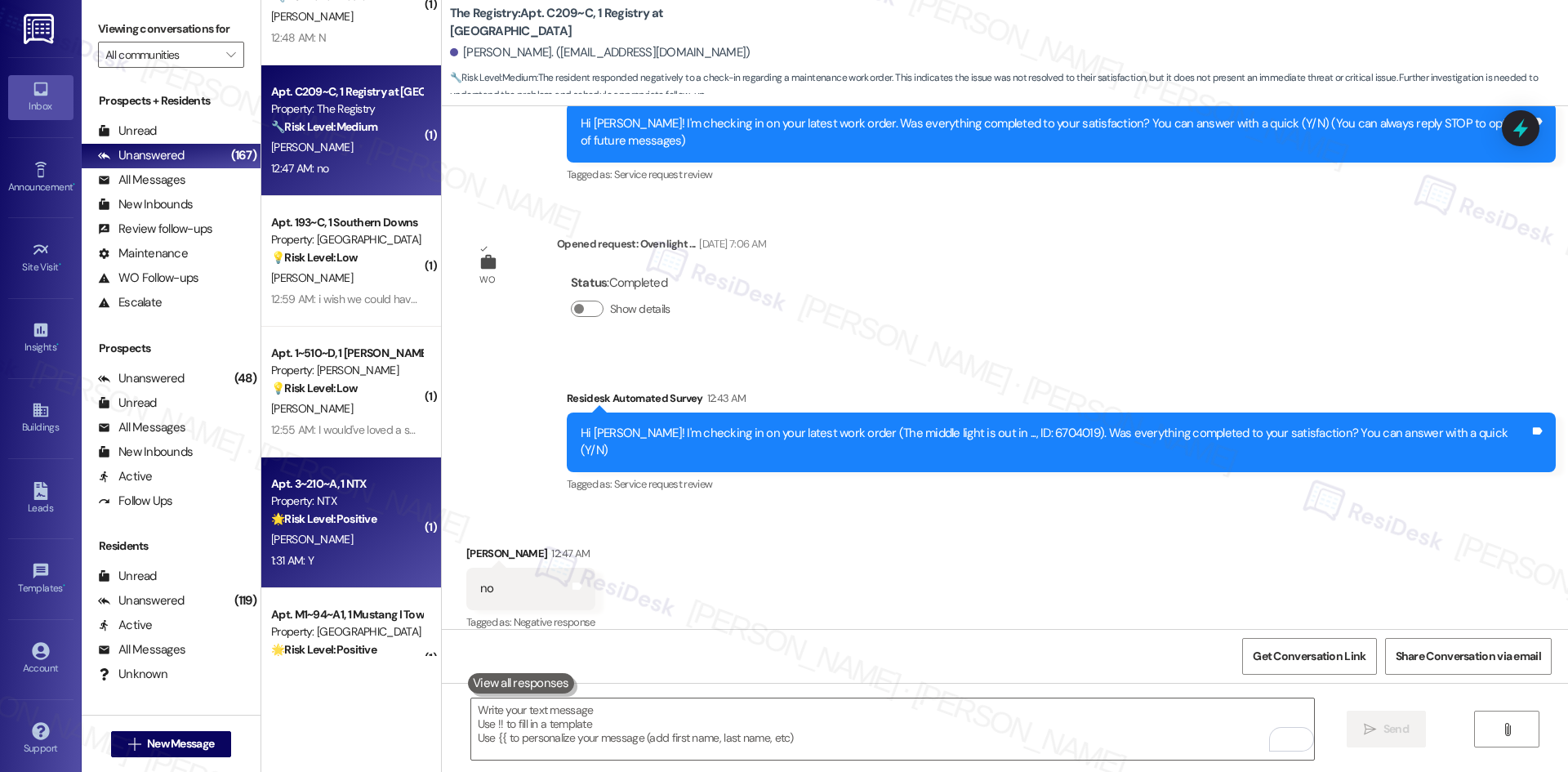
click at [377, 540] on div "[PERSON_NAME]" at bounding box center [347, 539] width 154 height 20
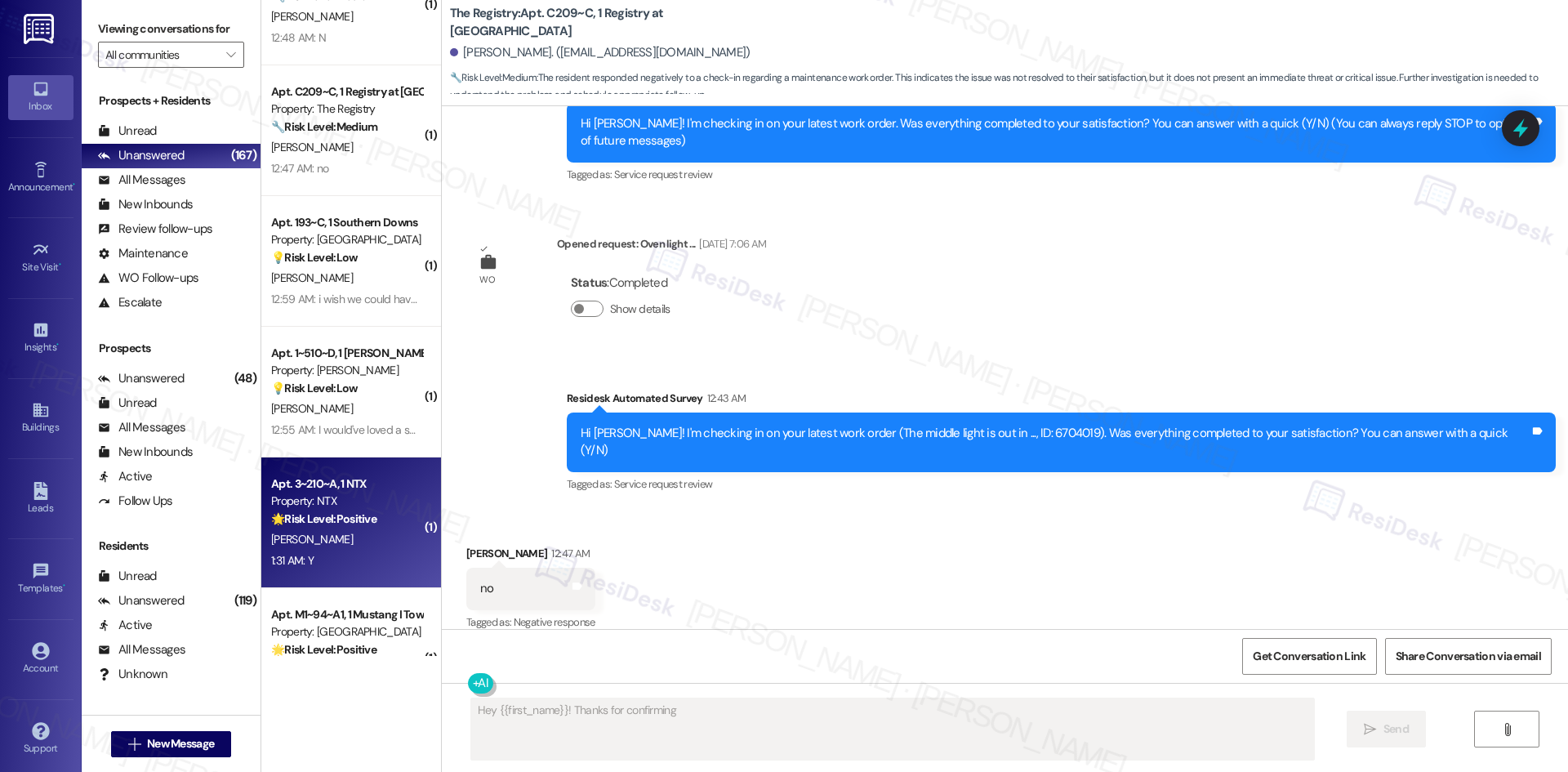
scroll to position [67, 0]
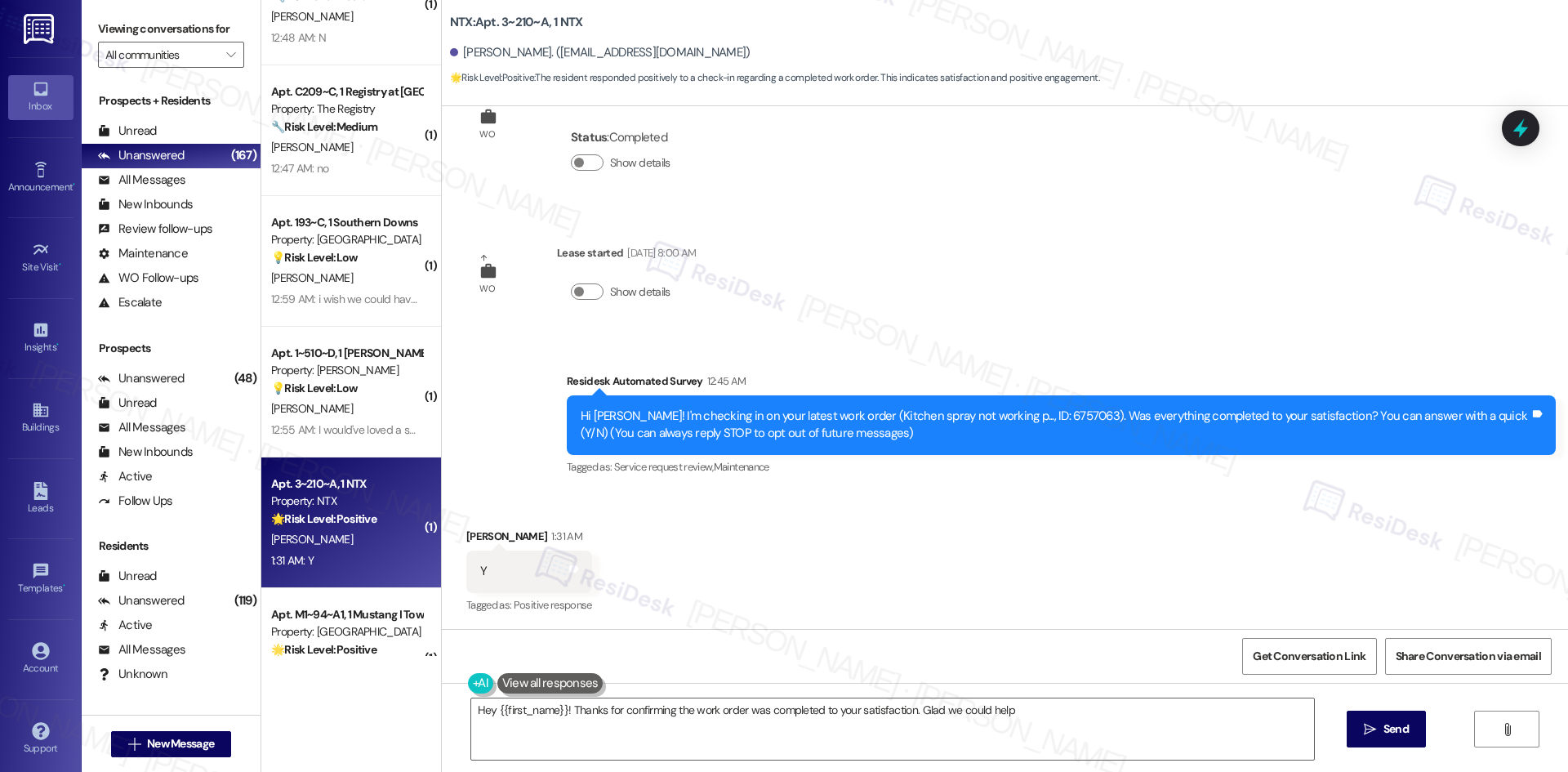
type textarea "Hey {{first_name}}! Thanks for confirming the work order was completed to your …"
